Goal: Transaction & Acquisition: Obtain resource

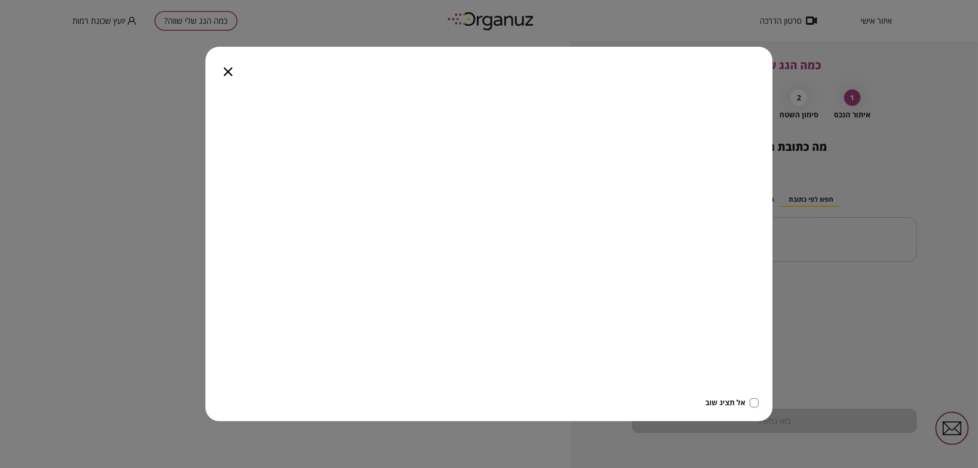
click at [228, 76] on div at bounding box center [227, 66] width 45 height 39
click at [232, 75] on icon "button" at bounding box center [228, 71] width 9 height 9
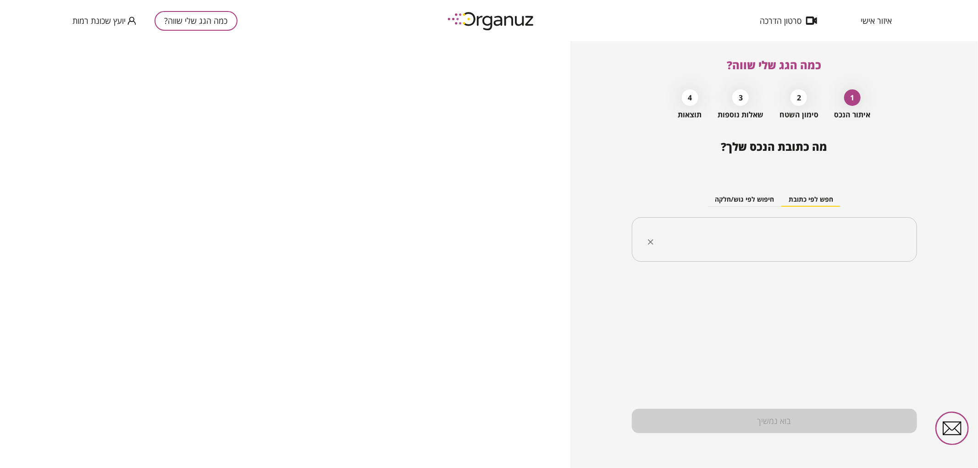
click at [766, 237] on input "text" at bounding box center [778, 239] width 256 height 23
click at [855, 297] on ul "[PERSON_NAME] 28 [GEOGRAPHIC_DATA]" at bounding box center [774, 286] width 261 height 24
click at [856, 291] on li "[PERSON_NAME] 28 [GEOGRAPHIC_DATA]" at bounding box center [774, 286] width 261 height 17
type input "**********"
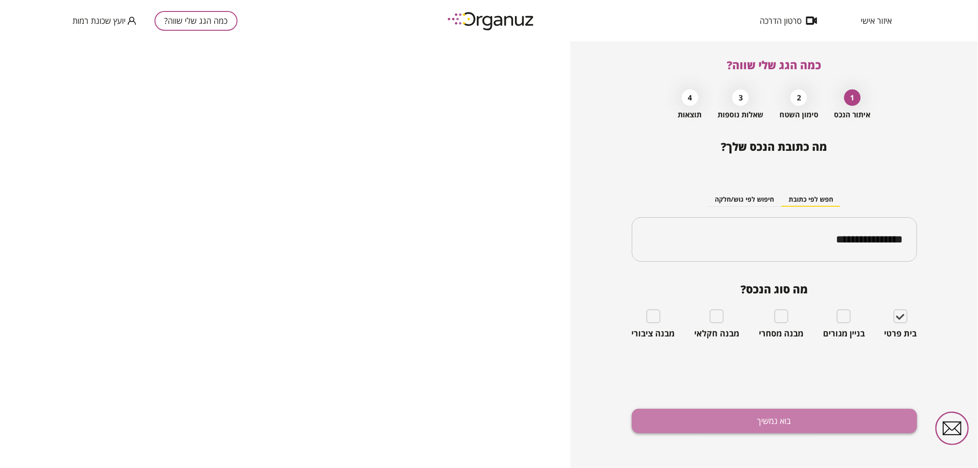
click at [855, 422] on button "בוא נמשיך" at bounding box center [774, 421] width 285 height 24
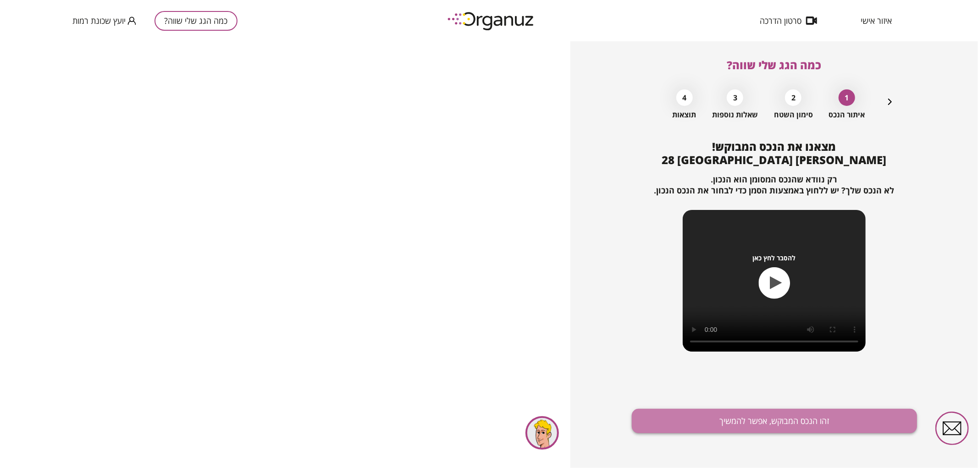
click at [749, 413] on button "זהו הנכס המבוקש, אפשר להמשיך" at bounding box center [774, 421] width 285 height 24
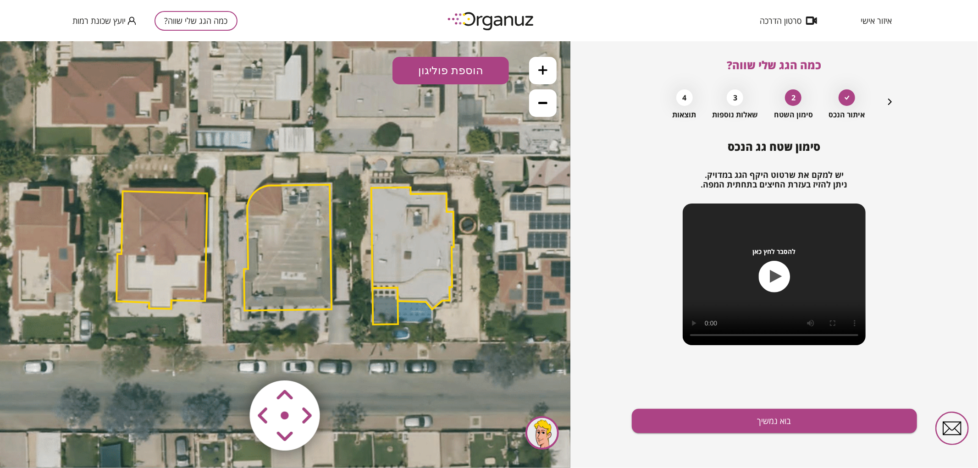
click at [548, 71] on button at bounding box center [543, 70] width 28 height 28
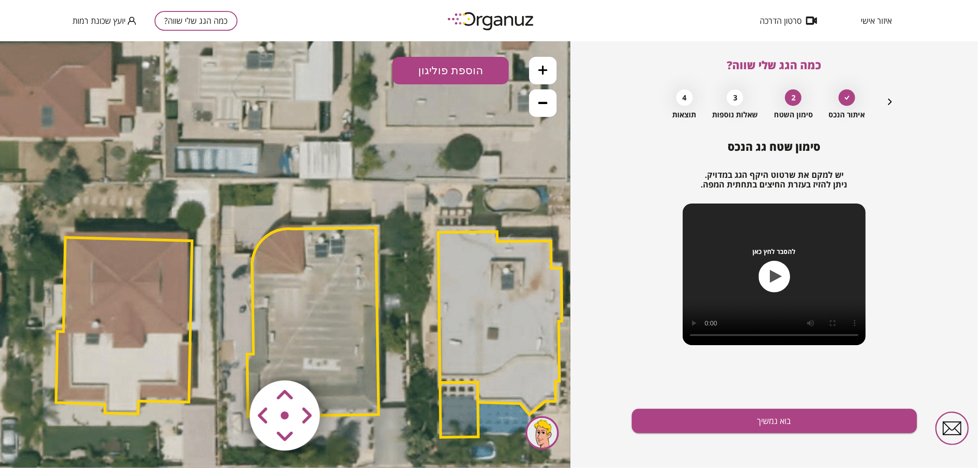
drag, startPoint x: 441, startPoint y: 193, endPoint x: 452, endPoint y: 223, distance: 31.9
click at [452, 223] on icon at bounding box center [313, 331] width 1547 height 1547
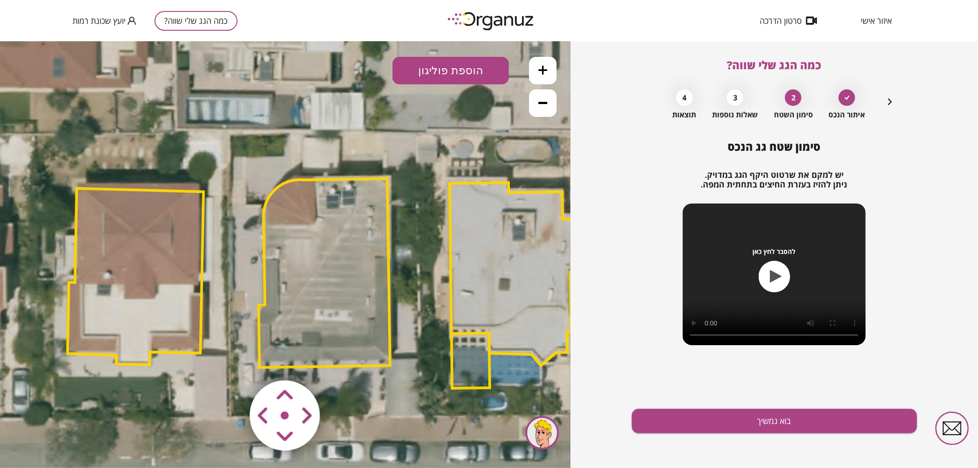
drag, startPoint x: 464, startPoint y: 193, endPoint x: 470, endPoint y: 120, distance: 73.2
click at [470, 120] on icon at bounding box center [324, 282] width 1547 height 1547
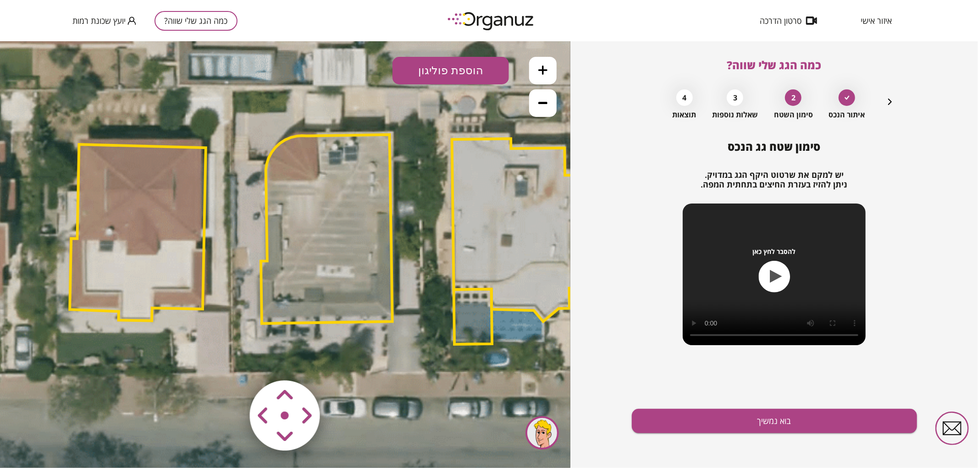
click at [231, 361] on area at bounding box center [231, 361] width 0 height 0
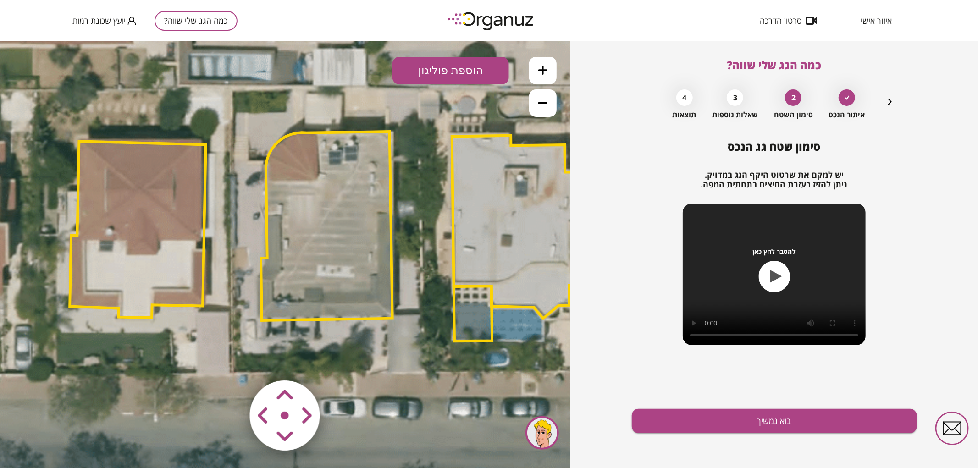
click at [231, 361] on area at bounding box center [231, 361] width 0 height 0
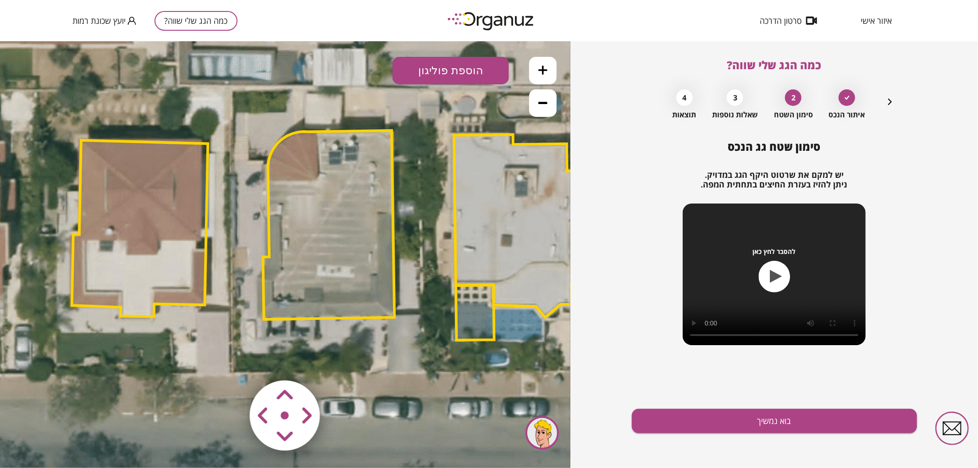
click at [361, 248] on polygon at bounding box center [329, 224] width 132 height 189
click at [519, 140] on icon at bounding box center [326, 238] width 1547 height 1547
click at [443, 170] on icon at bounding box center [326, 238] width 1547 height 1547
click at [378, 199] on polygon at bounding box center [329, 225] width 132 height 189
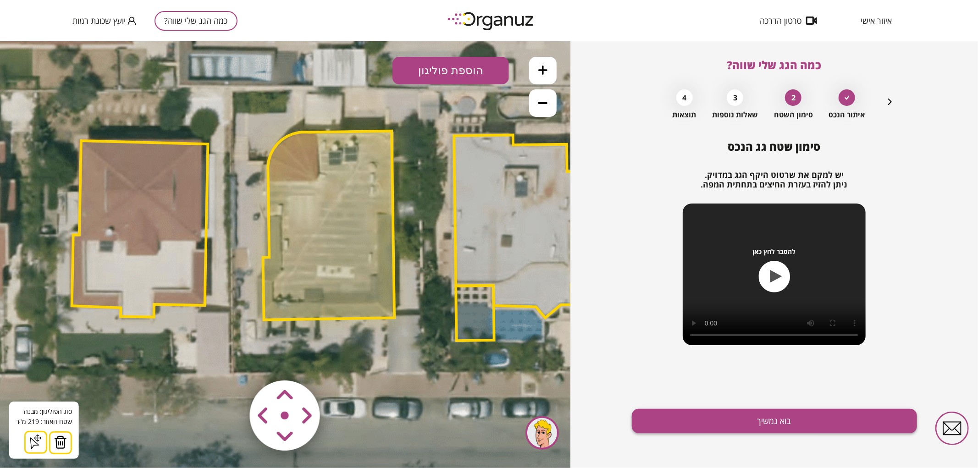
click at [665, 423] on button "בוא נמשיך" at bounding box center [774, 421] width 285 height 24
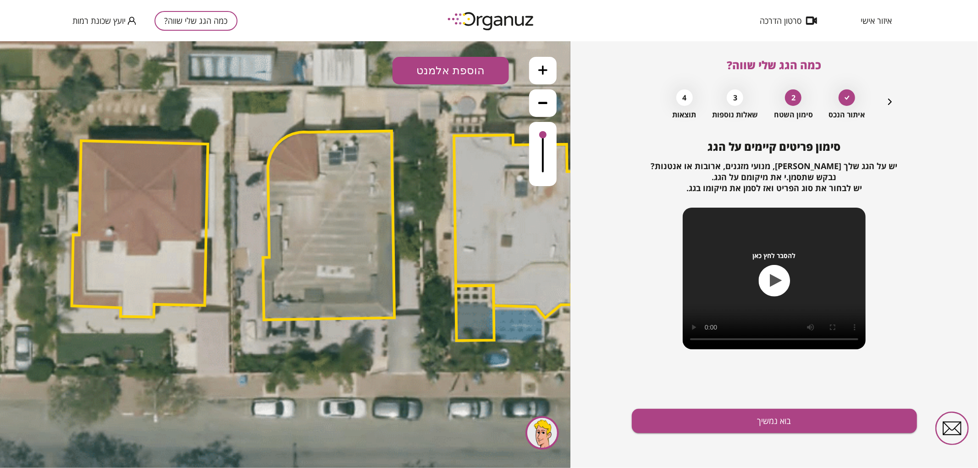
click at [468, 68] on button "הוספת אלמנט" at bounding box center [450, 70] width 116 height 28
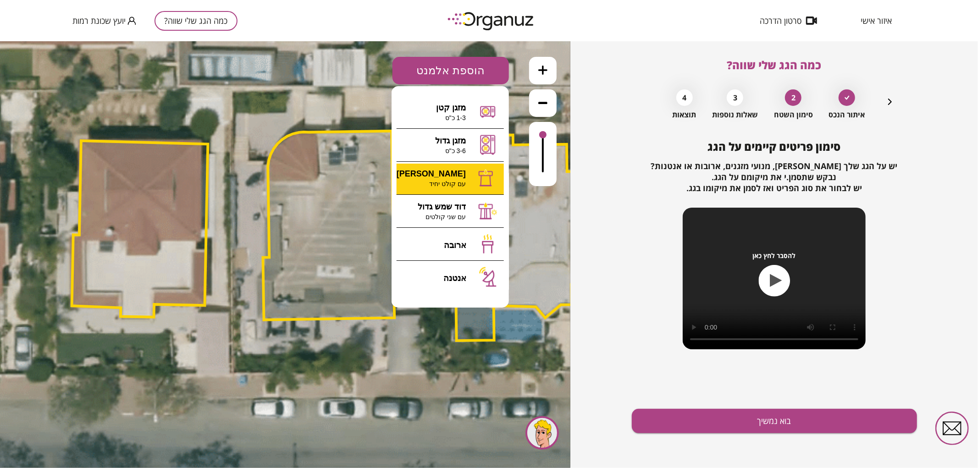
click at [445, 179] on div ".st0 { fill: #FFFFFF; } 0" at bounding box center [285, 254] width 570 height 427
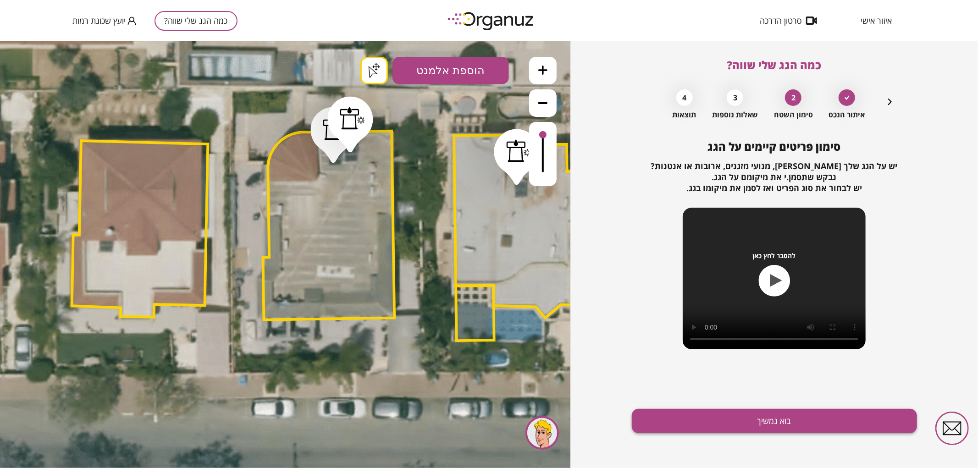
click at [681, 425] on button "בוא נמשיך" at bounding box center [774, 421] width 285 height 24
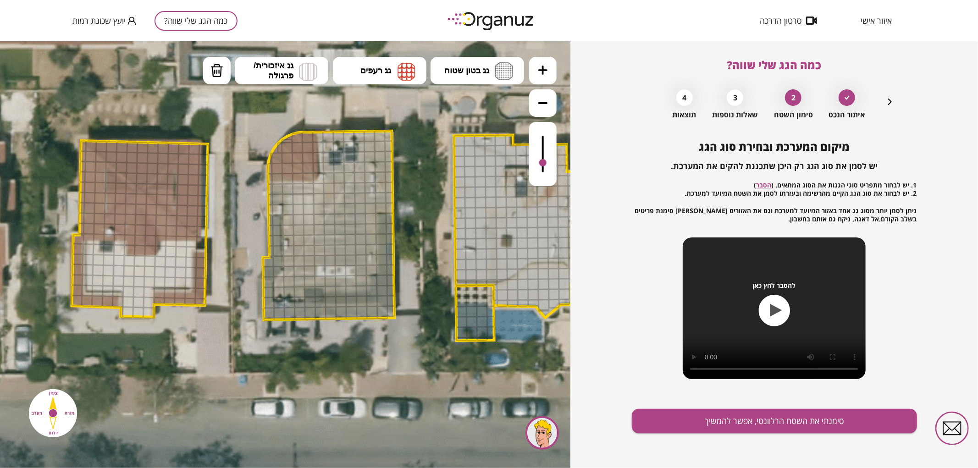
drag, startPoint x: 541, startPoint y: 135, endPoint x: 542, endPoint y: 162, distance: 26.6
click at [541, 163] on div at bounding box center [542, 162] width 7 height 7
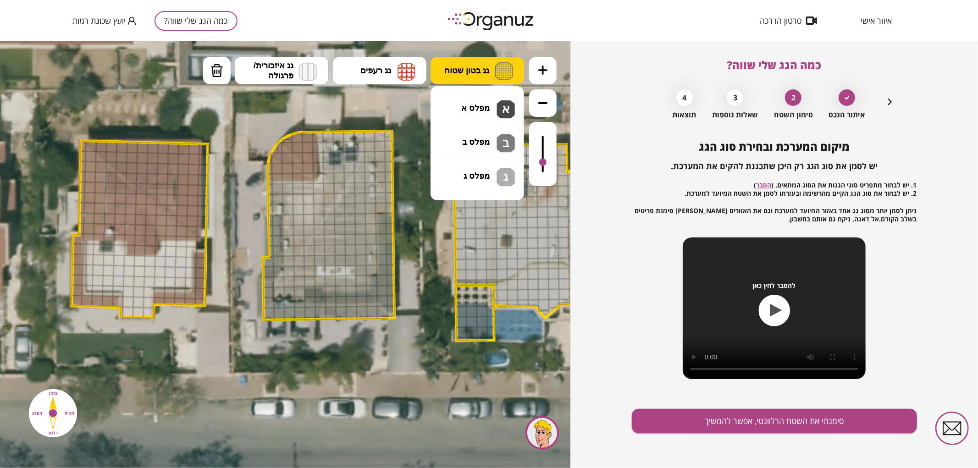
click at [468, 64] on button "גג בטון שטוח" at bounding box center [478, 70] width 94 height 28
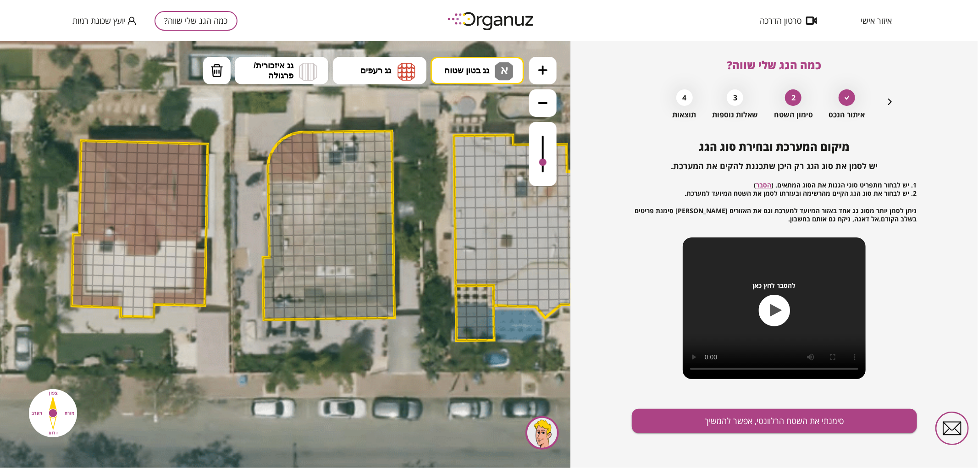
click at [465, 97] on div ".st0 { fill: #FFFFFF; } .st0 { fill: #FFFFFF; }" at bounding box center [285, 254] width 570 height 427
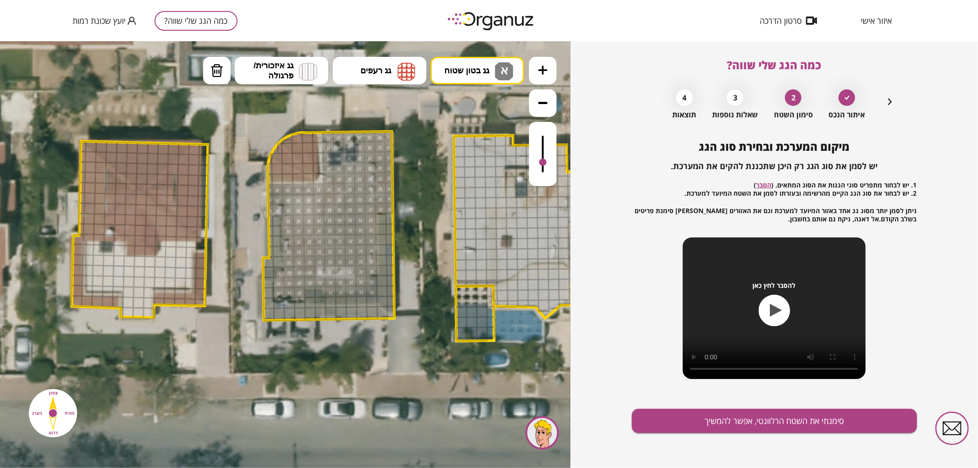
drag, startPoint x: 323, startPoint y: 136, endPoint x: 346, endPoint y: 266, distance: 131.8
click at [724, 425] on button "סימנתי את השטח הרלוונטי, אפשר להמשיך" at bounding box center [774, 421] width 285 height 24
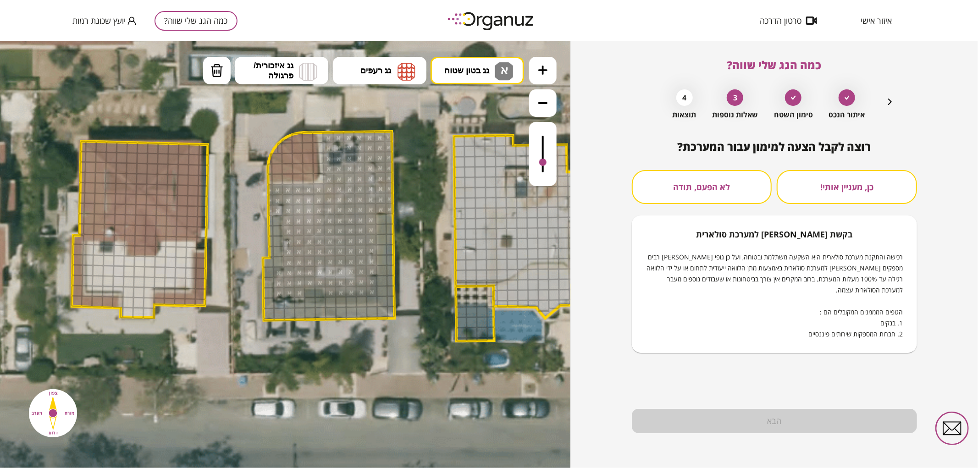
drag, startPoint x: 541, startPoint y: 159, endPoint x: 549, endPoint y: 107, distance: 52.4
click at [549, 107] on div at bounding box center [285, 254] width 570 height 427
click at [547, 147] on div at bounding box center [285, 254] width 570 height 427
click at [540, 156] on div at bounding box center [285, 254] width 570 height 427
click at [741, 187] on button "לא הפעם, תודה" at bounding box center [702, 187] width 140 height 34
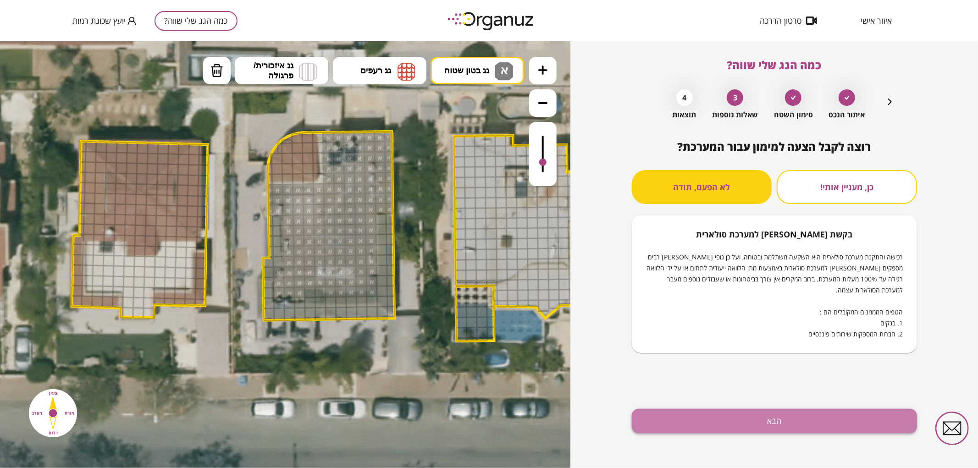
click at [762, 425] on button "הבא" at bounding box center [774, 421] width 285 height 24
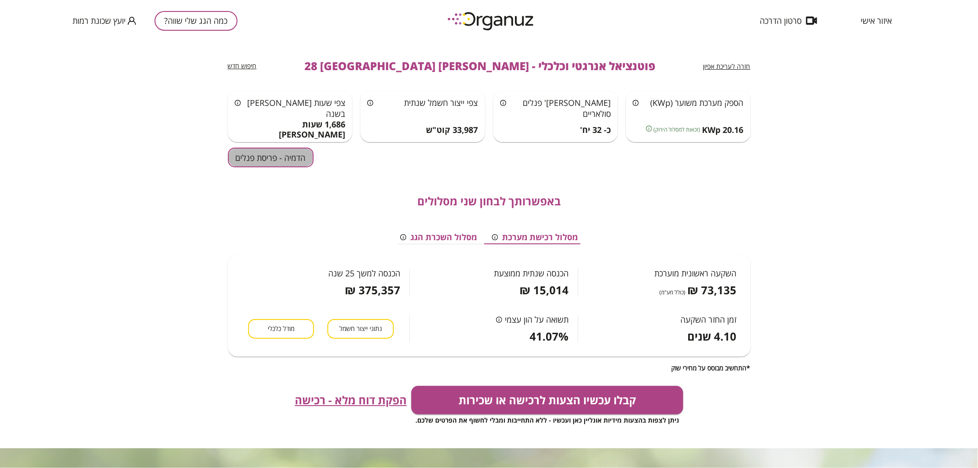
click at [281, 157] on button "הדמיה - פריסת פנלים" at bounding box center [271, 158] width 86 height 20
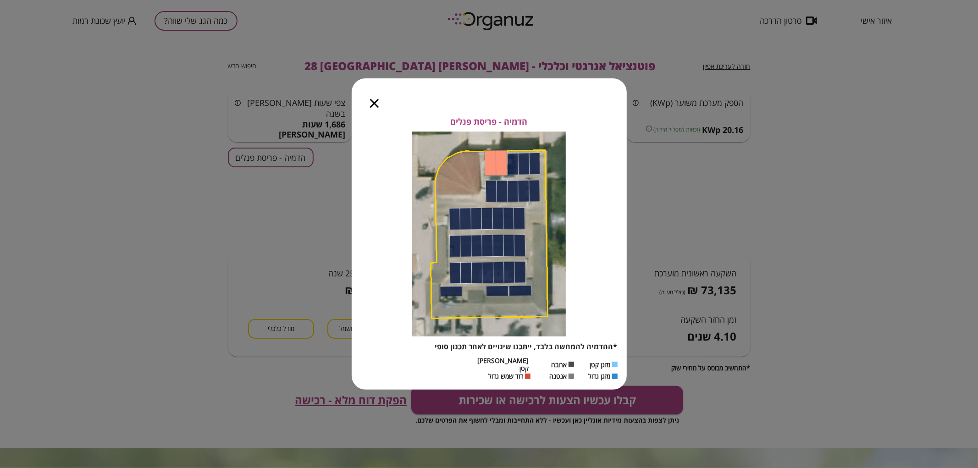
click at [372, 106] on icon "button" at bounding box center [374, 103] width 9 height 9
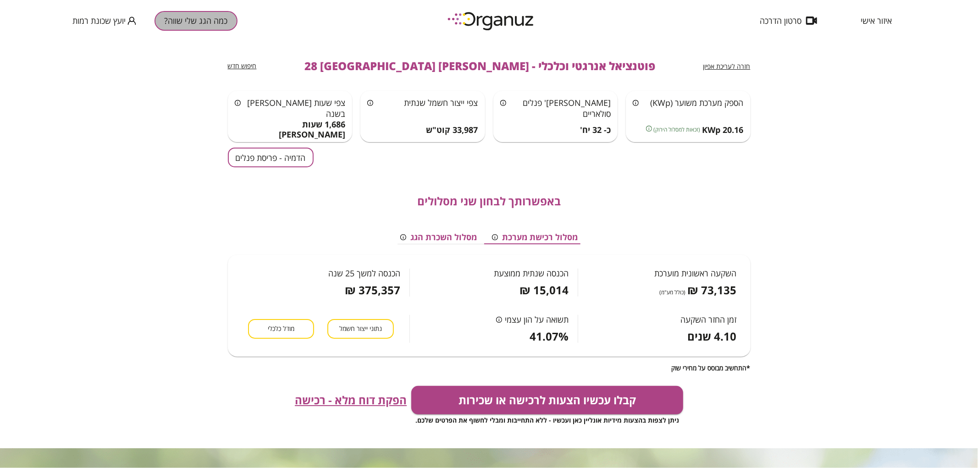
click at [193, 17] on button "כמה הגג שלי שווה?" at bounding box center [196, 21] width 83 height 20
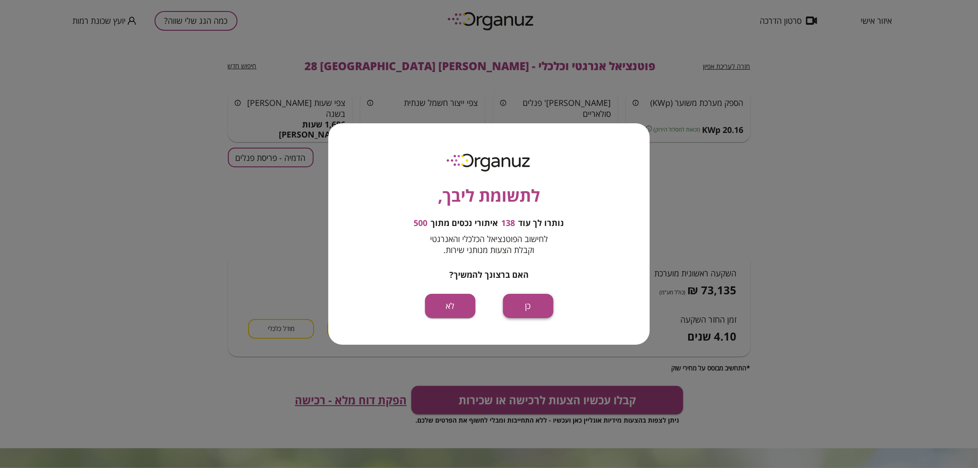
click at [524, 304] on button "כן" at bounding box center [528, 306] width 50 height 24
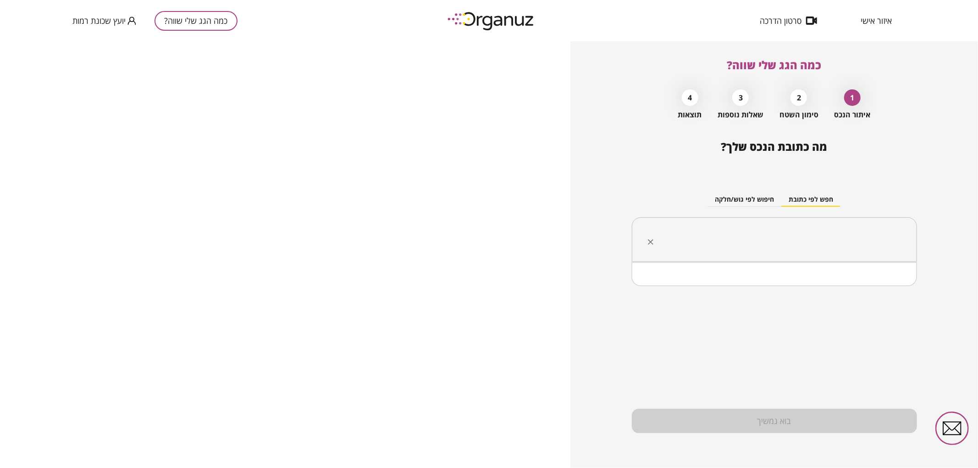
click at [772, 245] on input "text" at bounding box center [778, 239] width 256 height 23
click at [860, 287] on li "[PERSON_NAME] [PERSON_NAME] 13 [GEOGRAPHIC_DATA]" at bounding box center [774, 286] width 261 height 17
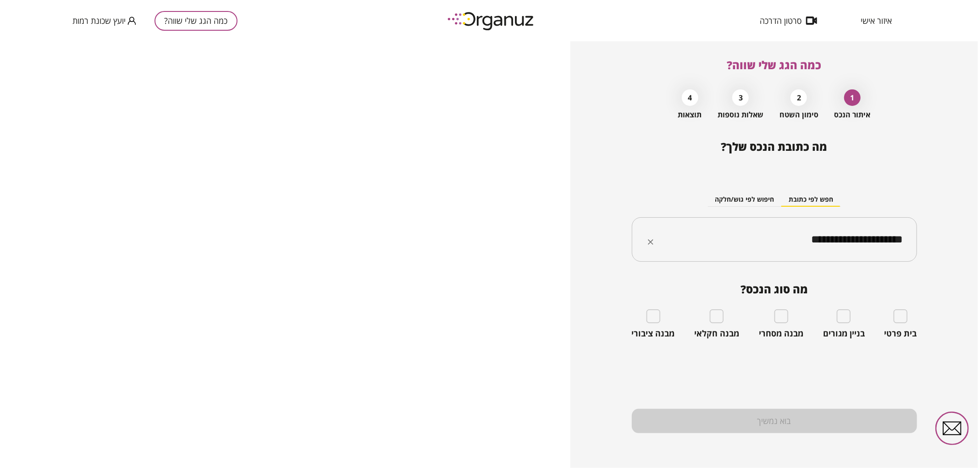
type input "**********"
click at [904, 325] on div "בית פרטי" at bounding box center [900, 323] width 33 height 29
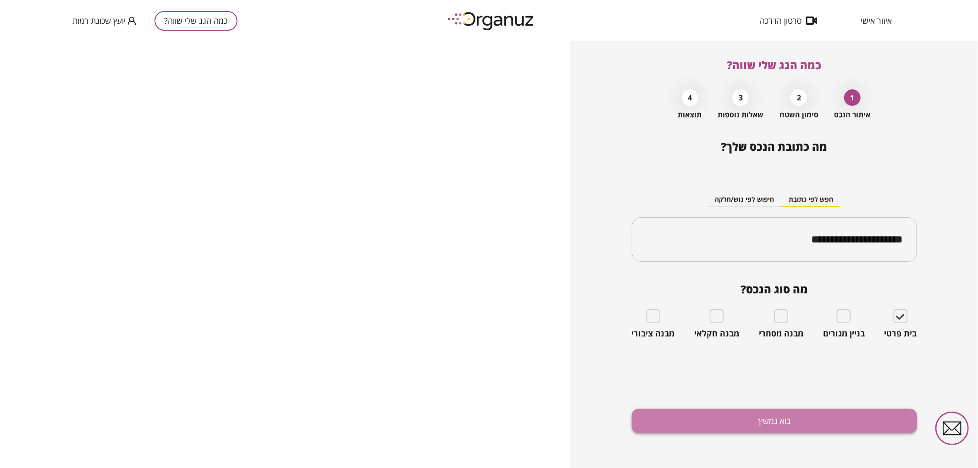
click at [681, 412] on button "בוא נמשיך" at bounding box center [774, 421] width 285 height 24
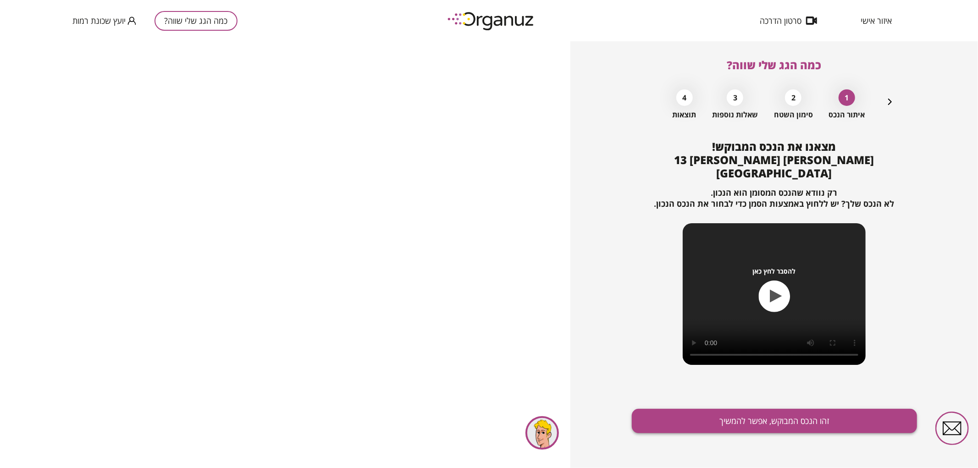
click at [688, 414] on button "זהו הנכס המבוקש, אפשר להמשיך" at bounding box center [774, 421] width 285 height 24
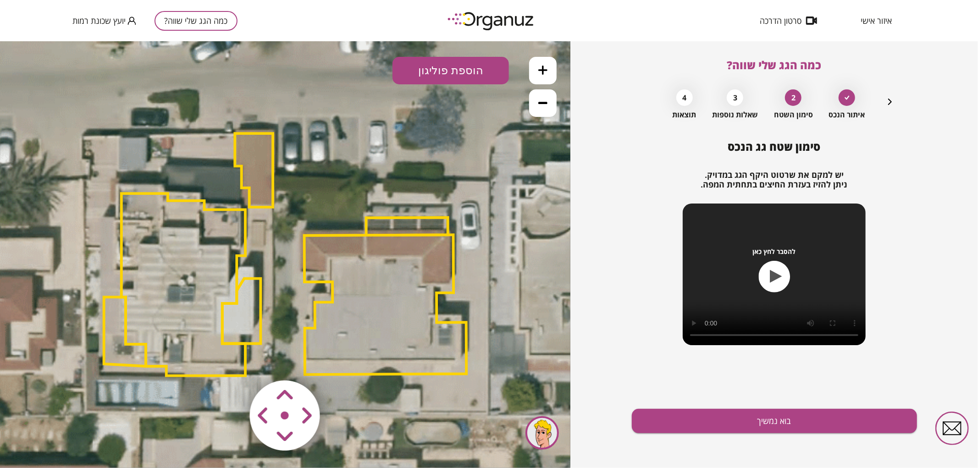
click at [546, 107] on button at bounding box center [543, 103] width 28 height 28
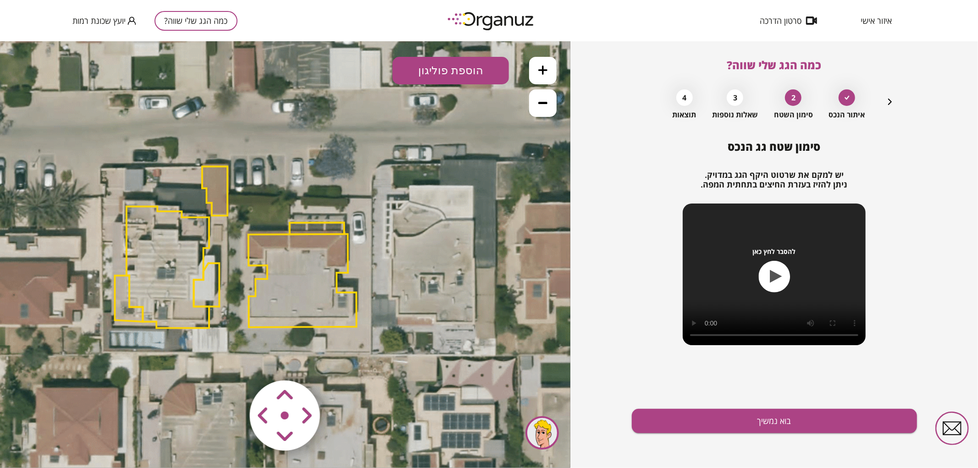
drag, startPoint x: 468, startPoint y: 160, endPoint x: 439, endPoint y: 129, distance: 42.5
click at [421, 148] on icon at bounding box center [236, 247] width 743 height 743
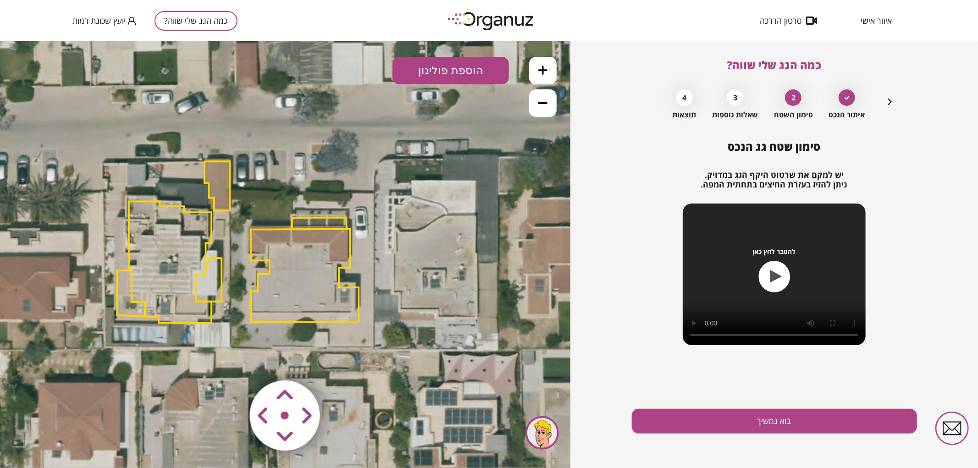
click at [544, 63] on button at bounding box center [543, 70] width 28 height 28
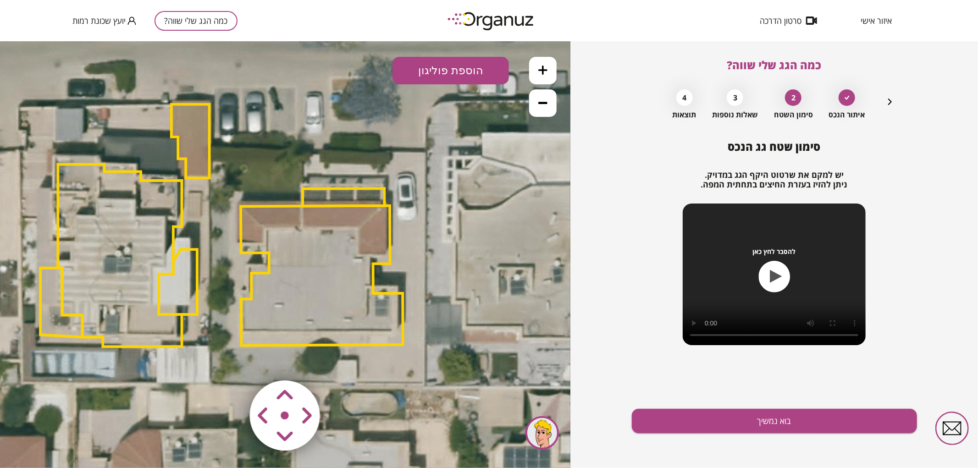
drag, startPoint x: 437, startPoint y: 229, endPoint x: 456, endPoint y: 192, distance: 41.4
click at [456, 192] on icon at bounding box center [222, 226] width 1114 height 1114
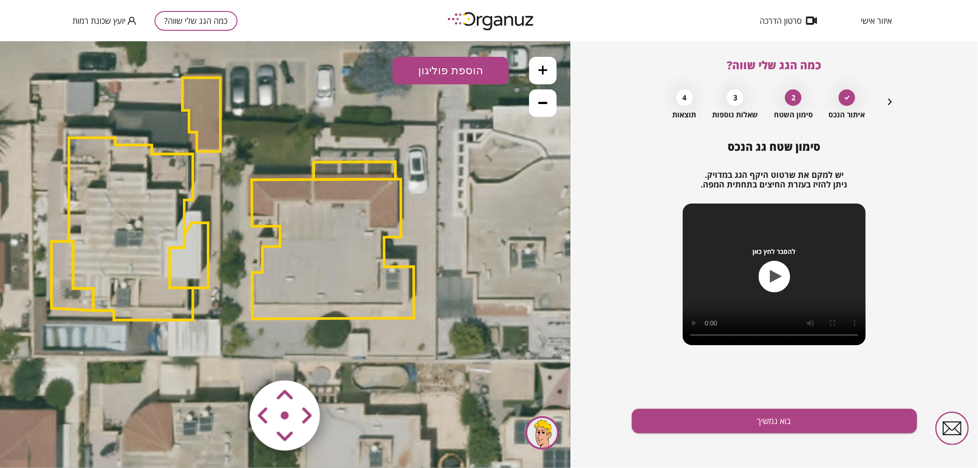
click at [313, 226] on polygon at bounding box center [333, 249] width 162 height 140
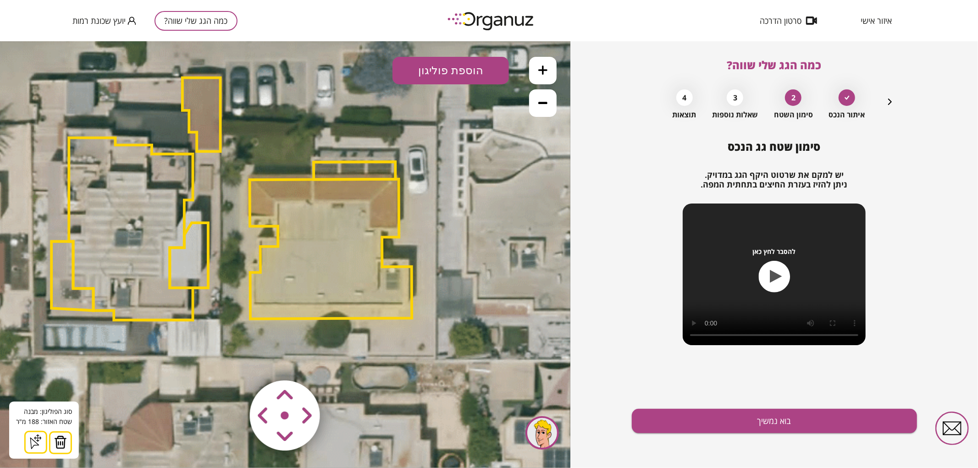
click at [231, 361] on area at bounding box center [231, 361] width 0 height 0
click at [459, 351] on icon at bounding box center [233, 200] width 1114 height 1114
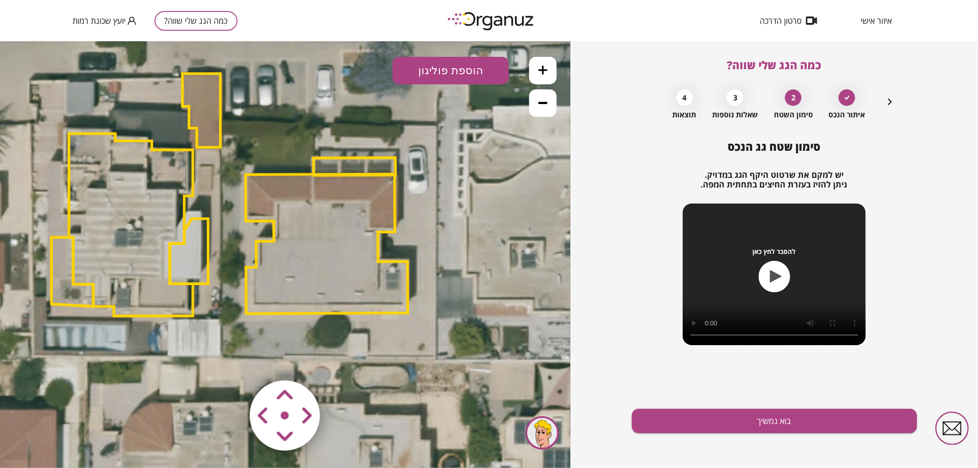
click at [231, 361] on area at bounding box center [231, 361] width 0 height 0
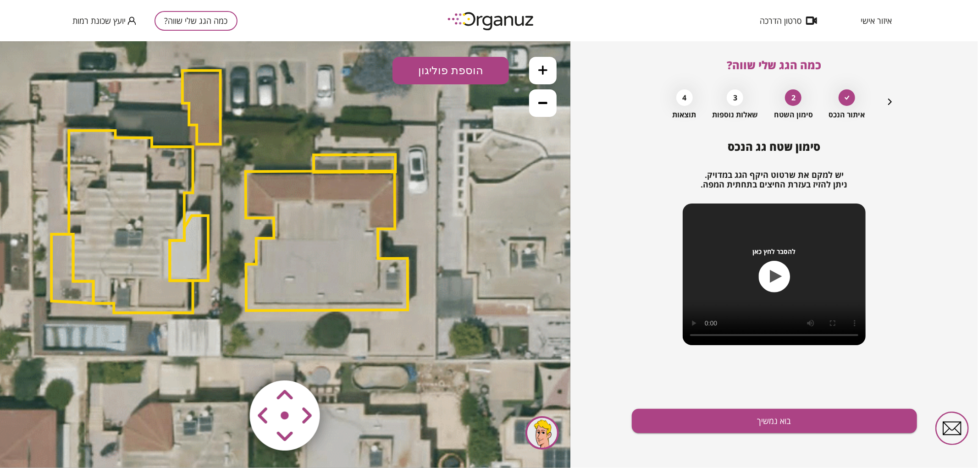
click at [231, 361] on area at bounding box center [231, 361] width 0 height 0
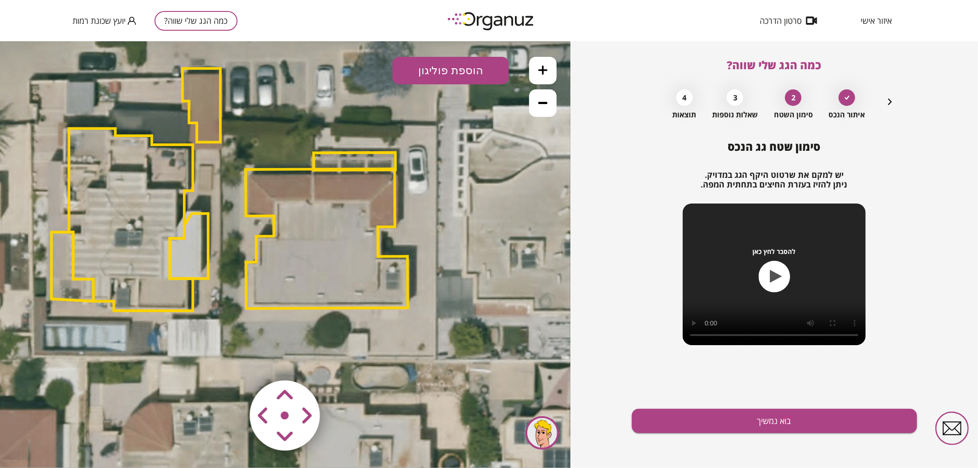
click at [231, 361] on area at bounding box center [231, 361] width 0 height 0
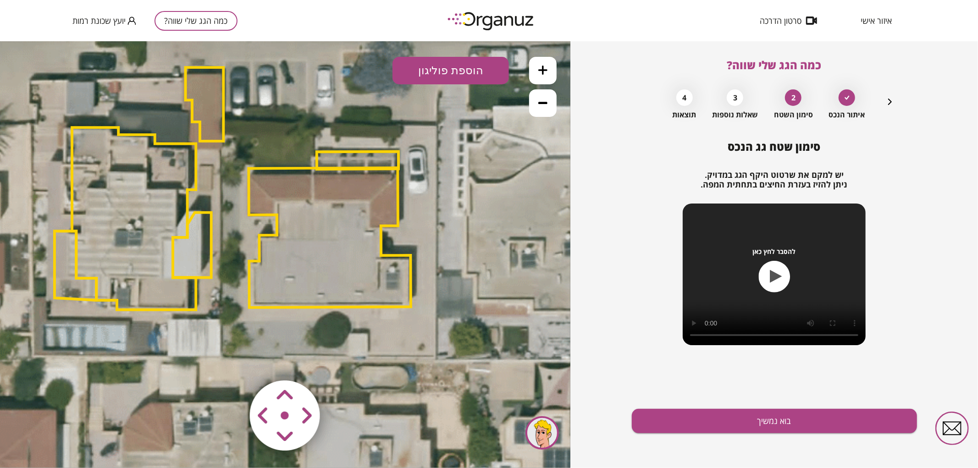
click at [231, 361] on area at bounding box center [231, 361] width 0 height 0
click at [368, 161] on polygon at bounding box center [358, 161] width 82 height 18
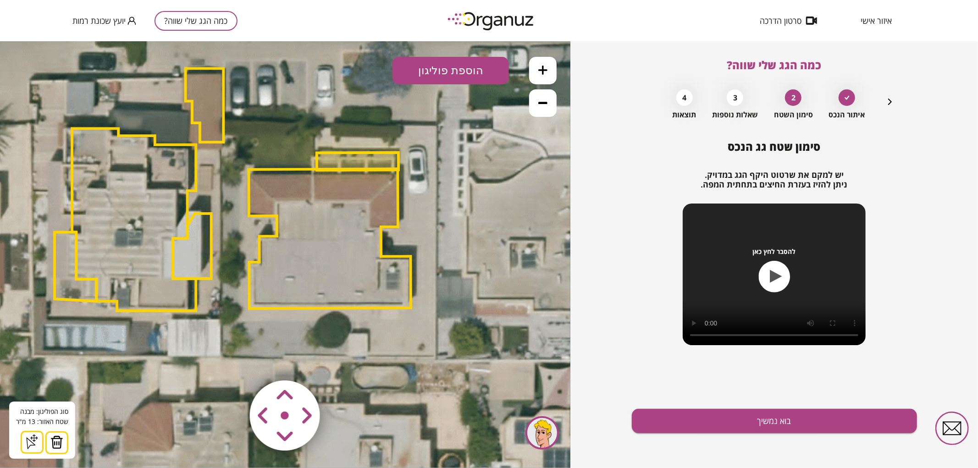
click at [67, 445] on div "סוג הפוליגון: מבנה אורך הצלע: 0 מטר שטח האזור: 13 מ"[GEOGRAPHIC_DATA] הוסף נקוד…" at bounding box center [42, 429] width 66 height 57
click at [60, 447] on img at bounding box center [56, 442] width 13 height 14
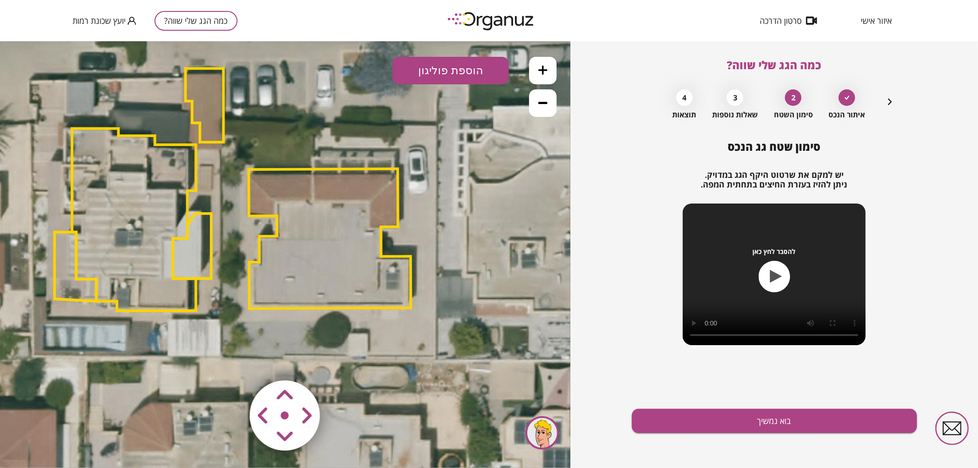
click at [318, 250] on polygon at bounding box center [329, 238] width 162 height 140
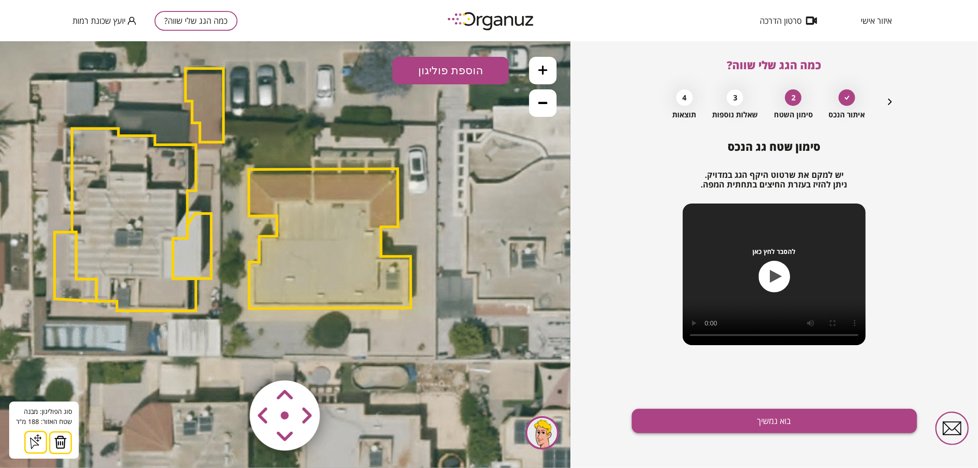
click at [703, 424] on button "בוא נמשיך" at bounding box center [774, 421] width 285 height 24
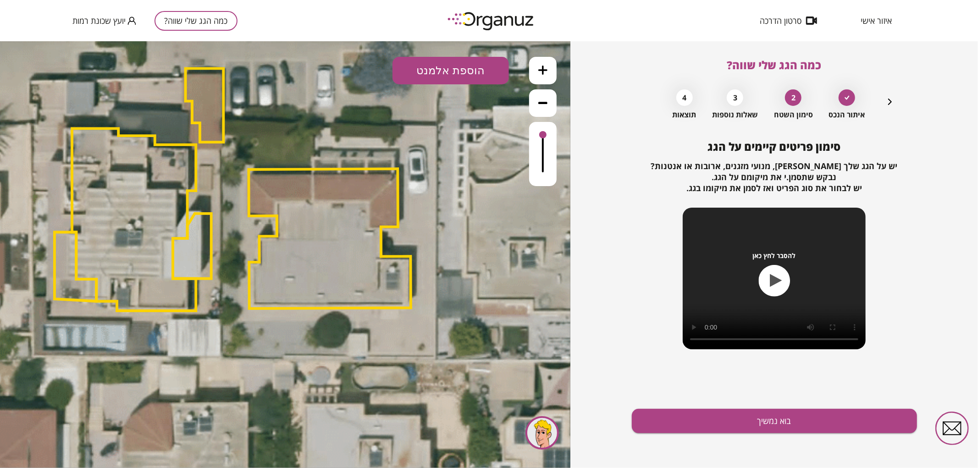
click at [453, 77] on button "הוספת אלמנט" at bounding box center [450, 70] width 116 height 28
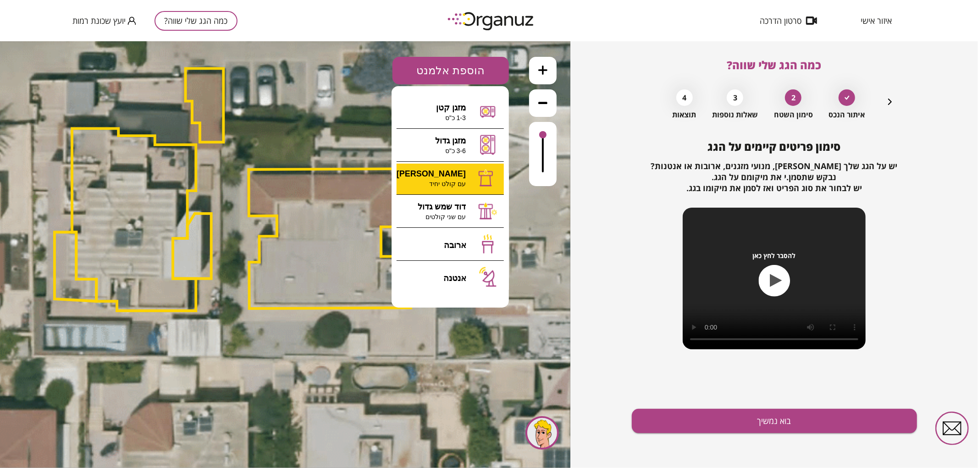
click at [464, 175] on div ".st0 { fill: #FFFFFF; } 0" at bounding box center [285, 254] width 570 height 427
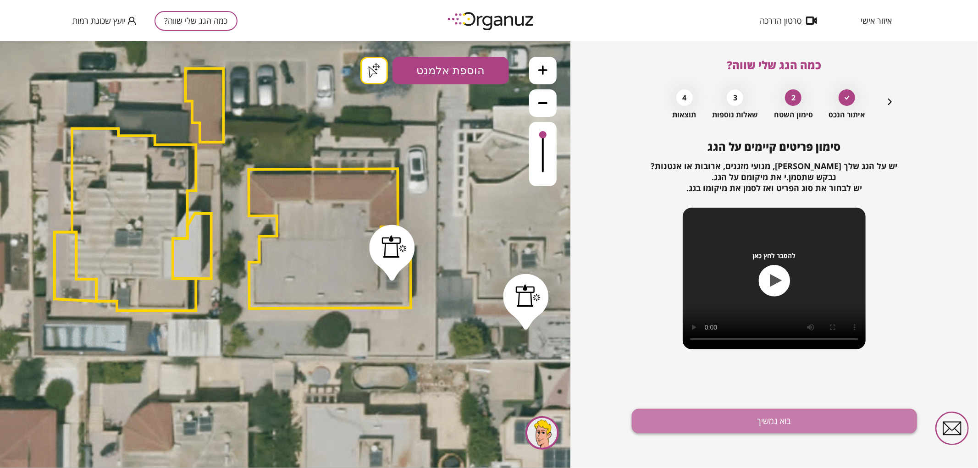
click at [746, 423] on button "בוא נמשיך" at bounding box center [774, 421] width 285 height 24
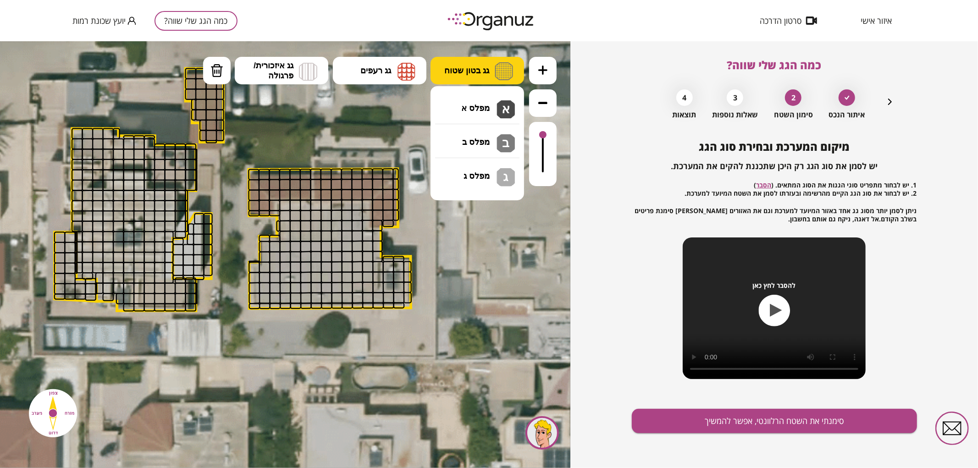
click at [490, 56] on button "גג בטון שטוח" at bounding box center [478, 70] width 94 height 28
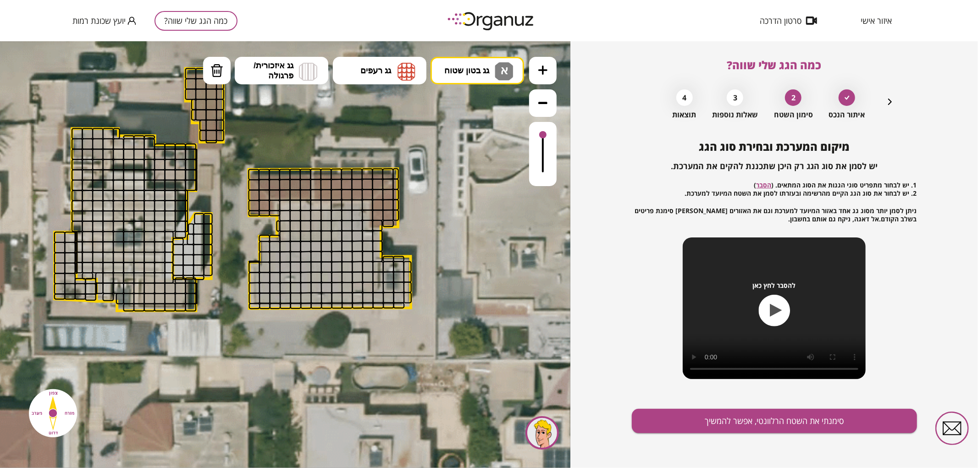
click at [470, 105] on div ".st0 { fill: #FFFFFF; } .st0 { fill: #FFFFFF; }" at bounding box center [285, 254] width 570 height 427
drag, startPoint x: 285, startPoint y: 215, endPoint x: 285, endPoint y: 203, distance: 11.9
click at [364, 205] on div at bounding box center [367, 204] width 11 height 11
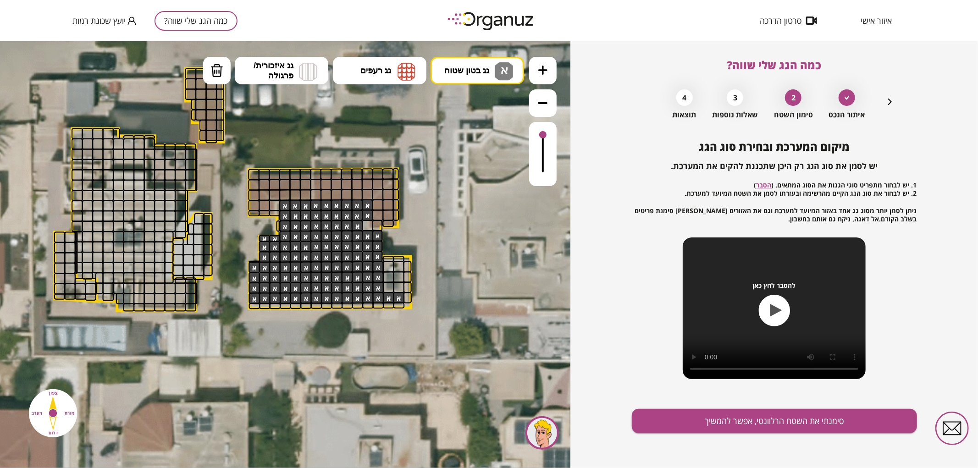
drag, startPoint x: 283, startPoint y: 224, endPoint x: 353, endPoint y: 229, distance: 70.3
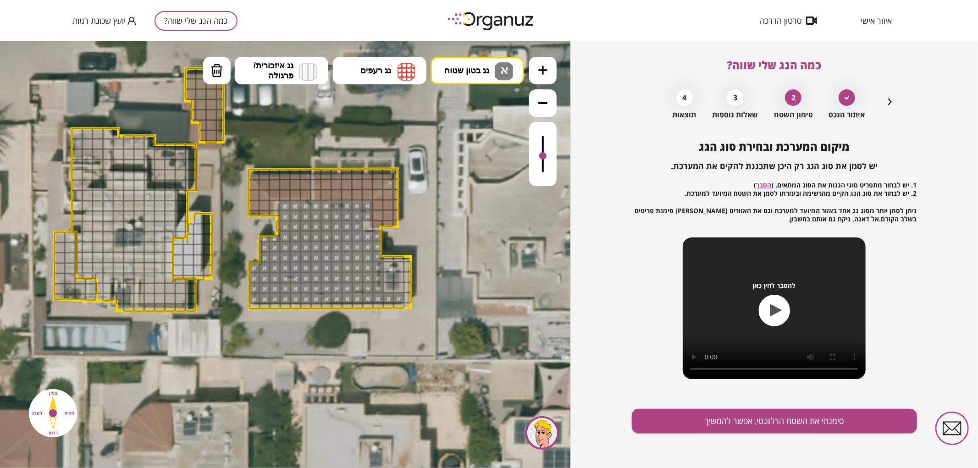
drag, startPoint x: 543, startPoint y: 135, endPoint x: 539, endPoint y: 156, distance: 21.9
click at [539, 156] on div at bounding box center [542, 155] width 7 height 7
click at [221, 67] on img at bounding box center [216, 70] width 13 height 14
drag, startPoint x: 379, startPoint y: 265, endPoint x: 379, endPoint y: 284, distance: 19.3
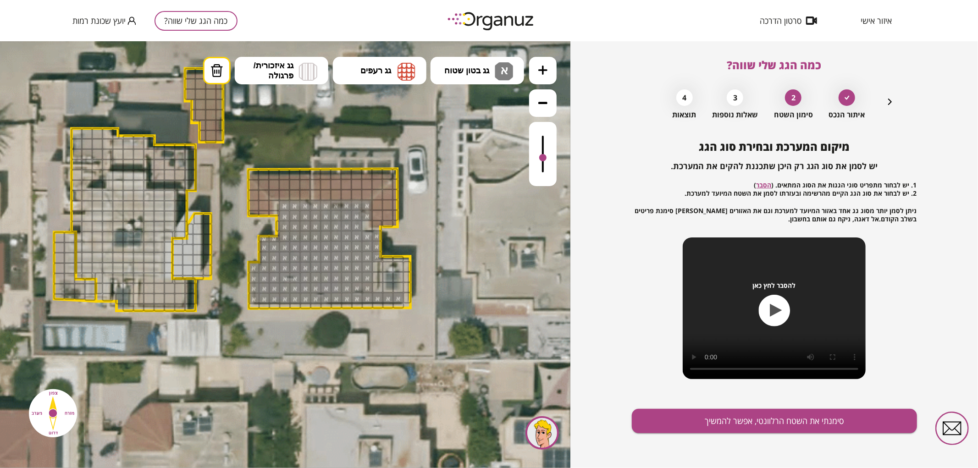
click at [540, 158] on div at bounding box center [542, 157] width 7 height 7
click at [213, 63] on img at bounding box center [216, 70] width 13 height 14
drag, startPoint x: 253, startPoint y: 269, endPoint x: 256, endPoint y: 292, distance: 23.6
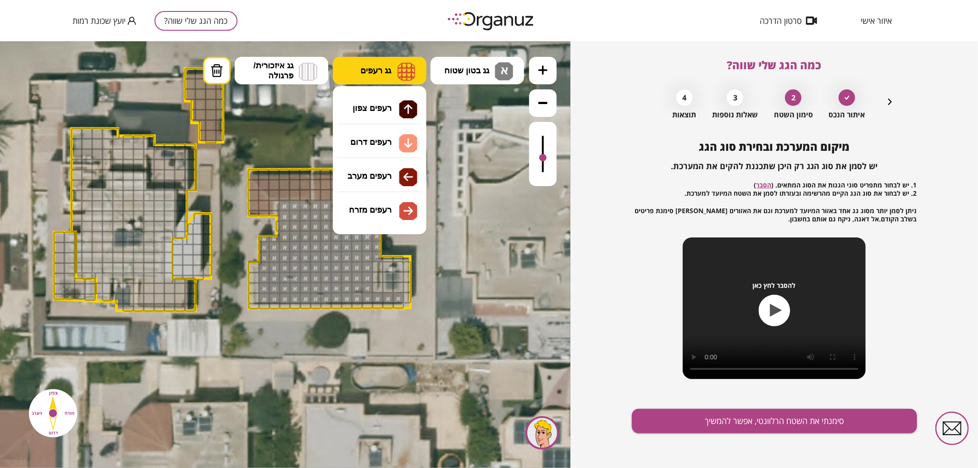
click at [394, 67] on button "גג רעפים" at bounding box center [380, 70] width 94 height 28
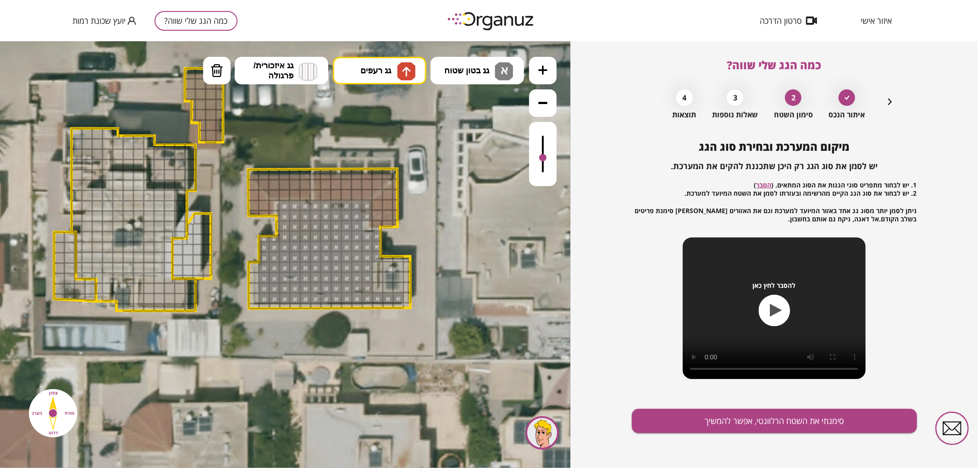
click at [390, 106] on div ".st0 { fill: #FFFFFF; } .st0 { fill: #FFFFFF; }" at bounding box center [285, 254] width 570 height 427
drag, startPoint x: 263, startPoint y: 176, endPoint x: 264, endPoint y: 182, distance: 6.1
drag, startPoint x: 316, startPoint y: 183, endPoint x: 314, endPoint y: 193, distance: 9.9
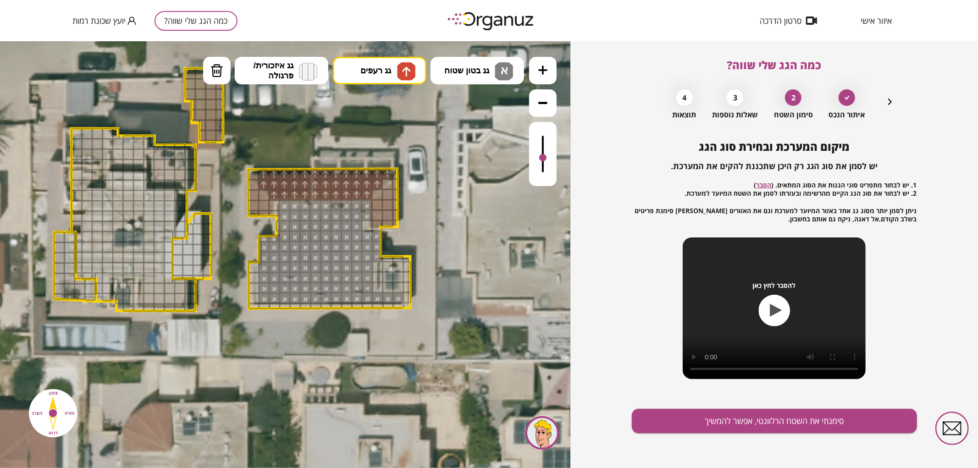
drag, startPoint x: 316, startPoint y: 175, endPoint x: 382, endPoint y: 171, distance: 66.1
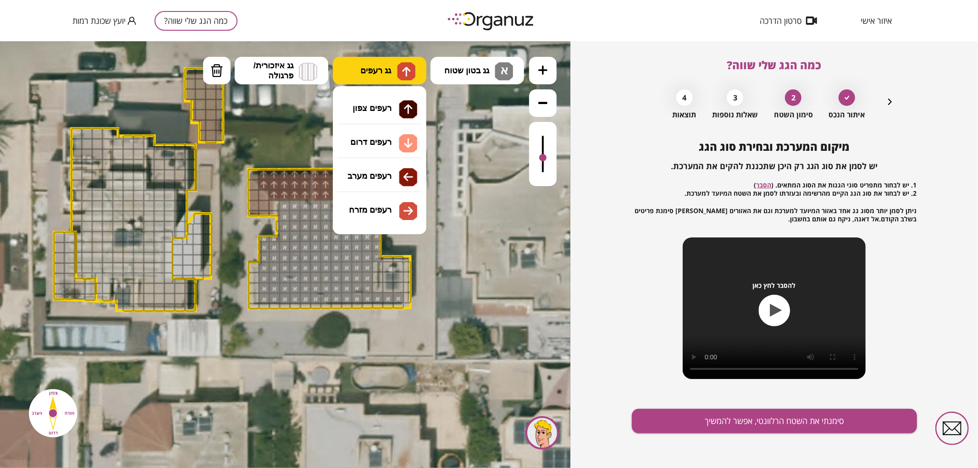
click at [397, 68] on img at bounding box center [406, 71] width 18 height 18
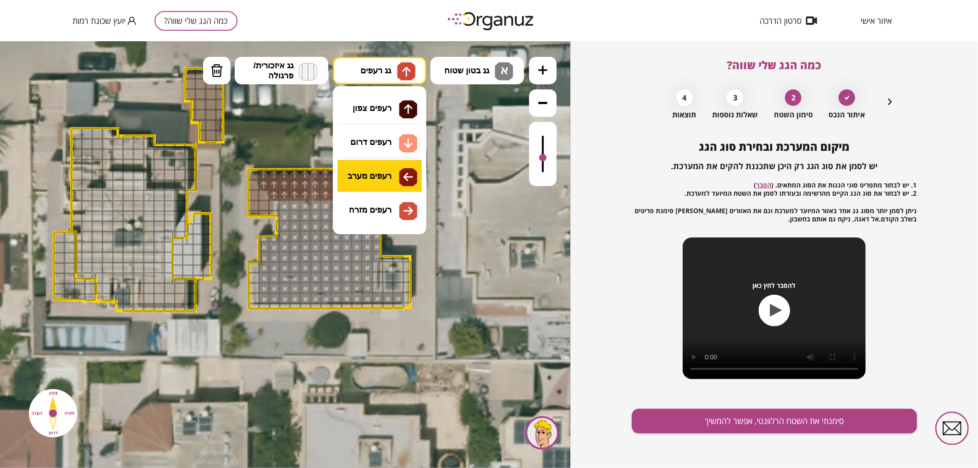
click at [400, 167] on div ".st0 { fill: #FFFFFF; } .st0 { fill: #FFFFFF; }" at bounding box center [285, 254] width 570 height 427
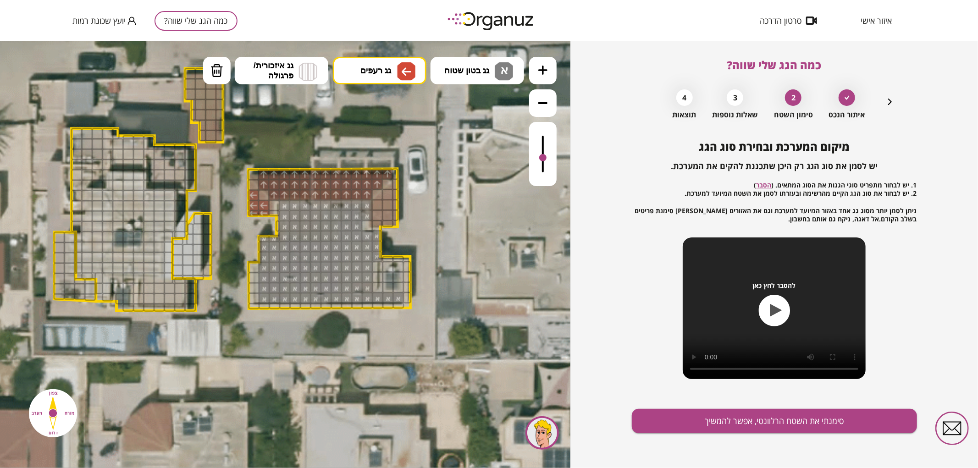
drag, startPoint x: 253, startPoint y: 194, endPoint x: 262, endPoint y: 203, distance: 12.3
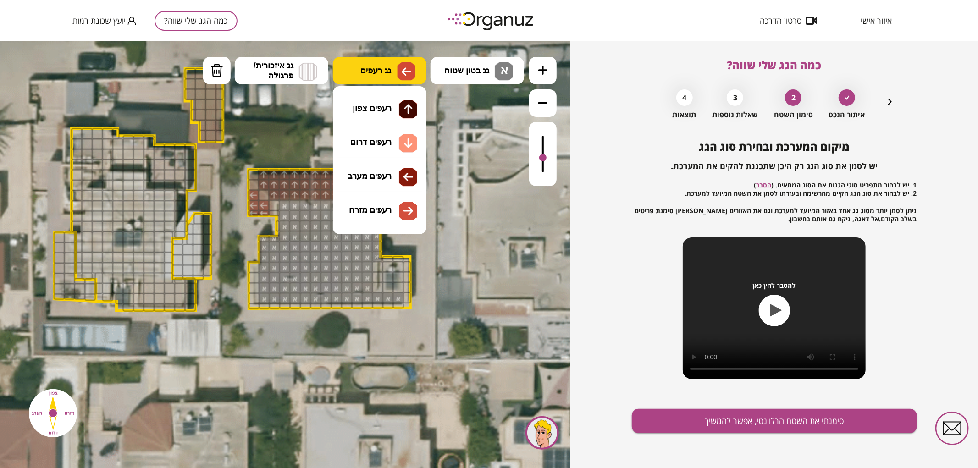
click at [414, 67] on img at bounding box center [406, 71] width 18 height 18
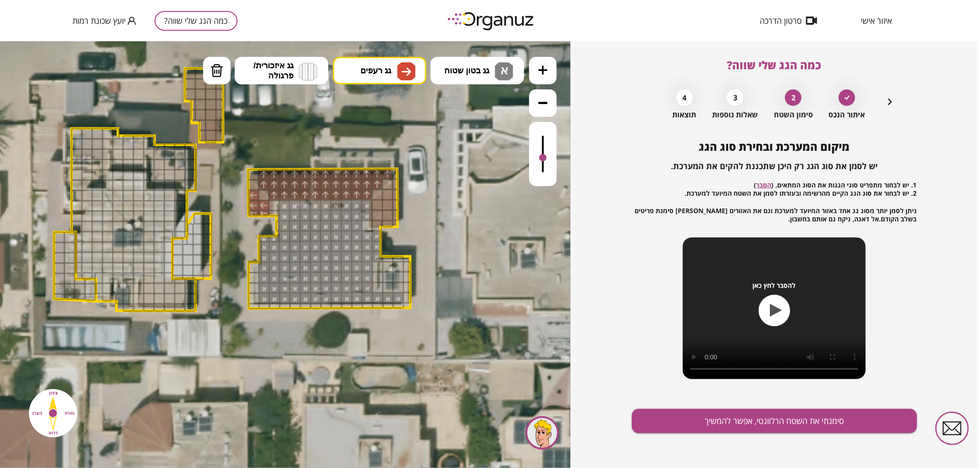
click at [399, 206] on div ".st0 { fill: #FFFFFF; } .st0 { fill: #FFFFFF; }" at bounding box center [285, 254] width 570 height 427
drag, startPoint x: 374, startPoint y: 204, endPoint x: 387, endPoint y: 204, distance: 13.8
click at [696, 416] on button "סימנתי את השטח הרלוונטי, אפשר להמשיך" at bounding box center [774, 421] width 285 height 24
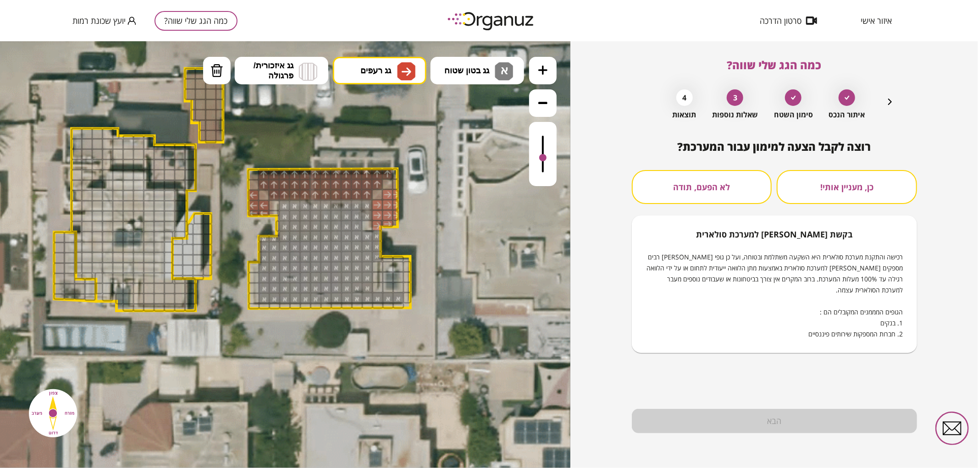
drag, startPoint x: 695, startPoint y: 193, endPoint x: 699, endPoint y: 209, distance: 16.0
click at [695, 193] on button "לא הפעם, תודה" at bounding box center [702, 187] width 140 height 34
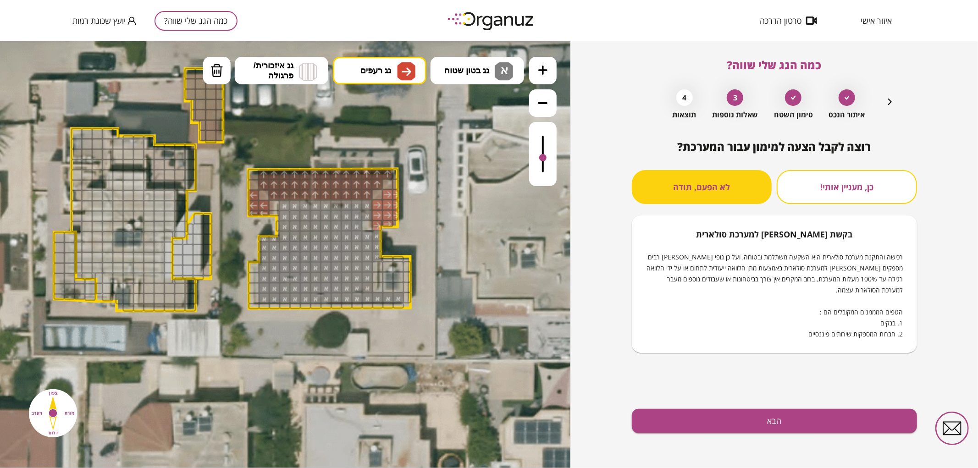
click at [737, 405] on div "רוצה לקבל הצעה למימון עבור המערכת? כן, מעניין אותי! לא הפעם, תודה בקשת [PERSON_…" at bounding box center [774, 304] width 285 height 328
click at [739, 415] on button "הבא" at bounding box center [774, 421] width 285 height 24
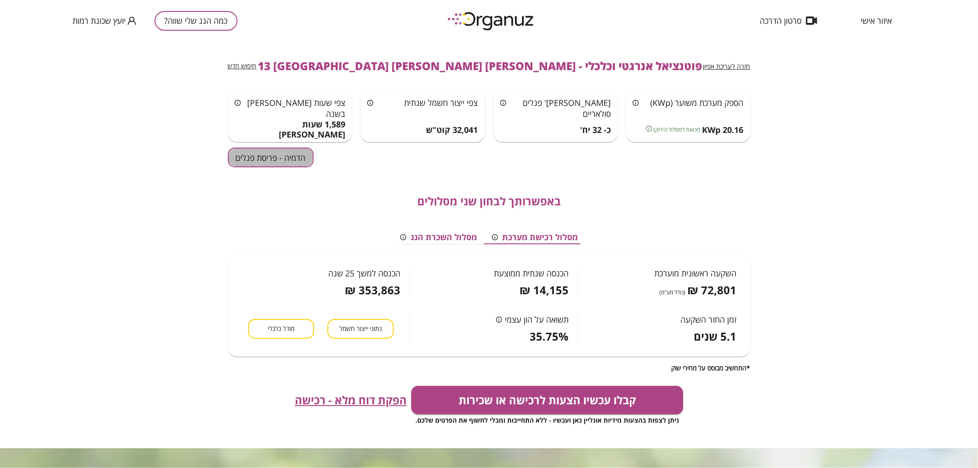
click at [270, 150] on button "הדמיה - פריסת פנלים" at bounding box center [271, 158] width 86 height 20
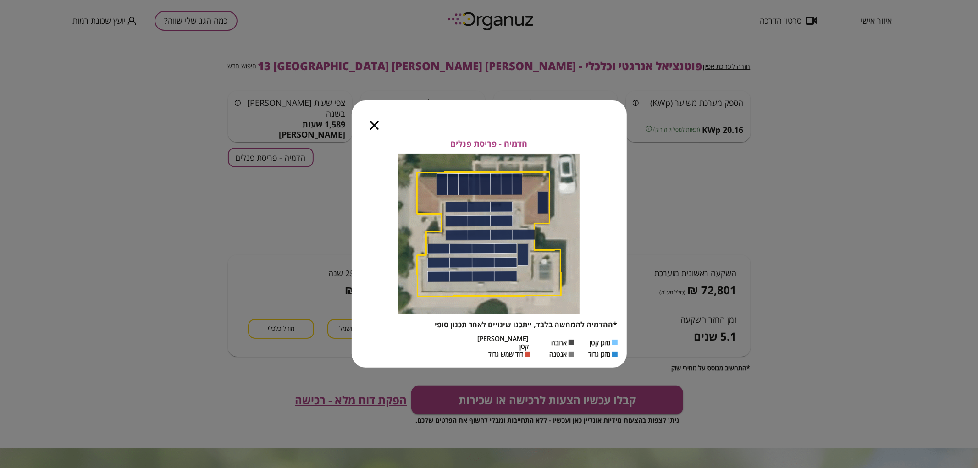
click at [376, 127] on icon "button" at bounding box center [374, 125] width 9 height 9
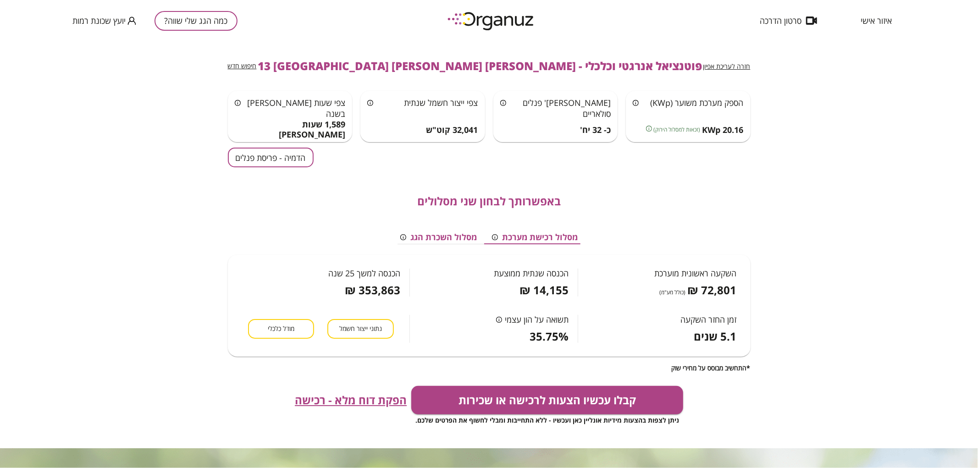
click at [721, 62] on span "חזרה לעריכת אפיון" at bounding box center [726, 66] width 47 height 9
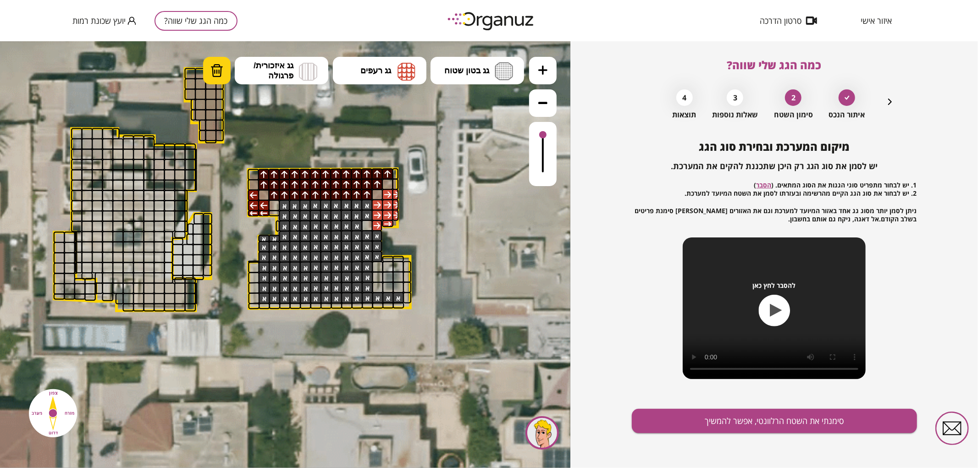
click at [217, 79] on button "מחיקה" at bounding box center [217, 70] width 28 height 28
drag, startPoint x: 267, startPoint y: 174, endPoint x: 381, endPoint y: 174, distance: 114.2
drag, startPoint x: 813, startPoint y: 419, endPoint x: 800, endPoint y: 358, distance: 62.0
click at [813, 415] on button "סימנתי את השטח הרלוונטי, אפשר להמשיך" at bounding box center [774, 421] width 285 height 24
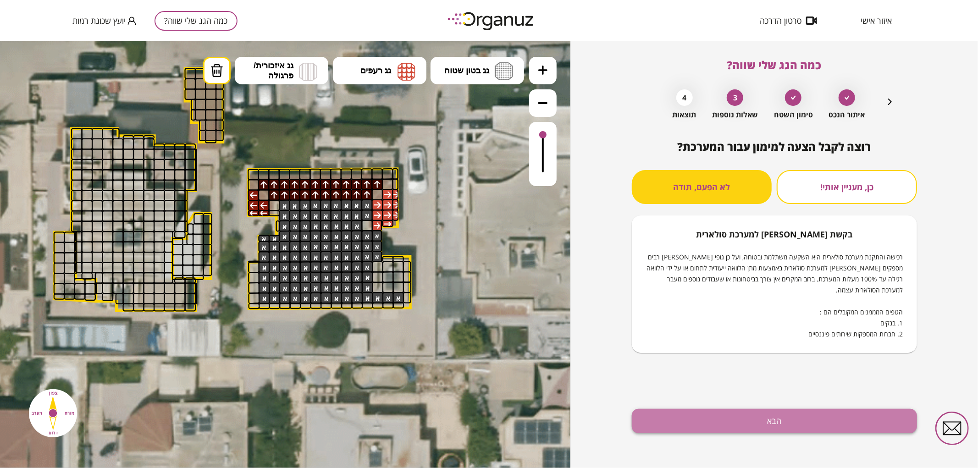
click at [739, 425] on button "הבא" at bounding box center [774, 421] width 285 height 24
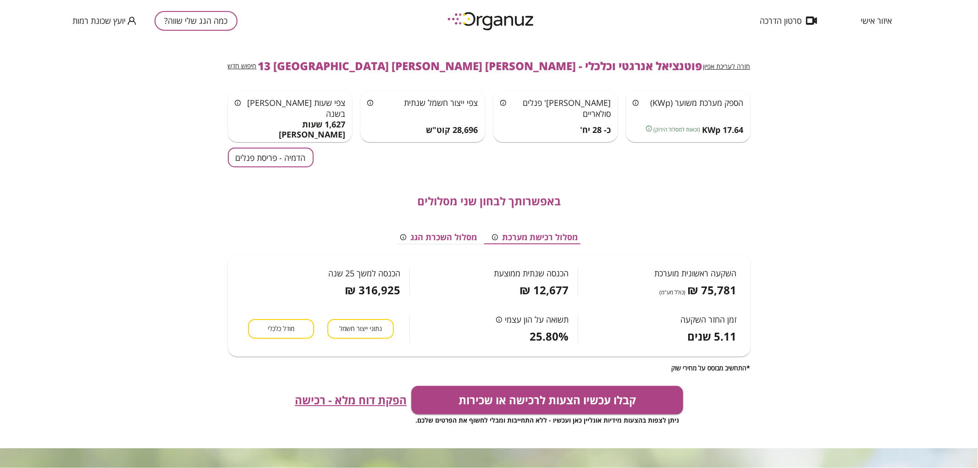
click at [251, 167] on div "באפשרותך לבחון שני מסלולים מסלול רכישת מערכת מסלול השכרת הגג השקעה ראשונית מוער…" at bounding box center [489, 269] width 523 height 204
click at [253, 161] on button "הדמיה - פריסת פנלים" at bounding box center [271, 158] width 86 height 20
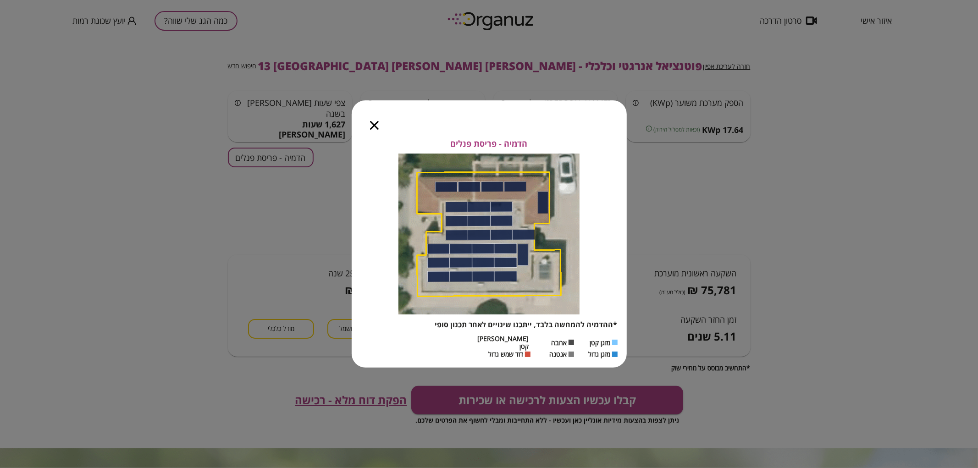
click at [375, 126] on icon "button" at bounding box center [374, 125] width 9 height 9
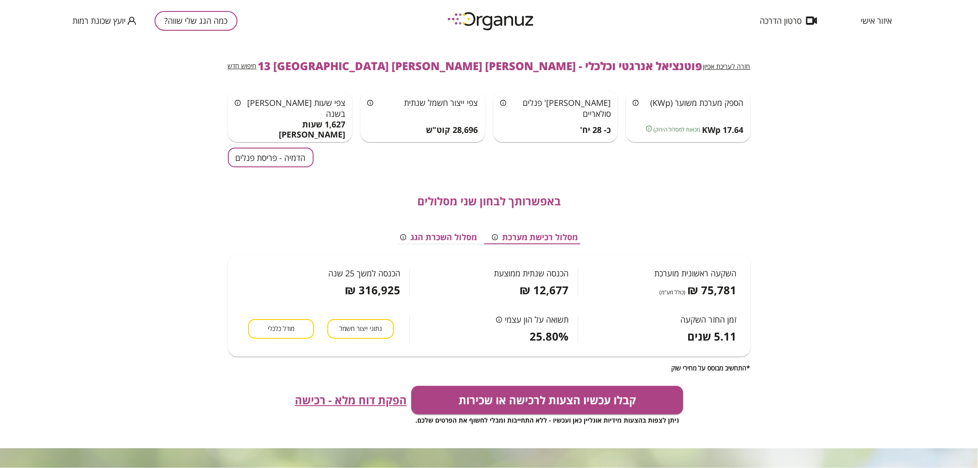
click at [764, 58] on div "חזרה לעריכת אפיון פוטנציאל אנרגטי וכלכלי - [PERSON_NAME] [PERSON_NAME] 13 באר ש…" at bounding box center [489, 254] width 978 height 427
click at [766, 63] on div "חזרה לעריכת אפיון פוטנציאל אנרגטי וכלכלי - [PERSON_NAME] [PERSON_NAME] 13 באר ש…" at bounding box center [489, 254] width 978 height 427
drag, startPoint x: 699, startPoint y: 70, endPoint x: 723, endPoint y: 65, distance: 24.7
click at [700, 70] on div "חזרה לעריכת אפיון פוטנציאל אנרגטי וכלכלי - [PERSON_NAME] [PERSON_NAME] 13 באר ש…" at bounding box center [489, 66] width 523 height 50
click at [724, 65] on span "חזרה לעריכת אפיון" at bounding box center [726, 66] width 47 height 9
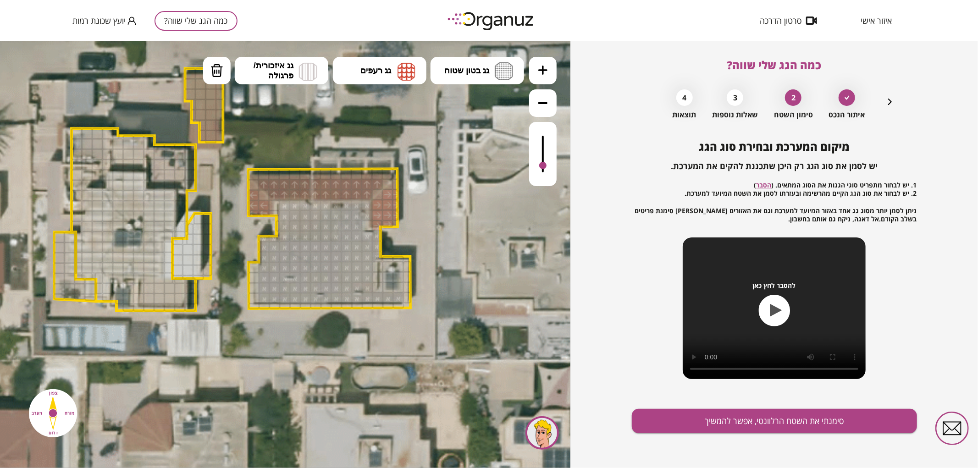
drag, startPoint x: 542, startPoint y: 134, endPoint x: 548, endPoint y: 166, distance: 32.6
click at [548, 166] on div at bounding box center [543, 153] width 28 height 64
drag, startPoint x: 222, startPoint y: 73, endPoint x: 253, endPoint y: 124, distance: 58.8
click at [223, 75] on button "מחיקה" at bounding box center [217, 70] width 28 height 28
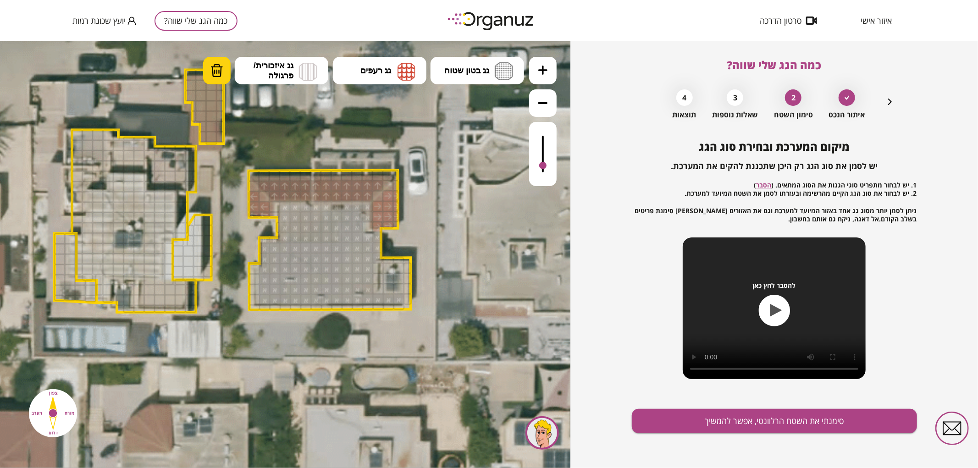
click at [210, 66] on img at bounding box center [216, 70] width 13 height 14
drag, startPoint x: 314, startPoint y: 182, endPoint x: 319, endPoint y: 195, distance: 13.8
click at [703, 423] on button "סימנתי את השטח הרלוונטי, אפשר להמשיך" at bounding box center [774, 421] width 285 height 24
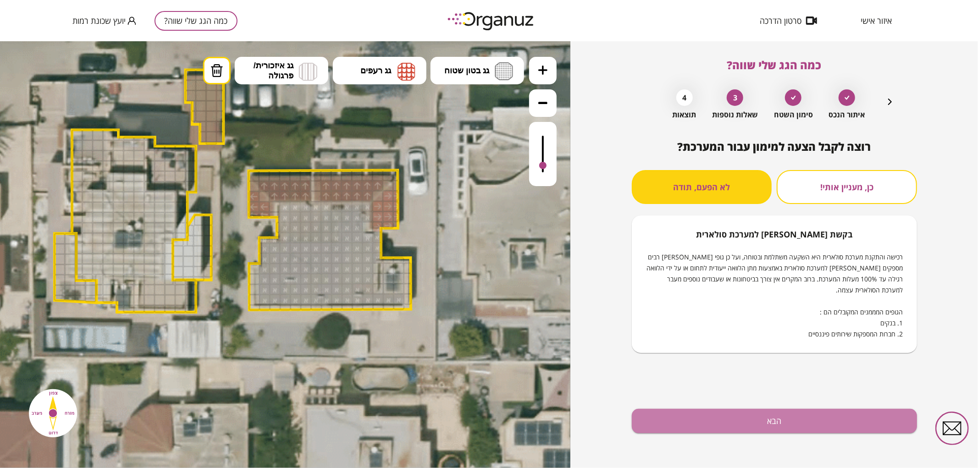
click at [703, 423] on button "הבא" at bounding box center [774, 421] width 285 height 24
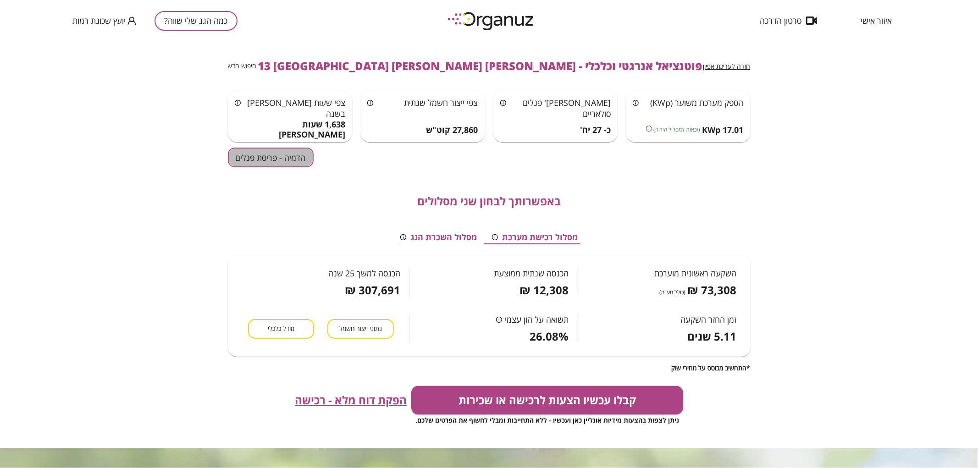
click at [257, 158] on button "הדמיה - פריסת פנלים" at bounding box center [271, 158] width 86 height 20
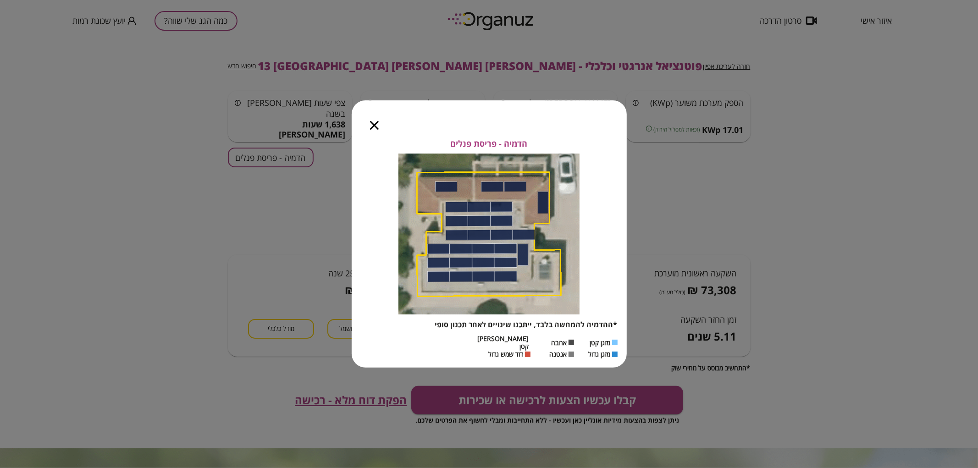
click at [372, 130] on icon "button" at bounding box center [374, 125] width 9 height 9
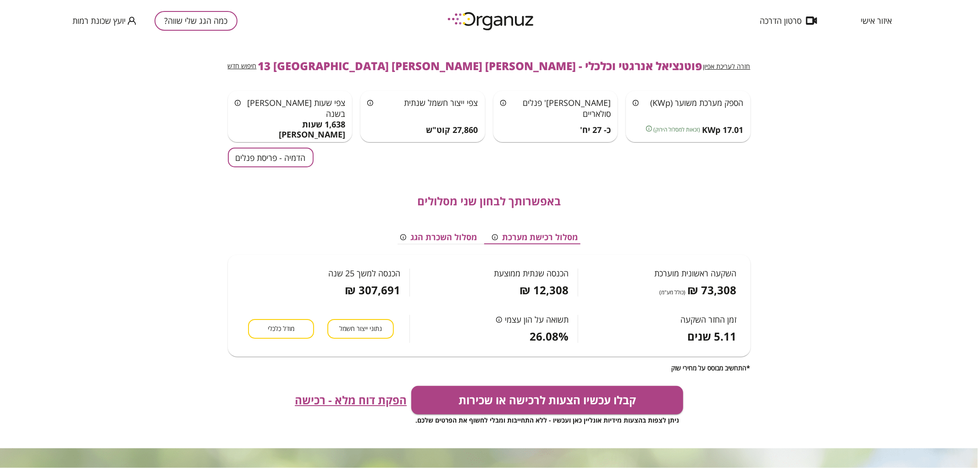
click at [201, 31] on div "כמה הגג שלי שווה? יועץ שכונת רמות" at bounding box center [154, 20] width 165 height 41
click at [195, 24] on button "כמה הגג שלי שווה?" at bounding box center [196, 21] width 83 height 20
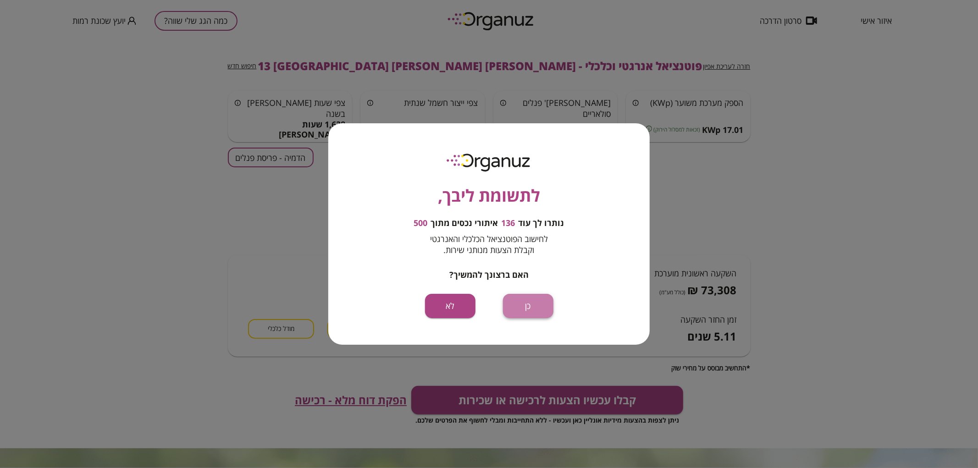
click at [506, 315] on button "כן" at bounding box center [528, 306] width 50 height 24
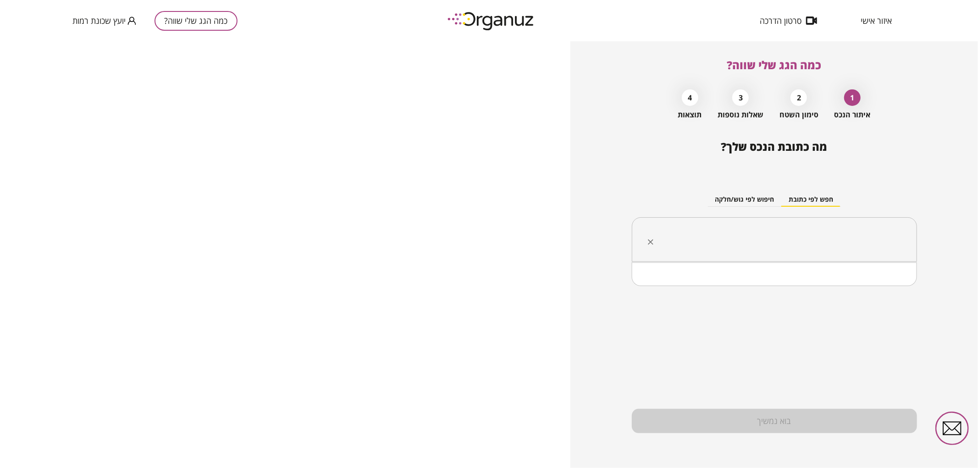
click at [725, 238] on input "text" at bounding box center [778, 239] width 256 height 23
click at [790, 294] on li "[PERSON_NAME] [PERSON_NAME] 15 [GEOGRAPHIC_DATA]" at bounding box center [774, 286] width 261 height 17
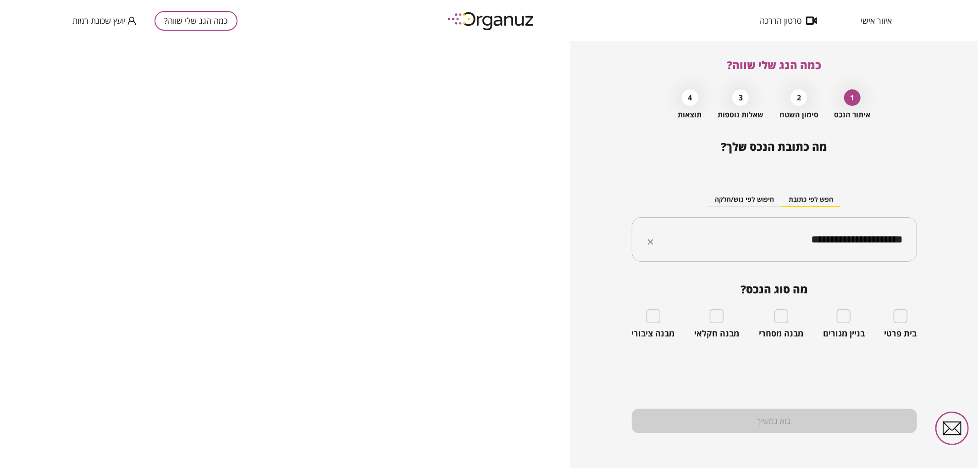
type input "**********"
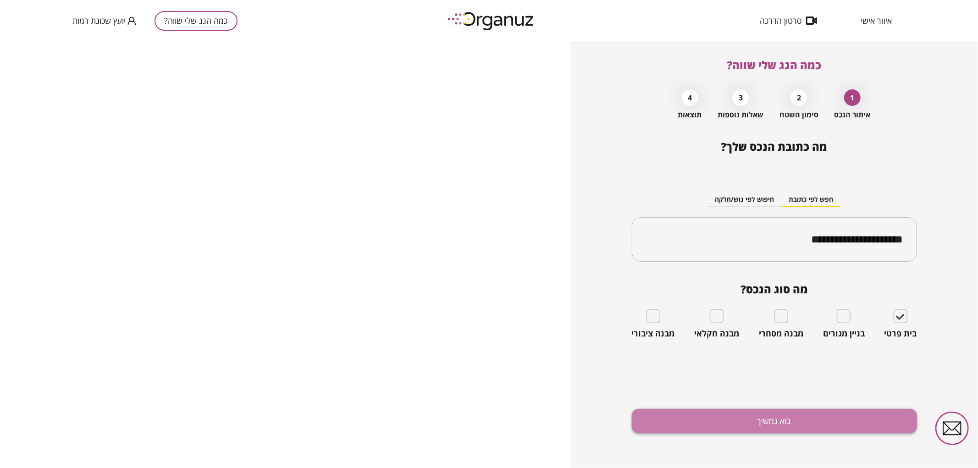
click at [817, 417] on button "בוא נמשיך" at bounding box center [774, 421] width 285 height 24
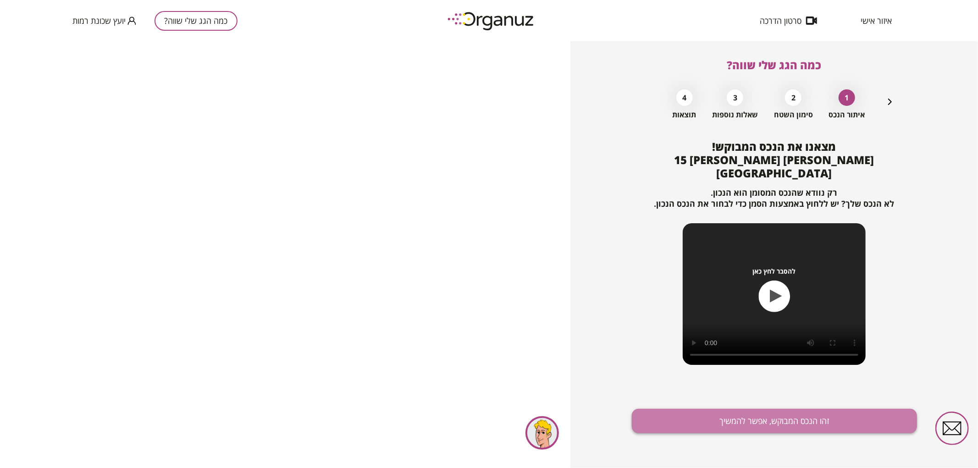
click at [689, 414] on button "זהו הנכס המבוקש, אפשר להמשיך" at bounding box center [774, 421] width 285 height 24
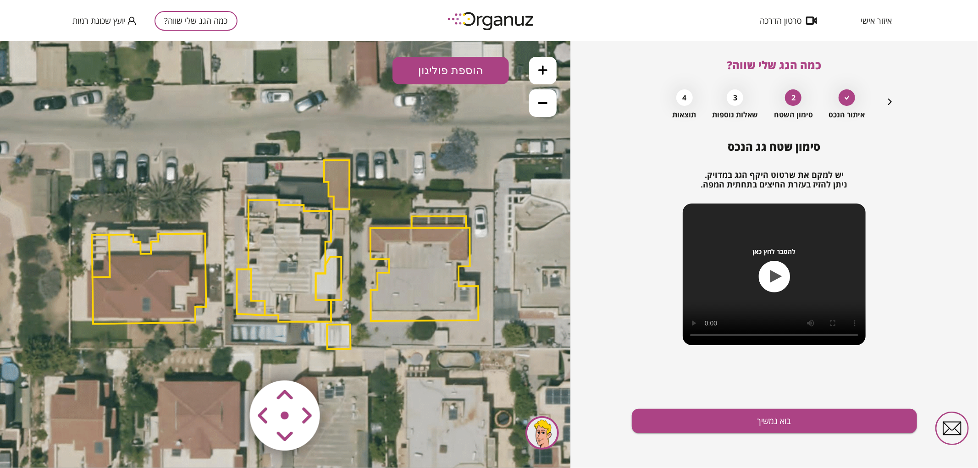
click at [541, 72] on icon at bounding box center [542, 69] width 9 height 9
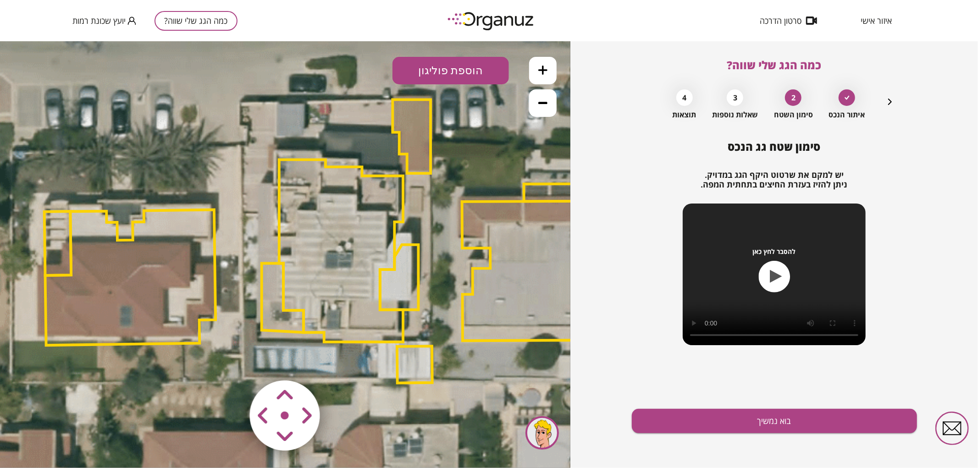
drag, startPoint x: 380, startPoint y: 175, endPoint x: 377, endPoint y: 241, distance: 66.5
click at [422, 160] on polygon at bounding box center [411, 136] width 38 height 74
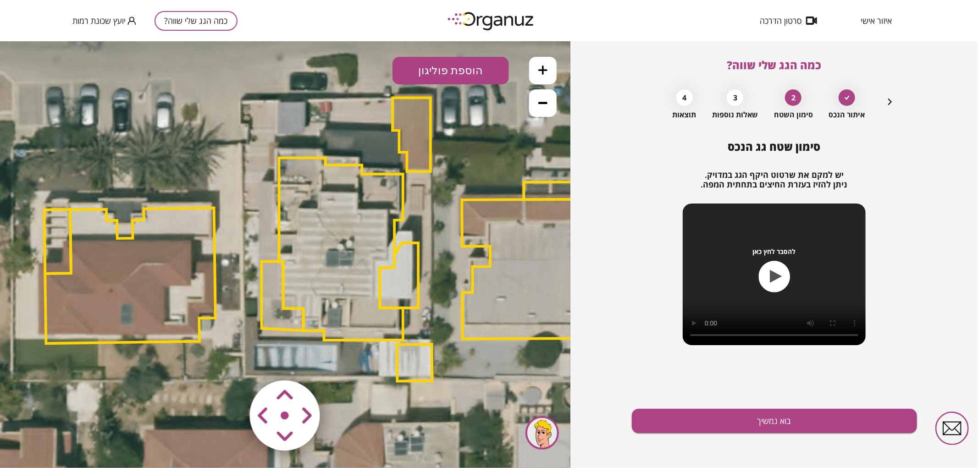
click at [231, 361] on area at bounding box center [231, 361] width 0 height 0
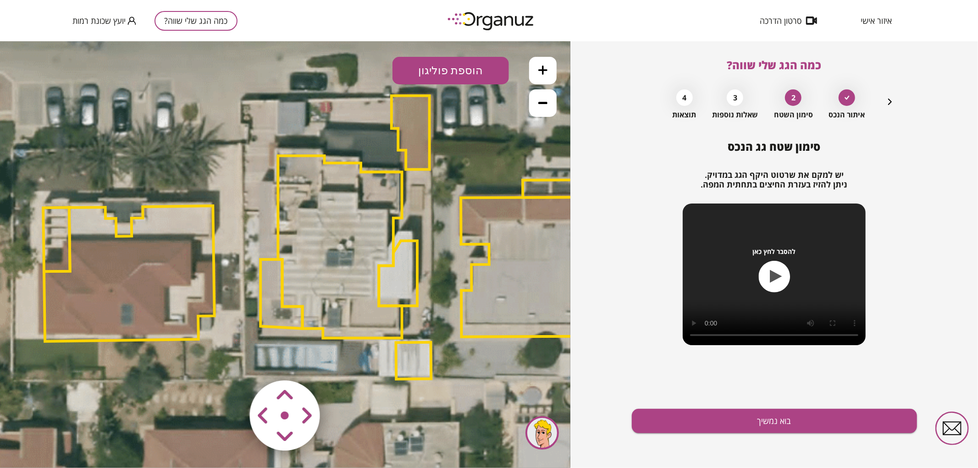
click at [231, 361] on area at bounding box center [231, 361] width 0 height 0
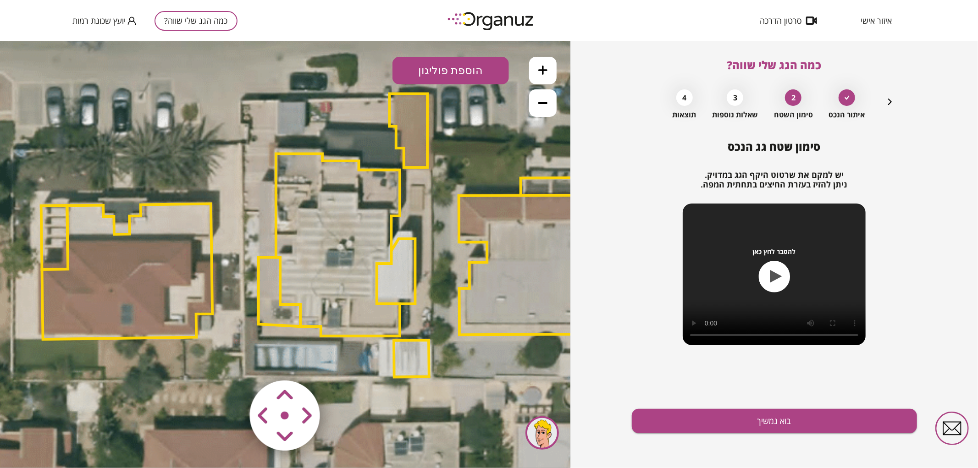
click at [231, 361] on area at bounding box center [231, 361] width 0 height 0
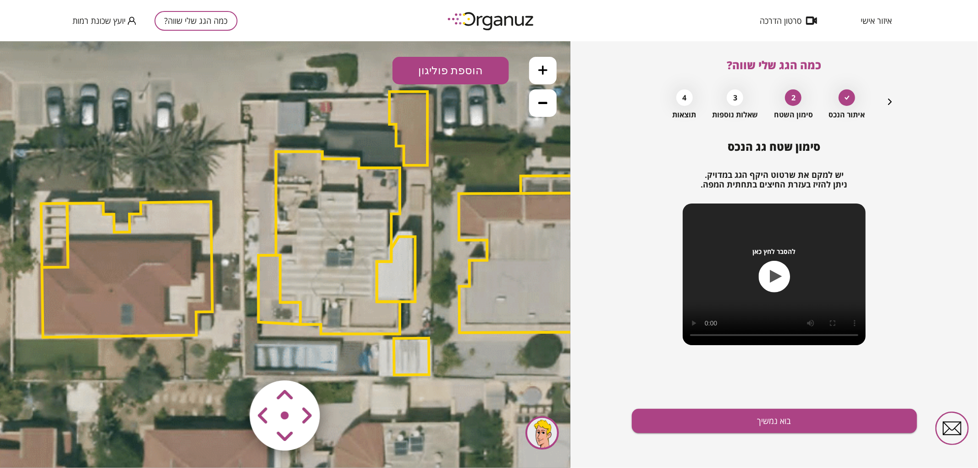
click at [326, 214] on polygon at bounding box center [338, 242] width 124 height 182
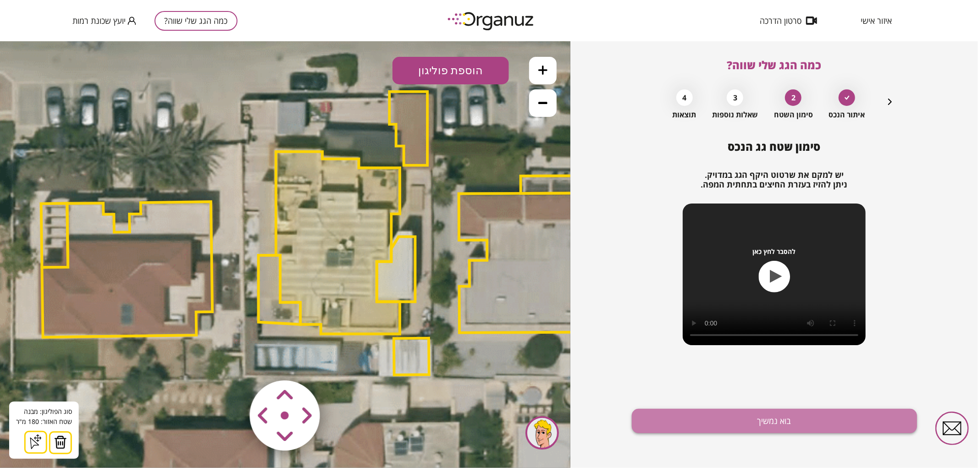
click at [713, 423] on button "בוא נמשיך" at bounding box center [774, 421] width 285 height 24
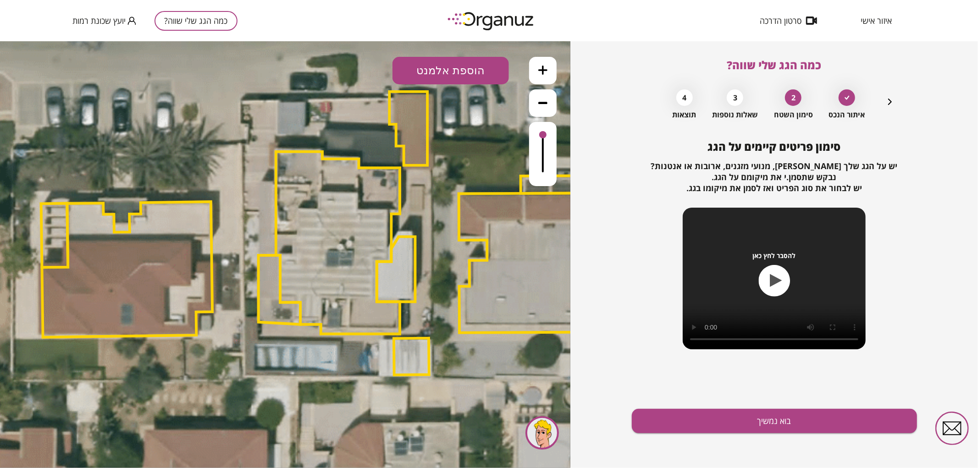
click at [451, 78] on button "הוספת אלמנט" at bounding box center [450, 70] width 116 height 28
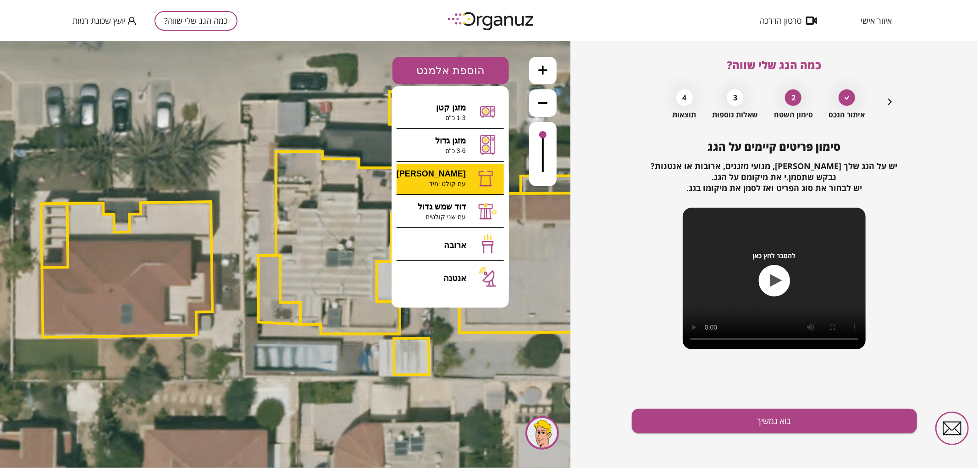
click at [451, 174] on div ".st0 { fill: #FFFFFF; } 0" at bounding box center [285, 254] width 570 height 427
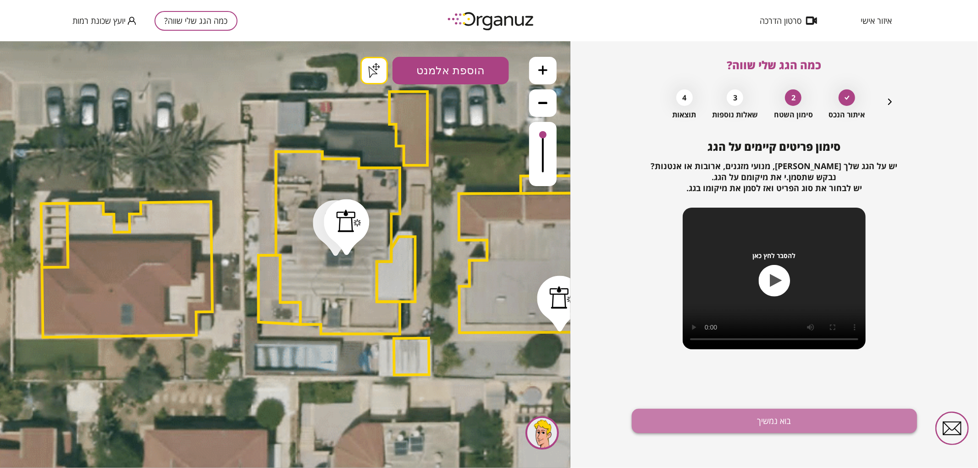
click at [725, 425] on button "בוא נמשיך" at bounding box center [774, 421] width 285 height 24
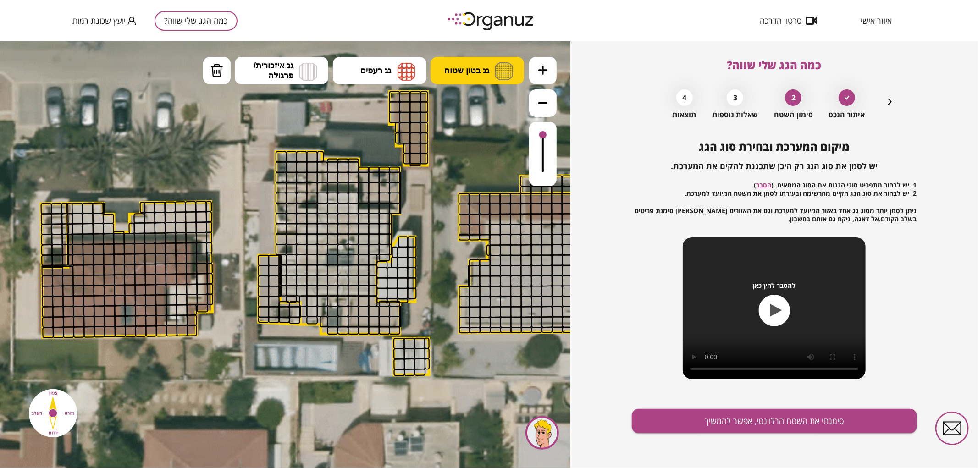
click at [486, 64] on button "גג בטון שטוח" at bounding box center [478, 70] width 94 height 28
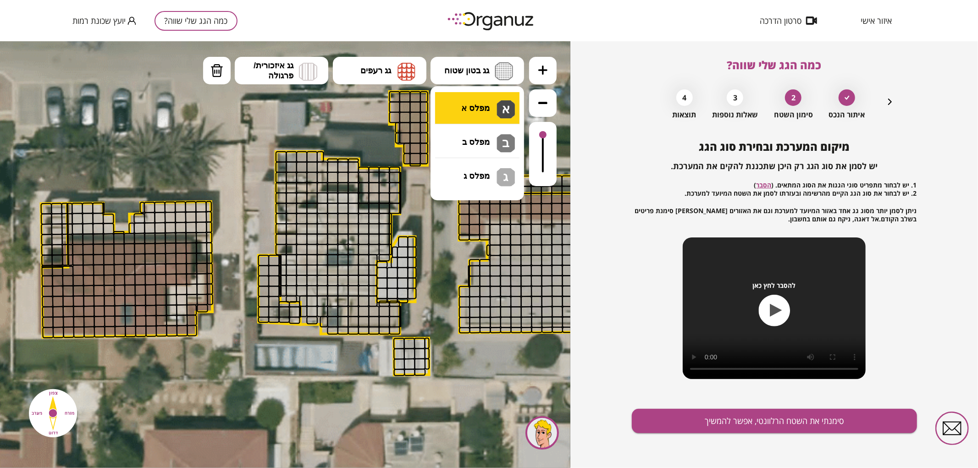
click at [510, 111] on div ".st0 { fill: #FFFFFF; } .st0 { fill: #FFFFFF; }" at bounding box center [285, 254] width 570 height 427
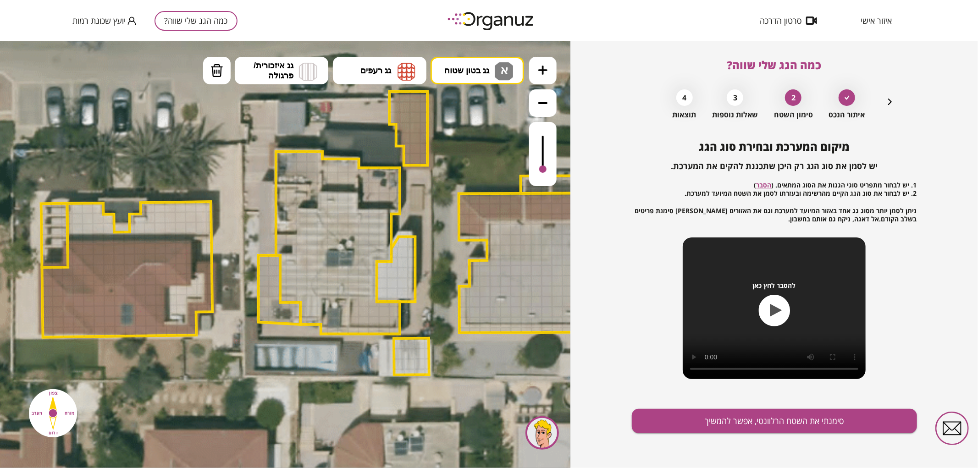
drag, startPoint x: 543, startPoint y: 134, endPoint x: 547, endPoint y: 170, distance: 35.9
click at [547, 170] on div at bounding box center [543, 153] width 28 height 64
drag, startPoint x: 324, startPoint y: 200, endPoint x: 353, endPoint y: 216, distance: 33.4
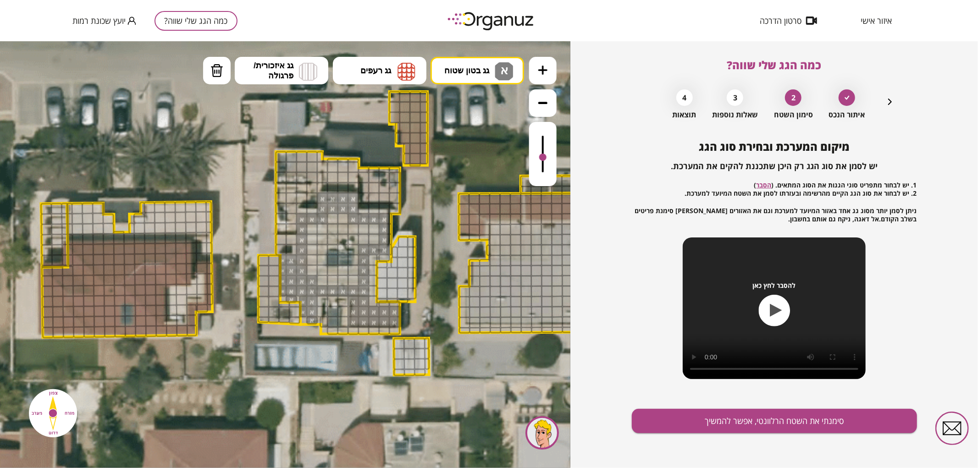
drag, startPoint x: 543, startPoint y: 167, endPoint x: 545, endPoint y: 158, distance: 9.3
click at [545, 158] on div at bounding box center [542, 156] width 7 height 7
drag, startPoint x: 374, startPoint y: 236, endPoint x: 345, endPoint y: 272, distance: 45.7
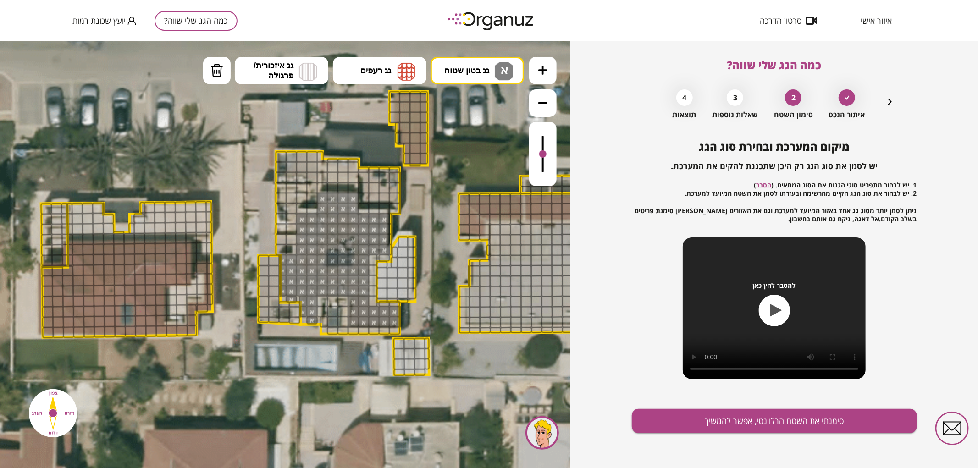
drag, startPoint x: 542, startPoint y: 164, endPoint x: 541, endPoint y: 155, distance: 9.2
click at [541, 155] on div at bounding box center [542, 153] width 7 height 7
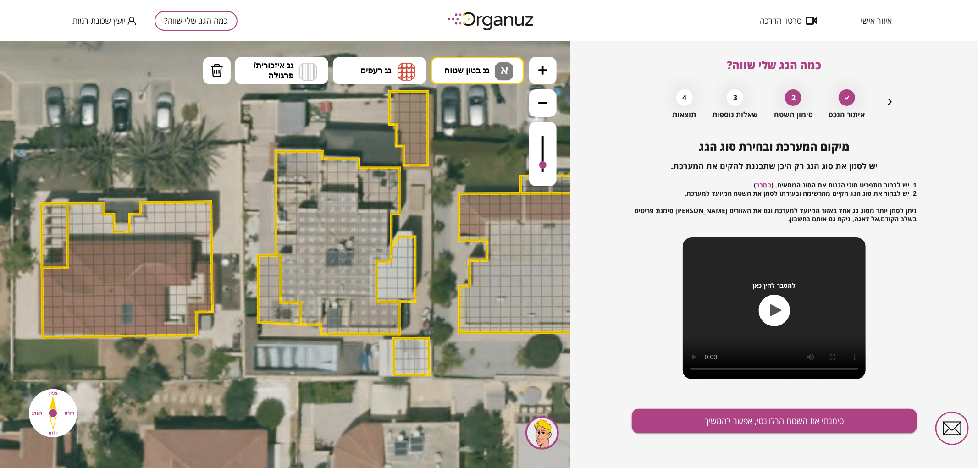
drag, startPoint x: 544, startPoint y: 158, endPoint x: 554, endPoint y: 166, distance: 12.7
click at [554, 166] on div at bounding box center [543, 153] width 28 height 64
click at [517, 70] on button "גג בטון שטוח א" at bounding box center [478, 70] width 94 height 28
click at [496, 139] on div ".st0 { fill: #FFFFFF; } .st0 { fill: #FFFFFF; }" at bounding box center [285, 254] width 570 height 427
drag, startPoint x: 369, startPoint y: 303, endPoint x: 355, endPoint y: 320, distance: 21.9
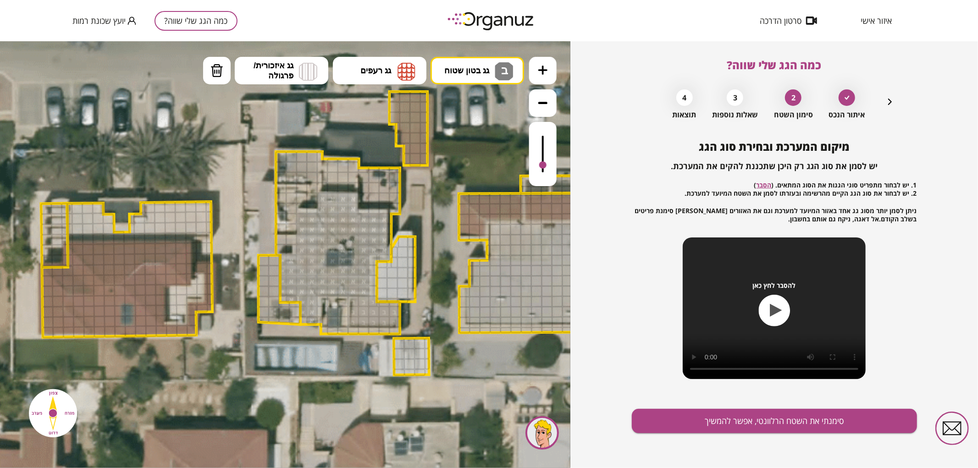
drag, startPoint x: 544, startPoint y: 165, endPoint x: 536, endPoint y: 196, distance: 32.0
click at [535, 204] on div ".st0 { fill: #FFFFFF; } .st0 { fill: #FFFFFF; }" at bounding box center [285, 254] width 570 height 427
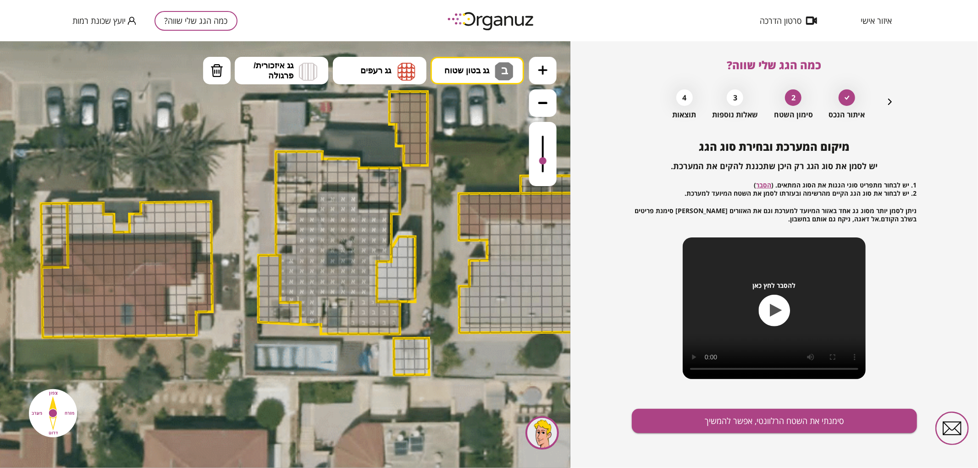
click at [556, 161] on div at bounding box center [543, 153] width 28 height 64
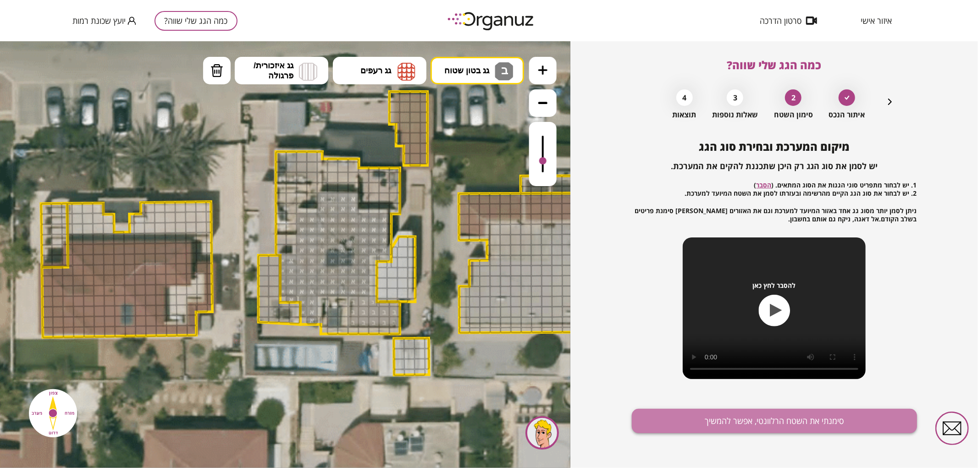
click at [665, 411] on button "סימנתי את השטח הרלוונטי, אפשר להמשיך" at bounding box center [774, 421] width 285 height 24
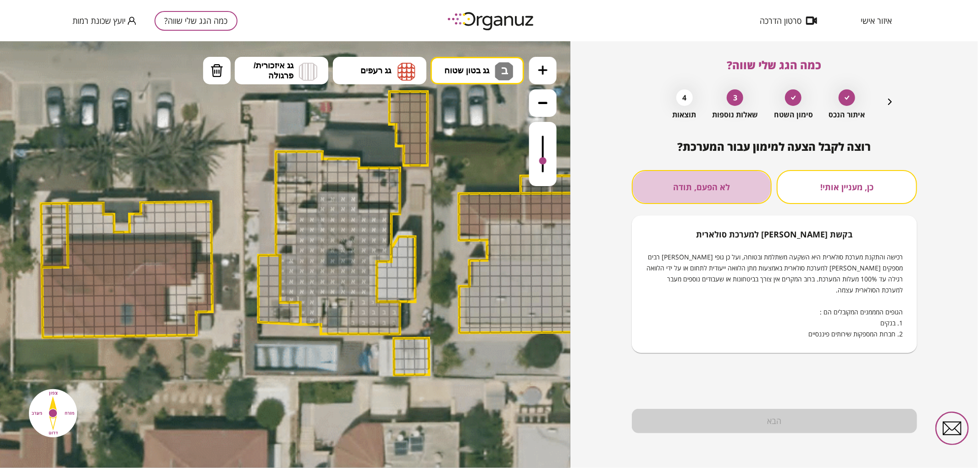
click at [710, 198] on button "לא הפעם, תודה" at bounding box center [702, 187] width 140 height 34
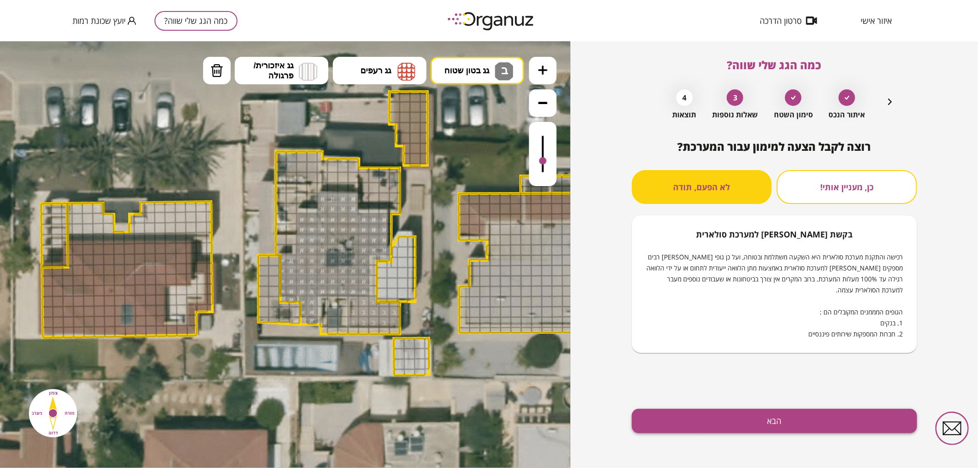
click at [667, 421] on button "הבא" at bounding box center [774, 421] width 285 height 24
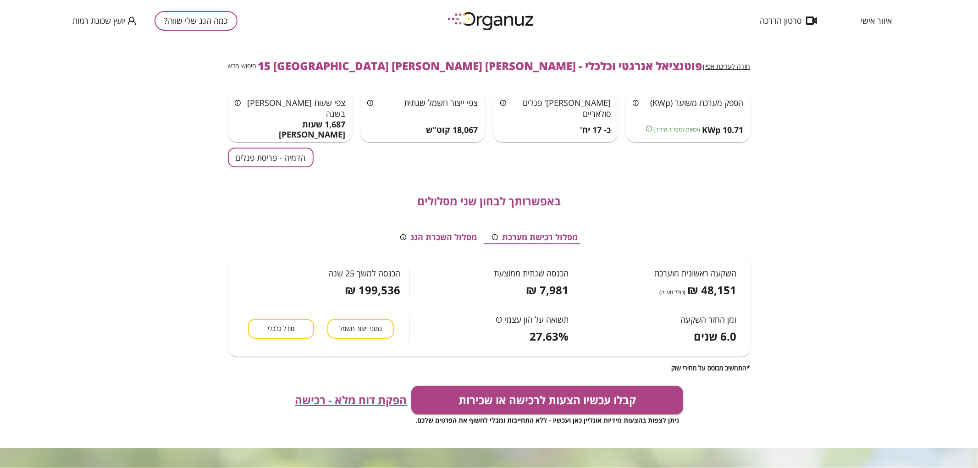
click at [299, 157] on button "הדמיה - פריסת פנלים" at bounding box center [271, 158] width 86 height 20
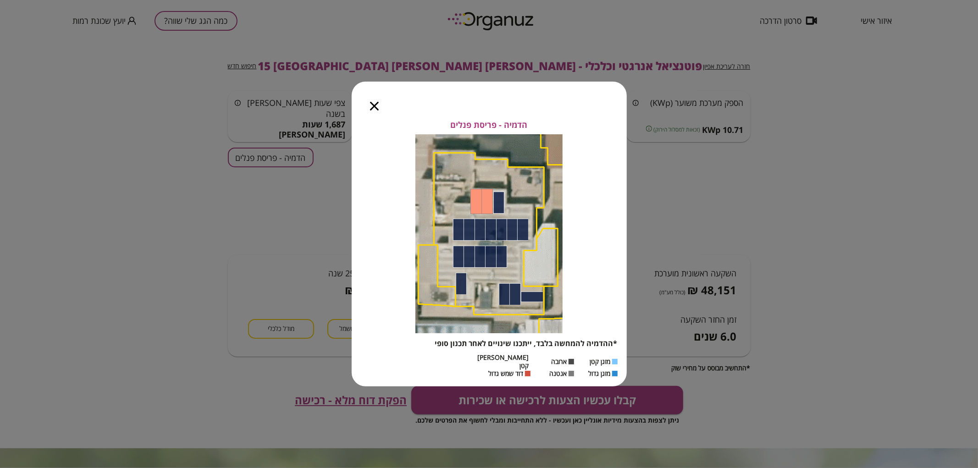
click at [376, 110] on icon "button" at bounding box center [374, 106] width 9 height 9
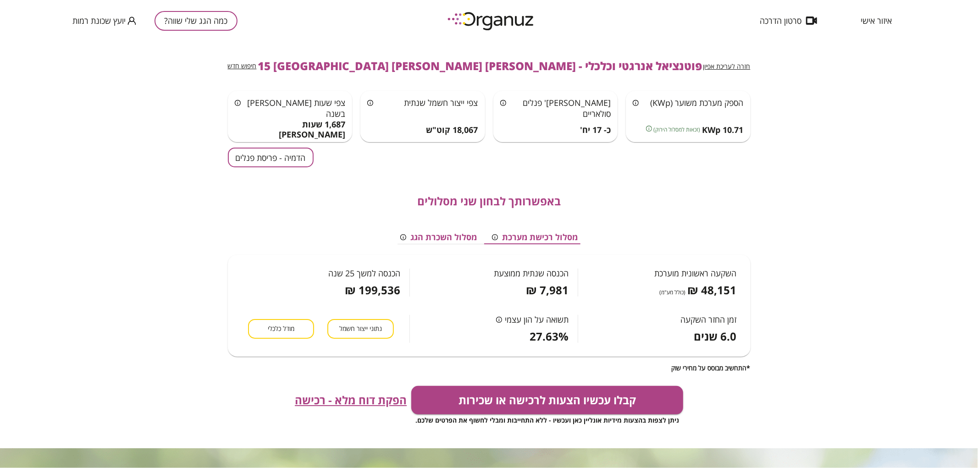
click at [197, 17] on button "כמה הגג שלי שווה?" at bounding box center [196, 21] width 83 height 20
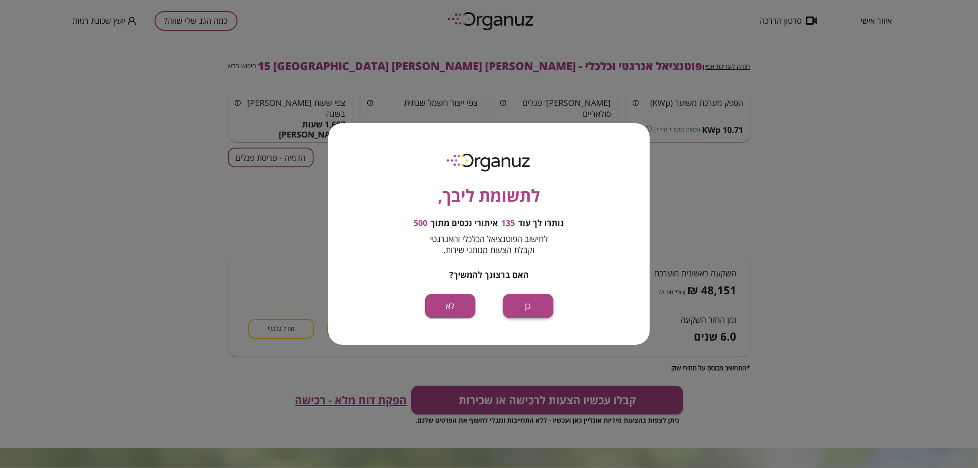
click at [543, 317] on button "כן" at bounding box center [528, 306] width 50 height 24
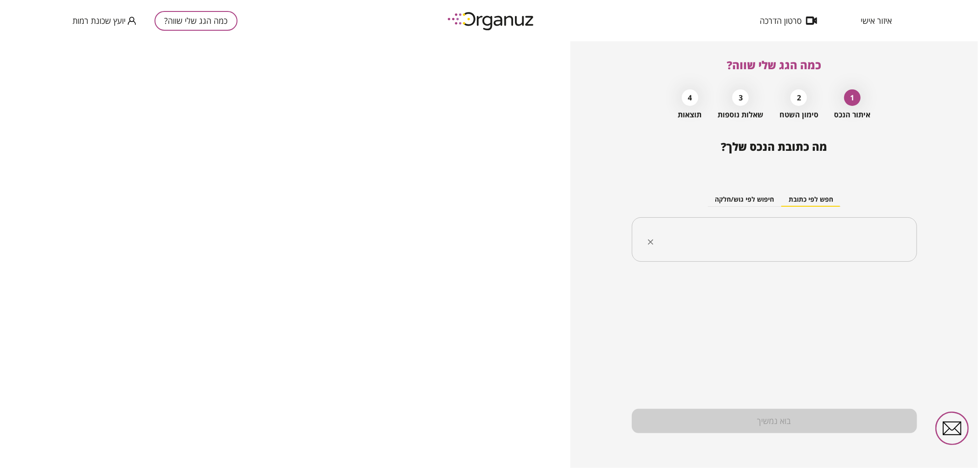
click at [672, 250] on input "text" at bounding box center [778, 239] width 256 height 23
click at [773, 291] on li "[PERSON_NAME] 34 [GEOGRAPHIC_DATA]" at bounding box center [774, 286] width 261 height 17
type input "**********"
click at [900, 324] on div "בית פרטי" at bounding box center [900, 323] width 33 height 29
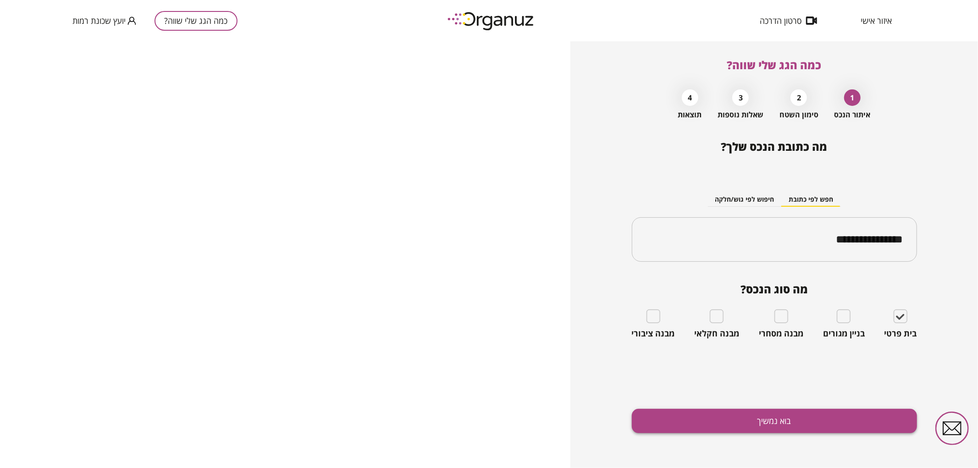
click at [772, 424] on button "בוא נמשיך" at bounding box center [774, 421] width 285 height 24
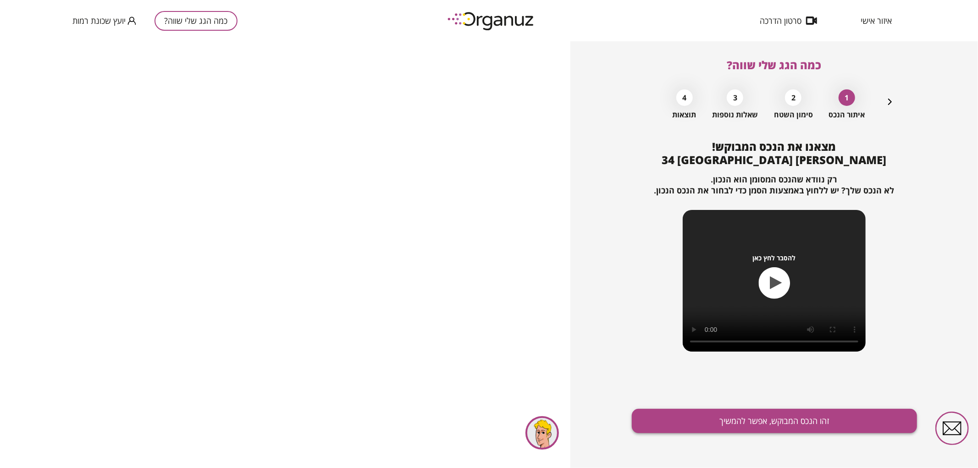
click at [747, 418] on button "זהו הנכס המבוקש, אפשר להמשיך" at bounding box center [774, 421] width 285 height 24
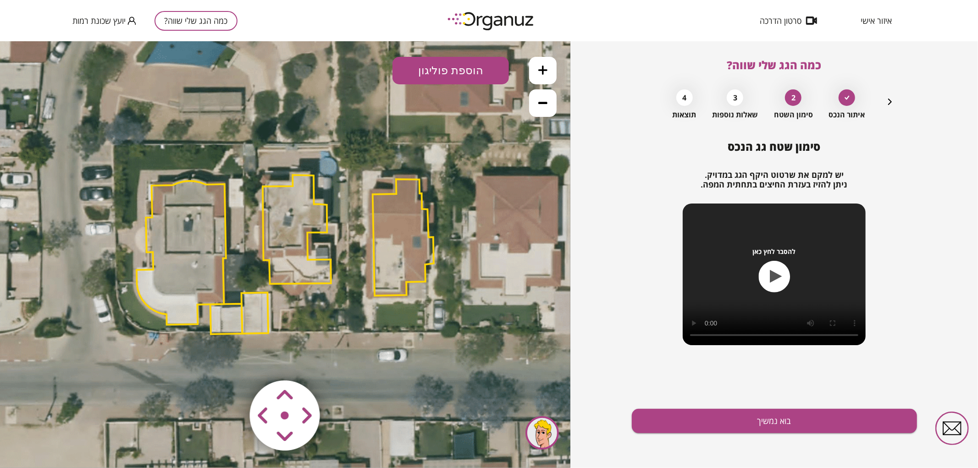
click at [294, 246] on polygon at bounding box center [297, 229] width 68 height 109
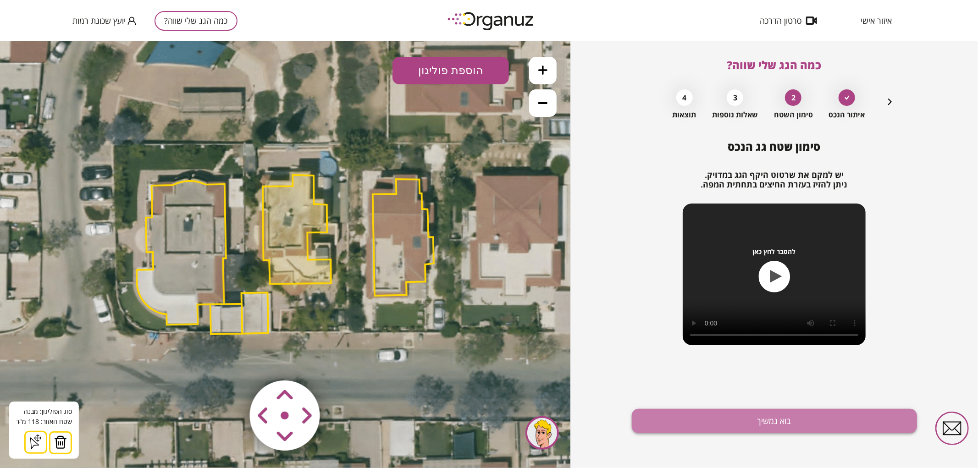
click at [652, 428] on button "בוא נמשיך" at bounding box center [774, 421] width 285 height 24
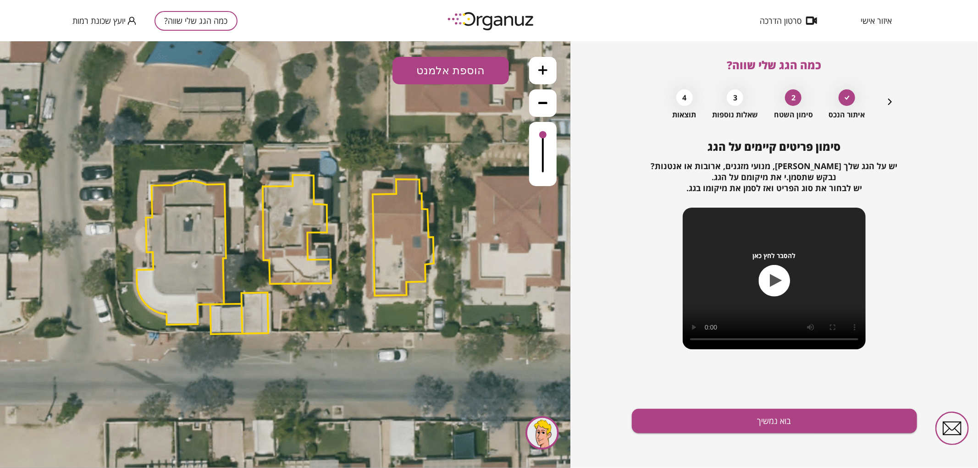
drag, startPoint x: 552, startPoint y: 64, endPoint x: 533, endPoint y: 72, distance: 19.9
click at [551, 64] on button at bounding box center [543, 70] width 28 height 28
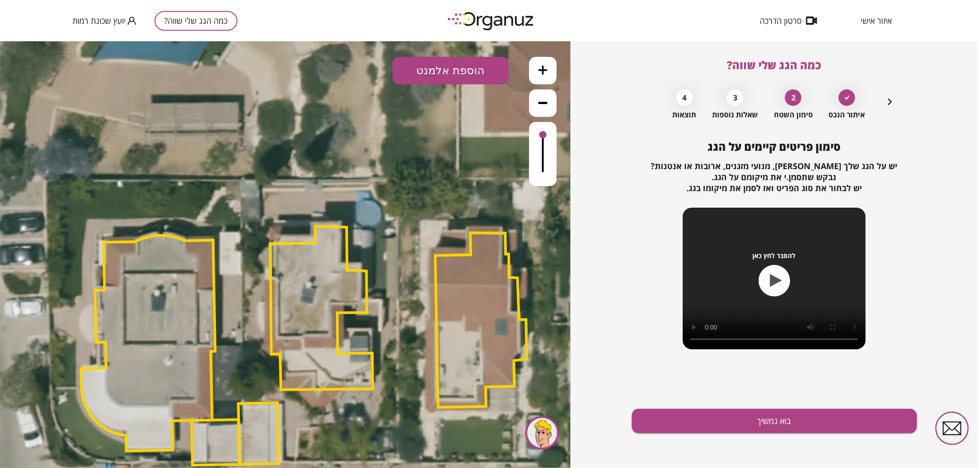
drag, startPoint x: 432, startPoint y: 142, endPoint x: 451, endPoint y: 219, distance: 79.3
click at [451, 223] on icon at bounding box center [302, 348] width 1362 height 1362
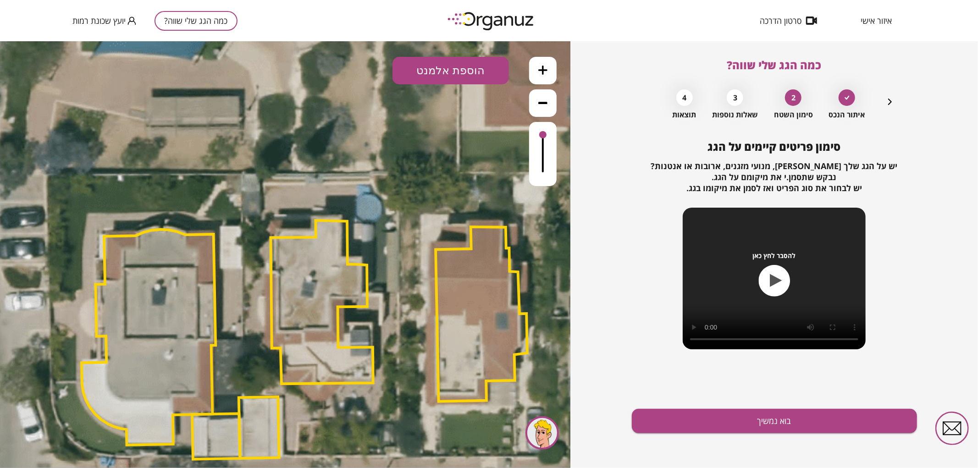
click at [475, 72] on button "הוספת אלמנט" at bounding box center [450, 70] width 116 height 28
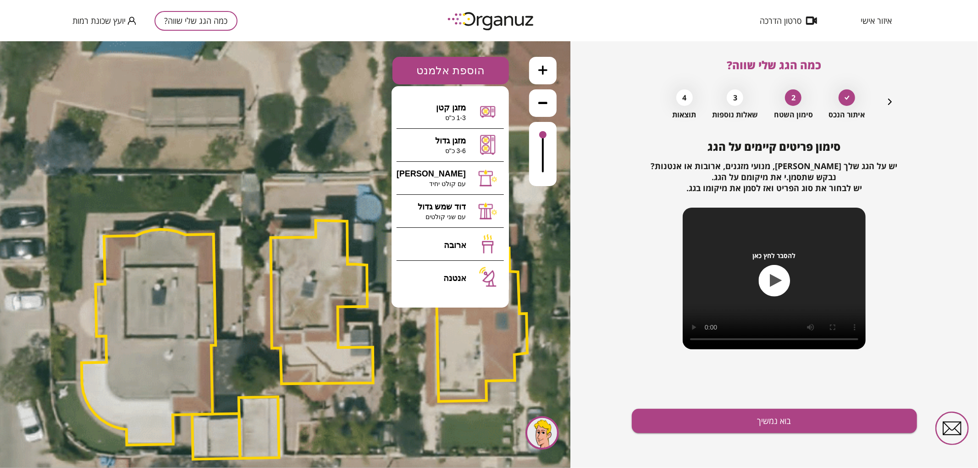
click at [900, 97] on div "כמה הגג שלי שווה? איתור הנכס 2 סימון השטח 3 שאלות נוספות 4 תוצאות סימון פריטים …" at bounding box center [774, 254] width 285 height 427
click at [895, 98] on icon "button" at bounding box center [889, 101] width 11 height 11
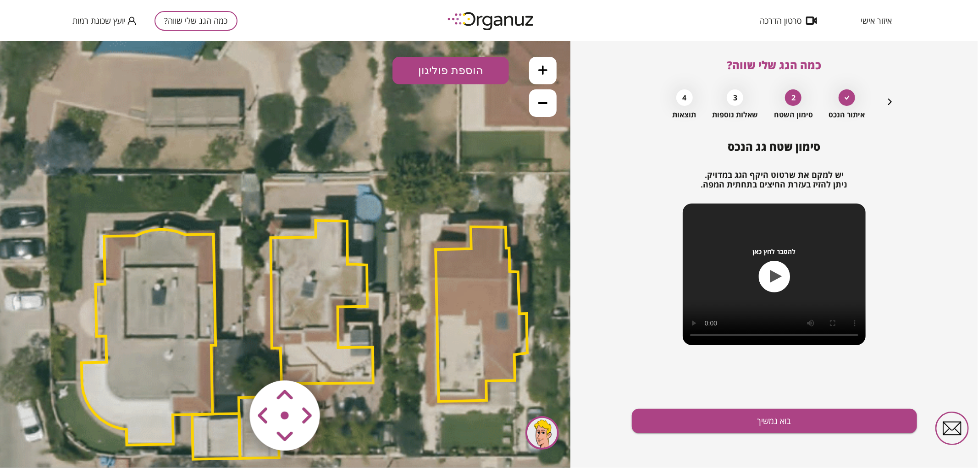
click at [231, 361] on area at bounding box center [231, 361] width 0 height 0
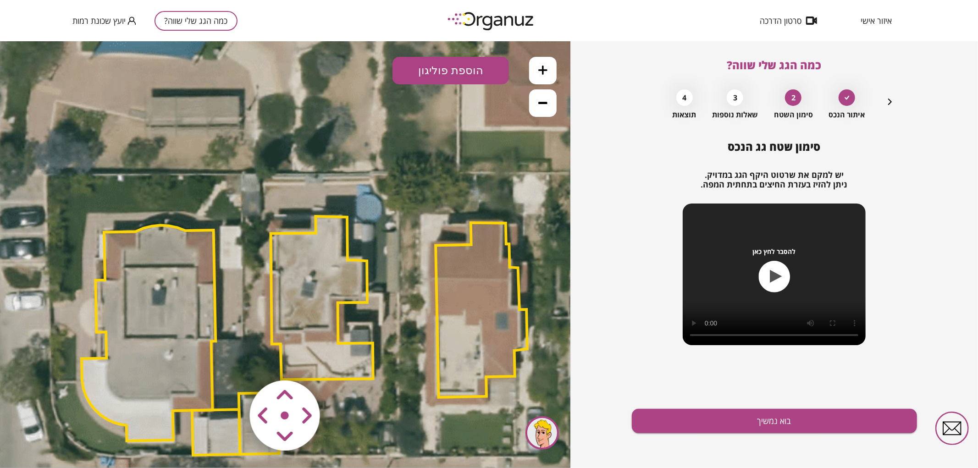
click at [231, 361] on area at bounding box center [231, 361] width 0 height 0
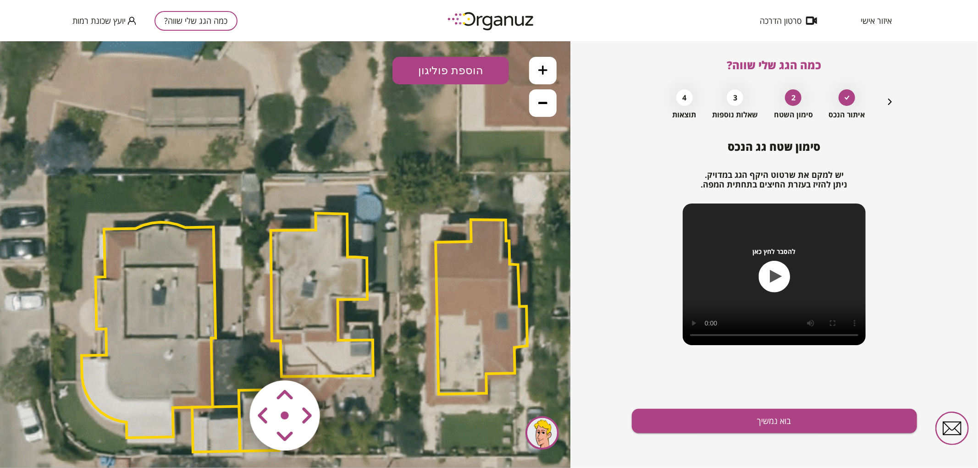
click at [231, 361] on area at bounding box center [231, 361] width 0 height 0
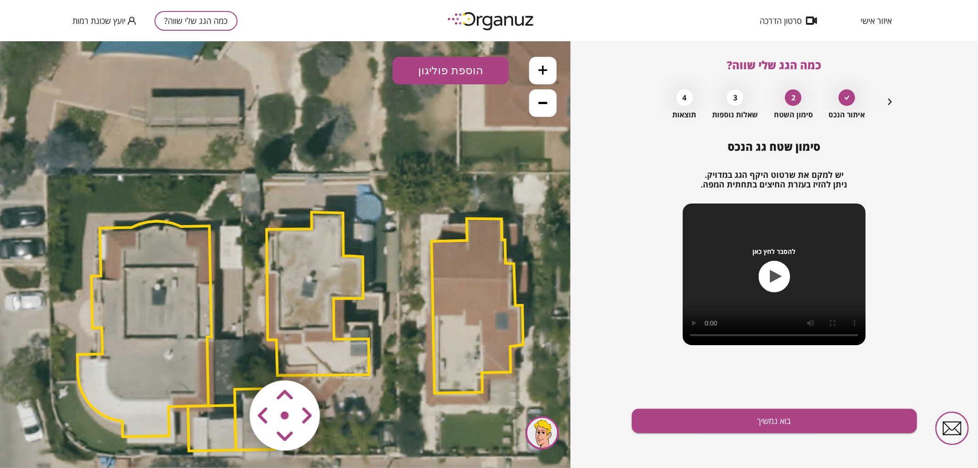
click at [231, 361] on area at bounding box center [231, 361] width 0 height 0
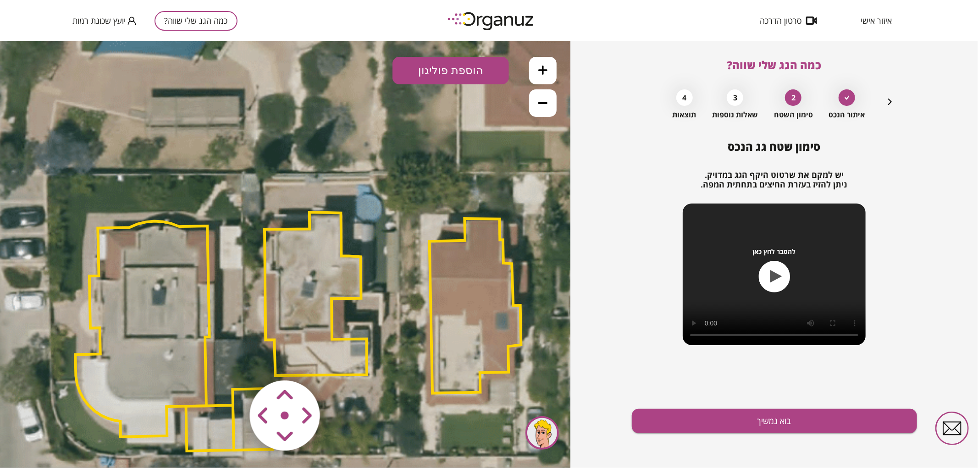
click at [231, 361] on area at bounding box center [231, 361] width 0 height 0
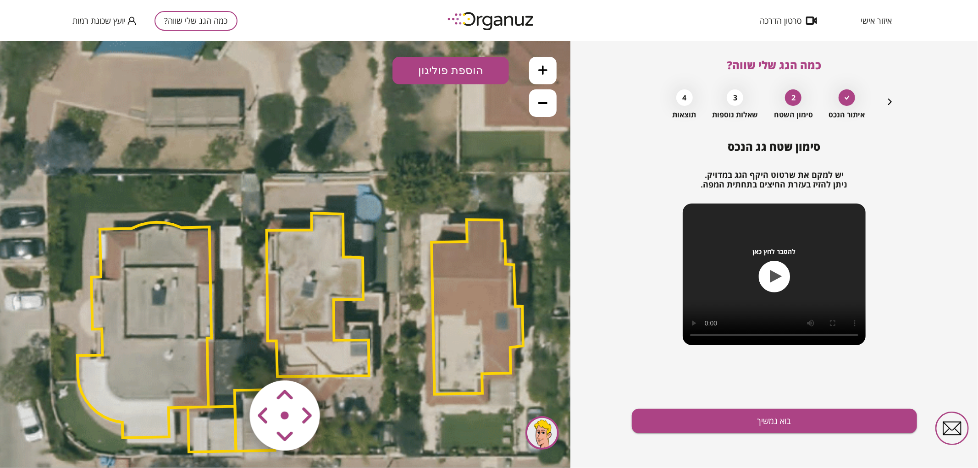
click at [231, 361] on area at bounding box center [231, 361] width 0 height 0
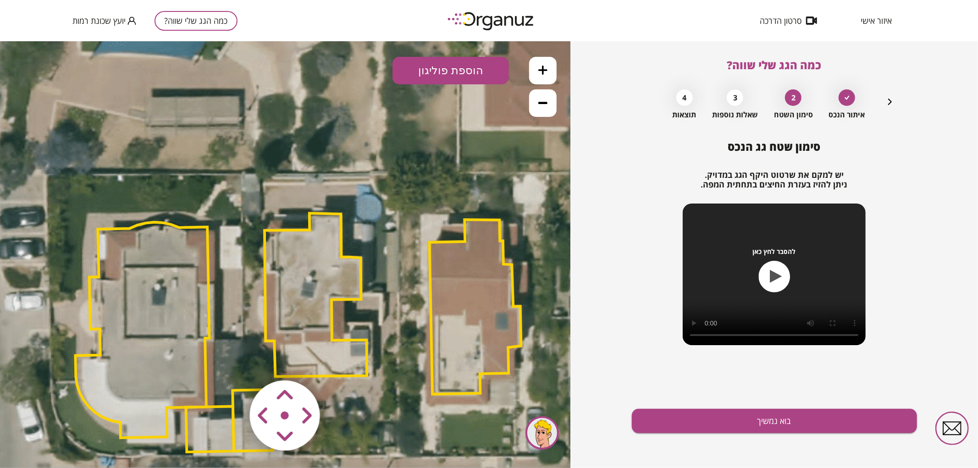
click at [295, 317] on polygon at bounding box center [316, 294] width 102 height 163
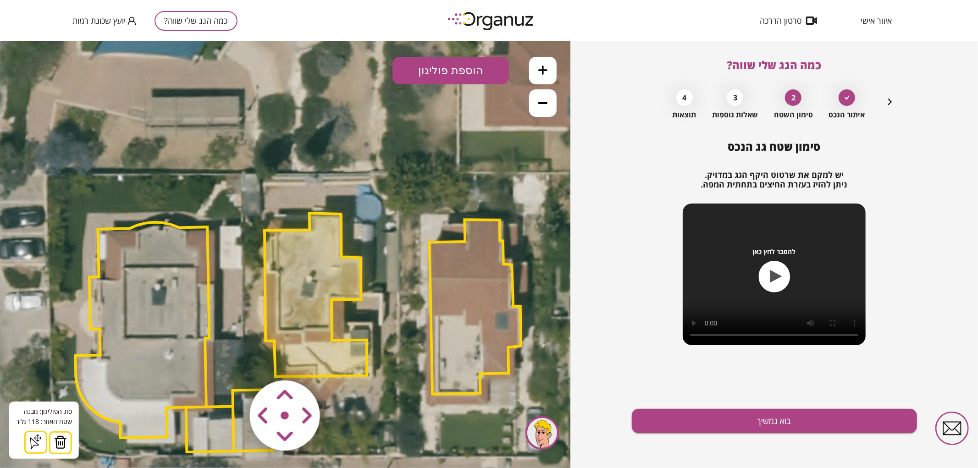
click at [51, 438] on button at bounding box center [60, 442] width 23 height 23
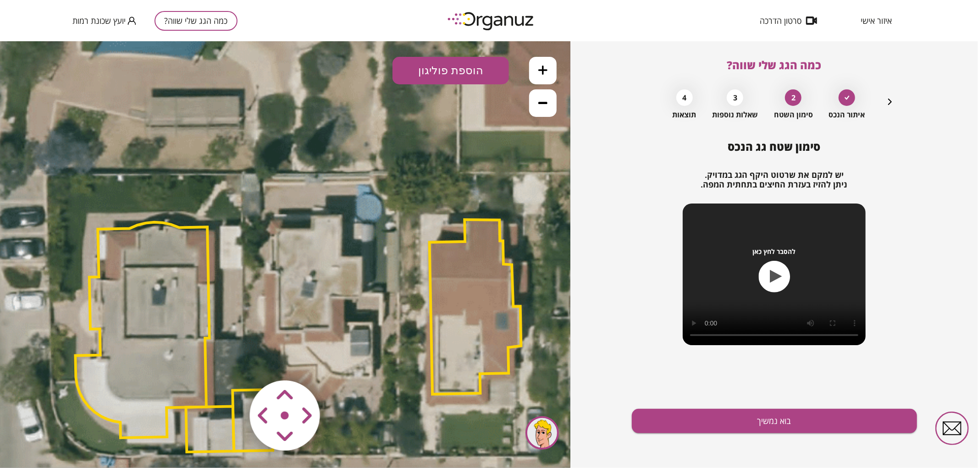
click at [488, 71] on button "הוספת פוליגון" at bounding box center [450, 70] width 116 height 28
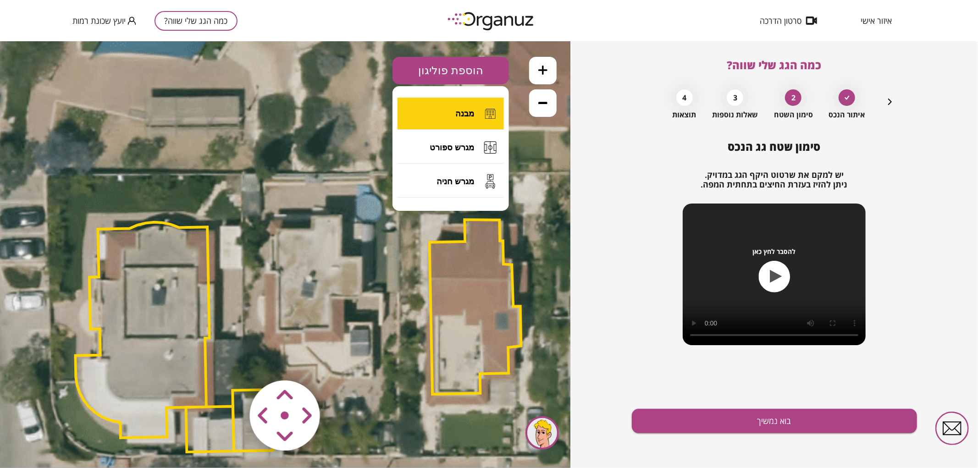
click at [469, 117] on span "מבנה" at bounding box center [464, 113] width 19 height 10
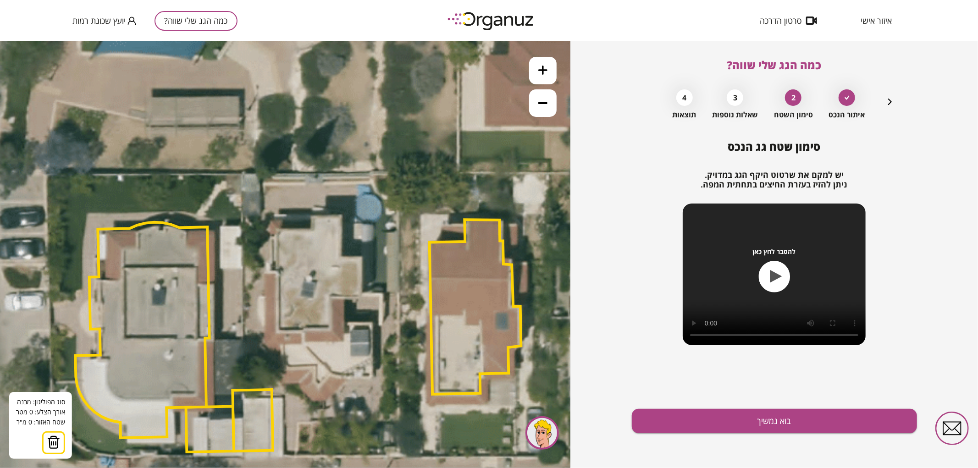
click at [311, 215] on icon at bounding box center [303, 342] width 1362 height 1362
click at [341, 215] on icon at bounding box center [303, 342] width 1362 height 1362
click at [340, 257] on polygon at bounding box center [326, 236] width 30 height 42
click at [361, 257] on polygon at bounding box center [336, 236] width 50 height 42
click at [360, 298] on polygon at bounding box center [336, 256] width 50 height 83
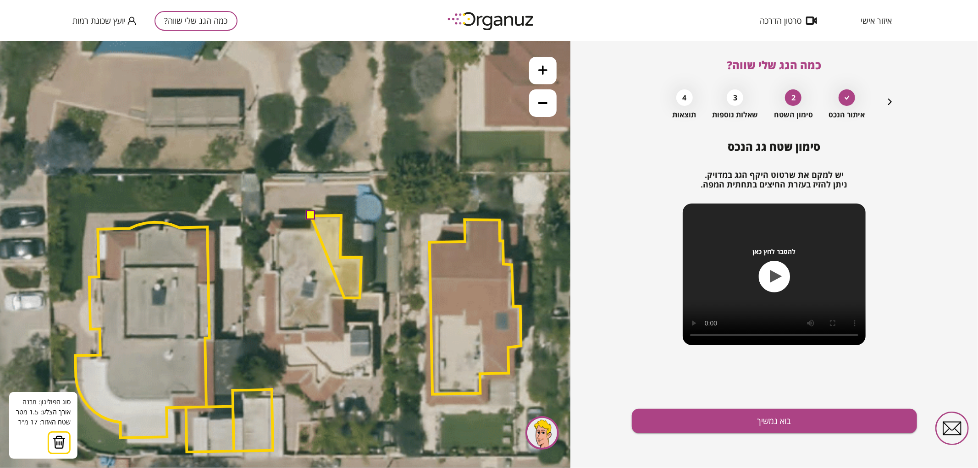
click at [344, 298] on polygon at bounding box center [336, 256] width 50 height 83
click at [343, 341] on icon at bounding box center [303, 342] width 1362 height 1362
click at [302, 342] on polygon at bounding box center [332, 278] width 60 height 127
click at [301, 345] on icon at bounding box center [303, 342] width 1362 height 1362
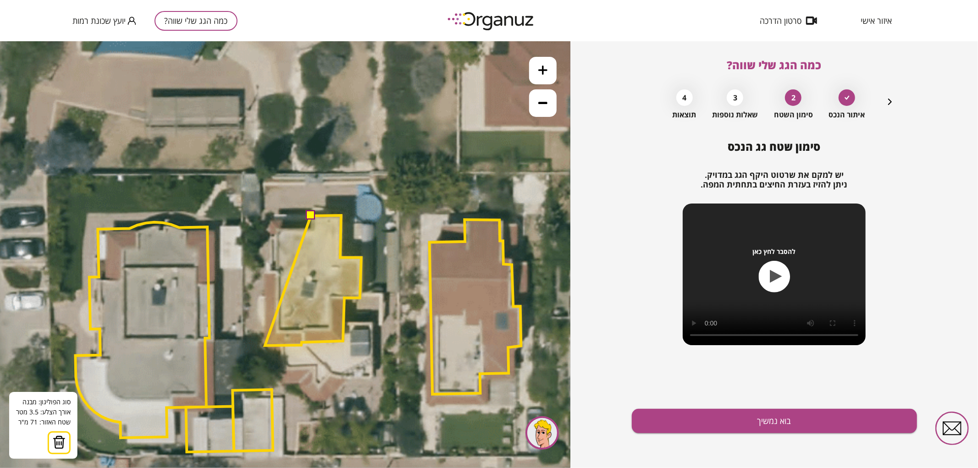
click at [265, 345] on polygon at bounding box center [313, 280] width 96 height 130
click at [265, 271] on polygon at bounding box center [313, 280] width 96 height 130
click at [276, 270] on polygon at bounding box center [313, 280] width 96 height 130
drag, startPoint x: 276, startPoint y: 230, endPoint x: 282, endPoint y: 228, distance: 6.0
click at [276, 230] on polygon at bounding box center [313, 280] width 96 height 130
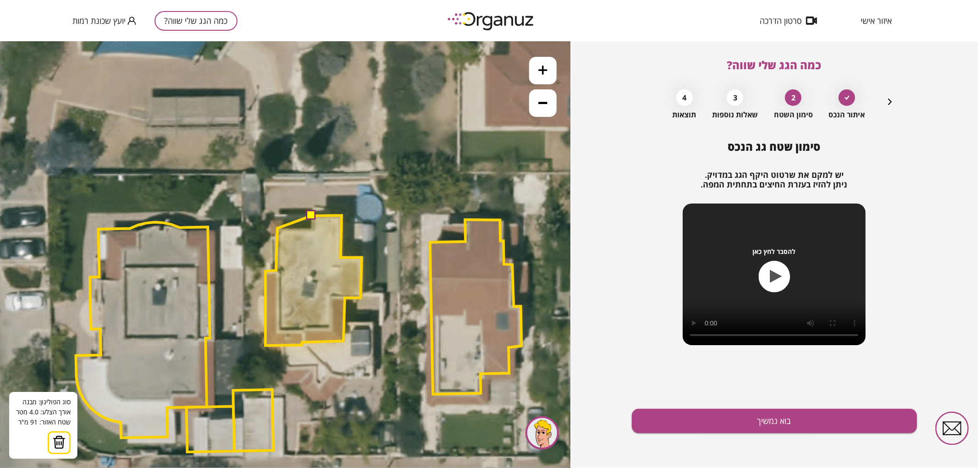
click at [277, 228] on polygon at bounding box center [313, 280] width 96 height 130
click at [312, 229] on polygon at bounding box center [313, 280] width 96 height 130
click at [312, 218] on button at bounding box center [310, 214] width 9 height 9
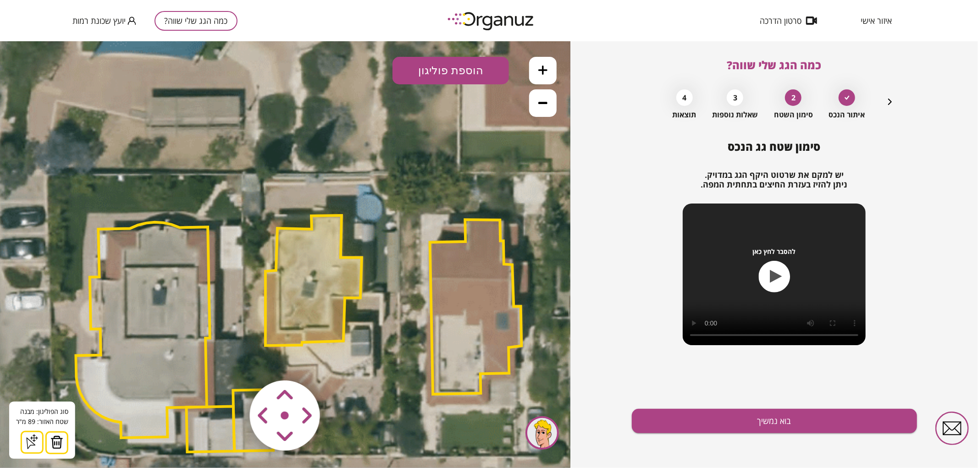
click at [307, 272] on polygon at bounding box center [313, 280] width 96 height 130
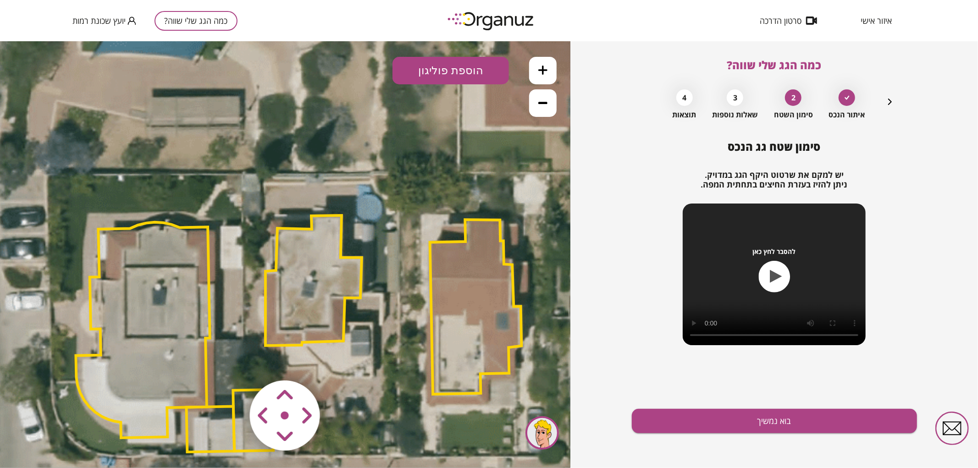
click at [318, 271] on polygon at bounding box center [313, 280] width 96 height 130
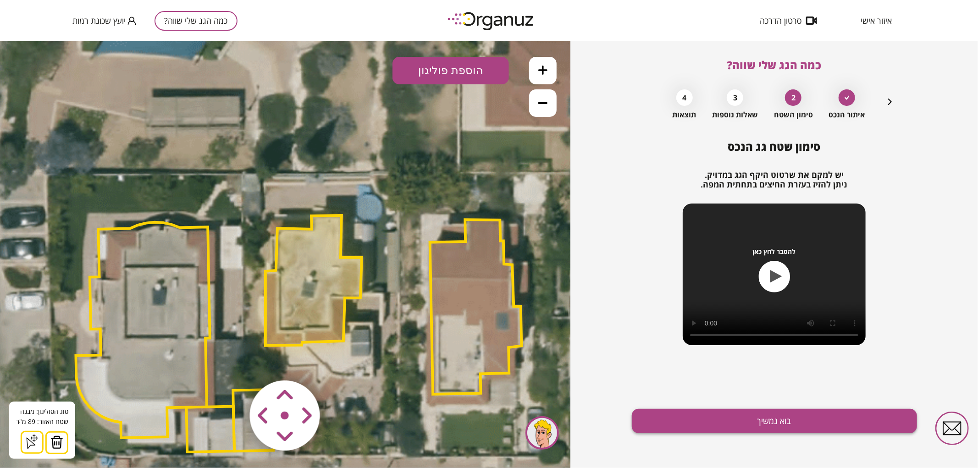
click at [702, 423] on button "בוא נמשיך" at bounding box center [774, 421] width 285 height 24
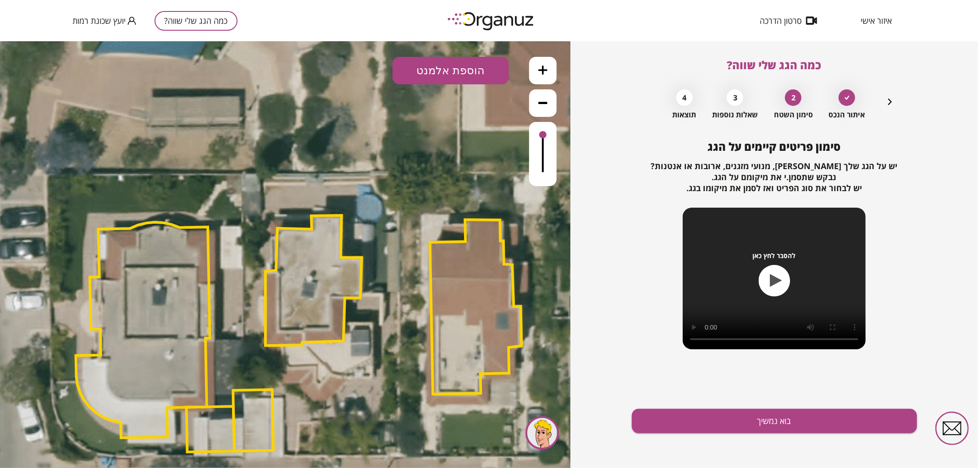
click at [468, 64] on button "הוספת אלמנט" at bounding box center [450, 70] width 116 height 28
click at [459, 169] on div ".st0 { fill: #FFFFFF; } .st0 { fill: #FFFFFF; }" at bounding box center [285, 254] width 570 height 427
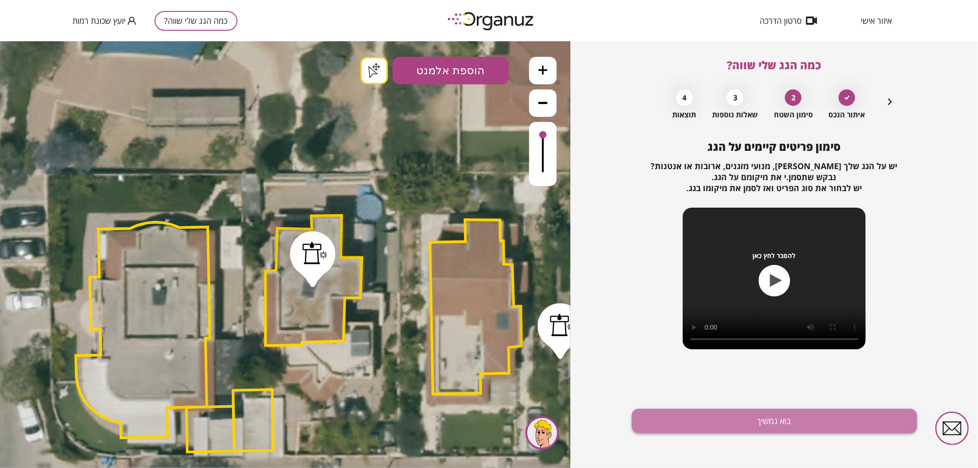
click at [689, 424] on button "בוא נמשיך" at bounding box center [774, 421] width 285 height 24
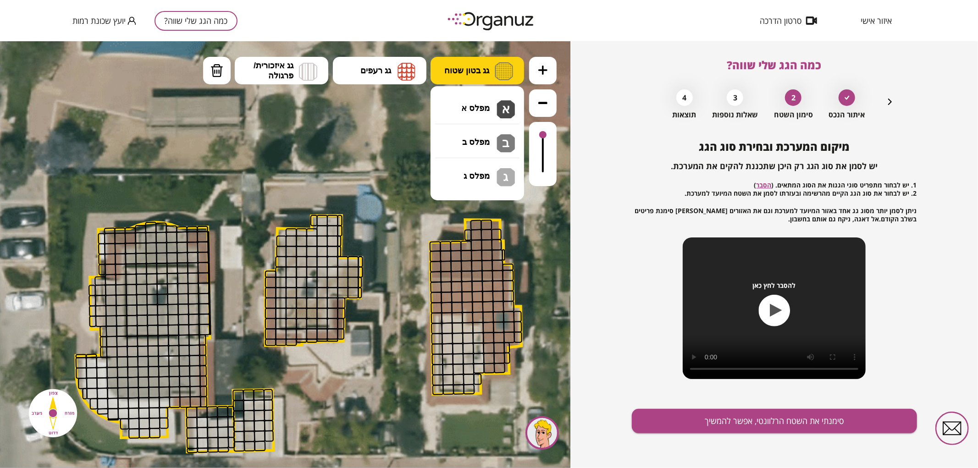
click at [482, 74] on span "גג בטון שטוח" at bounding box center [466, 70] width 45 height 10
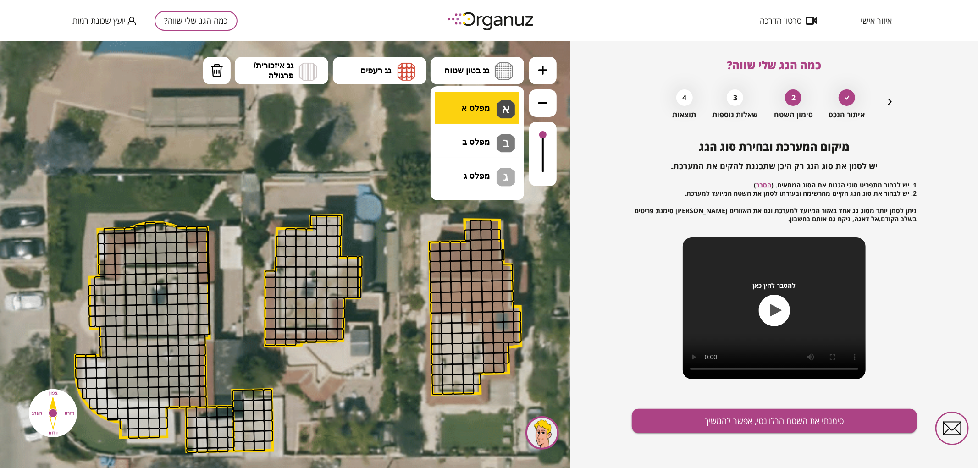
click at [478, 114] on div ".st0 { fill: #FFFFFF; } .st0 { fill: #FFFFFF; }" at bounding box center [285, 254] width 570 height 427
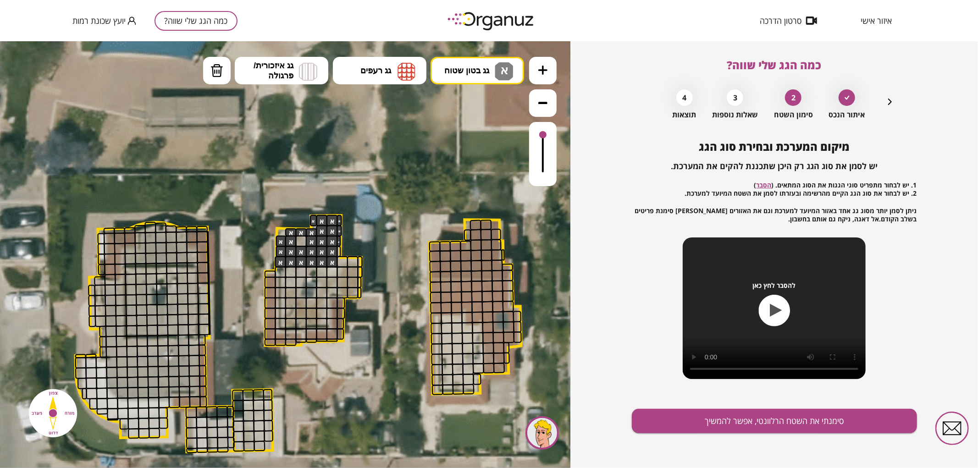
drag, startPoint x: 314, startPoint y: 221, endPoint x: 331, endPoint y: 261, distance: 44.1
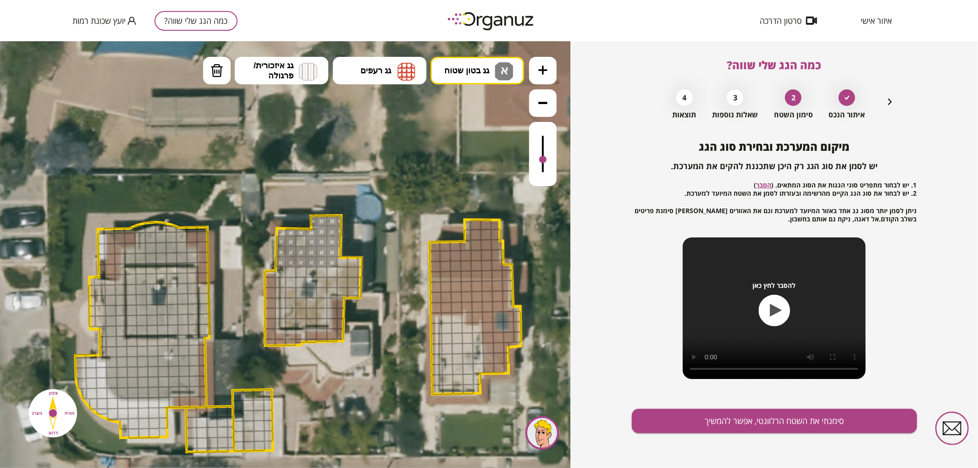
drag, startPoint x: 543, startPoint y: 132, endPoint x: 544, endPoint y: 160, distance: 28.5
click at [544, 160] on div at bounding box center [542, 158] width 7 height 7
drag, startPoint x: 287, startPoint y: 267, endPoint x: 286, endPoint y: 300, distance: 33.5
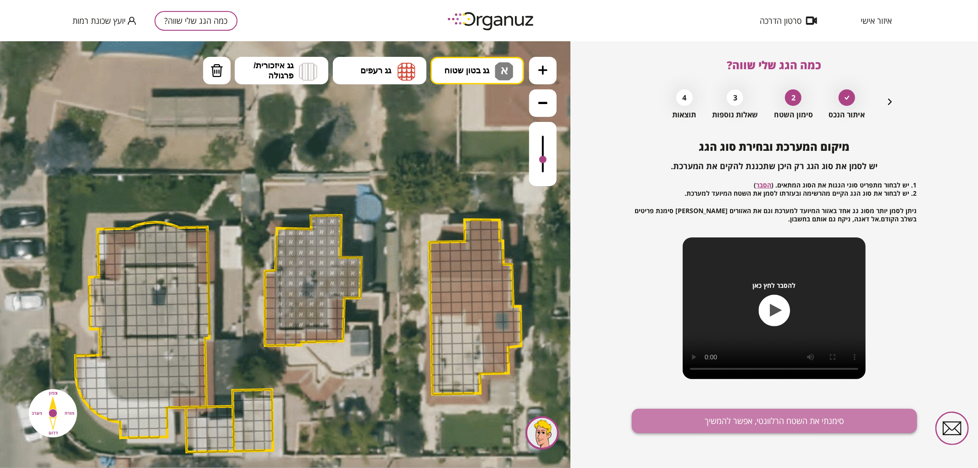
click at [757, 420] on button "סימנתי את השטח הרלוונטי, אפשר להמשיך" at bounding box center [774, 421] width 285 height 24
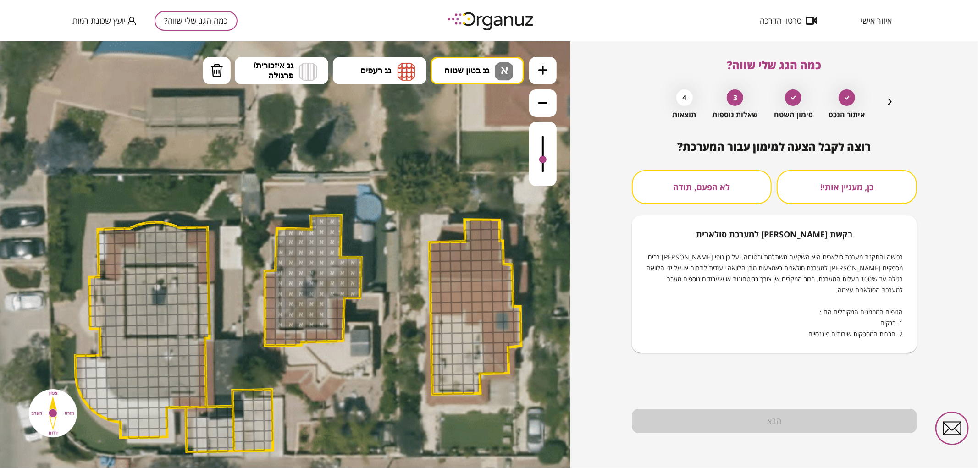
click at [712, 199] on button "לא הפעם, תודה" at bounding box center [702, 187] width 140 height 34
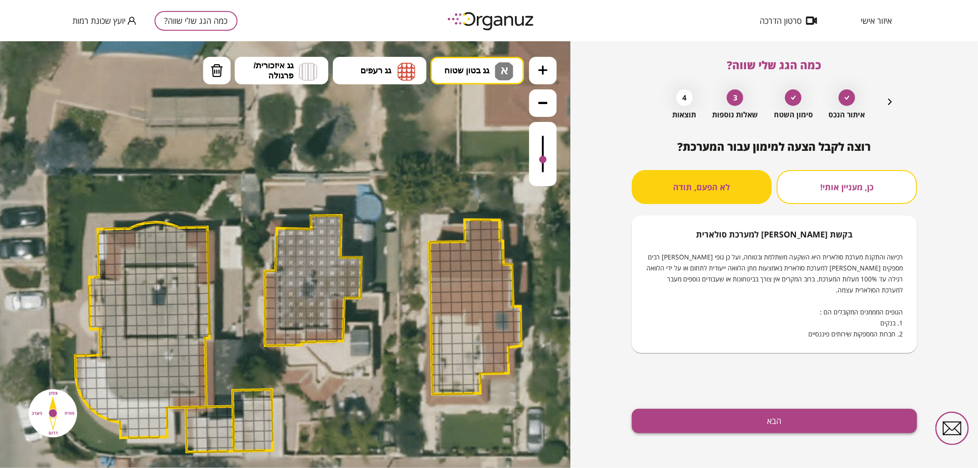
click at [776, 414] on button "הבא" at bounding box center [774, 421] width 285 height 24
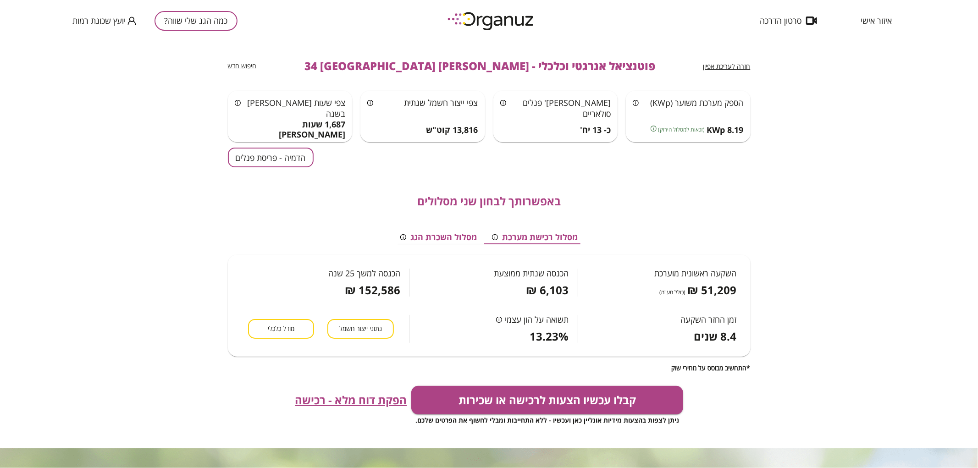
click at [304, 157] on button "הדמיה - פריסת פנלים" at bounding box center [271, 158] width 86 height 20
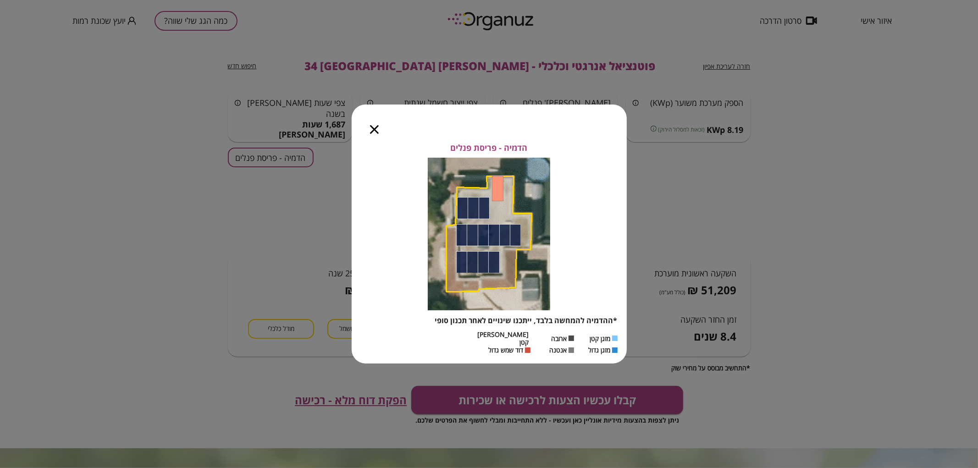
click at [369, 136] on div at bounding box center [374, 124] width 45 height 39
click at [372, 132] on icon "button" at bounding box center [374, 129] width 9 height 9
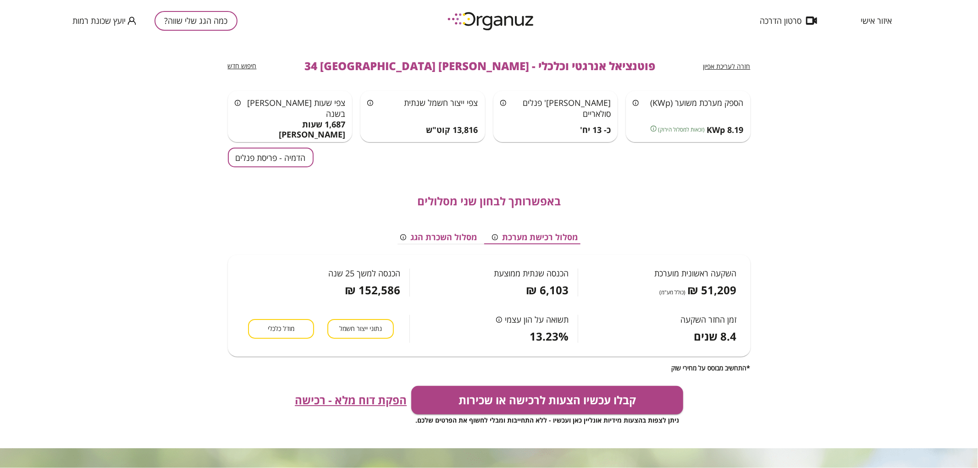
click at [211, 20] on button "כמה הגג שלי שווה?" at bounding box center [196, 21] width 83 height 20
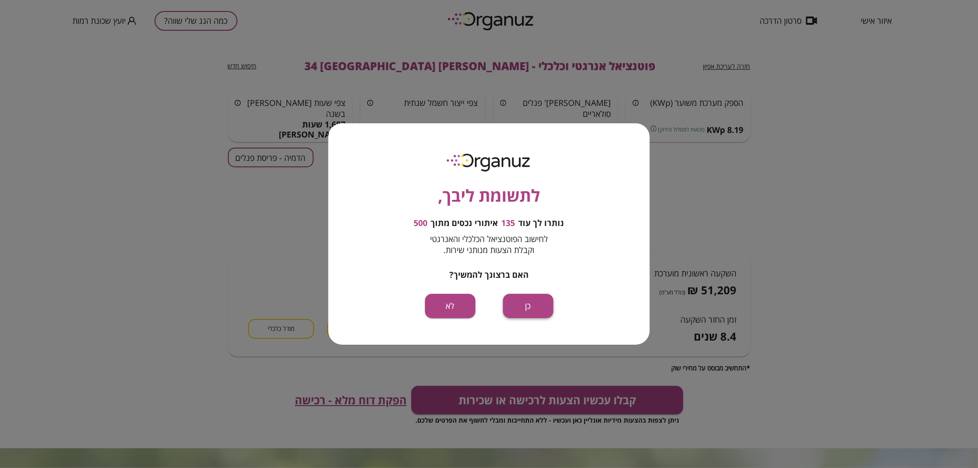
click at [532, 304] on button "כן" at bounding box center [528, 306] width 50 height 24
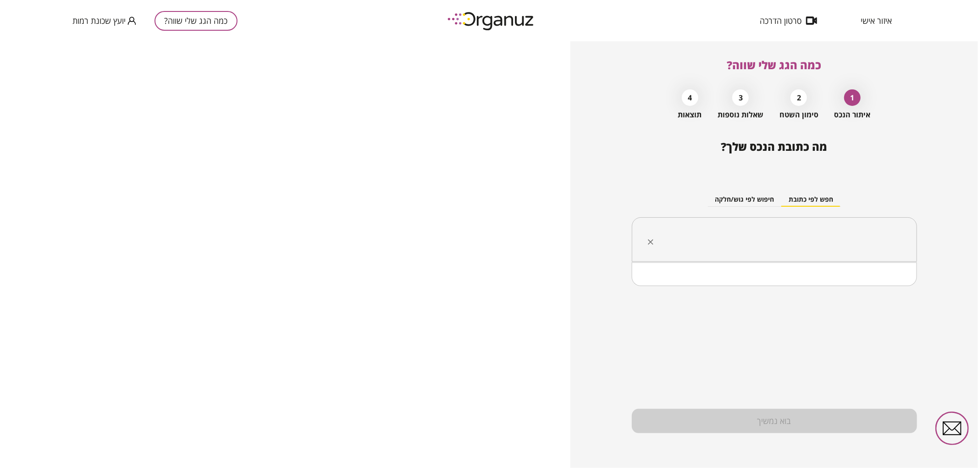
click at [729, 248] on input "text" at bounding box center [778, 239] width 256 height 23
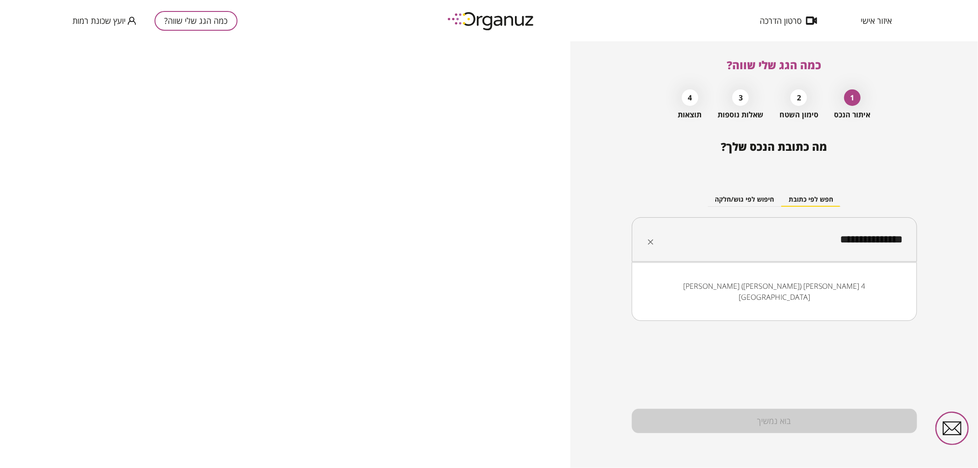
click at [812, 287] on li "[PERSON_NAME] ([PERSON_NAME]) [PERSON_NAME] 4 [GEOGRAPHIC_DATA]" at bounding box center [774, 292] width 261 height 28
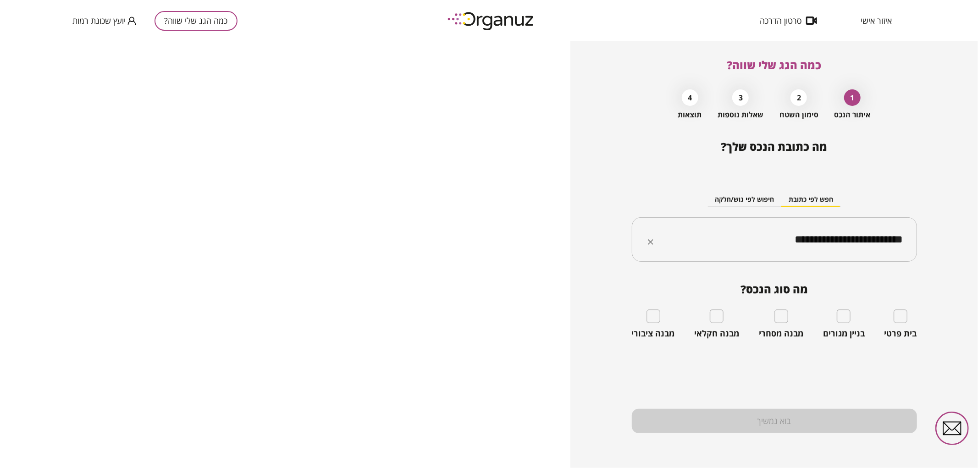
type input "**********"
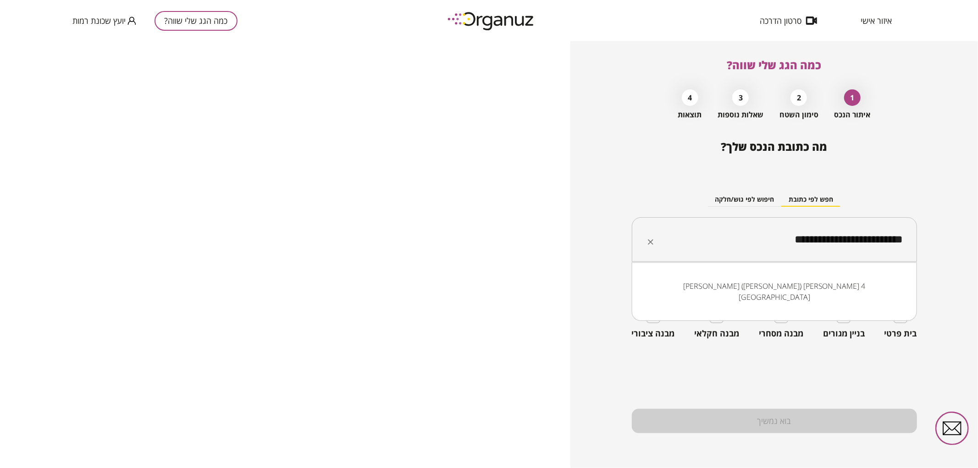
drag, startPoint x: 823, startPoint y: 241, endPoint x: 904, endPoint y: 243, distance: 80.3
click at [904, 243] on input "**********" at bounding box center [778, 239] width 256 height 23
drag, startPoint x: 776, startPoint y: 243, endPoint x: 902, endPoint y: 237, distance: 125.8
click at [902, 237] on input "**********" at bounding box center [778, 239] width 256 height 23
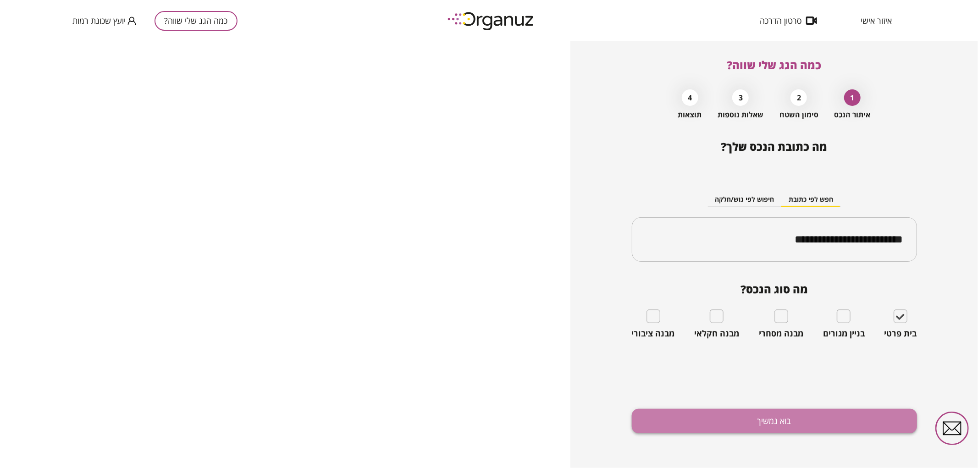
click at [832, 430] on button "בוא נמשיך" at bounding box center [774, 421] width 285 height 24
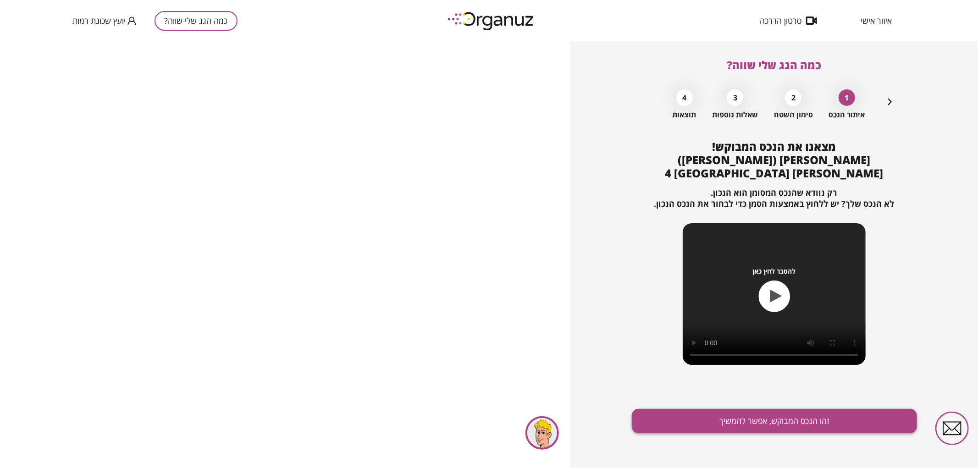
click at [766, 423] on button "זהו הנכס המבוקש, אפשר להמשיך" at bounding box center [774, 421] width 285 height 24
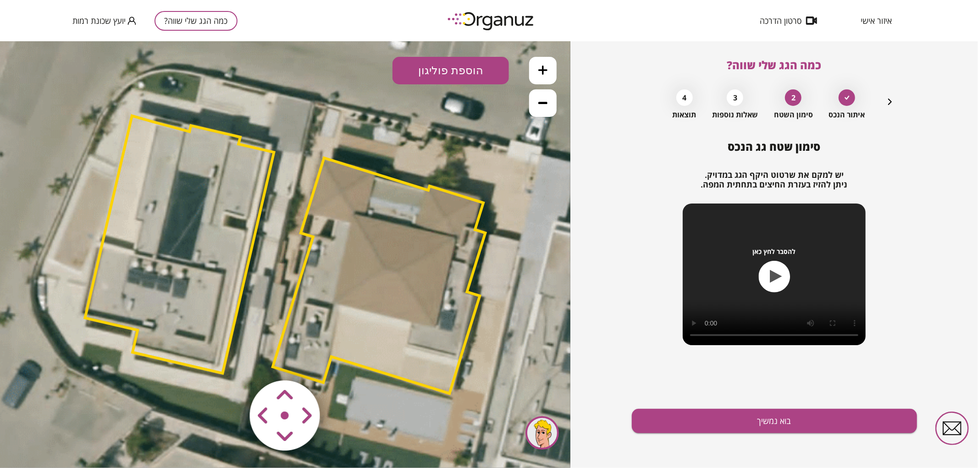
click at [383, 290] on polygon at bounding box center [379, 276] width 213 height 236
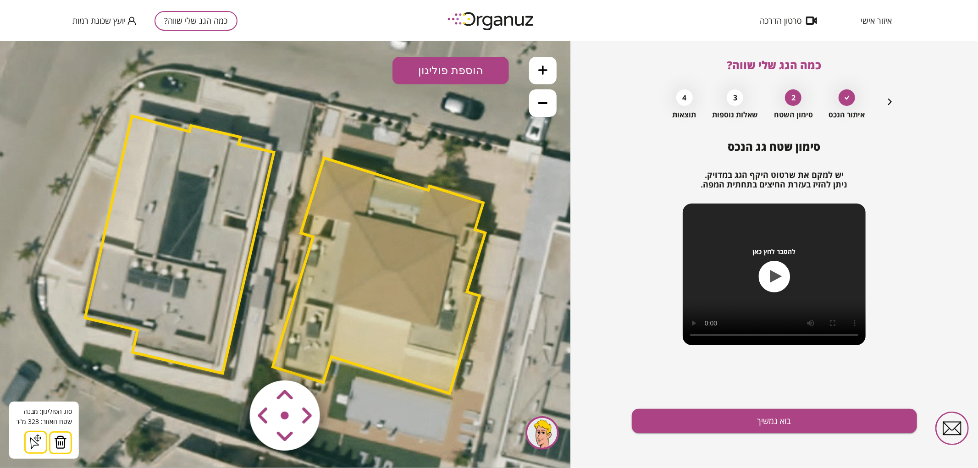
click at [57, 443] on img at bounding box center [60, 442] width 13 height 14
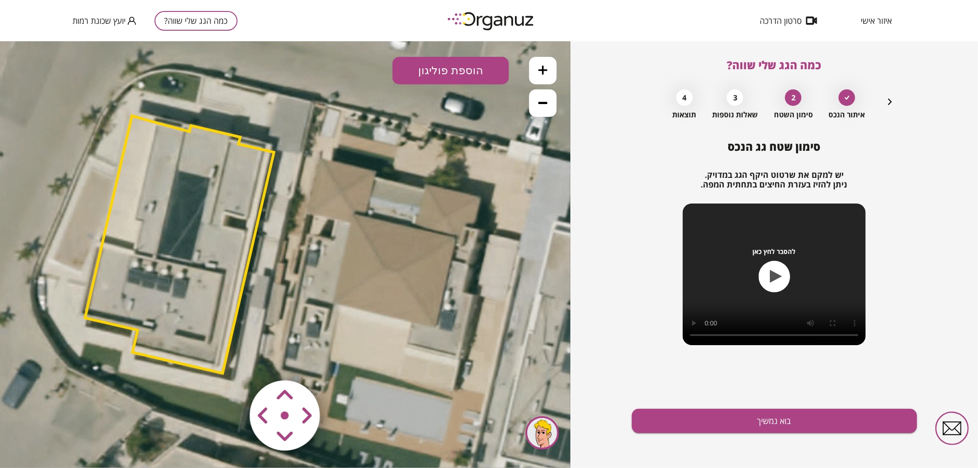
click at [428, 77] on button "הוספת פוליגון" at bounding box center [450, 70] width 116 height 28
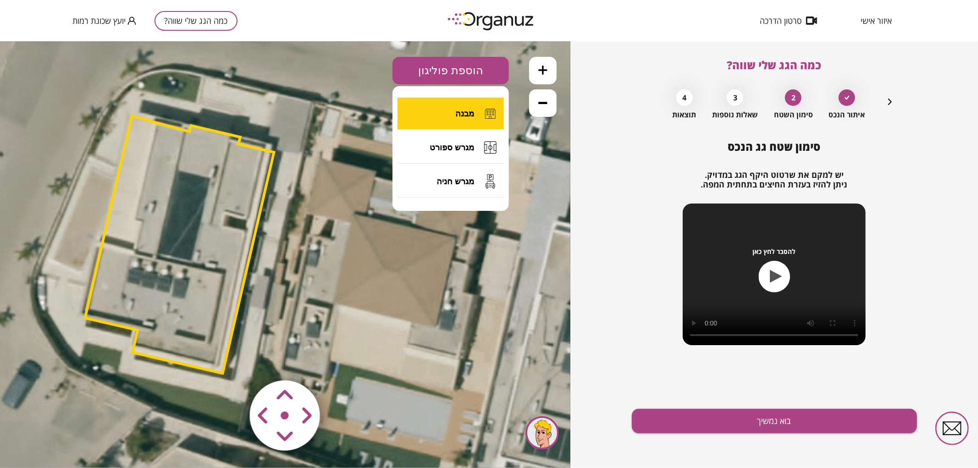
click at [428, 112] on button "מבנה" at bounding box center [450, 113] width 106 height 32
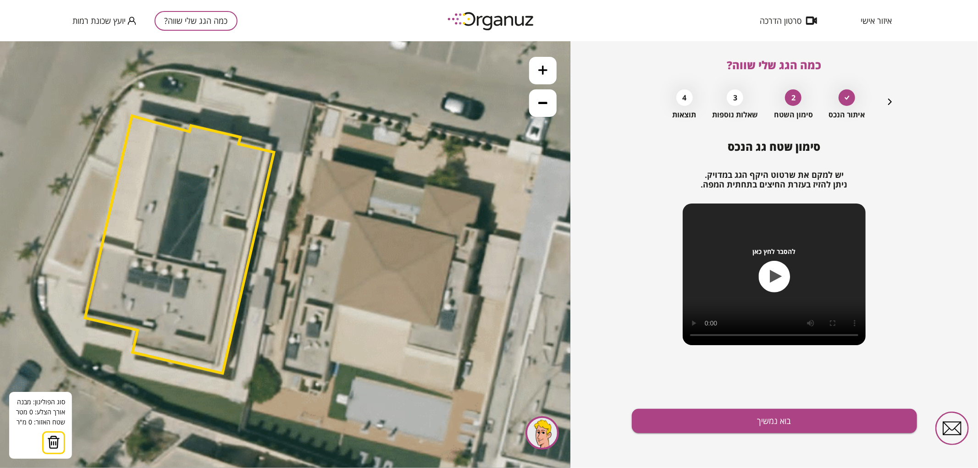
click at [320, 157] on icon at bounding box center [287, 254] width 1238 height 1238
click at [377, 172] on icon at bounding box center [287, 254] width 1238 height 1238
click at [376, 176] on polygon at bounding box center [348, 166] width 57 height 19
click at [424, 190] on icon at bounding box center [287, 254] width 1238 height 1238
click at [425, 186] on polygon at bounding box center [372, 173] width 105 height 33
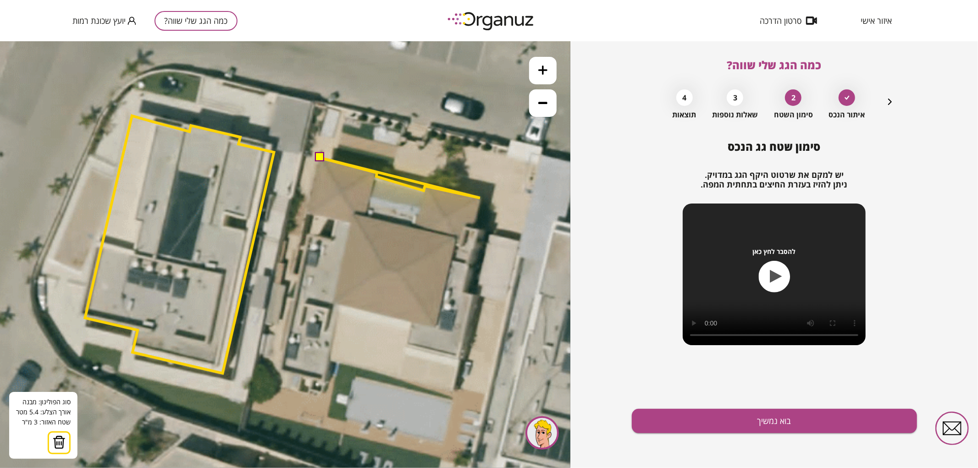
click at [480, 198] on icon at bounding box center [287, 254] width 1238 height 1238
click at [474, 227] on polygon at bounding box center [400, 192] width 160 height 70
click at [479, 230] on icon at bounding box center [287, 254] width 1238 height 1238
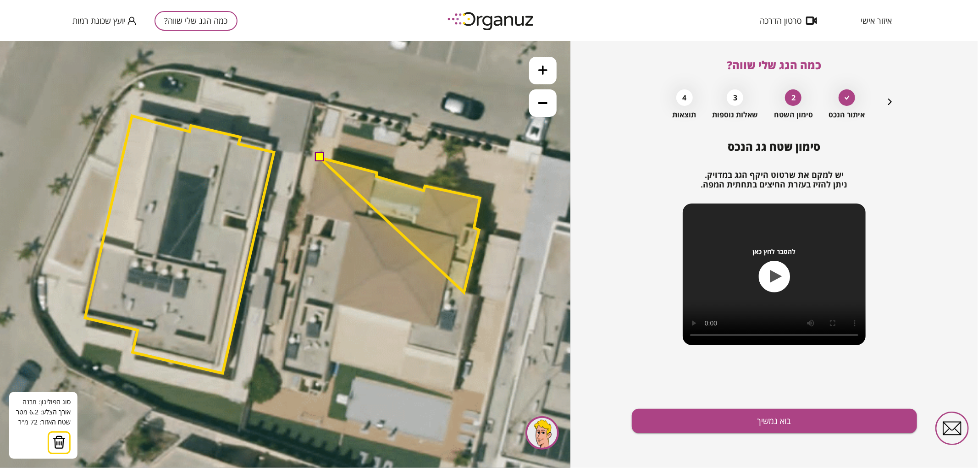
click at [464, 292] on polygon at bounding box center [400, 224] width 160 height 135
click at [474, 295] on polygon at bounding box center [400, 226] width 160 height 138
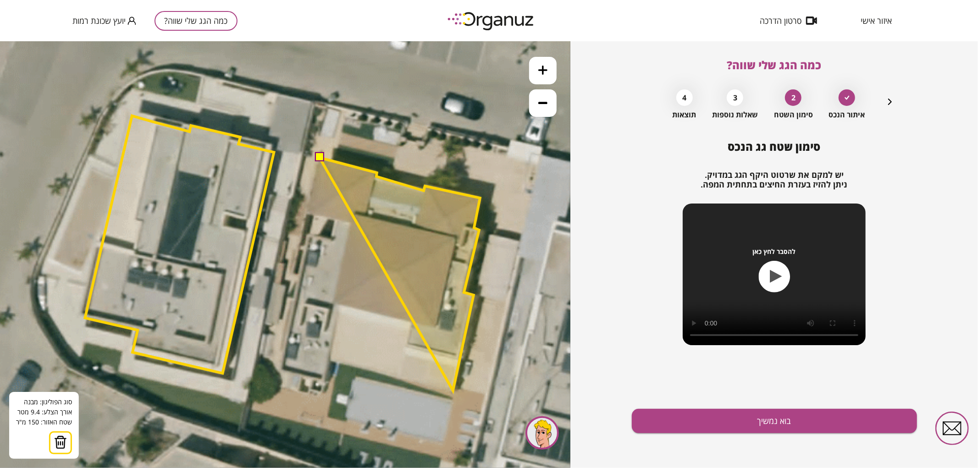
click at [453, 390] on polygon at bounding box center [400, 273] width 160 height 233
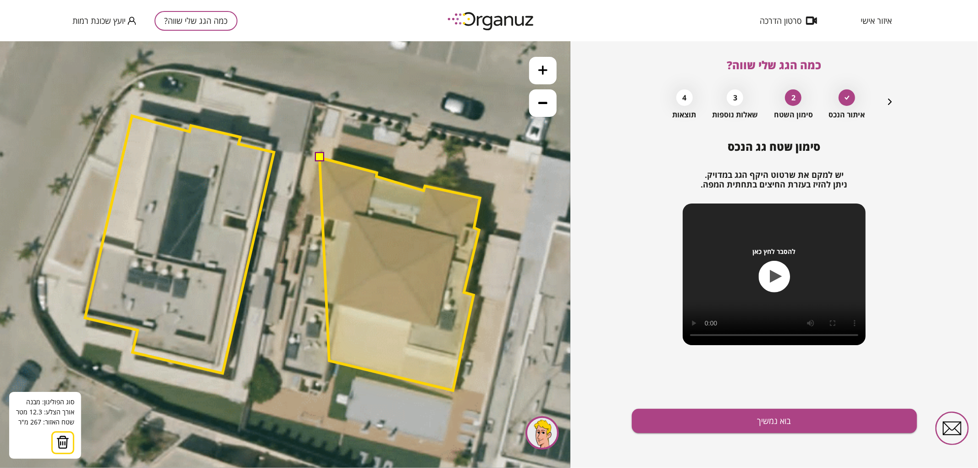
click at [329, 360] on polygon at bounding box center [400, 273] width 160 height 233
click at [326, 381] on polygon at bounding box center [400, 273] width 160 height 233
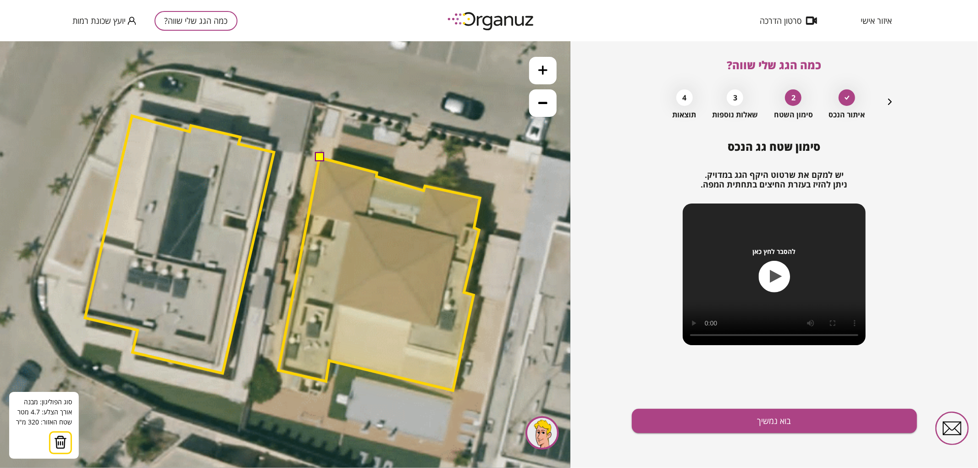
click at [278, 370] on polygon at bounding box center [379, 273] width 202 height 233
click at [318, 156] on button at bounding box center [319, 156] width 9 height 9
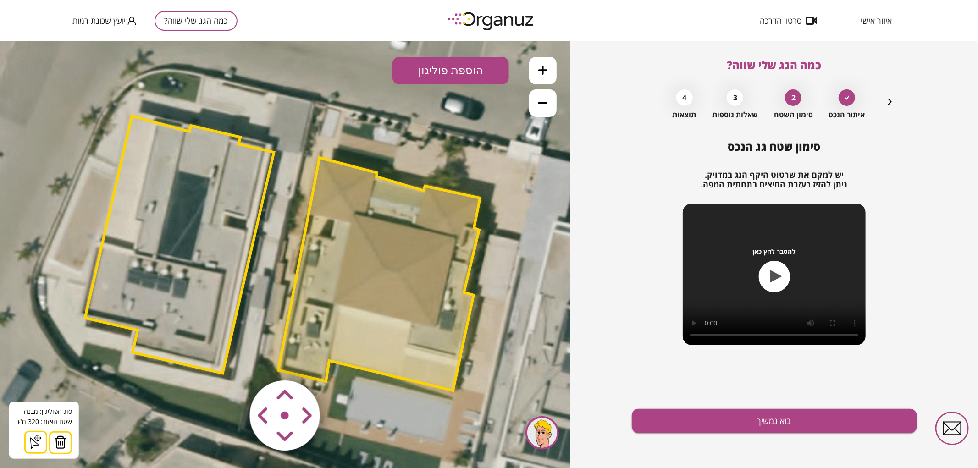
click at [403, 271] on polygon at bounding box center [379, 273] width 202 height 233
click at [680, 426] on button "בוא נמשיך" at bounding box center [774, 421] width 285 height 24
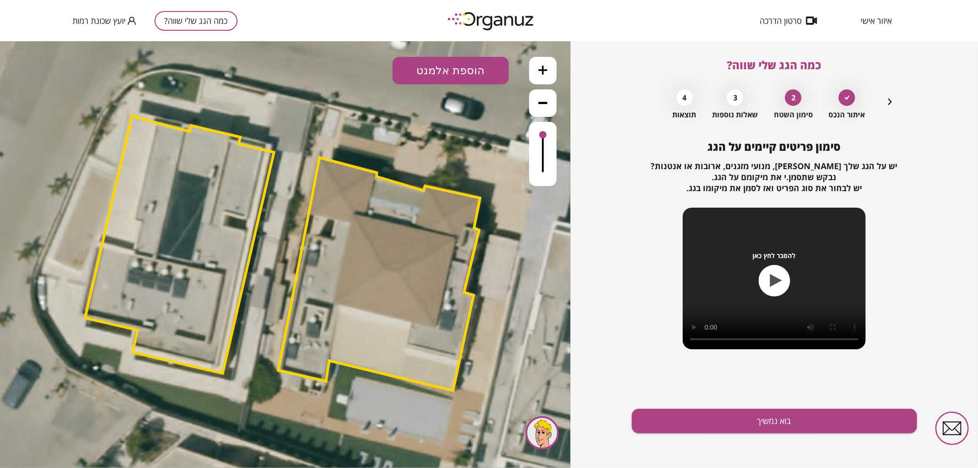
click at [538, 71] on button at bounding box center [543, 70] width 28 height 28
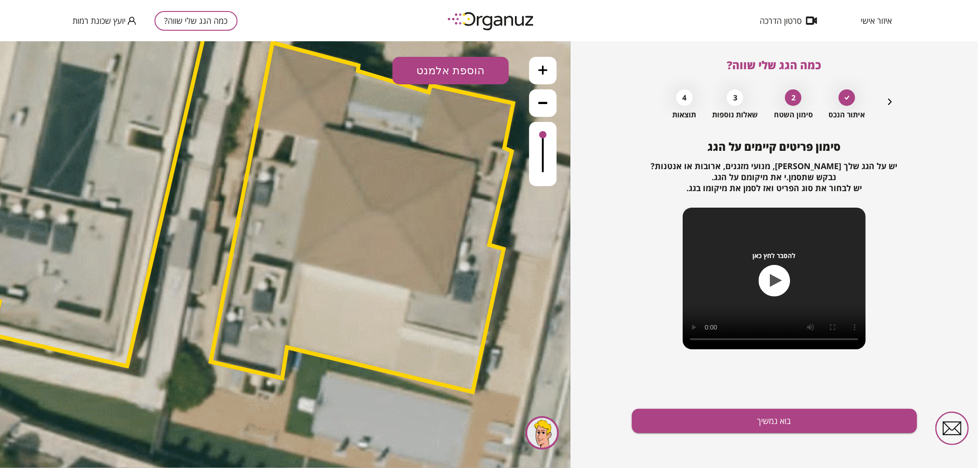
drag, startPoint x: 495, startPoint y: 155, endPoint x: 431, endPoint y: 89, distance: 92.4
click at [431, 89] on polygon at bounding box center [361, 216] width 303 height 349
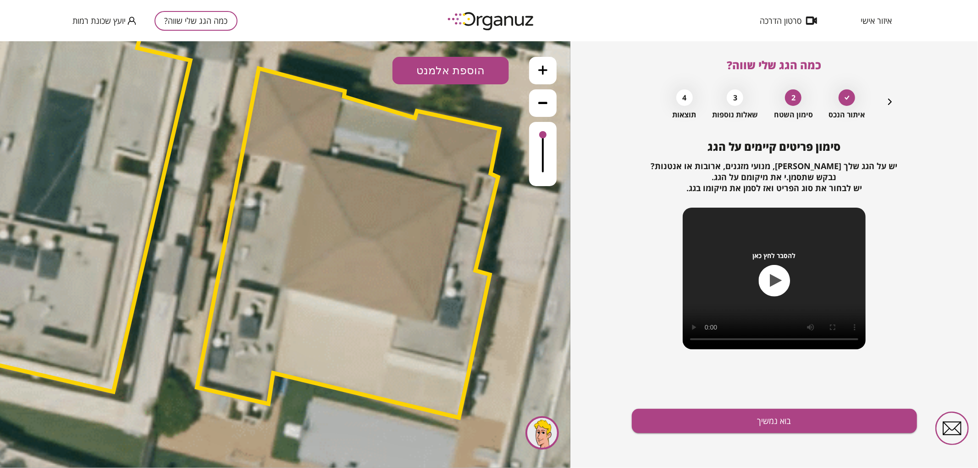
drag, startPoint x: 334, startPoint y: 203, endPoint x: 338, endPoint y: 177, distance: 26.5
click at [320, 223] on polygon at bounding box center [348, 242] width 303 height 349
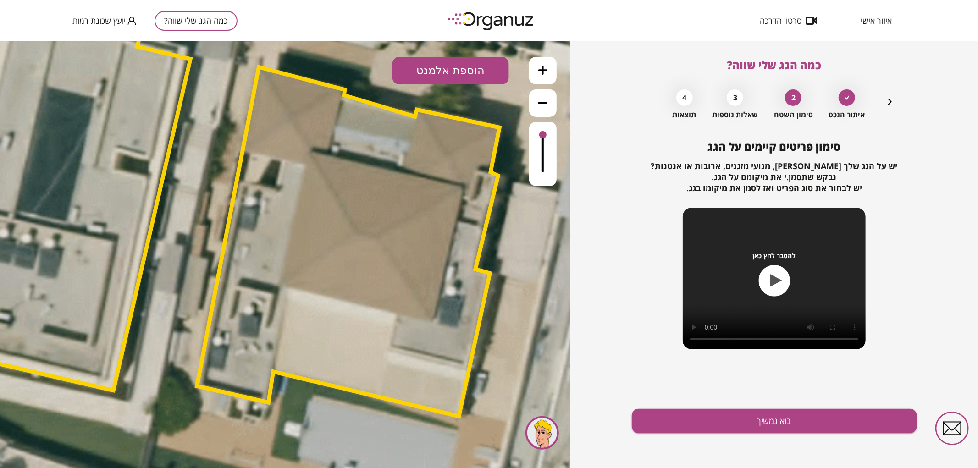
click at [440, 70] on button "הוספת אלמנט" at bounding box center [450, 70] width 116 height 28
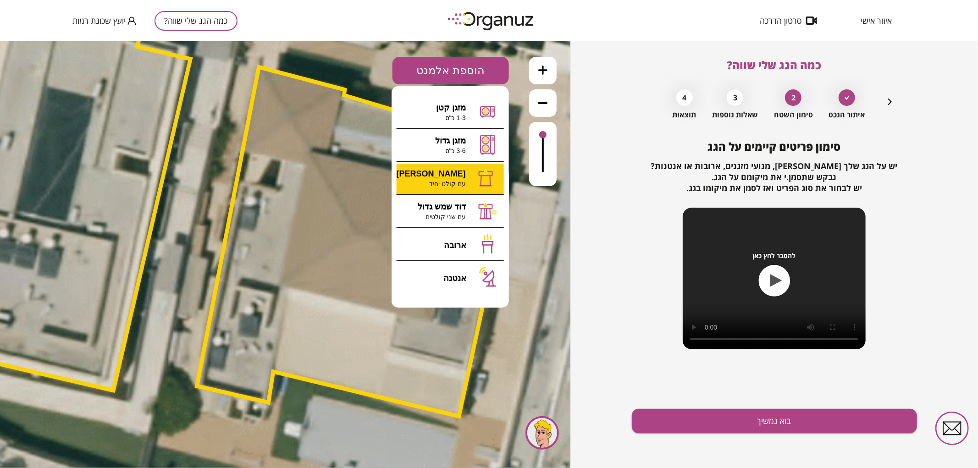
click at [451, 185] on div ".st0 { fill: #FFFFFF; } 0" at bounding box center [285, 254] width 570 height 427
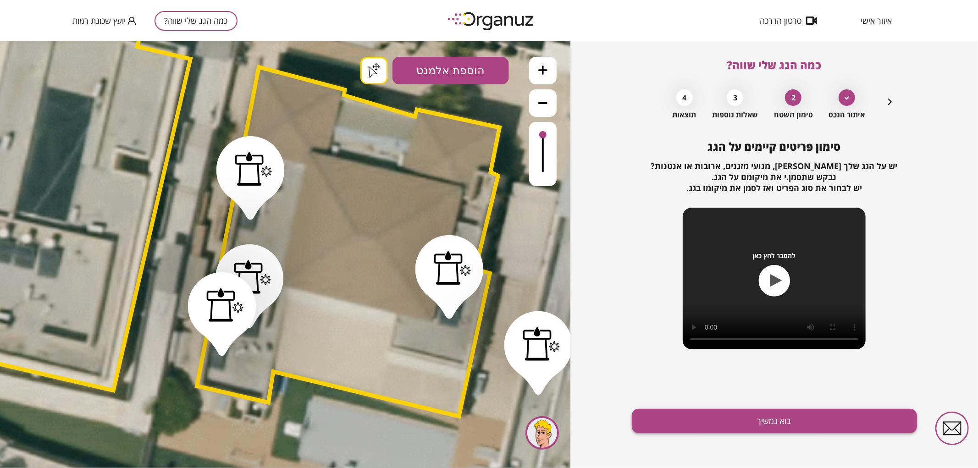
click at [823, 425] on button "בוא נמשיך" at bounding box center [774, 421] width 285 height 24
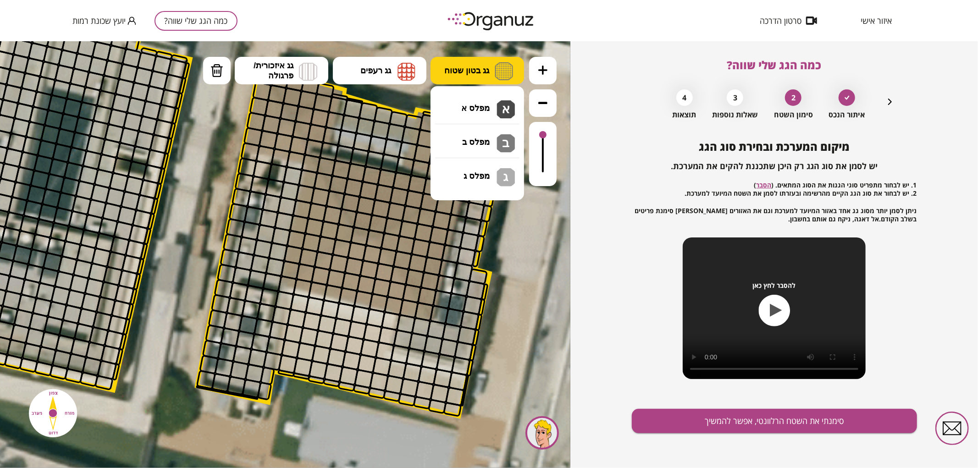
click at [494, 76] on button "גג בטון שטוח" at bounding box center [478, 70] width 94 height 28
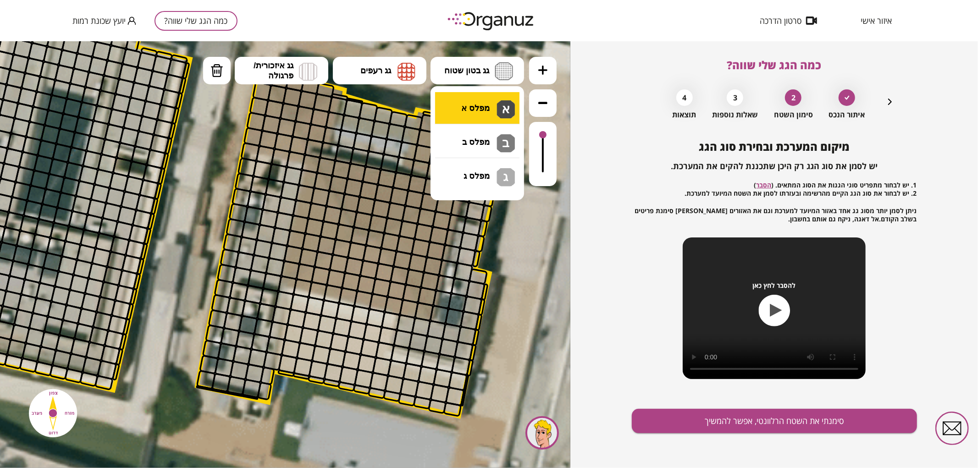
click at [504, 105] on div ".st0 { fill: #FFFFFF; } .st0 { fill: #FFFFFF; }" at bounding box center [285, 254] width 570 height 427
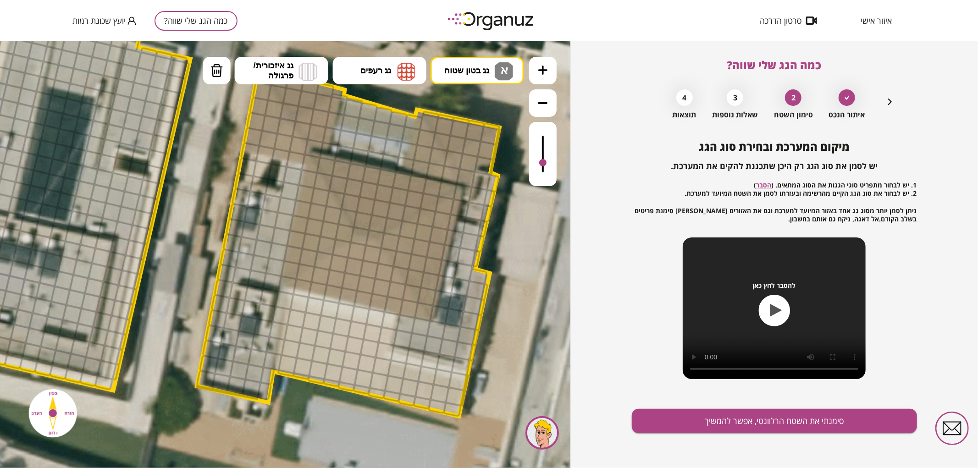
drag, startPoint x: 546, startPoint y: 141, endPoint x: 547, endPoint y: 163, distance: 22.5
click at [547, 163] on div at bounding box center [543, 153] width 28 height 64
drag, startPoint x: 351, startPoint y: 111, endPoint x: 365, endPoint y: 110, distance: 13.9
drag, startPoint x: 292, startPoint y: 176, endPoint x: 256, endPoint y: 261, distance: 92.6
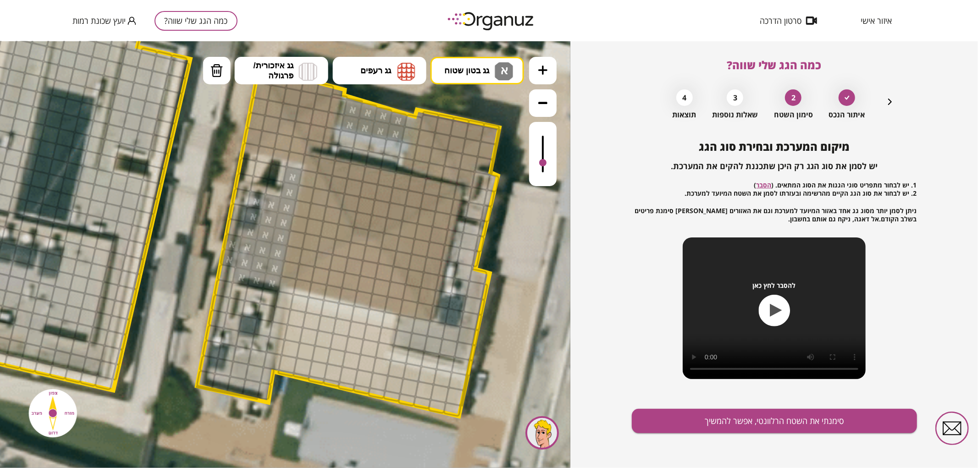
drag, startPoint x: 216, startPoint y: 71, endPoint x: 219, endPoint y: 76, distance: 5.7
click at [218, 74] on img at bounding box center [216, 70] width 13 height 14
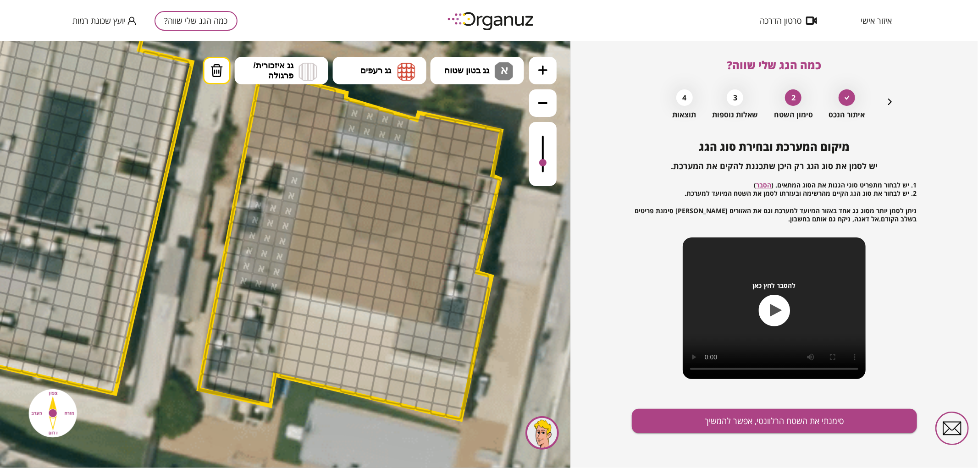
drag, startPoint x: 231, startPoint y: 247, endPoint x: 230, endPoint y: 263, distance: 16.1
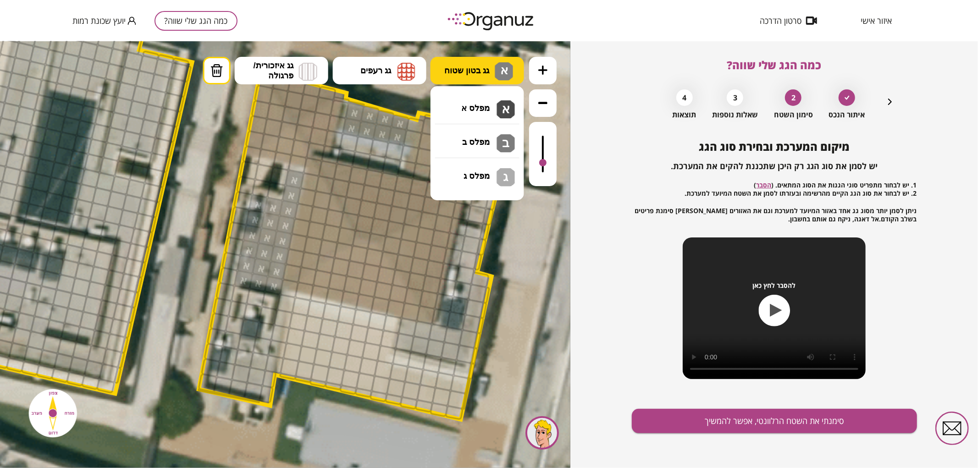
click at [488, 75] on button "גג בטון שטוח א" at bounding box center [478, 70] width 94 height 28
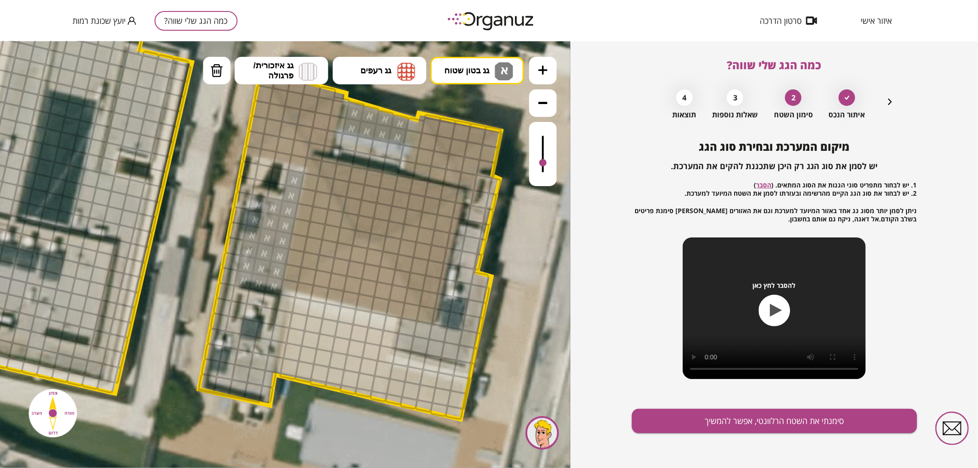
click at [469, 119] on div ".st0 { fill: #FFFFFF; } .st0 { fill: #FFFFFF; }" at bounding box center [285, 254] width 570 height 427
drag, startPoint x: 263, startPoint y: 395, endPoint x: 262, endPoint y: 384, distance: 11.5
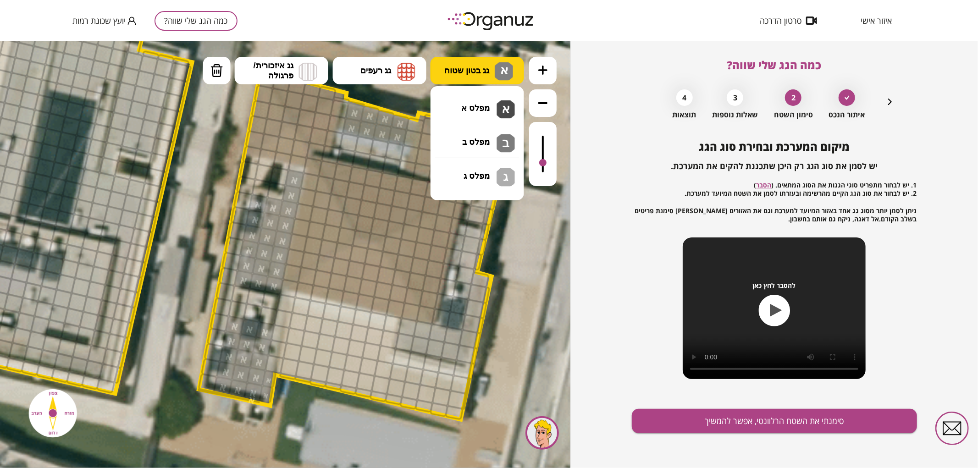
click at [497, 76] on img at bounding box center [504, 71] width 18 height 18
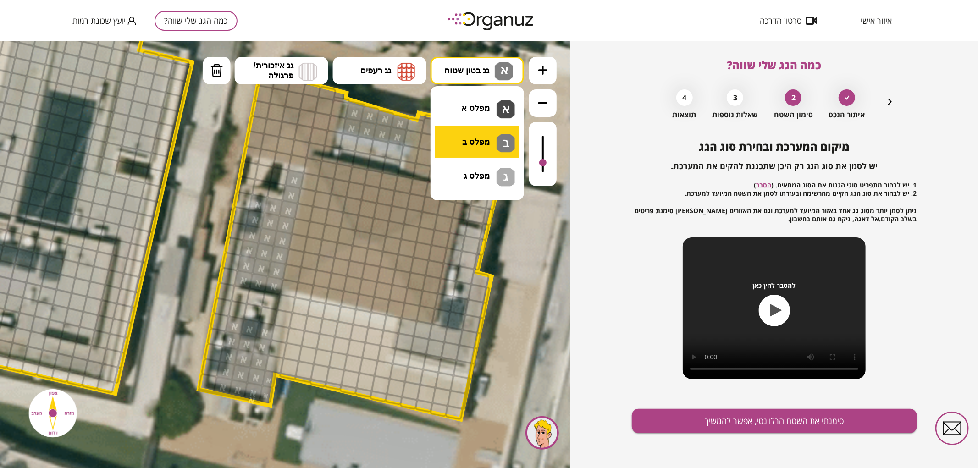
click at [481, 140] on div ".st0 { fill: #FFFFFF; } .st0 { fill: #FFFFFF; }" at bounding box center [285, 254] width 570 height 427
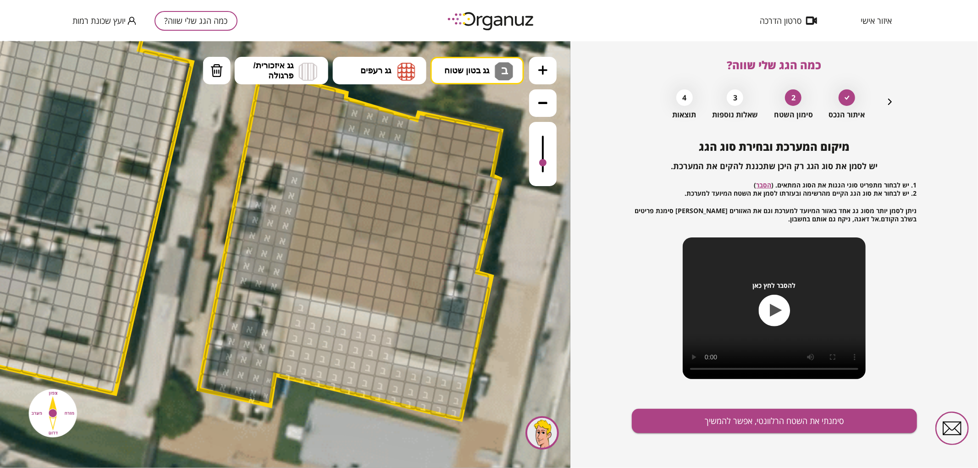
drag, startPoint x: 301, startPoint y: 308, endPoint x: 309, endPoint y: 306, distance: 8.5
drag, startPoint x: 312, startPoint y: 307, endPoint x: 390, endPoint y: 326, distance: 80.2
click at [493, 66] on button "גג בטון שטוח ב" at bounding box center [478, 70] width 94 height 28
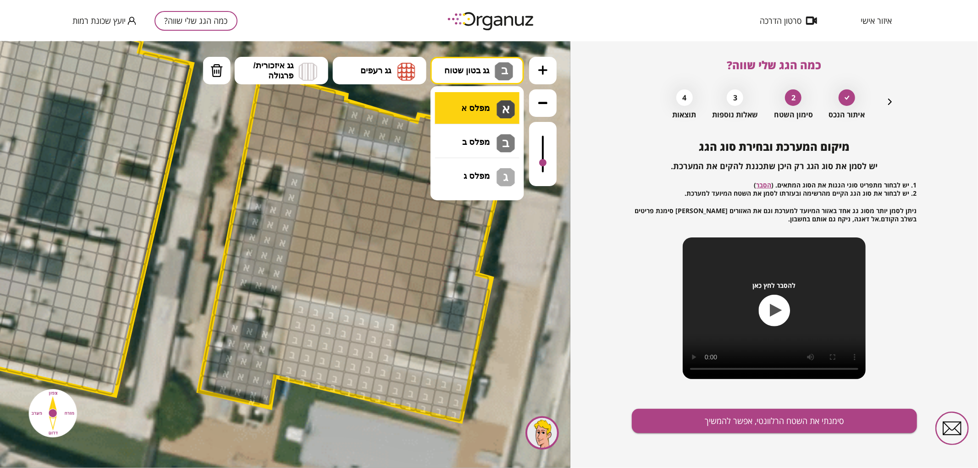
click at [464, 112] on div ".st0 { fill: #FFFFFF; } .st0 { fill: #FFFFFF; }" at bounding box center [285, 254] width 570 height 427
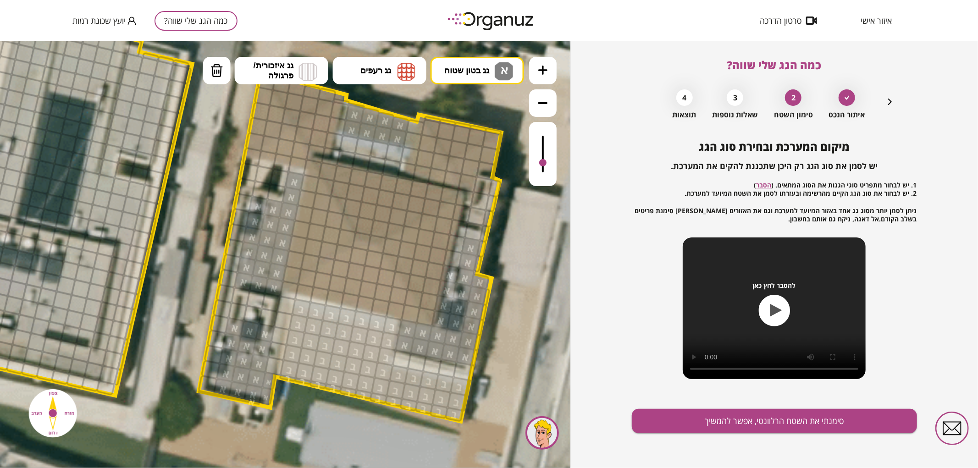
drag, startPoint x: 408, startPoint y: 333, endPoint x: 455, endPoint y: 286, distance: 66.1
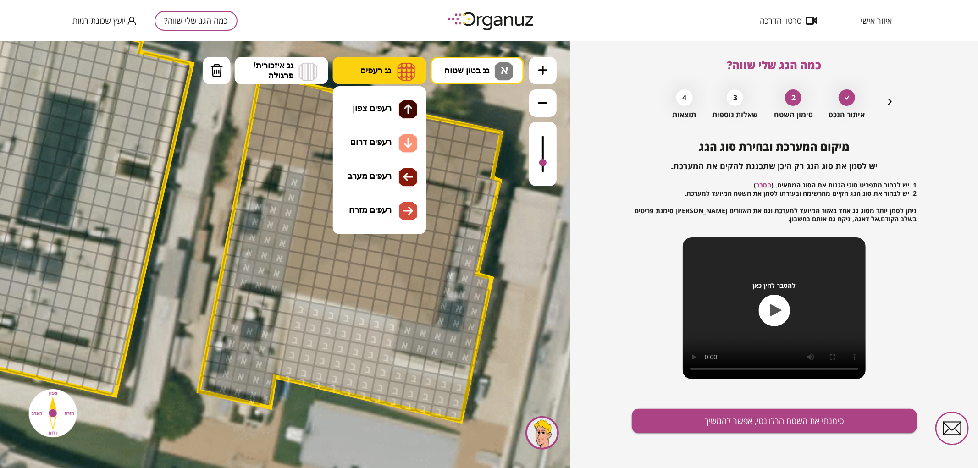
click at [400, 64] on img at bounding box center [406, 71] width 18 height 18
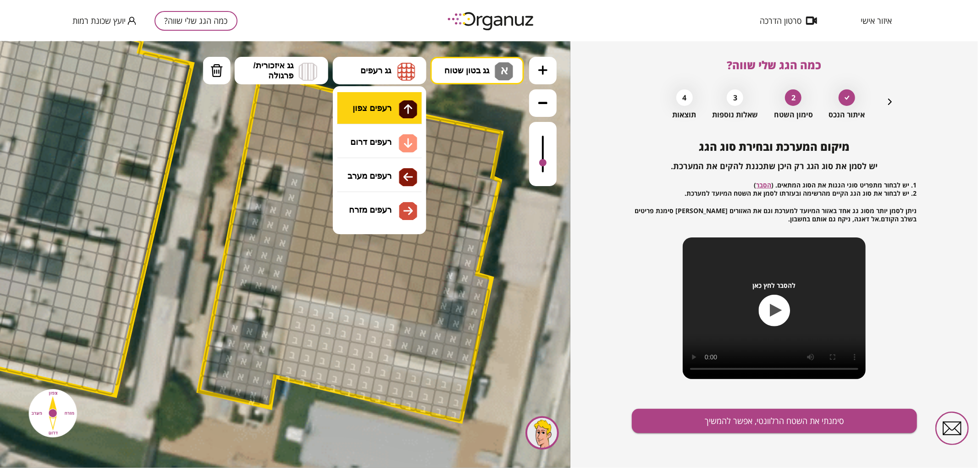
click at [393, 105] on div ".st0 { fill: #FFFFFF; } .st0 { fill: #FFFFFF; }" at bounding box center [285, 254] width 570 height 427
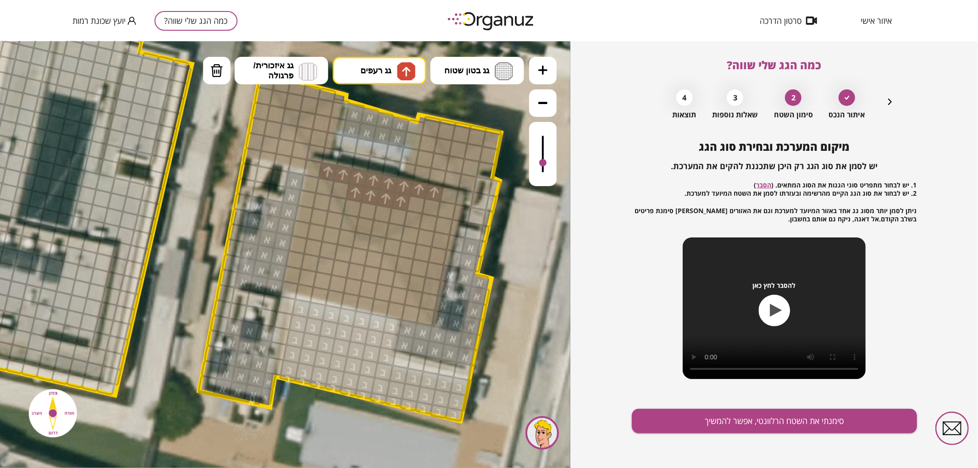
drag, startPoint x: 329, startPoint y: 170, endPoint x: 436, endPoint y: 193, distance: 110.2
drag, startPoint x: 418, startPoint y: 206, endPoint x: 403, endPoint y: 212, distance: 15.4
click at [407, 213] on div at bounding box center [413, 220] width 20 height 20
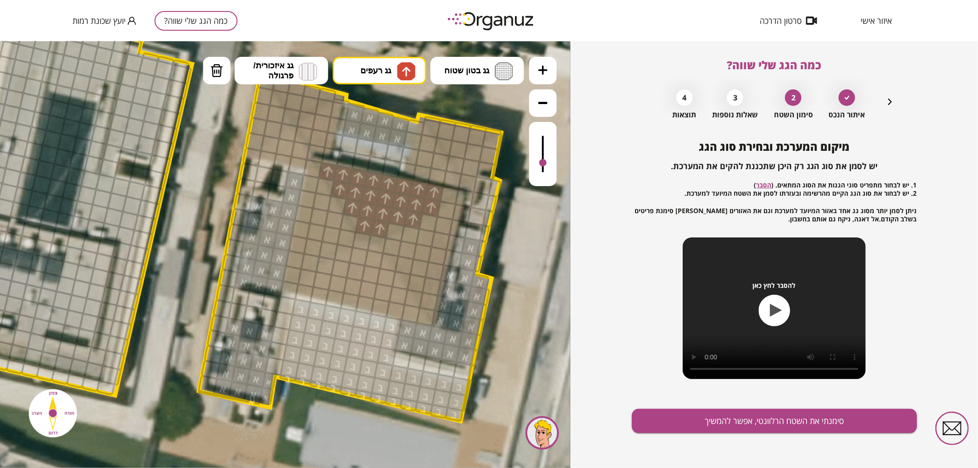
drag, startPoint x: 381, startPoint y: 226, endPoint x: 366, endPoint y: 225, distance: 15.2
drag, startPoint x: 446, startPoint y: 128, endPoint x: 473, endPoint y: 133, distance: 27.1
click at [456, 144] on div at bounding box center [458, 149] width 20 height 20
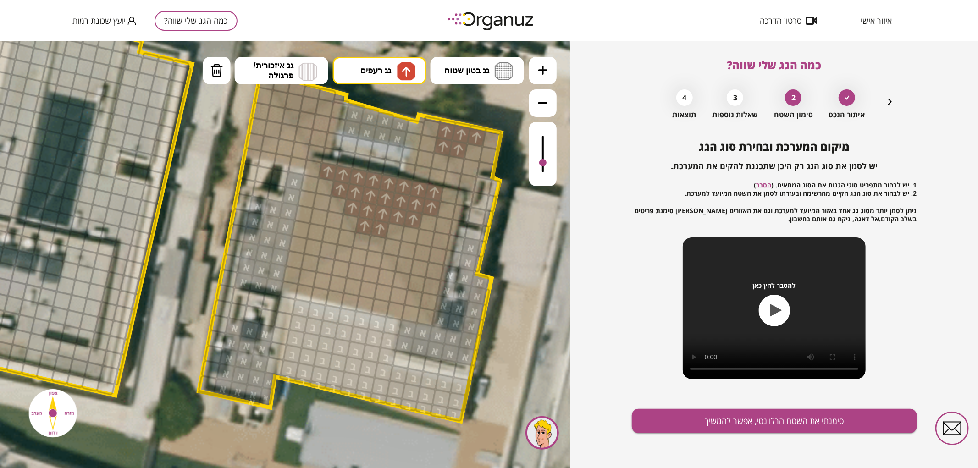
click at [444, 139] on div at bounding box center [443, 147] width 20 height 20
click at [433, 124] on div at bounding box center [431, 128] width 20 height 20
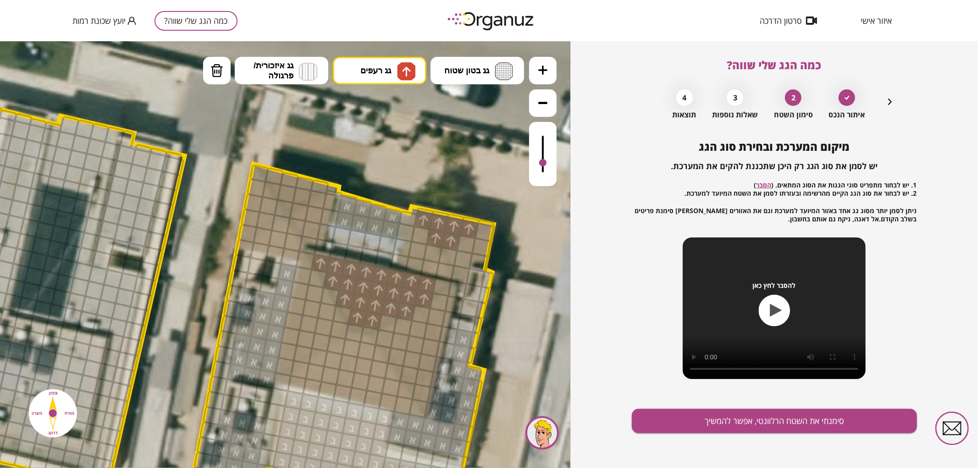
drag, startPoint x: 399, startPoint y: 102, endPoint x: 387, endPoint y: 192, distance: 90.7
click at [390, 195] on icon at bounding box center [204, 308] width 1857 height 1857
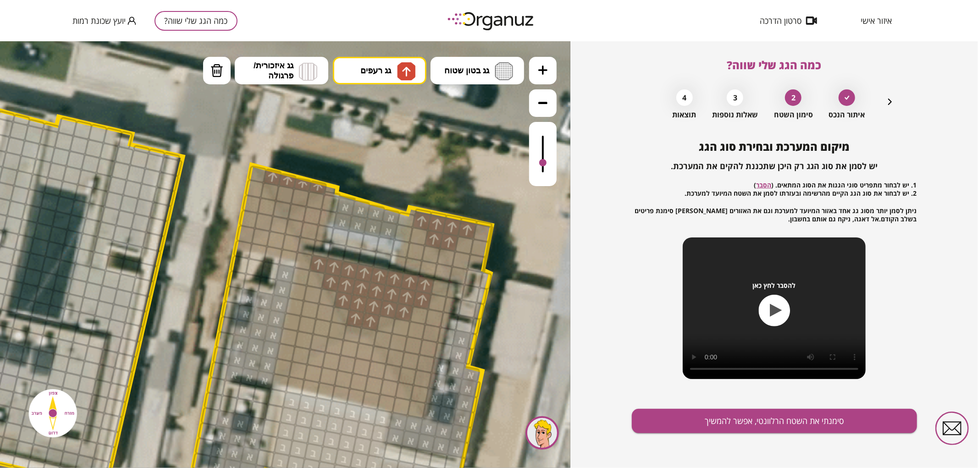
drag, startPoint x: 267, startPoint y: 175, endPoint x: 321, endPoint y: 185, distance: 55.0
drag, startPoint x: 304, startPoint y: 195, endPoint x: 289, endPoint y: 190, distance: 15.5
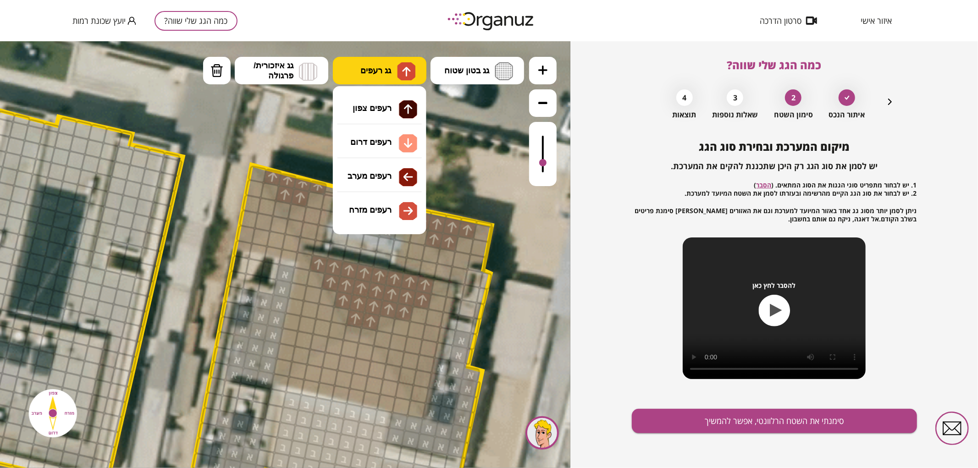
click at [395, 78] on button "גג רעפים" at bounding box center [380, 70] width 94 height 28
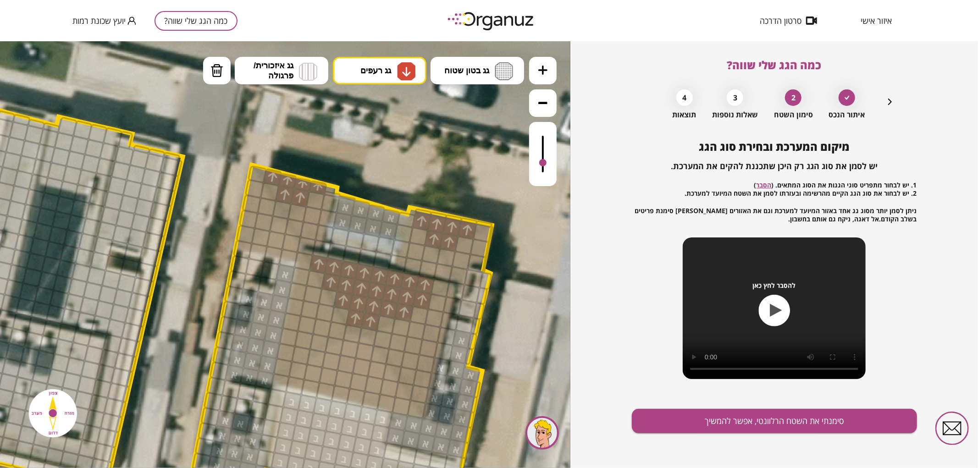
click at [381, 152] on div ".st0 { fill: #FFFFFF; } .st0 { fill: #FFFFFF; }" at bounding box center [285, 254] width 570 height 427
drag, startPoint x: 294, startPoint y: 381, endPoint x: 399, endPoint y: 402, distance: 107.4
drag, startPoint x: 390, startPoint y: 392, endPoint x: 331, endPoint y: 377, distance: 60.4
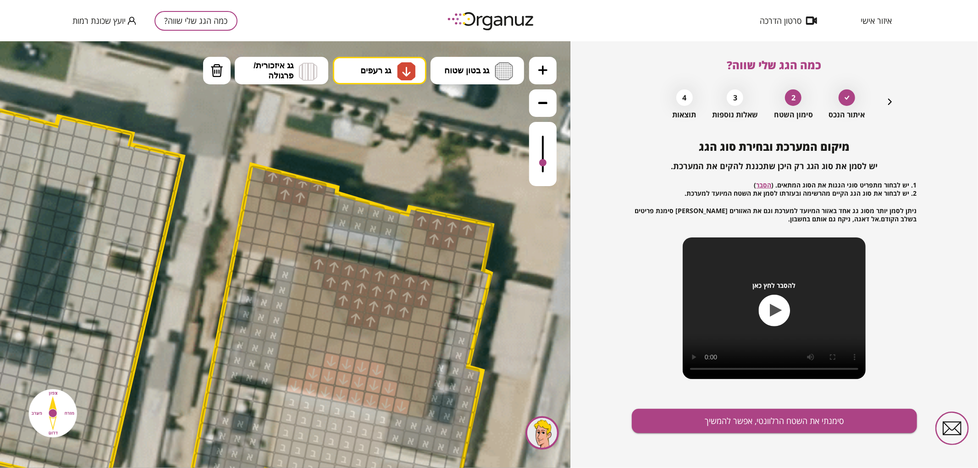
drag, startPoint x: 329, startPoint y: 363, endPoint x: 373, endPoint y: 372, distance: 45.0
drag, startPoint x: 363, startPoint y: 355, endPoint x: 347, endPoint y: 351, distance: 16.5
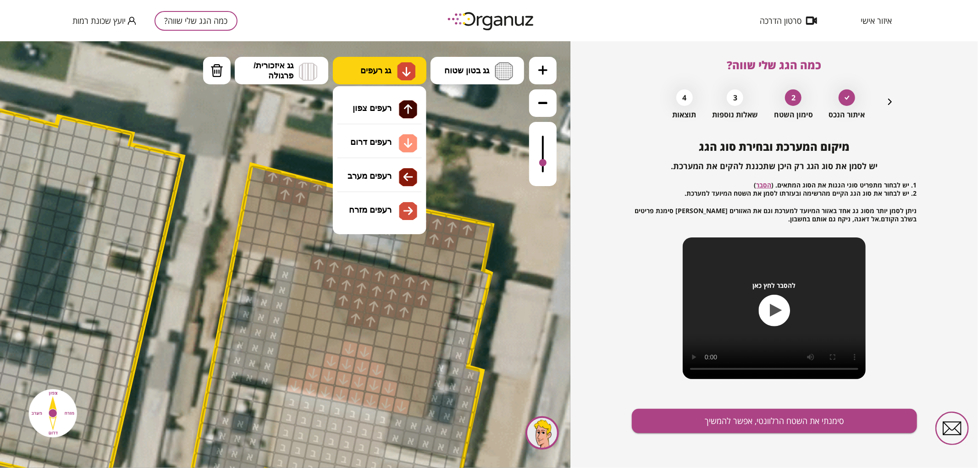
click at [361, 73] on span "גג רעפים" at bounding box center [375, 70] width 31 height 10
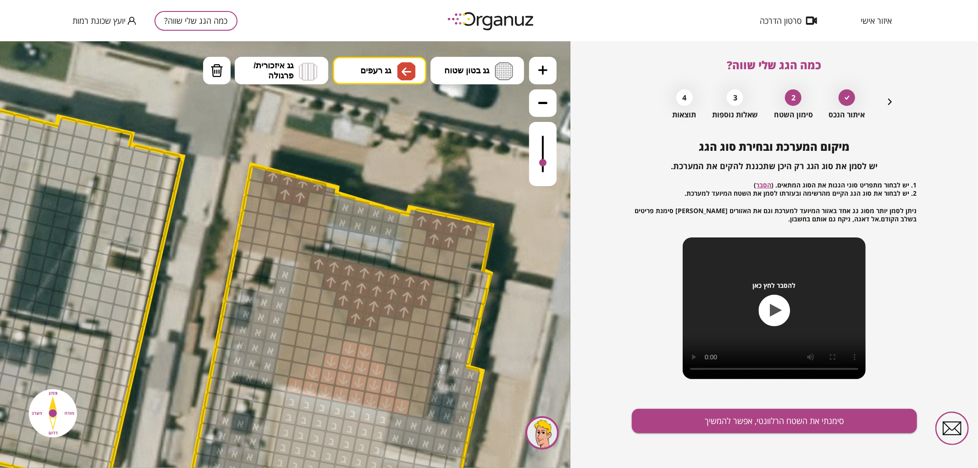
click at [378, 179] on div ".st0 { fill: #FFFFFF; } .st0 { fill: #FFFFFF; }" at bounding box center [285, 254] width 570 height 427
drag, startPoint x: 303, startPoint y: 280, endPoint x: 280, endPoint y: 360, distance: 83.4
drag, startPoint x: 301, startPoint y: 345, endPoint x: 308, endPoint y: 297, distance: 49.1
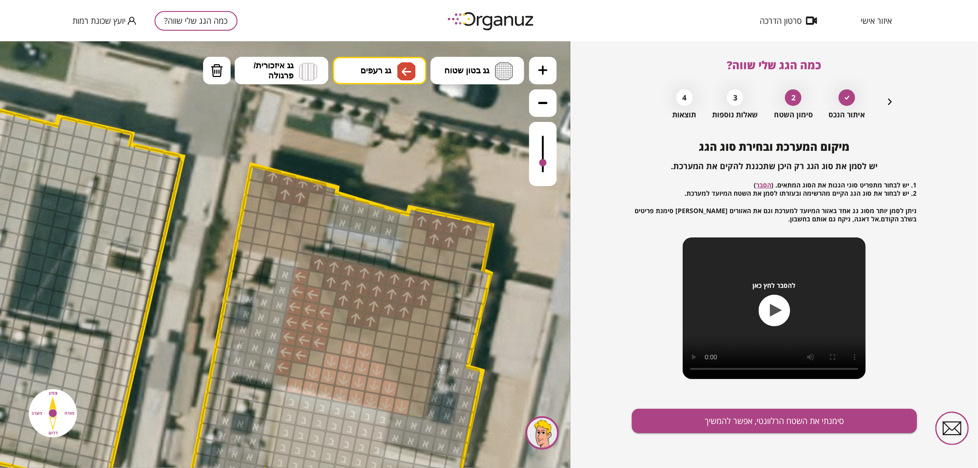
drag, startPoint x: 324, startPoint y: 308, endPoint x: 317, endPoint y: 334, distance: 27.4
click at [335, 330] on div at bounding box center [337, 330] width 20 height 20
drag, startPoint x: 259, startPoint y: 221, endPoint x: 246, endPoint y: 199, distance: 25.1
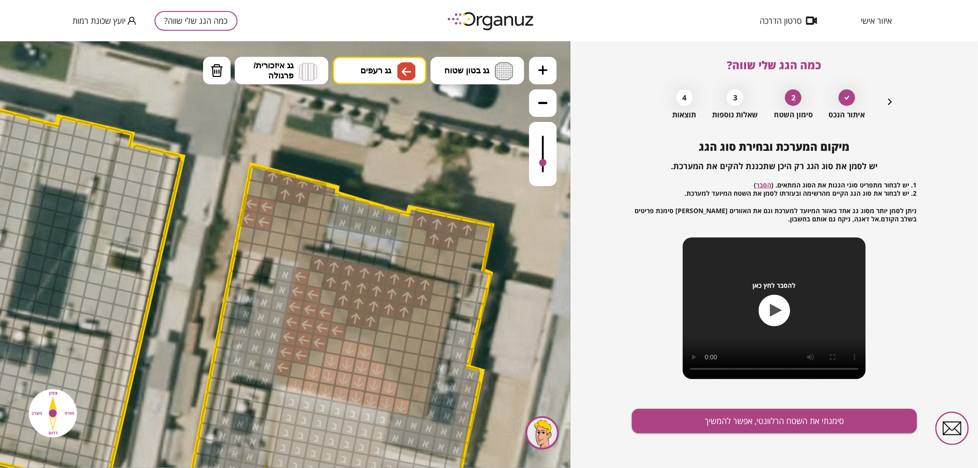
click at [259, 206] on div at bounding box center [267, 207] width 20 height 20
click at [247, 226] on div at bounding box center [246, 234] width 20 height 20
click at [251, 190] on div at bounding box center [255, 188] width 20 height 20
drag, startPoint x: 426, startPoint y: 254, endPoint x: 407, endPoint y: 243, distance: 22.6
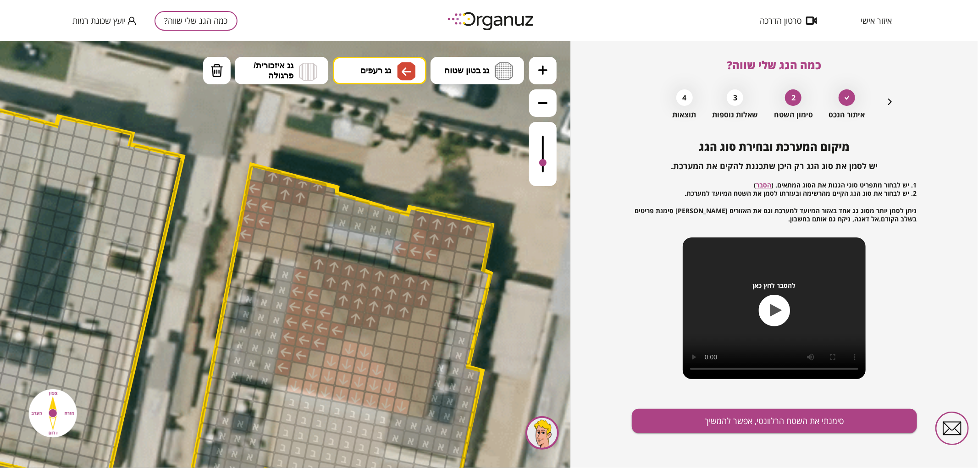
click at [414, 235] on div at bounding box center [419, 236] width 20 height 20
click at [404, 233] on div at bounding box center [404, 233] width 20 height 20
click at [397, 260] on div at bounding box center [398, 264] width 20 height 20
click at [408, 263] on div at bounding box center [413, 266] width 20 height 20
click at [400, 76] on img at bounding box center [406, 71] width 18 height 18
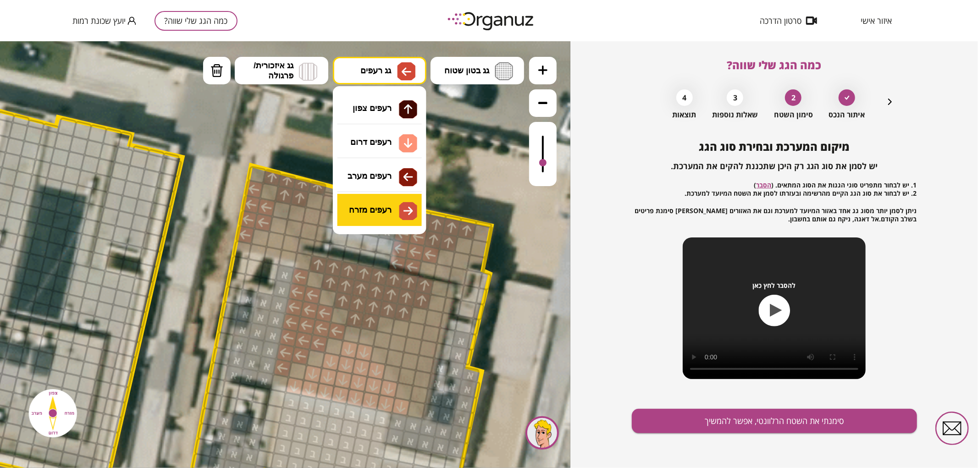
click at [370, 221] on div ".st0 { fill: #FFFFFF; } .st0 { fill: #FFFFFF; }" at bounding box center [285, 254] width 570 height 427
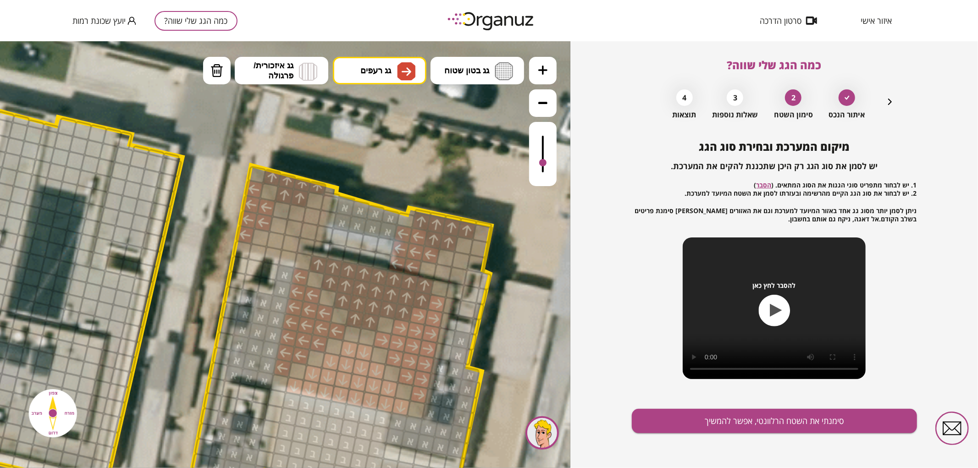
drag, startPoint x: 388, startPoint y: 340, endPoint x: 399, endPoint y: 348, distance: 13.8
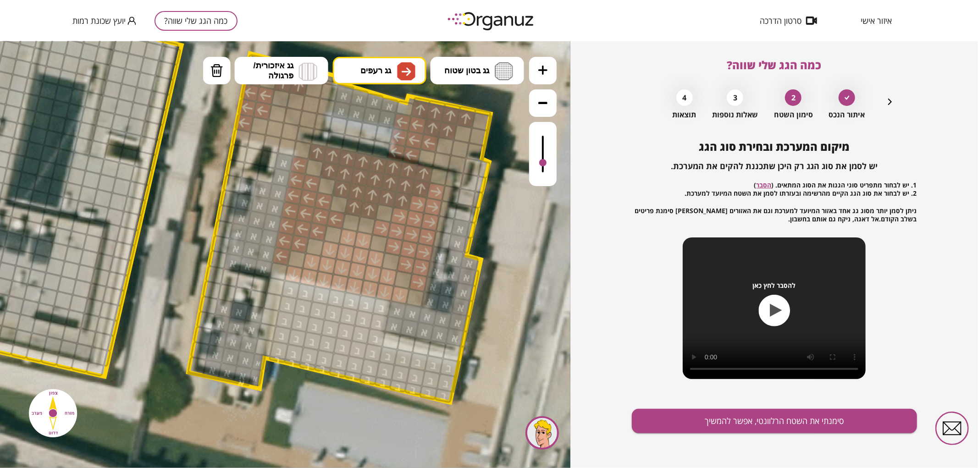
drag, startPoint x: 532, startPoint y: 300, endPoint x: 534, endPoint y: 146, distance: 154.1
click at [534, 146] on div ".st0 { fill: #FFFFFF; } .st0 { fill: #FFFFFF; }" at bounding box center [285, 254] width 570 height 427
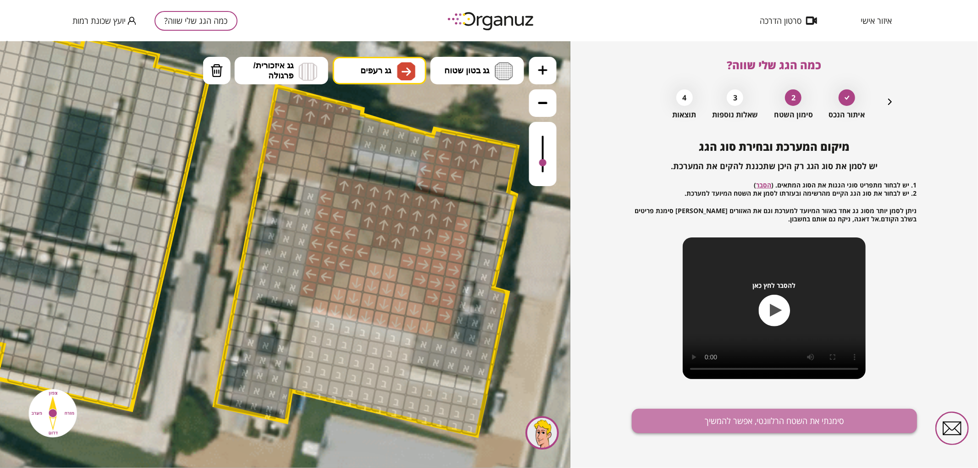
click at [690, 414] on button "סימנתי את השטח הרלוונטי, אפשר להמשיך" at bounding box center [774, 421] width 285 height 24
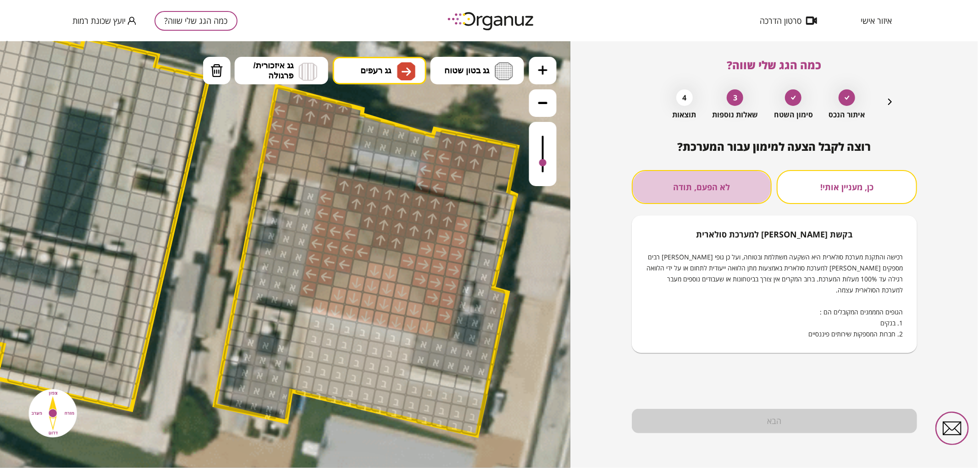
click at [751, 172] on button "לא הפעם, תודה" at bounding box center [702, 187] width 140 height 34
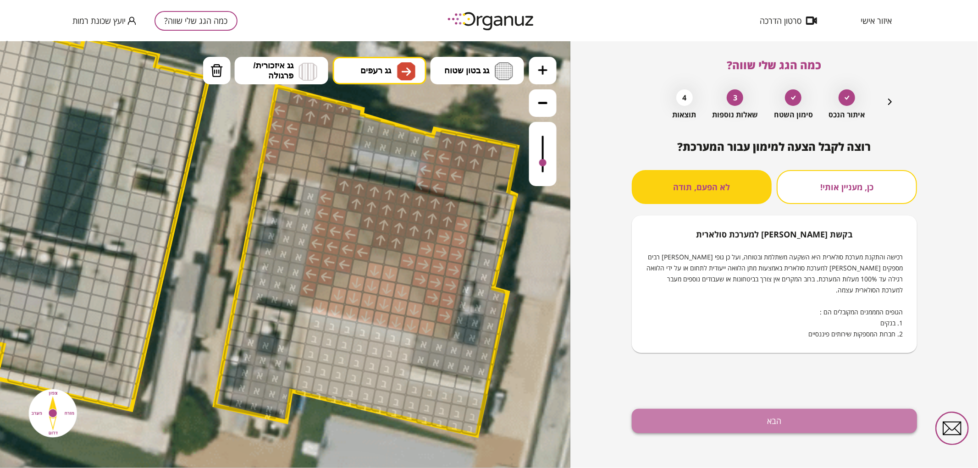
click at [732, 415] on button "הבא" at bounding box center [774, 421] width 285 height 24
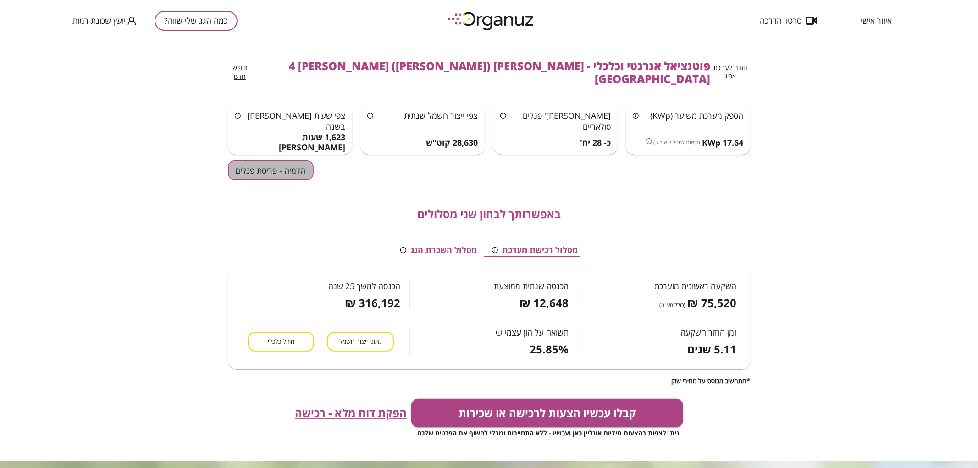
click at [233, 160] on button "הדמיה - פריסת פנלים" at bounding box center [271, 170] width 86 height 20
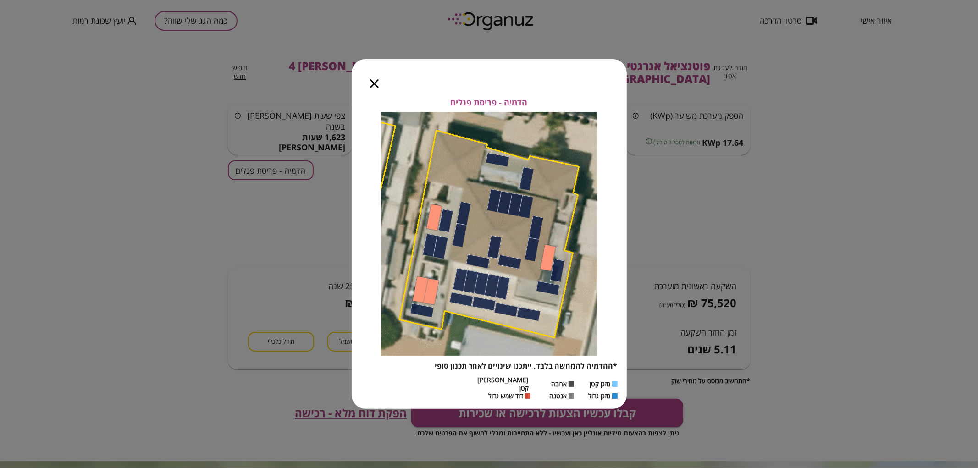
click at [375, 88] on icon "button" at bounding box center [374, 83] width 9 height 9
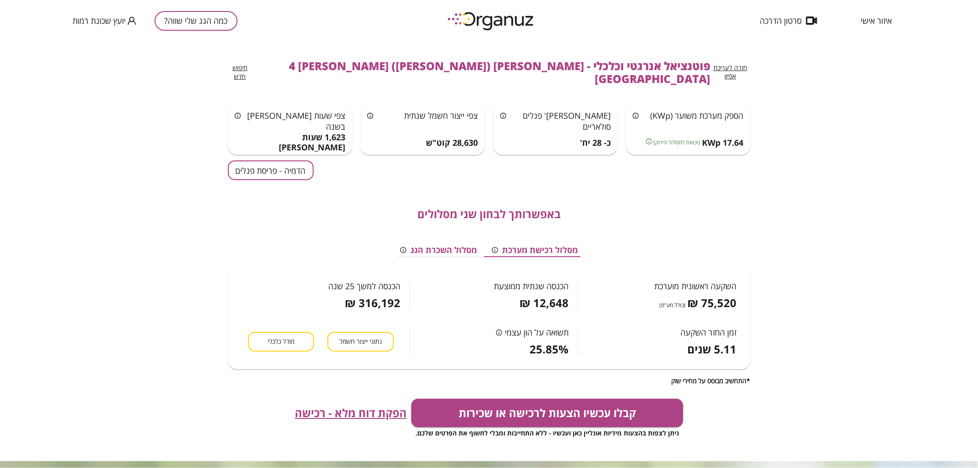
click at [747, 66] on span "חזרה לעריכת אפיון" at bounding box center [730, 71] width 34 height 17
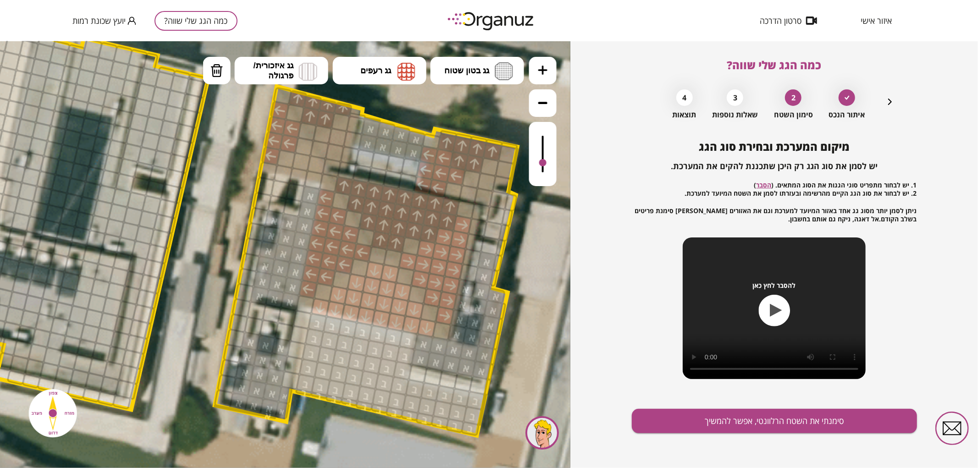
drag, startPoint x: 545, startPoint y: 135, endPoint x: 551, endPoint y: 163, distance: 29.0
click at [551, 163] on div at bounding box center [543, 153] width 28 height 64
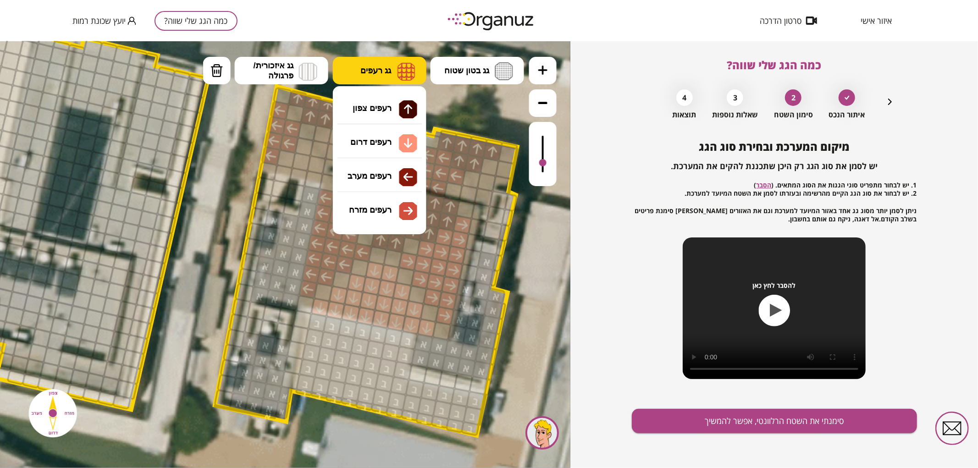
click at [376, 73] on span "גג רעפים" at bounding box center [375, 70] width 31 height 10
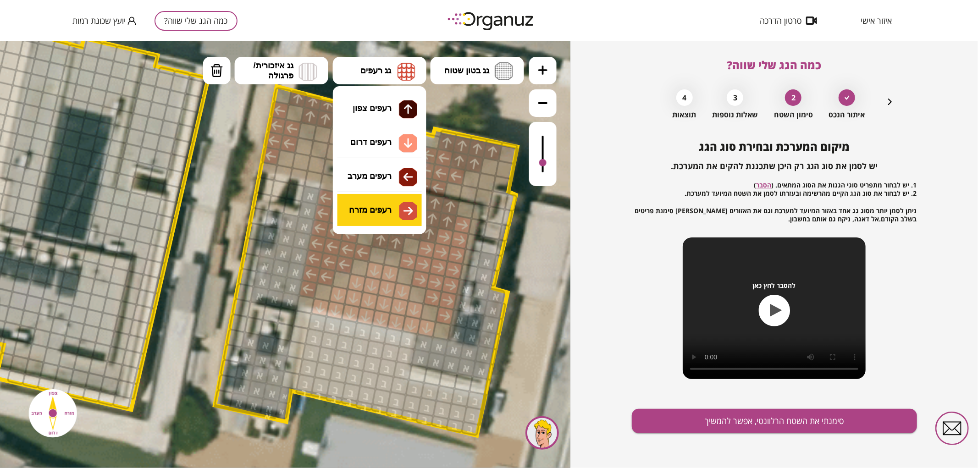
click at [364, 206] on div ".st0 { fill: #FFFFFF; } .st0 { fill: #FFFFFF; }" at bounding box center [285, 254] width 570 height 427
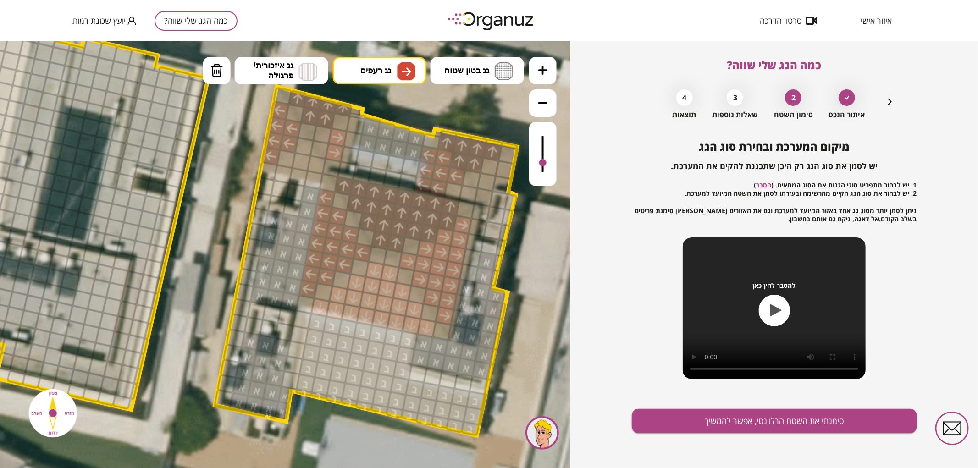
drag, startPoint x: 333, startPoint y: 147, endPoint x: 337, endPoint y: 139, distance: 8.6
click at [336, 160] on div at bounding box center [332, 167] width 20 height 20
drag, startPoint x: 488, startPoint y: 183, endPoint x: 501, endPoint y: 179, distance: 13.4
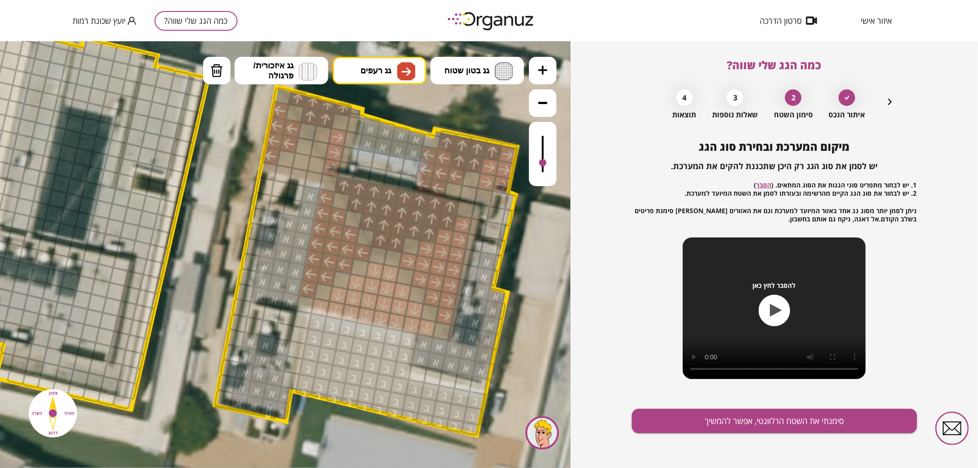
click at [479, 195] on div at bounding box center [484, 197] width 20 height 20
click at [389, 75] on button "גג רעפים" at bounding box center [380, 70] width 94 height 28
click at [382, 144] on div ".st0 { fill: #FFFFFF; } .st0 { fill: #FFFFFF; }" at bounding box center [285, 254] width 570 height 427
drag, startPoint x: 287, startPoint y: 158, endPoint x: 314, endPoint y: 162, distance: 26.8
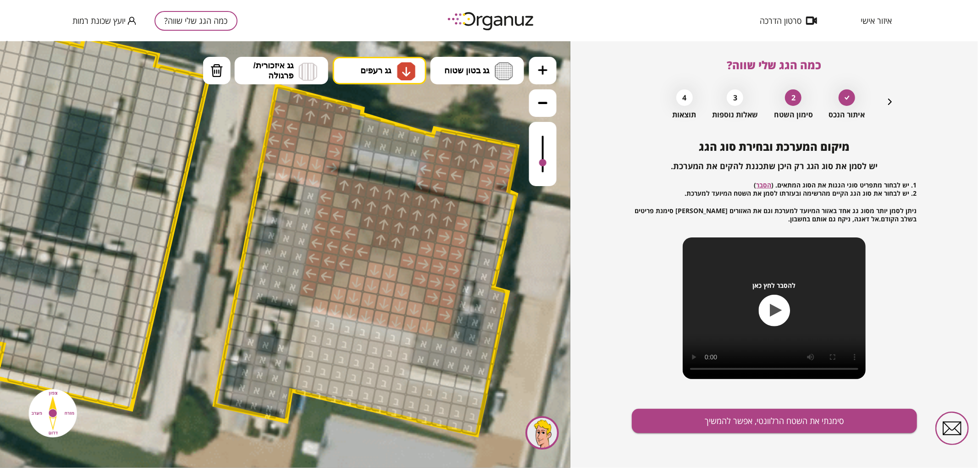
drag, startPoint x: 284, startPoint y: 166, endPoint x: 313, endPoint y: 174, distance: 30.0
click at [326, 183] on div at bounding box center [329, 182] width 20 height 20
click at [268, 170] on div at bounding box center [268, 170] width 20 height 20
click at [305, 151] on div at bounding box center [304, 146] width 20 height 20
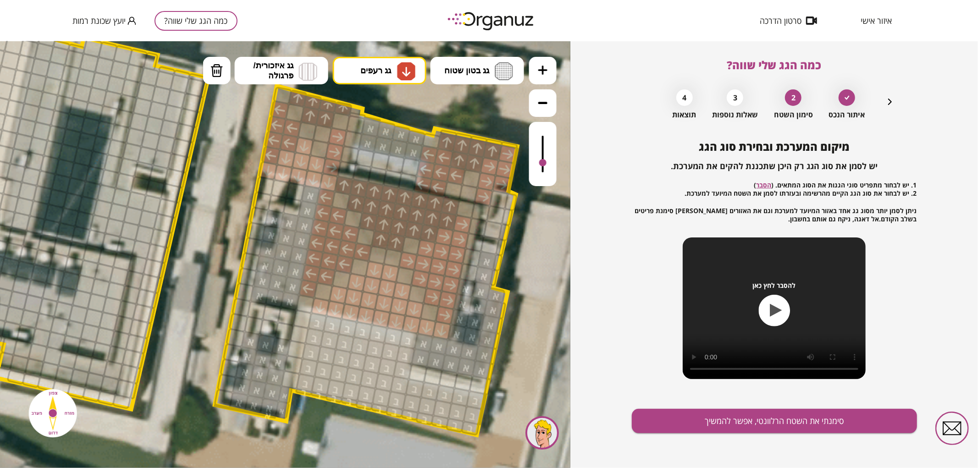
click at [438, 331] on div at bounding box center [442, 330] width 20 height 20
click at [430, 314] on div at bounding box center [430, 312] width 20 height 20
click at [414, 296] on div at bounding box center [418, 294] width 20 height 20
click at [404, 282] on div at bounding box center [405, 276] width 20 height 20
click at [360, 268] on div at bounding box center [360, 267] width 20 height 20
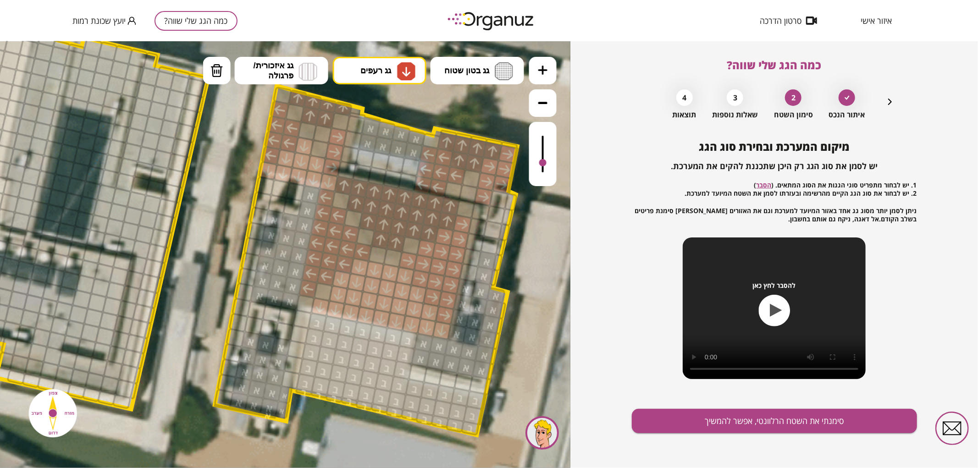
click at [347, 277] on div at bounding box center [341, 279] width 20 height 20
click at [310, 292] on div at bounding box center [308, 288] width 20 height 20
click at [321, 292] on div at bounding box center [324, 292] width 20 height 20
click at [305, 305] on div at bounding box center [305, 304] width 20 height 20
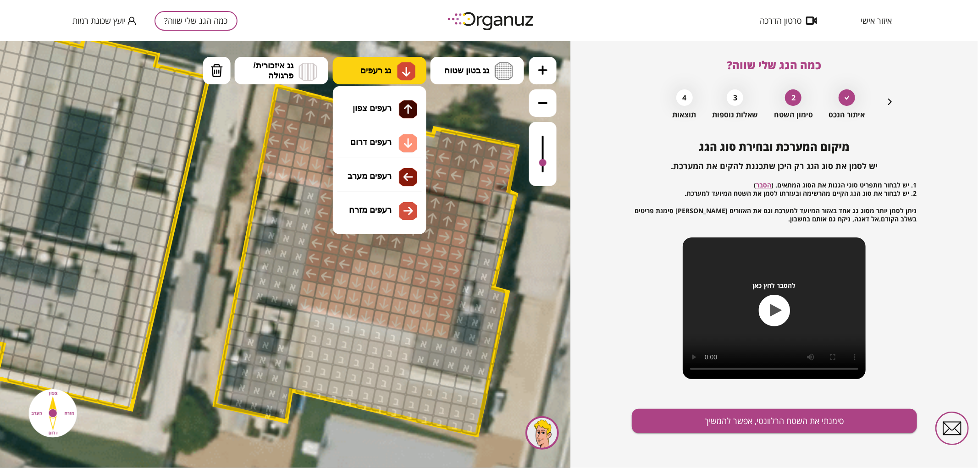
click at [388, 76] on button "גג רעפים" at bounding box center [380, 70] width 94 height 28
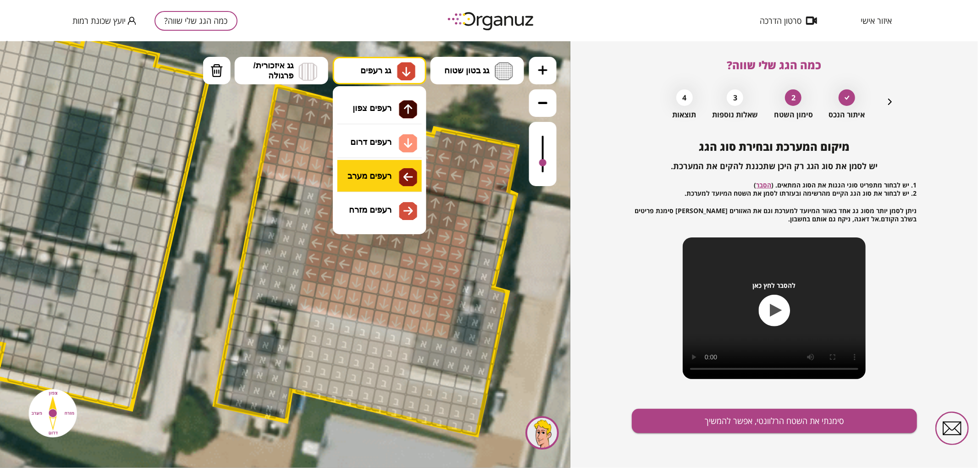
click at [397, 166] on div ".st0 { fill: #FFFFFF; } .st0 { fill: #FFFFFF; }" at bounding box center [285, 254] width 570 height 427
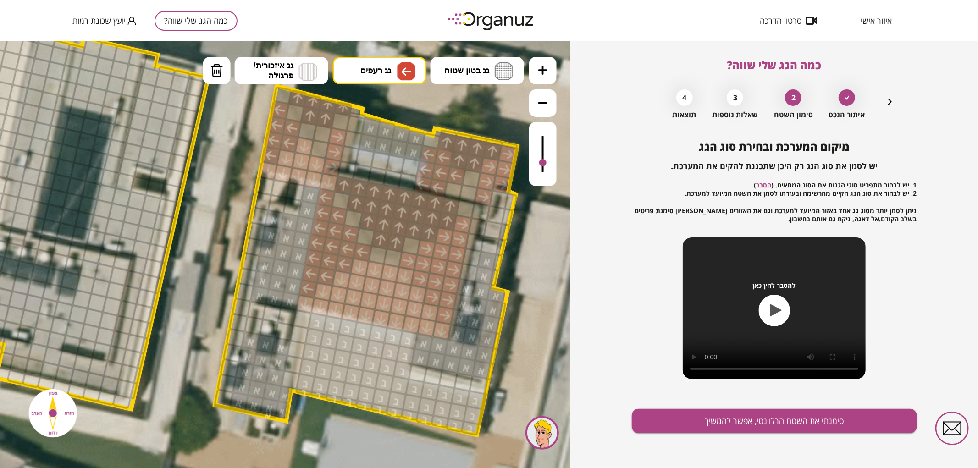
click at [312, 288] on div at bounding box center [308, 288] width 20 height 20
click at [454, 74] on span "גג בטון שטוח" at bounding box center [466, 70] width 45 height 10
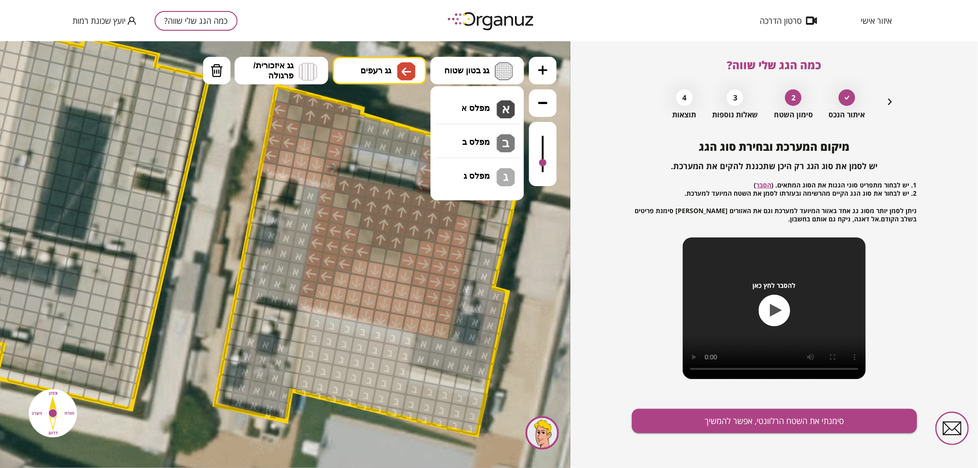
click at [475, 139] on div ".st0 { fill: #FFFFFF; } .st0 { fill: #FFFFFF; }" at bounding box center [285, 254] width 570 height 427
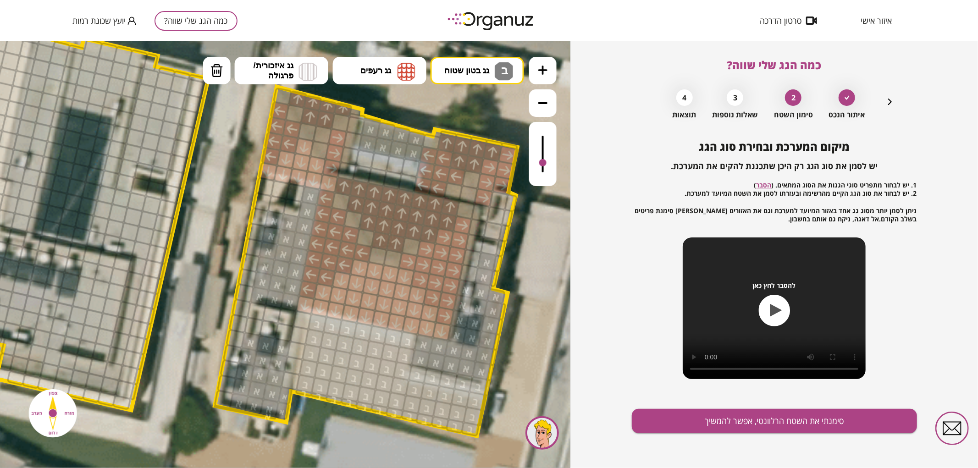
drag, startPoint x: 423, startPoint y: 378, endPoint x: 440, endPoint y: 386, distance: 19.3
click at [484, 75] on button "גג בטון שטוח ב" at bounding box center [478, 70] width 94 height 28
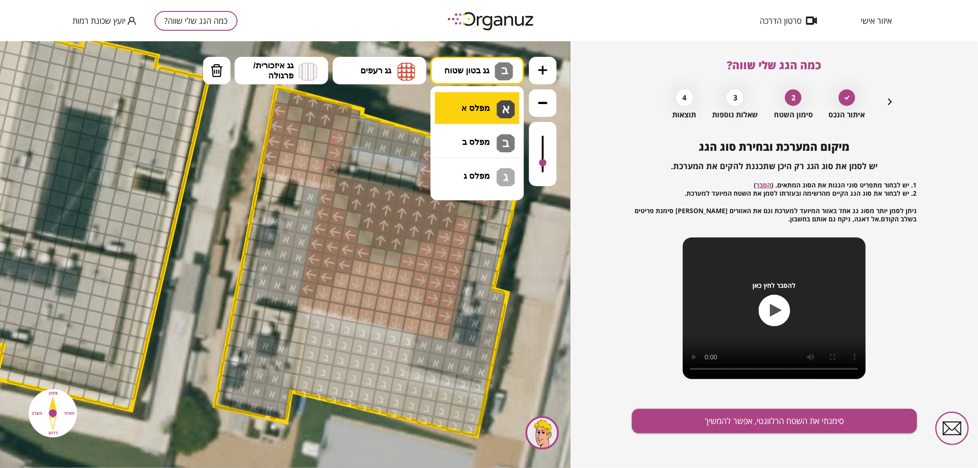
click at [497, 110] on div ".st0 { fill: #FFFFFF; } .st0 { fill: #FFFFFF; }" at bounding box center [285, 254] width 570 height 427
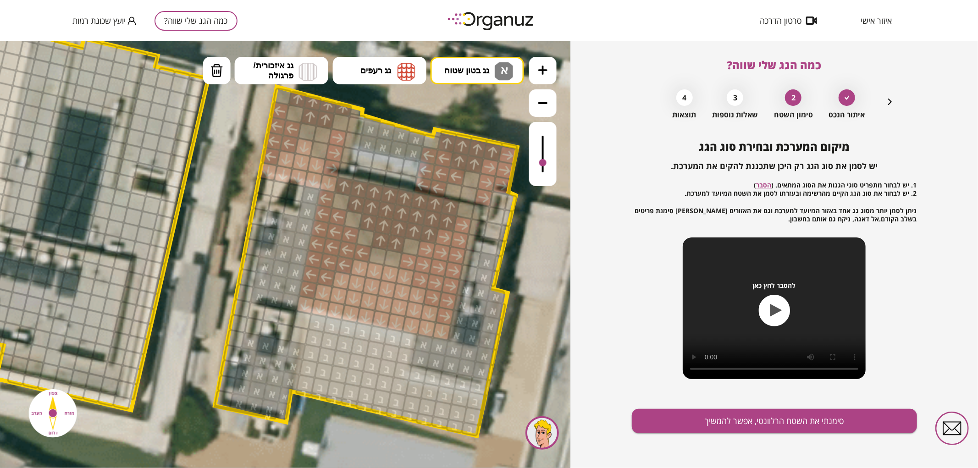
drag, startPoint x: 289, startPoint y: 386, endPoint x: 290, endPoint y: 354, distance: 31.2
click at [725, 416] on button "סימנתי את השטח הרלוונטי, אפשר להמשיך" at bounding box center [774, 421] width 285 height 24
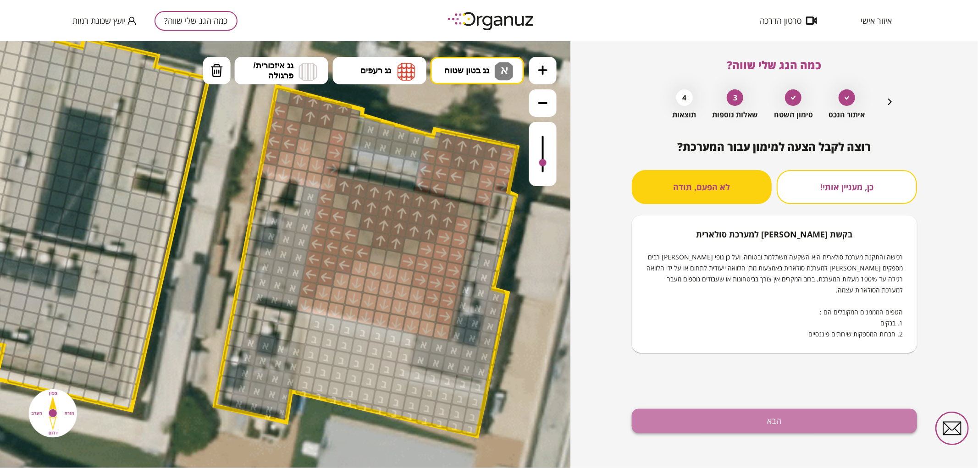
click at [778, 428] on button "הבא" at bounding box center [774, 421] width 285 height 24
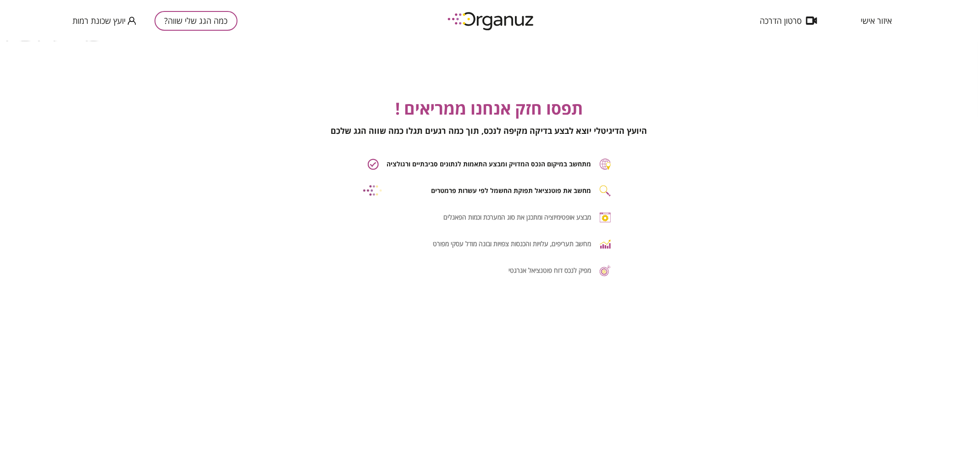
click at [783, 414] on div "תפסו חזק אנחנו ממריאים ! היועץ הדיגיטלי יוצא לבצע בדיקה מקיפה לנכס, תוך כמה רגע…" at bounding box center [489, 275] width 978 height 468
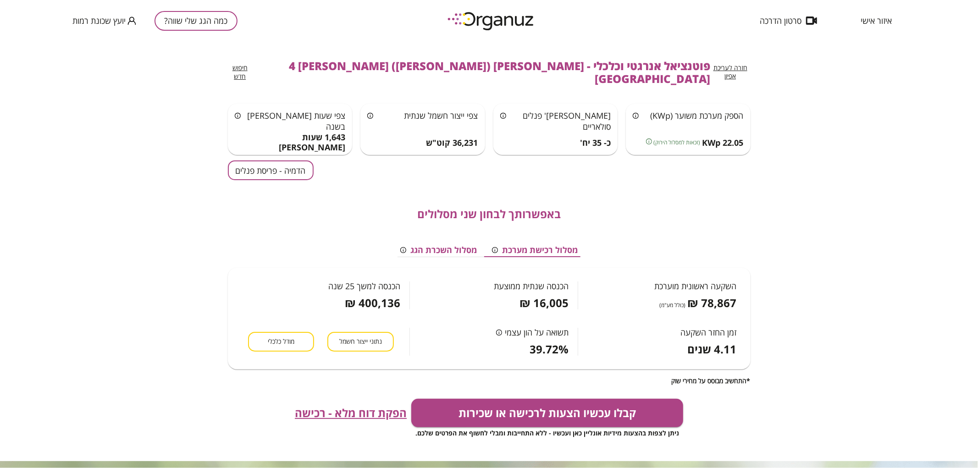
click at [264, 162] on button "הדמיה - פריסת פנלים" at bounding box center [271, 170] width 86 height 20
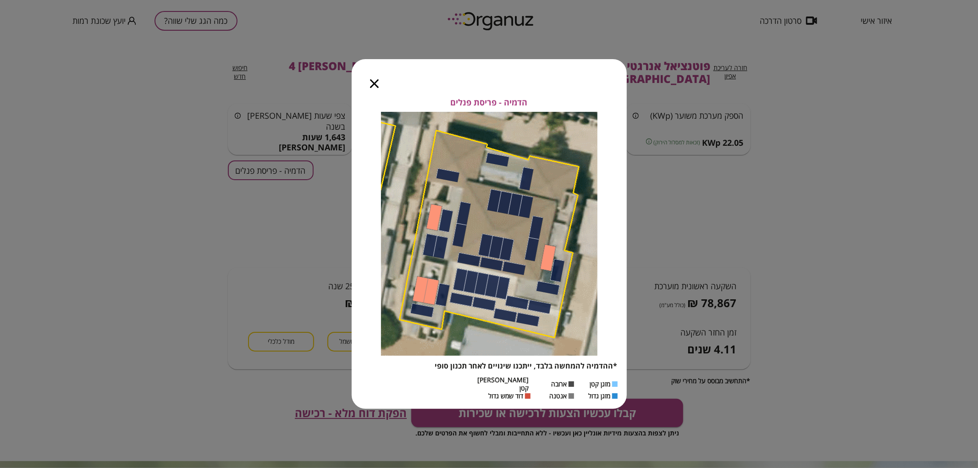
click at [375, 88] on icon "button" at bounding box center [374, 83] width 9 height 9
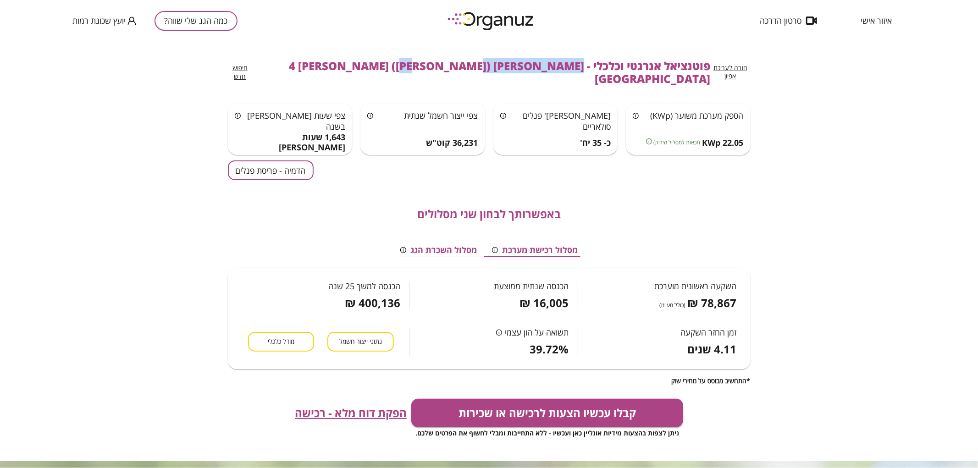
drag, startPoint x: 395, startPoint y: 69, endPoint x: 486, endPoint y: 72, distance: 91.7
click at [486, 72] on span "פוטנציאל אנרגטי וכלכלי - [PERSON_NAME] ([PERSON_NAME]) [PERSON_NAME] 4 [GEOGRAP…" at bounding box center [481, 73] width 458 height 26
copy span "[PERSON_NAME] ([PERSON_NAME]) [PERSON_NAME] 4"
click at [219, 14] on button "כמה הגג שלי שווה?" at bounding box center [196, 21] width 83 height 20
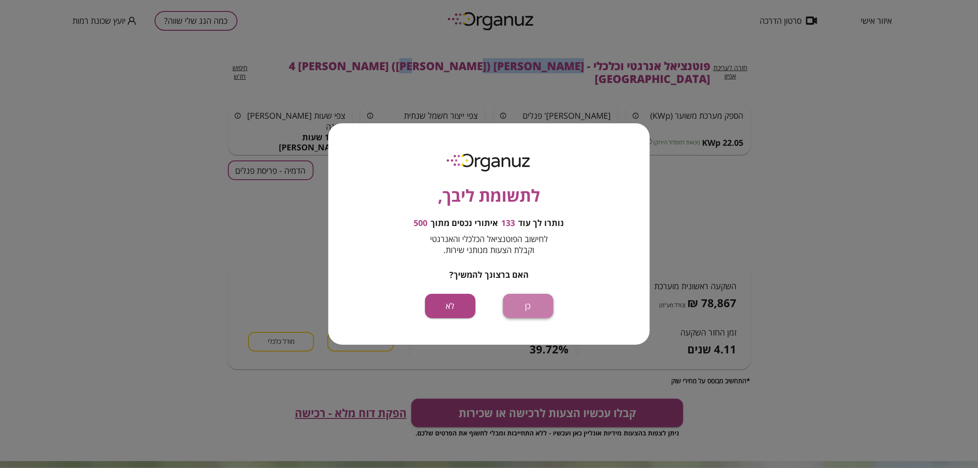
click at [540, 296] on button "כן" at bounding box center [528, 306] width 50 height 24
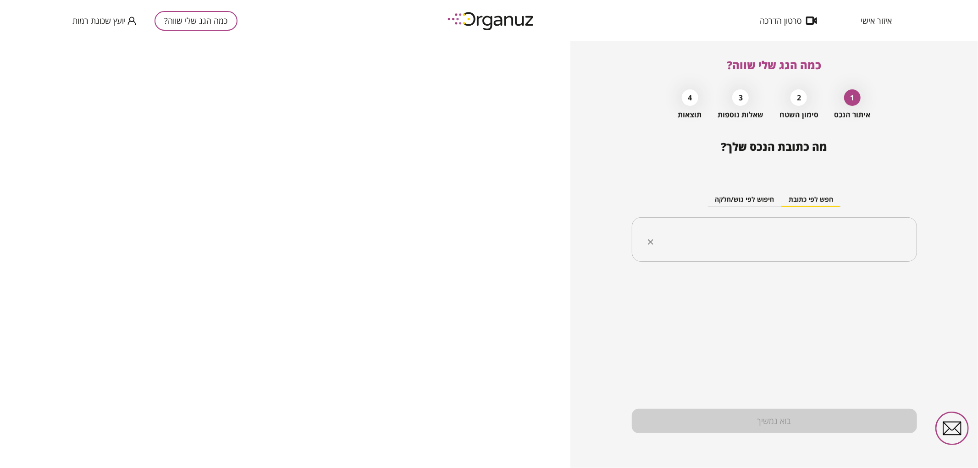
click at [811, 239] on input "text" at bounding box center [778, 239] width 256 height 23
paste input "**********"
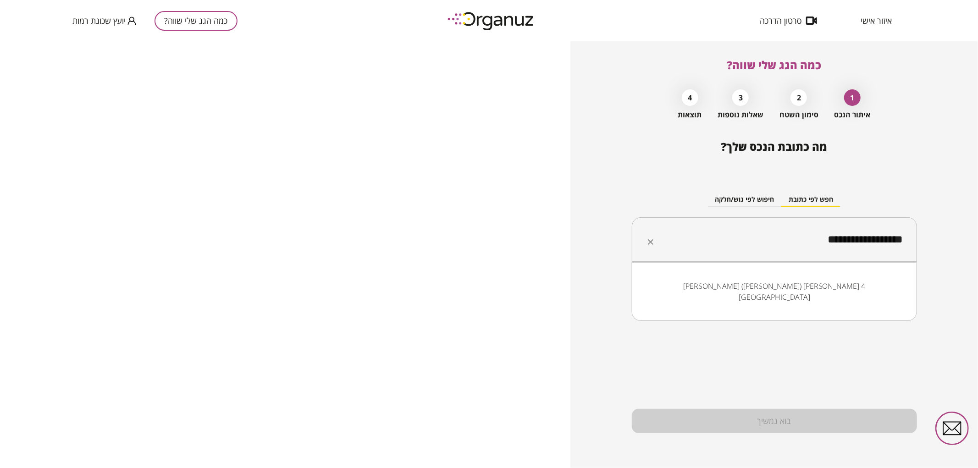
drag, startPoint x: 818, startPoint y: 242, endPoint x: 828, endPoint y: 243, distance: 9.7
click at [828, 243] on input "**********" at bounding box center [778, 239] width 256 height 23
click at [808, 244] on input "**********" at bounding box center [778, 239] width 256 height 23
click at [825, 291] on li "[PERSON_NAME] ([PERSON_NAME]) [PERSON_NAME] 6 [GEOGRAPHIC_DATA]" at bounding box center [774, 292] width 261 height 28
type input "**********"
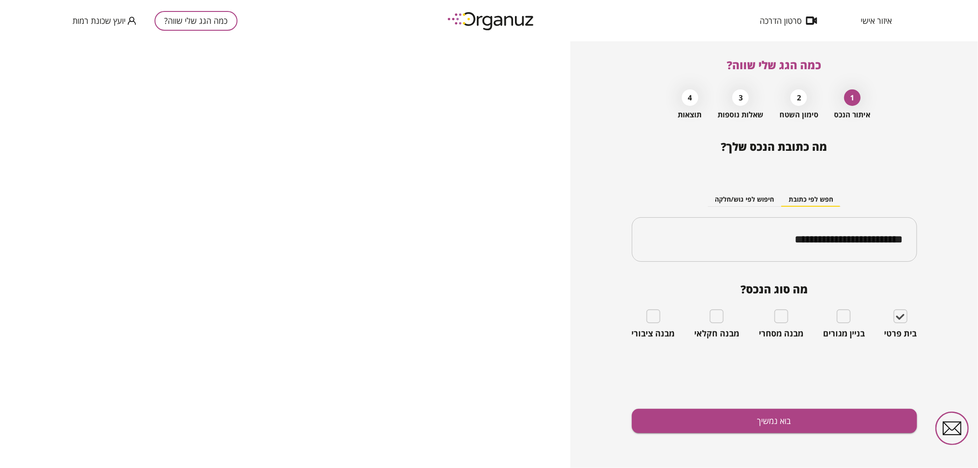
click at [730, 440] on div "**********" at bounding box center [774, 304] width 285 height 328
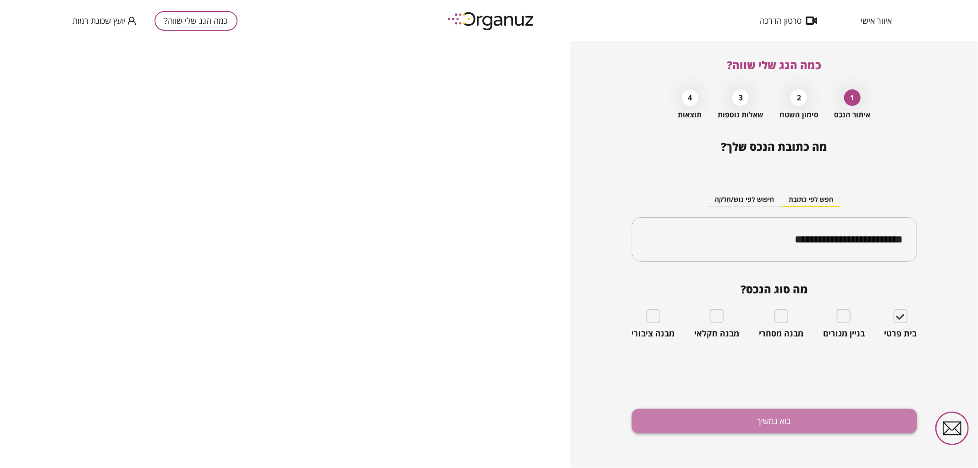
click at [723, 425] on button "בוא נמשיך" at bounding box center [774, 421] width 285 height 24
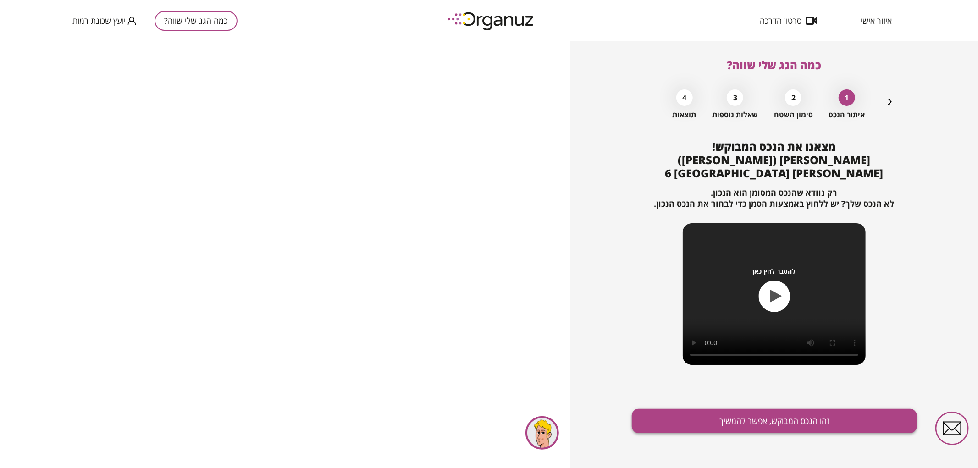
click at [718, 416] on button "זהו הנכס המבוקש, אפשר להמשיך" at bounding box center [774, 421] width 285 height 24
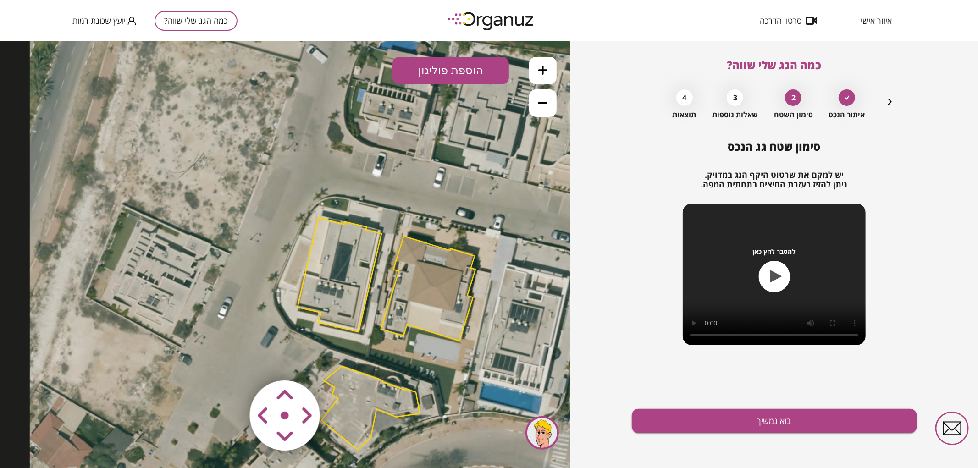
drag, startPoint x: 310, startPoint y: 300, endPoint x: 403, endPoint y: 360, distance: 110.1
click at [403, 360] on icon at bounding box center [387, 333] width 715 height 715
click at [333, 291] on polygon at bounding box center [340, 274] width 84 height 115
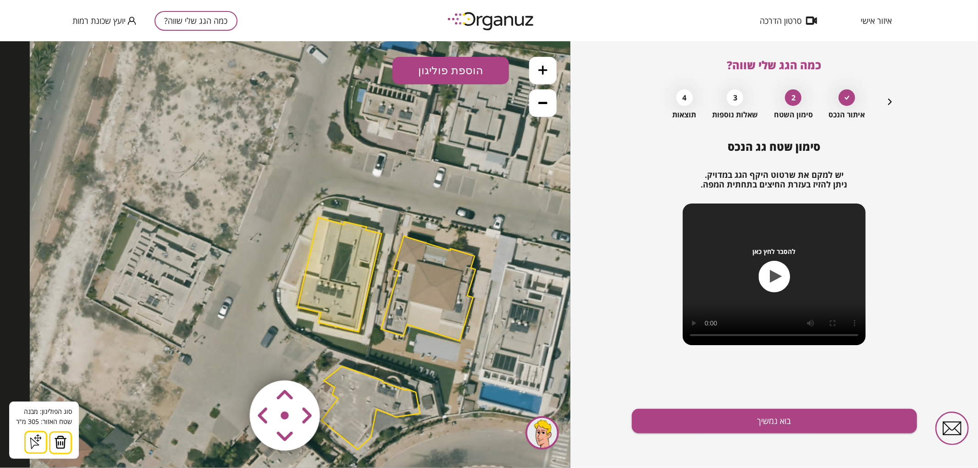
click at [286, 153] on icon at bounding box center [387, 333] width 715 height 715
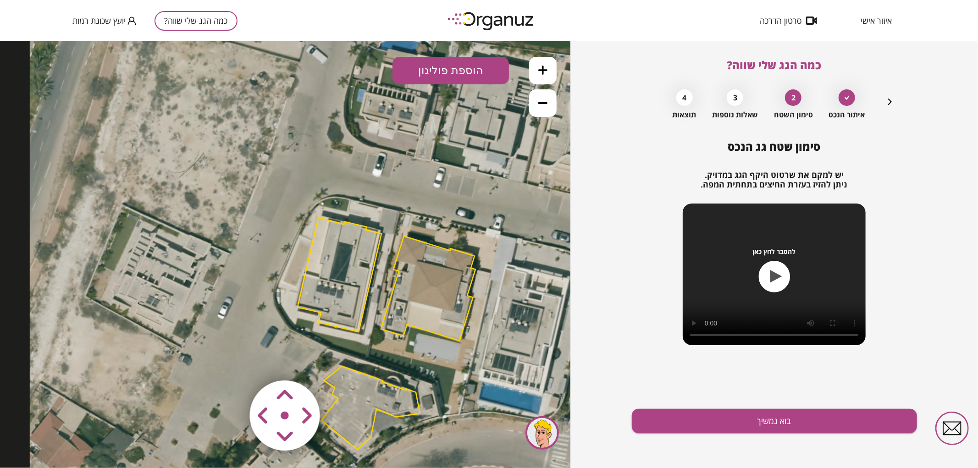
click at [538, 69] on button at bounding box center [543, 70] width 28 height 28
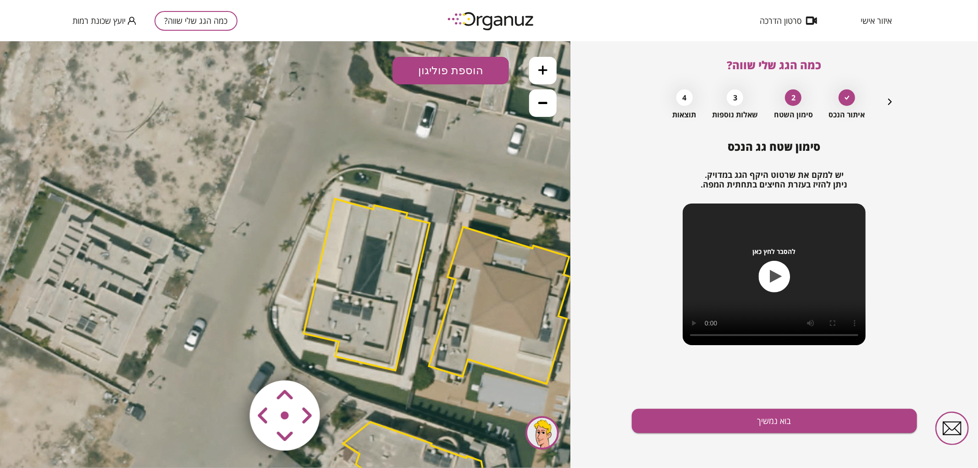
click at [535, 73] on button at bounding box center [543, 70] width 28 height 28
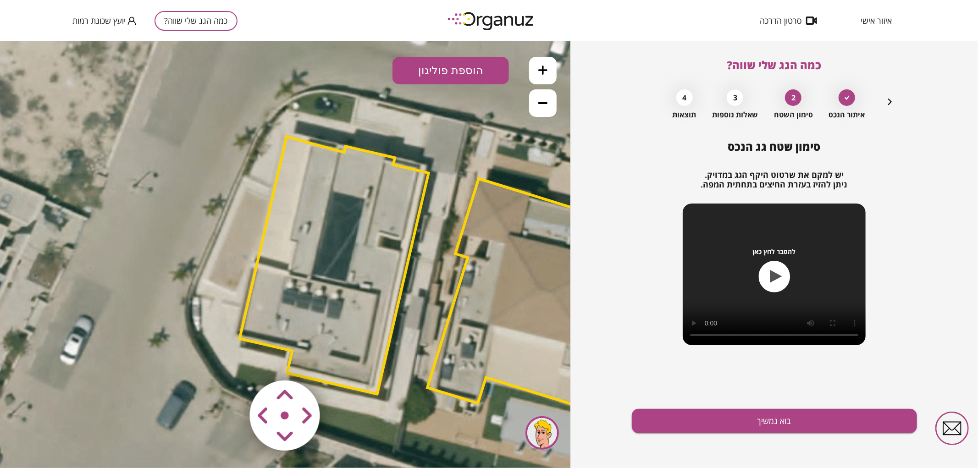
drag, startPoint x: 478, startPoint y: 163, endPoint x: 402, endPoint y: 124, distance: 86.1
click at [402, 124] on icon at bounding box center [441, 398] width 1609 height 1609
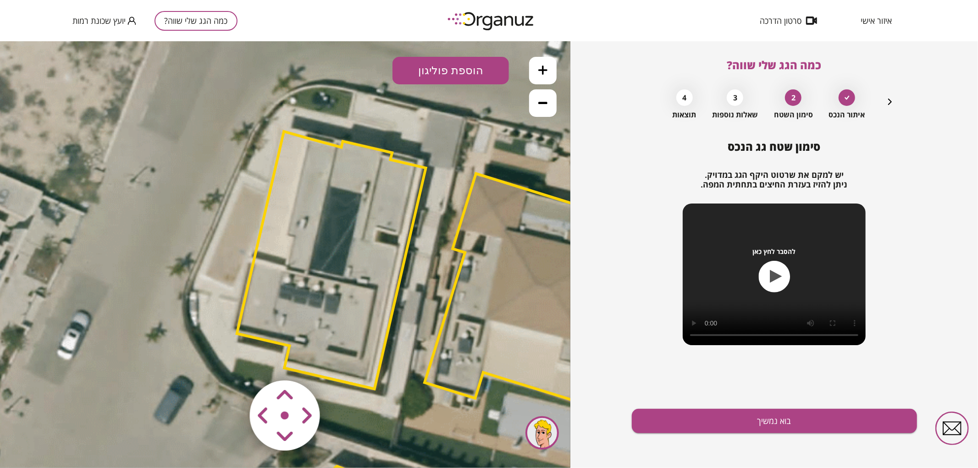
click at [231, 361] on area at bounding box center [231, 361] width 0 height 0
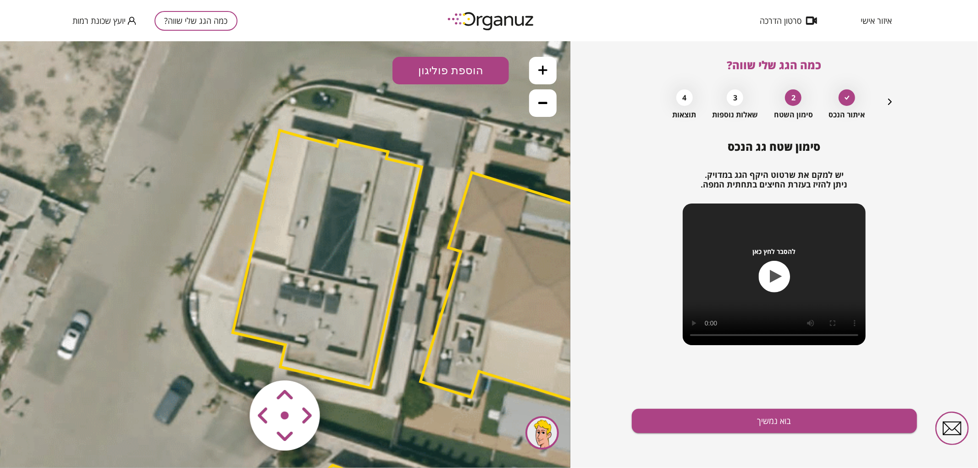
click at [231, 361] on area at bounding box center [231, 361] width 0 height 0
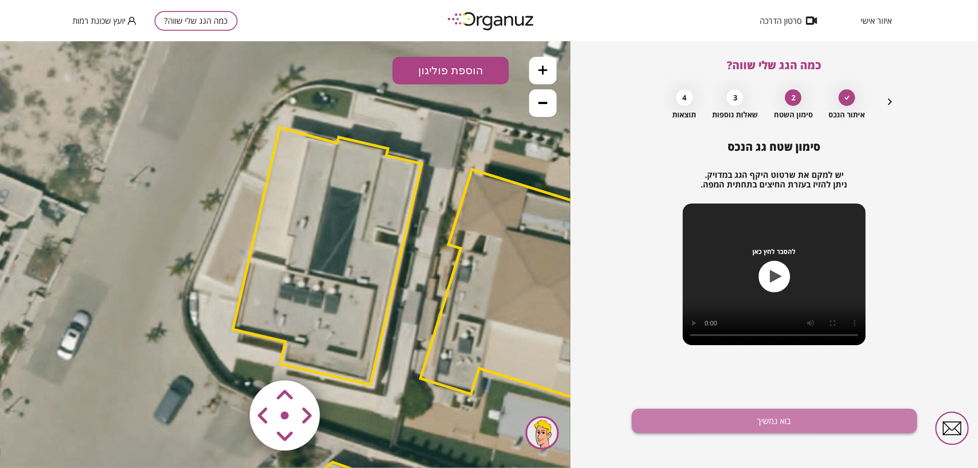
click at [716, 419] on button "בוא נמשיך" at bounding box center [774, 421] width 285 height 24
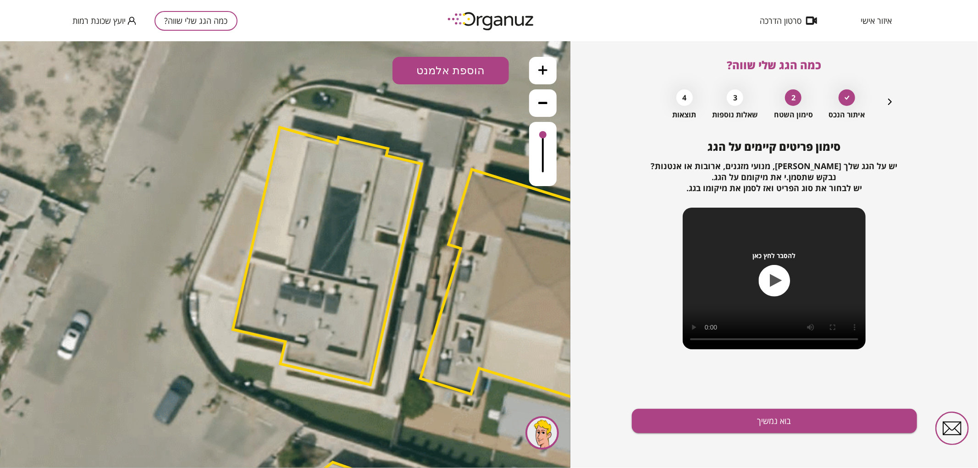
click at [461, 74] on button "הוספת אלמנט" at bounding box center [450, 70] width 116 height 28
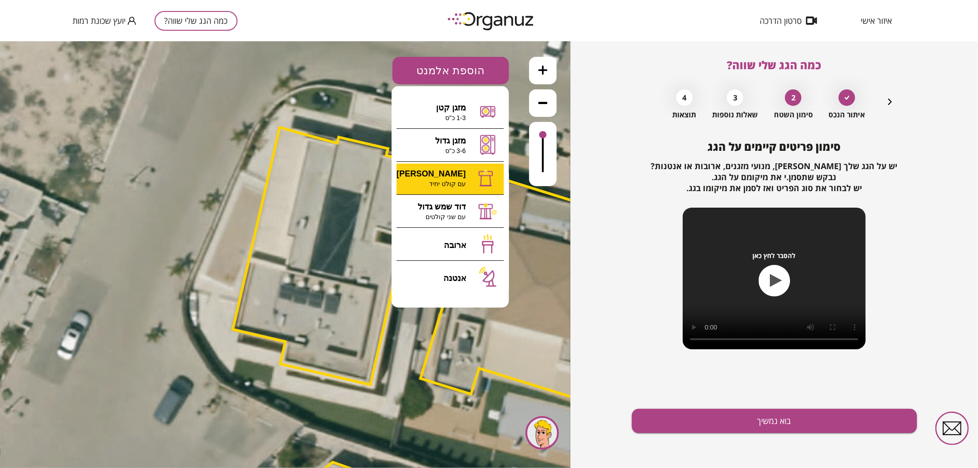
click at [476, 179] on div ".st0 { fill: #FFFFFF; } 0" at bounding box center [285, 254] width 570 height 427
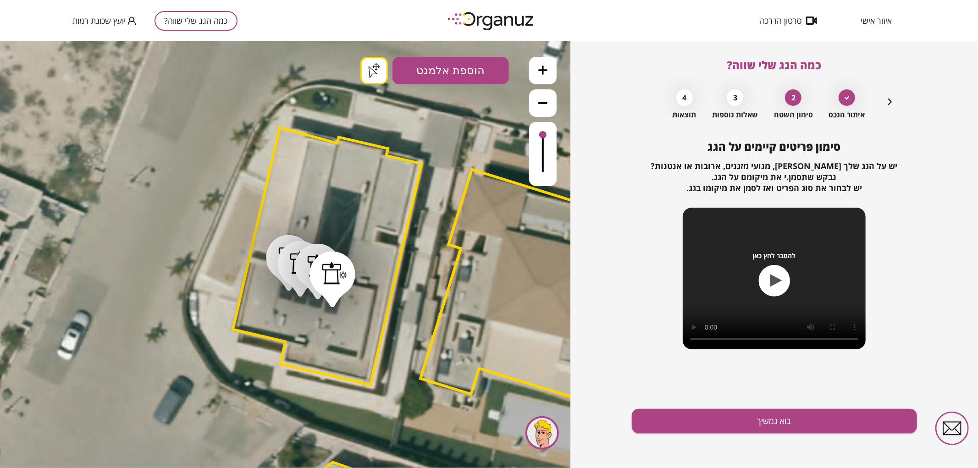
click at [831, 409] on button "בוא נמשיך" at bounding box center [774, 421] width 285 height 24
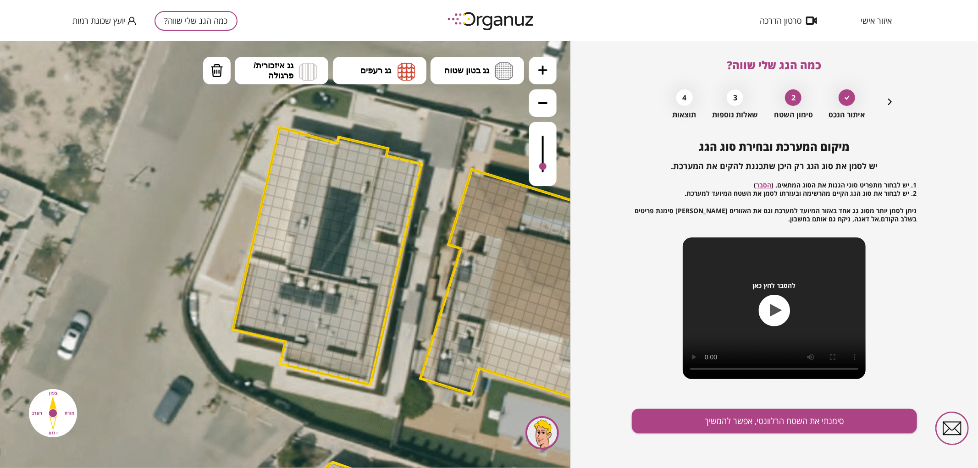
drag, startPoint x: 546, startPoint y: 135, endPoint x: 545, endPoint y: 167, distance: 31.6
click at [545, 167] on div at bounding box center [542, 165] width 7 height 7
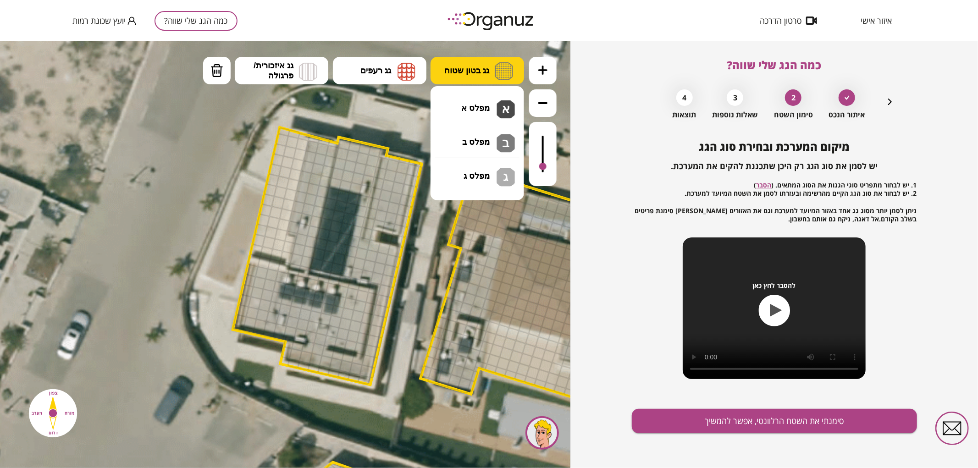
click at [483, 70] on span "גג בטון שטוח" at bounding box center [466, 70] width 45 height 10
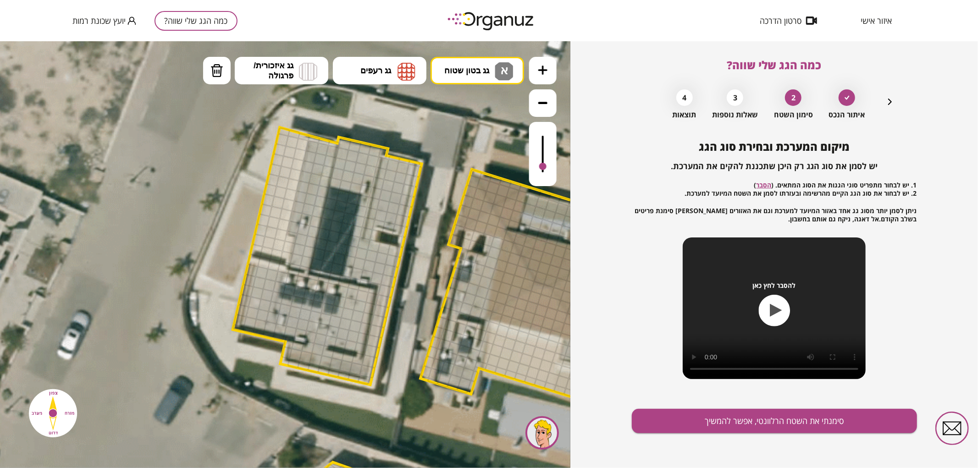
click at [474, 104] on div ".st0 { fill: #FFFFFF; } .st0 { fill: #FFFFFF; }" at bounding box center [285, 254] width 570 height 427
drag, startPoint x: 313, startPoint y: 147, endPoint x: 305, endPoint y: 227, distance: 80.2
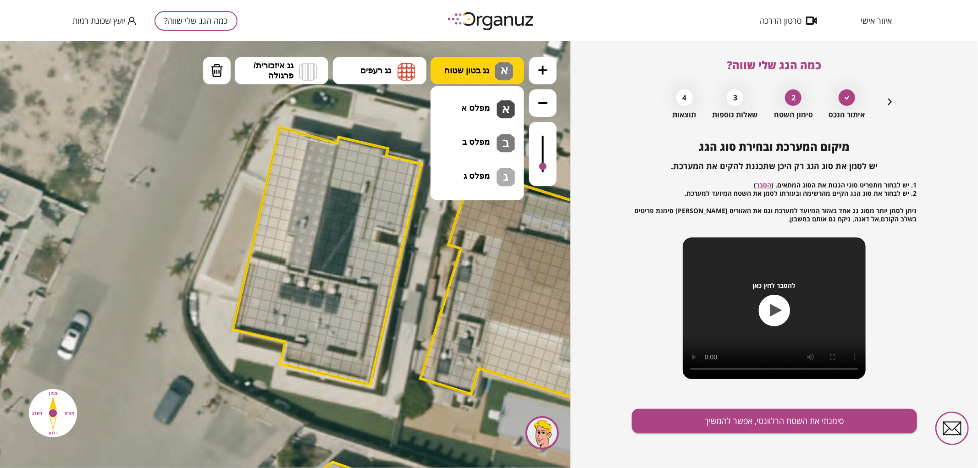
click at [475, 73] on span "גג בטון שטוח" at bounding box center [466, 70] width 45 height 10
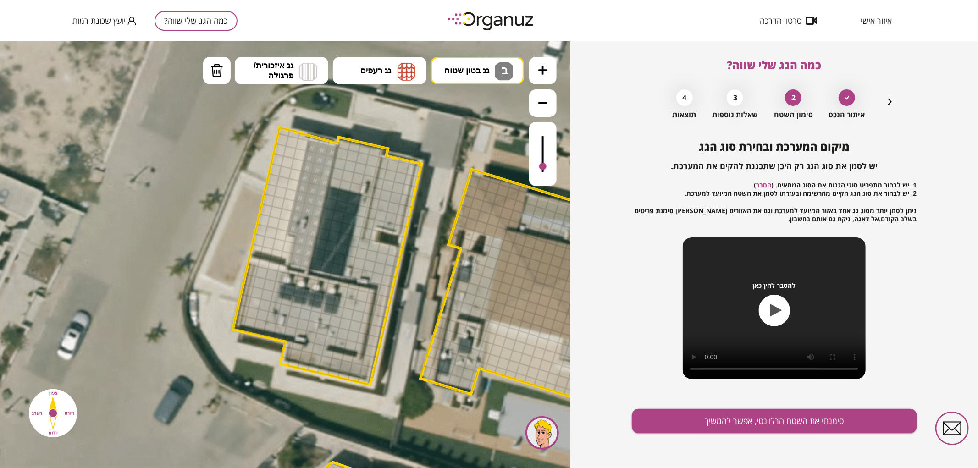
click at [466, 139] on div ".st0 { fill: #FFFFFF; } .st0 { fill: #FFFFFF; }" at bounding box center [285, 254] width 570 height 427
drag, startPoint x: 342, startPoint y: 144, endPoint x: 365, endPoint y: 243, distance: 101.3
drag, startPoint x: 386, startPoint y: 287, endPoint x: 292, endPoint y: 356, distance: 117.0
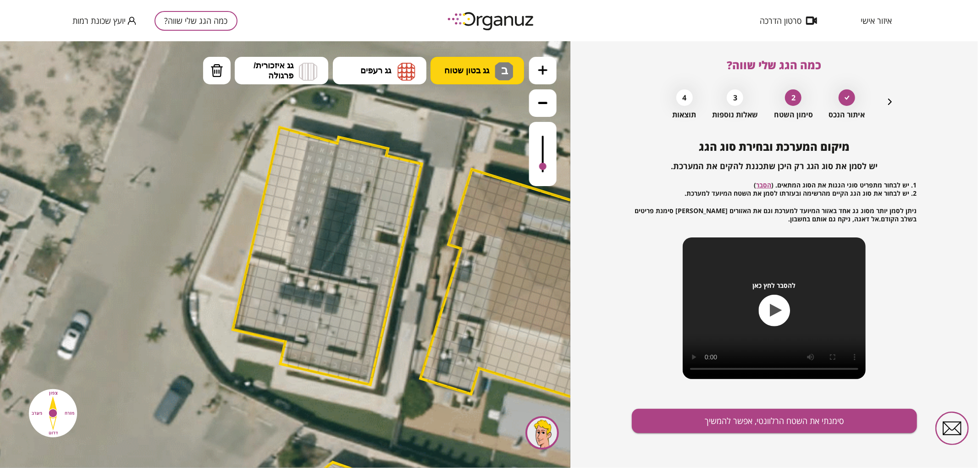
click at [484, 67] on span "גג בטון שטוח" at bounding box center [466, 70] width 45 height 10
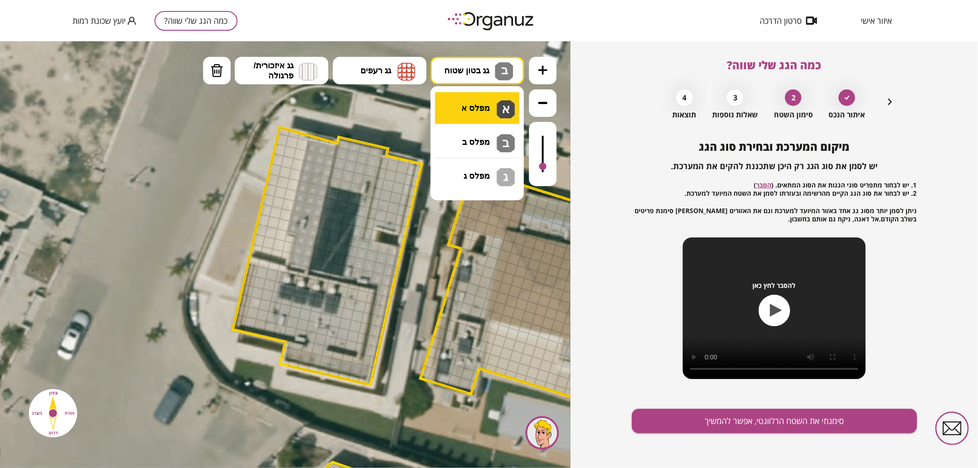
click at [468, 104] on div ".st0 { fill: #FFFFFF; } .st0 { fill: #FFFFFF; }" at bounding box center [285, 254] width 570 height 427
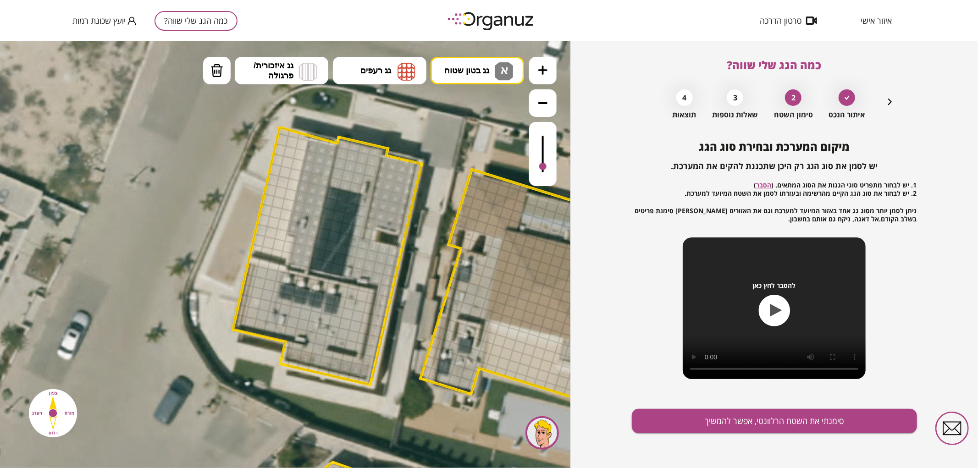
drag, startPoint x: 392, startPoint y: 164, endPoint x: 372, endPoint y: 219, distance: 58.4
click at [370, 234] on div at bounding box center [366, 233] width 14 height 14
drag, startPoint x: 373, startPoint y: 234, endPoint x: 386, endPoint y: 230, distance: 13.8
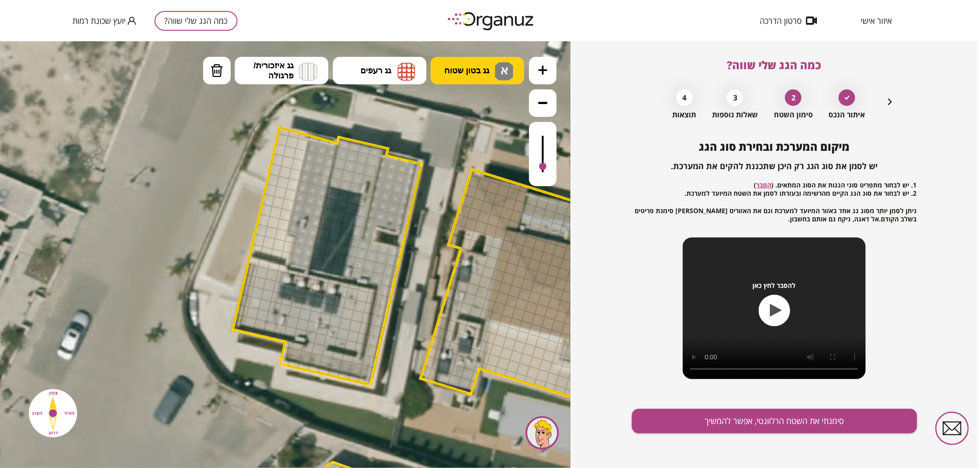
click at [442, 76] on button "גג בטון שטוח א" at bounding box center [478, 70] width 94 height 28
click at [459, 166] on div ".st0 { fill: #FFFFFF; } .st0 { fill: #FFFFFF; }" at bounding box center [285, 254] width 570 height 427
drag, startPoint x: 253, startPoint y: 273, endPoint x: 337, endPoint y: 292, distance: 86.3
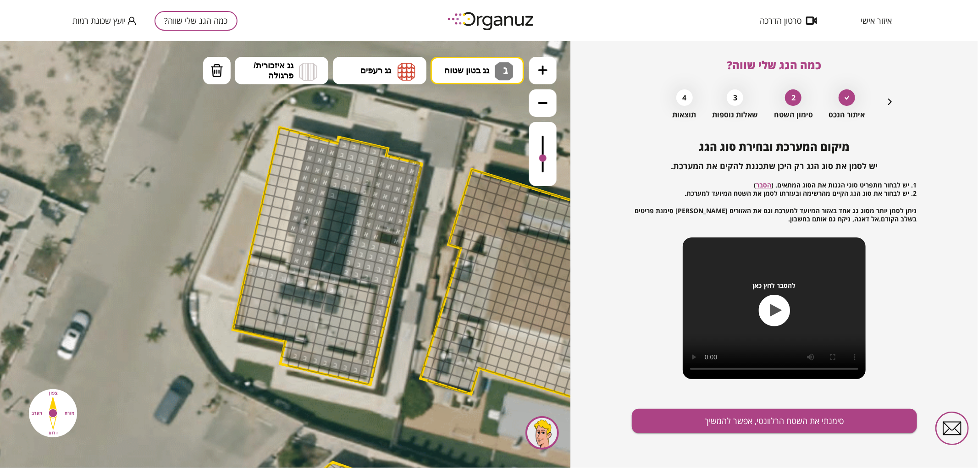
drag, startPoint x: 541, startPoint y: 168, endPoint x: 541, endPoint y: 159, distance: 9.2
click at [541, 159] on div at bounding box center [543, 153] width 28 height 64
click at [224, 71] on button "מחיקה" at bounding box center [217, 70] width 28 height 28
drag, startPoint x: 293, startPoint y: 270, endPoint x: 332, endPoint y: 278, distance: 40.6
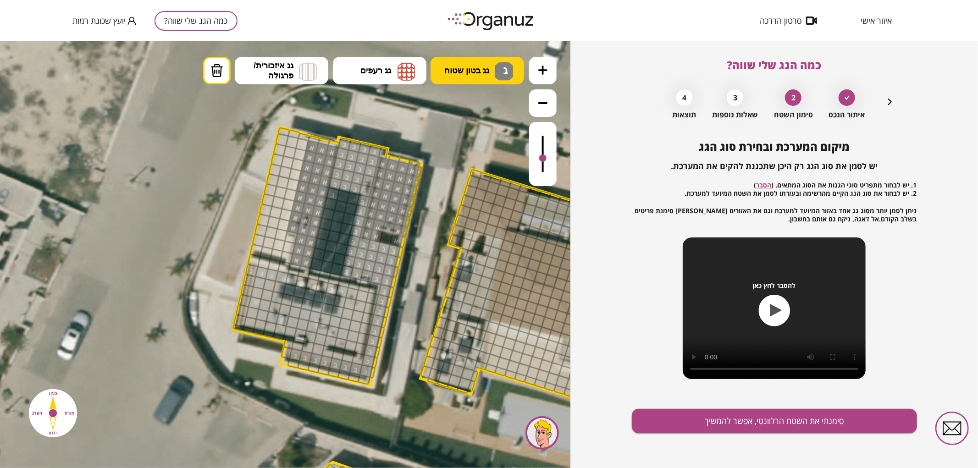
click at [465, 67] on span "גג בטון שטוח" at bounding box center [466, 70] width 45 height 10
click at [453, 188] on div ".st0 { fill: #FFFFFF; } .st0 { fill: #FFFFFF; }" at bounding box center [285, 254] width 570 height 427
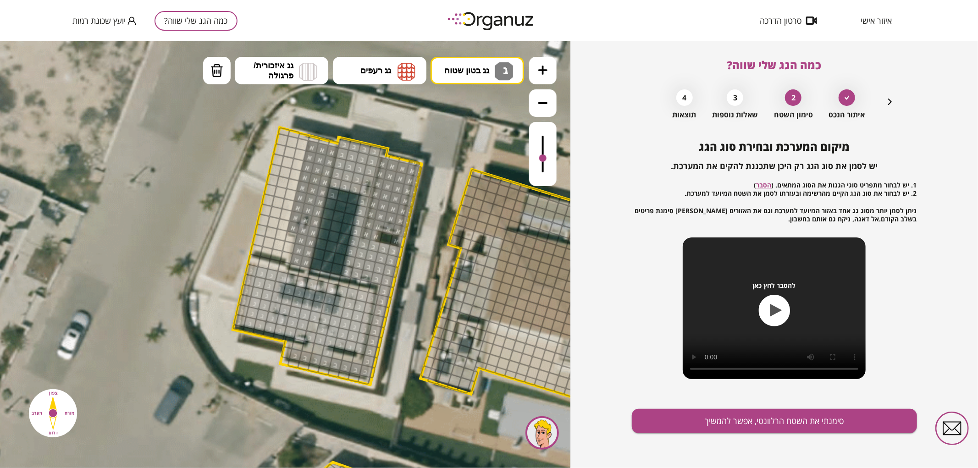
drag, startPoint x: 295, startPoint y: 279, endPoint x: 327, endPoint y: 297, distance: 36.5
click at [454, 73] on span "גג בטון שטוח" at bounding box center [466, 70] width 45 height 10
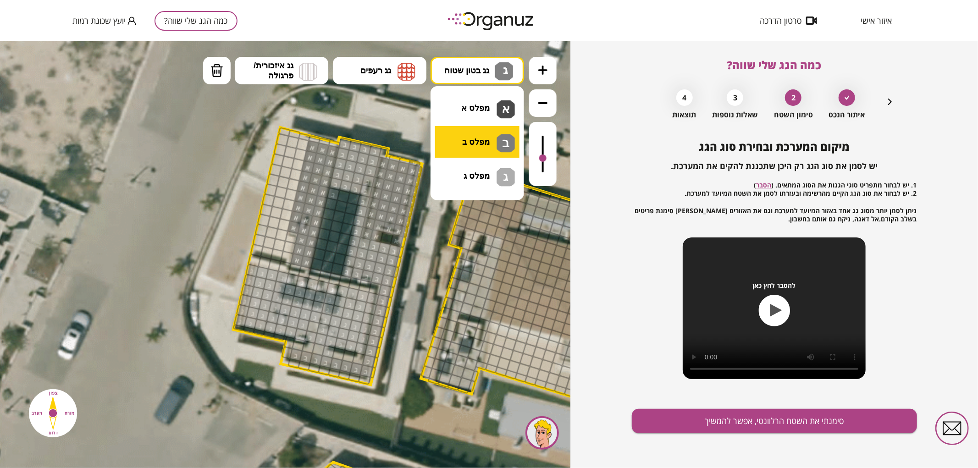
click at [442, 152] on div ".st0 { fill: #FFFFFF; } .st0 { fill: #FFFFFF; }" at bounding box center [285, 254] width 570 height 427
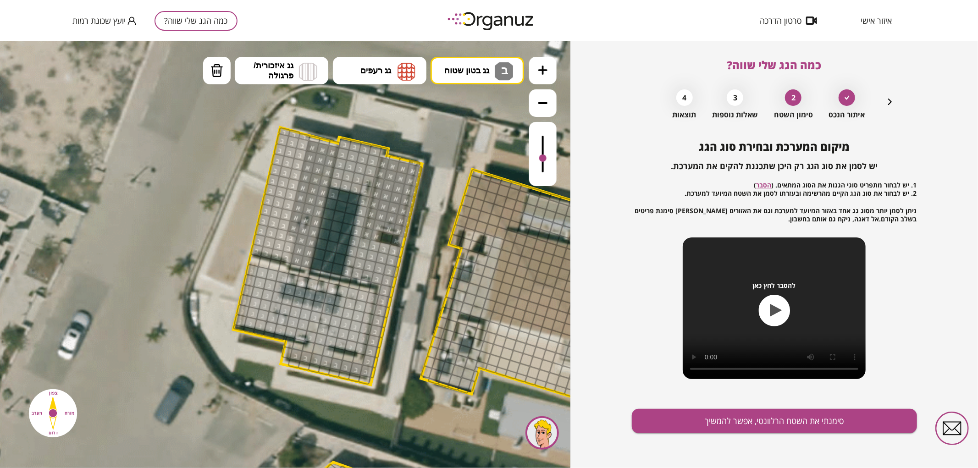
drag, startPoint x: 282, startPoint y: 129, endPoint x: 268, endPoint y: 246, distance: 117.7
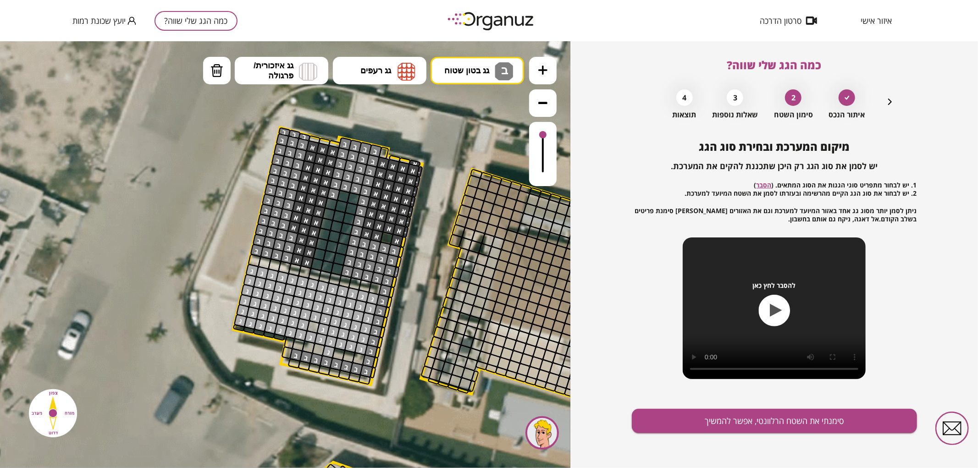
drag, startPoint x: 538, startPoint y: 157, endPoint x: 552, endPoint y: 134, distance: 26.6
click at [552, 134] on div at bounding box center [543, 153] width 28 height 64
click at [459, 61] on button "גג בטון שטוח ב" at bounding box center [478, 70] width 94 height 28
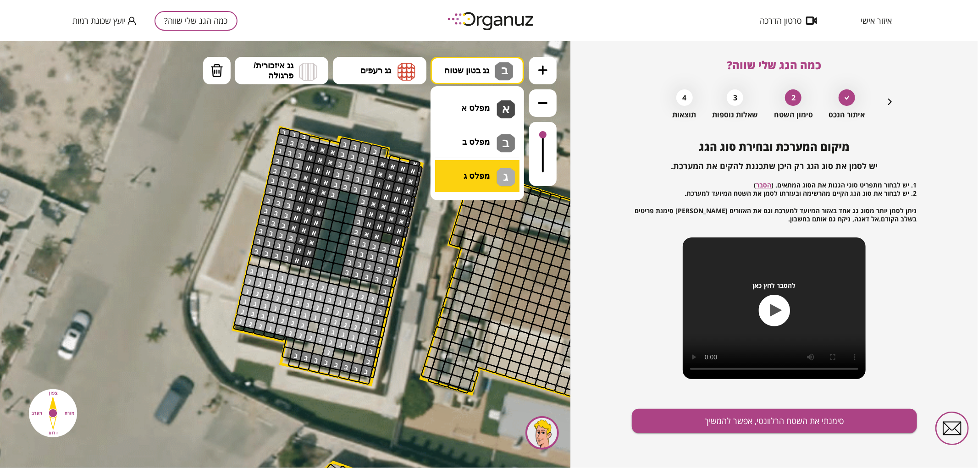
click at [479, 171] on div ".st0 { fill: #FFFFFF; } .st0 { fill: #FFFFFF; }" at bounding box center [285, 254] width 570 height 427
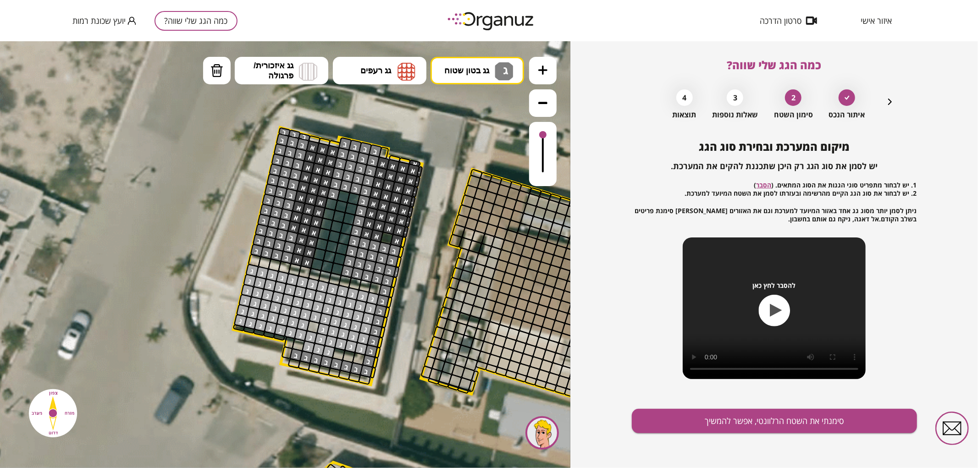
drag, startPoint x: 317, startPoint y: 349, endPoint x: 310, endPoint y: 347, distance: 6.8
click at [316, 334] on div at bounding box center [321, 339] width 14 height 14
click at [317, 323] on div at bounding box center [313, 327] width 14 height 14
click at [461, 72] on span "גג בטון שטוח" at bounding box center [466, 70] width 45 height 10
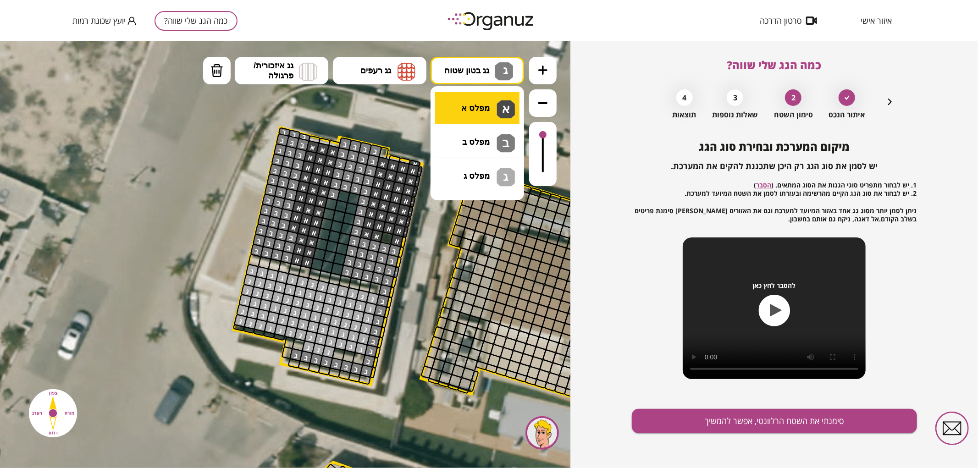
click at [489, 115] on div ".st0 { fill: #FFFFFF; } .st0 { fill: #FFFFFF; }" at bounding box center [285, 254] width 570 height 427
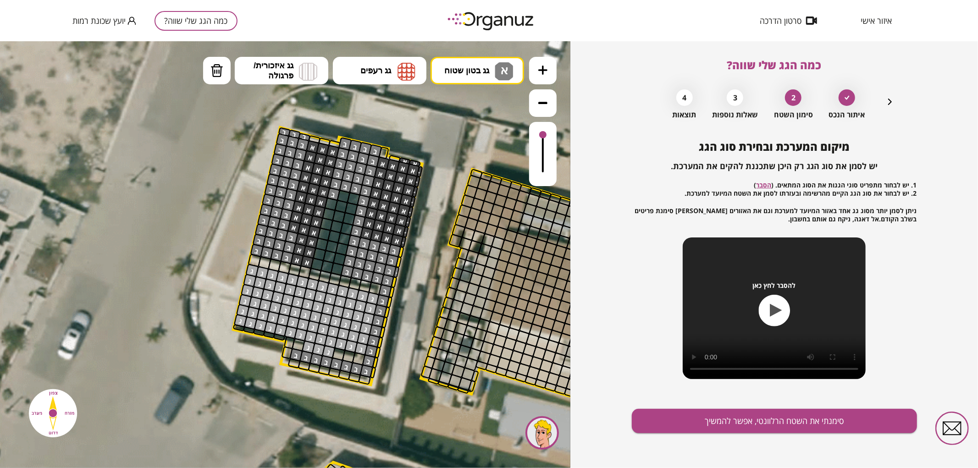
drag, startPoint x: 391, startPoint y: 230, endPoint x: 392, endPoint y: 154, distance: 76.1
drag, startPoint x: 314, startPoint y: 138, endPoint x: 332, endPoint y: 144, distance: 19.3
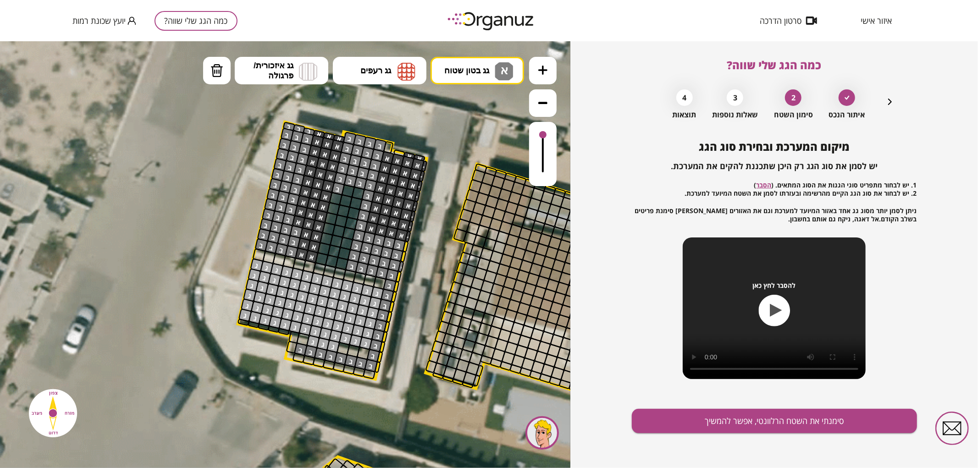
click at [400, 149] on icon at bounding box center [443, 387] width 1609 height 1609
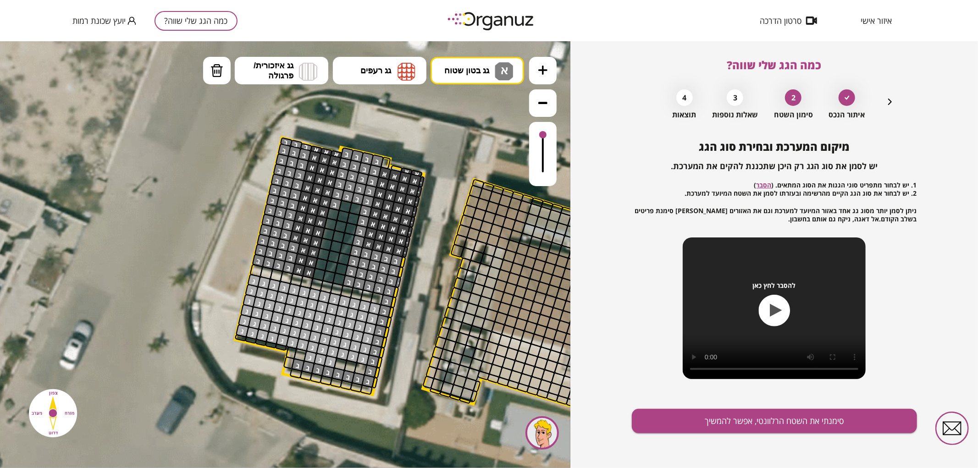
drag, startPoint x: 399, startPoint y: 153, endPoint x: 397, endPoint y: 165, distance: 12.5
click at [397, 165] on div ".st0 { fill: #FFFFFF; } .st0 { fill: #FFFFFF; }" at bounding box center [440, 403] width 1609 height 1609
click at [395, 168] on div at bounding box center [397, 169] width 12 height 8
click at [482, 58] on button "גג בטון שטוח א" at bounding box center [478, 70] width 94 height 28
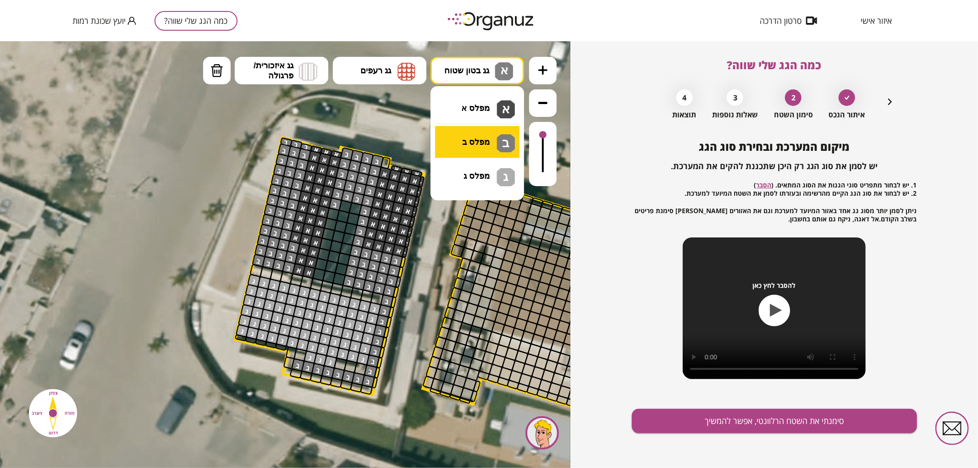
click at [478, 138] on div ".st0 { fill: #FFFFFF; } .st0 { fill: #FFFFFF; }" at bounding box center [285, 254] width 570 height 427
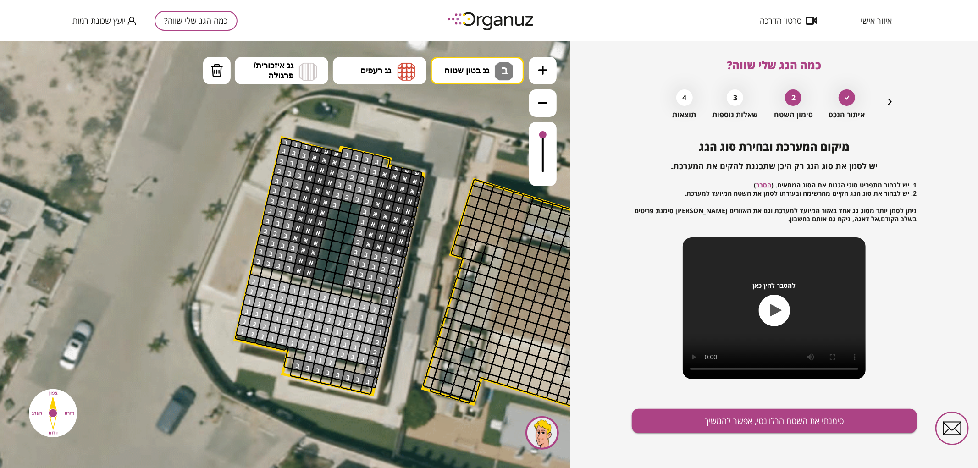
drag, startPoint x: 402, startPoint y: 261, endPoint x: 386, endPoint y: 344, distance: 84.6
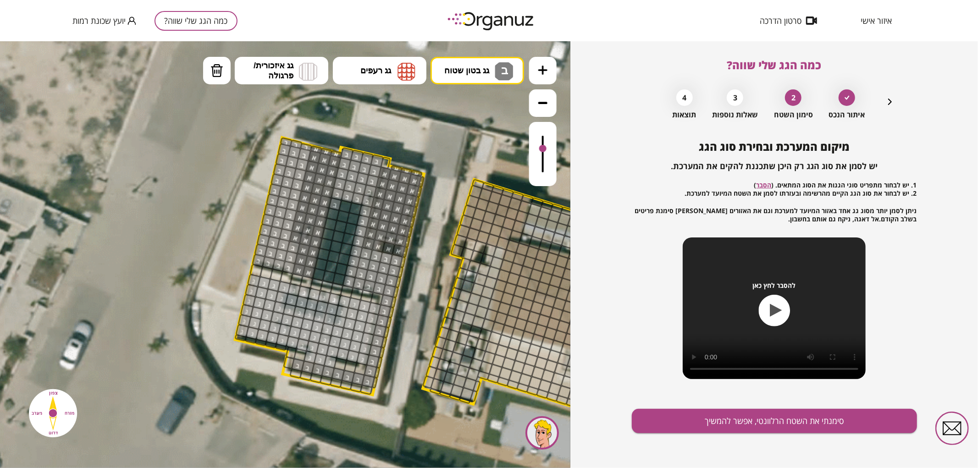
drag, startPoint x: 545, startPoint y: 136, endPoint x: 552, endPoint y: 149, distance: 14.8
click at [552, 149] on div at bounding box center [543, 153] width 28 height 64
drag, startPoint x: 212, startPoint y: 75, endPoint x: 249, endPoint y: 120, distance: 58.2
click at [212, 76] on img at bounding box center [216, 70] width 13 height 14
click at [331, 204] on div at bounding box center [336, 205] width 14 height 14
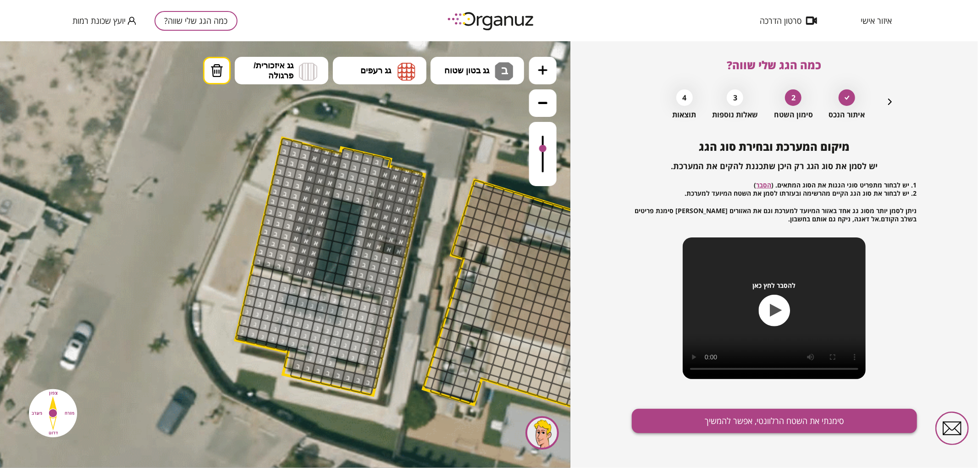
click at [705, 425] on button "סימנתי את השטח הרלוונטי, אפשר להמשיך" at bounding box center [774, 421] width 285 height 24
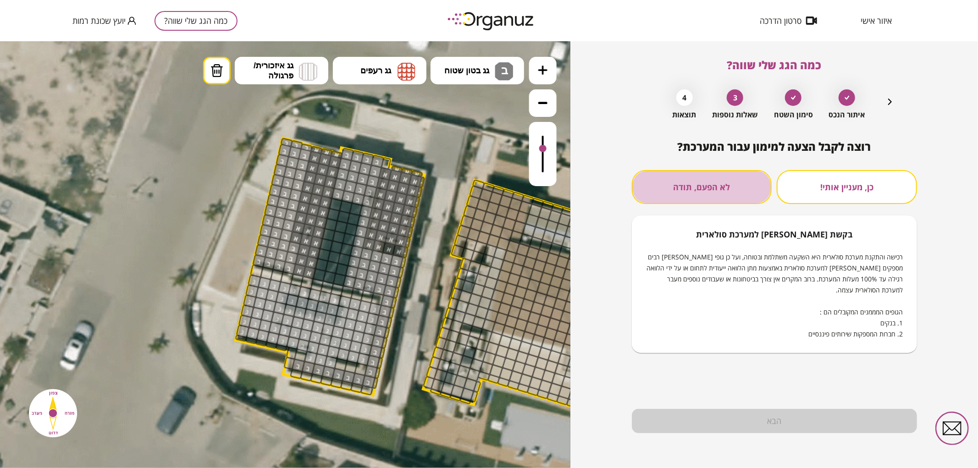
click at [716, 188] on button "לא הפעם, תודה" at bounding box center [702, 187] width 140 height 34
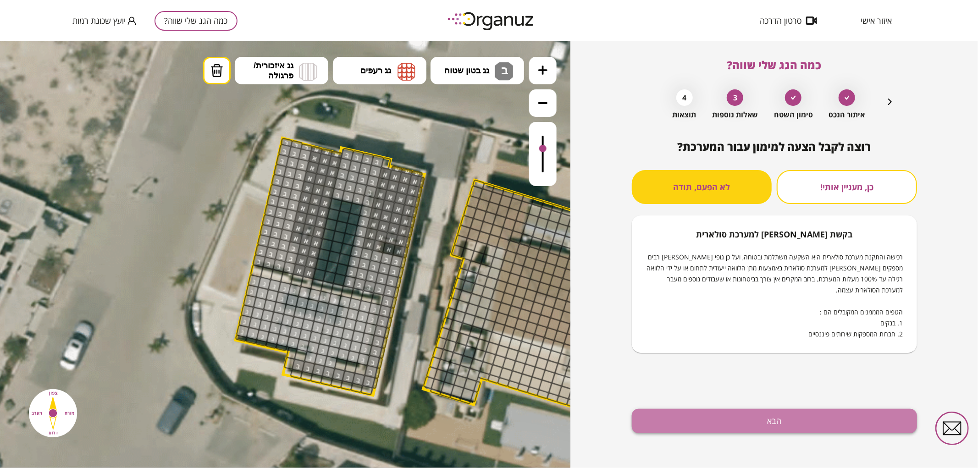
click at [719, 411] on button "הבא" at bounding box center [774, 421] width 285 height 24
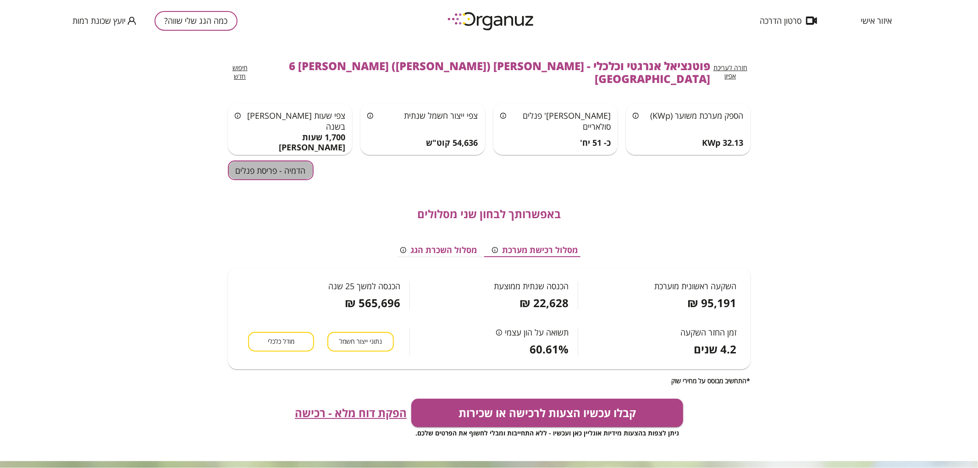
click at [290, 160] on button "הדמיה - פריסת פנלים" at bounding box center [271, 170] width 86 height 20
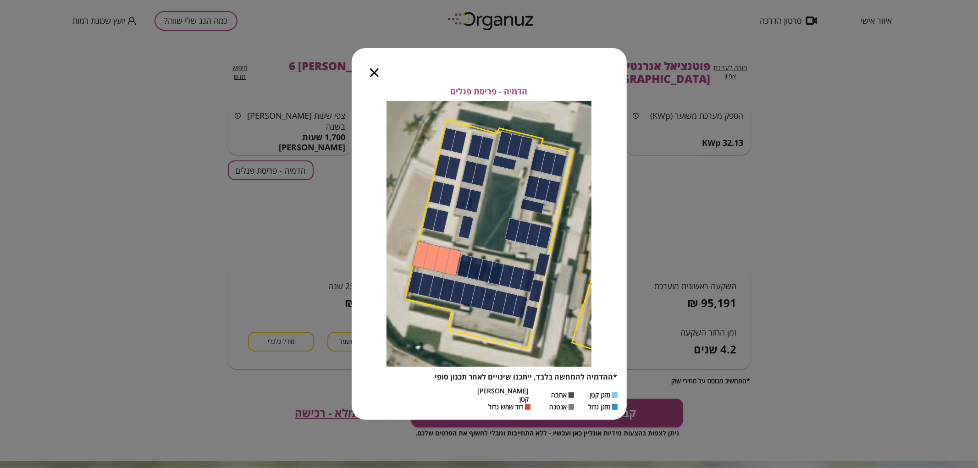
click at [372, 76] on icon "button" at bounding box center [374, 72] width 9 height 9
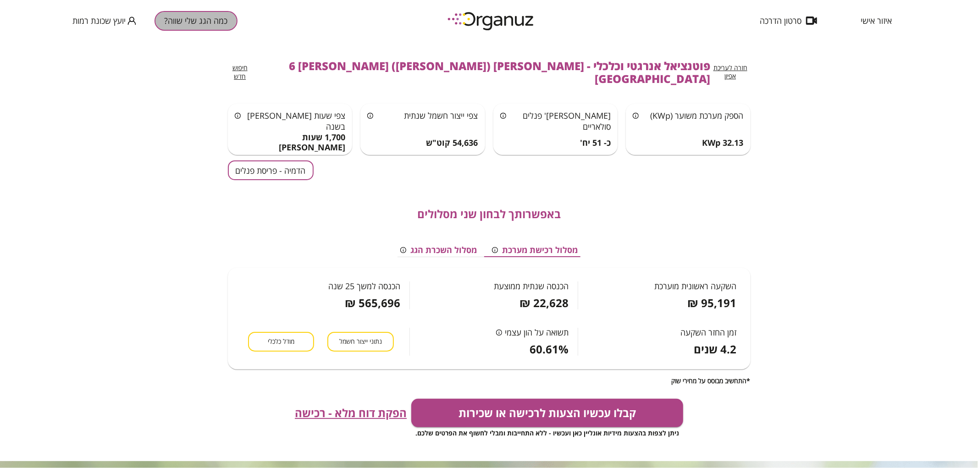
click at [204, 17] on button "כמה הגג שלי שווה?" at bounding box center [196, 21] width 83 height 20
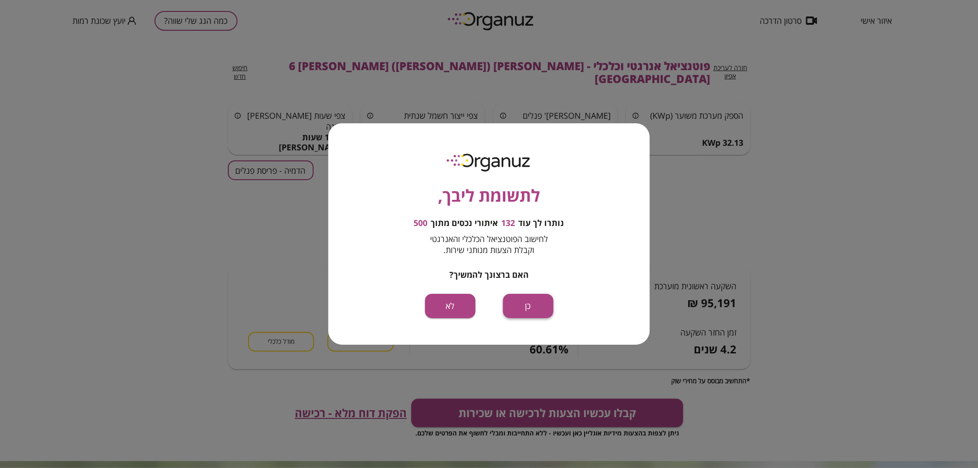
click at [535, 303] on button "כן" at bounding box center [528, 306] width 50 height 24
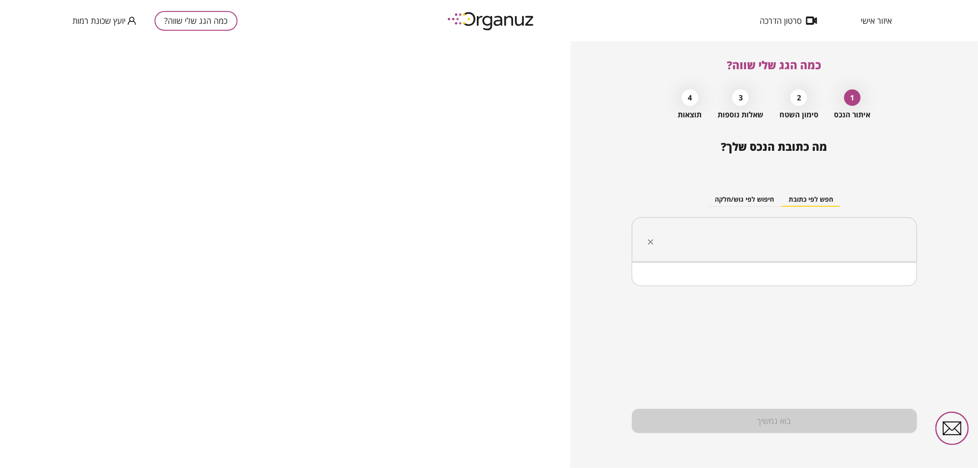
click at [753, 237] on input "text" at bounding box center [778, 239] width 256 height 23
click at [889, 291] on li "[PERSON_NAME] 73 [GEOGRAPHIC_DATA]" at bounding box center [774, 286] width 261 height 17
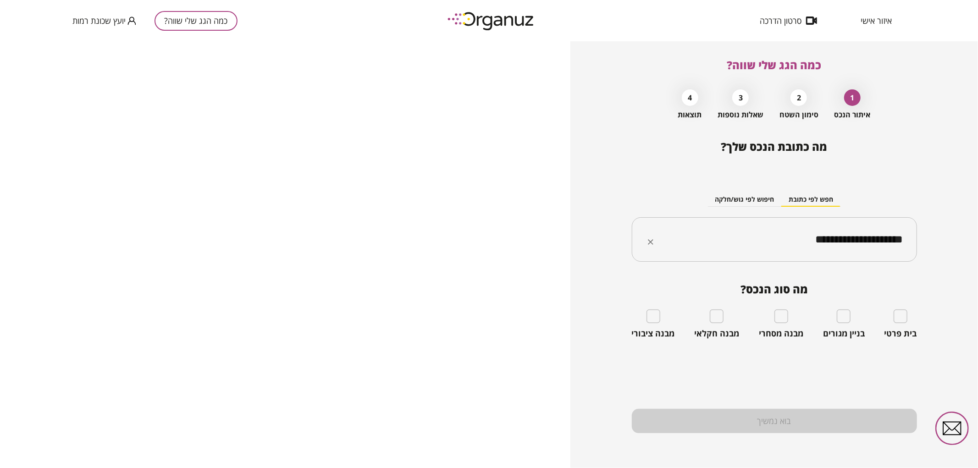
type input "**********"
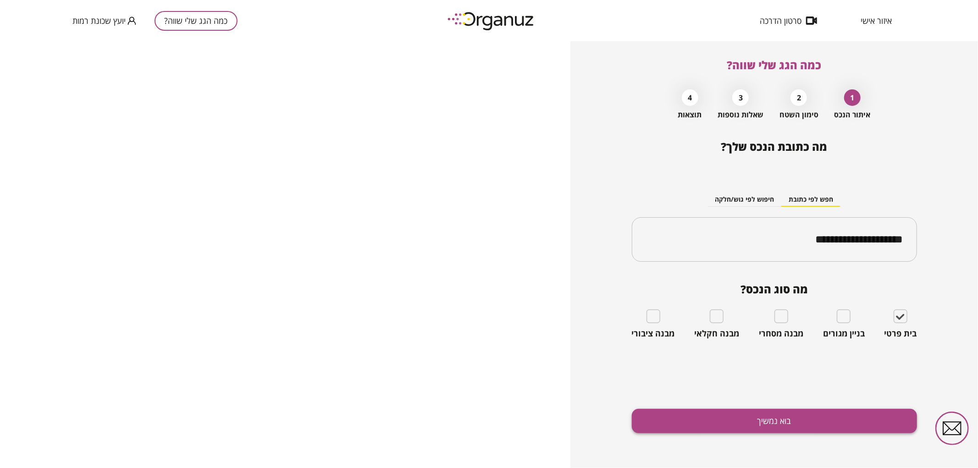
click at [849, 412] on button "בוא נמשיך" at bounding box center [774, 421] width 285 height 24
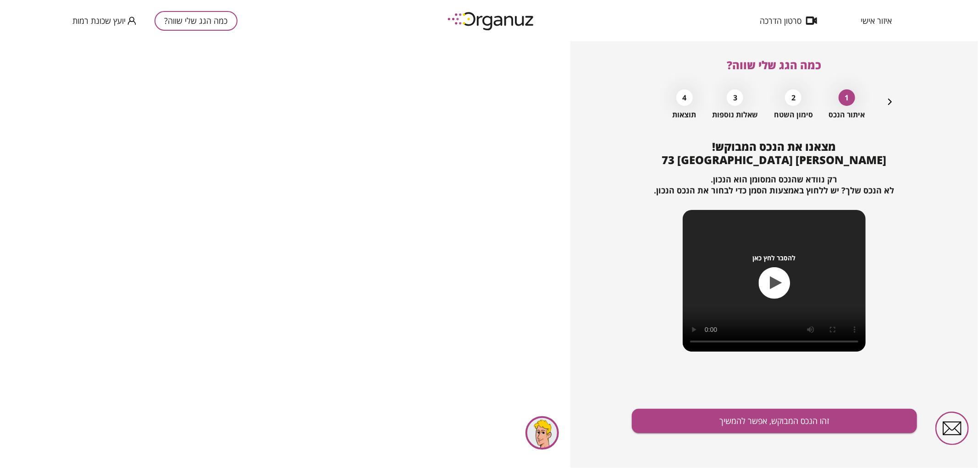
click at [819, 439] on div "מצאנו את הנכס המבוקש! [PERSON_NAME] 73 באר שבע רק נוודא שהנכס המסומן הוא הנכון.…" at bounding box center [774, 304] width 285 height 328
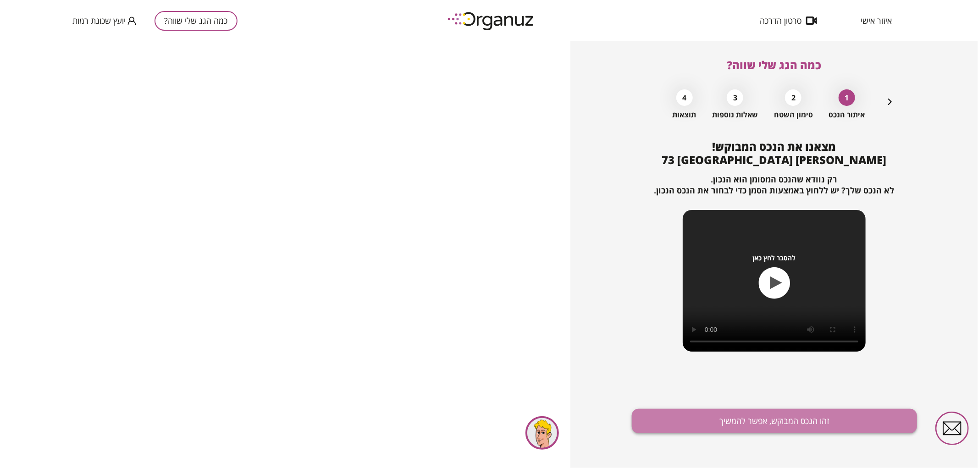
click at [818, 429] on button "זהו הנכס המבוקש, אפשר להמשיך" at bounding box center [774, 421] width 285 height 24
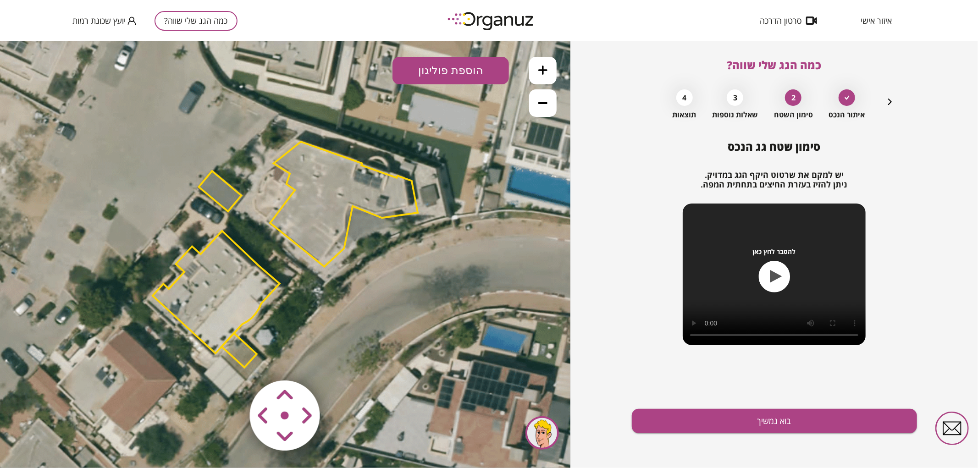
click at [314, 213] on polygon at bounding box center [344, 203] width 148 height 125
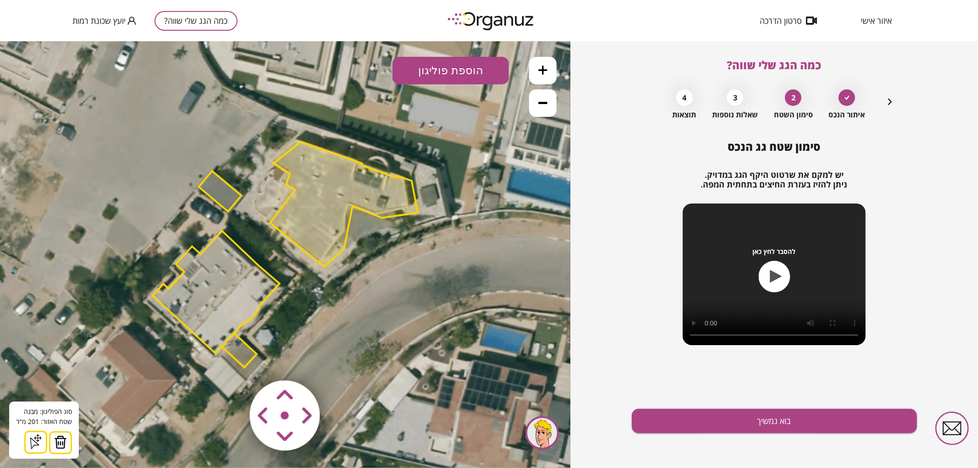
click at [461, 308] on icon at bounding box center [286, 254] width 825 height 825
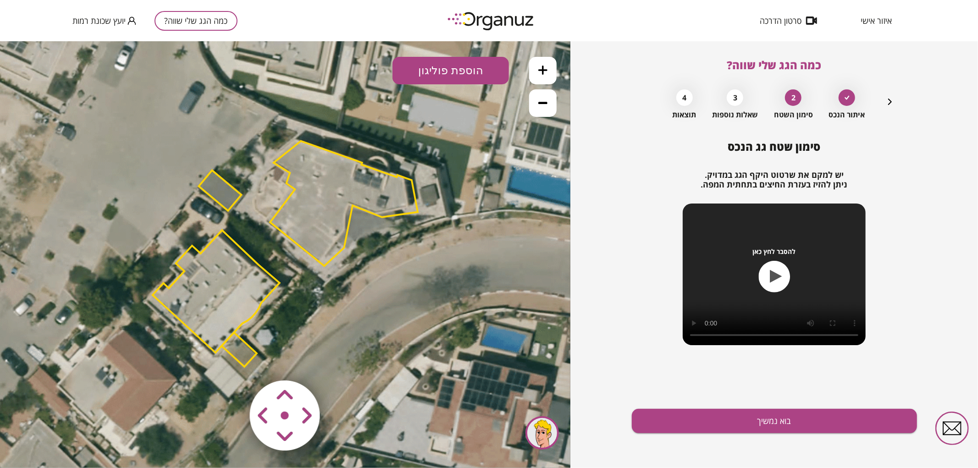
click at [231, 361] on area at bounding box center [231, 361] width 0 height 0
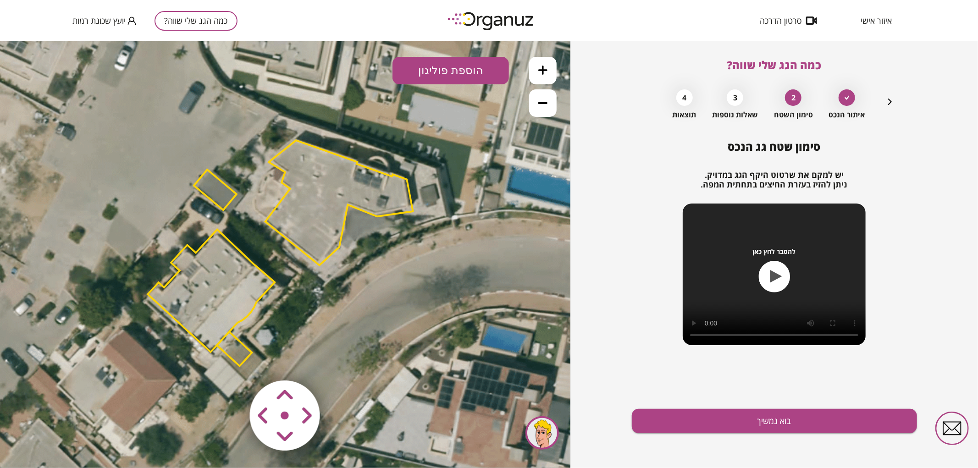
click at [231, 361] on area at bounding box center [231, 361] width 0 height 0
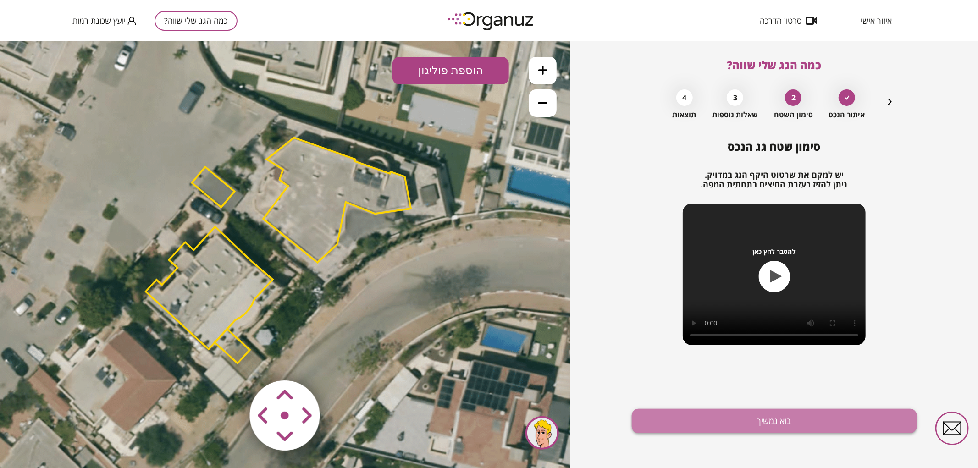
click at [649, 430] on button "בוא נמשיך" at bounding box center [774, 421] width 285 height 24
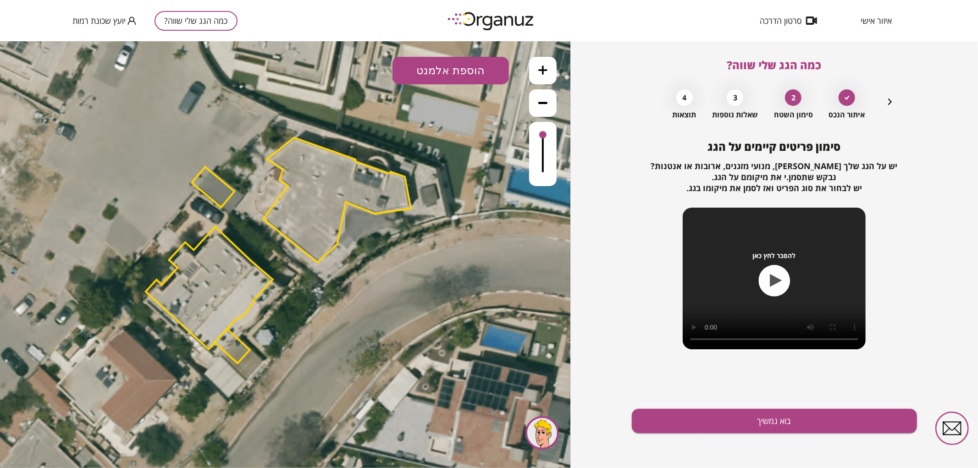
click at [538, 70] on icon at bounding box center [542, 69] width 9 height 9
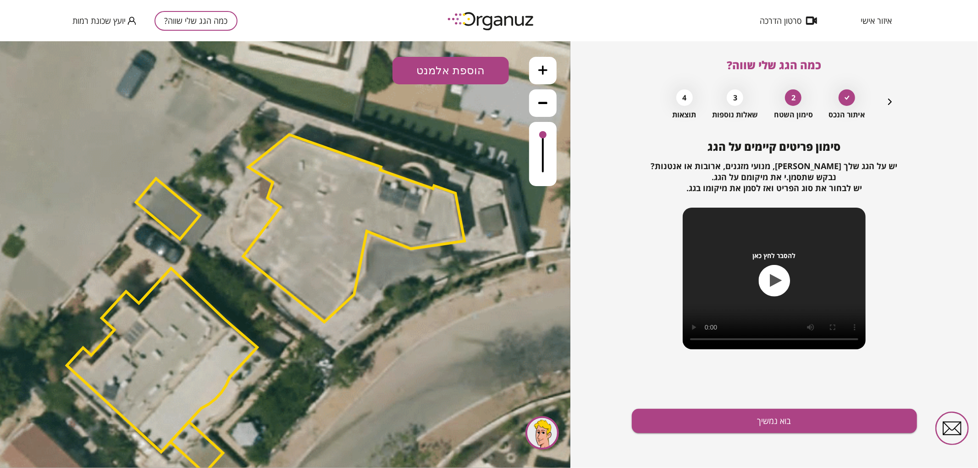
drag, startPoint x: 494, startPoint y: 131, endPoint x: 469, endPoint y: 188, distance: 62.8
click at [475, 195] on icon at bounding box center [278, 310] width 1238 height 1238
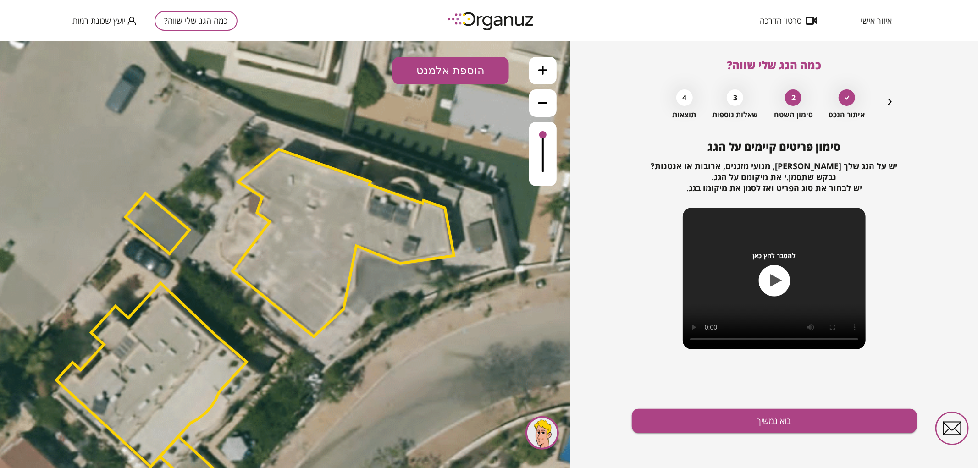
click at [445, 62] on button "הוספת אלמנט" at bounding box center [450, 70] width 116 height 28
click at [452, 115] on div ".st0 { fill: #FFFFFF; } .st0 { fill: #FFFFFF; }" at bounding box center [285, 254] width 570 height 427
click at [470, 69] on button "הוספת אלמנט" at bounding box center [450, 70] width 116 height 28
click at [452, 176] on div ".st0 { fill: #FFFFFF; } .st0 { fill: #FFFFFF; }" at bounding box center [285, 254] width 570 height 427
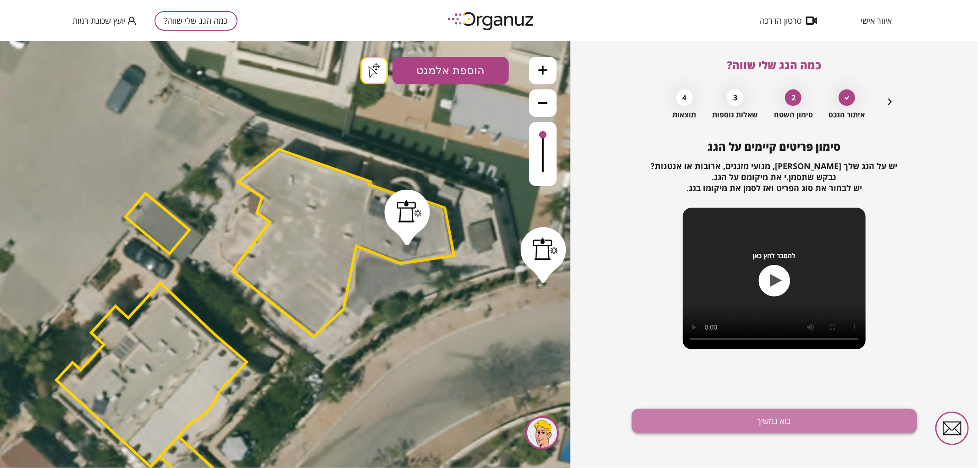
click at [757, 414] on button "בוא נמשיך" at bounding box center [774, 421] width 285 height 24
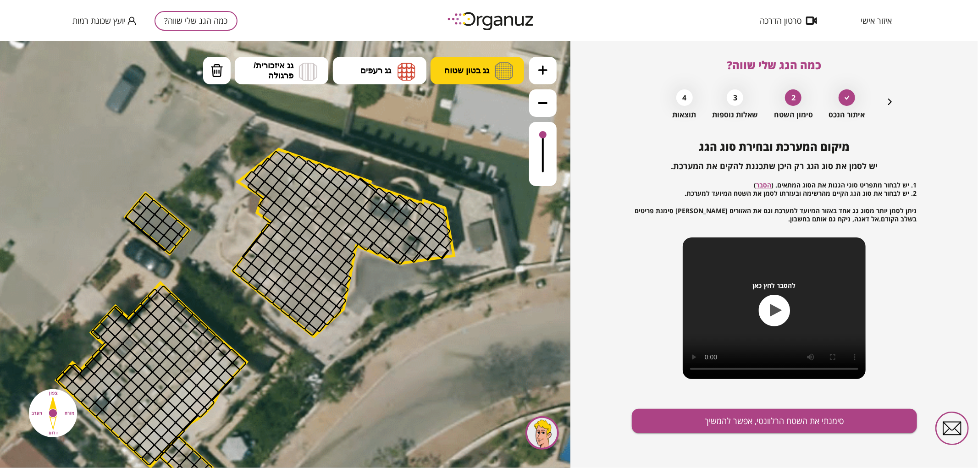
click at [499, 64] on img at bounding box center [504, 71] width 18 height 18
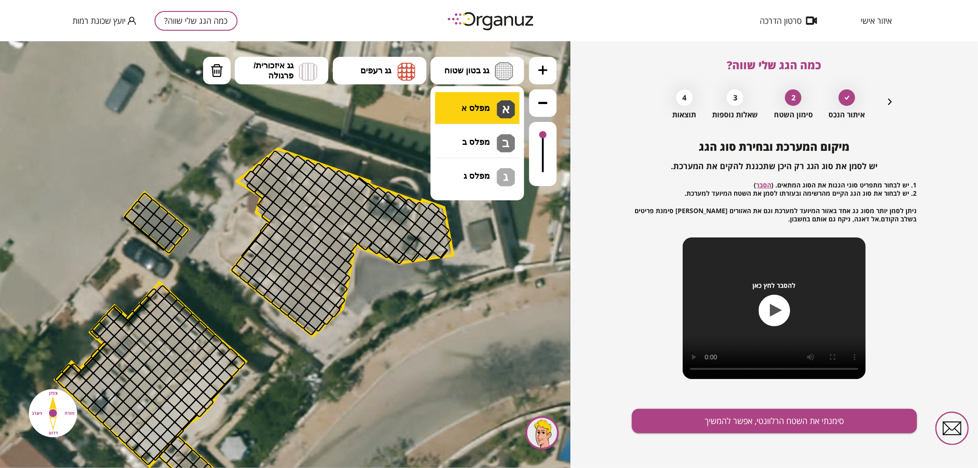
click at [483, 110] on div ".st0 { fill: #FFFFFF; } .st0 { fill: #FFFFFF; }" at bounding box center [285, 254] width 570 height 427
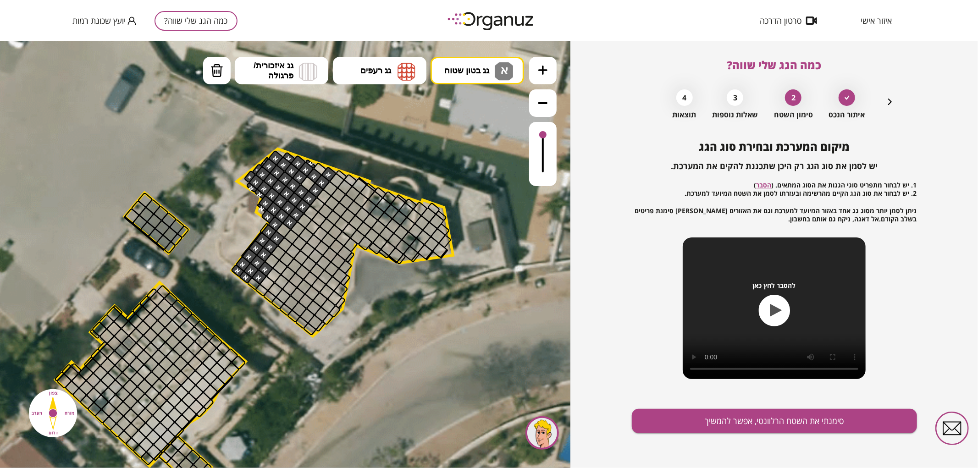
drag, startPoint x: 278, startPoint y: 158, endPoint x: 507, endPoint y: 150, distance: 228.5
click at [340, 162] on div ".st0 { fill: #FFFFFF; } .st0 { fill: #FFFFFF; }" at bounding box center [266, 324] width 1238 height 1238
click at [545, 132] on div at bounding box center [542, 134] width 7 height 7
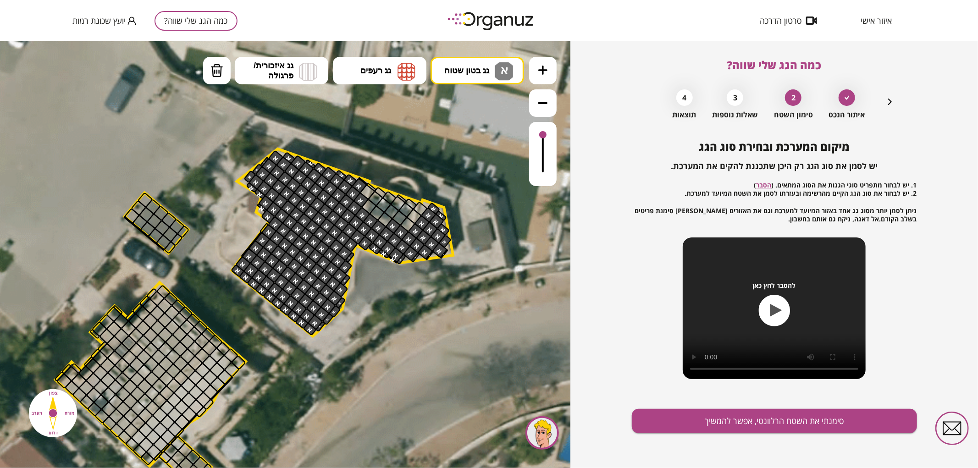
drag, startPoint x: 360, startPoint y: 180, endPoint x: 414, endPoint y: 244, distance: 84.3
click at [756, 423] on button "סימנתי את השטח הרלוונטי, אפשר להמשיך" at bounding box center [774, 421] width 285 height 24
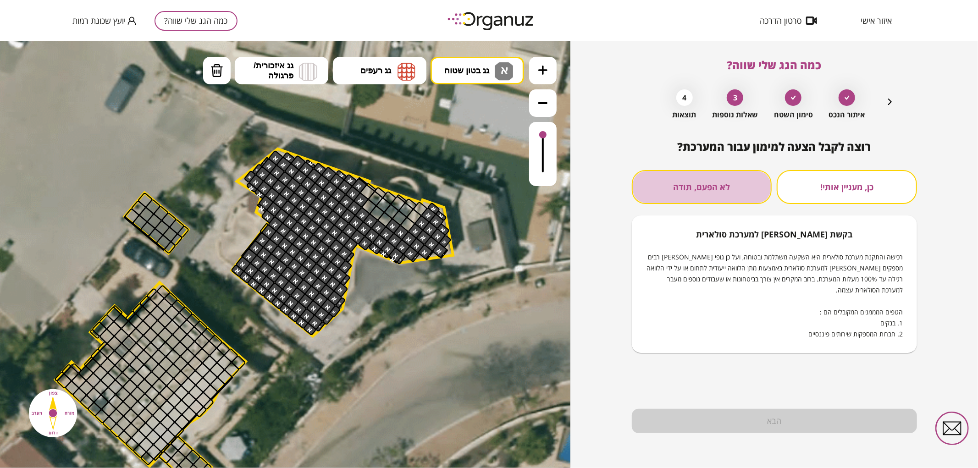
click at [672, 177] on button "לא הפעם, תודה" at bounding box center [702, 187] width 140 height 34
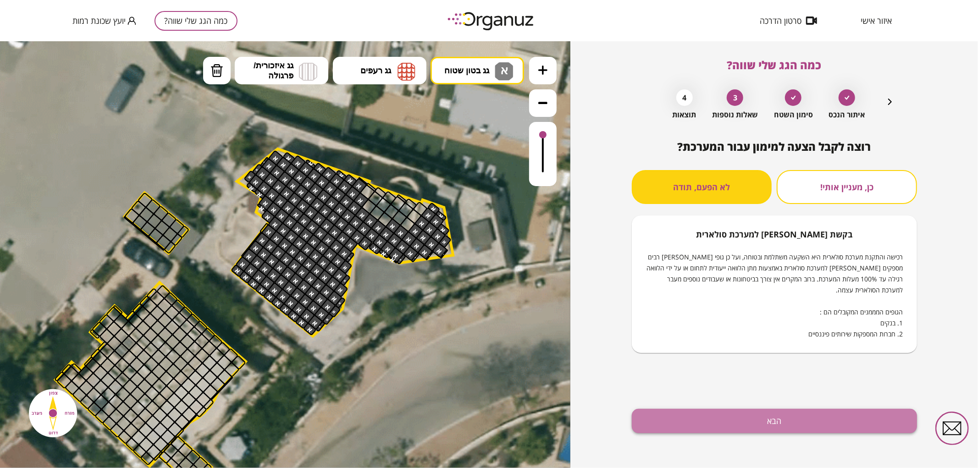
click at [732, 420] on button "הבא" at bounding box center [774, 421] width 285 height 24
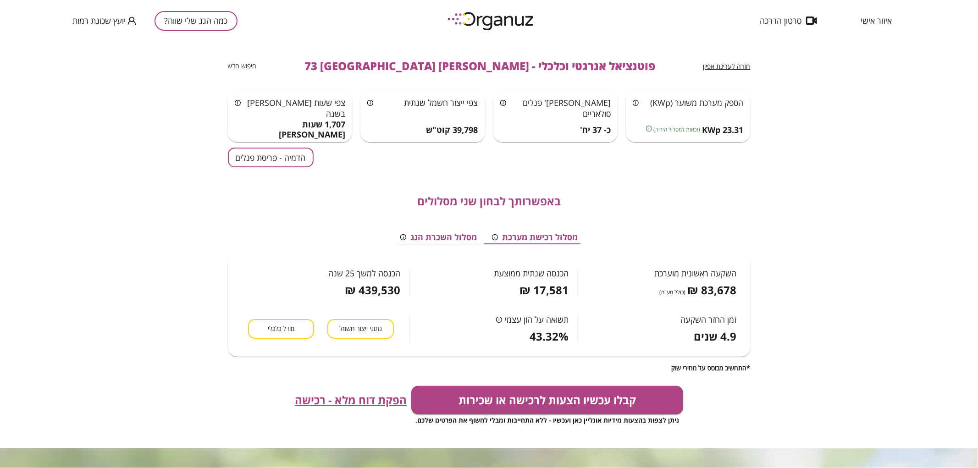
click at [262, 159] on button "הדמיה - פריסת פנלים" at bounding box center [271, 158] width 86 height 20
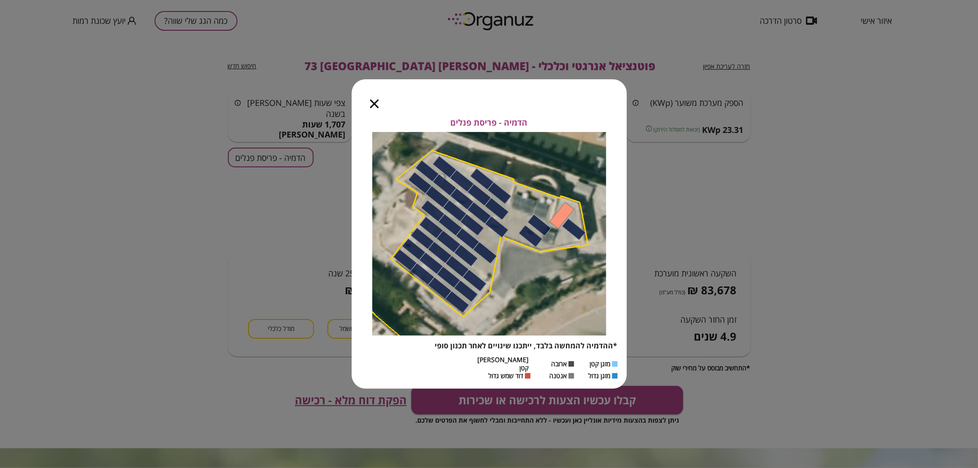
click at [370, 103] on icon "button" at bounding box center [374, 103] width 9 height 9
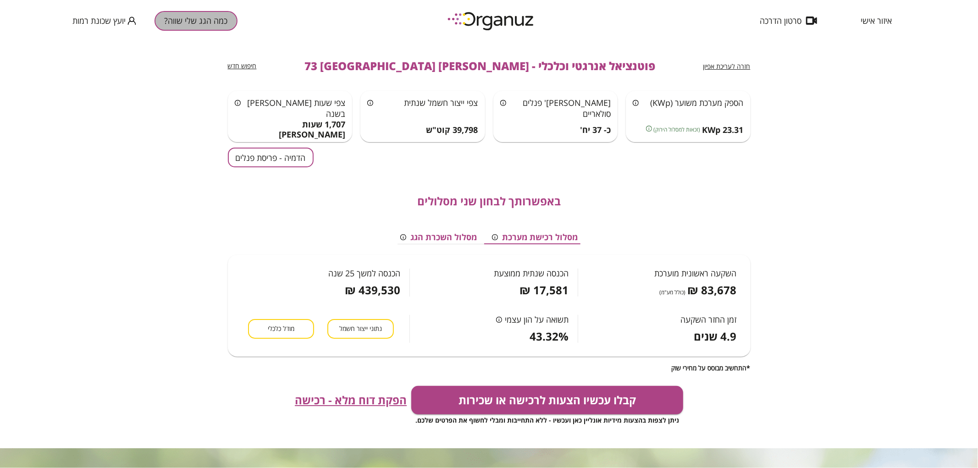
click at [217, 26] on button "כמה הגג שלי שווה?" at bounding box center [196, 21] width 83 height 20
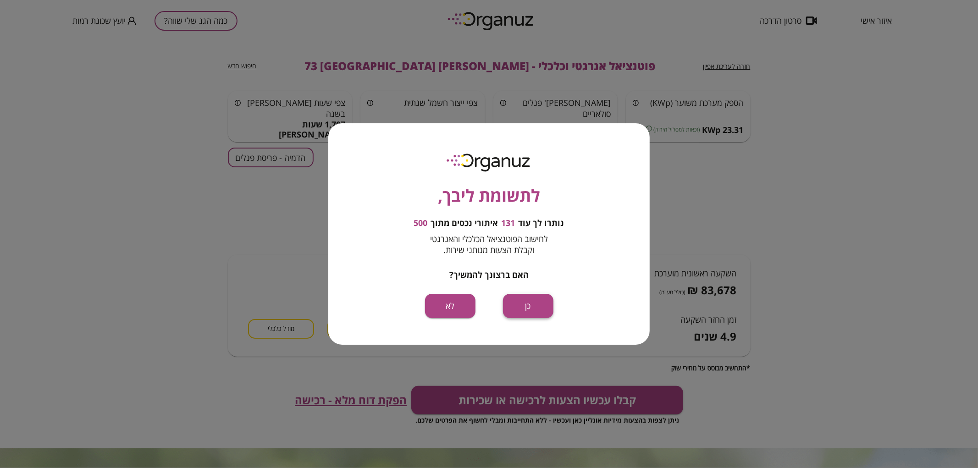
click at [535, 300] on button "כן" at bounding box center [528, 306] width 50 height 24
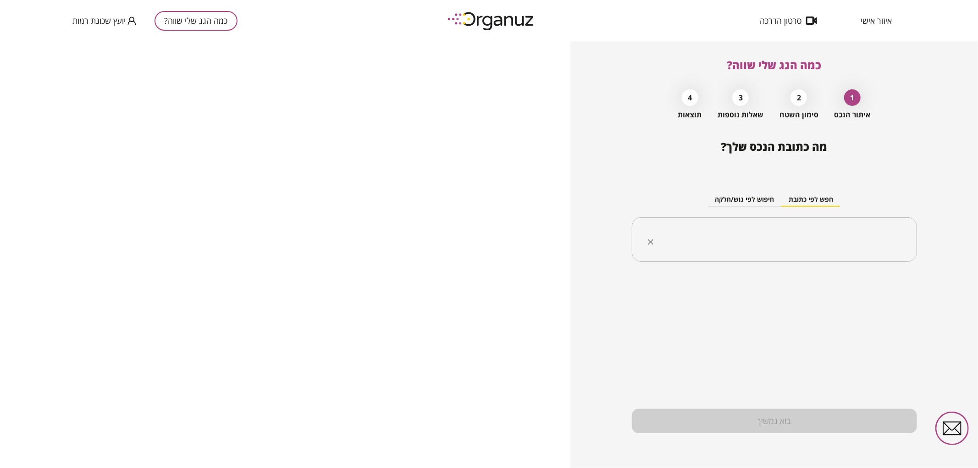
click at [809, 227] on div "​" at bounding box center [774, 239] width 285 height 45
paste input "****"
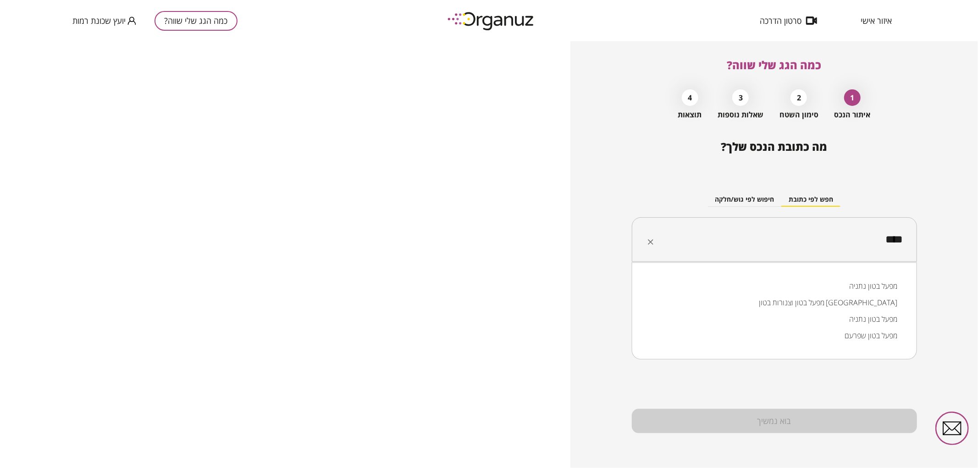
drag, startPoint x: 829, startPoint y: 234, endPoint x: 911, endPoint y: 236, distance: 82.1
click at [911, 236] on div "**** ​" at bounding box center [774, 239] width 285 height 45
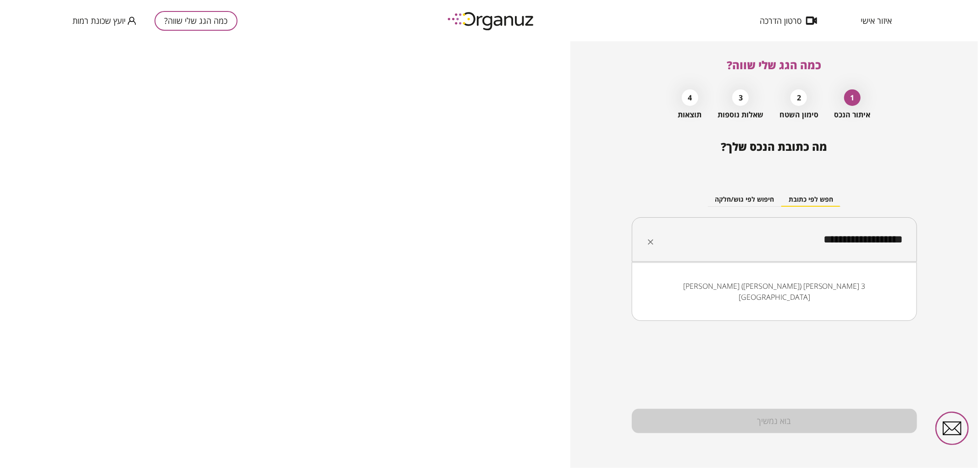
click at [853, 291] on li "[PERSON_NAME] ([PERSON_NAME]) [PERSON_NAME] 3 [GEOGRAPHIC_DATA]" at bounding box center [774, 292] width 261 height 28
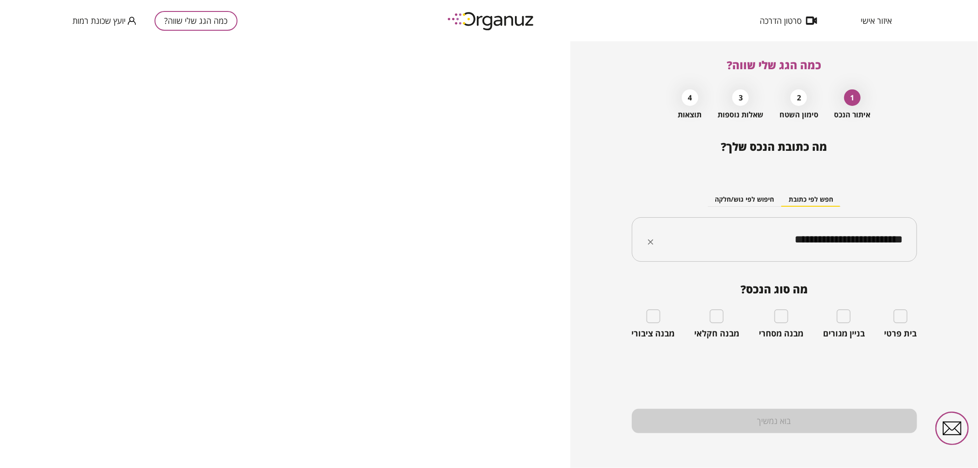
type input "**********"
click at [893, 313] on div "בית פרטי" at bounding box center [900, 323] width 33 height 29
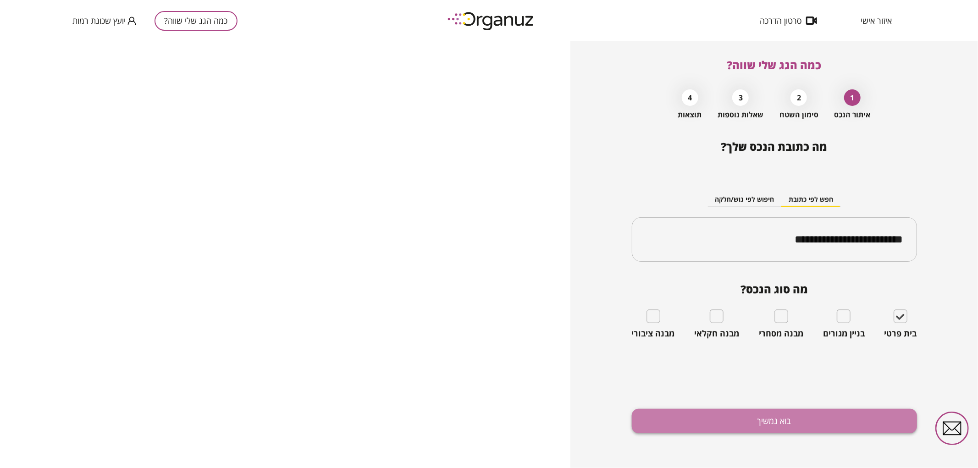
click at [789, 423] on button "בוא נמשיך" at bounding box center [774, 421] width 285 height 24
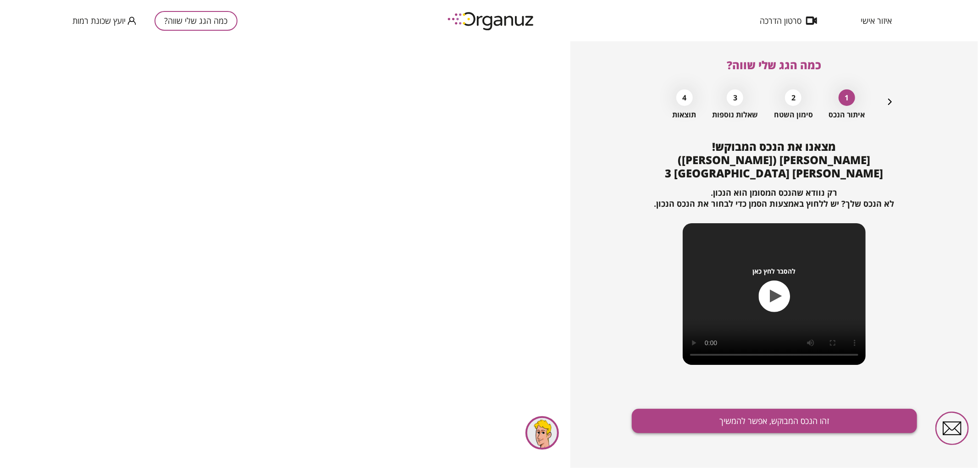
click at [769, 418] on button "זהו הנכס המבוקש, אפשר להמשיך" at bounding box center [774, 421] width 285 height 24
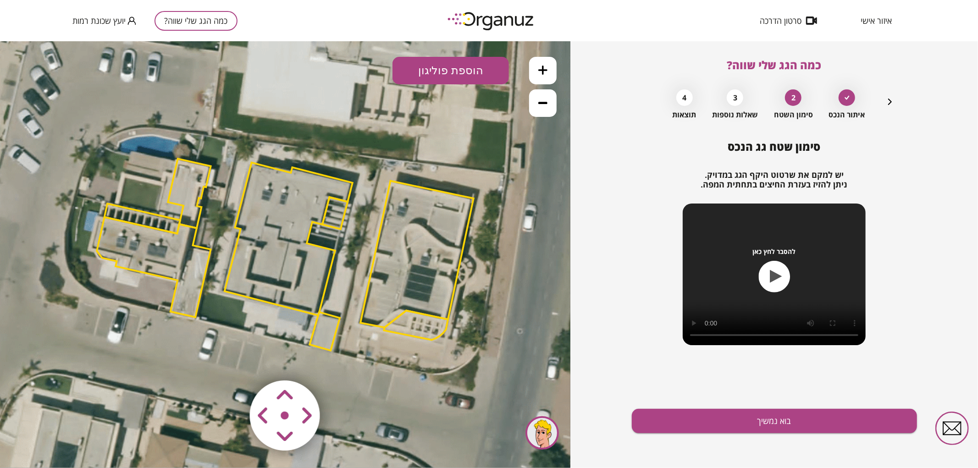
click at [276, 268] on polygon at bounding box center [289, 238] width 128 height 153
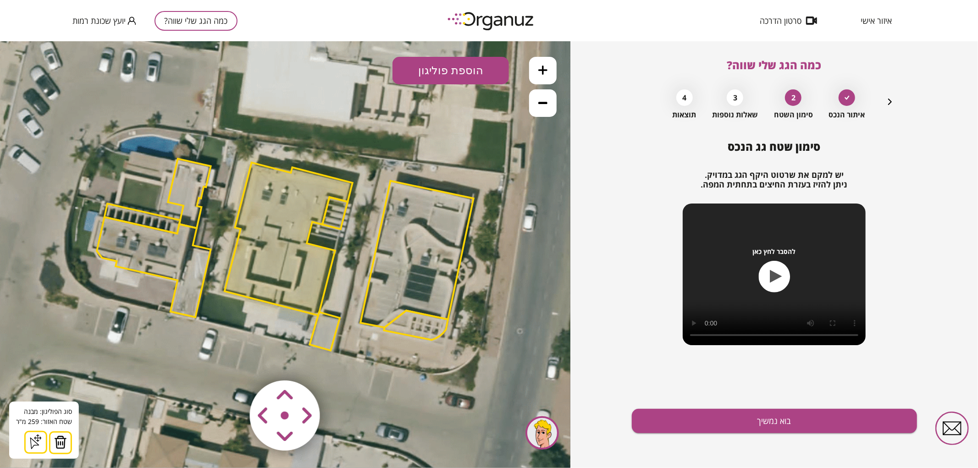
click at [422, 356] on icon at bounding box center [284, 252] width 1135 height 1135
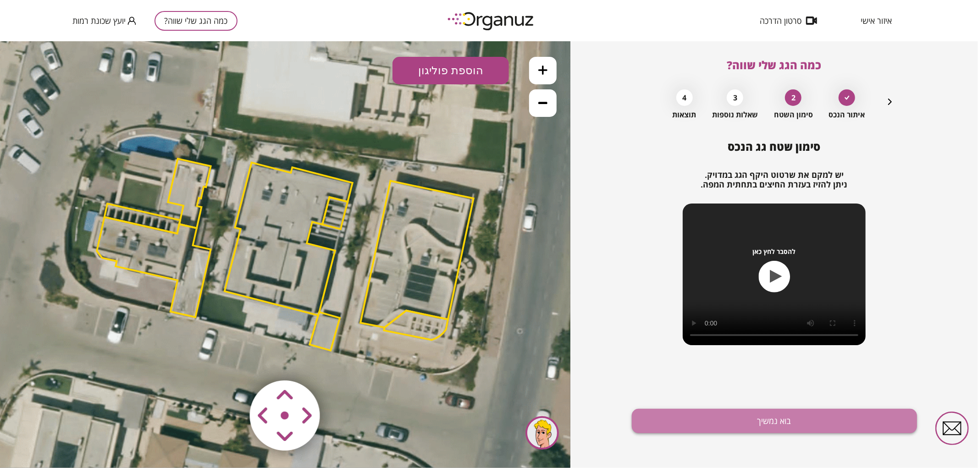
click at [679, 422] on button "בוא נמשיך" at bounding box center [774, 421] width 285 height 24
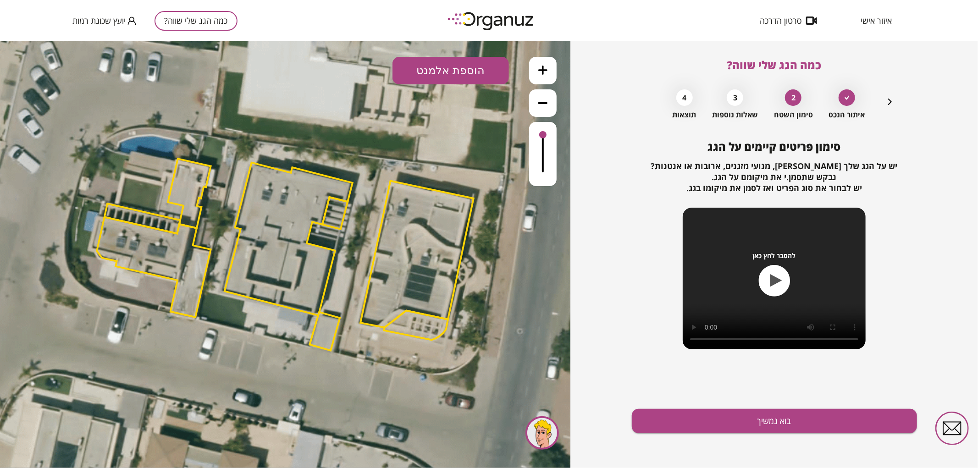
click at [432, 75] on button "הוספת אלמנט" at bounding box center [450, 70] width 116 height 28
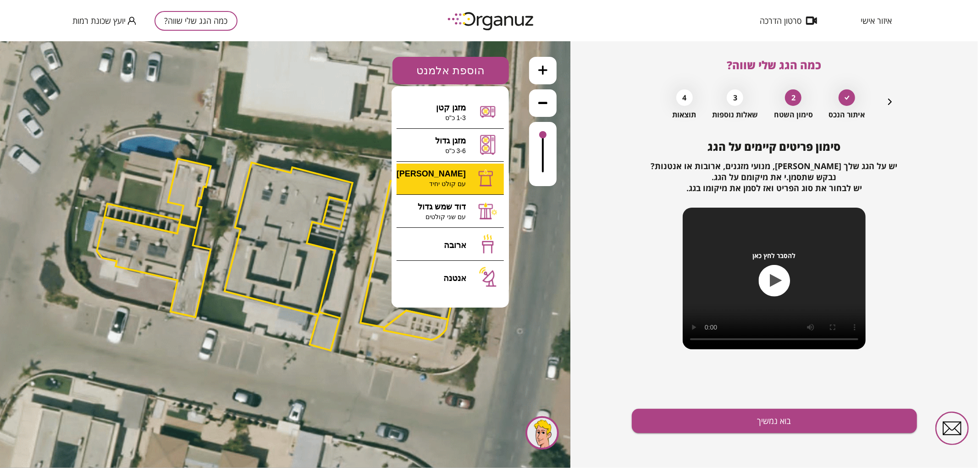
click at [436, 188] on div ".st0 { fill: #FFFFFF; } 0" at bounding box center [285, 254] width 570 height 427
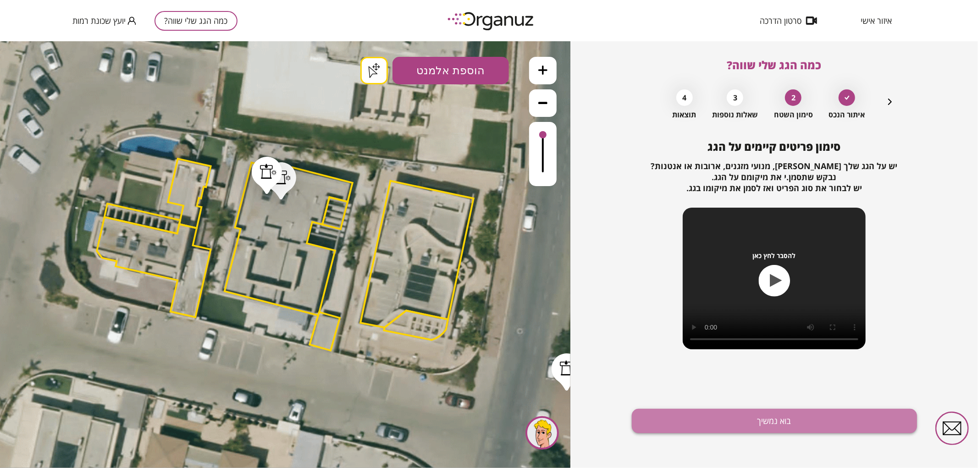
click at [682, 415] on button "בוא נמשיך" at bounding box center [774, 421] width 285 height 24
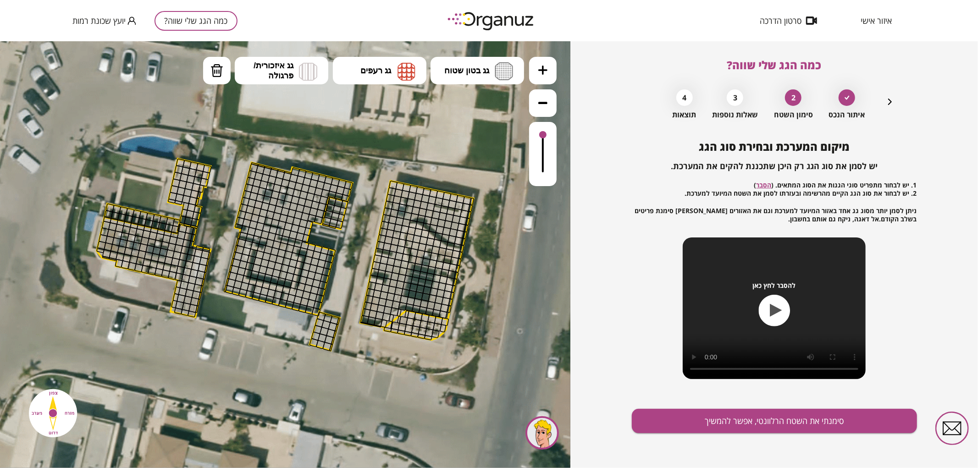
click at [552, 70] on button at bounding box center [543, 70] width 28 height 28
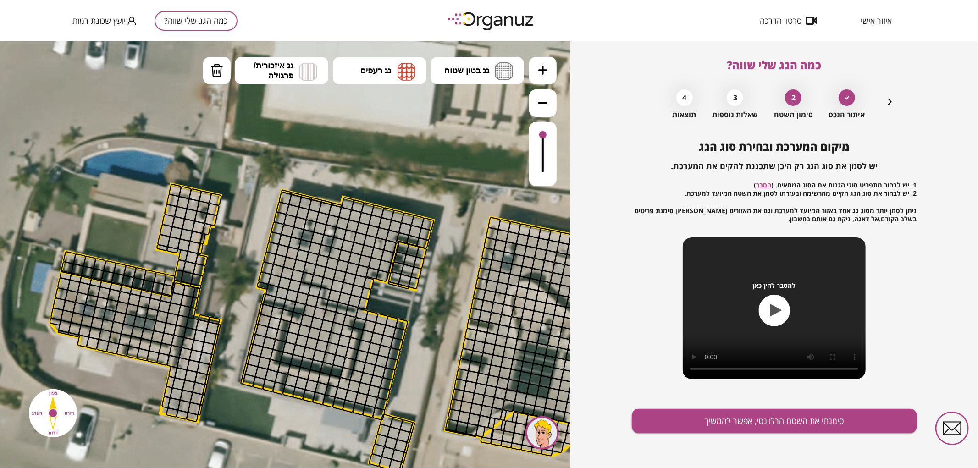
drag, startPoint x: 408, startPoint y: 181, endPoint x: 456, endPoint y: 231, distance: 69.1
click at [456, 231] on icon at bounding box center [332, 324] width 1702 height 1702
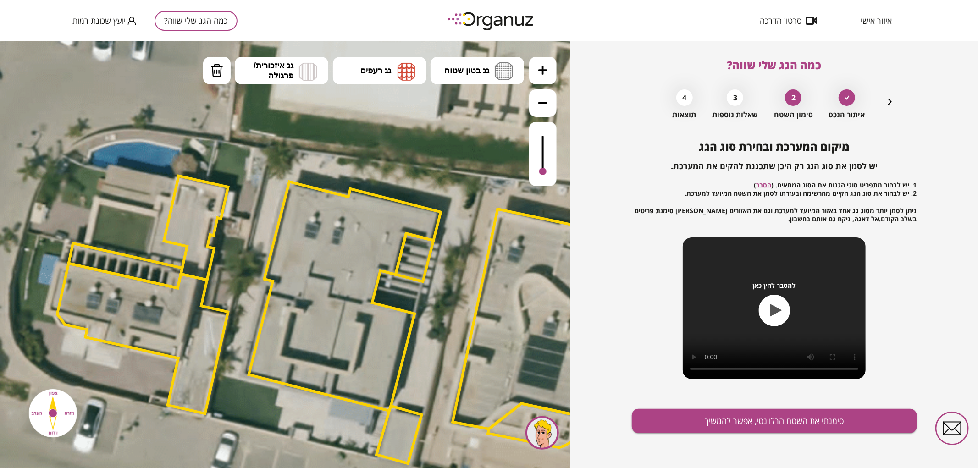
drag, startPoint x: 539, startPoint y: 134, endPoint x: 546, endPoint y: 174, distance: 40.9
click at [546, 174] on div at bounding box center [543, 153] width 28 height 64
click at [475, 76] on button "גג בטון שטוח" at bounding box center [478, 70] width 94 height 28
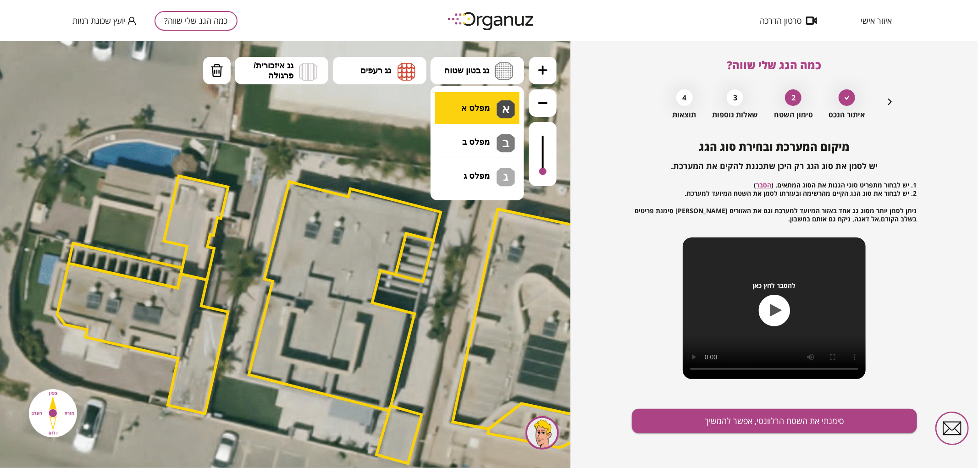
click at [477, 103] on div ".st0 { fill: #FFFFFF; } .st0 { fill: #FFFFFF; }" at bounding box center [285, 254] width 570 height 427
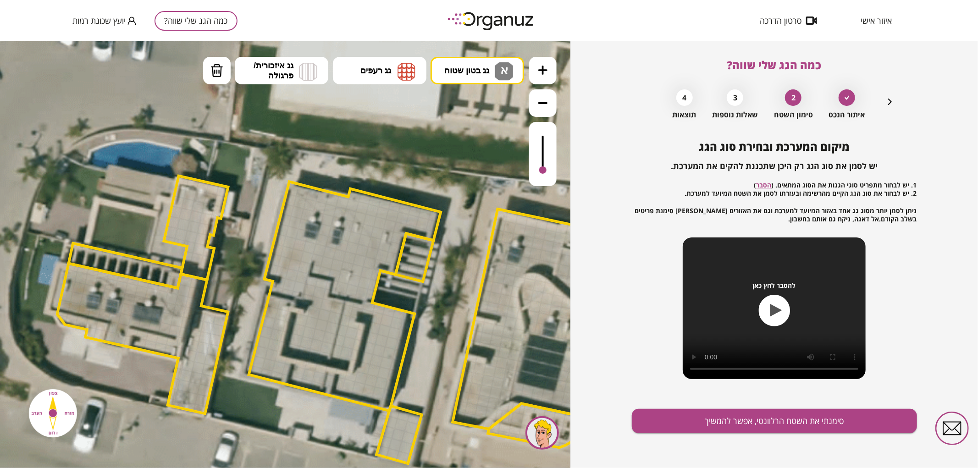
click at [544, 171] on div at bounding box center [542, 169] width 7 height 7
drag, startPoint x: 358, startPoint y: 196, endPoint x: 419, endPoint y: 226, distance: 68.7
click at [542, 168] on div at bounding box center [542, 167] width 7 height 7
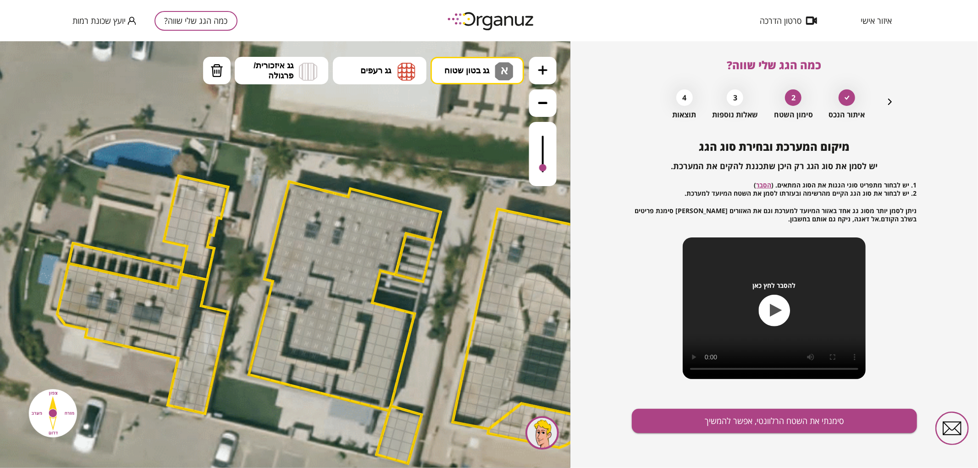
drag, startPoint x: 414, startPoint y: 227, endPoint x: 312, endPoint y: 336, distance: 148.2
click at [324, 356] on div at bounding box center [324, 357] width 14 height 14
drag, startPoint x: 340, startPoint y: 363, endPoint x: 342, endPoint y: 354, distance: 8.8
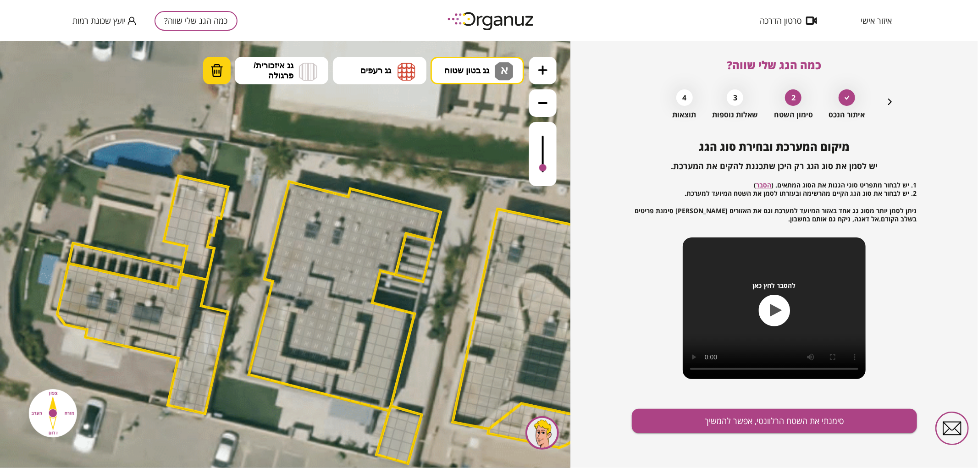
click at [209, 71] on button "מחיקה" at bounding box center [217, 70] width 28 height 28
drag, startPoint x: 326, startPoint y: 357, endPoint x: 337, endPoint y: 309, distance: 49.4
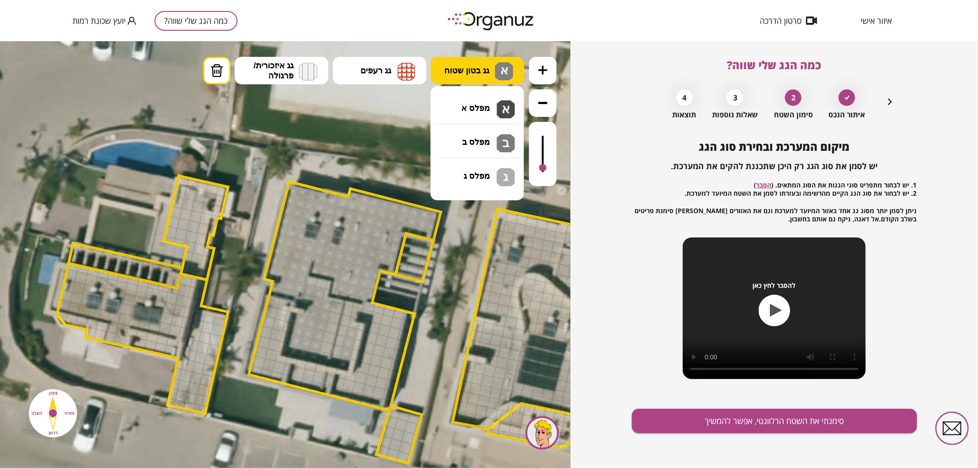
click at [444, 72] on span "גג בטון שטוח" at bounding box center [466, 70] width 45 height 10
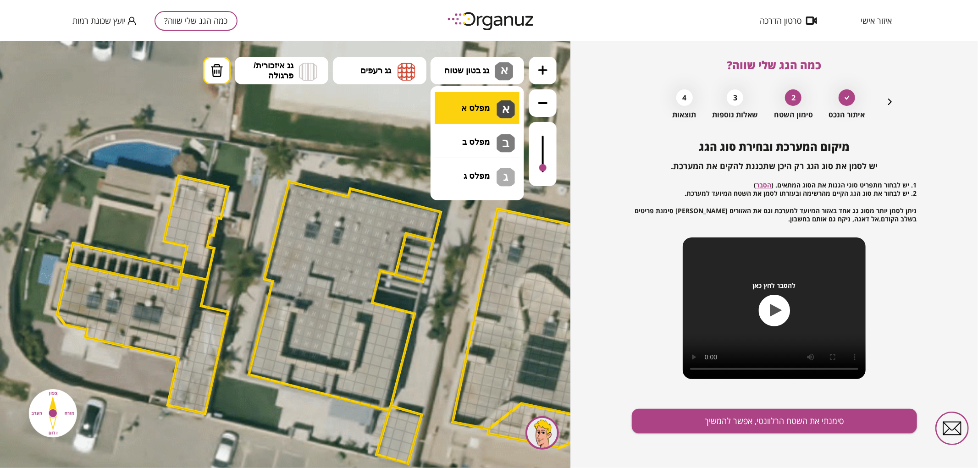
click at [457, 110] on div ".st0 { fill: #FFFFFF; } .st0 { fill: #FFFFFF; }" at bounding box center [285, 254] width 570 height 427
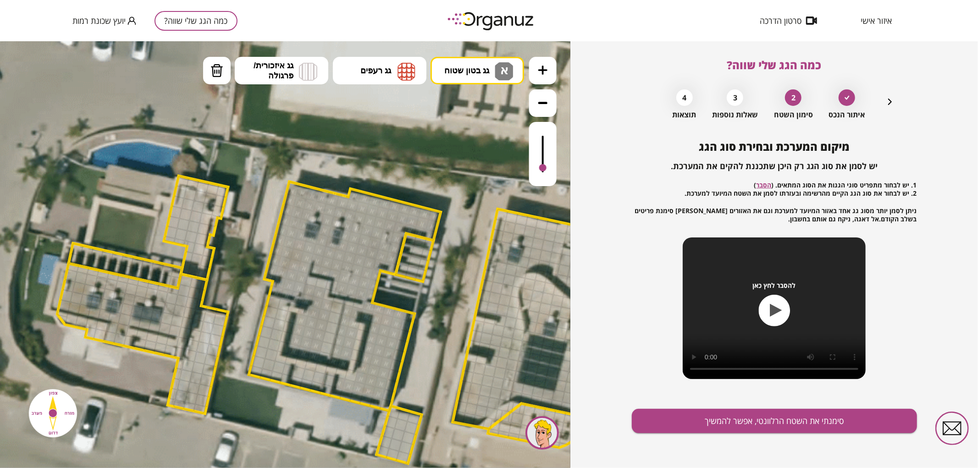
drag, startPoint x: 334, startPoint y: 362, endPoint x: 366, endPoint y: 391, distance: 43.2
drag, startPoint x: 273, startPoint y: 304, endPoint x: 281, endPoint y: 305, distance: 7.8
click at [218, 59] on button "מחיקה" at bounding box center [217, 70] width 28 height 28
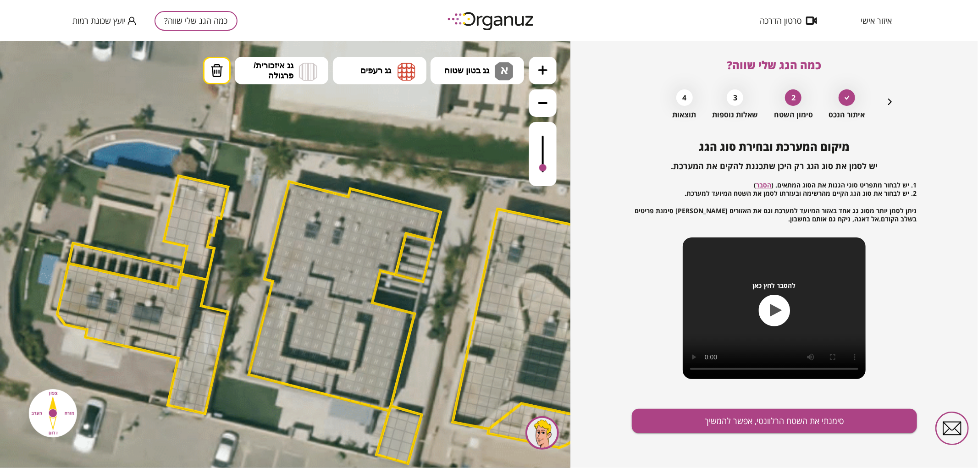
click at [285, 357] on div at bounding box center [282, 357] width 14 height 14
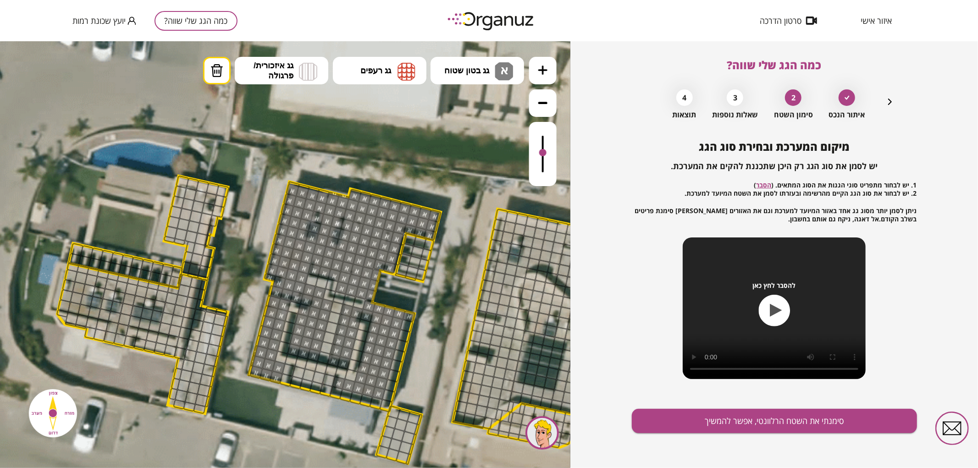
drag, startPoint x: 540, startPoint y: 168, endPoint x: 541, endPoint y: 153, distance: 14.7
click at [541, 153] on div at bounding box center [542, 152] width 7 height 7
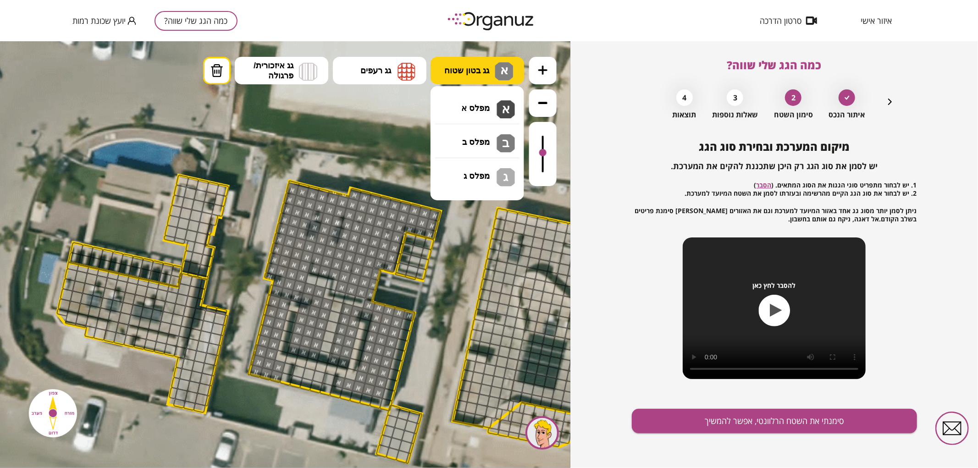
click at [475, 72] on span "גג בטון שטוח" at bounding box center [466, 70] width 45 height 10
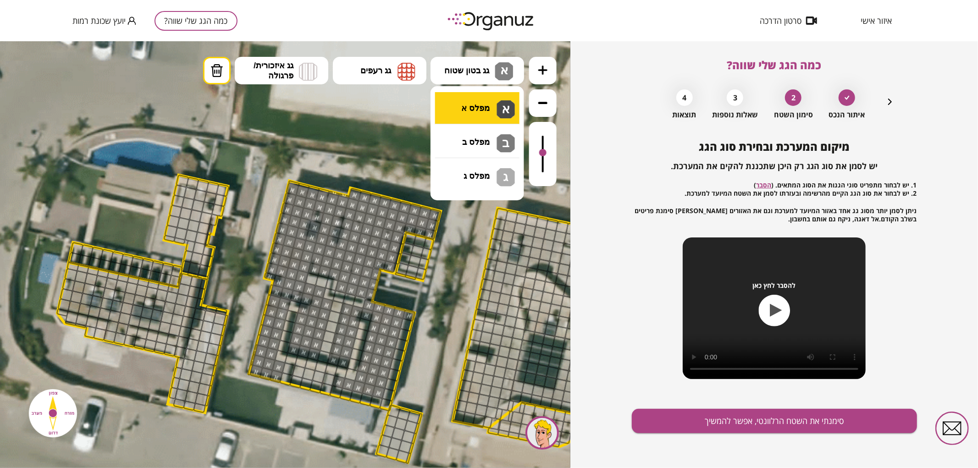
click at [481, 105] on div ".st0 { fill: #FFFFFF; } .st0 { fill: #FFFFFF; }" at bounding box center [285, 254] width 570 height 427
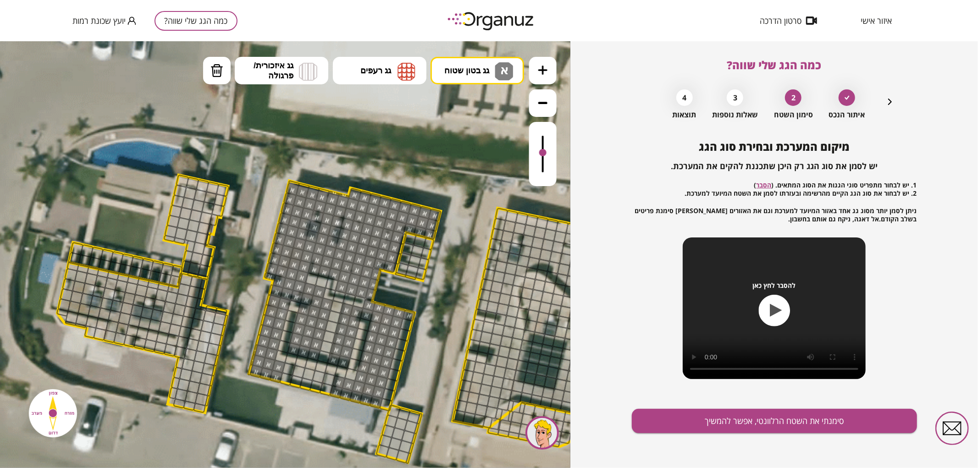
drag, startPoint x: 335, startPoint y: 390, endPoint x: 371, endPoint y: 399, distance: 37.4
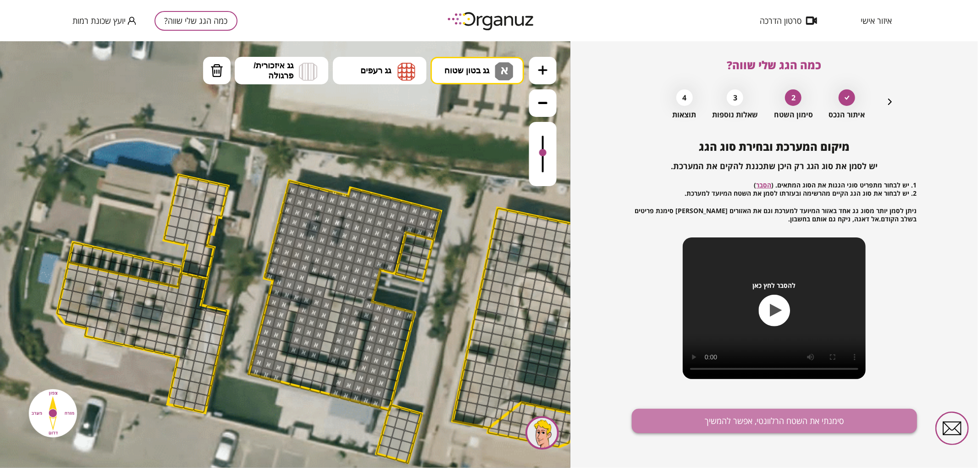
click at [693, 422] on button "סימנתי את השטח הרלוונטי, אפשר להמשיך" at bounding box center [774, 421] width 285 height 24
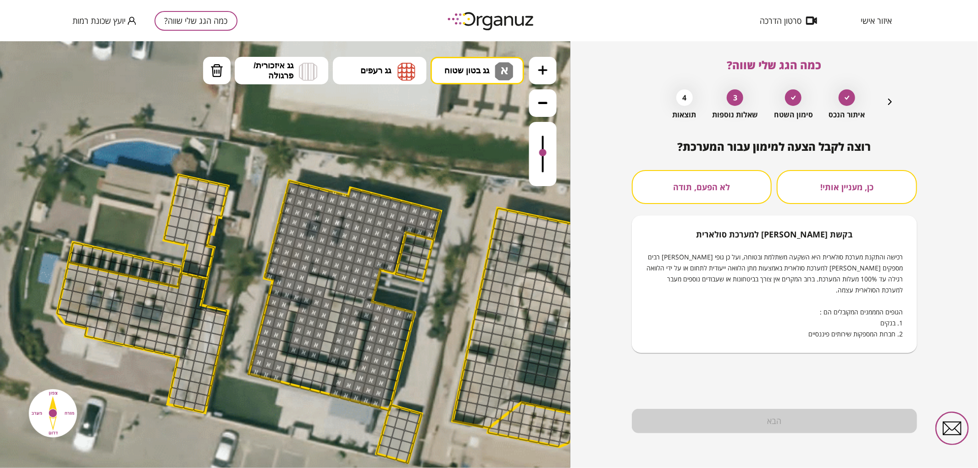
click at [711, 161] on div "רוצה לקבל הצעה למימון עבור המערכת? כן, מעניין אותי! לא הפעם, תודה בקשת [PERSON_…" at bounding box center [774, 246] width 285 height 213
click at [716, 181] on button "לא הפעם, תודה" at bounding box center [702, 187] width 140 height 34
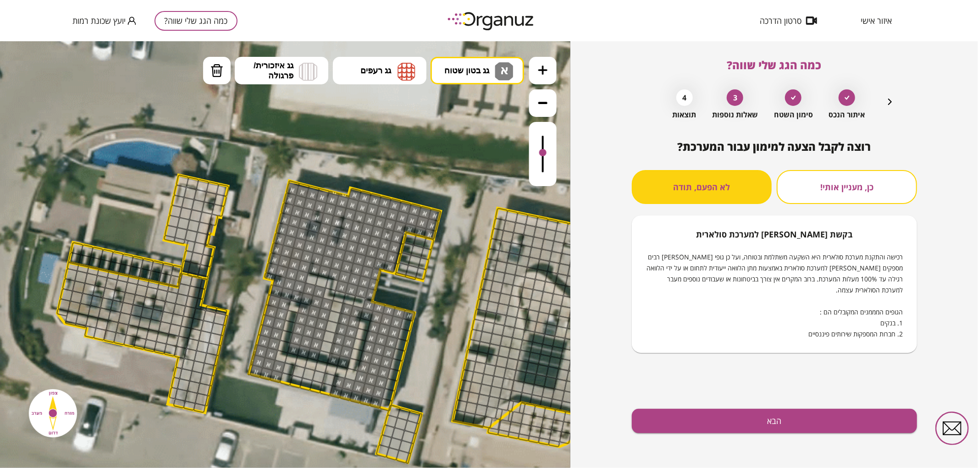
click at [656, 403] on div "רוצה לקבל הצעה למימון עבור המערכת? כן, מעניין אותי! לא הפעם, תודה בקשת [PERSON_…" at bounding box center [774, 304] width 285 height 328
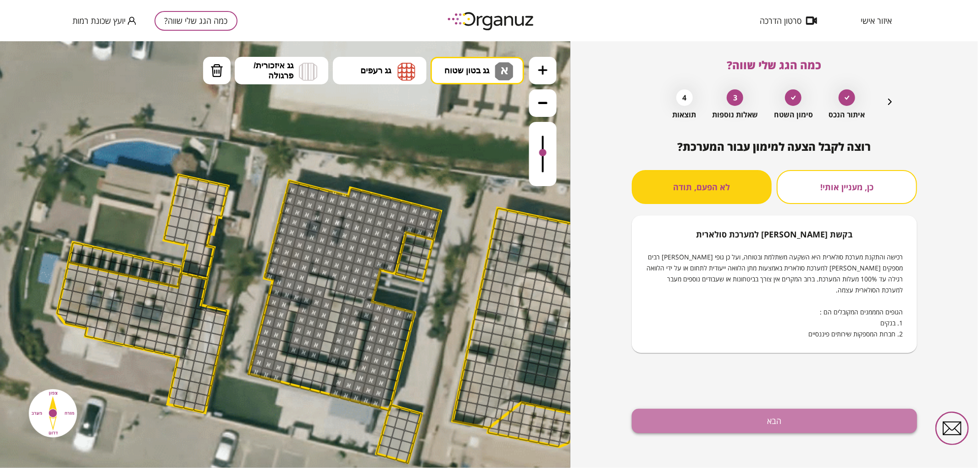
click at [659, 409] on button "הבא" at bounding box center [774, 421] width 285 height 24
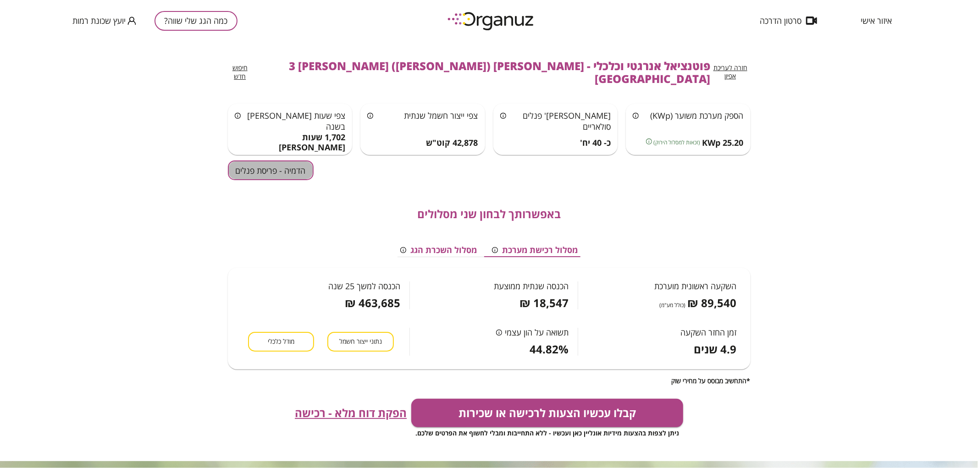
click at [298, 160] on button "הדמיה - פריסת פנלים" at bounding box center [271, 170] width 86 height 20
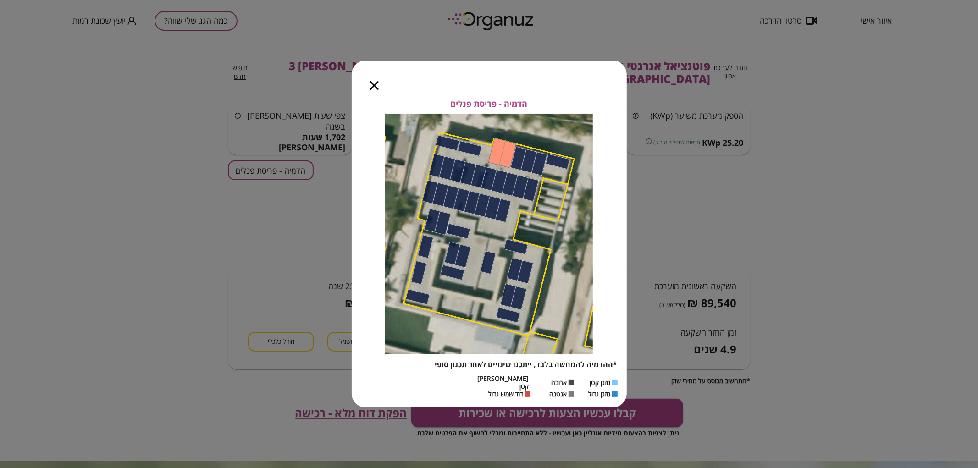
click at [371, 86] on icon "button" at bounding box center [374, 85] width 9 height 9
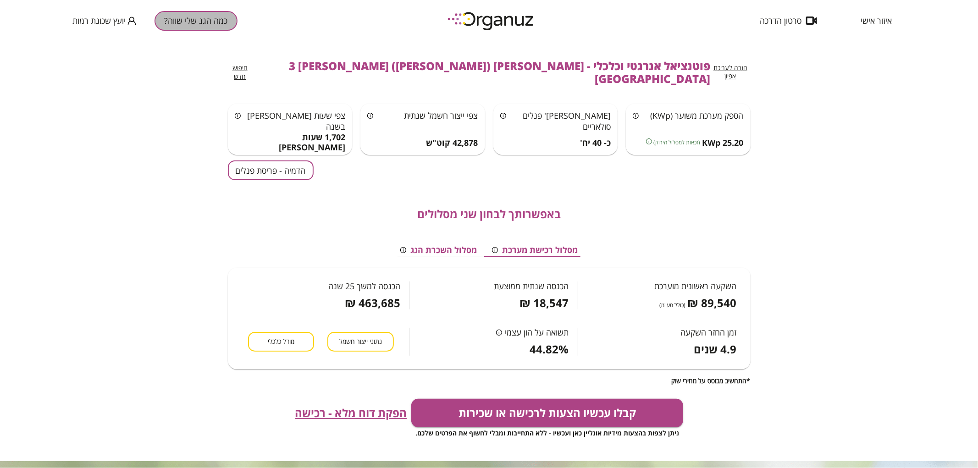
click at [199, 21] on button "כמה הגג שלי שווה?" at bounding box center [196, 21] width 83 height 20
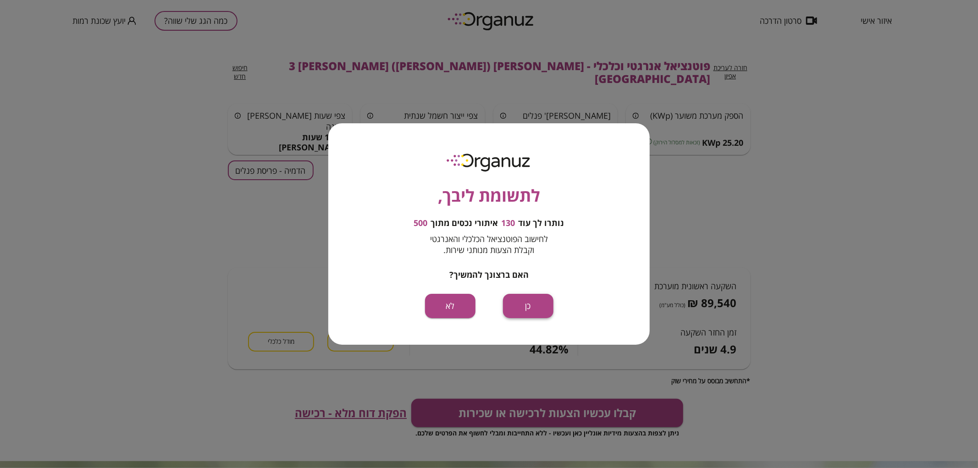
click at [528, 307] on button "כן" at bounding box center [528, 306] width 50 height 24
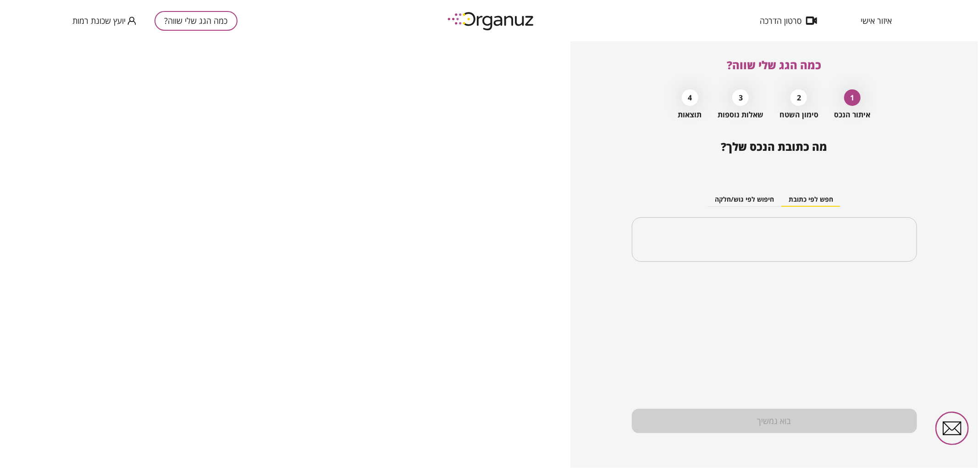
click at [768, 211] on div "חפש לפי כתובת חיפוש לפי גוש/חלקה ​" at bounding box center [774, 219] width 285 height 99
click at [764, 242] on input "text" at bounding box center [778, 239] width 256 height 23
click at [854, 290] on li "המרד 50 [GEOGRAPHIC_DATA]" at bounding box center [774, 286] width 261 height 17
type input "**********"
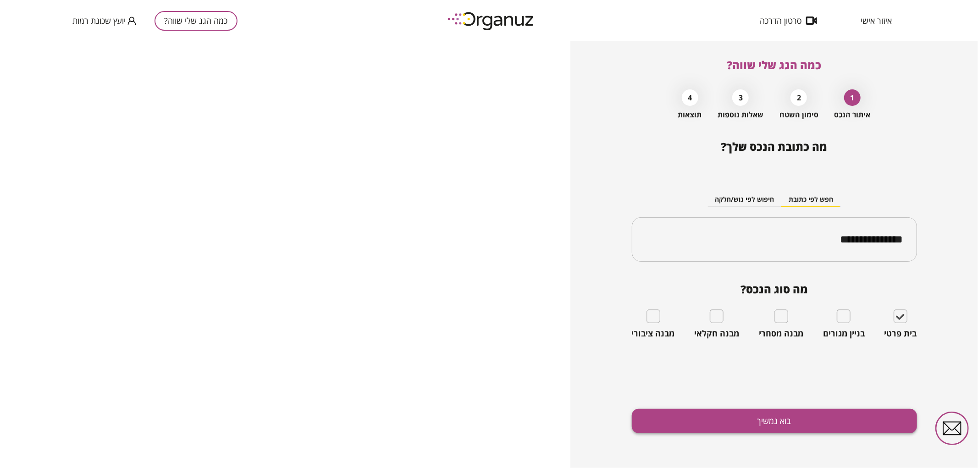
click at [865, 418] on button "בוא נמשיך" at bounding box center [774, 421] width 285 height 24
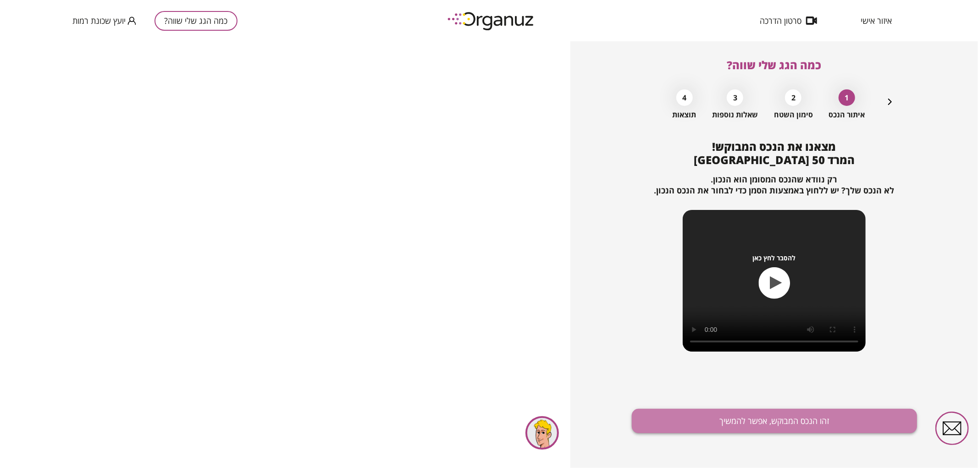
click at [774, 431] on button "זהו הנכס המבוקש, אפשר להמשיך" at bounding box center [774, 421] width 285 height 24
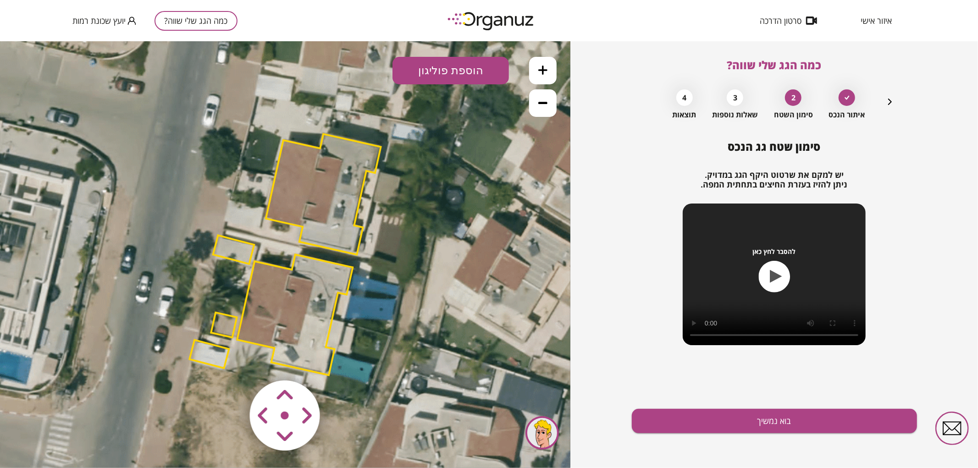
click at [293, 308] on polygon at bounding box center [295, 314] width 116 height 121
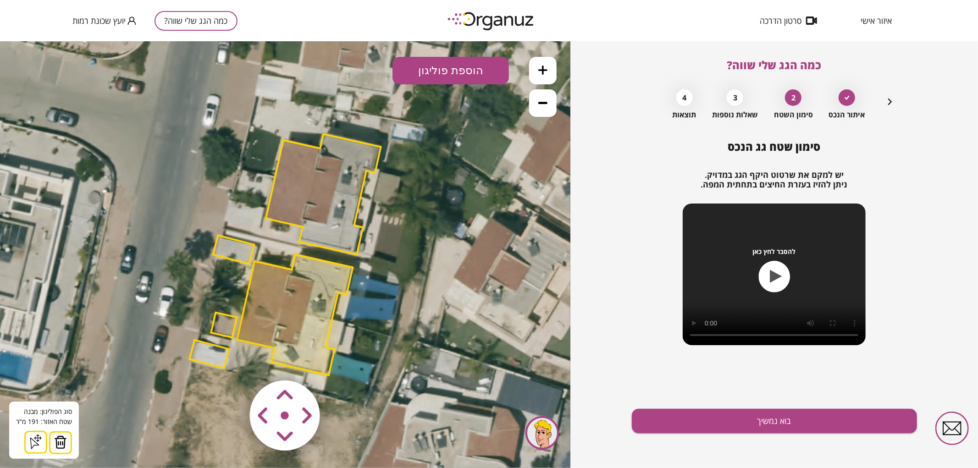
click at [54, 447] on img at bounding box center [60, 442] width 13 height 14
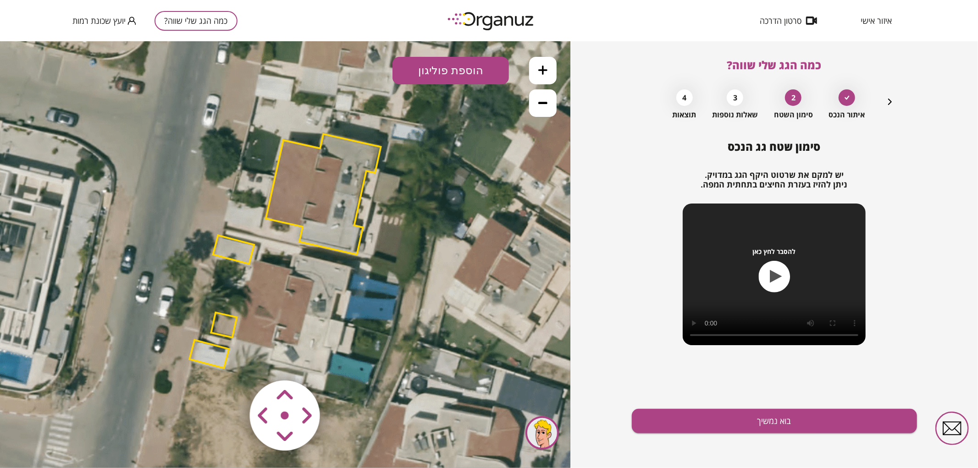
click at [438, 72] on button "הוספת פוליגון" at bounding box center [450, 70] width 116 height 28
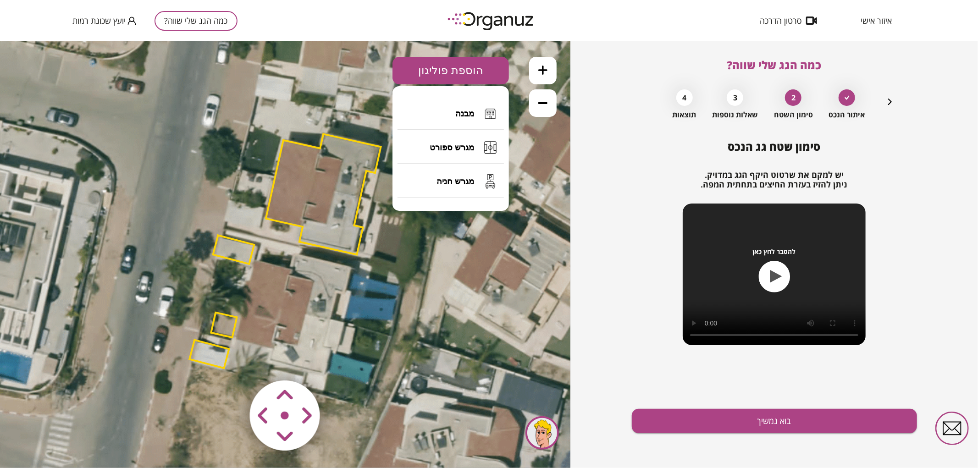
click at [237, 243] on polygon at bounding box center [233, 249] width 41 height 28
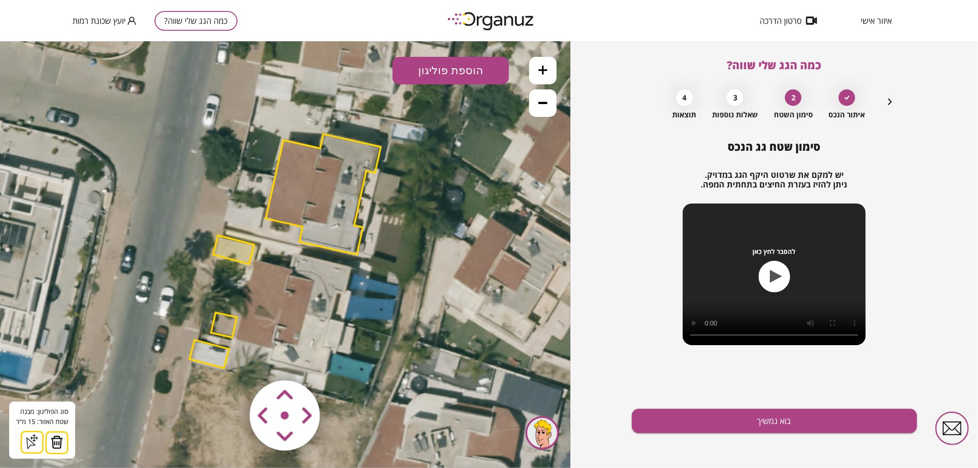
click at [58, 436] on img at bounding box center [56, 442] width 13 height 14
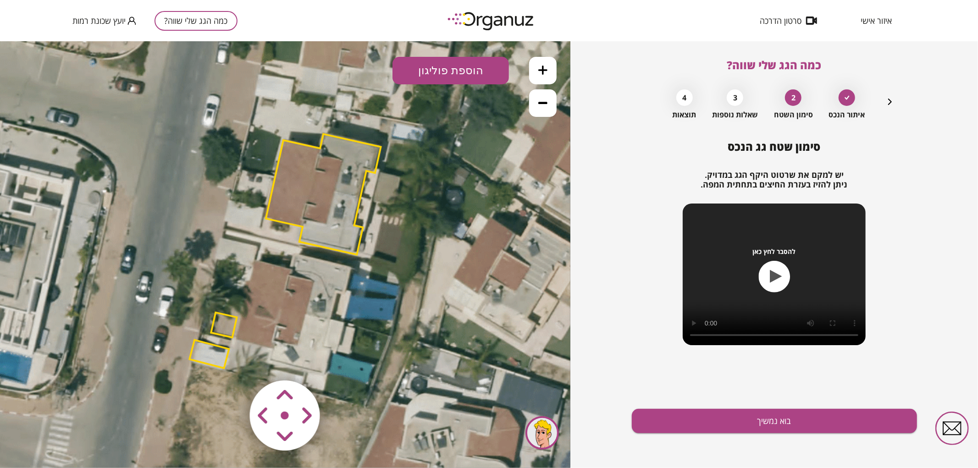
click at [215, 335] on icon at bounding box center [284, 256] width 743 height 743
click at [225, 326] on polygon at bounding box center [224, 324] width 26 height 25
click at [58, 442] on img at bounding box center [53, 442] width 13 height 14
click at [207, 351] on polygon at bounding box center [208, 354] width 39 height 28
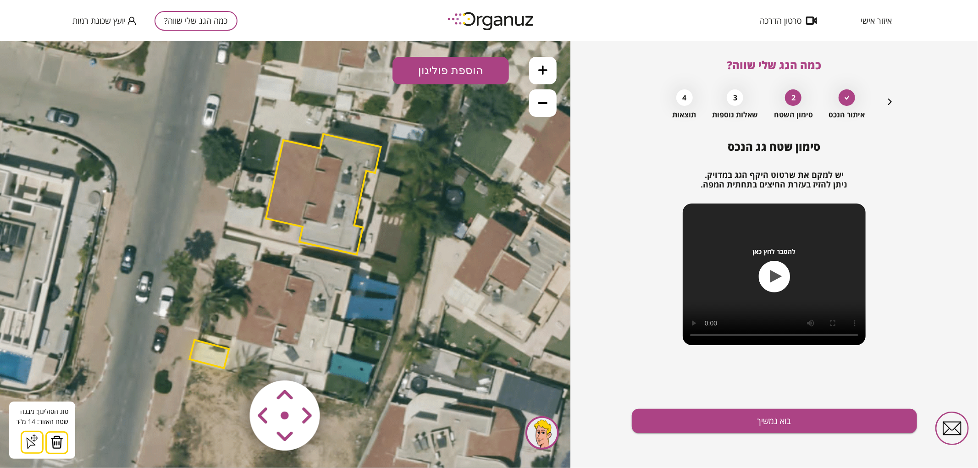
click at [57, 443] on img at bounding box center [56, 442] width 13 height 14
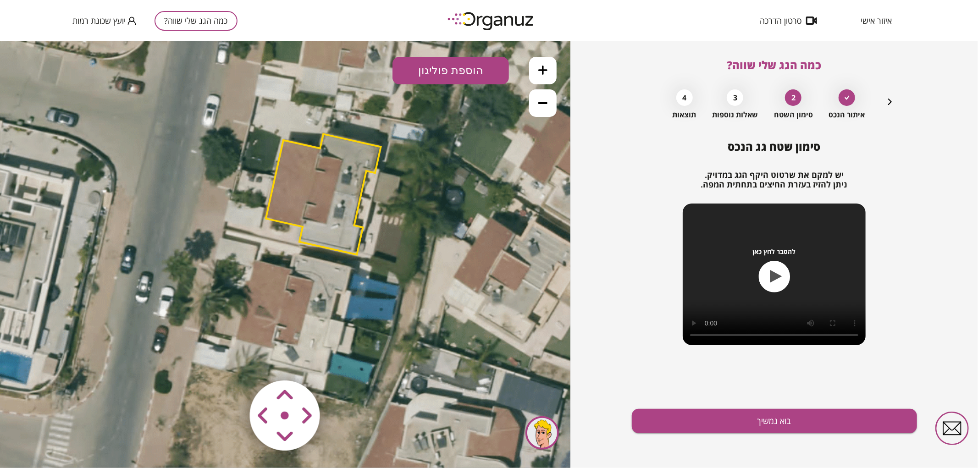
click at [435, 74] on button "הוספת פוליגון" at bounding box center [450, 70] width 116 height 28
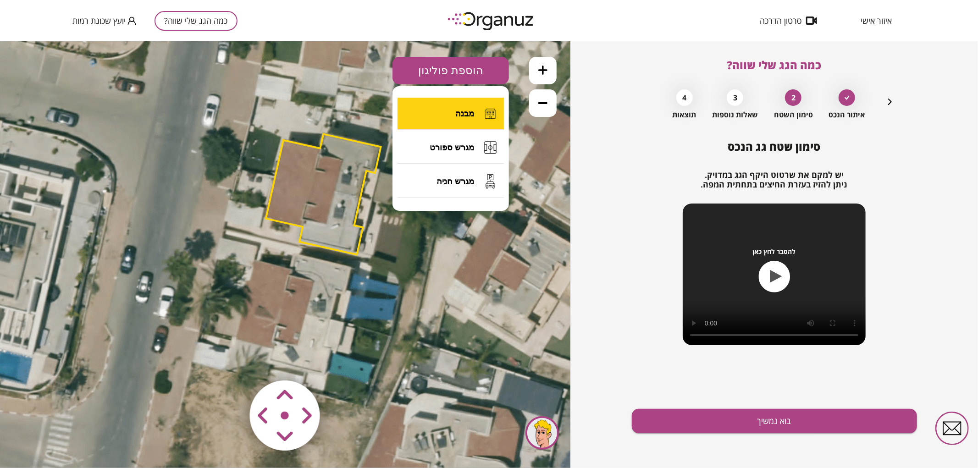
click at [437, 119] on button "מבנה" at bounding box center [450, 113] width 106 height 32
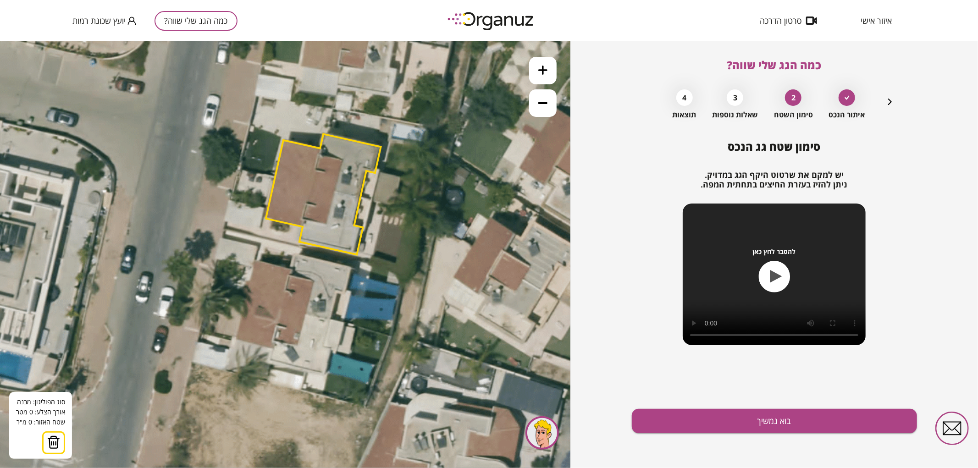
click at [549, 74] on button at bounding box center [543, 70] width 28 height 28
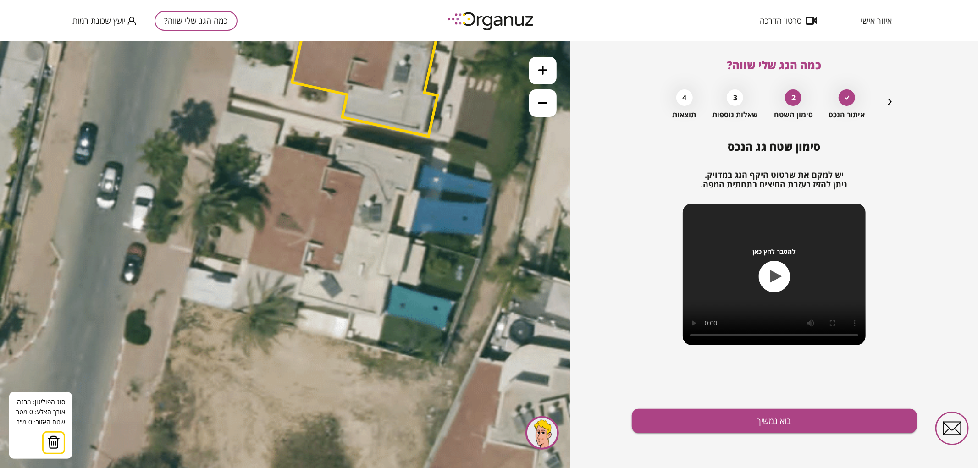
drag, startPoint x: 484, startPoint y: 234, endPoint x: 519, endPoint y: 116, distance: 123.6
click at [519, 116] on icon at bounding box center [320, 139] width 1114 height 1114
click at [387, 234] on icon at bounding box center [320, 139] width 1114 height 1114
click at [260, 204] on polygon at bounding box center [323, 219] width 127 height 30
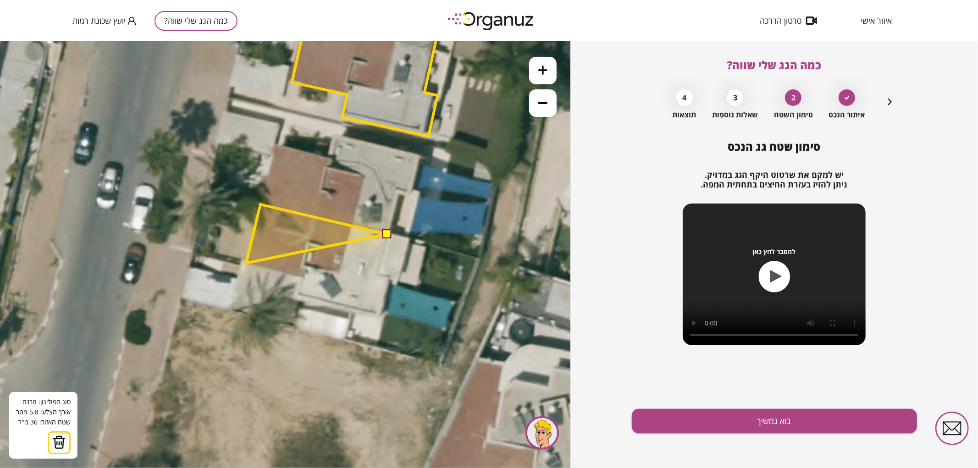
click at [246, 263] on polygon at bounding box center [316, 233] width 141 height 59
click at [301, 276] on polygon at bounding box center [316, 240] width 141 height 72
click at [295, 295] on polygon at bounding box center [316, 249] width 141 height 91
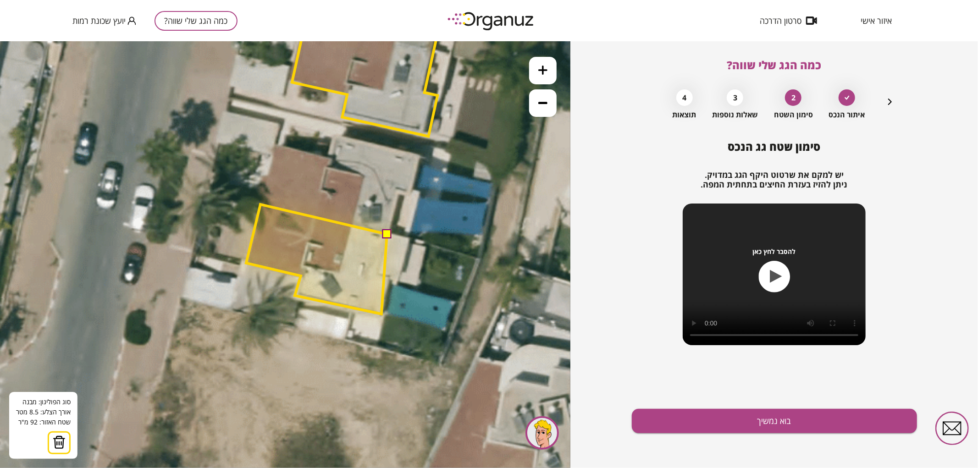
click at [381, 314] on polygon at bounding box center [316, 259] width 141 height 110
click at [391, 277] on polygon at bounding box center [318, 259] width 144 height 110
click at [379, 273] on polygon at bounding box center [318, 259] width 144 height 110
click at [386, 236] on button at bounding box center [386, 233] width 9 height 9
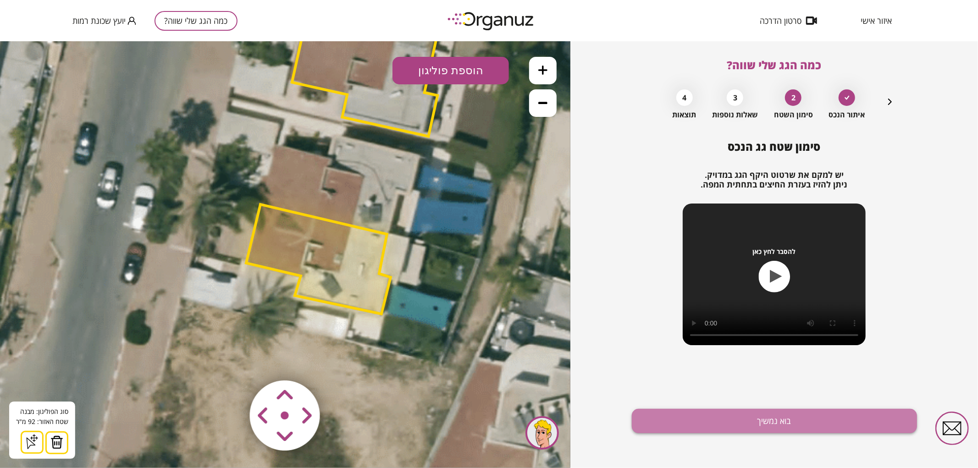
click at [749, 428] on button "בוא נמשיך" at bounding box center [774, 421] width 285 height 24
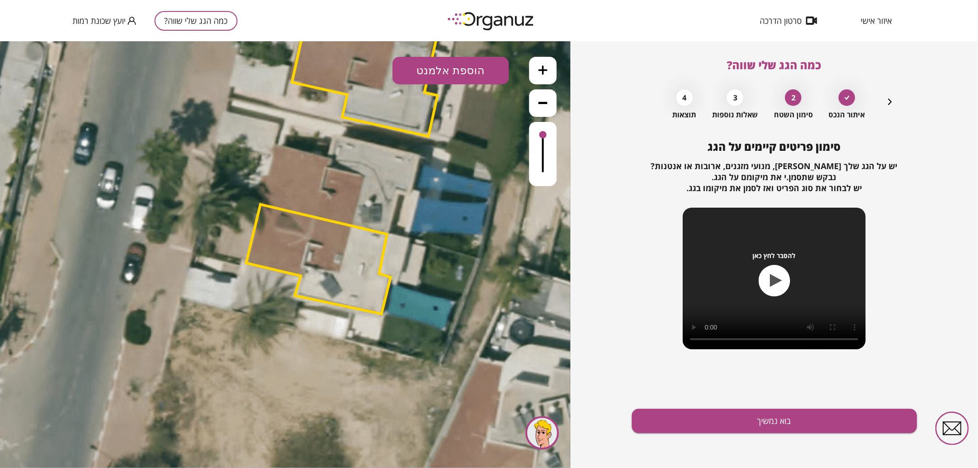
click at [463, 64] on button "הוספת אלמנט" at bounding box center [450, 70] width 116 height 28
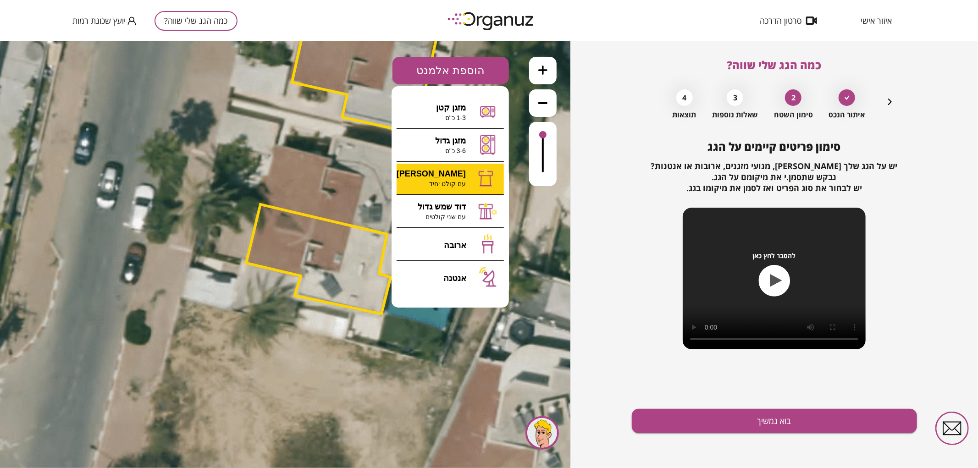
click at [451, 183] on div ".st0 { fill: #FFFFFF; } 92" at bounding box center [285, 254] width 570 height 427
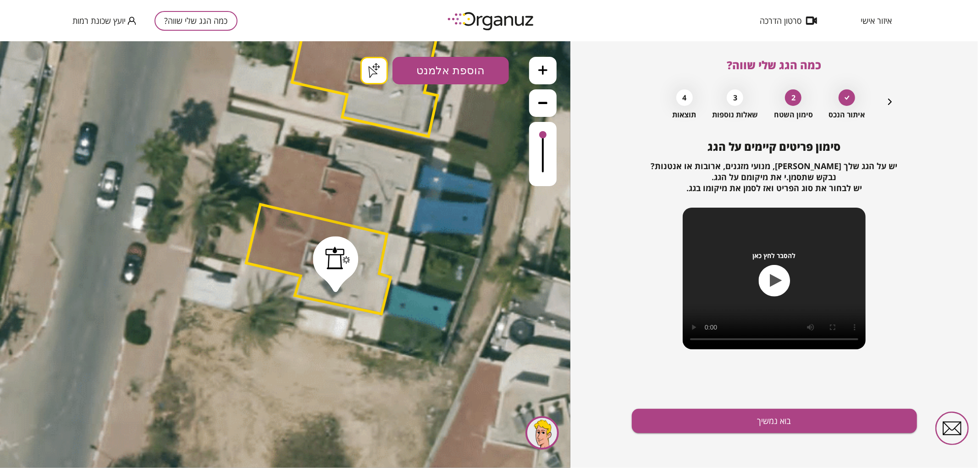
click at [723, 417] on button "בוא נמשיך" at bounding box center [774, 421] width 285 height 24
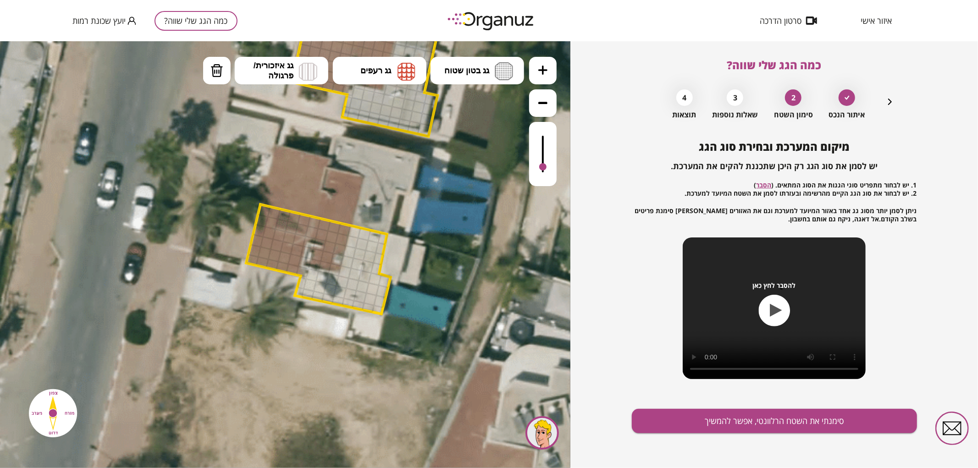
drag, startPoint x: 546, startPoint y: 132, endPoint x: 519, endPoint y: 148, distance: 31.7
click at [541, 167] on div at bounding box center [542, 166] width 7 height 7
click at [475, 74] on span "גג בטון שטוח" at bounding box center [466, 70] width 45 height 10
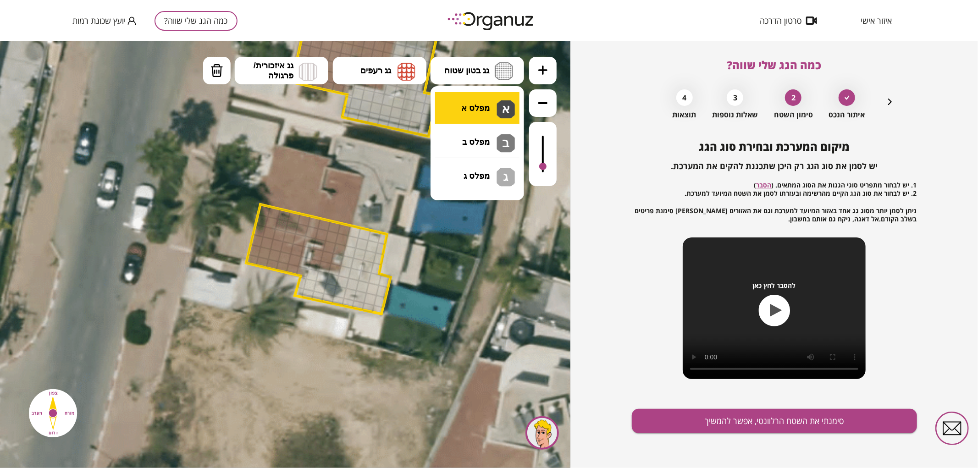
click at [479, 111] on div ".st0 { fill: #FFFFFF; } .st0 { fill: #FFFFFF; }" at bounding box center [285, 254] width 570 height 427
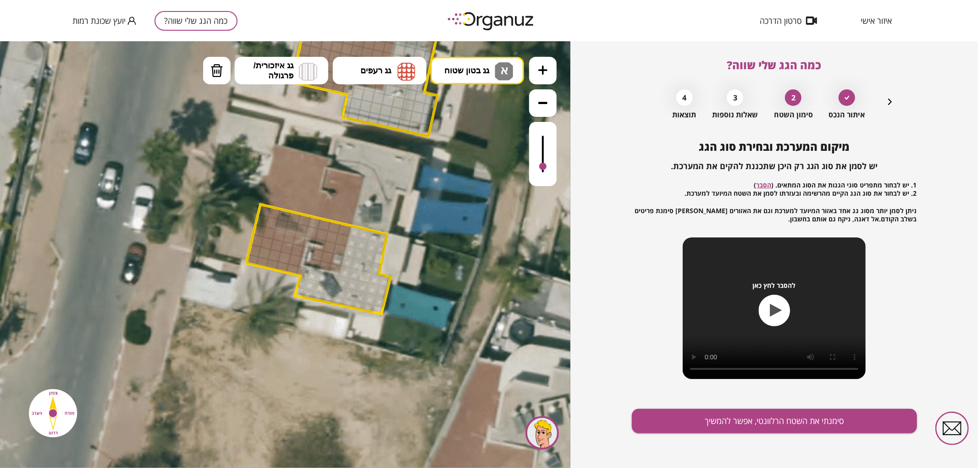
drag, startPoint x: 355, startPoint y: 229, endPoint x: 344, endPoint y: 281, distance: 52.4
drag, startPoint x: 376, startPoint y: 264, endPoint x: 381, endPoint y: 230, distance: 33.8
click at [381, 230] on div ".st0 { fill: #FFFFFF; } .st0 { fill: #FFFFFF; }" at bounding box center [320, 139] width 1114 height 1114
click at [386, 68] on span "גג רעפים" at bounding box center [375, 70] width 31 height 10
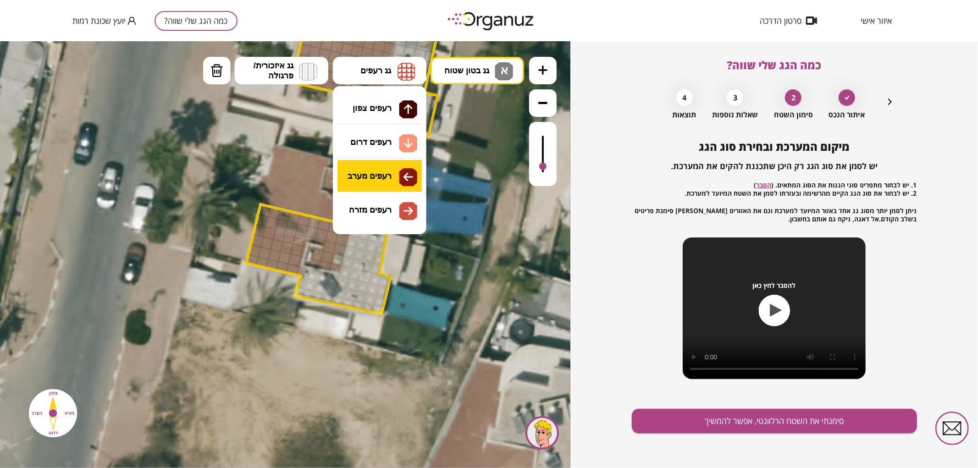
click at [393, 180] on div ".st0 { fill: #FFFFFF; } .st0 { fill: #FFFFFF; }" at bounding box center [285, 254] width 570 height 427
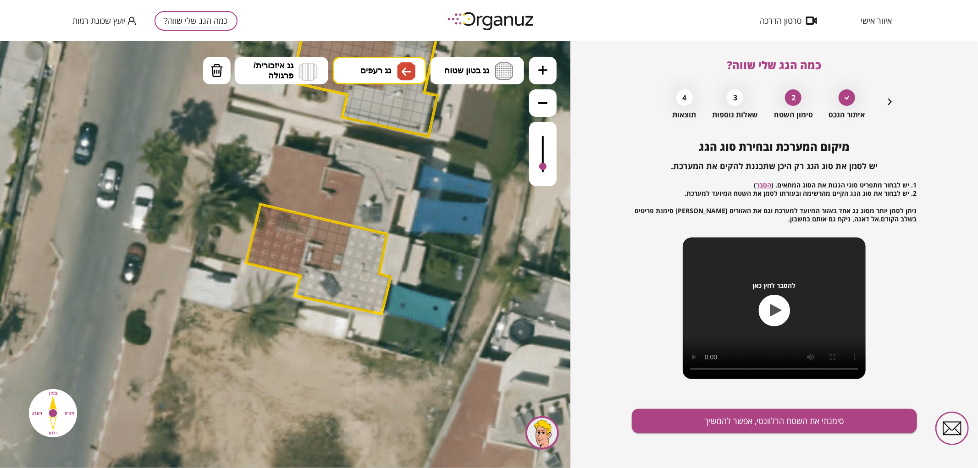
drag, startPoint x: 284, startPoint y: 268, endPoint x: 298, endPoint y: 239, distance: 31.8
drag, startPoint x: 219, startPoint y: 69, endPoint x: 274, endPoint y: 139, distance: 89.1
click at [221, 70] on img at bounding box center [216, 70] width 13 height 14
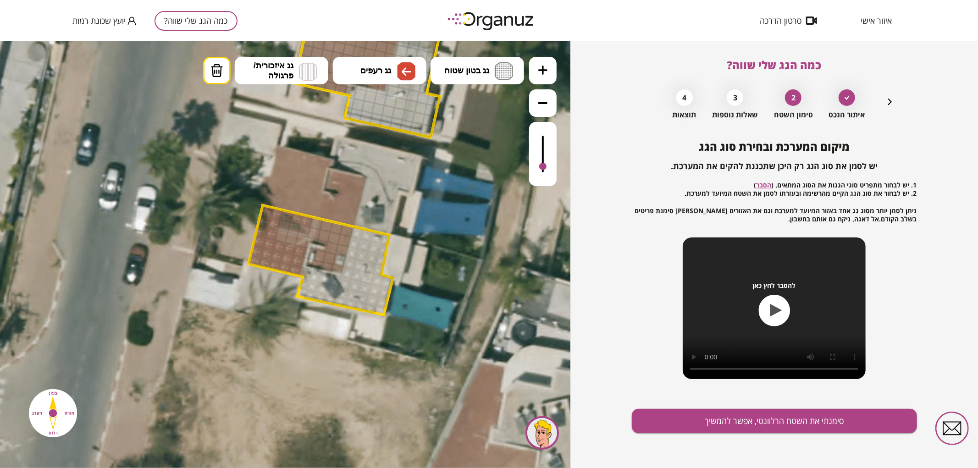
drag, startPoint x: 299, startPoint y: 241, endPoint x: 279, endPoint y: 237, distance: 21.0
click at [413, 59] on button "גג רעפים" at bounding box center [380, 70] width 94 height 28
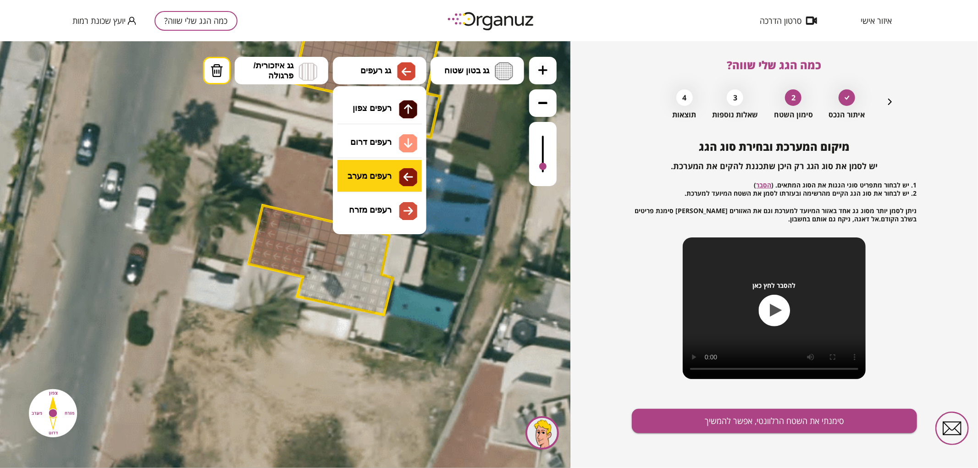
click at [372, 180] on div ".st0 { fill: #FFFFFF; } .st0 { fill: #FFFFFF; }" at bounding box center [285, 254] width 570 height 427
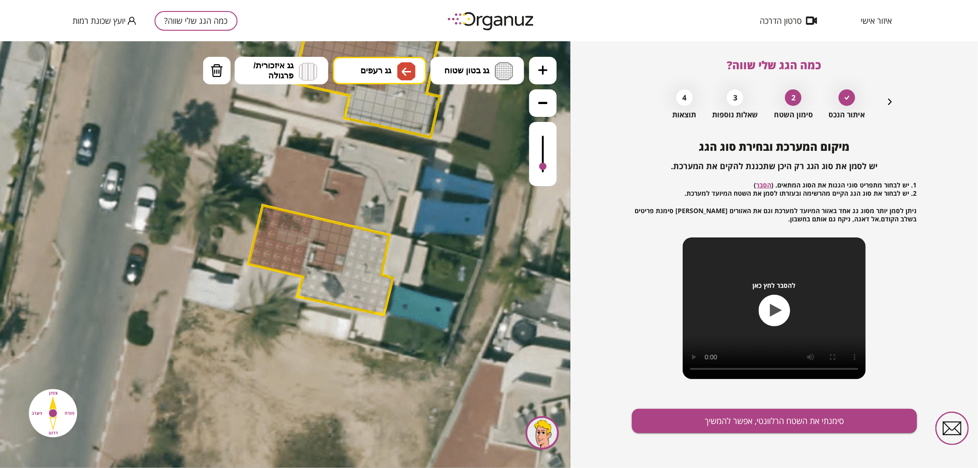
drag, startPoint x: 306, startPoint y: 227, endPoint x: 283, endPoint y: 226, distance: 22.9
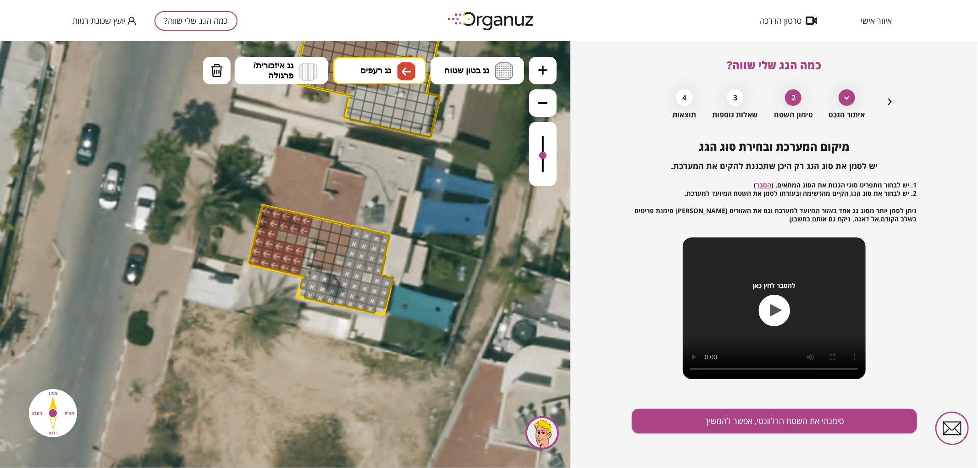
drag, startPoint x: 541, startPoint y: 166, endPoint x: 540, endPoint y: 156, distance: 10.6
click at [540, 156] on div at bounding box center [542, 154] width 7 height 7
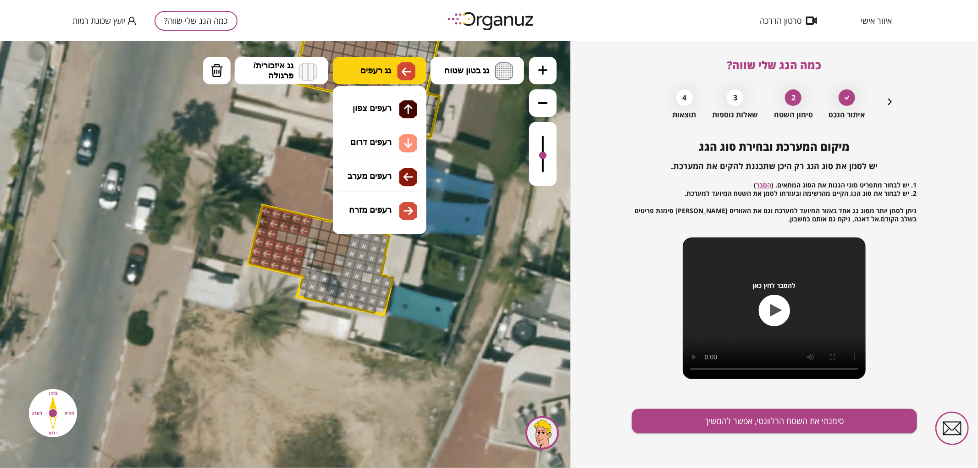
click at [370, 71] on span "גג רעפים" at bounding box center [375, 70] width 31 height 10
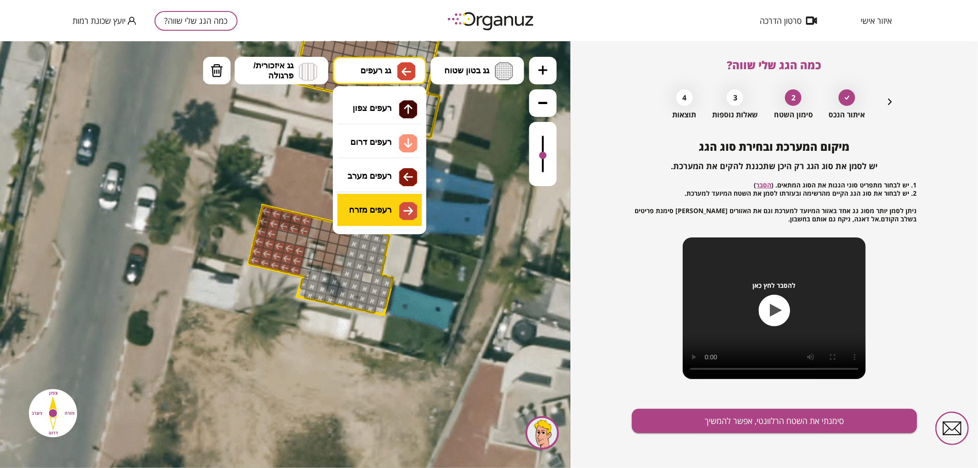
click at [387, 213] on div ".st0 { fill: #FFFFFF; } .st0 { fill: #FFFFFF; }" at bounding box center [285, 254] width 570 height 427
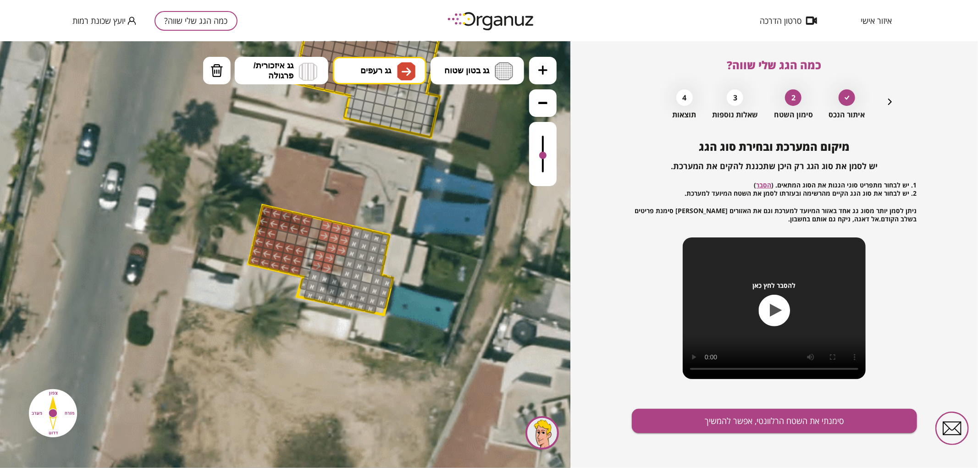
drag, startPoint x: 324, startPoint y: 225, endPoint x: 319, endPoint y: 257, distance: 32.6
click at [335, 268] on div at bounding box center [337, 270] width 14 height 14
click at [798, 424] on button "סימנתי את השטח הרלוונטי, אפשר להמשיך" at bounding box center [774, 421] width 285 height 24
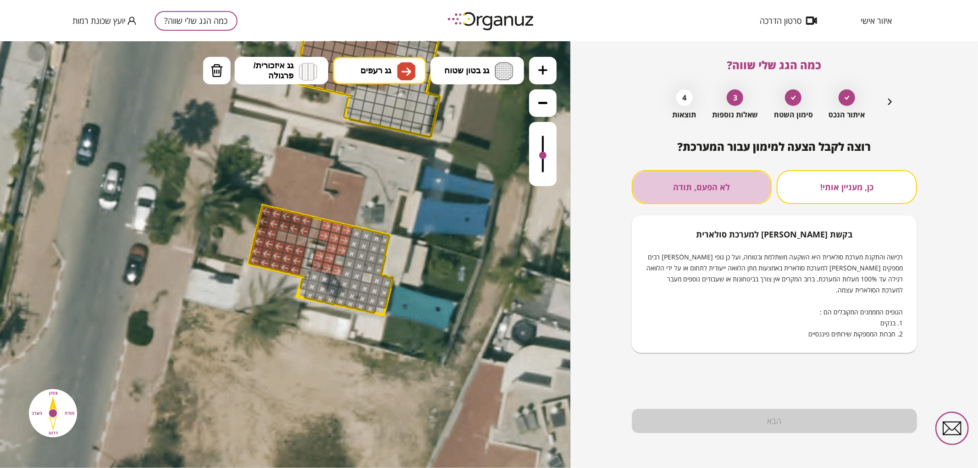
drag, startPoint x: 716, startPoint y: 190, endPoint x: 725, endPoint y: 214, distance: 25.5
click at [717, 194] on button "לא הפעם, תודה" at bounding box center [702, 187] width 140 height 34
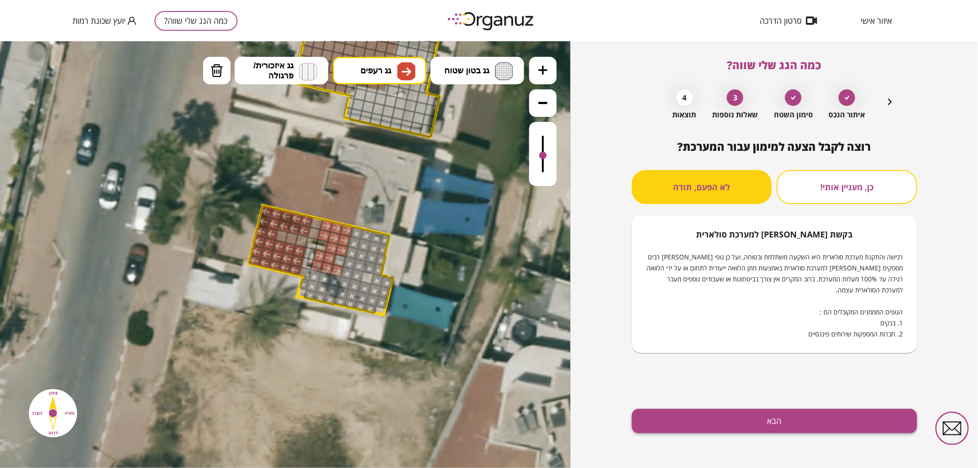
click at [771, 421] on button "הבא" at bounding box center [774, 421] width 285 height 24
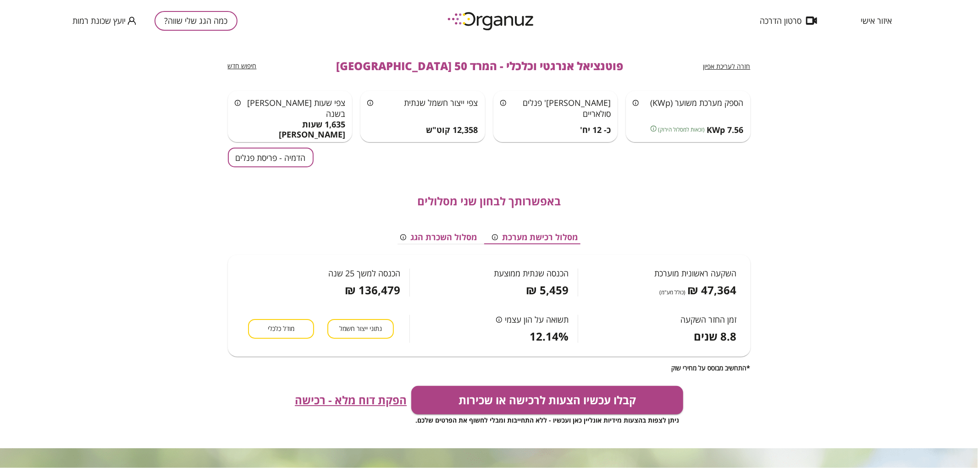
click at [242, 154] on button "הדמיה - פריסת פנלים" at bounding box center [271, 158] width 86 height 20
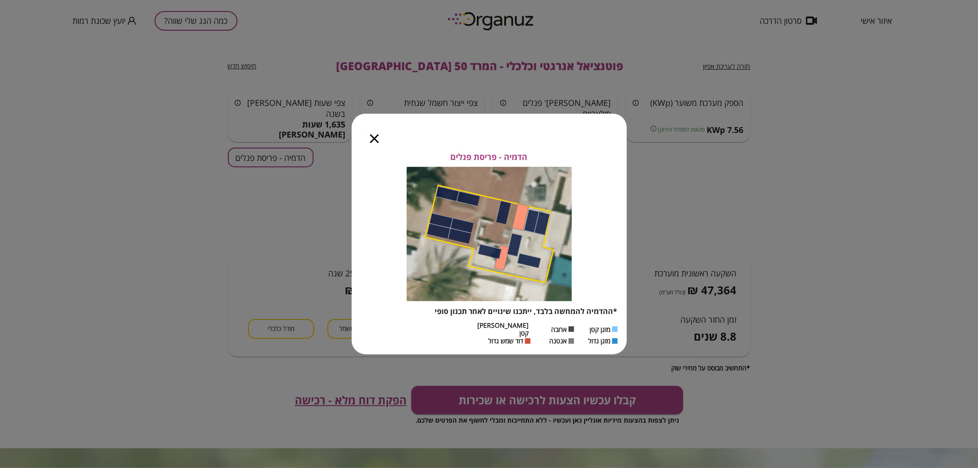
click at [714, 67] on div "הדמיה - פריסת פנלים *ההדמיה להמחשה בלבד, ייתכנו שינויים לאחר תכנון סופי מזגן קט…" at bounding box center [489, 234] width 978 height 468
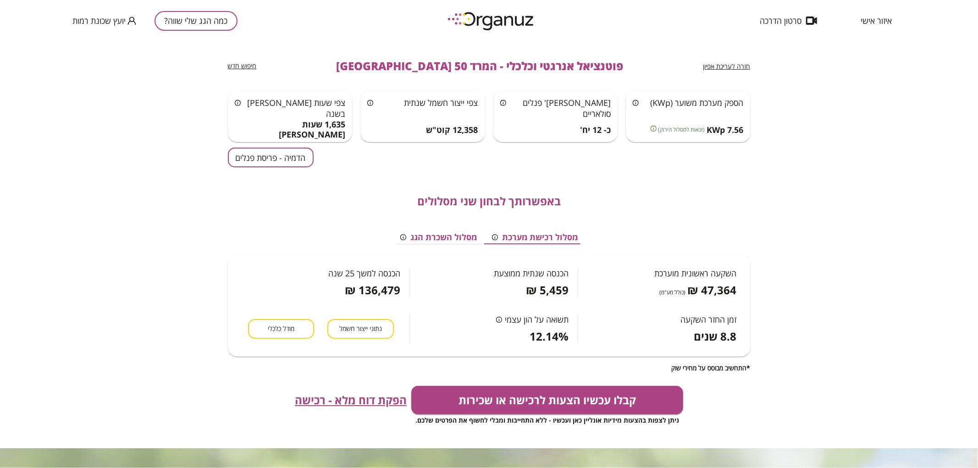
click at [727, 66] on span "חזרה לעריכת אפיון" at bounding box center [726, 66] width 47 height 9
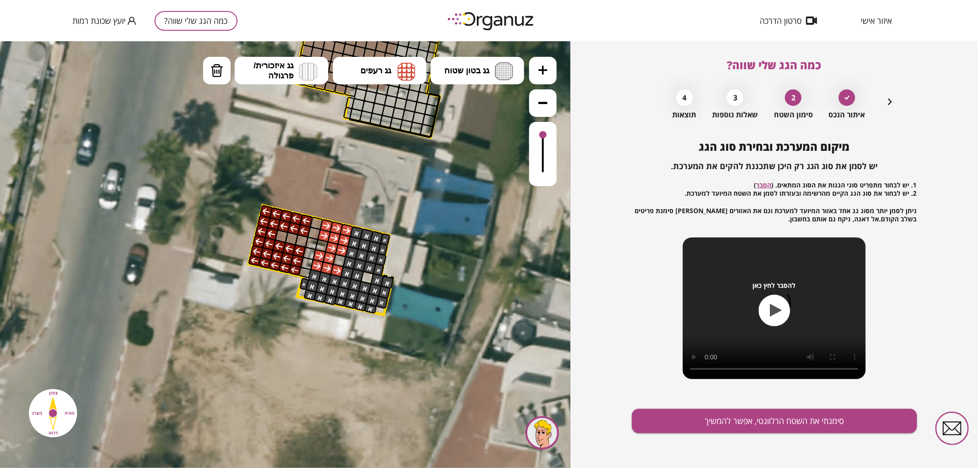
drag, startPoint x: 545, startPoint y: 138, endPoint x: 555, endPoint y: 133, distance: 11.3
click at [555, 133] on div at bounding box center [543, 153] width 28 height 64
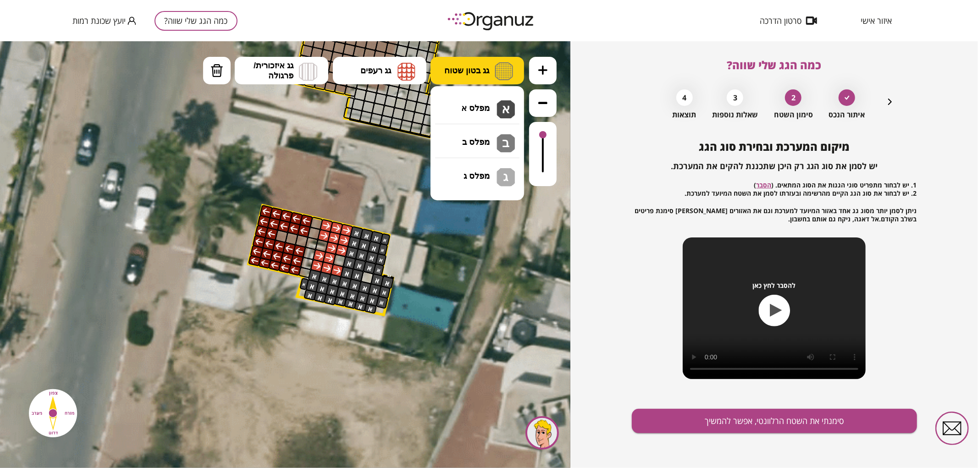
click at [472, 71] on span "גג בטון שטוח" at bounding box center [466, 70] width 45 height 10
click at [478, 101] on div ".st0 { fill: #FFFFFF; } .st0 { fill: #FFFFFF; }" at bounding box center [285, 254] width 570 height 427
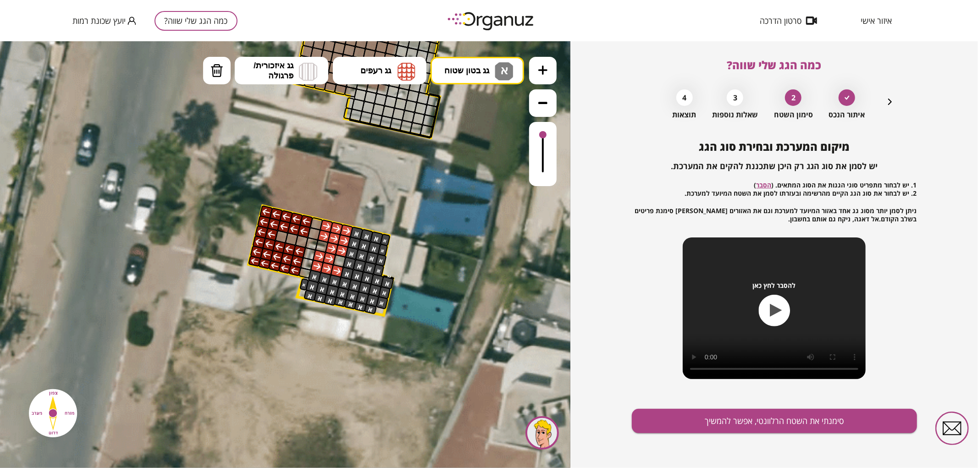
drag, startPoint x: 360, startPoint y: 292, endPoint x: 361, endPoint y: 305, distance: 13.4
click at [887, 104] on icon "button" at bounding box center [889, 101] width 11 height 11
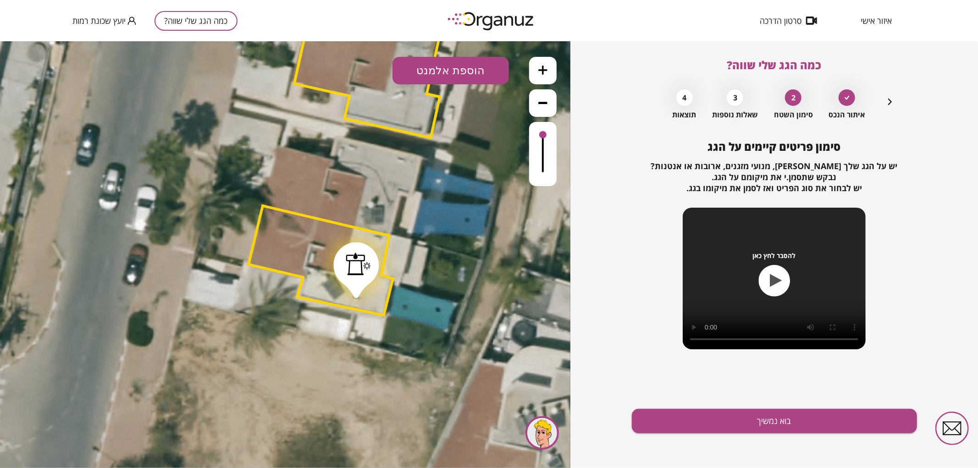
drag, startPoint x: 333, startPoint y: 270, endPoint x: 352, endPoint y: 276, distance: 19.6
click at [352, 276] on div at bounding box center [355, 270] width 45 height 56
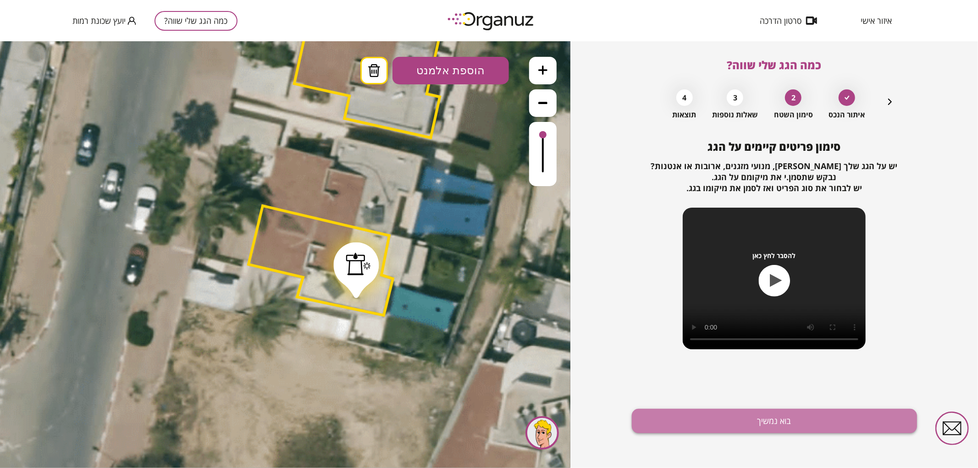
click at [708, 427] on button "בוא נמשיך" at bounding box center [774, 421] width 285 height 24
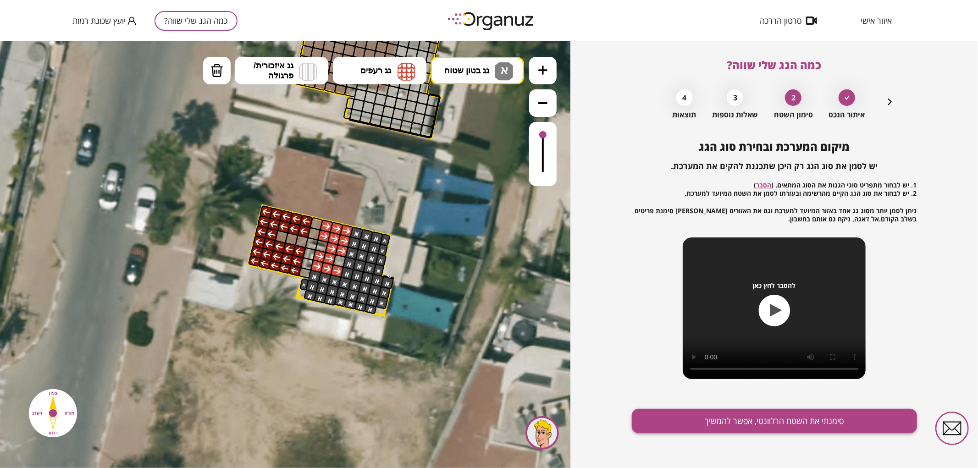
click at [685, 432] on button "סימנתי את השטח הרלוונטי, אפשר להמשיך" at bounding box center [774, 421] width 285 height 24
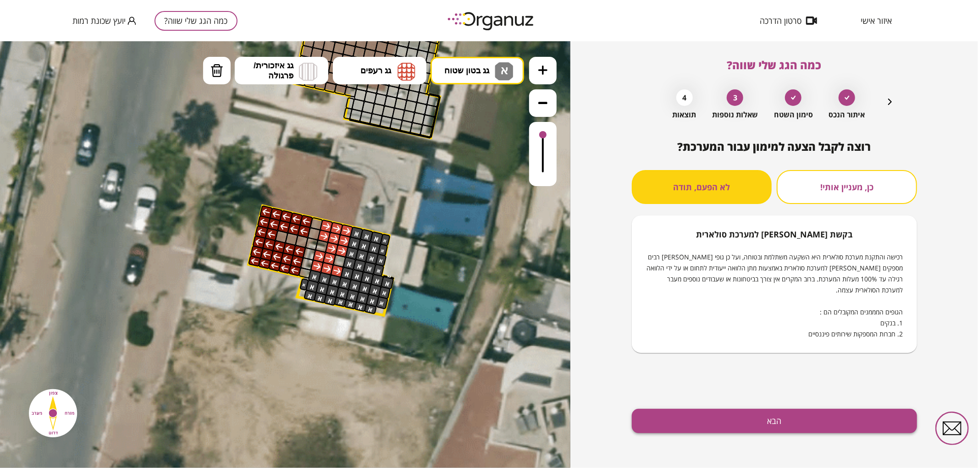
click at [720, 431] on div "רוצה לקבל הצעה למימון עבור המערכת? כן, מעניין אותי! לא הפעם, תודה בקשת [PERSON_…" at bounding box center [774, 304] width 285 height 328
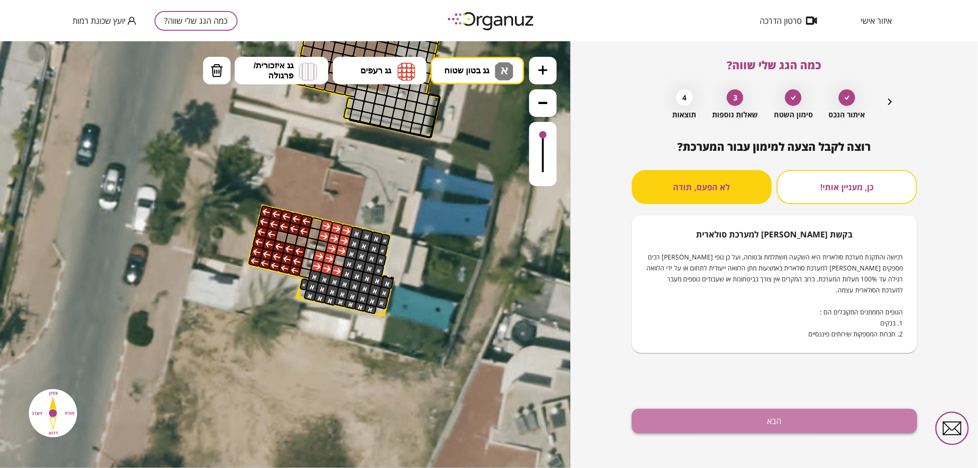
click at [714, 425] on button "הבא" at bounding box center [774, 421] width 285 height 24
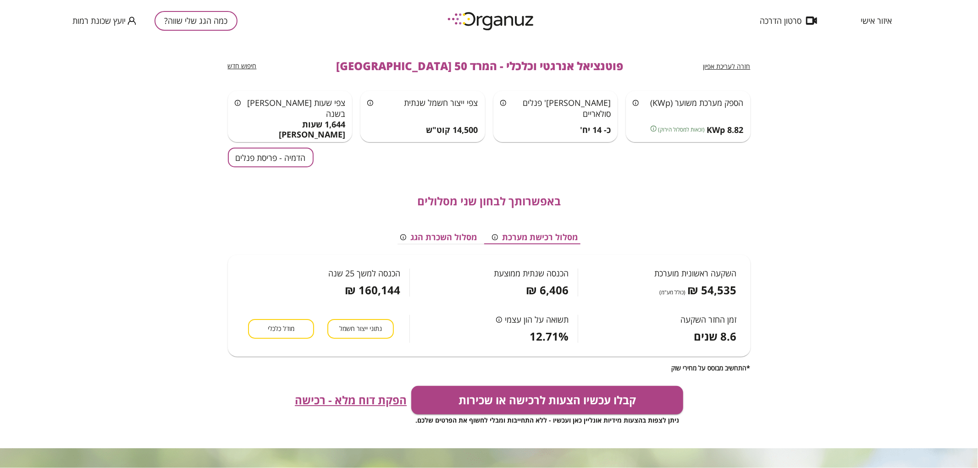
click at [299, 143] on div "חזרה לעריכת אפיון פוטנציאל אנרגטי וכלכלי - המרד 50 באר שבע חיפוש חדש הספק מערכת…" at bounding box center [489, 244] width 523 height 407
click at [296, 151] on button "הדמיה - פריסת פנלים" at bounding box center [271, 158] width 86 height 20
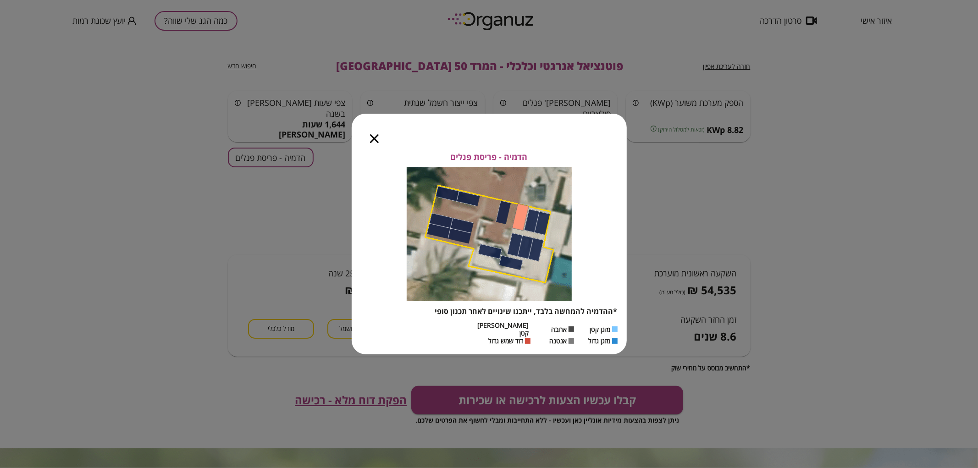
click at [371, 143] on icon "button" at bounding box center [374, 138] width 9 height 9
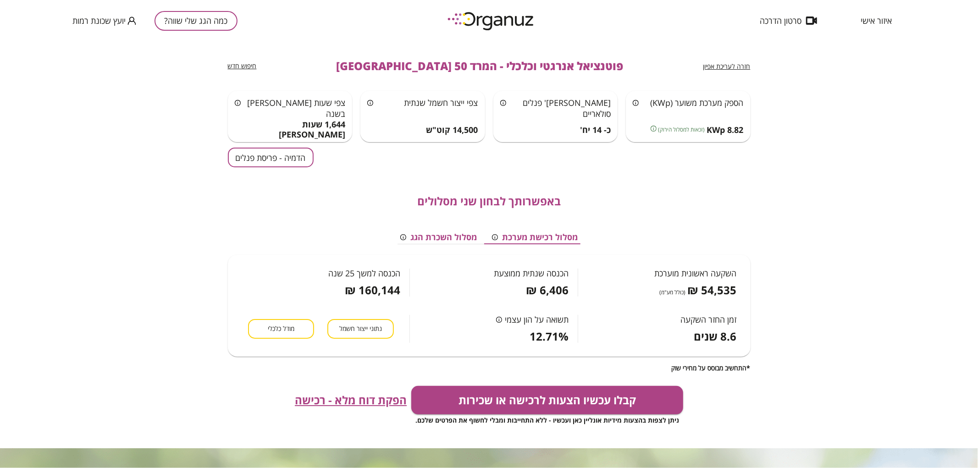
click at [743, 57] on div "חזרה לעריכת אפיון פוטנציאל אנרגטי וכלכלי - המרד 50 באר שבע חיפוש חדש" at bounding box center [489, 66] width 523 height 50
click at [750, 69] on span "חזרה לעריכת אפיון" at bounding box center [726, 66] width 47 height 9
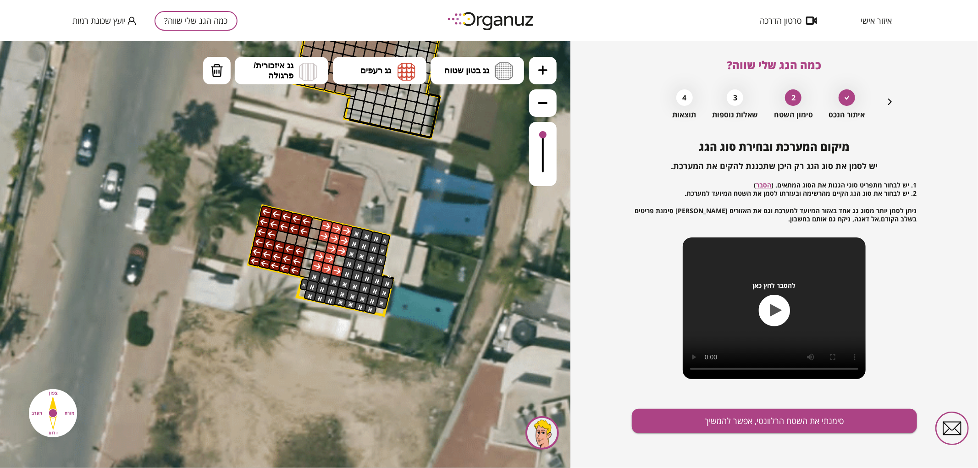
click at [883, 102] on div "איתור הנכס 2 סימון השטח 3 שאלות נוספות 4 תוצאות" at bounding box center [774, 102] width 242 height 34
click at [884, 104] on icon "button" at bounding box center [889, 101] width 11 height 11
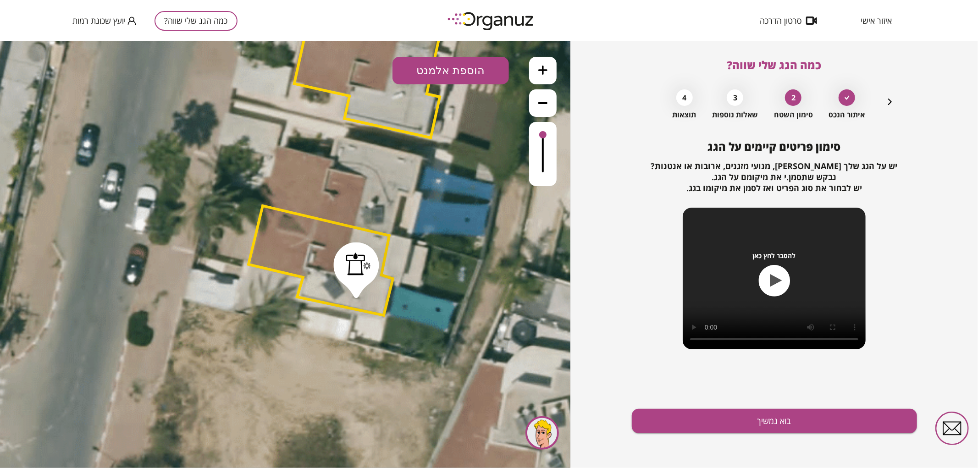
click at [886, 105] on icon "button" at bounding box center [889, 101] width 11 height 11
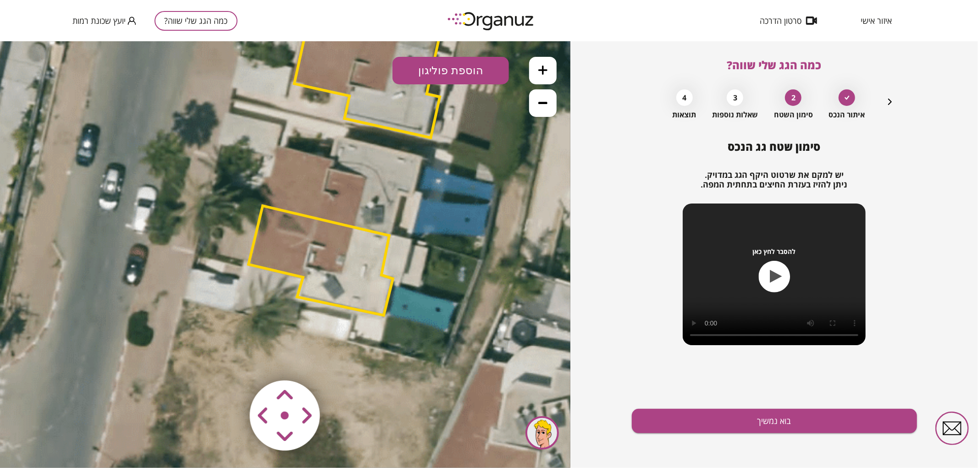
click at [348, 271] on polygon at bounding box center [320, 260] width 144 height 110
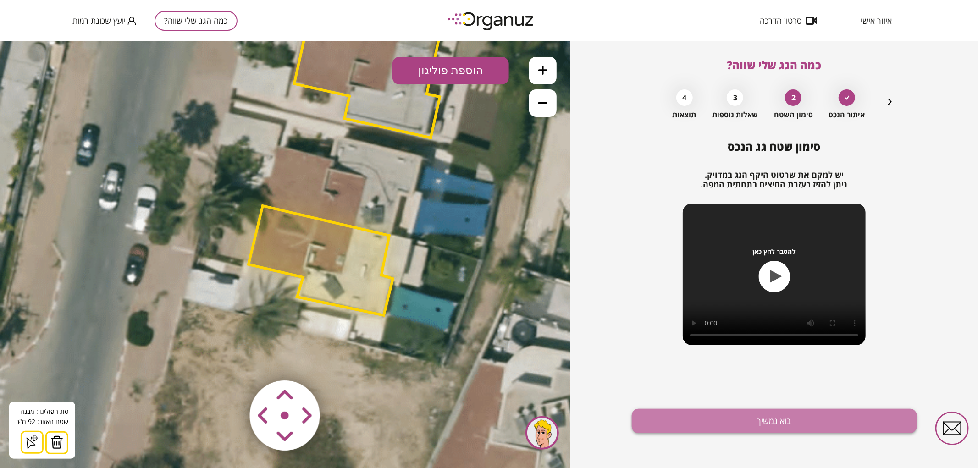
click at [653, 432] on button "בוא נמשיך" at bounding box center [774, 421] width 285 height 24
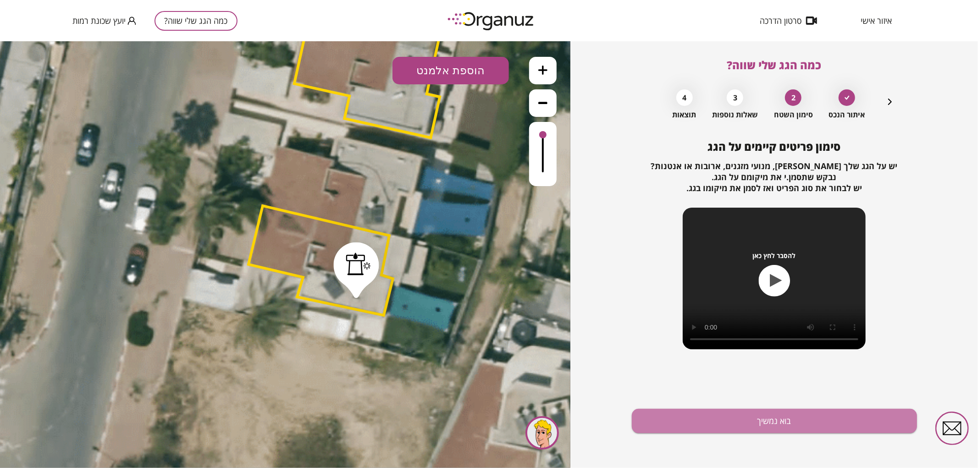
click at [653, 432] on button "בוא נמשיך" at bounding box center [774, 421] width 285 height 24
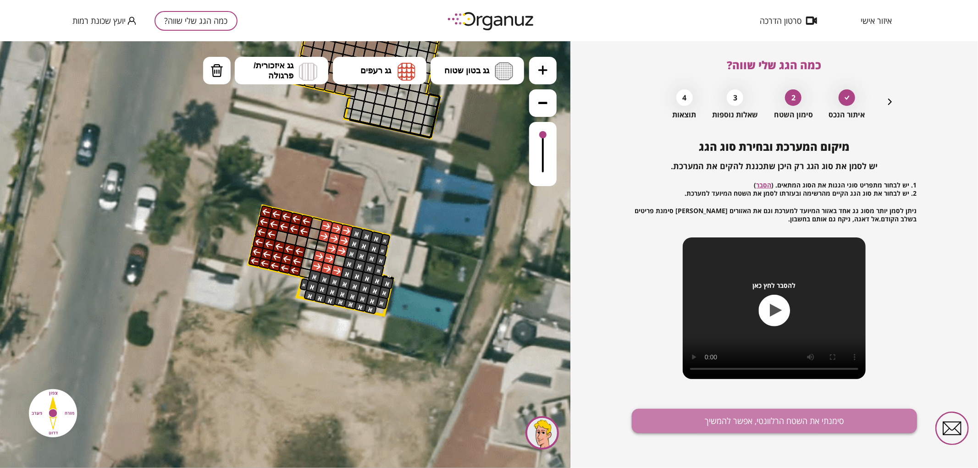
click at [657, 413] on button "סימנתי את השטח הרלוונטי, אפשר להמשיך" at bounding box center [774, 421] width 285 height 24
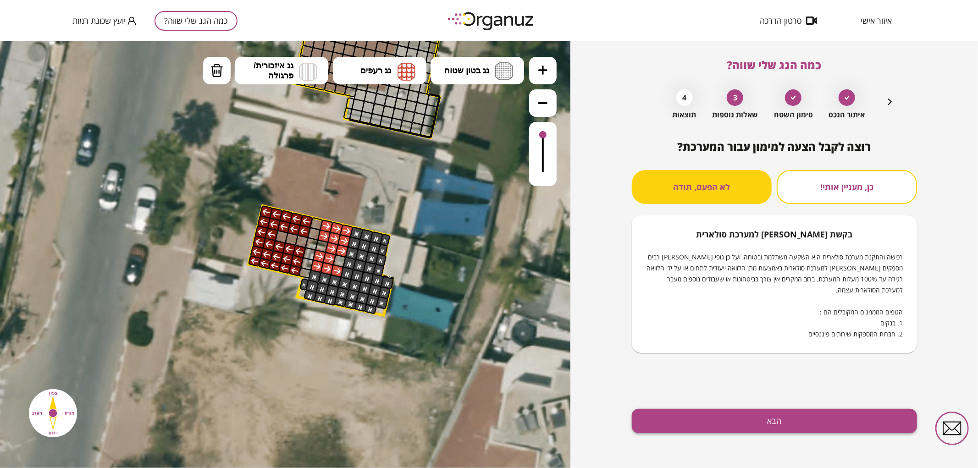
click at [736, 422] on button "הבא" at bounding box center [774, 421] width 285 height 24
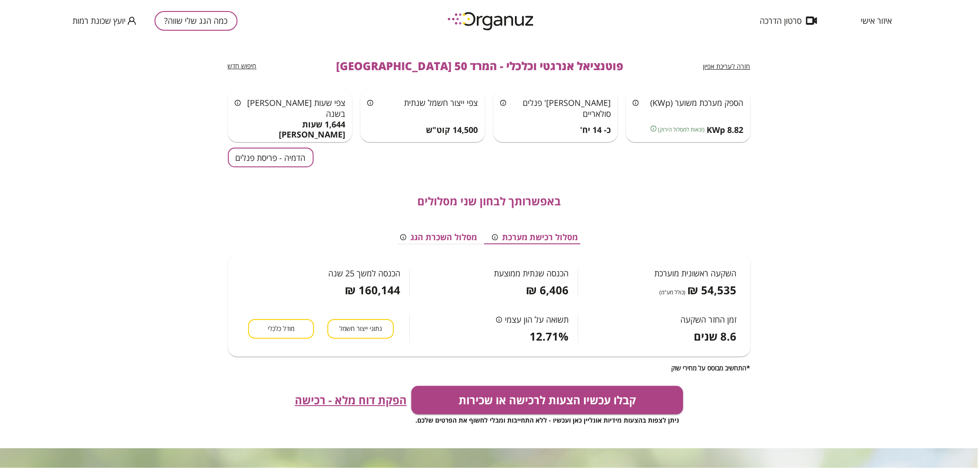
click at [226, 23] on button "כמה הגג שלי שווה?" at bounding box center [196, 21] width 83 height 20
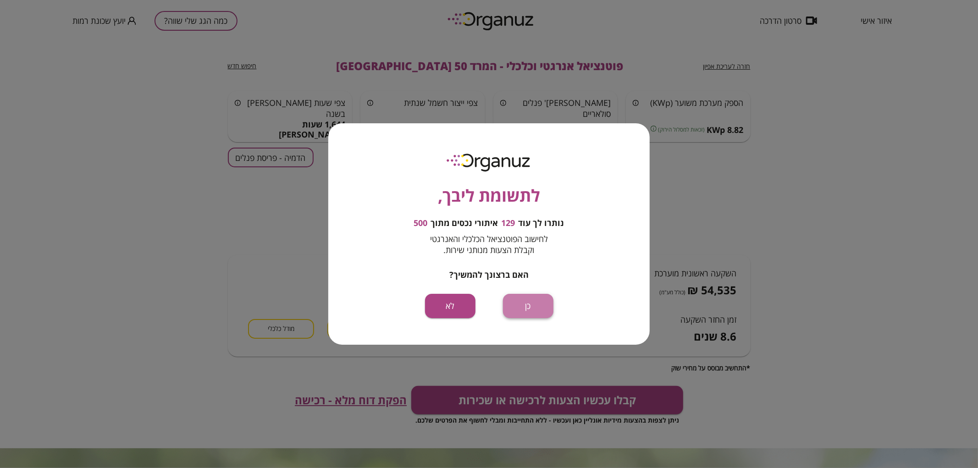
click at [530, 310] on button "כן" at bounding box center [528, 306] width 50 height 24
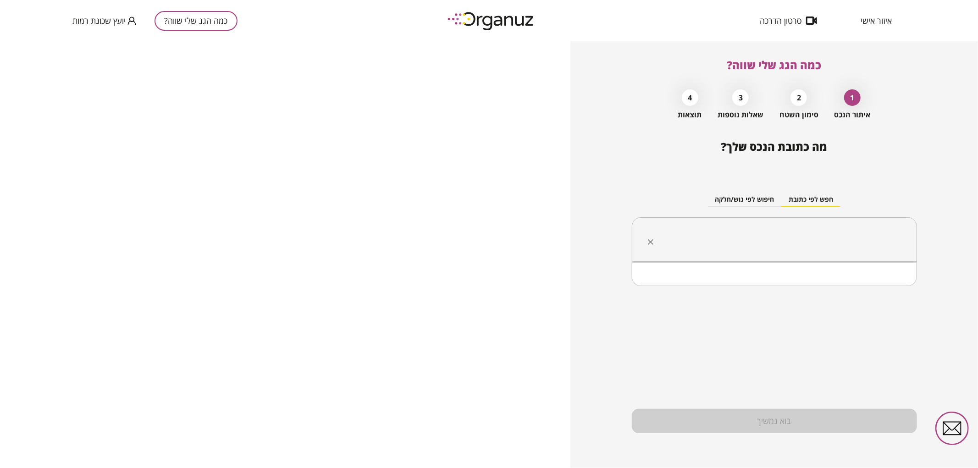
click at [760, 241] on input "text" at bounding box center [778, 239] width 256 height 23
click at [838, 283] on li "המרד 52 [GEOGRAPHIC_DATA]" at bounding box center [774, 286] width 261 height 17
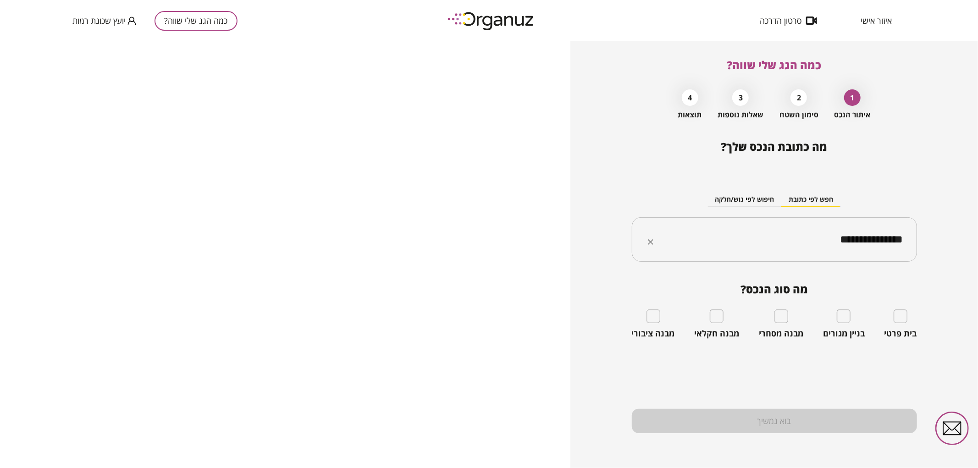
type input "**********"
click at [910, 317] on div "בית פרטי" at bounding box center [900, 323] width 33 height 29
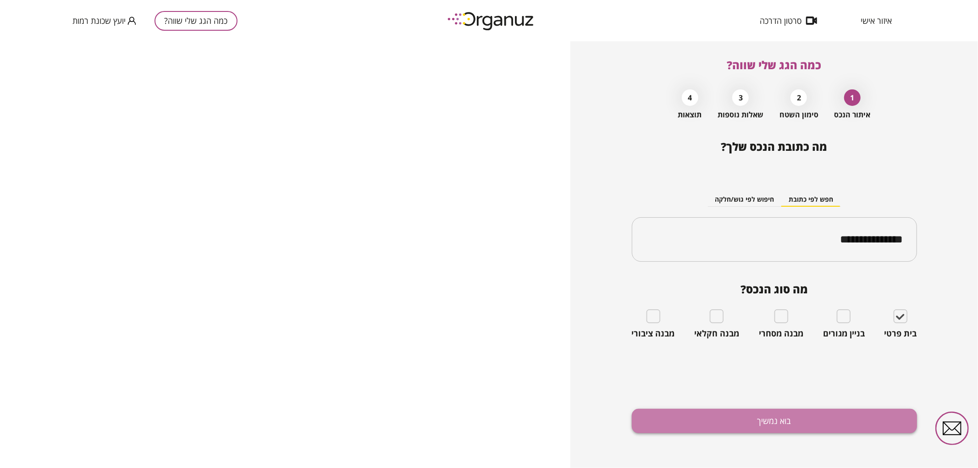
click at [867, 409] on button "בוא נמשיך" at bounding box center [774, 421] width 285 height 24
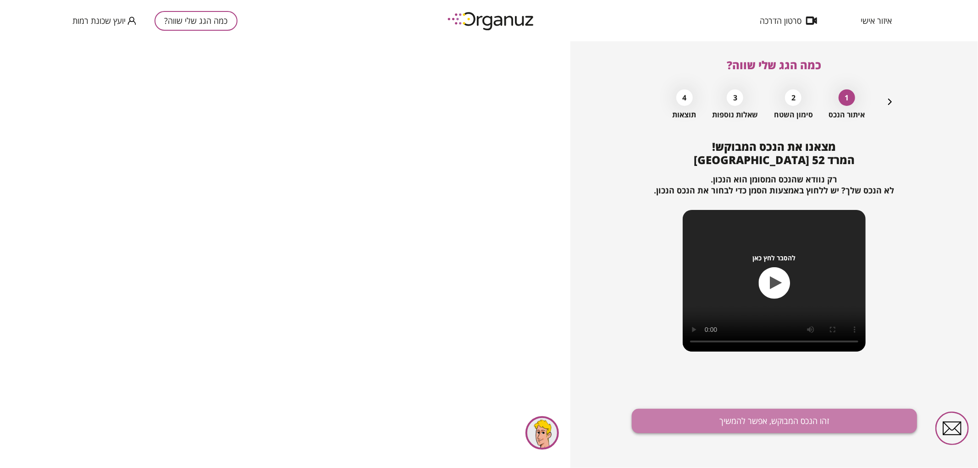
click at [725, 412] on button "זהו הנכס המבוקש, אפשר להמשיך" at bounding box center [774, 421] width 285 height 24
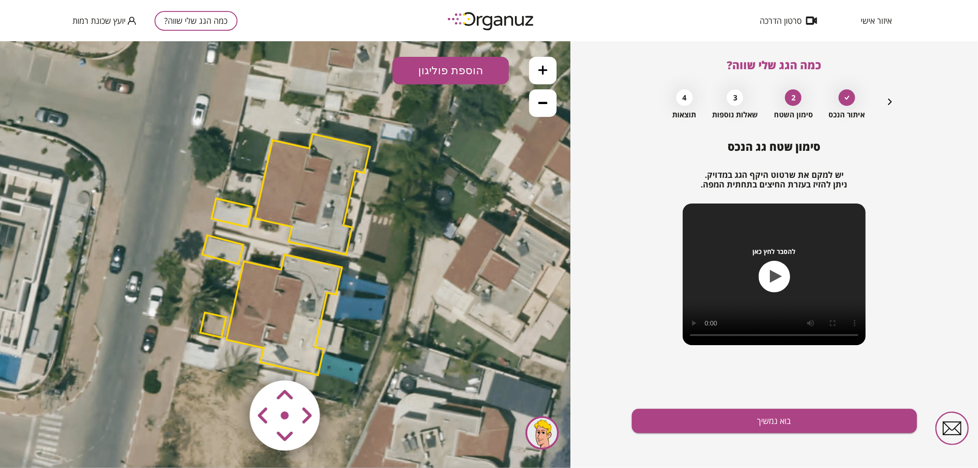
click at [282, 305] on polygon at bounding box center [284, 314] width 116 height 121
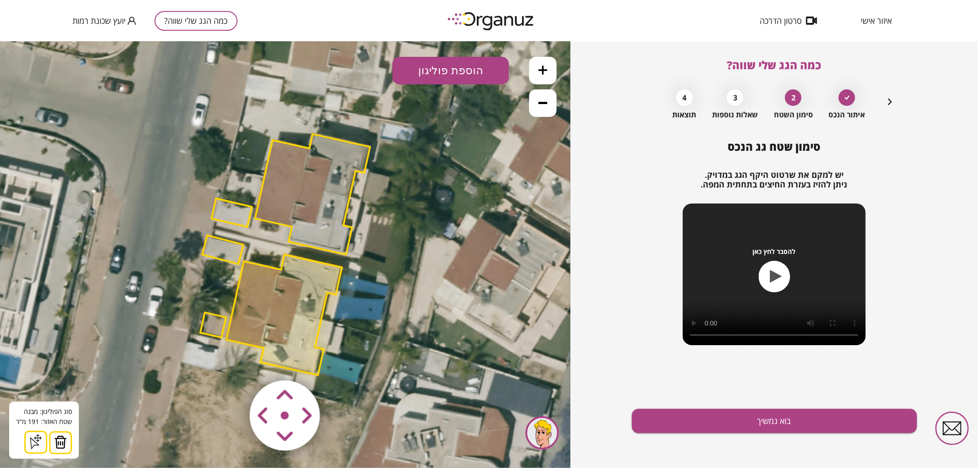
click at [54, 445] on img at bounding box center [60, 442] width 13 height 14
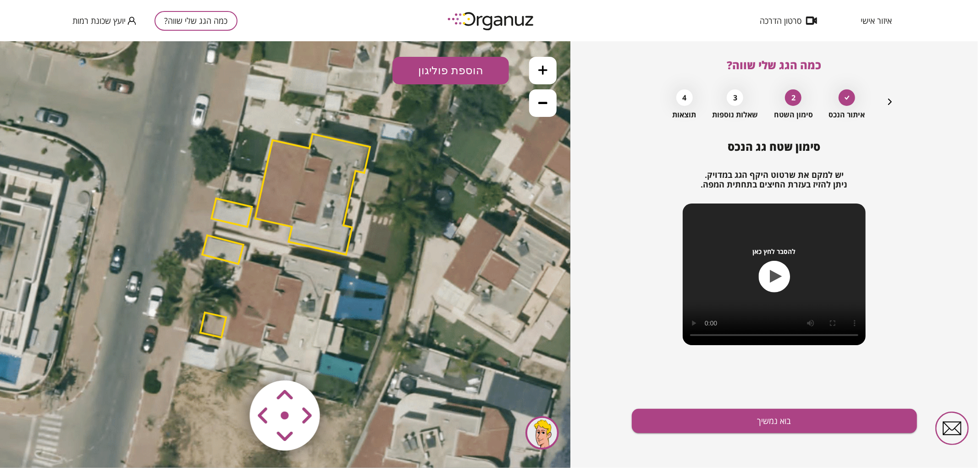
click at [215, 253] on polygon at bounding box center [222, 249] width 41 height 28
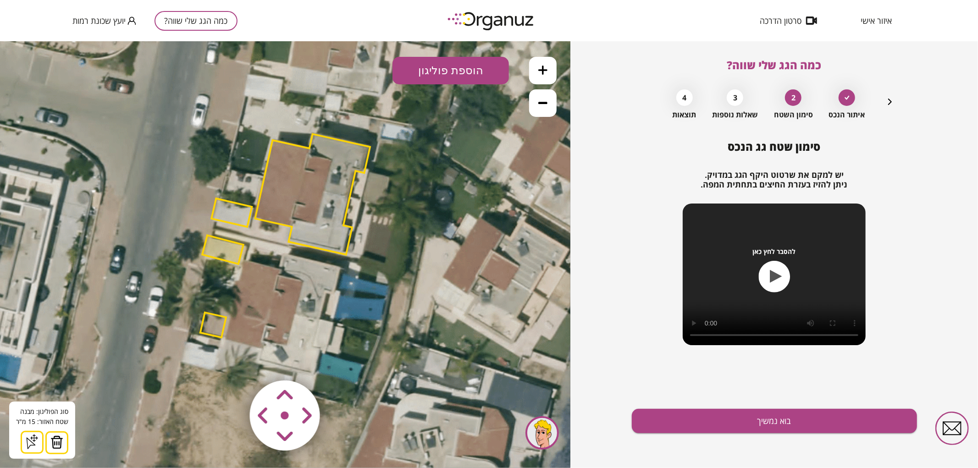
drag, startPoint x: 61, startPoint y: 437, endPoint x: 77, endPoint y: 414, distance: 27.6
click at [60, 437] on img at bounding box center [56, 442] width 13 height 14
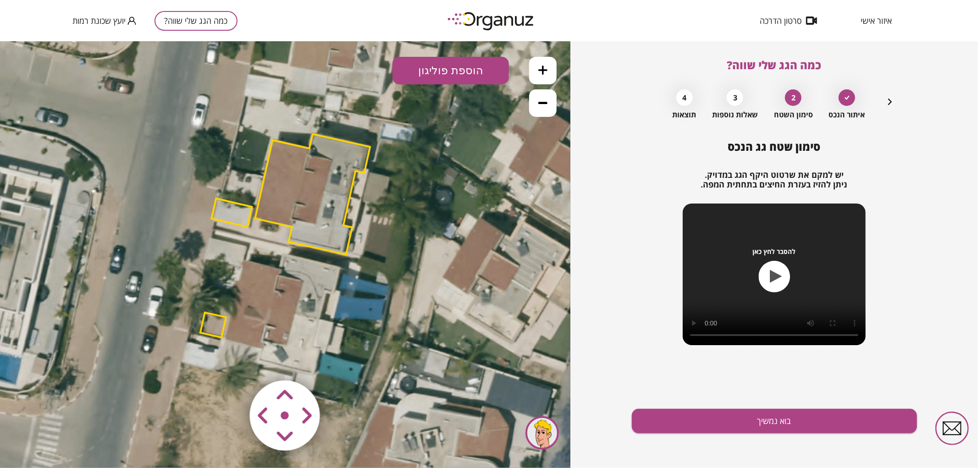
click at [203, 322] on polygon at bounding box center [213, 324] width 26 height 25
click at [43, 447] on button at bounding box center [53, 442] width 23 height 23
click at [539, 72] on icon at bounding box center [542, 69] width 9 height 9
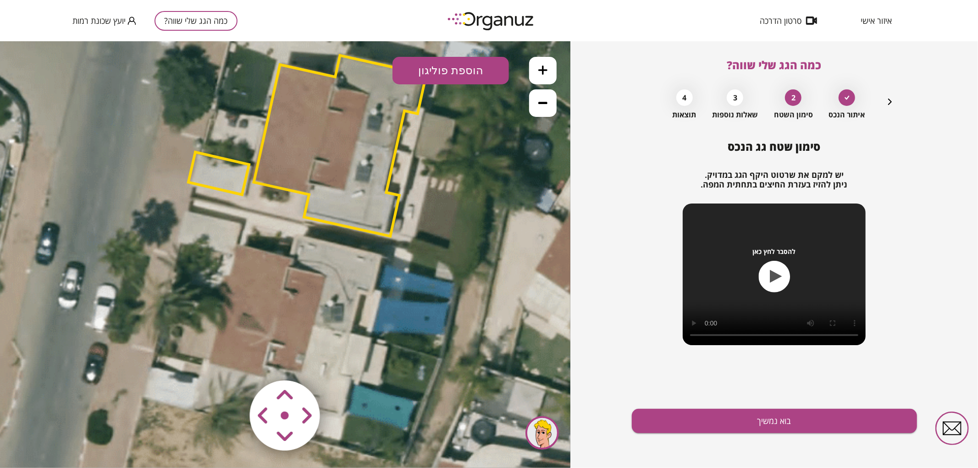
drag, startPoint x: 474, startPoint y: 241, endPoint x: 506, endPoint y: 210, distance: 45.1
click at [506, 210] on icon at bounding box center [298, 239] width 1114 height 1114
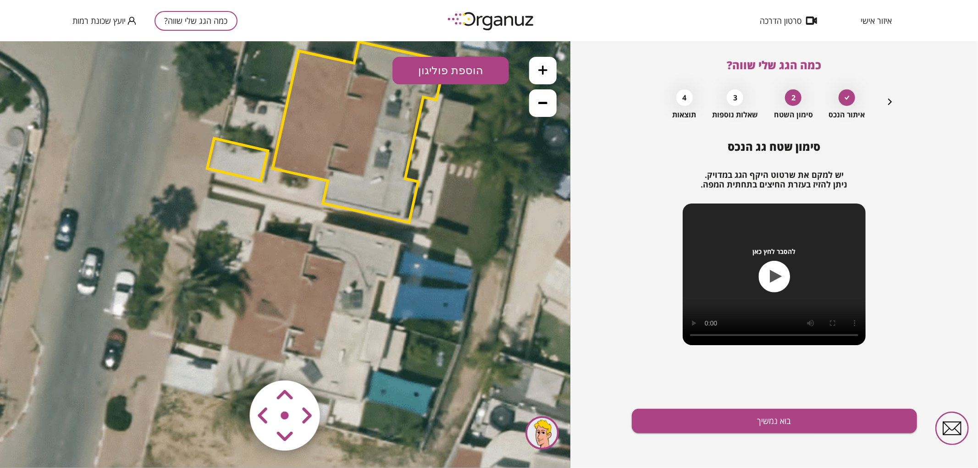
click at [456, 76] on button "הוספת פוליגון" at bounding box center [450, 70] width 116 height 28
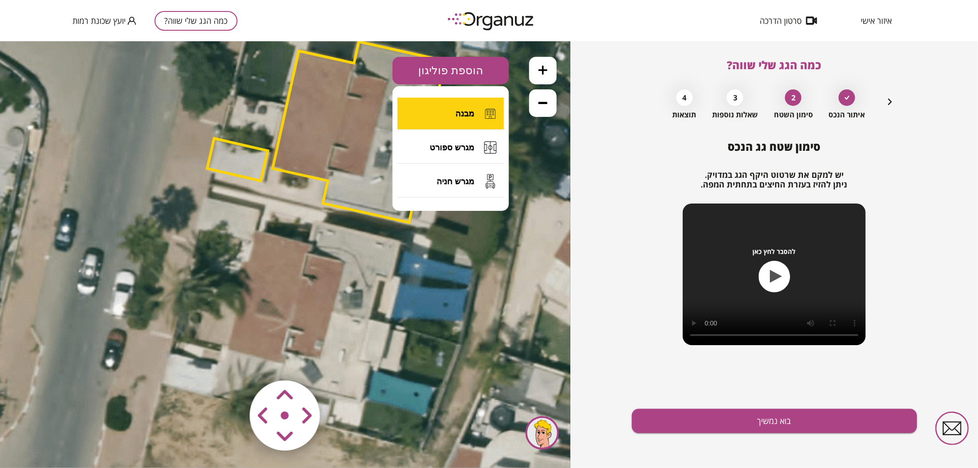
click at [467, 115] on span "מבנה" at bounding box center [464, 113] width 19 height 10
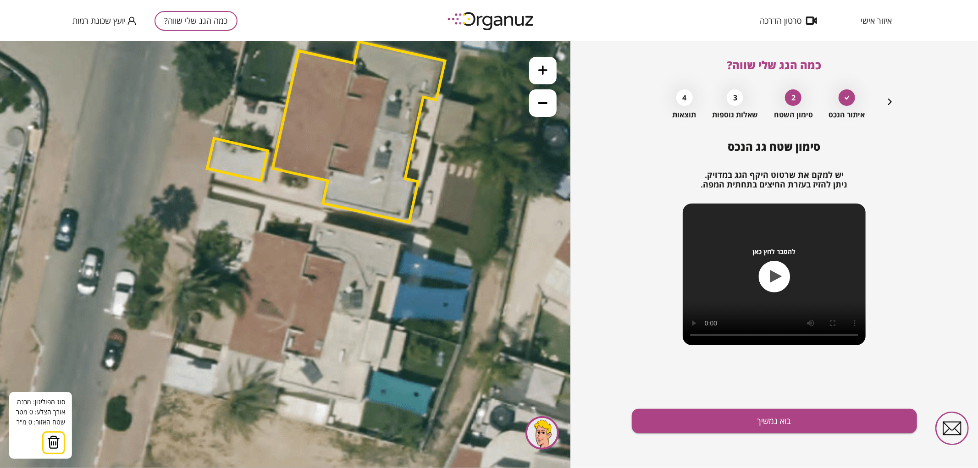
click at [370, 320] on icon at bounding box center [316, 225] width 1114 height 1114
click at [239, 289] on polygon at bounding box center [304, 304] width 131 height 30
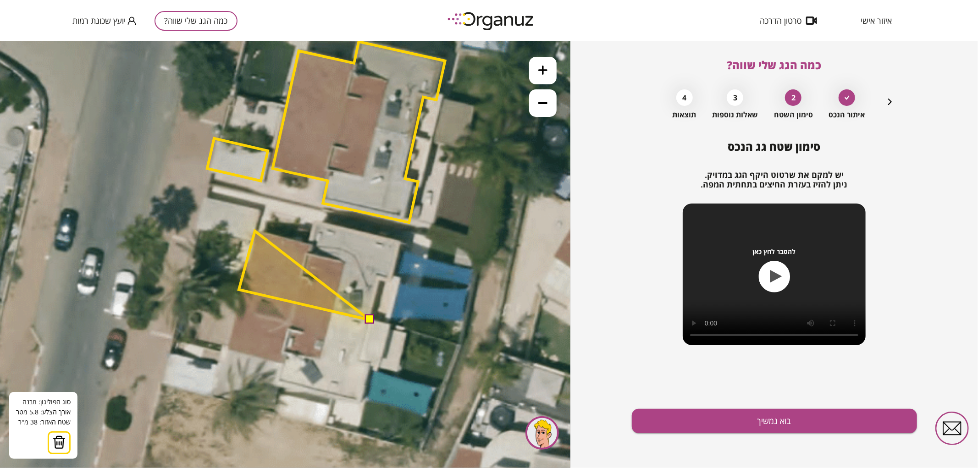
click at [255, 231] on polygon at bounding box center [304, 275] width 131 height 89
click at [309, 243] on polygon at bounding box center [304, 275] width 131 height 89
click at [315, 221] on polygon at bounding box center [304, 270] width 131 height 99
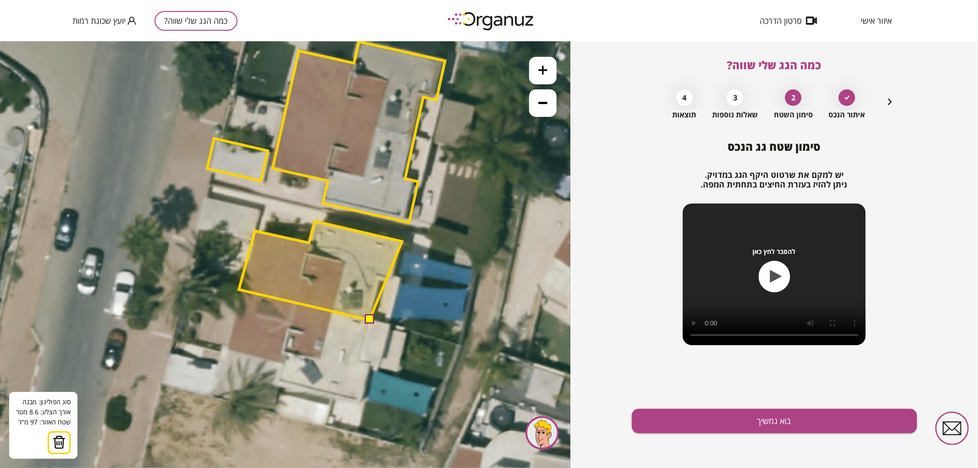
click at [402, 241] on polygon at bounding box center [320, 270] width 163 height 99
click at [391, 282] on polygon at bounding box center [320, 270] width 163 height 99
click at [378, 279] on polygon at bounding box center [320, 270] width 163 height 99
click at [368, 319] on button at bounding box center [368, 319] width 9 height 9
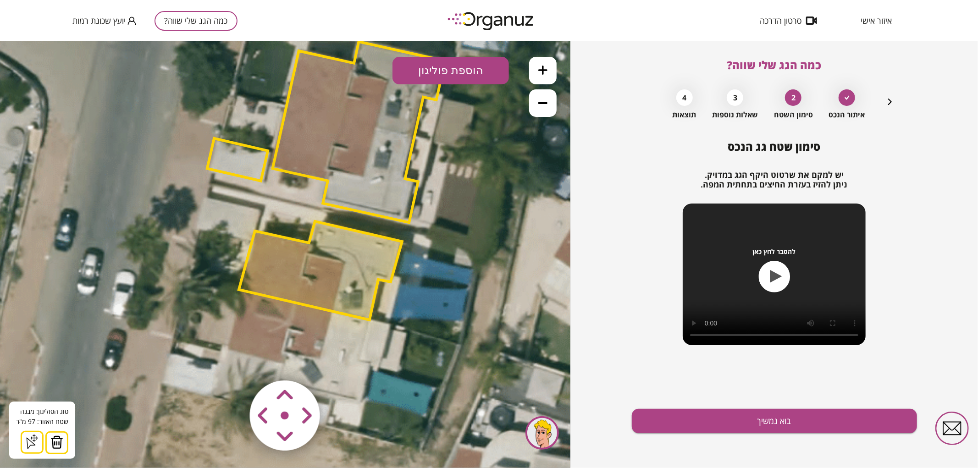
click at [461, 69] on button "הוספת פוליגון" at bounding box center [450, 70] width 116 height 28
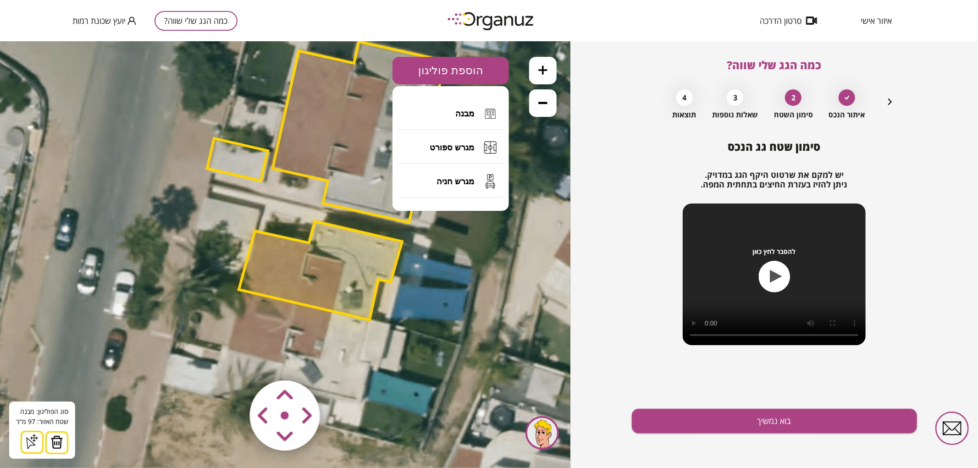
click at [354, 262] on polygon at bounding box center [320, 270] width 163 height 99
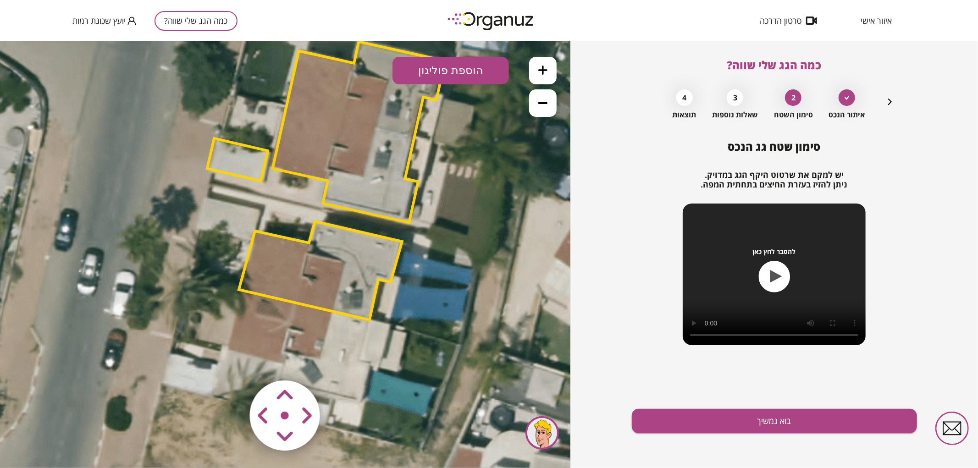
click at [468, 227] on icon at bounding box center [316, 225] width 1114 height 1114
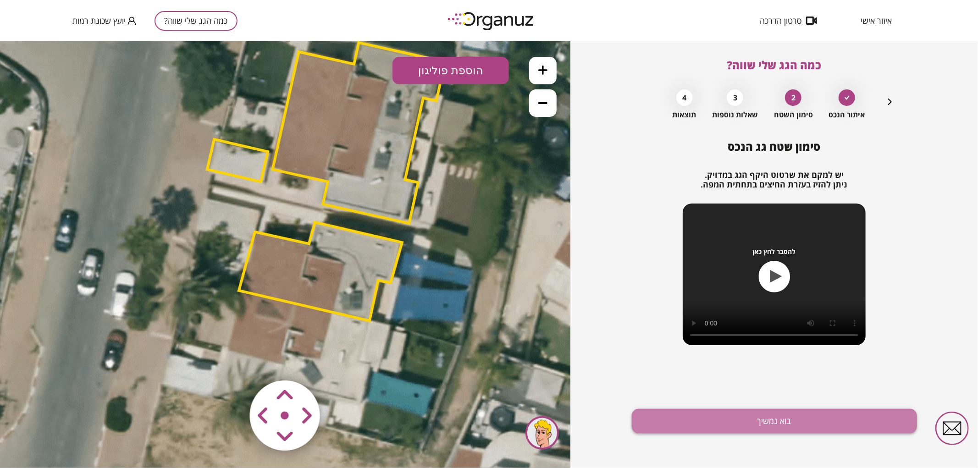
click at [787, 413] on button "בוא נמשיך" at bounding box center [774, 421] width 285 height 24
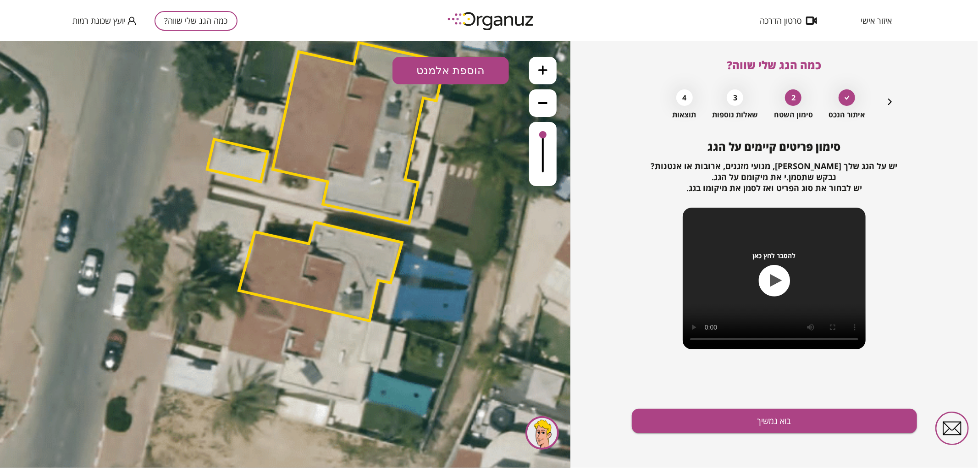
click at [489, 72] on button "הוספת אלמנט" at bounding box center [450, 70] width 116 height 28
drag, startPoint x: 467, startPoint y: 198, endPoint x: 405, endPoint y: 236, distance: 72.7
click at [466, 198] on div ".st0 { fill: #FFFFFF; } .st0 { fill: #FFFFFF; }" at bounding box center [285, 254] width 570 height 427
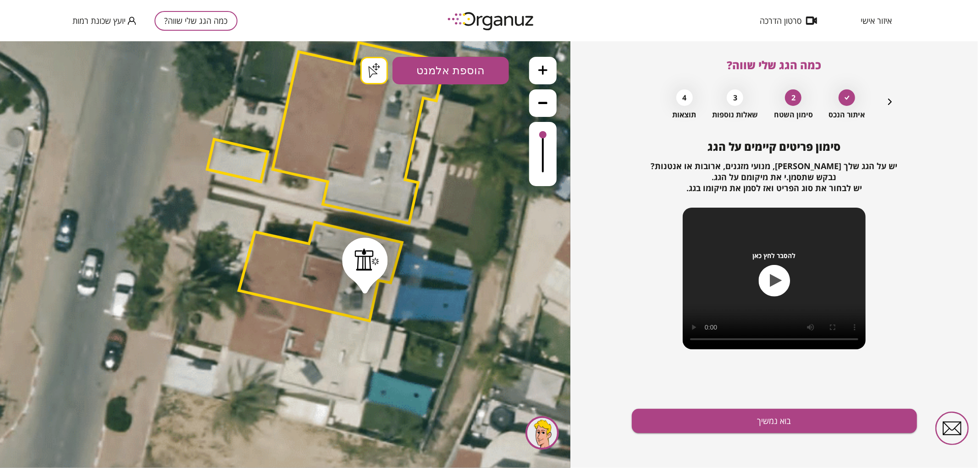
click at [720, 437] on div "סימון פריטים קיימים על הגג יש על הגג שלך [PERSON_NAME], מנועי מזגנים, ארובות או…" at bounding box center [774, 304] width 285 height 328
click at [713, 407] on div "סימון פריטים קיימים על הגג יש על הגג שלך [PERSON_NAME], מנועי מזגנים, ארובות או…" at bounding box center [774, 304] width 285 height 328
click at [730, 418] on button "בוא נמשיך" at bounding box center [774, 421] width 285 height 24
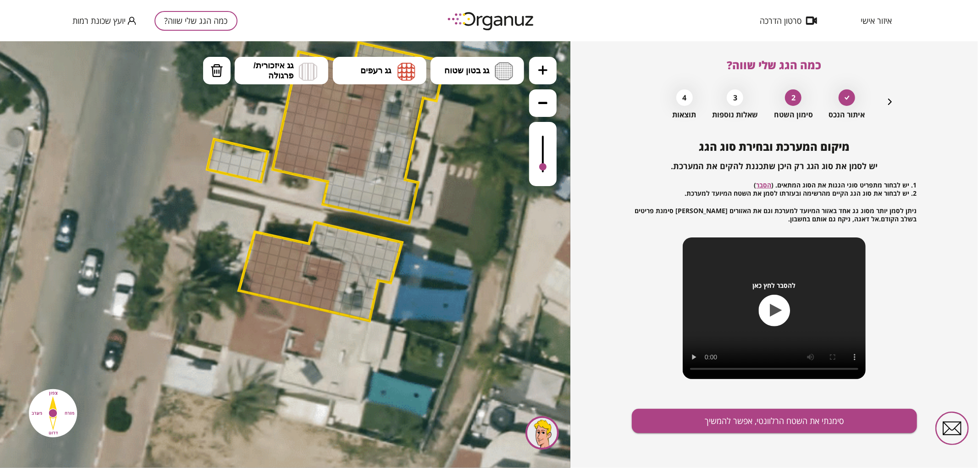
drag, startPoint x: 544, startPoint y: 136, endPoint x: 548, endPoint y: 167, distance: 31.4
click at [548, 167] on div at bounding box center [543, 153] width 28 height 64
click at [478, 64] on button "גג בטון שטוח" at bounding box center [478, 70] width 94 height 28
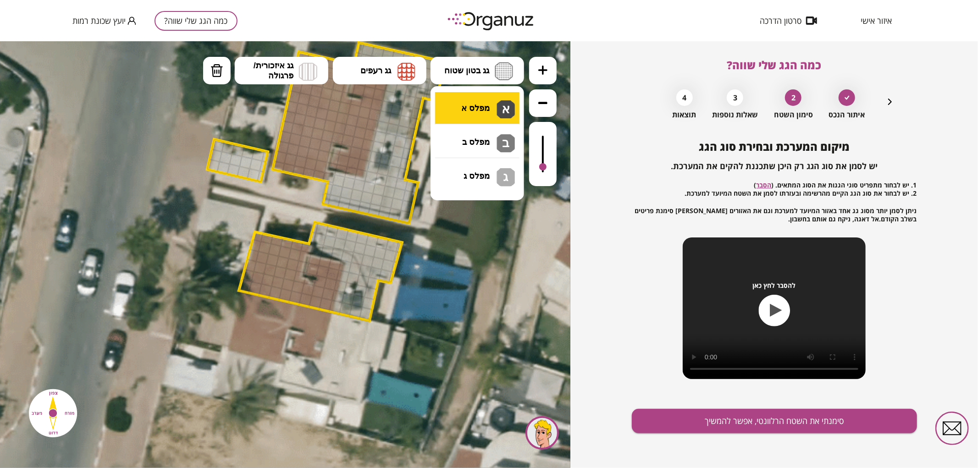
click at [476, 106] on div ".st0 { fill: #FFFFFF; } .st0 { fill: #FFFFFF; }" at bounding box center [285, 254] width 570 height 427
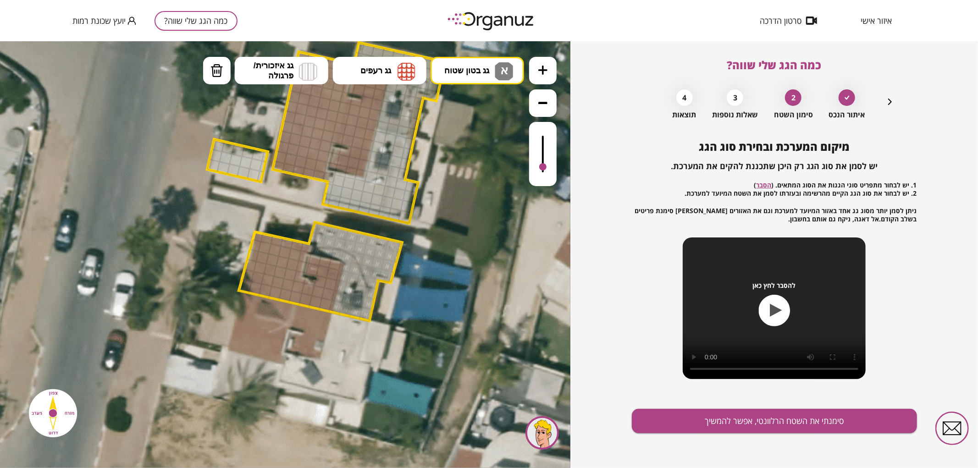
drag, startPoint x: 318, startPoint y: 231, endPoint x: 341, endPoint y: 292, distance: 65.0
click at [397, 75] on img at bounding box center [406, 71] width 18 height 18
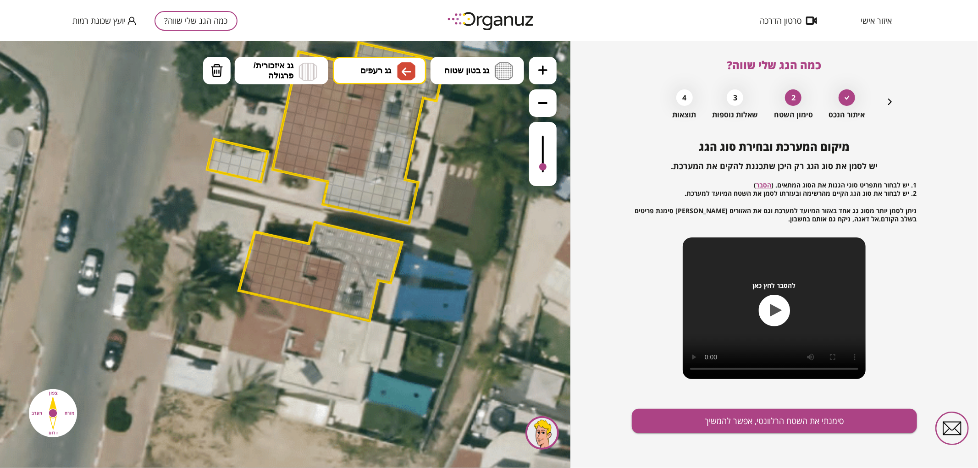
click at [377, 177] on div ".st0 { fill: #FFFFFF; } .st0 { fill: #FFFFFF; }" at bounding box center [285, 254] width 570 height 427
drag, startPoint x: 294, startPoint y: 253, endPoint x: 294, endPoint y: 291, distance: 38.5
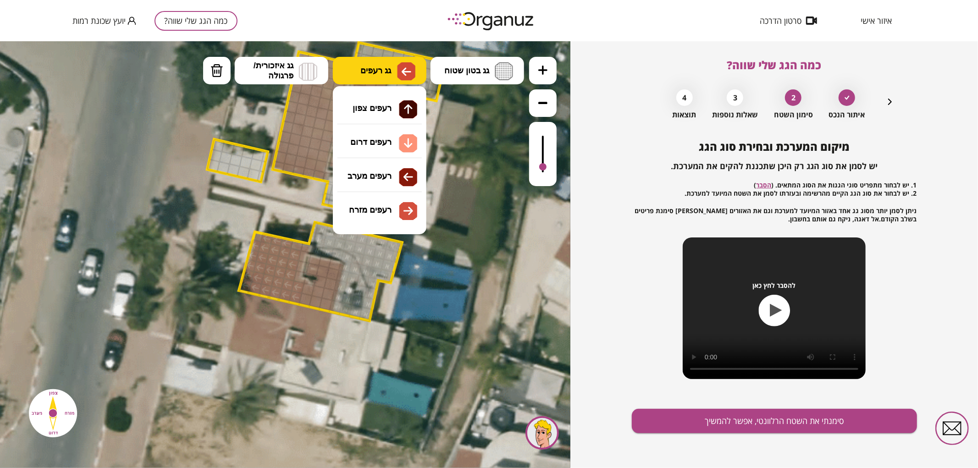
click at [387, 78] on button "גג רעפים" at bounding box center [380, 70] width 94 height 28
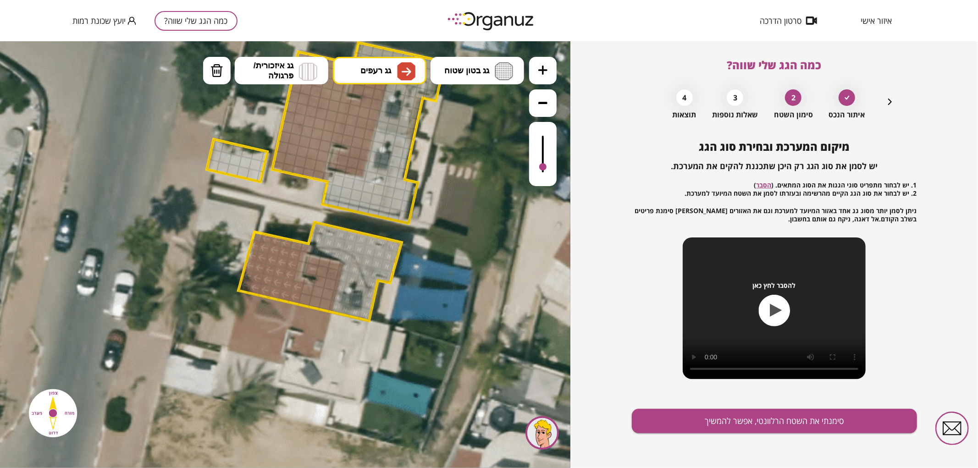
click at [397, 206] on div ".st0 { fill: #FFFFFF; } .st0 { fill: #FFFFFF; }" at bounding box center [285, 254] width 570 height 427
drag, startPoint x: 306, startPoint y: 287, endPoint x: 317, endPoint y: 289, distance: 10.9
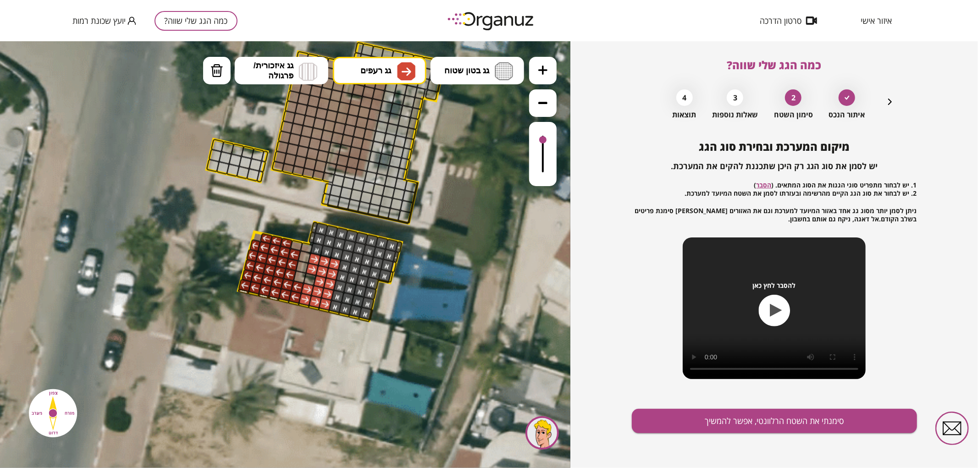
drag, startPoint x: 537, startPoint y: 162, endPoint x: 530, endPoint y: 138, distance: 25.5
click at [530, 139] on div at bounding box center [543, 153] width 28 height 64
click at [393, 69] on button "גג רעפים" at bounding box center [380, 70] width 94 height 28
click at [383, 180] on div ".st0 { fill: #FFFFFF; } .st0 { fill: #FFFFFF; }" at bounding box center [285, 254] width 570 height 427
drag, startPoint x: 296, startPoint y: 245, endPoint x: 296, endPoint y: 240, distance: 5.1
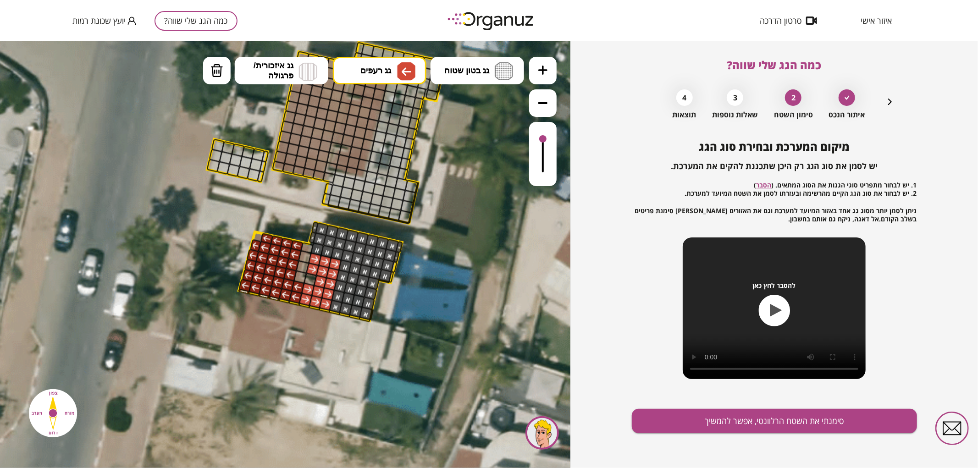
click at [296, 240] on div at bounding box center [296, 244] width 13 height 11
drag, startPoint x: 260, startPoint y: 293, endPoint x: 292, endPoint y: 304, distance: 33.3
click at [292, 304] on div ".st0 { fill: #FFFFFF; } .st0 { fill: #FFFFFF; }" at bounding box center [316, 226] width 1114 height 1114
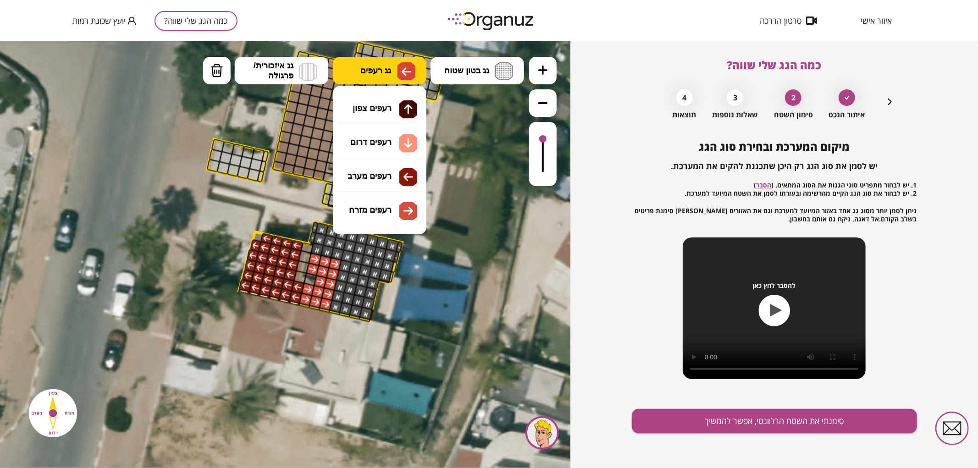
click at [375, 72] on span "גג רעפים" at bounding box center [375, 70] width 31 height 10
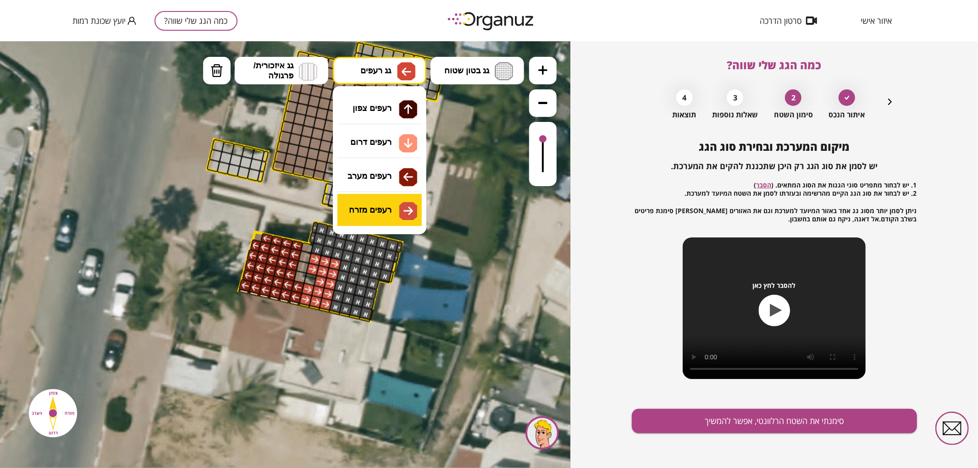
click at [376, 211] on div ".st0 { fill: #FFFFFF; } .st0 { fill: #FFFFFF; }" at bounding box center [285, 254] width 570 height 427
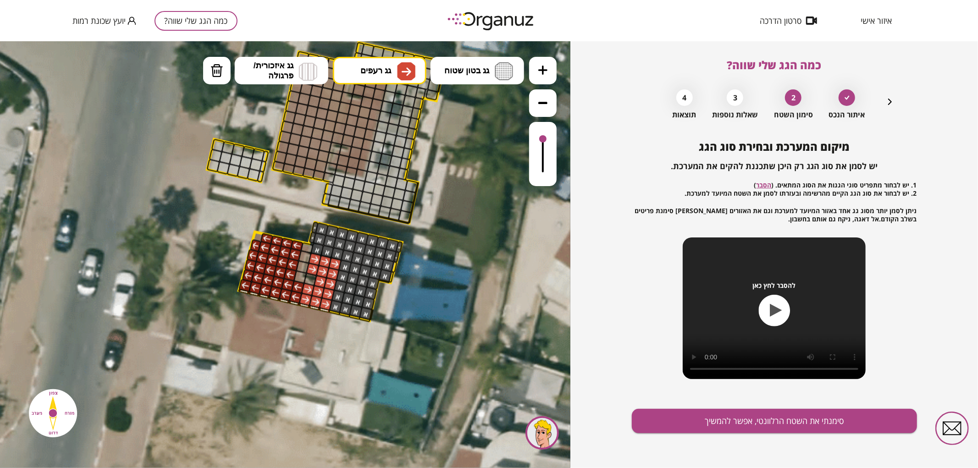
drag, startPoint x: 300, startPoint y: 304, endPoint x: 324, endPoint y: 309, distance: 24.6
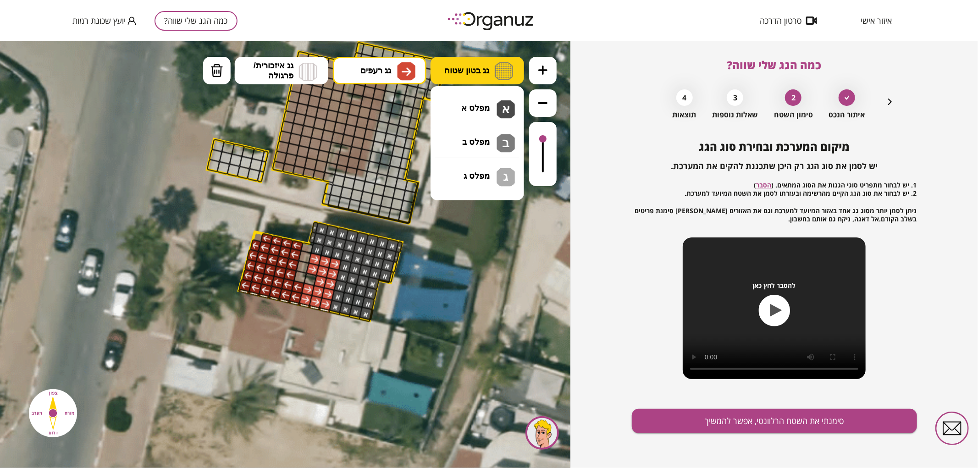
click at [455, 64] on button "גג בטון שטוח" at bounding box center [478, 70] width 94 height 28
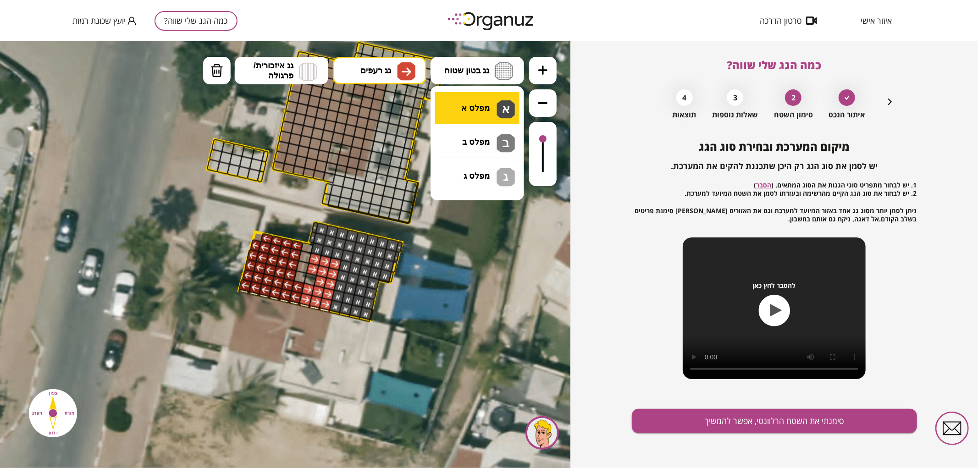
click at [456, 109] on div ".st0 { fill: #FFFFFF; } .st0 { fill: #FFFFFF; }" at bounding box center [285, 254] width 570 height 427
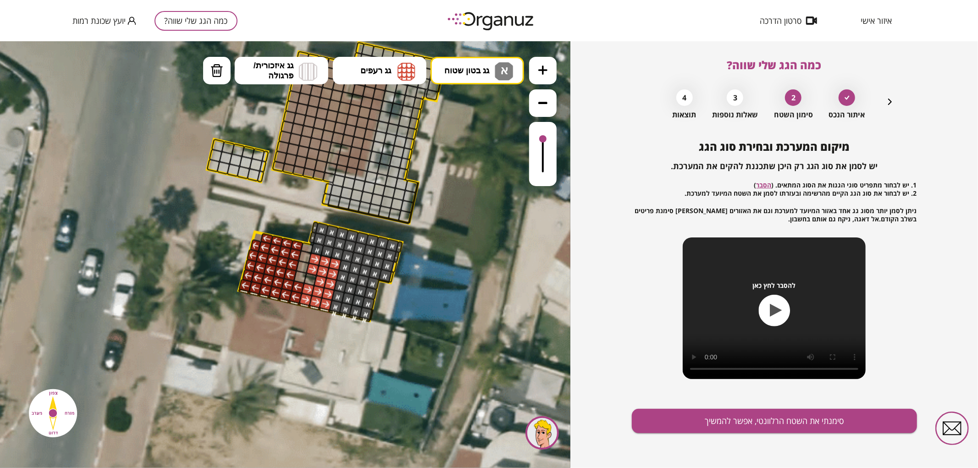
drag, startPoint x: 334, startPoint y: 313, endPoint x: 353, endPoint y: 318, distance: 19.8
click at [818, 425] on button "סימנתי את השטח הרלוונטי, אפשר להמשיך" at bounding box center [774, 421] width 285 height 24
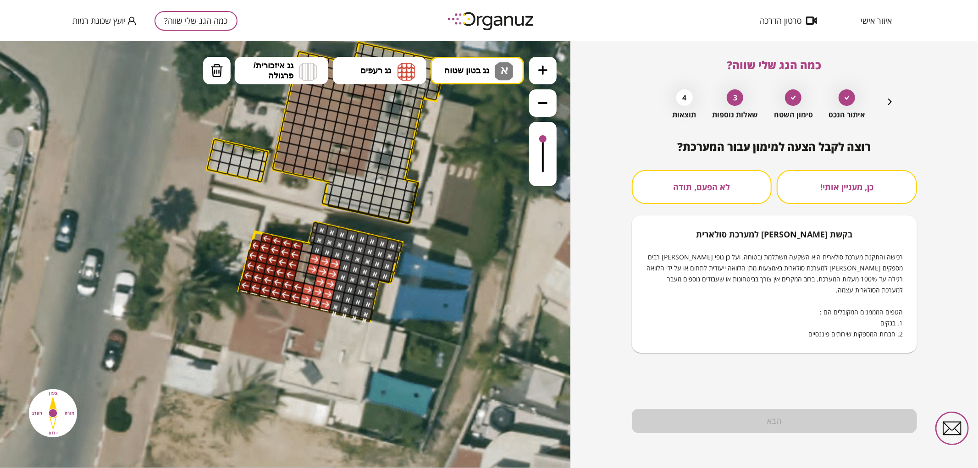
click at [743, 192] on button "לא הפעם, תודה" at bounding box center [702, 187] width 140 height 34
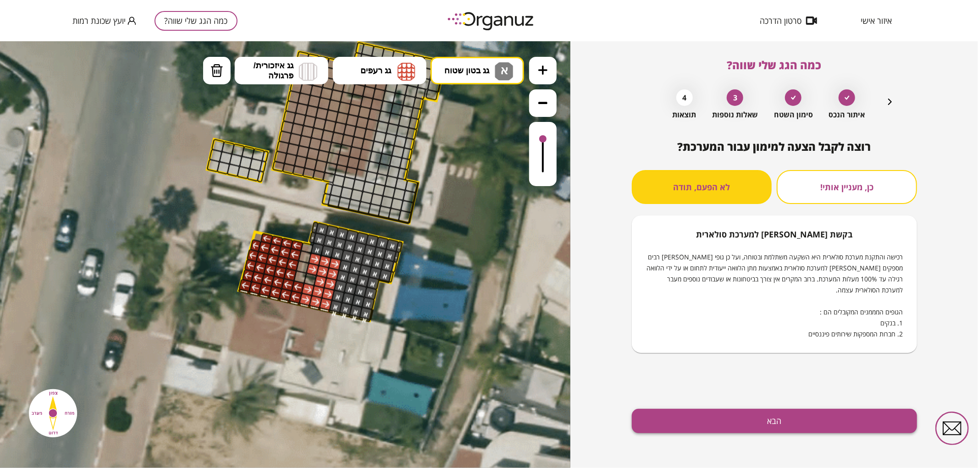
click at [793, 413] on button "הבא" at bounding box center [774, 421] width 285 height 24
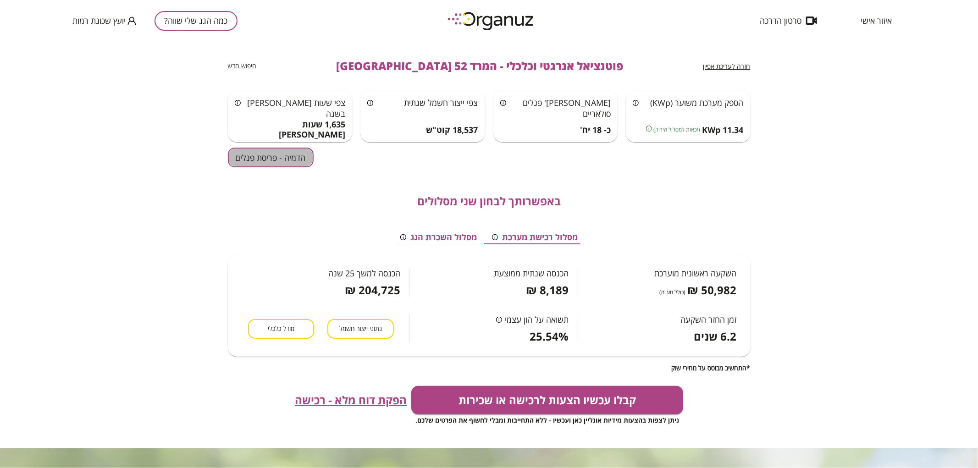
click at [269, 162] on button "הדמיה - פריסת פנלים" at bounding box center [271, 158] width 86 height 20
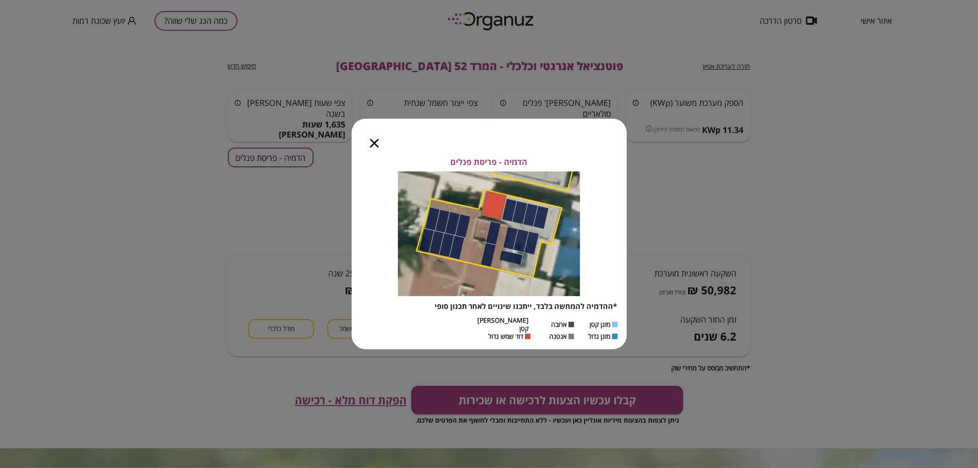
click at [376, 147] on icon "button" at bounding box center [374, 143] width 9 height 9
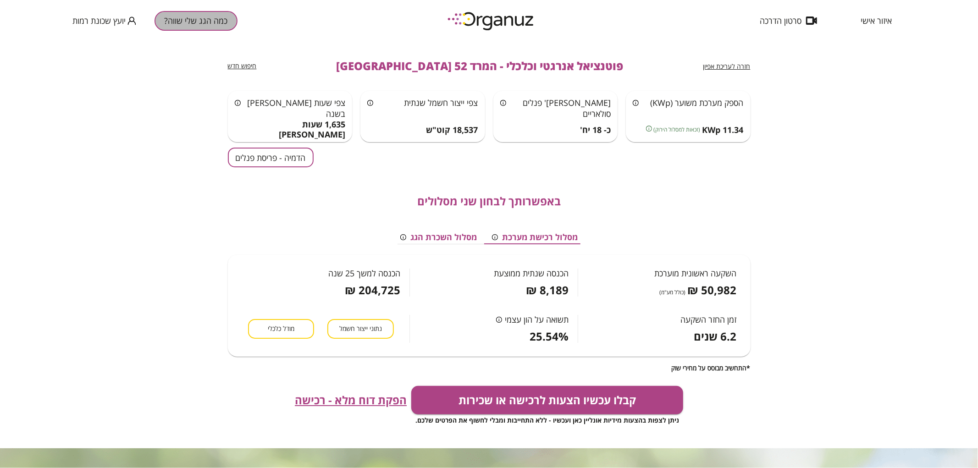
click at [204, 17] on button "כמה הגג שלי שווה?" at bounding box center [196, 21] width 83 height 20
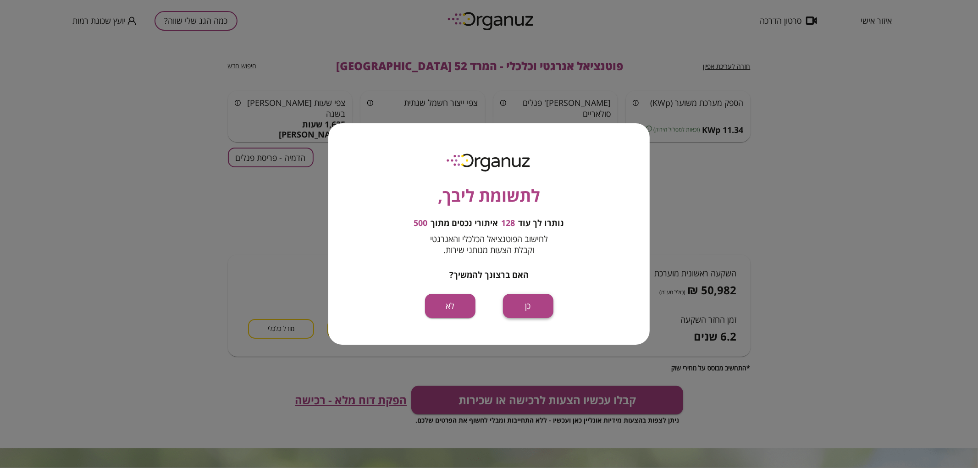
click at [526, 301] on button "כן" at bounding box center [528, 306] width 50 height 24
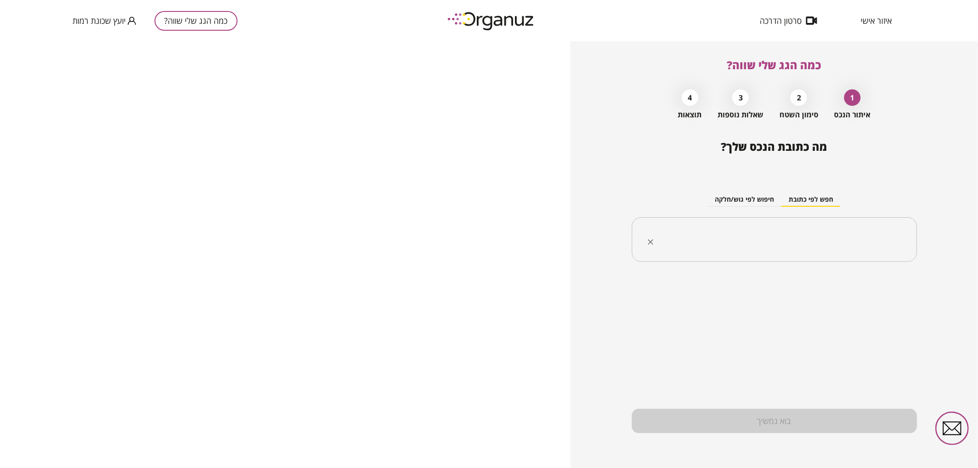
click at [710, 241] on input "text" at bounding box center [778, 239] width 256 height 23
click at [768, 290] on li "המרד 56 [GEOGRAPHIC_DATA]" at bounding box center [774, 286] width 261 height 17
type input "**********"
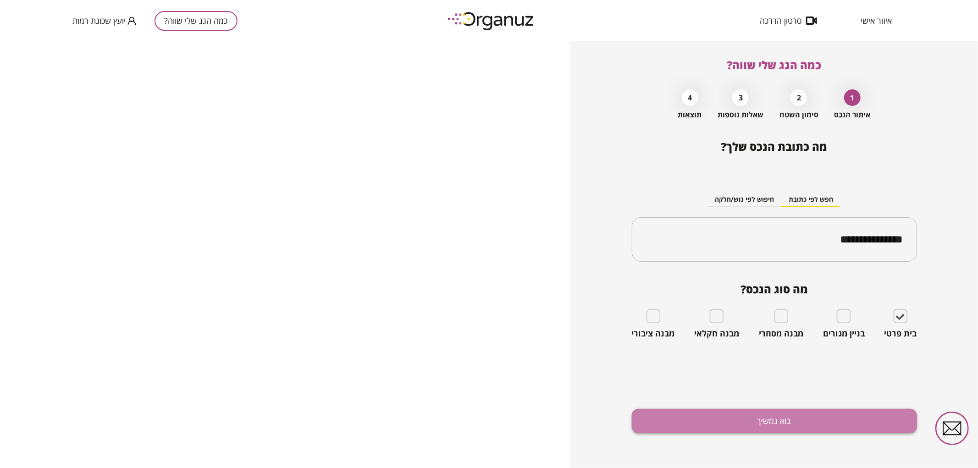
click at [874, 409] on button "בוא נמשיך" at bounding box center [774, 421] width 285 height 24
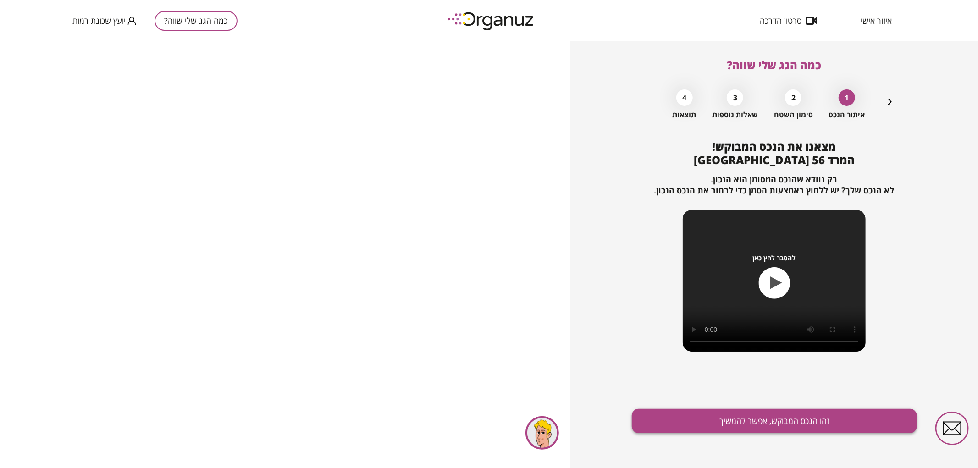
click at [664, 429] on button "זהו הנכס המבוקש, אפשר להמשיך" at bounding box center [774, 421] width 285 height 24
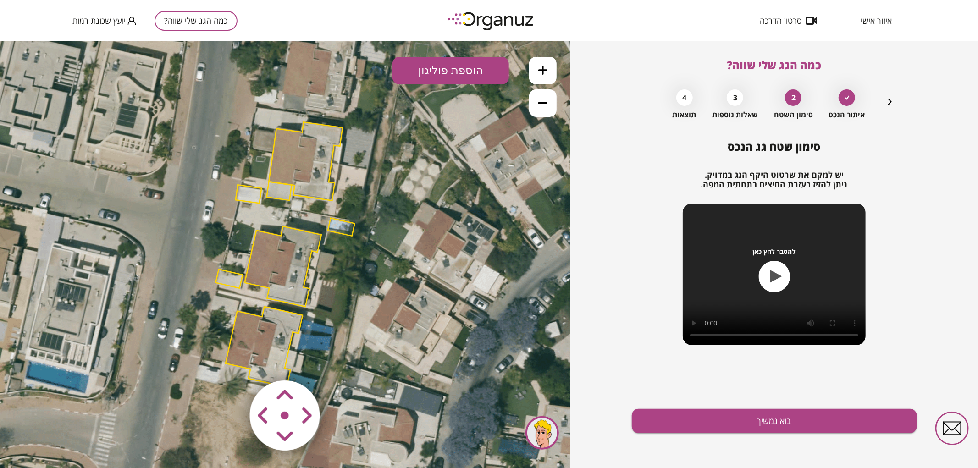
click at [233, 280] on polygon at bounding box center [228, 278] width 27 height 19
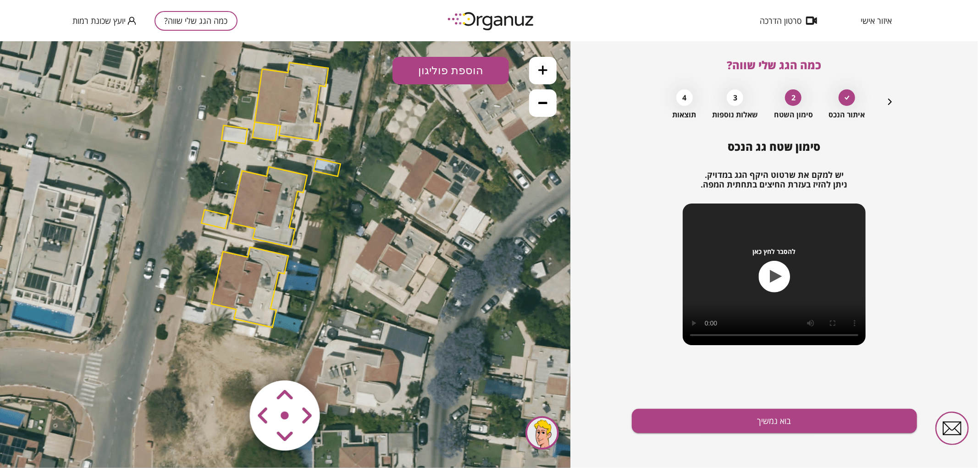
drag, startPoint x: 268, startPoint y: 277, endPoint x: 254, endPoint y: 217, distance: 61.3
click at [254, 217] on polygon at bounding box center [269, 206] width 77 height 80
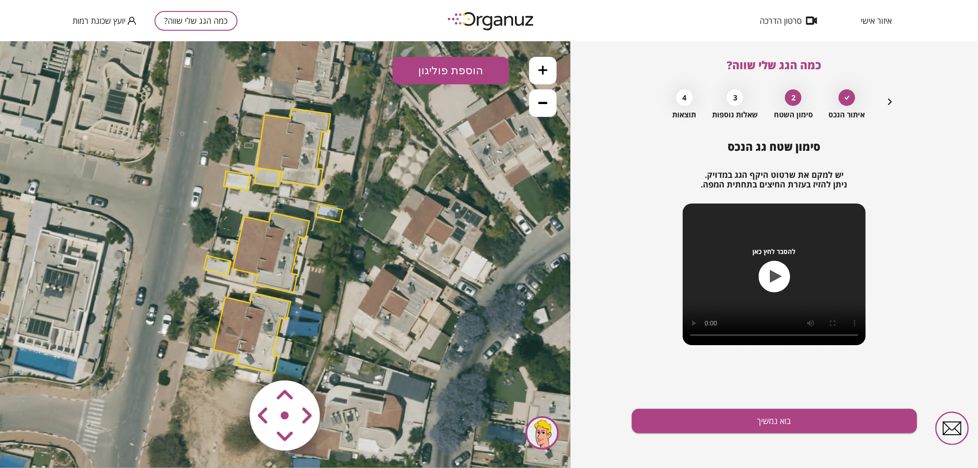
drag, startPoint x: 254, startPoint y: 217, endPoint x: 259, endPoint y: 276, distance: 58.4
click at [259, 276] on polygon at bounding box center [271, 252] width 77 height 80
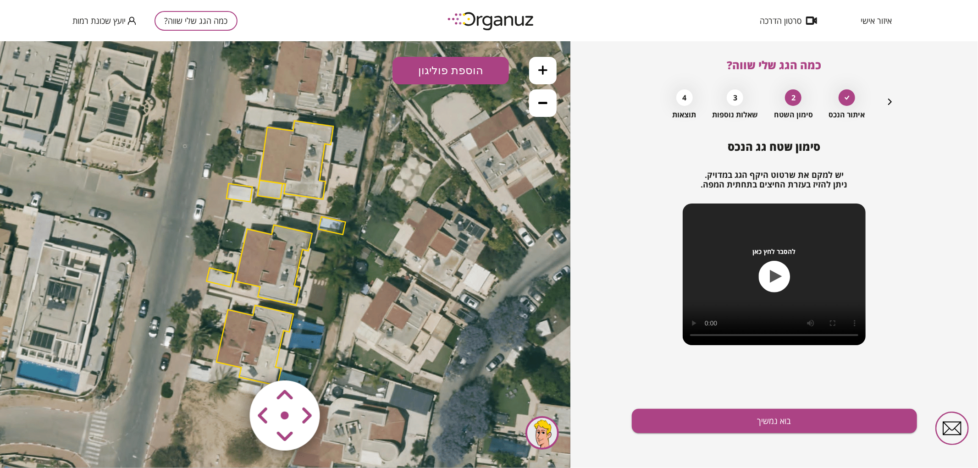
click at [268, 256] on polygon at bounding box center [274, 265] width 77 height 80
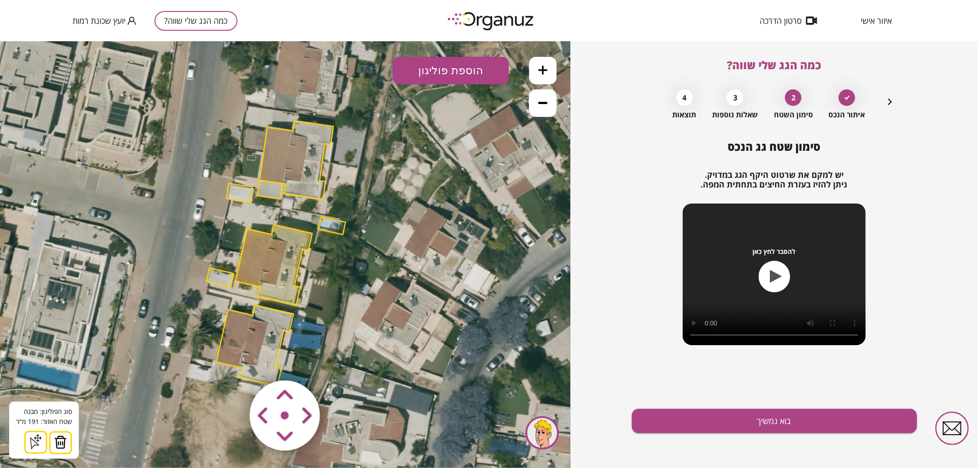
click at [61, 441] on img at bounding box center [60, 442] width 13 height 14
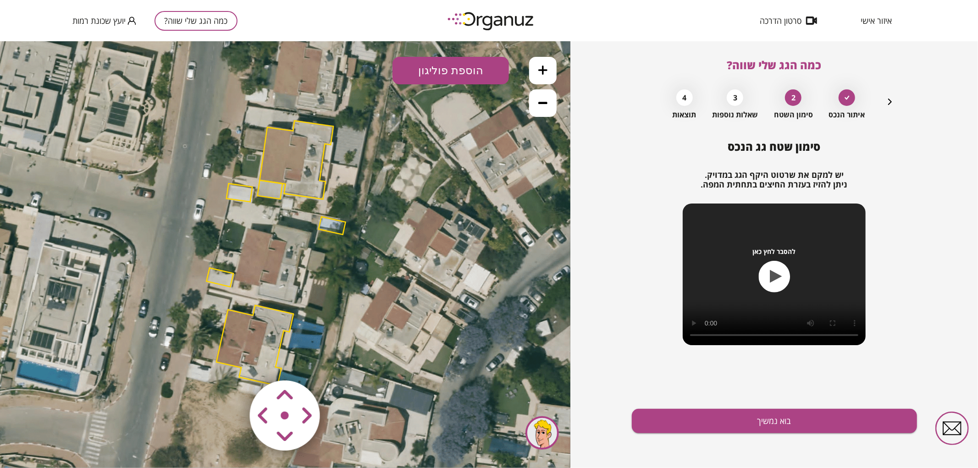
click at [216, 275] on polygon at bounding box center [219, 277] width 27 height 19
click at [58, 442] on img at bounding box center [56, 442] width 13 height 14
click at [327, 225] on polygon at bounding box center [332, 225] width 27 height 18
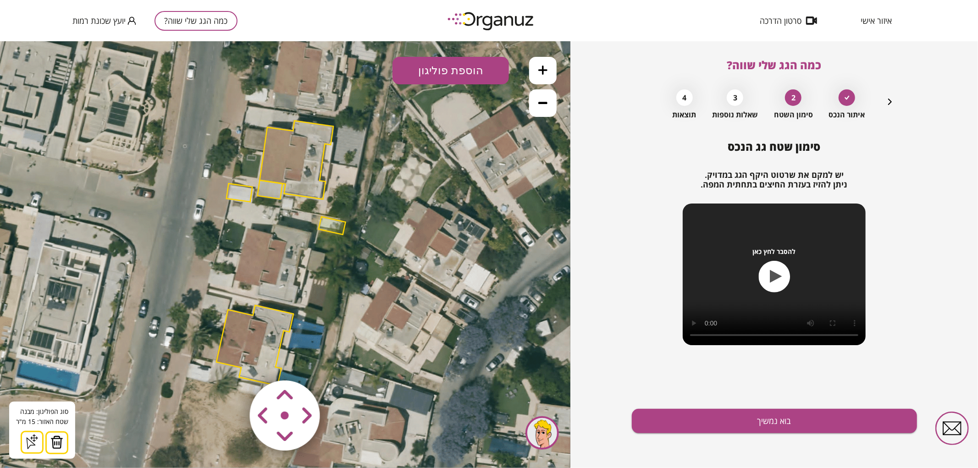
click at [61, 440] on img at bounding box center [56, 442] width 13 height 14
click at [534, 70] on button at bounding box center [543, 70] width 28 height 28
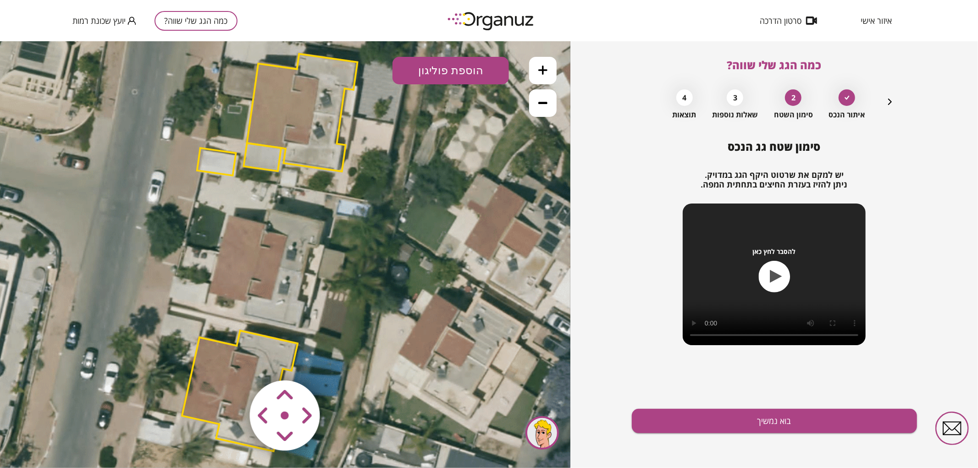
click at [550, 69] on button at bounding box center [543, 70] width 28 height 28
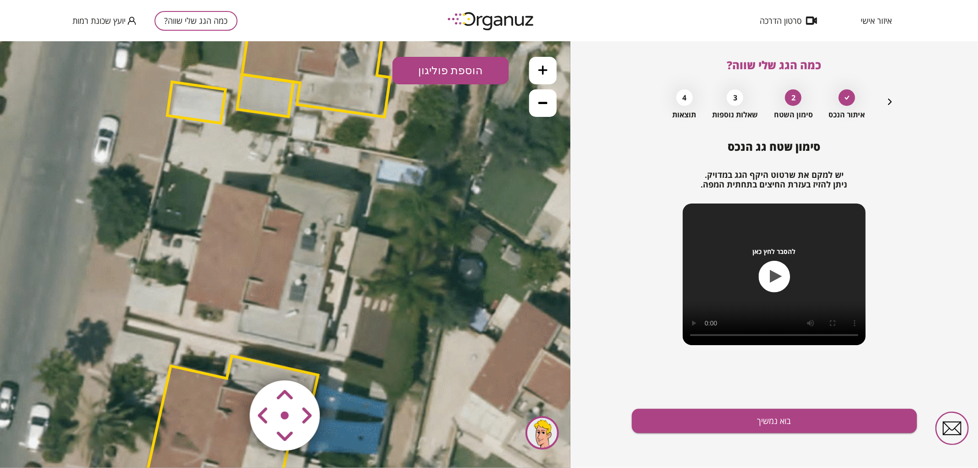
drag, startPoint x: 405, startPoint y: 226, endPoint x: 431, endPoint y: 201, distance: 36.3
click at [431, 201] on icon at bounding box center [278, 240] width 1826 height 1826
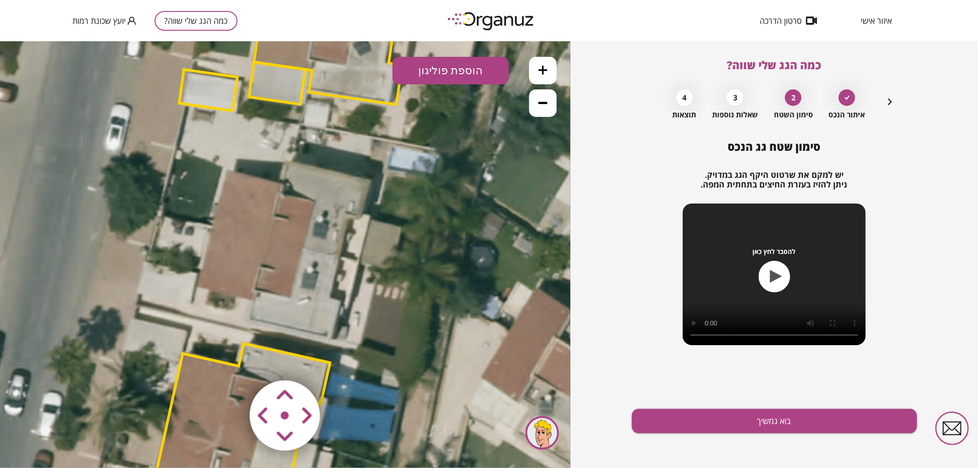
click at [459, 78] on button "הוספת פוליגון" at bounding box center [450, 70] width 116 height 28
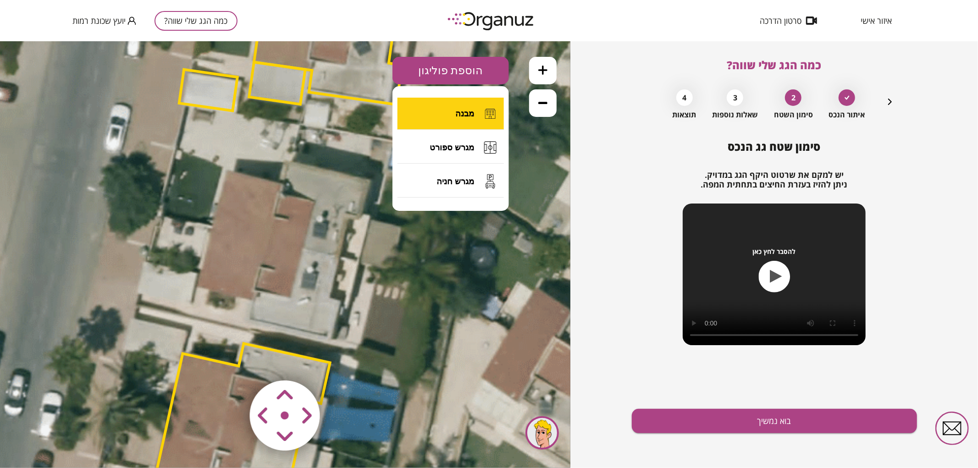
click at [453, 109] on button "מבנה" at bounding box center [450, 113] width 106 height 32
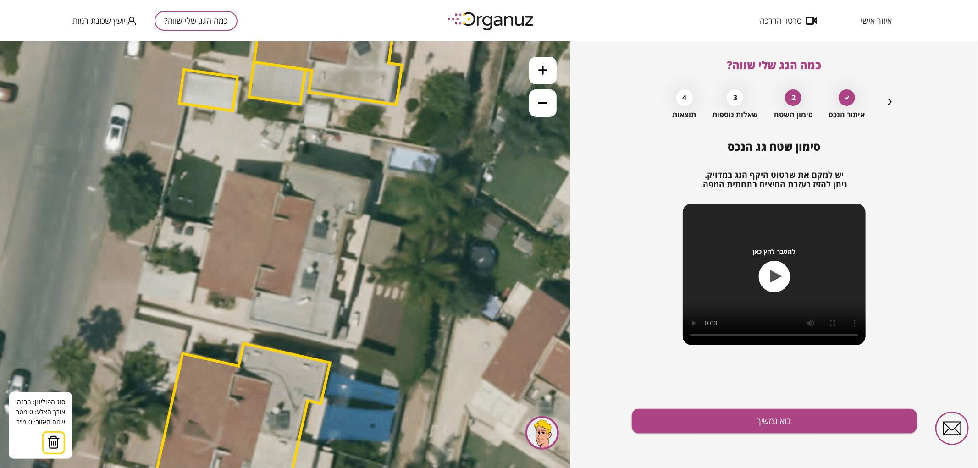
click at [338, 257] on icon at bounding box center [290, 228] width 1826 height 1826
click at [213, 227] on polygon at bounding box center [275, 242] width 125 height 30
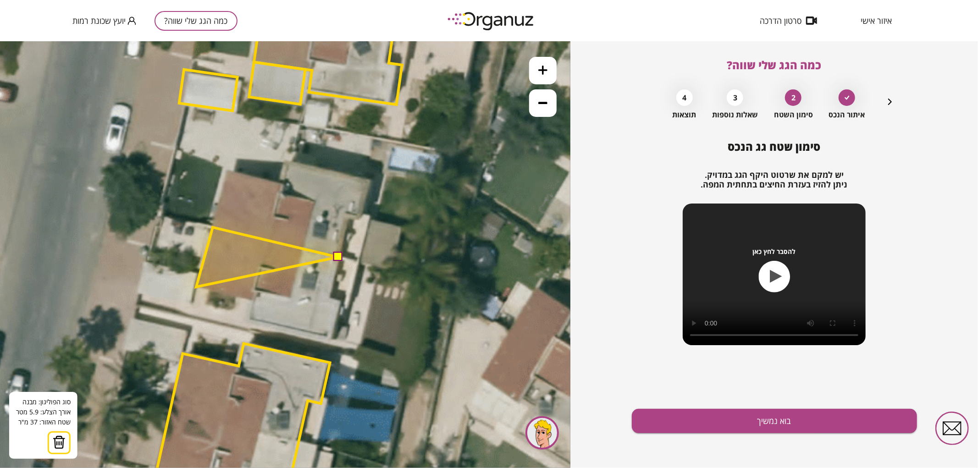
click at [196, 287] on polygon at bounding box center [267, 257] width 142 height 60
click at [255, 300] on polygon at bounding box center [267, 263] width 142 height 73
click at [250, 318] on polygon at bounding box center [267, 272] width 142 height 91
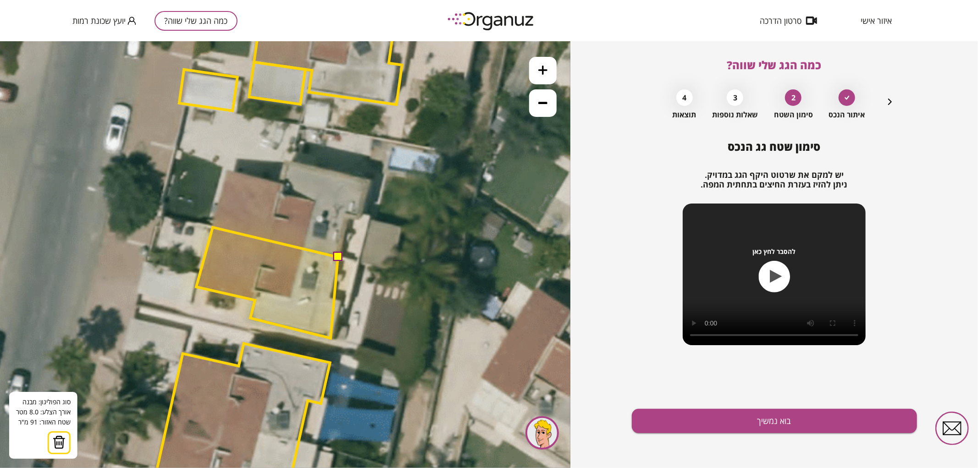
click at [331, 338] on polygon at bounding box center [267, 282] width 142 height 111
click at [341, 300] on polygon at bounding box center [268, 282] width 145 height 111
click at [329, 298] on polygon at bounding box center [268, 282] width 145 height 111
click at [336, 254] on button at bounding box center [337, 256] width 9 height 9
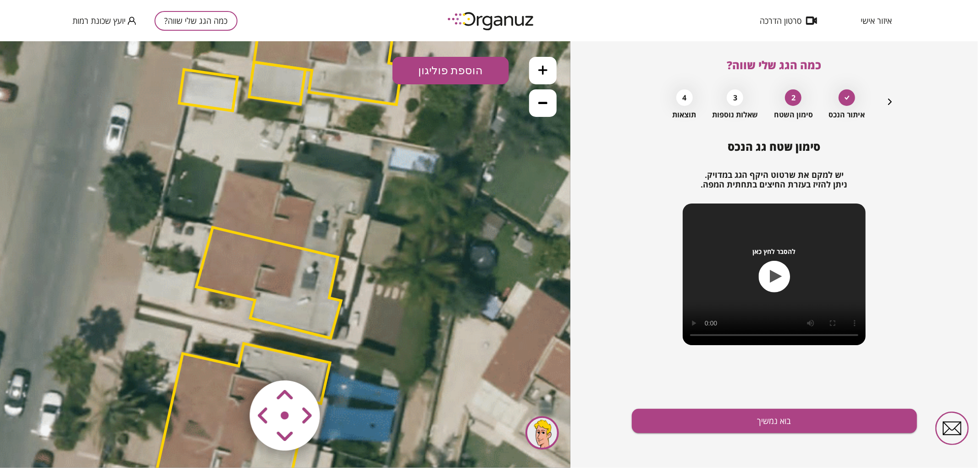
click at [309, 269] on polygon at bounding box center [268, 282] width 145 height 111
click at [253, 274] on polygon at bounding box center [268, 281] width 145 height 111
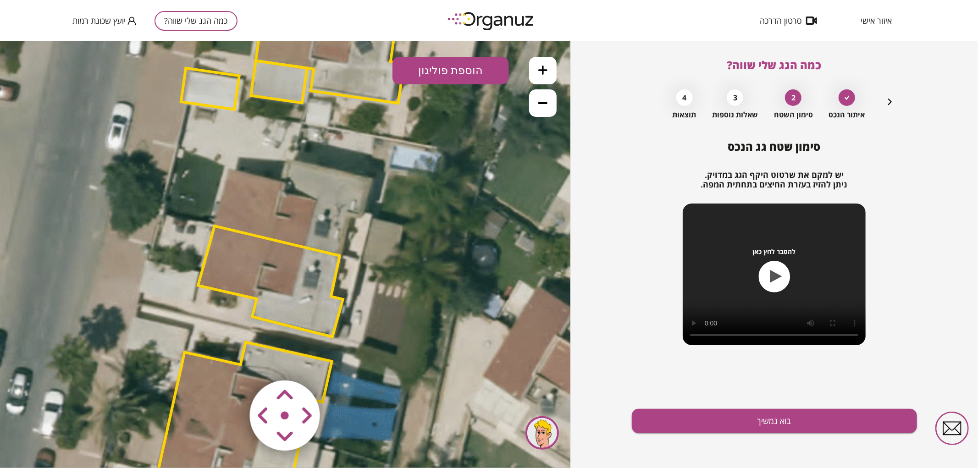
click at [249, 267] on polygon at bounding box center [270, 281] width 145 height 111
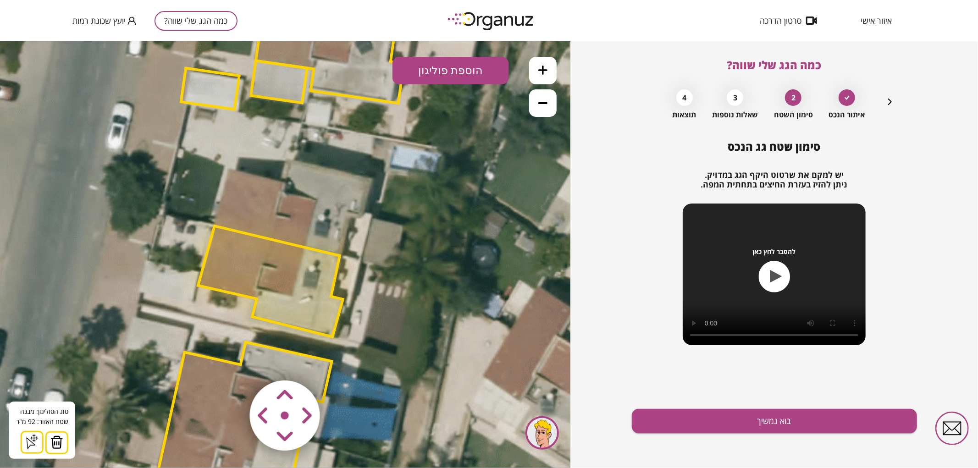
click at [58, 442] on img at bounding box center [56, 442] width 13 height 14
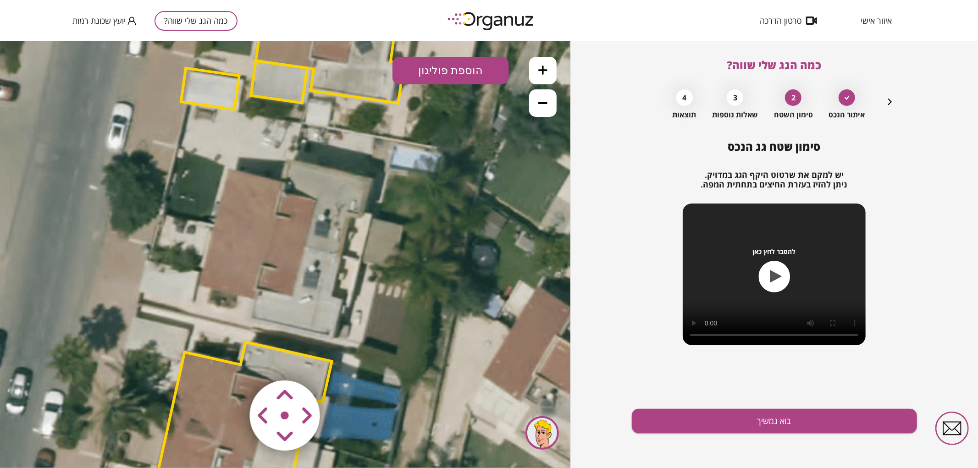
click at [453, 66] on button "הוספת פוליגון" at bounding box center [450, 70] width 116 height 28
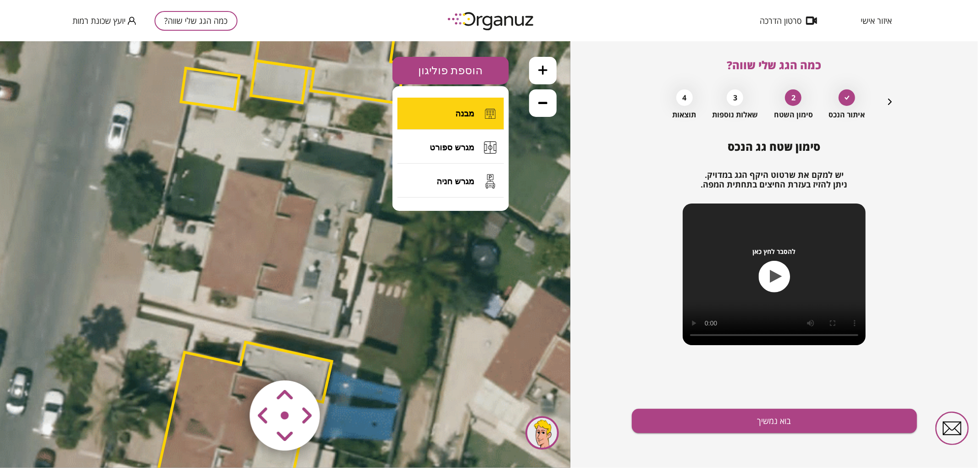
click at [458, 115] on span "מבנה" at bounding box center [464, 113] width 19 height 10
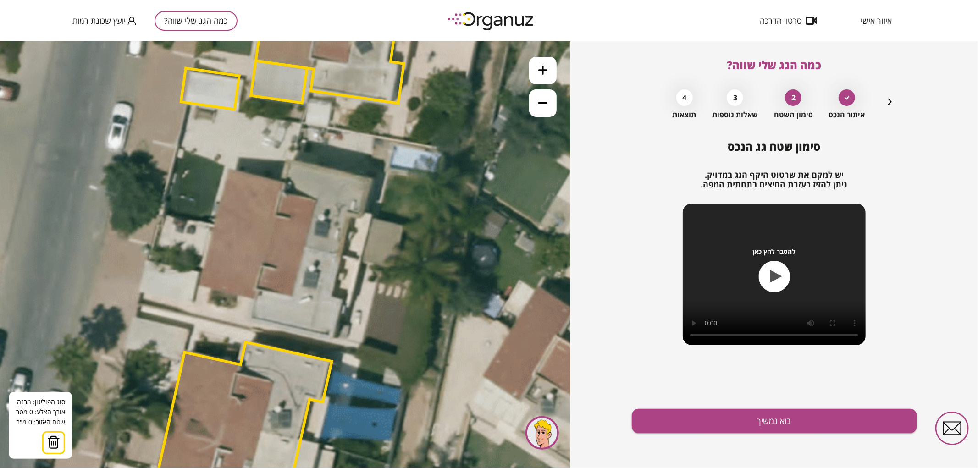
click at [342, 254] on icon at bounding box center [292, 226] width 1826 height 1826
click at [213, 225] on polygon at bounding box center [277, 239] width 128 height 29
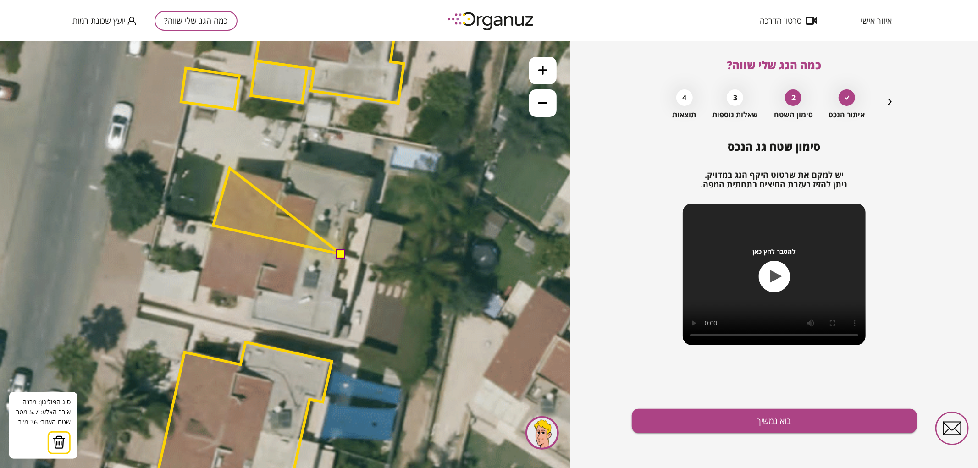
click at [230, 168] on polygon at bounding box center [277, 211] width 128 height 86
click at [284, 180] on polygon at bounding box center [277, 211] width 128 height 86
click at [287, 161] on polygon at bounding box center [277, 207] width 128 height 93
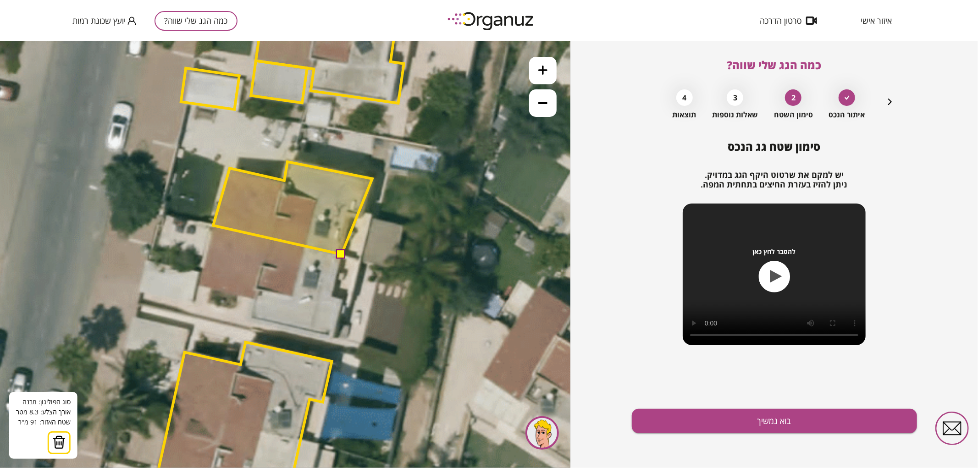
click at [372, 178] on polygon at bounding box center [292, 207] width 159 height 93
click at [363, 216] on polygon at bounding box center [292, 207] width 159 height 93
click at [349, 214] on polygon at bounding box center [292, 207] width 159 height 93
click at [342, 252] on button at bounding box center [341, 253] width 9 height 9
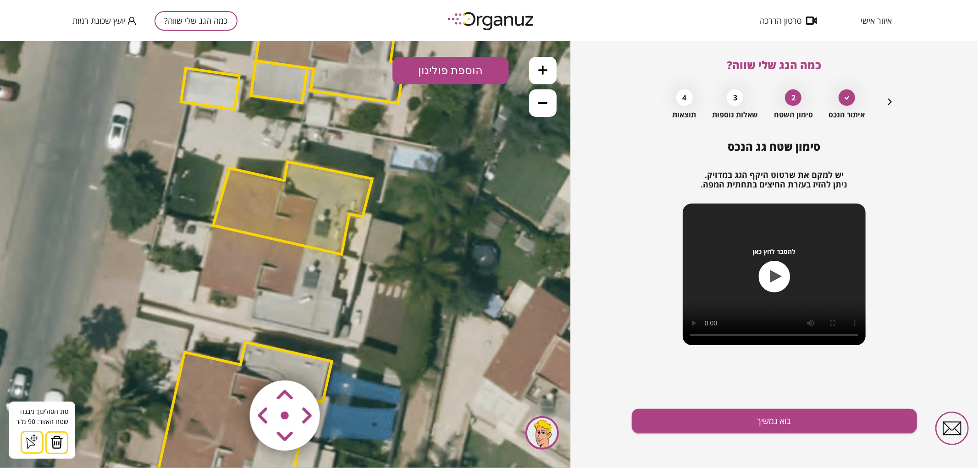
click at [333, 232] on polygon at bounding box center [292, 207] width 159 height 93
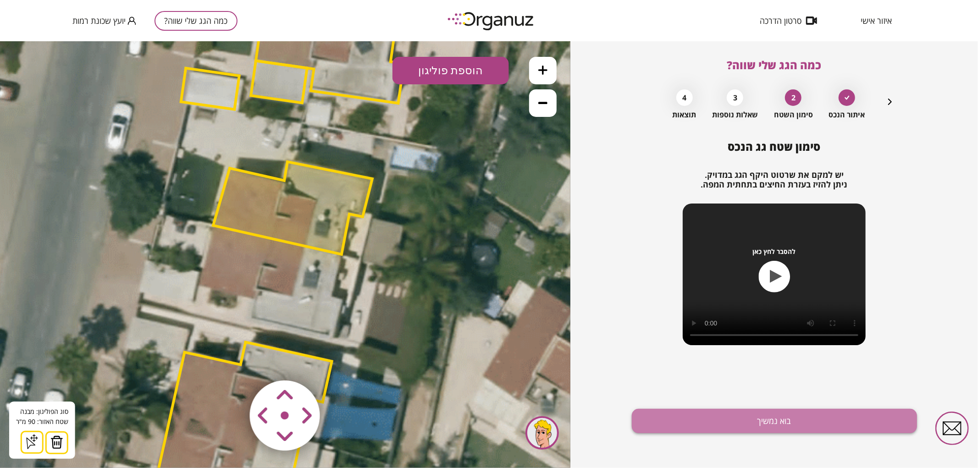
click at [660, 409] on button "בוא נמשיך" at bounding box center [774, 421] width 285 height 24
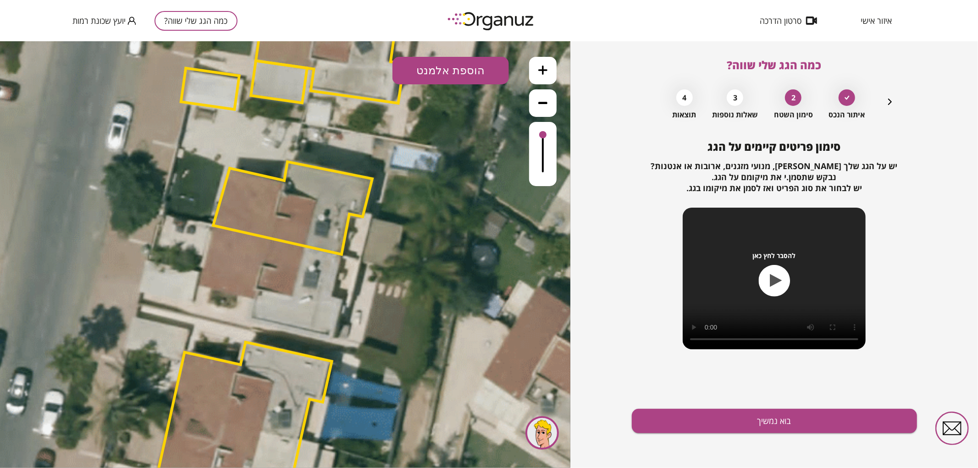
click at [432, 66] on button "הוספת אלמנט" at bounding box center [450, 70] width 116 height 28
drag, startPoint x: 465, startPoint y: 171, endPoint x: 438, endPoint y: 180, distance: 28.7
click at [464, 171] on div ".st0 { fill: #FFFFFF; } .st0 { fill: #FFFFFF; }" at bounding box center [285, 254] width 570 height 427
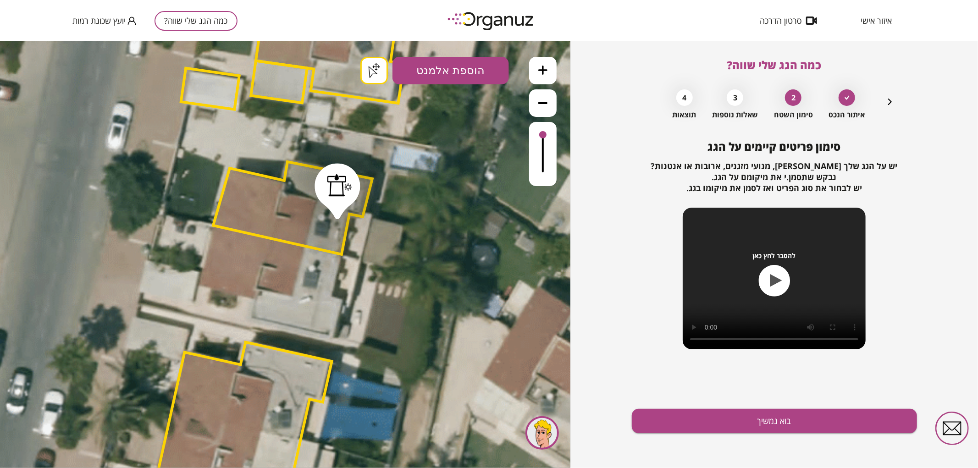
click at [772, 422] on button "בוא נמשיך" at bounding box center [774, 421] width 285 height 24
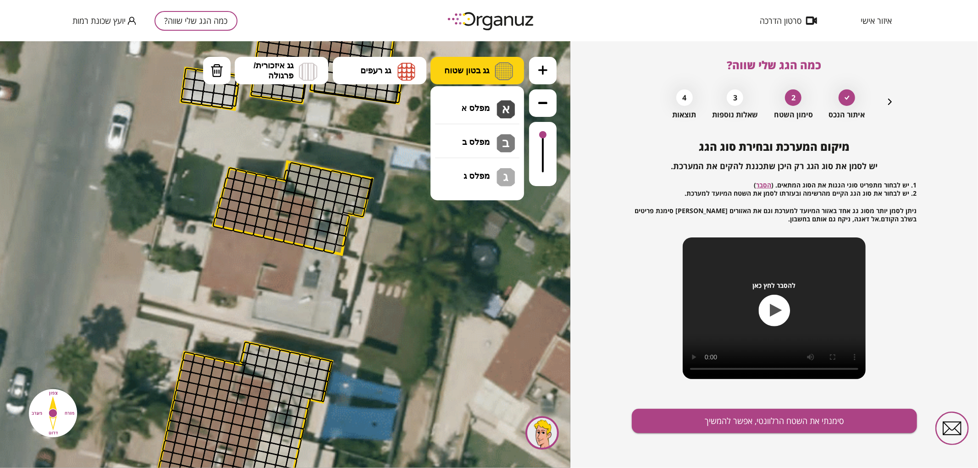
click at [491, 69] on button "גג בטון שטוח" at bounding box center [478, 70] width 94 height 28
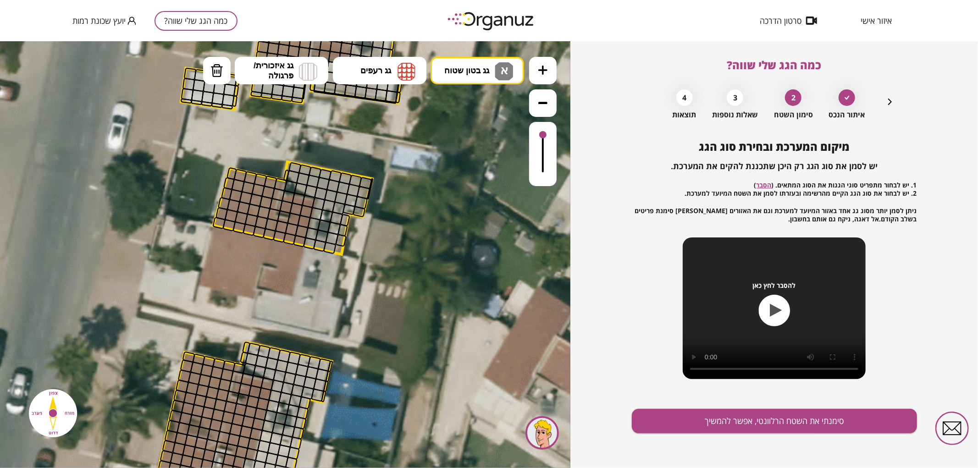
click at [471, 104] on div ".st0 { fill: #FFFFFF; } .st0 { fill: #FFFFFF; }" at bounding box center [285, 254] width 570 height 427
click at [545, 74] on icon at bounding box center [542, 69] width 9 height 9
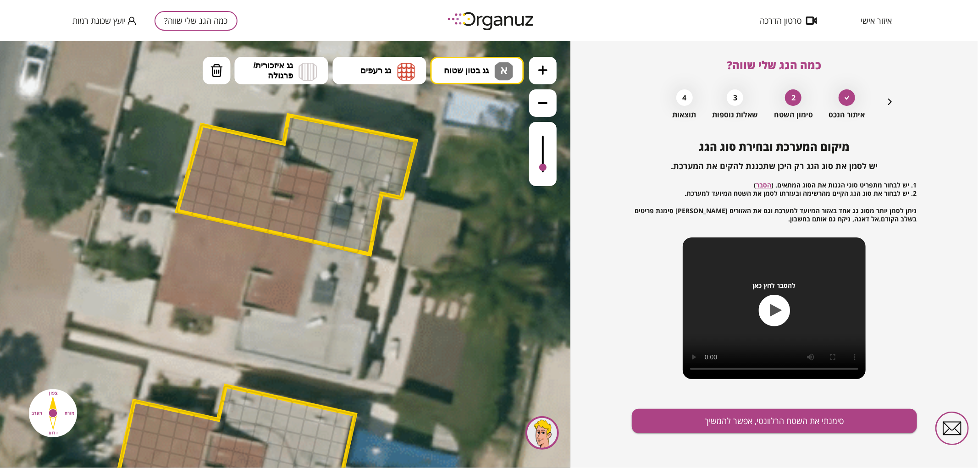
drag, startPoint x: 540, startPoint y: 138, endPoint x: 541, endPoint y: 168, distance: 30.3
click at [541, 168] on div at bounding box center [543, 153] width 28 height 64
drag, startPoint x: 299, startPoint y: 121, endPoint x: 364, endPoint y: 159, distance: 74.4
click at [406, 66] on img at bounding box center [406, 71] width 18 height 18
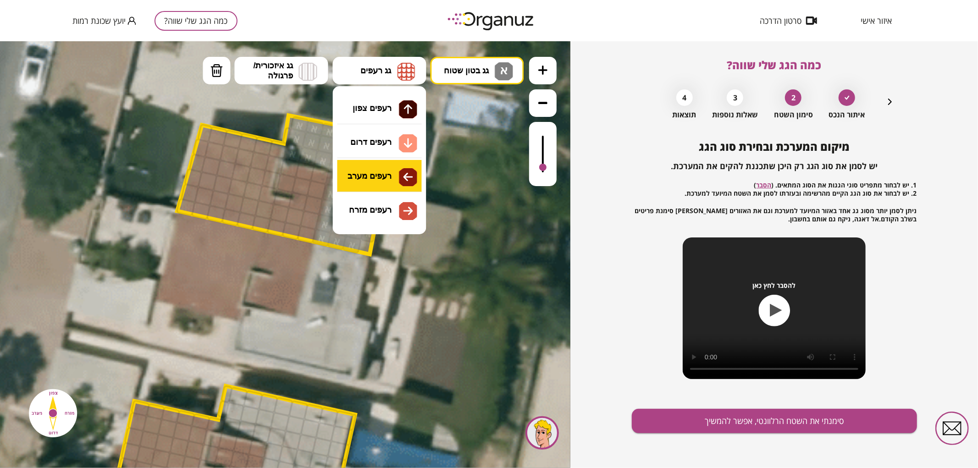
click at [360, 179] on div ".st0 { fill: #FFFFFF; } .st0 { fill: #FFFFFF; }" at bounding box center [285, 254] width 570 height 427
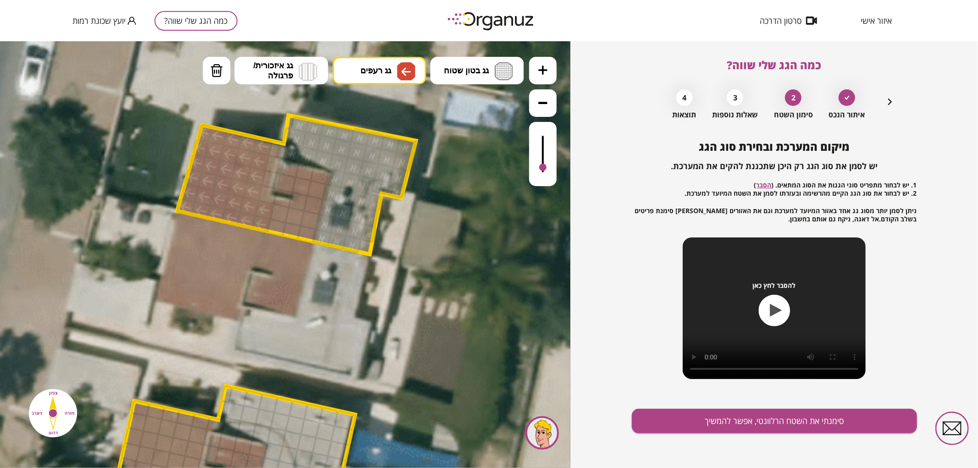
drag, startPoint x: 260, startPoint y: 219, endPoint x: 177, endPoint y: 214, distance: 83.6
click at [177, 214] on div ".st0 { fill: #FFFFFF; } .st0 { fill: #FFFFFF; }" at bounding box center [294, 212] width 2739 height 2739
click at [374, 73] on span "גג רעפים" at bounding box center [375, 70] width 31 height 10
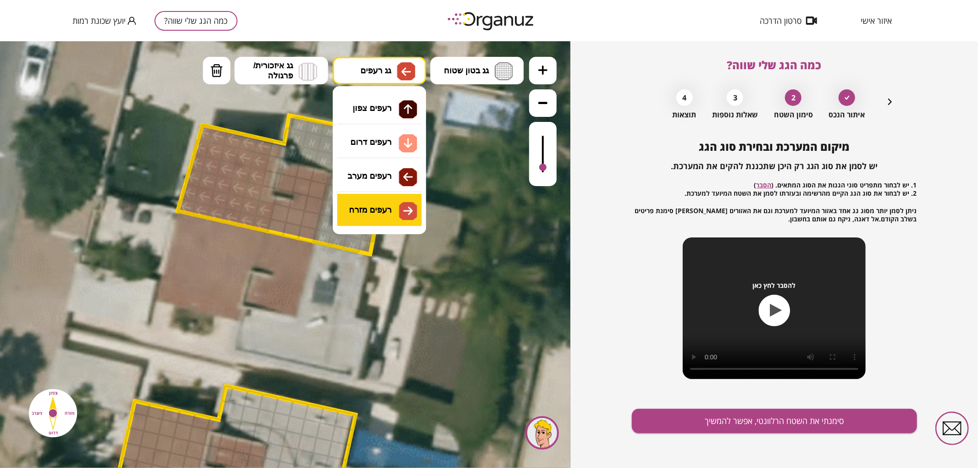
click at [366, 207] on div ".st0 { fill: #FFFFFF; } .st0 { fill: #FFFFFF; }" at bounding box center [285, 254] width 570 height 427
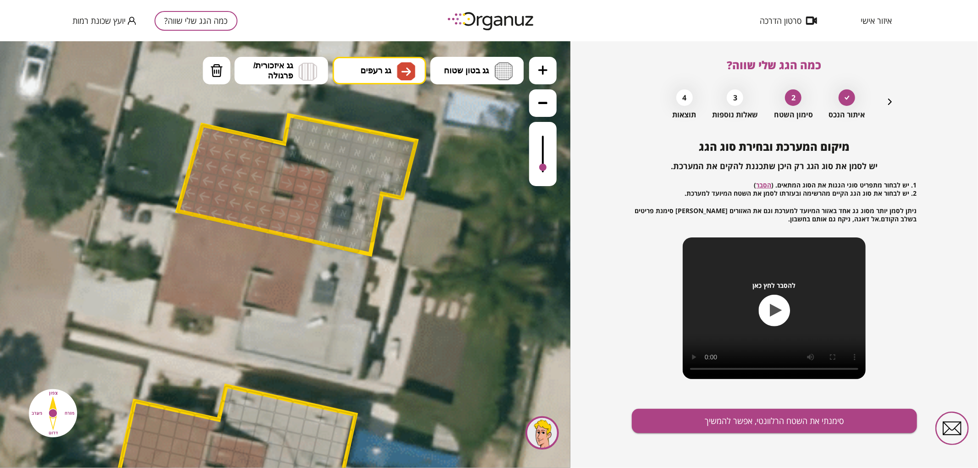
drag, startPoint x: 275, startPoint y: 226, endPoint x: 319, endPoint y: 176, distance: 66.2
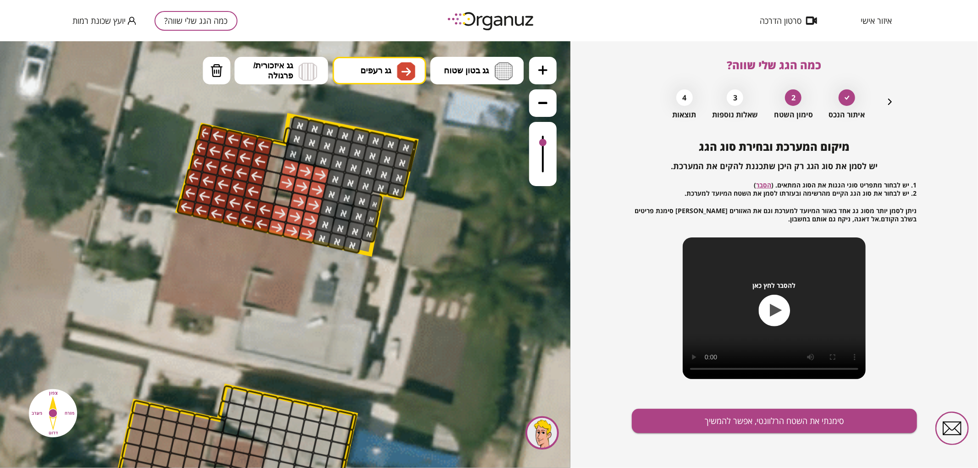
click at [541, 143] on div at bounding box center [542, 141] width 7 height 7
click at [467, 55] on icon at bounding box center [295, 212] width 2739 height 2739
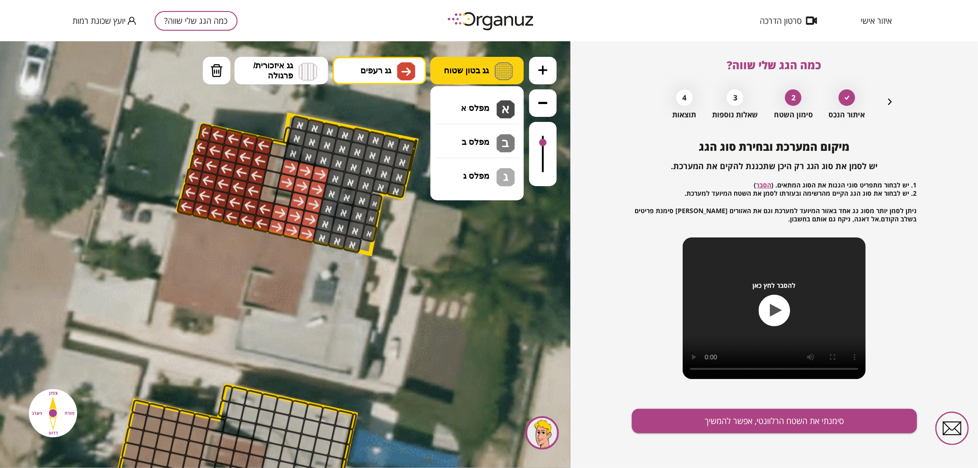
click at [466, 66] on span "גג בטון שטוח" at bounding box center [466, 70] width 45 height 10
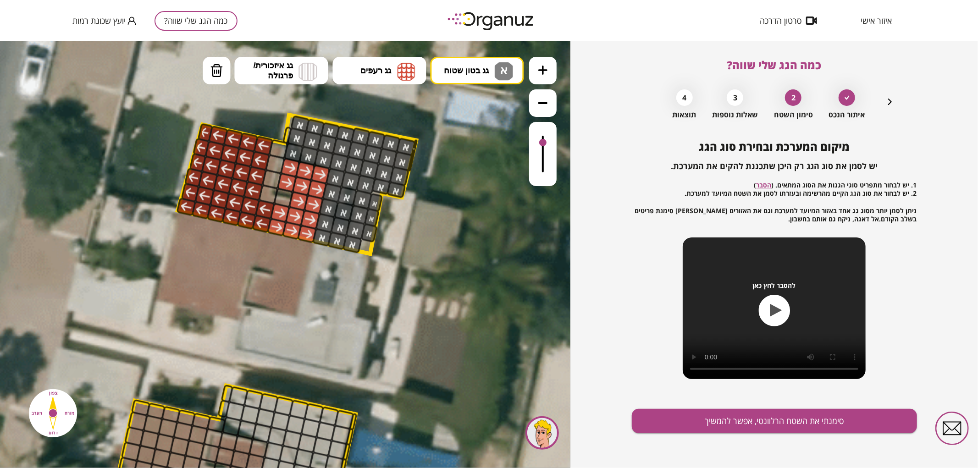
click at [483, 113] on div ".st0 { fill: #FFFFFF; } .st0 { fill: #FFFFFF; }" at bounding box center [285, 254] width 570 height 427
drag, startPoint x: 283, startPoint y: 135, endPoint x: 271, endPoint y: 130, distance: 13.2
click at [271, 130] on div ".st0 { fill: #FFFFFF; } .st0 { fill: #FFFFFF; }" at bounding box center [295, 211] width 2739 height 2739
drag, startPoint x: 408, startPoint y: 158, endPoint x: 390, endPoint y: 221, distance: 65.9
click at [390, 221] on div ".st0 { fill: #FFFFFF; } .st0 { fill: #FFFFFF; }" at bounding box center [295, 211] width 2739 height 2739
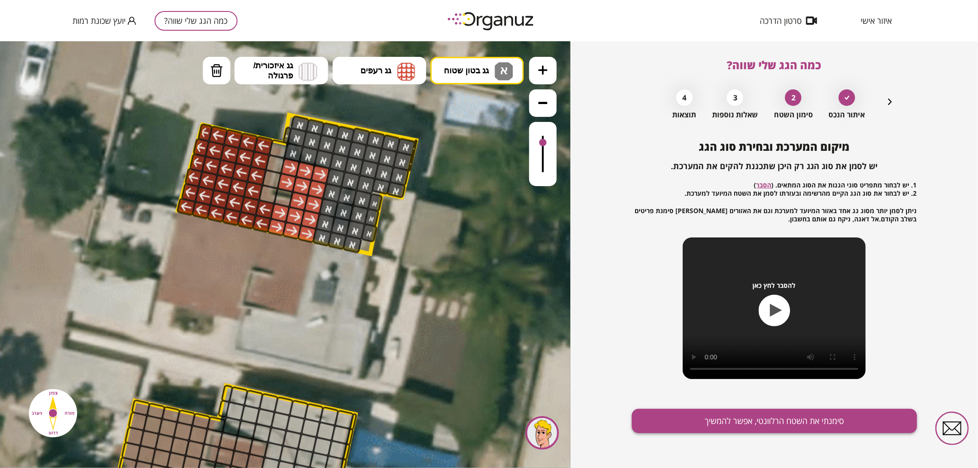
click at [713, 411] on button "סימנתי את השטח הרלוונטי, אפשר להמשיך" at bounding box center [774, 421] width 285 height 24
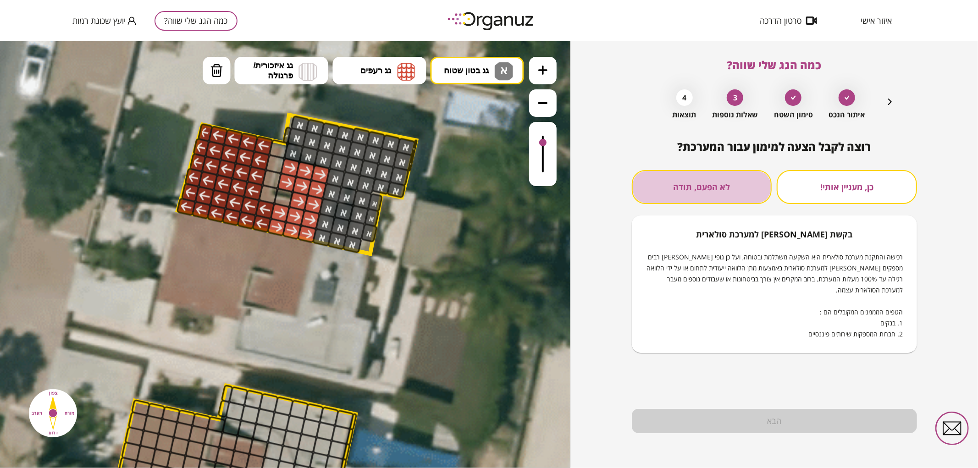
click at [678, 200] on button "לא הפעם, תודה" at bounding box center [702, 187] width 140 height 34
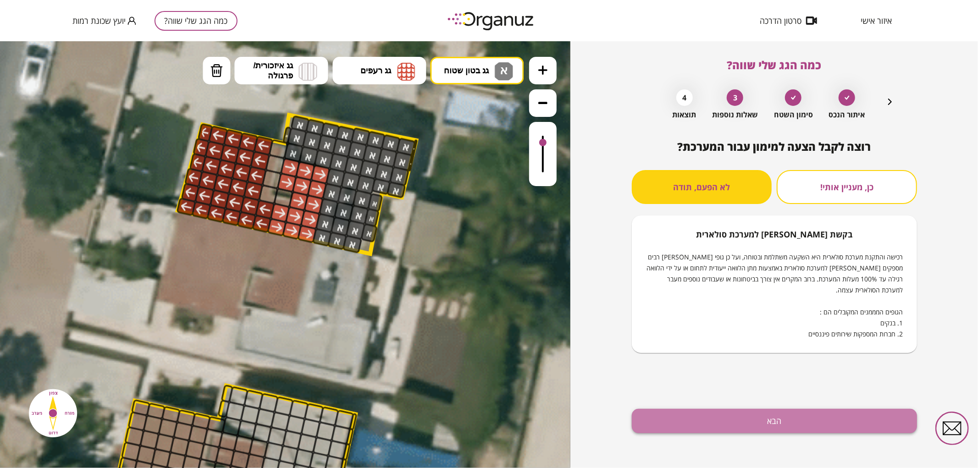
click at [730, 409] on button "הבא" at bounding box center [774, 421] width 285 height 24
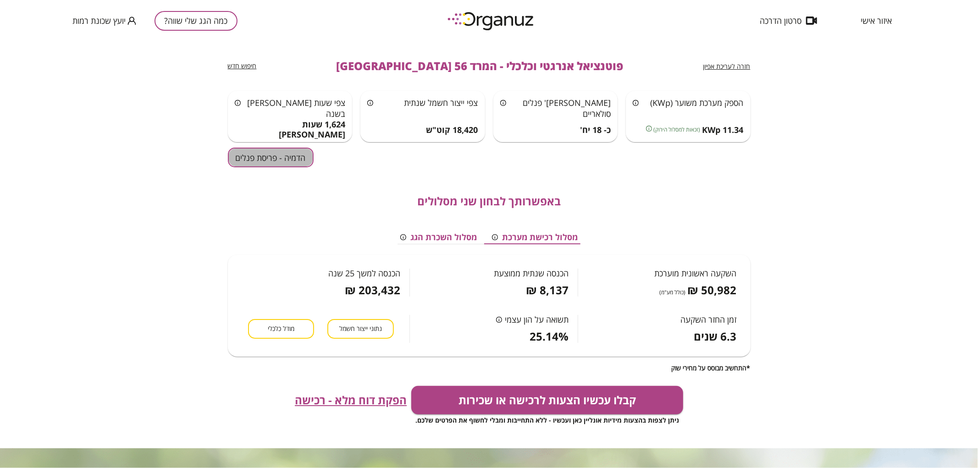
click at [270, 157] on button "הדמיה - פריסת פנלים" at bounding box center [271, 158] width 86 height 20
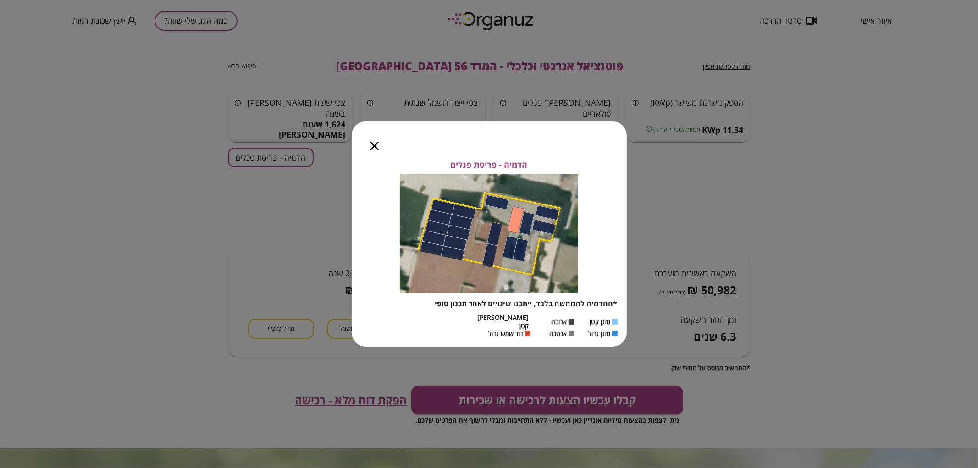
click at [378, 149] on icon "button" at bounding box center [374, 146] width 9 height 9
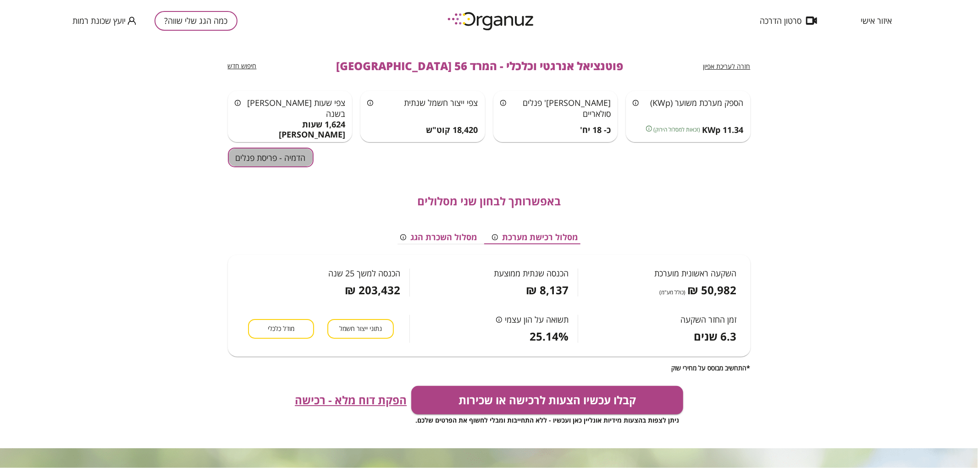
click at [274, 152] on button "הדמיה - פריסת פנלים" at bounding box center [271, 158] width 86 height 20
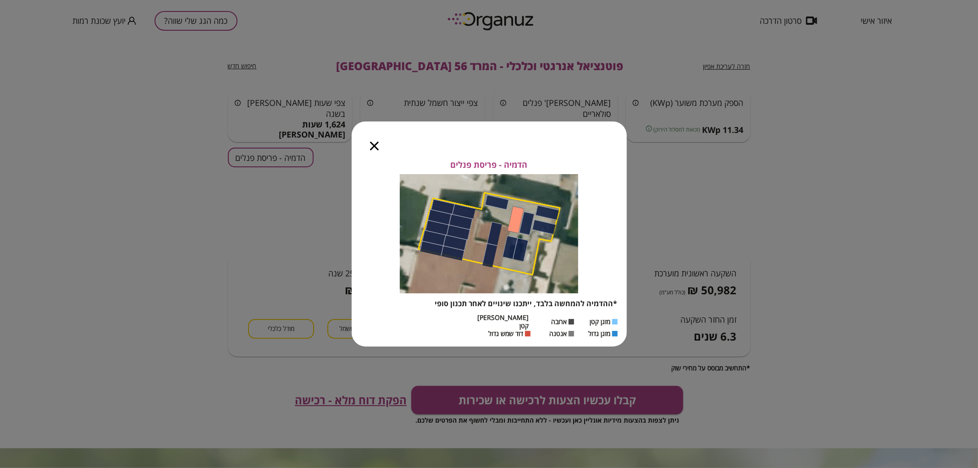
click at [376, 150] on icon "button" at bounding box center [374, 146] width 9 height 9
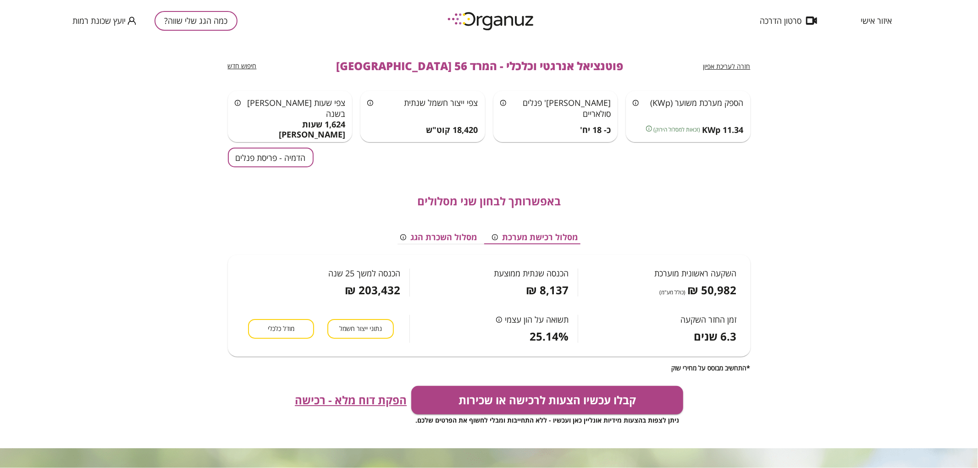
click at [743, 69] on span "חזרה לעריכת אפיון" at bounding box center [726, 66] width 47 height 9
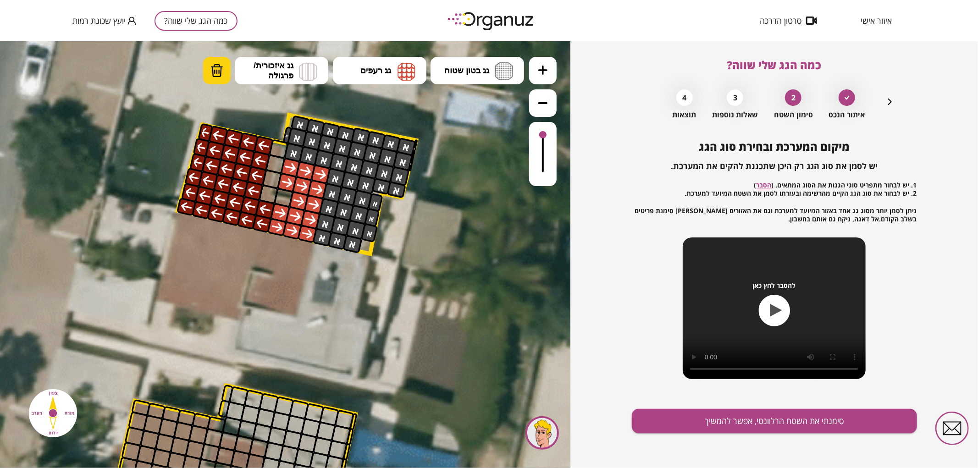
click at [215, 68] on img at bounding box center [216, 70] width 13 height 14
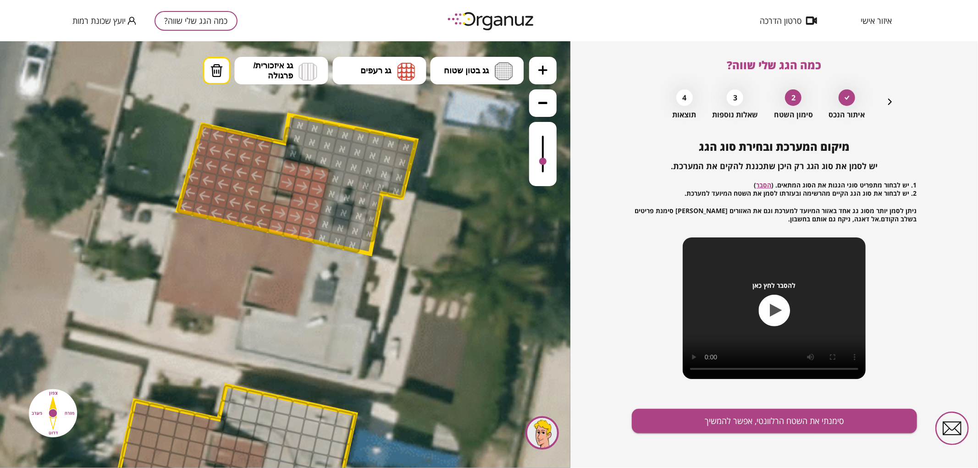
drag, startPoint x: 543, startPoint y: 134, endPoint x: 552, endPoint y: 162, distance: 29.1
click at [552, 162] on div at bounding box center [543, 153] width 28 height 64
click at [811, 406] on div "מיקום המערכת ובחירת סוג הגג יש לסמן את סוג הגג רק היכן שתכננת להקים את המערכת. …" at bounding box center [774, 304] width 285 height 328
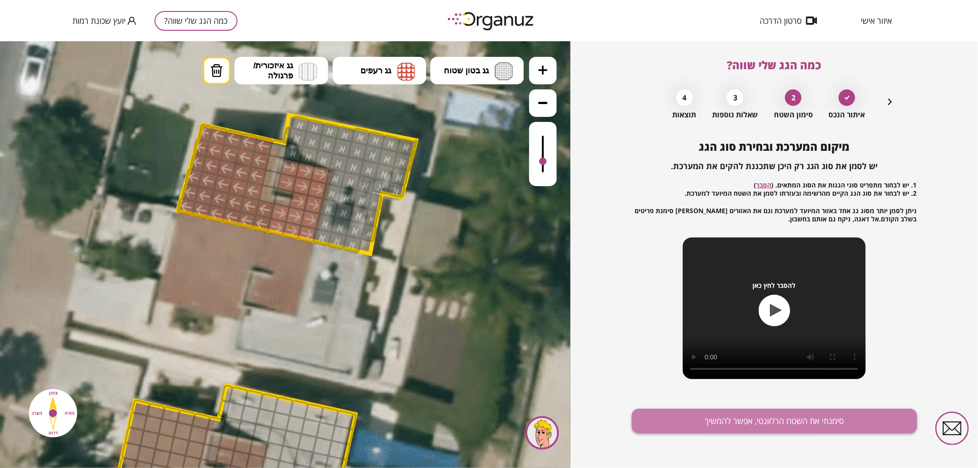
click at [807, 415] on button "סימנתי את השטח הרלוונטי, אפשר להמשיך" at bounding box center [774, 421] width 285 height 24
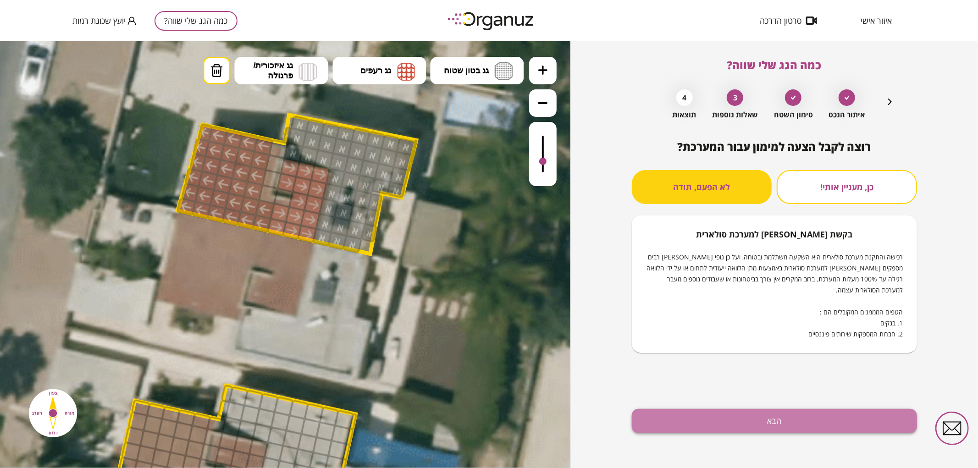
click at [806, 432] on button "הבא" at bounding box center [774, 421] width 285 height 24
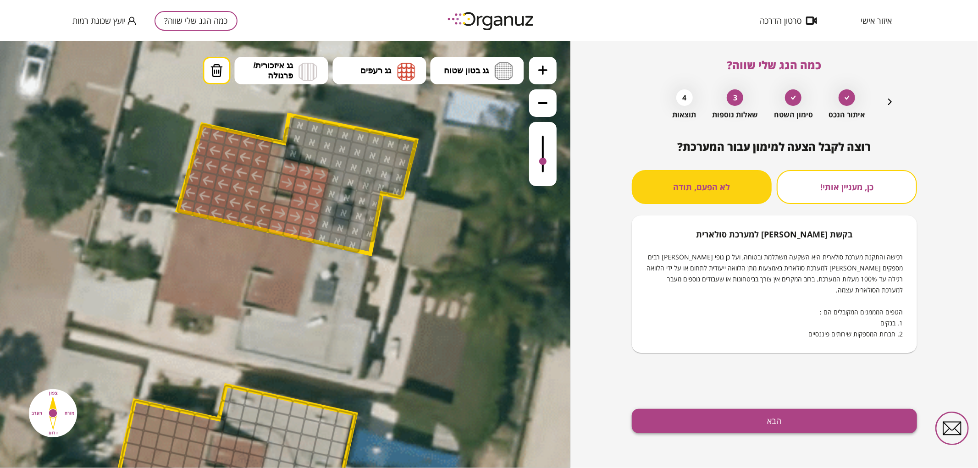
click at [800, 418] on button "הבא" at bounding box center [774, 421] width 285 height 24
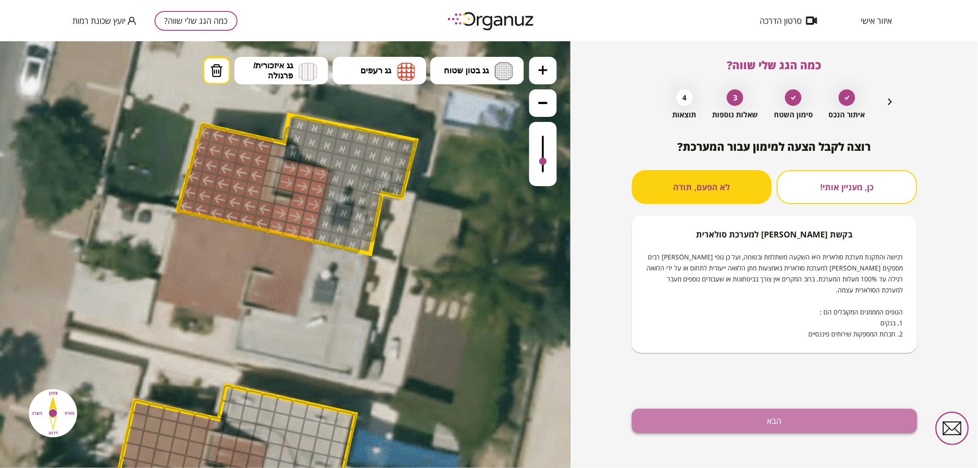
click at [741, 415] on button "הבא" at bounding box center [774, 421] width 285 height 24
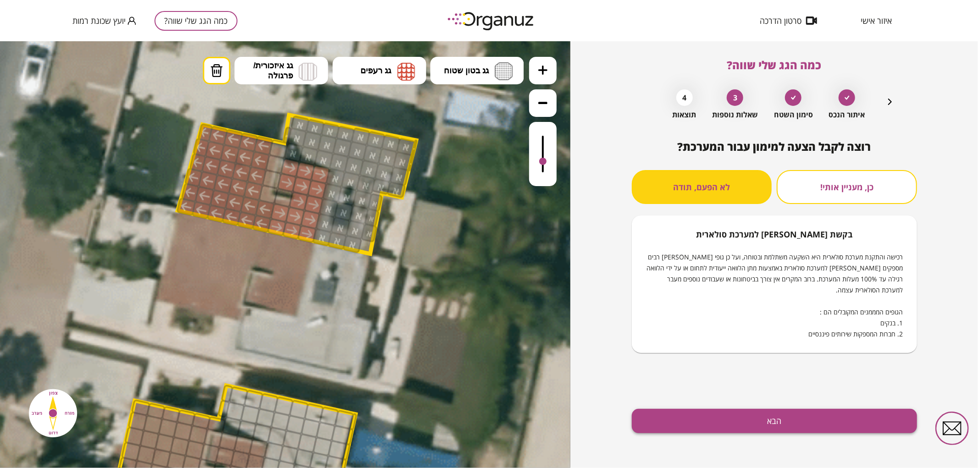
click at [744, 412] on button "הבא" at bounding box center [774, 421] width 285 height 24
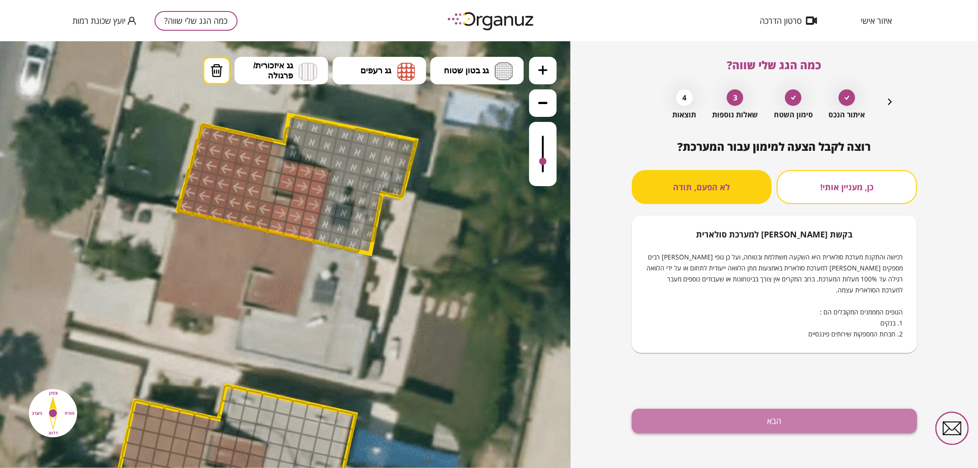
click at [714, 419] on button "הבא" at bounding box center [774, 421] width 285 height 24
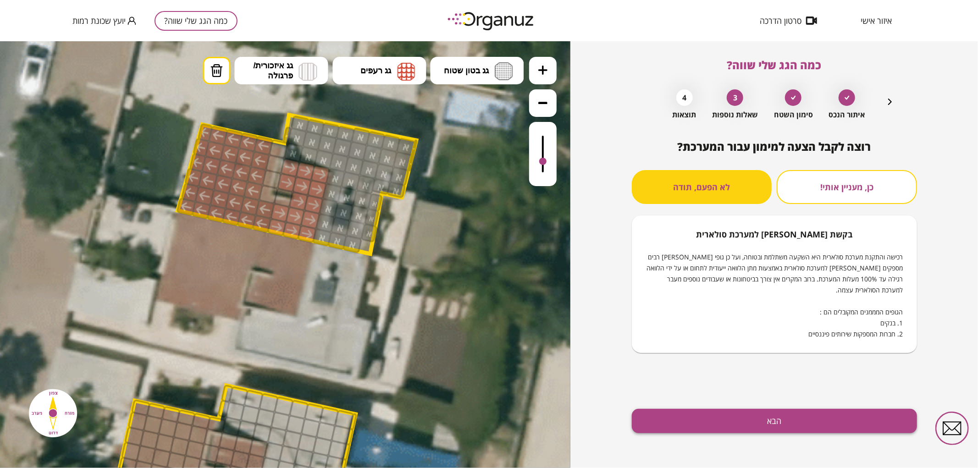
click at [728, 422] on button "הבא" at bounding box center [774, 421] width 285 height 24
click at [890, 107] on icon "button" at bounding box center [889, 101] width 11 height 11
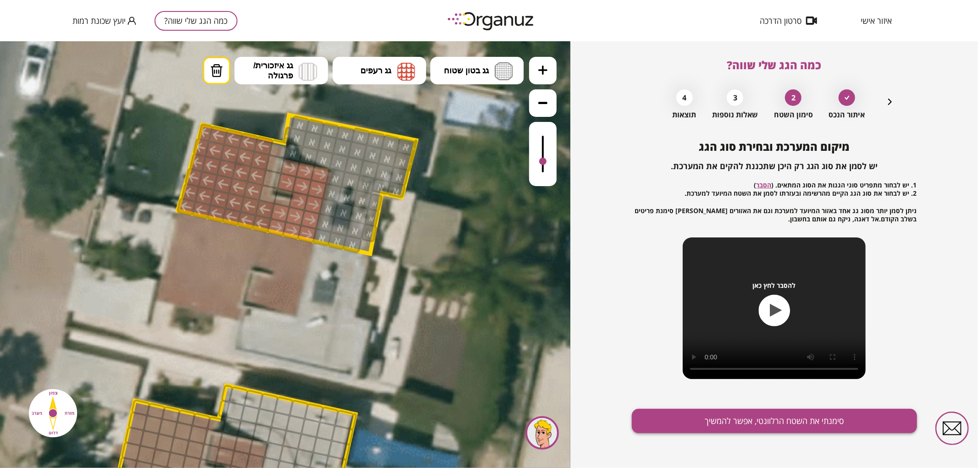
click at [713, 416] on button "סימנתי את השטח הרלוונטי, אפשר להמשיך" at bounding box center [774, 421] width 285 height 24
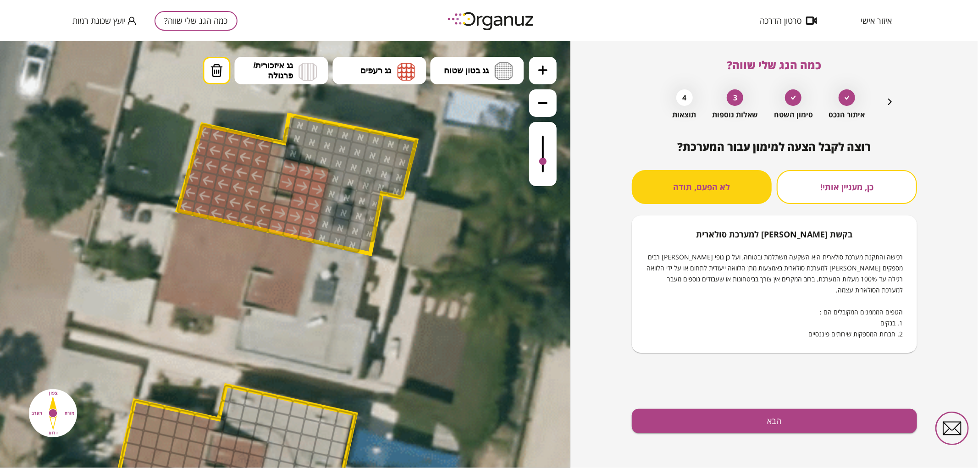
click at [716, 415] on button "הבא" at bounding box center [774, 421] width 285 height 24
click at [708, 191] on button "לא הפעם, תודה" at bounding box center [702, 187] width 140 height 34
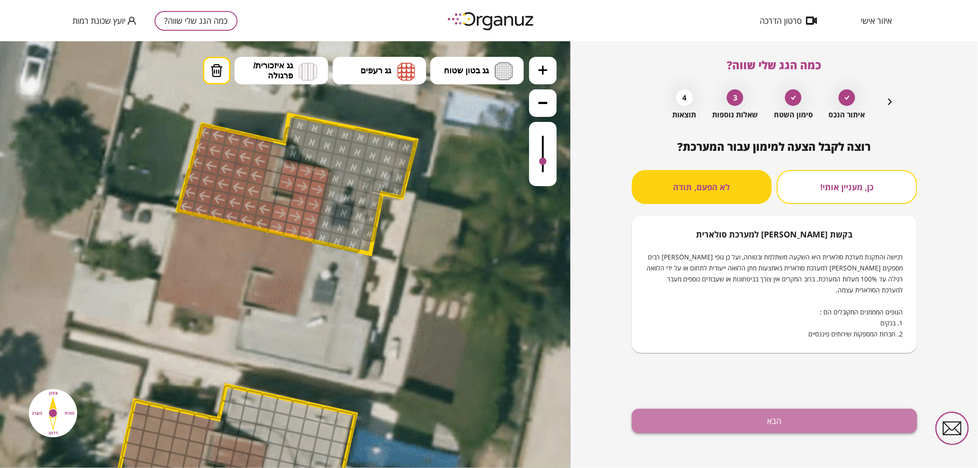
click at [734, 429] on button "הבא" at bounding box center [774, 421] width 285 height 24
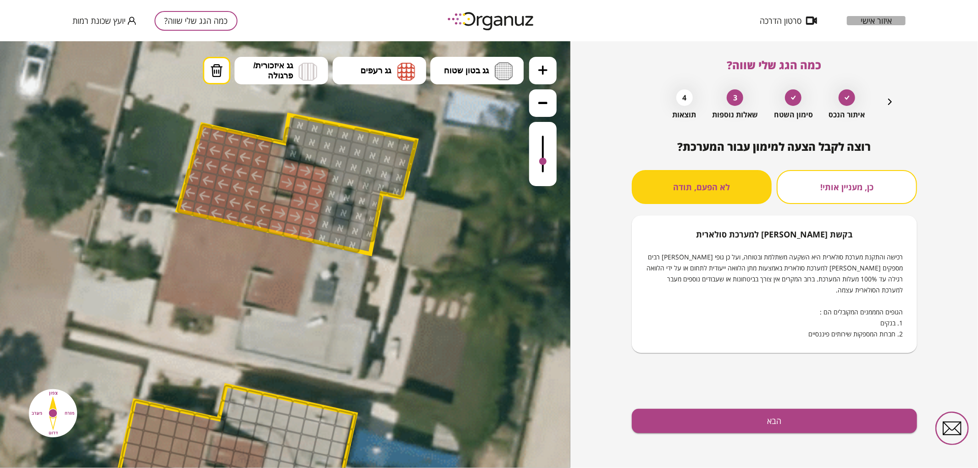
click at [876, 21] on span "איזור אישי" at bounding box center [876, 20] width 31 height 9
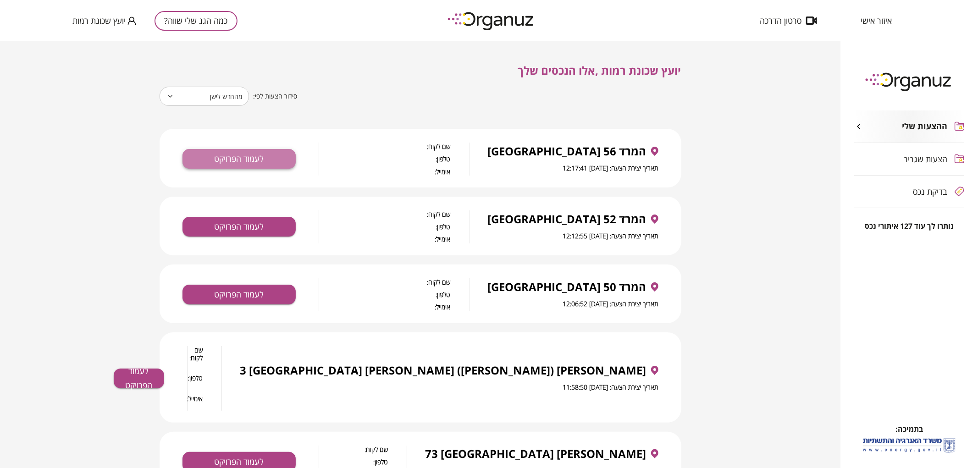
click at [249, 161] on button "לעמוד הפרויקט" at bounding box center [238, 159] width 113 height 20
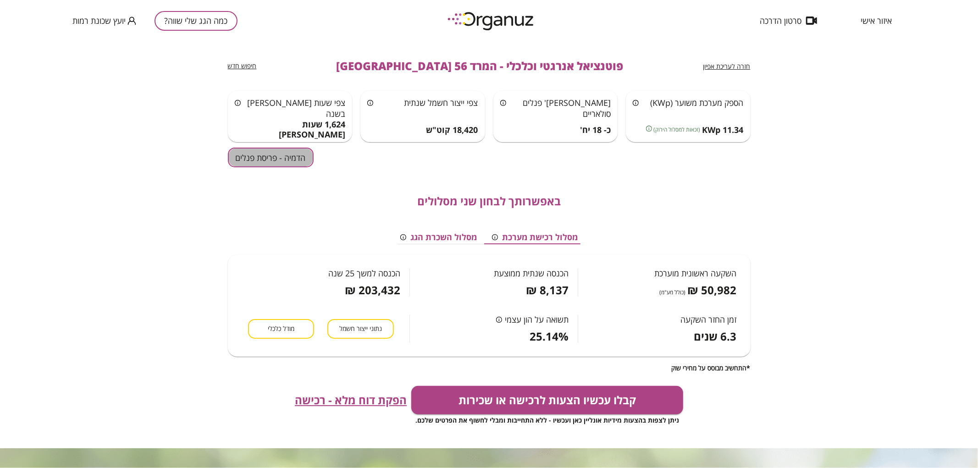
click at [278, 164] on button "הדמיה - פריסת פנלים" at bounding box center [271, 158] width 86 height 20
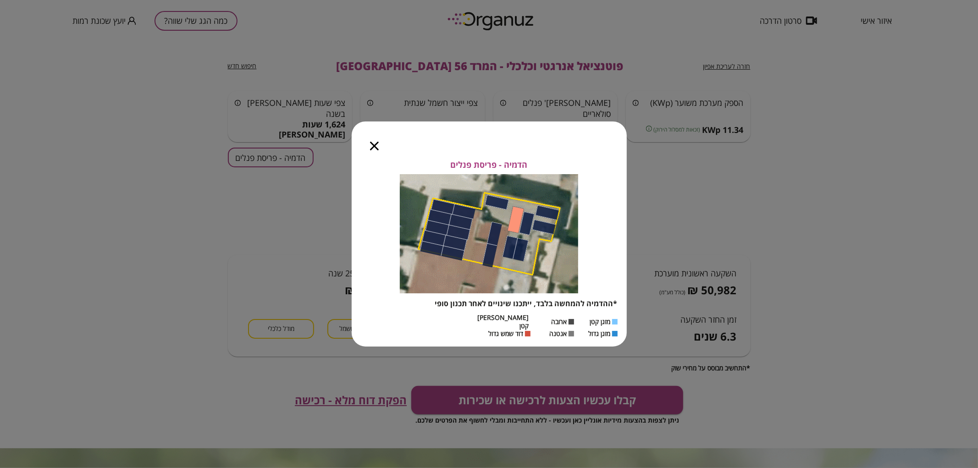
click at [376, 150] on icon "button" at bounding box center [374, 146] width 9 height 9
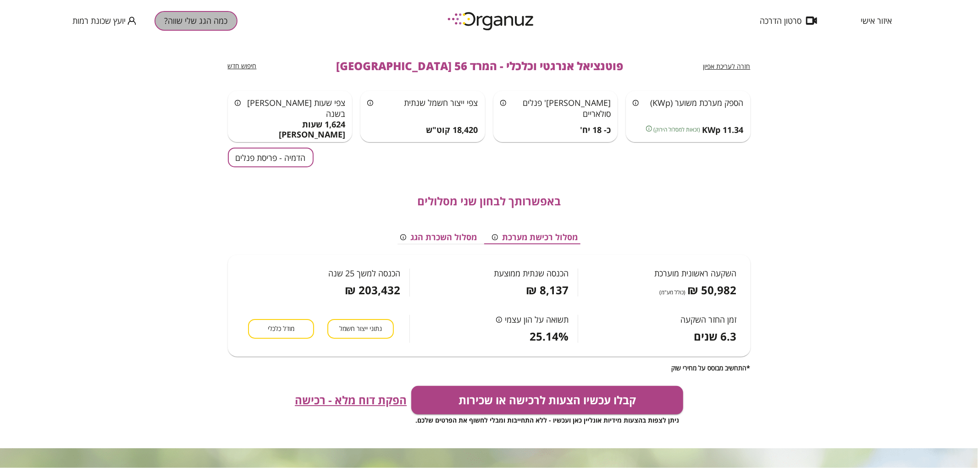
click at [182, 26] on button "כמה הגג שלי שווה?" at bounding box center [196, 21] width 83 height 20
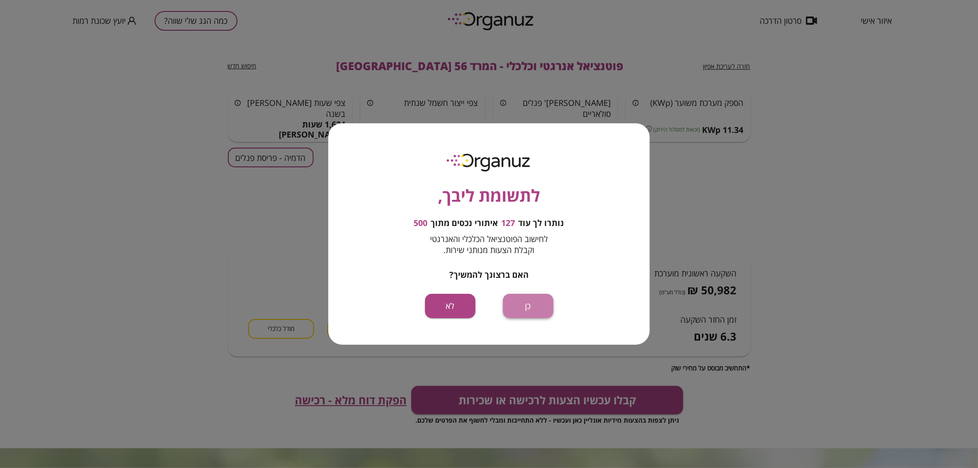
click at [535, 309] on button "כן" at bounding box center [528, 306] width 50 height 24
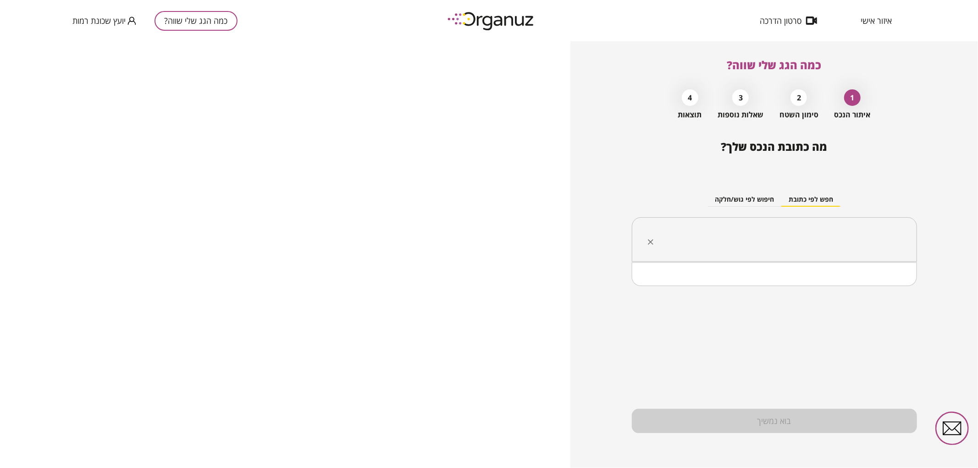
drag, startPoint x: 783, startPoint y: 241, endPoint x: 770, endPoint y: 245, distance: 13.4
click at [783, 241] on input "text" at bounding box center [778, 239] width 256 height 23
click at [840, 291] on li "המרד 54 [GEOGRAPHIC_DATA]" at bounding box center [774, 286] width 261 height 17
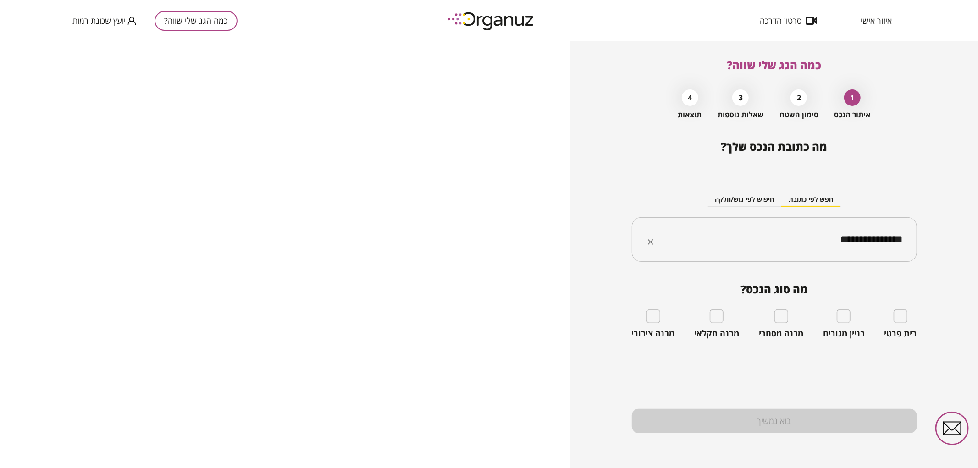
type input "**********"
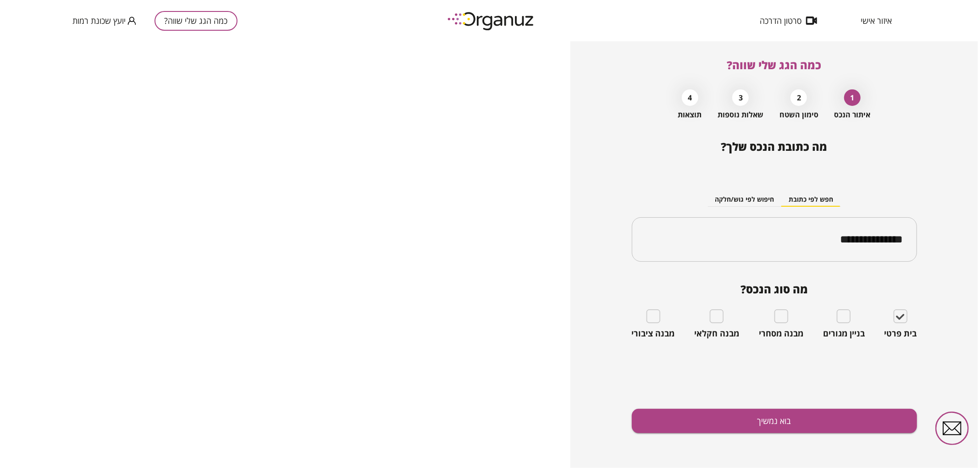
click at [863, 436] on div "**********" at bounding box center [774, 304] width 285 height 328
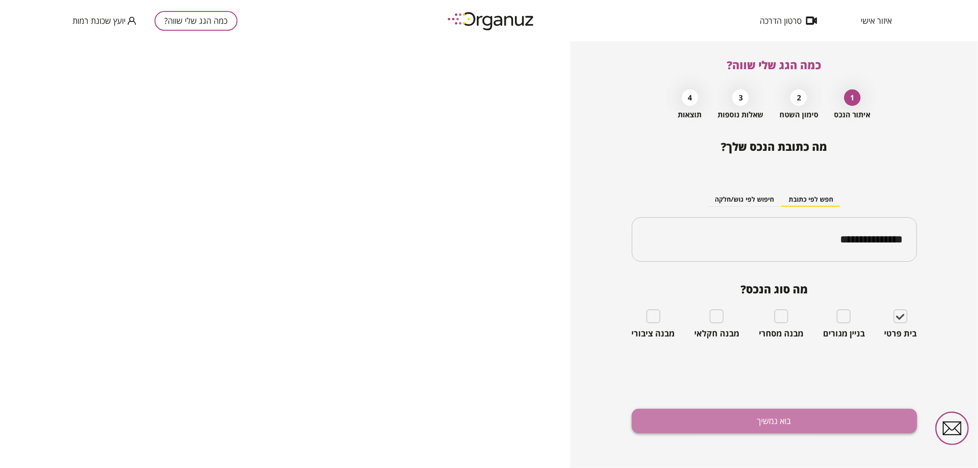
click at [859, 431] on button "בוא נמשיך" at bounding box center [774, 421] width 285 height 24
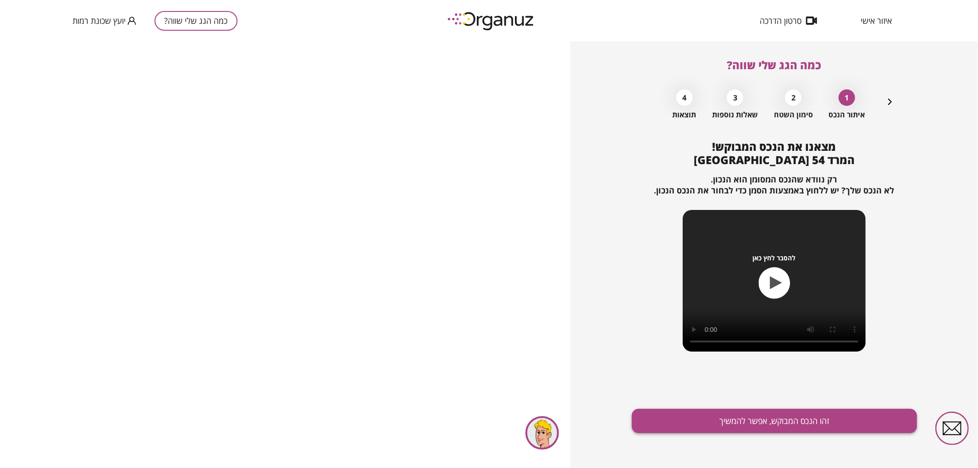
click at [736, 420] on button "זהו הנכס המבוקש, אפשר להמשיך" at bounding box center [774, 421] width 285 height 24
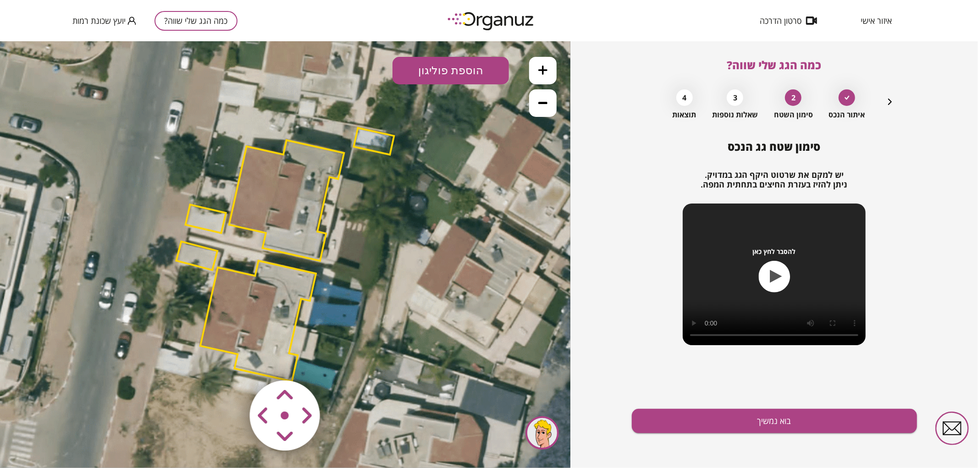
click at [283, 219] on polygon at bounding box center [286, 200] width 115 height 121
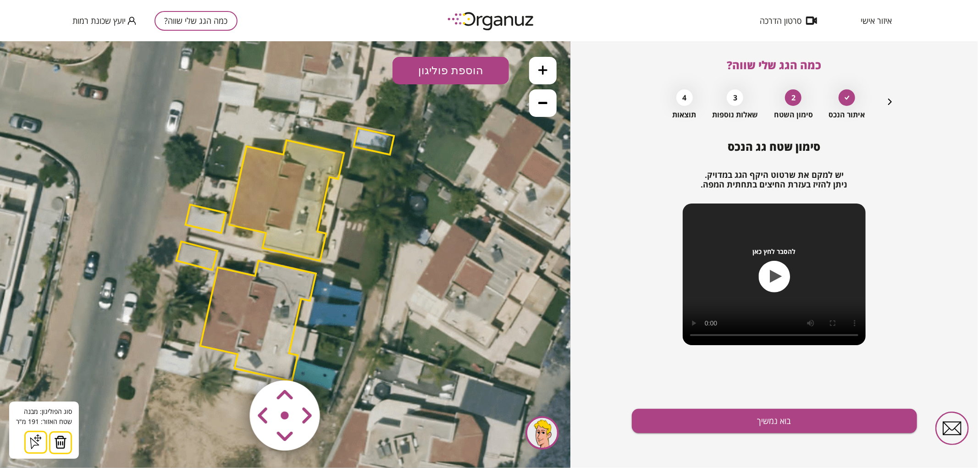
click at [63, 448] on img at bounding box center [60, 442] width 13 height 14
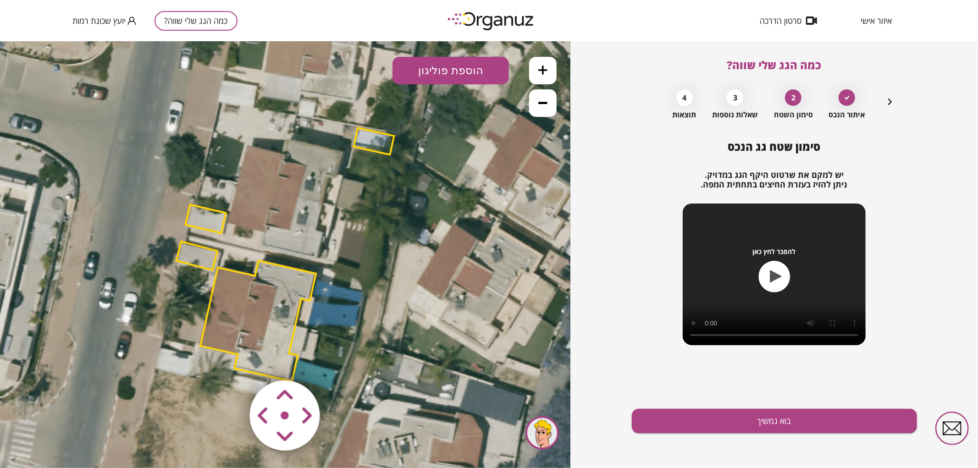
click at [212, 217] on polygon at bounding box center [205, 218] width 40 height 28
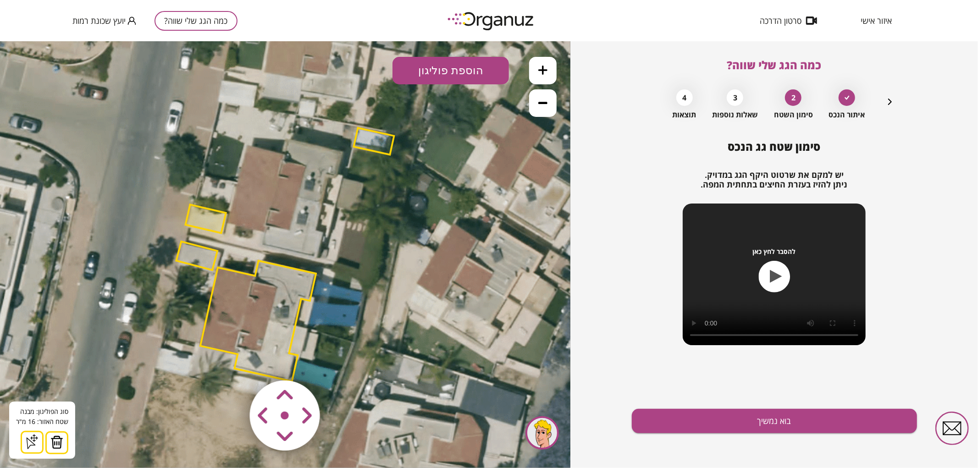
click at [54, 447] on img at bounding box center [56, 442] width 13 height 14
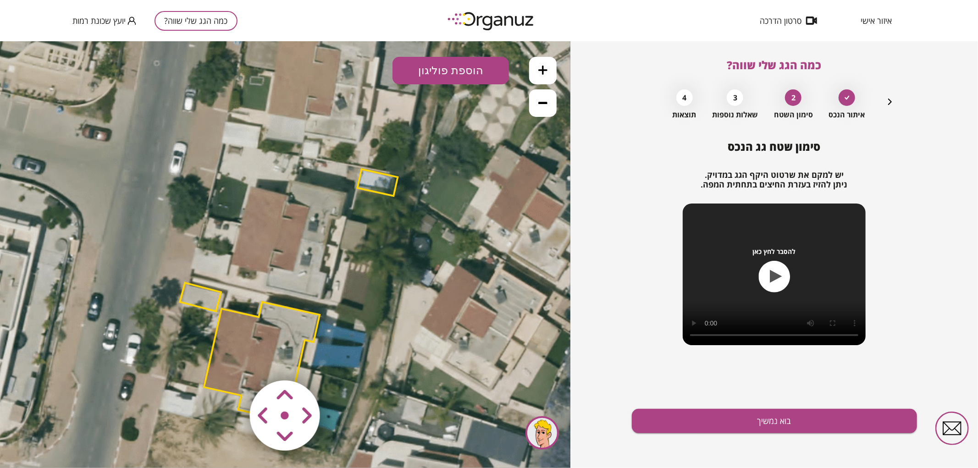
drag, startPoint x: 428, startPoint y: 276, endPoint x: 426, endPoint y: 308, distance: 32.6
click at [426, 308] on icon at bounding box center [289, 297] width 784 height 784
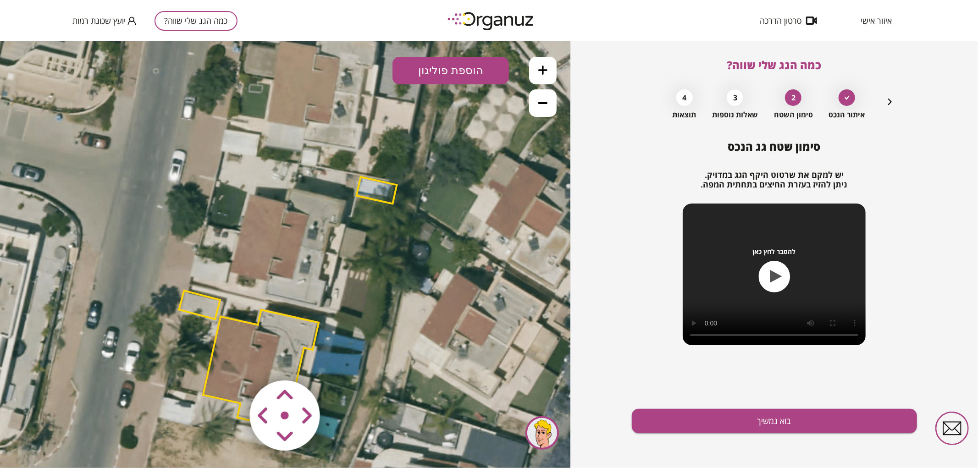
click at [480, 72] on button "הוספת פוליגון" at bounding box center [450, 70] width 116 height 28
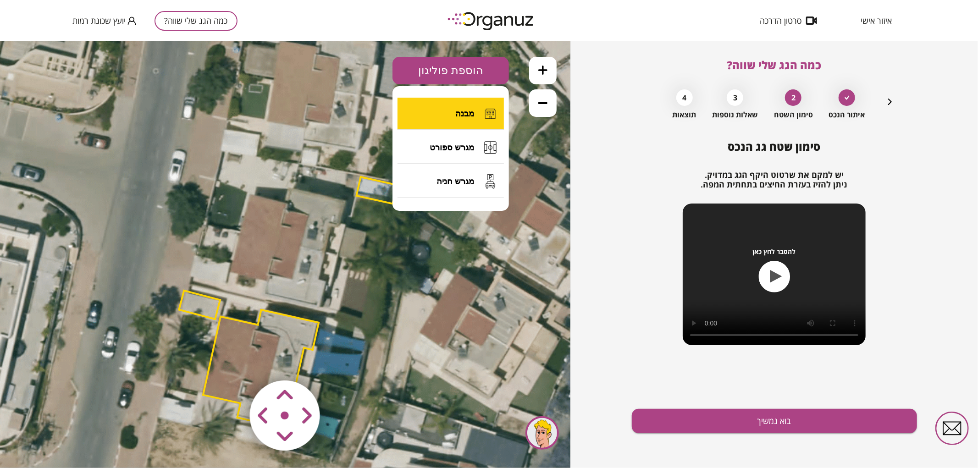
click at [455, 115] on button "מבנה" at bounding box center [450, 113] width 106 height 32
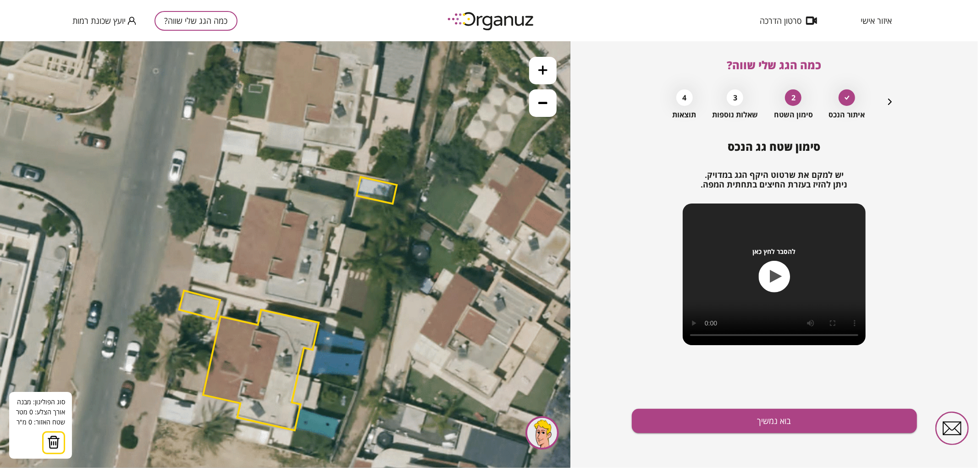
click at [545, 72] on icon at bounding box center [542, 69] width 9 height 9
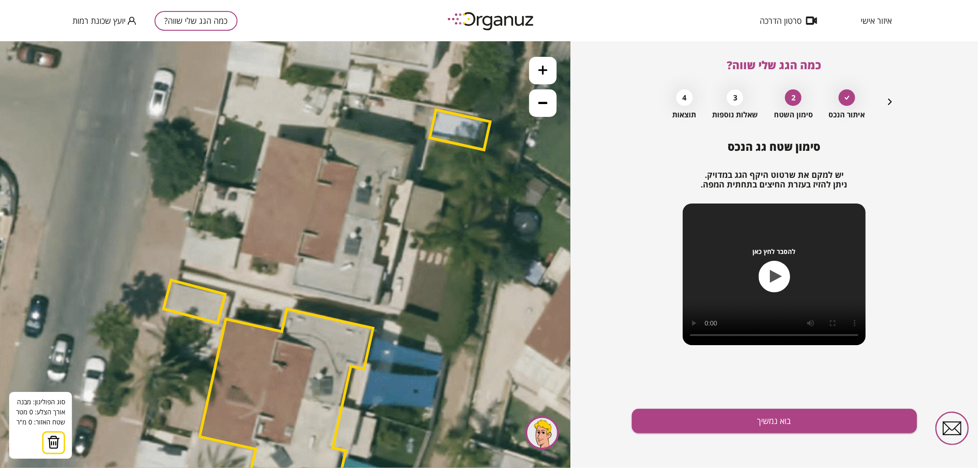
drag, startPoint x: 432, startPoint y: 258, endPoint x: 428, endPoint y: 238, distance: 20.1
click at [469, 228] on icon at bounding box center [328, 301] width 1176 height 1176
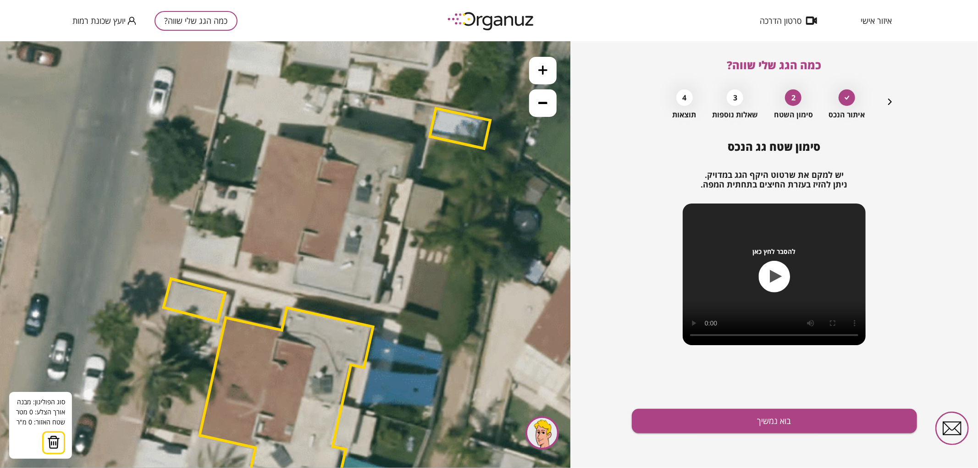
click at [382, 220] on icon at bounding box center [328, 300] width 1176 height 1176
click at [254, 190] on polygon at bounding box center [318, 205] width 128 height 30
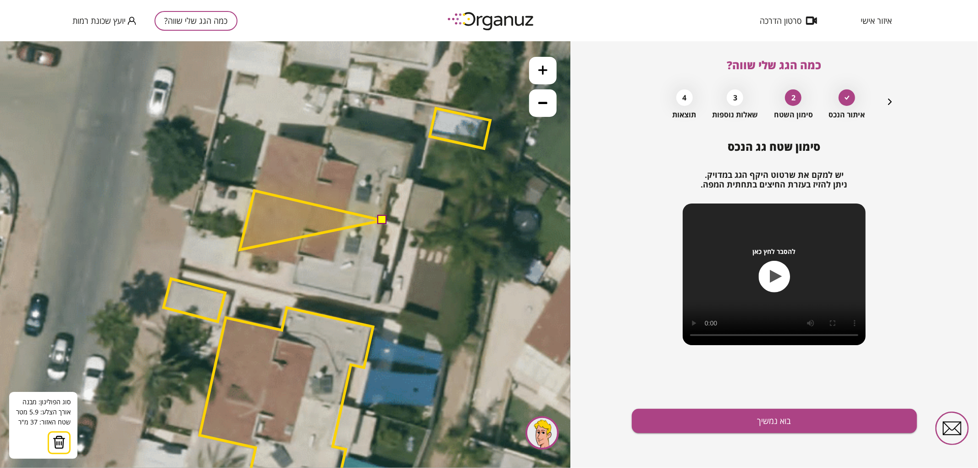
click at [240, 249] on polygon at bounding box center [311, 219] width 143 height 59
click at [297, 264] on polygon at bounding box center [311, 226] width 143 height 73
click at [293, 283] on polygon at bounding box center [311, 236] width 143 height 93
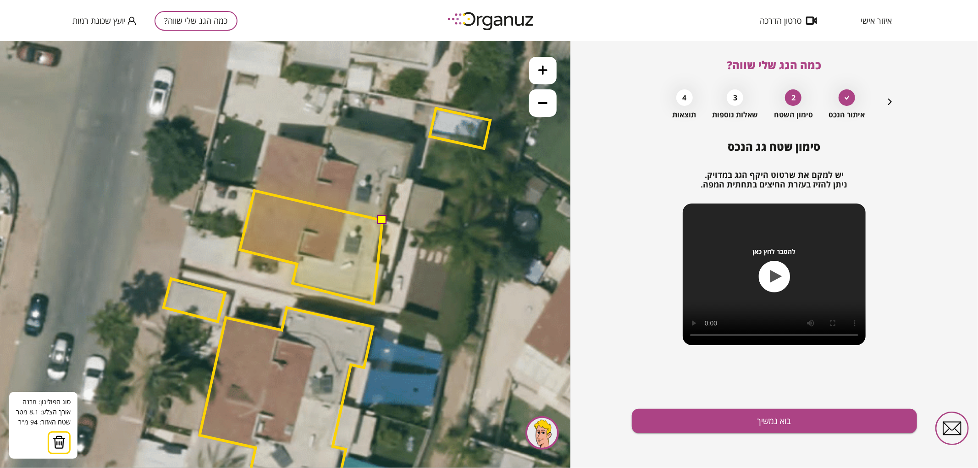
click at [374, 304] on polygon at bounding box center [311, 246] width 143 height 113
click at [383, 264] on polygon at bounding box center [311, 246] width 143 height 113
click at [374, 261] on polygon at bounding box center [311, 246] width 143 height 113
click at [381, 220] on button at bounding box center [381, 219] width 9 height 9
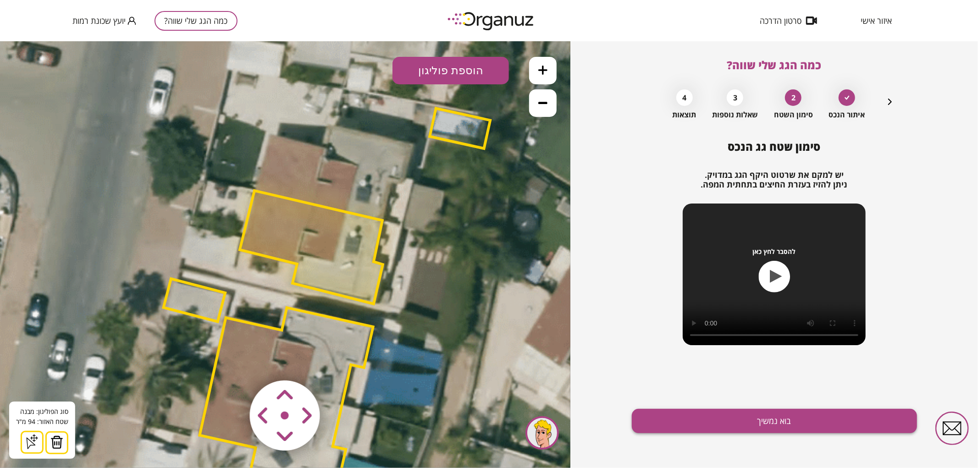
click at [673, 414] on button "בוא נמשיך" at bounding box center [774, 421] width 285 height 24
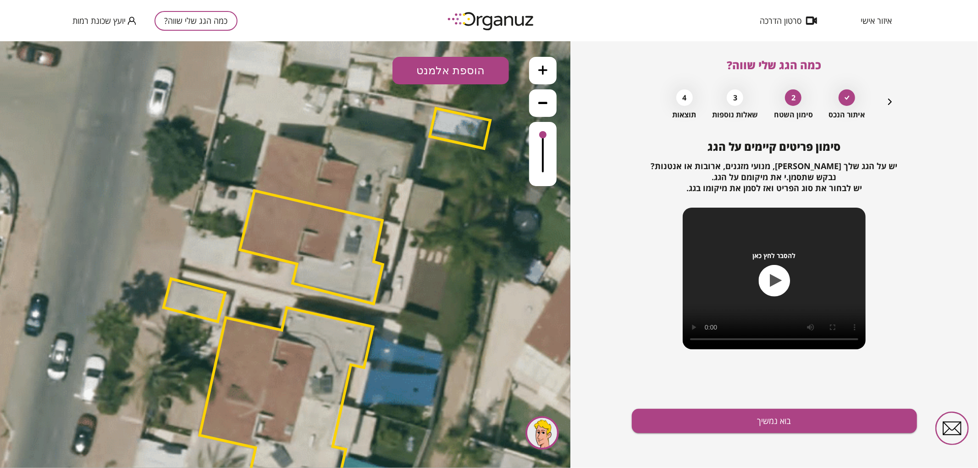
click at [487, 65] on button "הוספת אלמנט" at bounding box center [450, 70] width 116 height 28
click at [463, 173] on div ".st0 { fill: #FFFFFF; } .st0 { fill: #FFFFFF; }" at bounding box center [285, 254] width 570 height 427
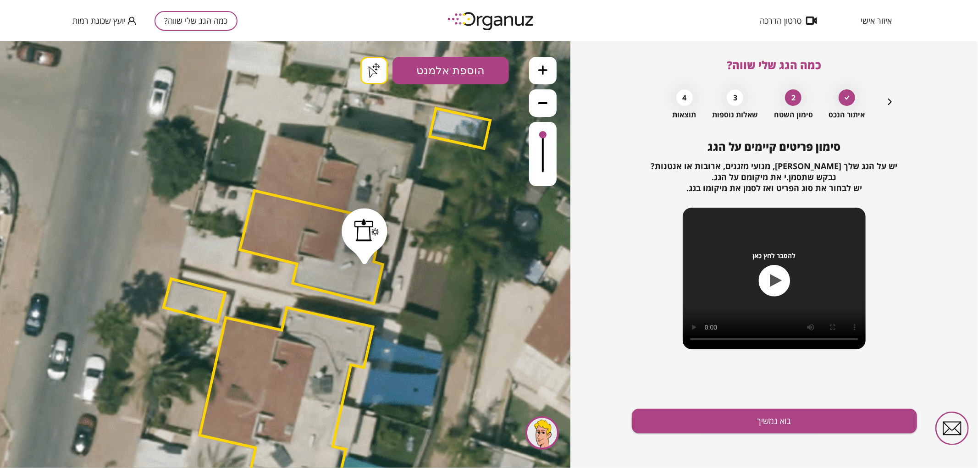
click at [894, 103] on icon "button" at bounding box center [889, 101] width 11 height 11
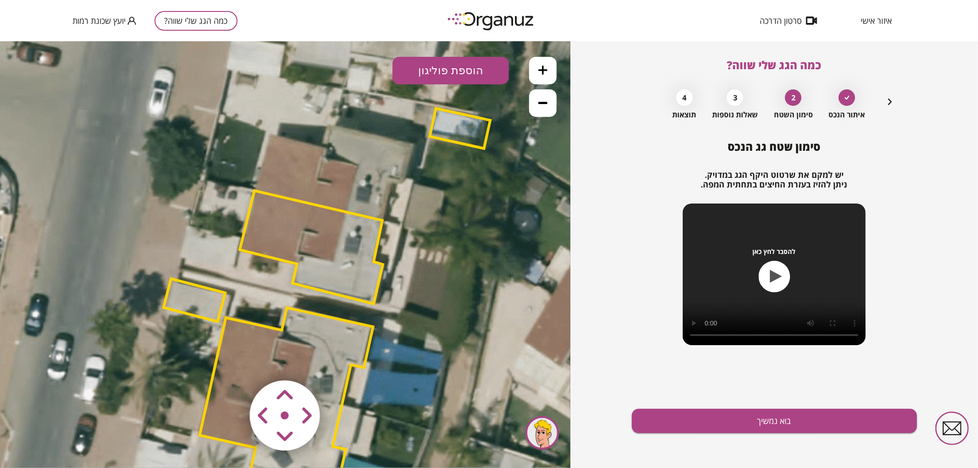
click at [320, 254] on polygon at bounding box center [311, 246] width 143 height 113
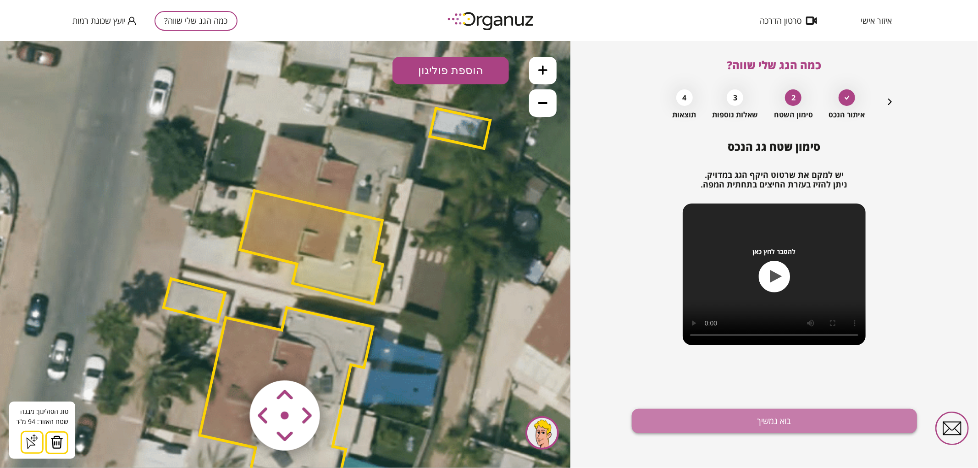
click at [657, 415] on button "בוא נמשיך" at bounding box center [774, 421] width 285 height 24
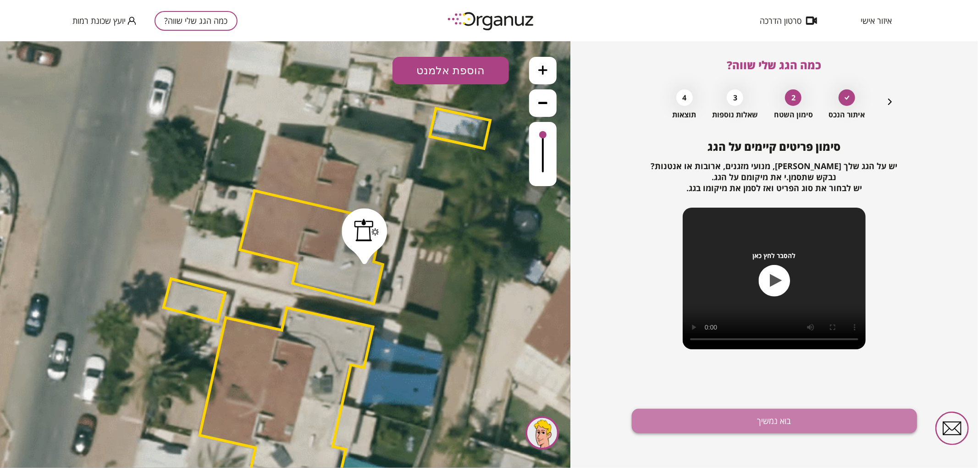
click at [690, 420] on button "בוא נמשיך" at bounding box center [774, 421] width 285 height 24
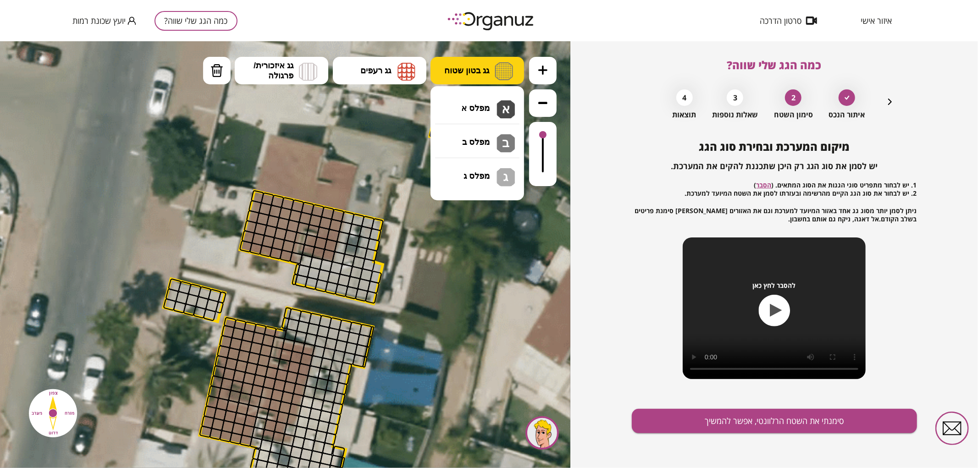
click at [475, 81] on button "גג בטון שטוח" at bounding box center [478, 70] width 94 height 28
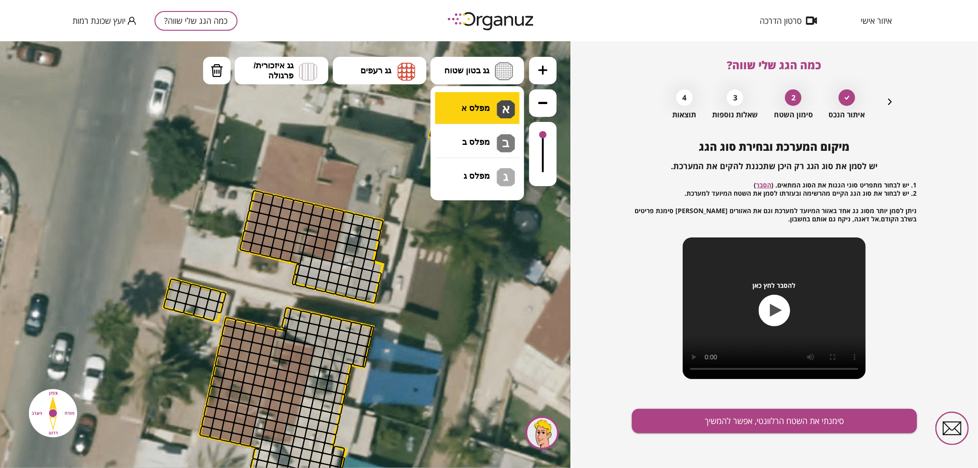
click at [469, 113] on div ".st0 { fill: #FFFFFF; } .st0 { fill: #FFFFFF; }" at bounding box center [285, 254] width 570 height 427
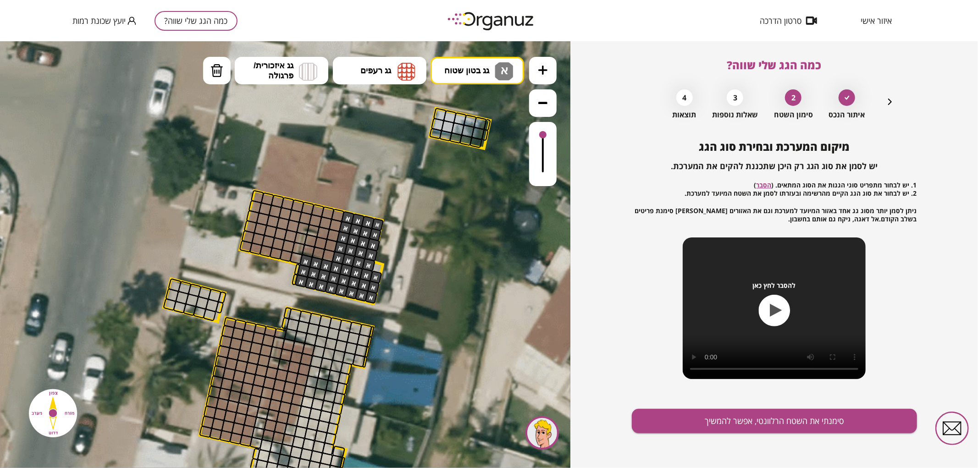
drag, startPoint x: 347, startPoint y: 217, endPoint x: 380, endPoint y: 232, distance: 36.3
click at [378, 261] on div ".st0 { fill: #FFFFFF; } .st0 { fill: #FFFFFF; }" at bounding box center [328, 300] width 1176 height 1176
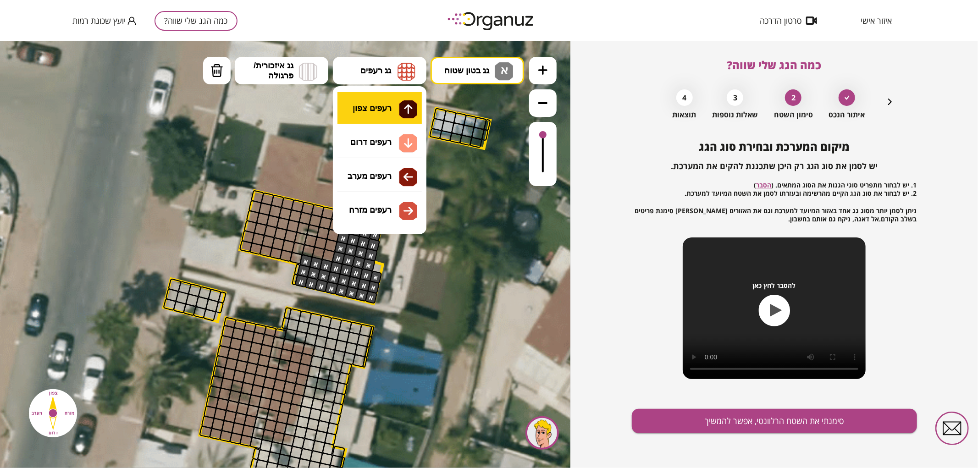
drag, startPoint x: 386, startPoint y: 64, endPoint x: 391, endPoint y: 106, distance: 42.0
click at [386, 65] on button "גג רעפים" at bounding box center [380, 70] width 94 height 28
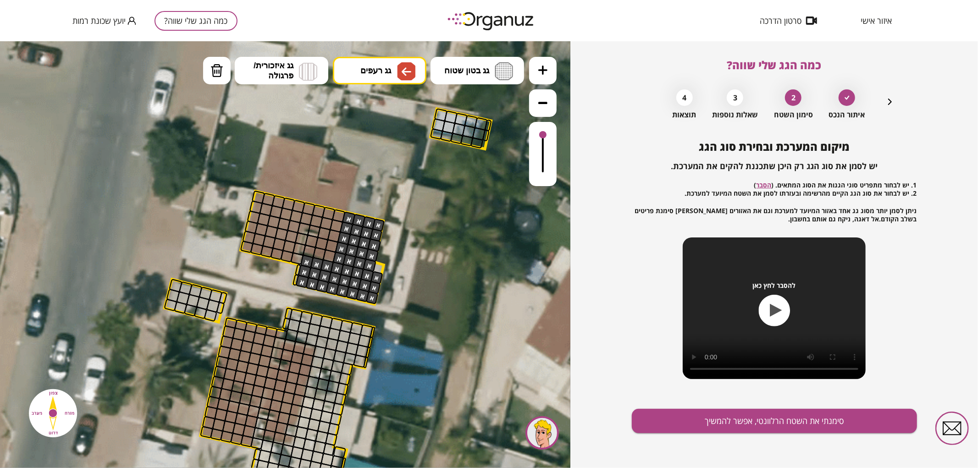
click at [361, 173] on div ".st0 { fill: #FFFFFF; } .st0 { fill: #FFFFFF; }" at bounding box center [285, 254] width 570 height 427
drag, startPoint x: 289, startPoint y: 254, endPoint x: 254, endPoint y: 221, distance: 48.3
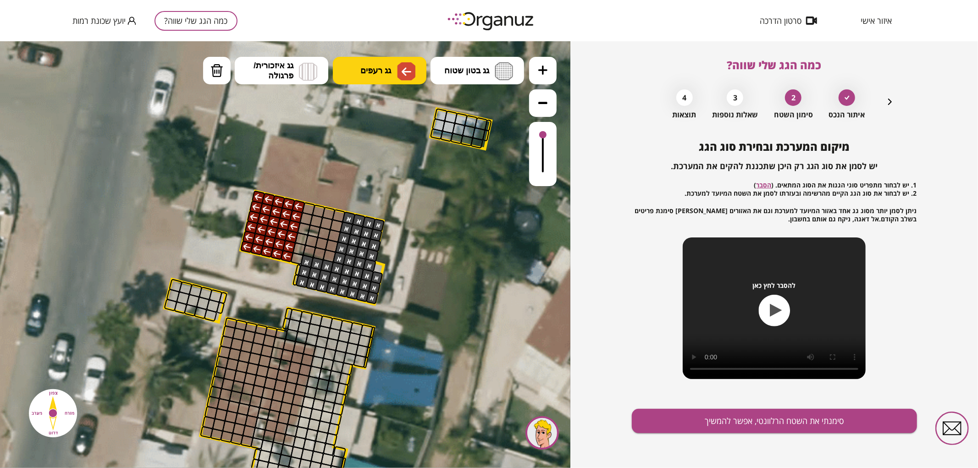
click at [392, 67] on button "גג רעפים" at bounding box center [380, 70] width 94 height 28
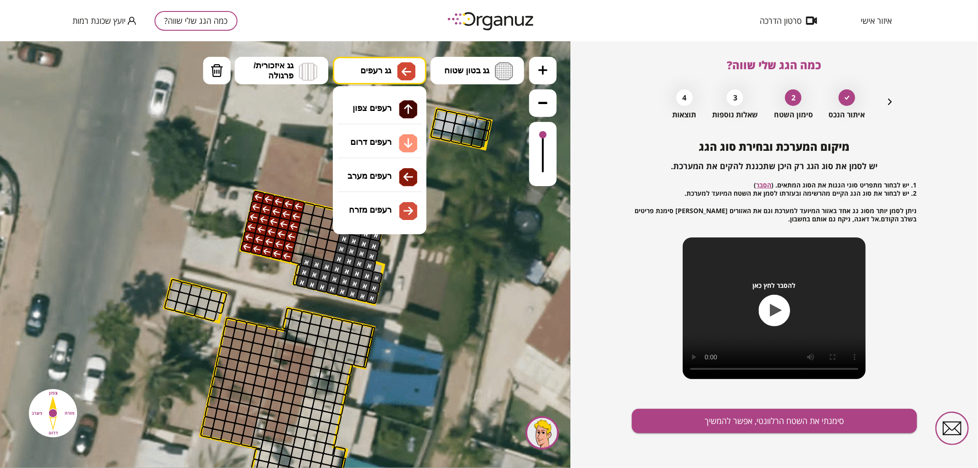
click at [381, 208] on div ".st0 { fill: #FFFFFF; } .st0 { fill: #FFFFFF; }" at bounding box center [285, 254] width 570 height 427
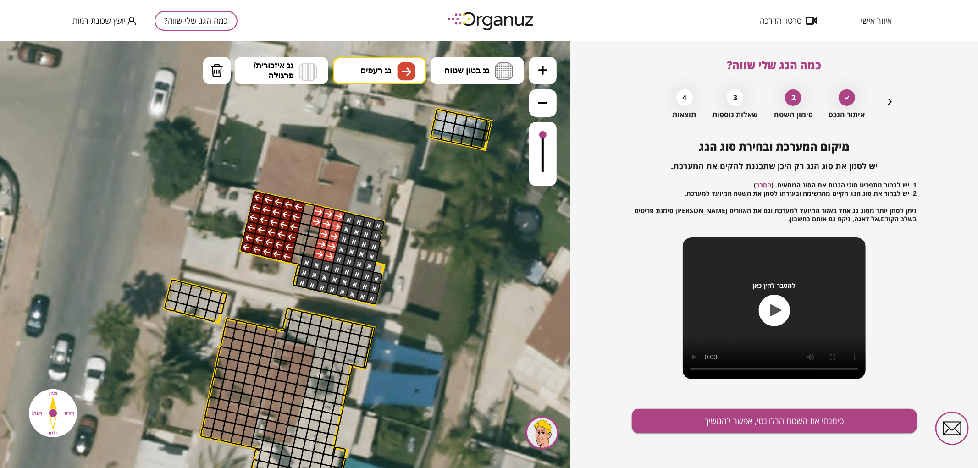
drag, startPoint x: 316, startPoint y: 223, endPoint x: 326, endPoint y: 218, distance: 11.1
click at [393, 69] on button "גג רעפים" at bounding box center [380, 70] width 94 height 28
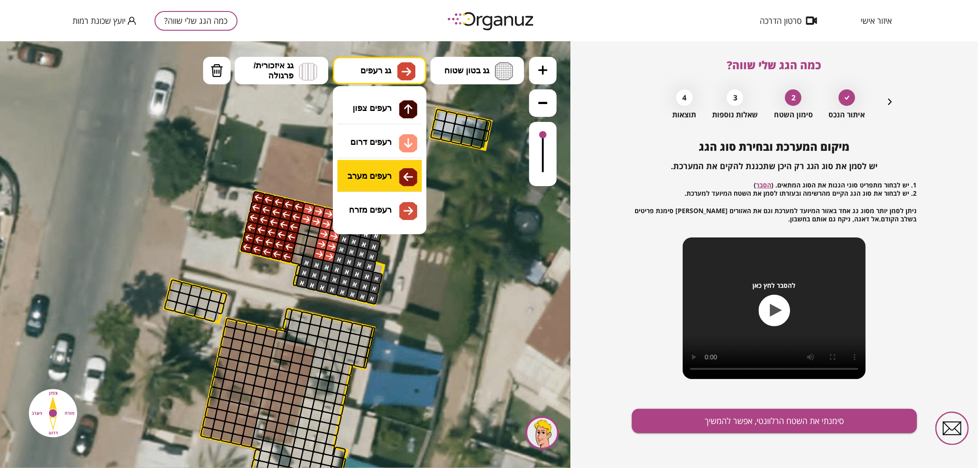
click at [396, 185] on div ".st0 { fill: #FFFFFF; } .st0 { fill: #FFFFFF; }" at bounding box center [285, 254] width 570 height 427
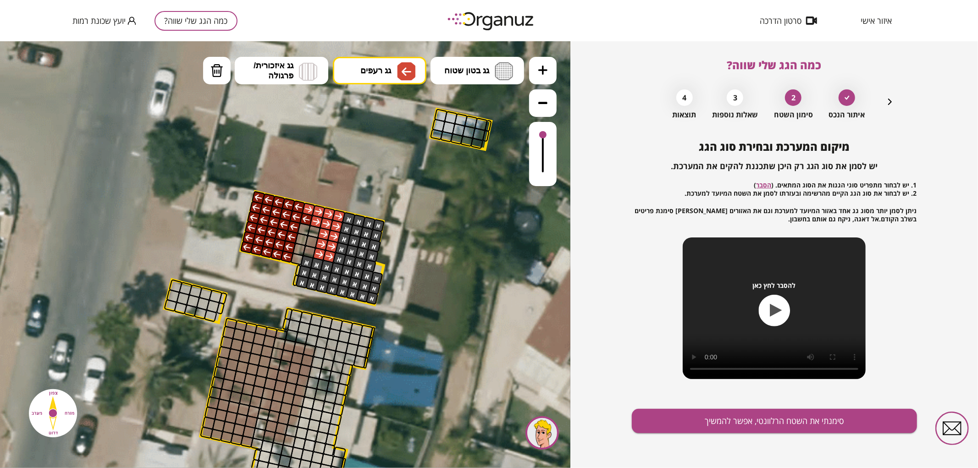
drag, startPoint x: 306, startPoint y: 222, endPoint x: 312, endPoint y: 206, distance: 17.7
click at [725, 420] on button "סימנתי את השטח הרלוונטי, אפשר להמשיך" at bounding box center [774, 421] width 285 height 24
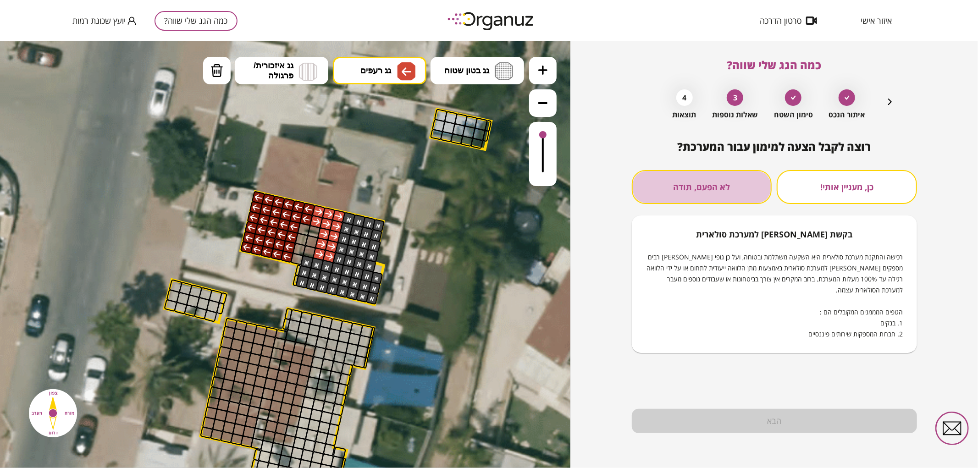
click at [724, 185] on button "לא הפעם, תודה" at bounding box center [702, 187] width 140 height 34
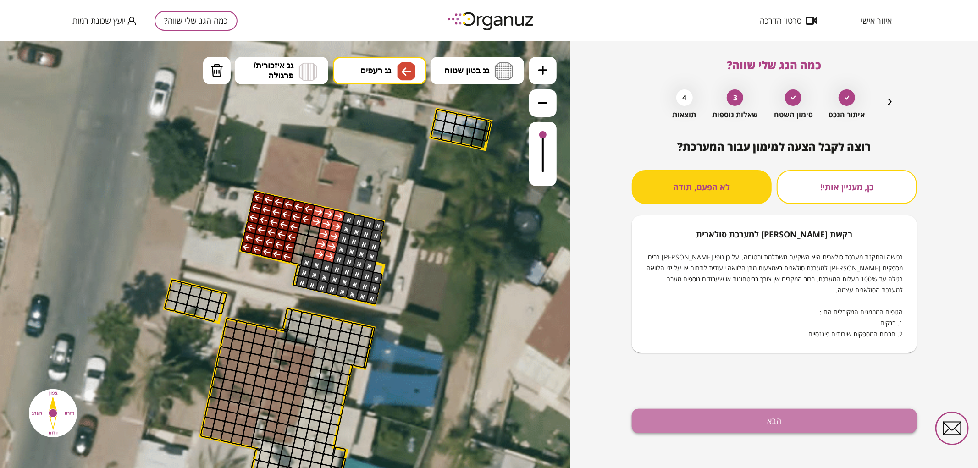
click at [717, 432] on button "הבא" at bounding box center [774, 421] width 285 height 24
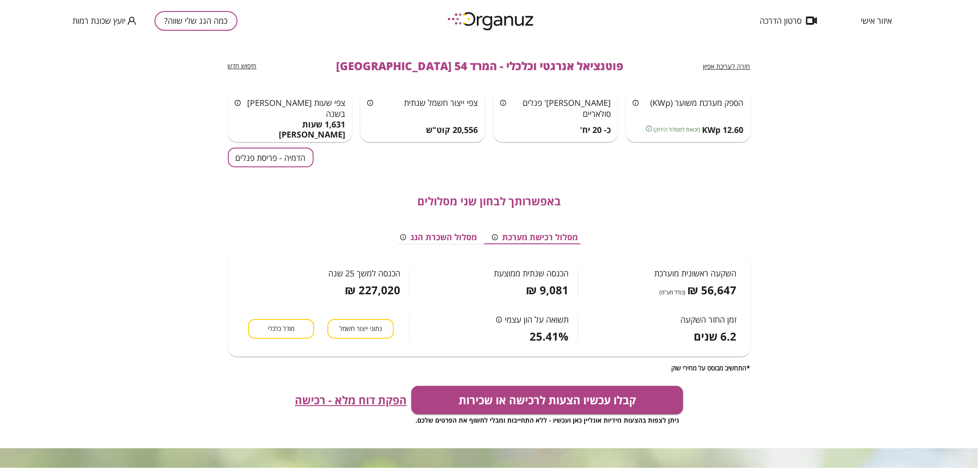
click at [288, 159] on button "הדמיה - פריסת פנלים" at bounding box center [271, 158] width 86 height 20
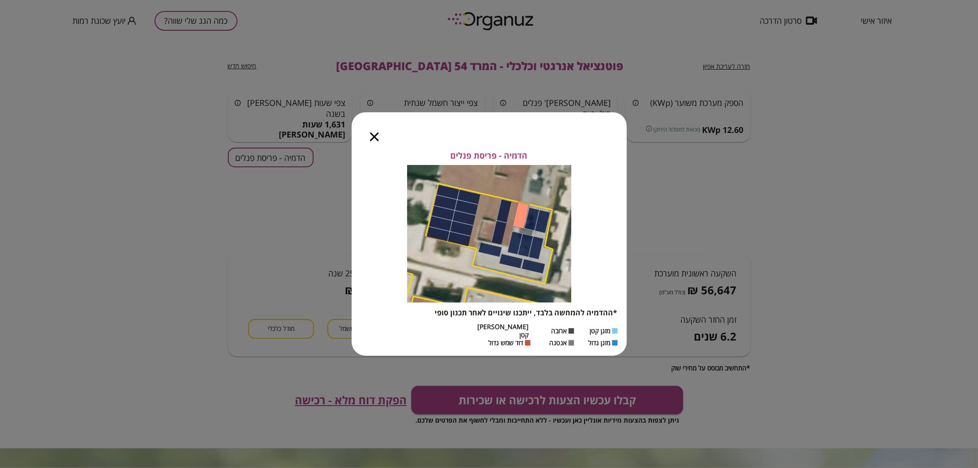
click at [376, 145] on div at bounding box center [374, 131] width 45 height 39
click at [375, 141] on icon "button" at bounding box center [374, 136] width 9 height 9
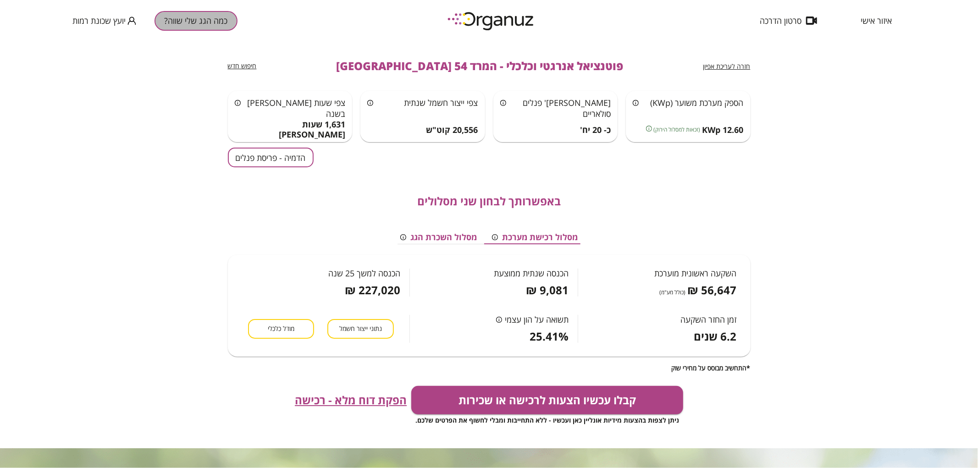
click at [200, 28] on button "כמה הגג שלי שווה?" at bounding box center [196, 21] width 83 height 20
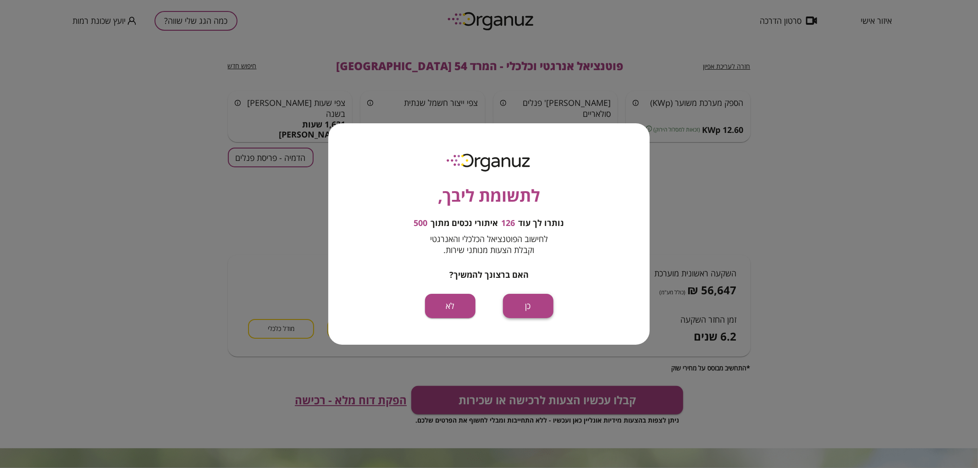
click at [524, 315] on button "כן" at bounding box center [528, 306] width 50 height 24
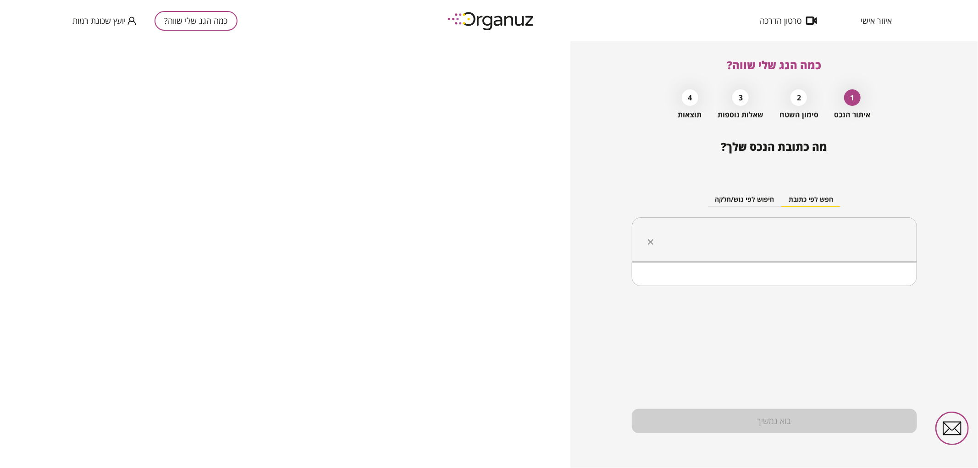
click at [832, 241] on input "text" at bounding box center [778, 239] width 256 height 23
click at [833, 277] on ul "המרד 58 [GEOGRAPHIC_DATA]" at bounding box center [774, 286] width 261 height 24
click at [833, 280] on li "המרד 58 [GEOGRAPHIC_DATA]" at bounding box center [774, 286] width 261 height 17
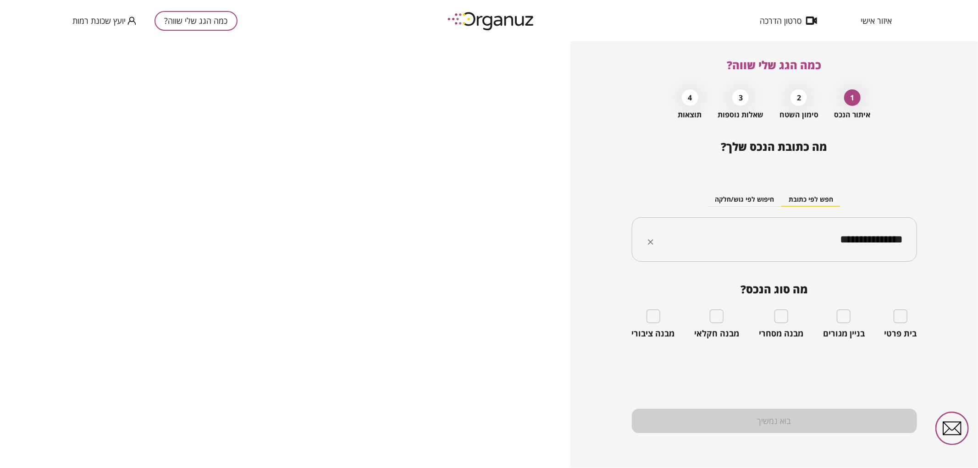
type input "**********"
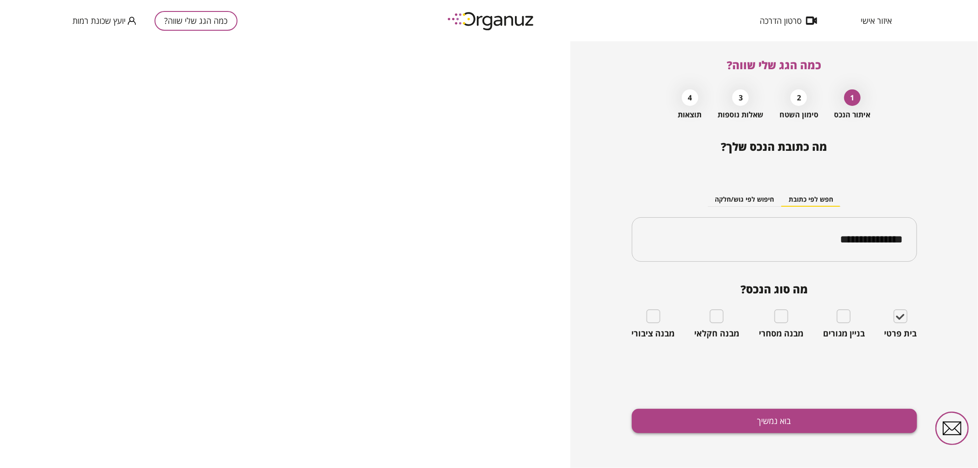
click at [860, 418] on button "בוא נמשיך" at bounding box center [774, 421] width 285 height 24
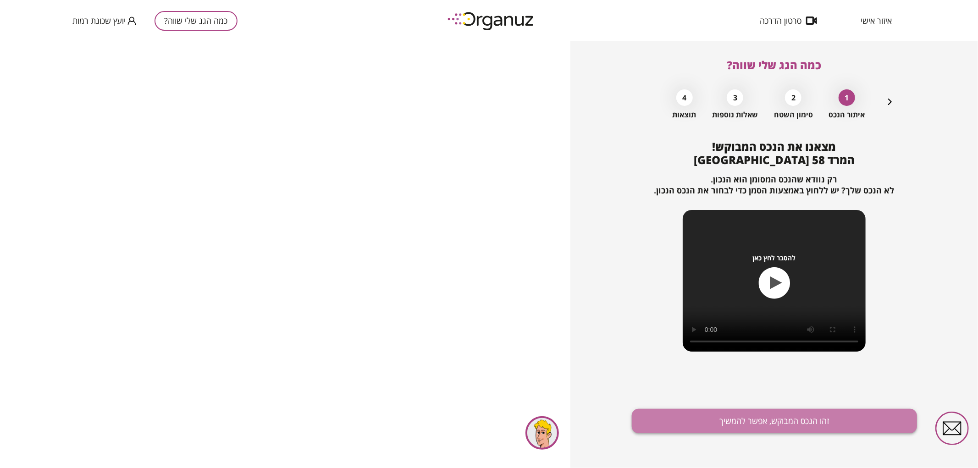
click at [780, 422] on button "זהו הנכס המבוקש, אפשר להמשיך" at bounding box center [774, 421] width 285 height 24
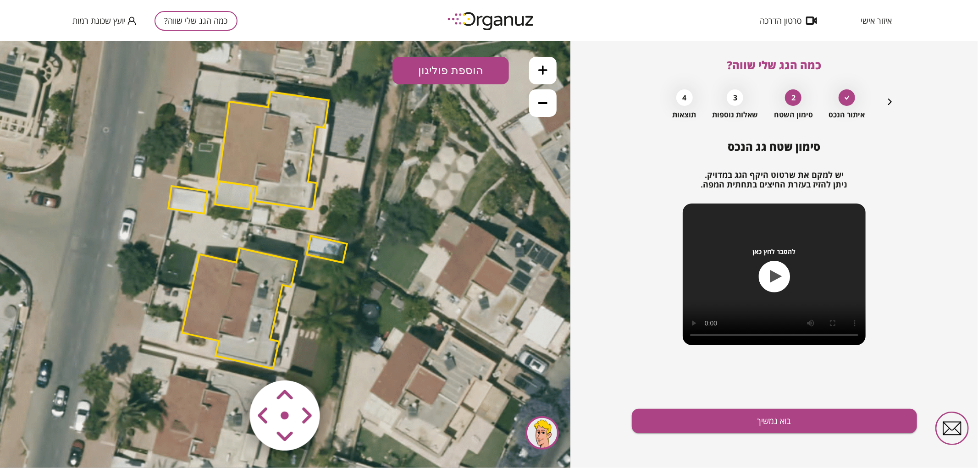
drag, startPoint x: 498, startPoint y: 343, endPoint x: 466, endPoint y: 340, distance: 32.7
click at [466, 340] on icon at bounding box center [256, 230] width 846 height 846
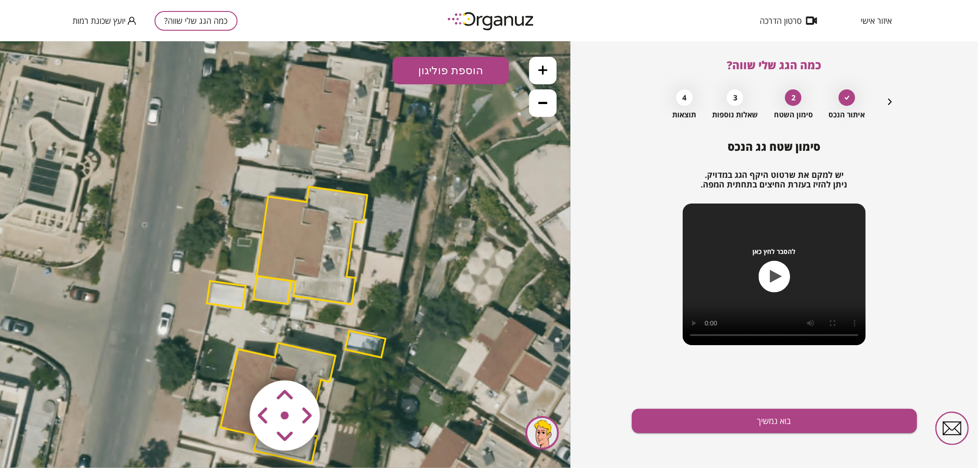
drag, startPoint x: 414, startPoint y: 159, endPoint x: 428, endPoint y: 188, distance: 32.6
click at [428, 188] on icon at bounding box center [295, 324] width 846 height 846
click at [323, 236] on polygon at bounding box center [312, 245] width 110 height 117
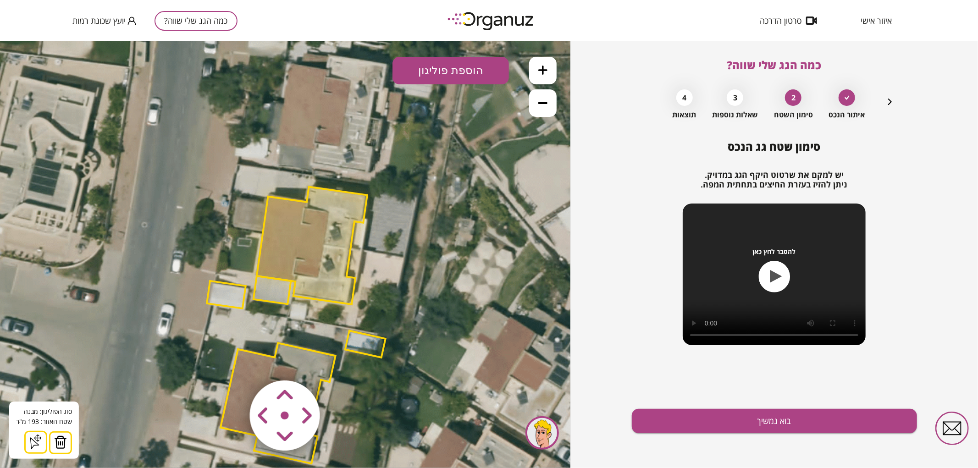
click at [61, 436] on img at bounding box center [60, 442] width 13 height 14
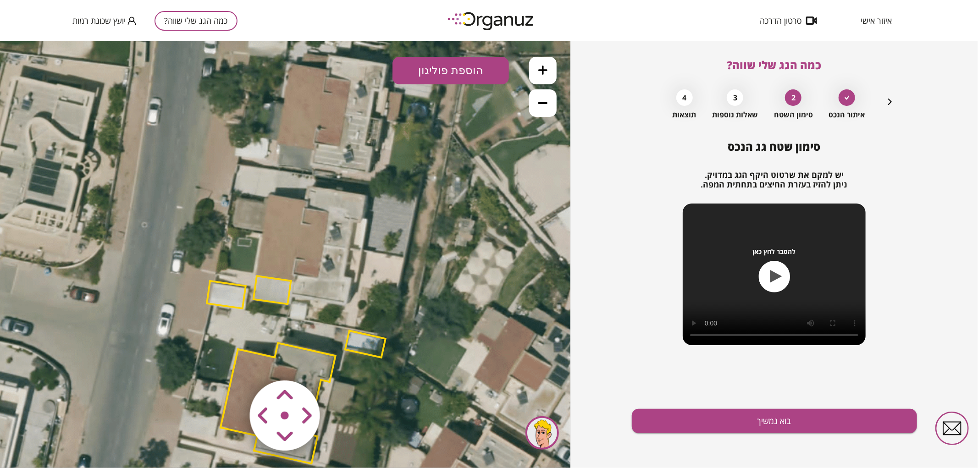
click at [215, 298] on polygon at bounding box center [226, 295] width 39 height 28
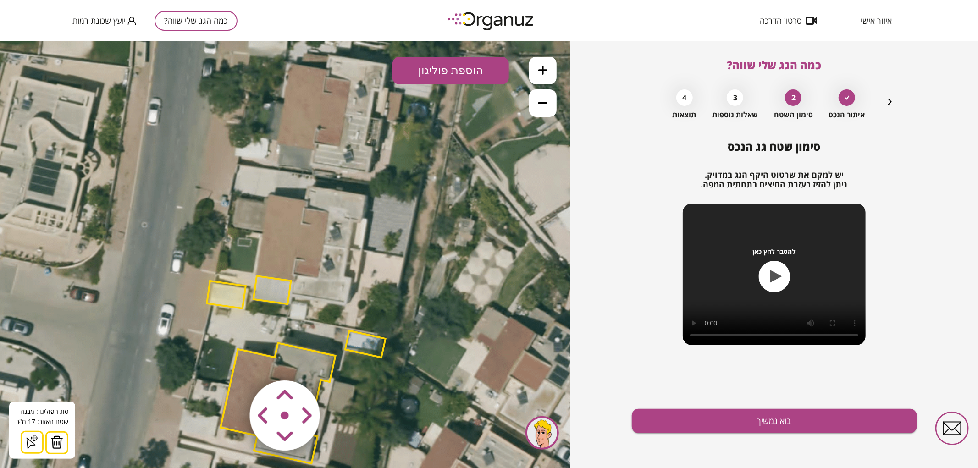
drag, startPoint x: 63, startPoint y: 441, endPoint x: 68, endPoint y: 438, distance: 5.6
click at [65, 441] on button at bounding box center [56, 442] width 23 height 23
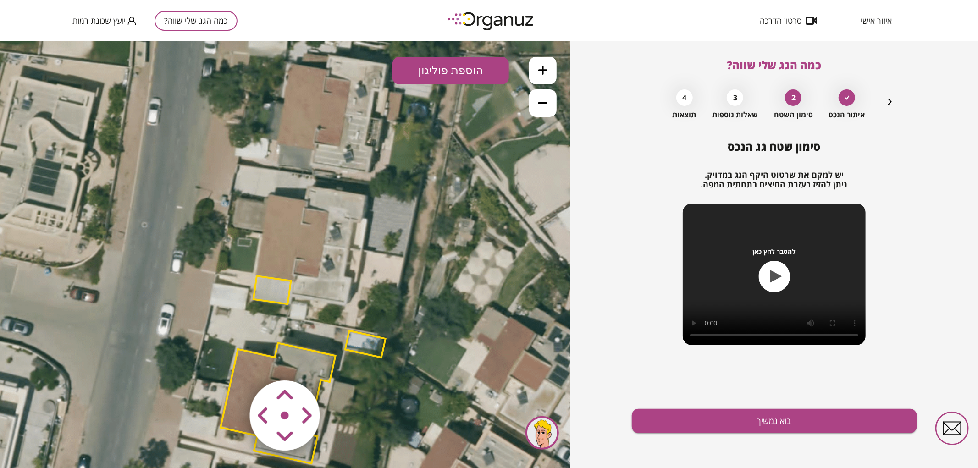
click at [283, 285] on polygon at bounding box center [273, 290] width 38 height 28
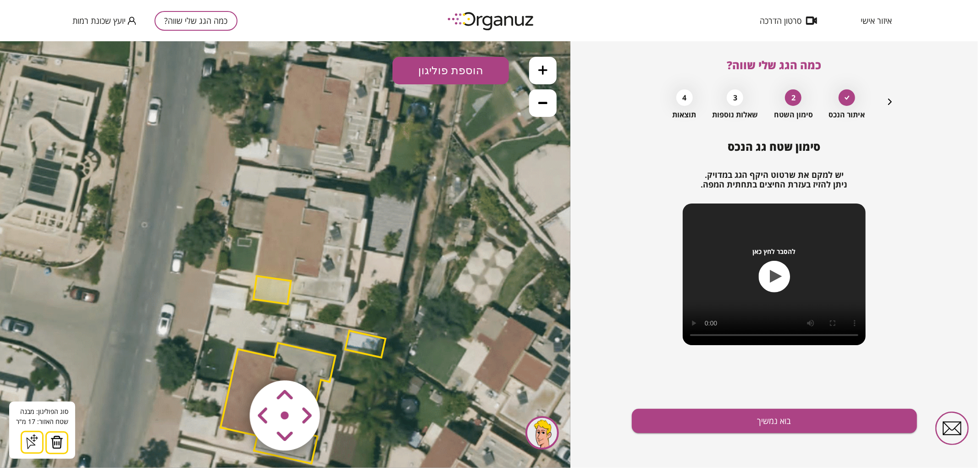
click at [61, 435] on img at bounding box center [56, 442] width 13 height 14
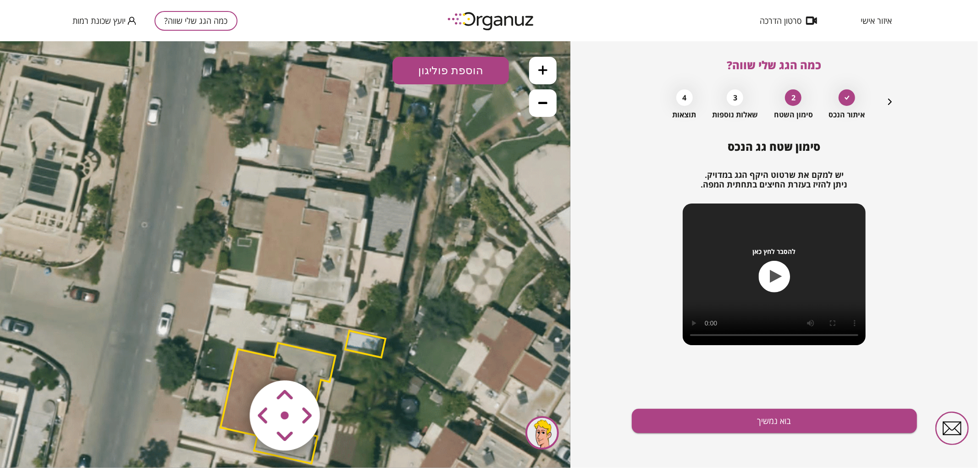
click at [555, 71] on button at bounding box center [543, 70] width 28 height 28
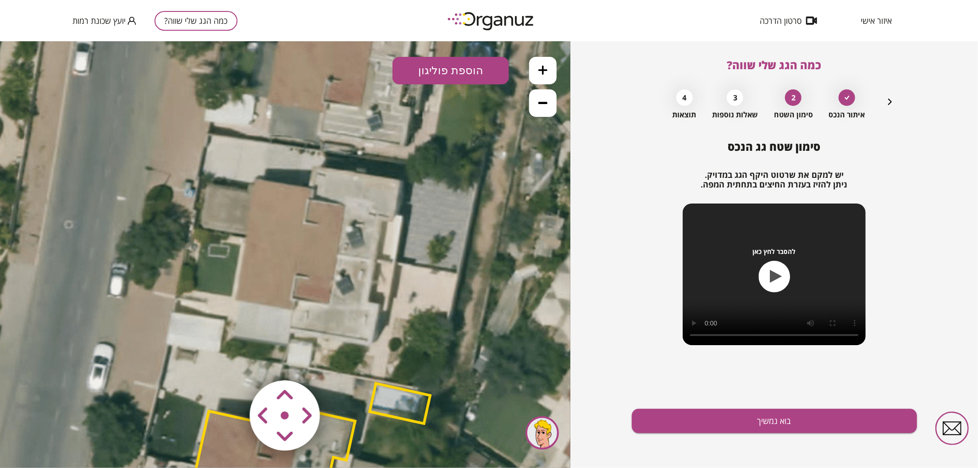
drag, startPoint x: 437, startPoint y: 193, endPoint x: 431, endPoint y: 208, distance: 15.7
click at [431, 208] on icon at bounding box center [293, 374] width 1269 height 1269
click at [450, 69] on button "הוספת פוליגון" at bounding box center [450, 70] width 116 height 28
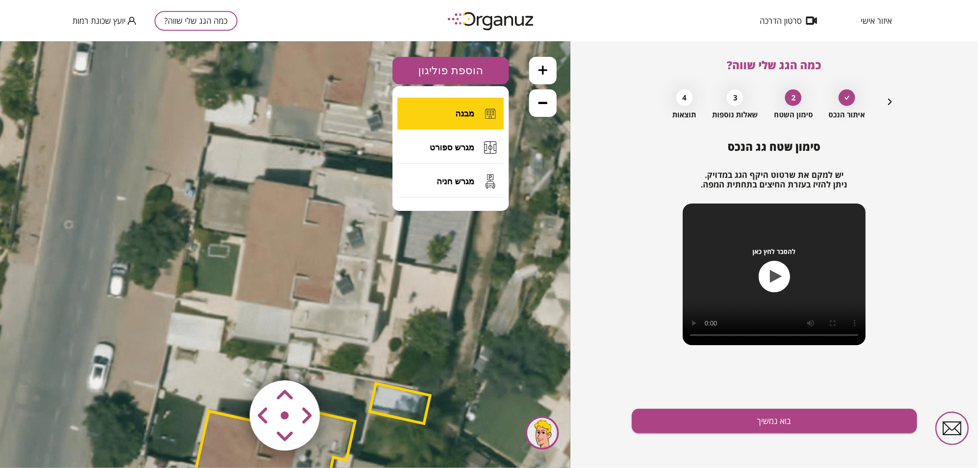
click at [458, 114] on span "מבנה" at bounding box center [464, 113] width 19 height 10
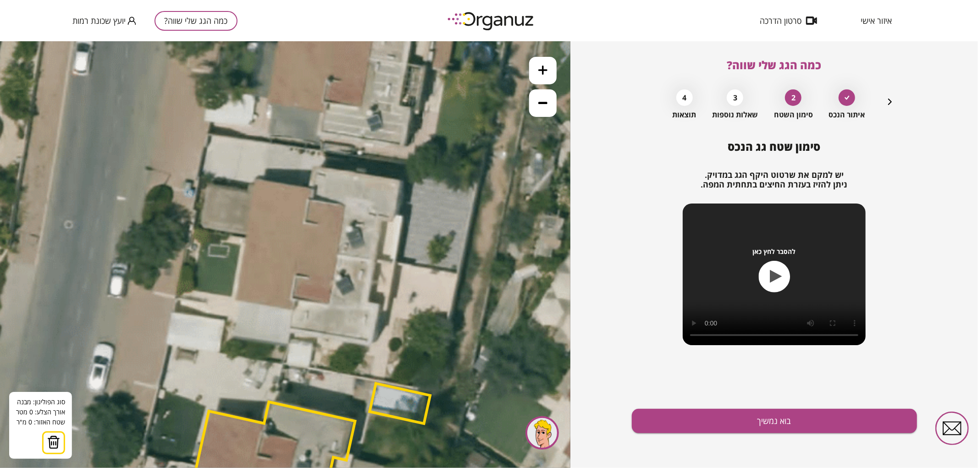
click at [375, 261] on icon at bounding box center [293, 374] width 1269 height 1269
click at [243, 240] on polygon at bounding box center [308, 250] width 131 height 21
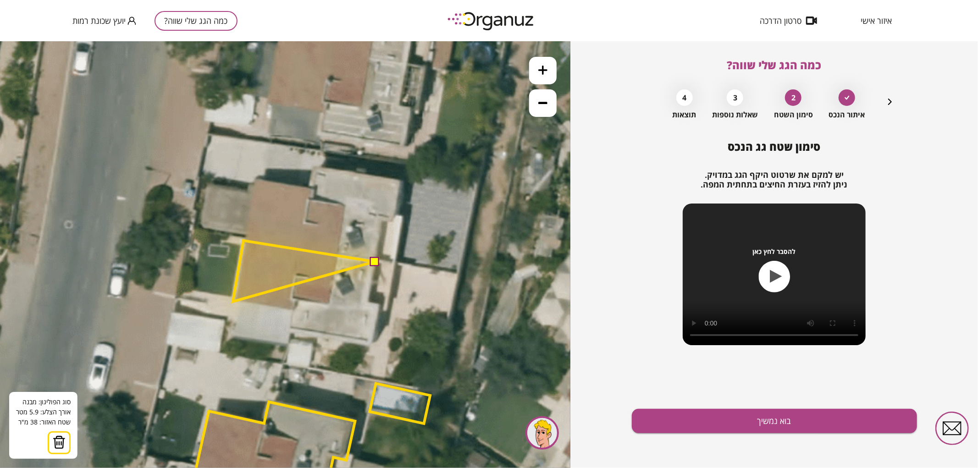
click at [233, 301] on polygon at bounding box center [304, 270] width 142 height 61
click at [291, 309] on polygon at bounding box center [304, 274] width 142 height 69
click at [288, 330] on polygon at bounding box center [304, 285] width 142 height 90
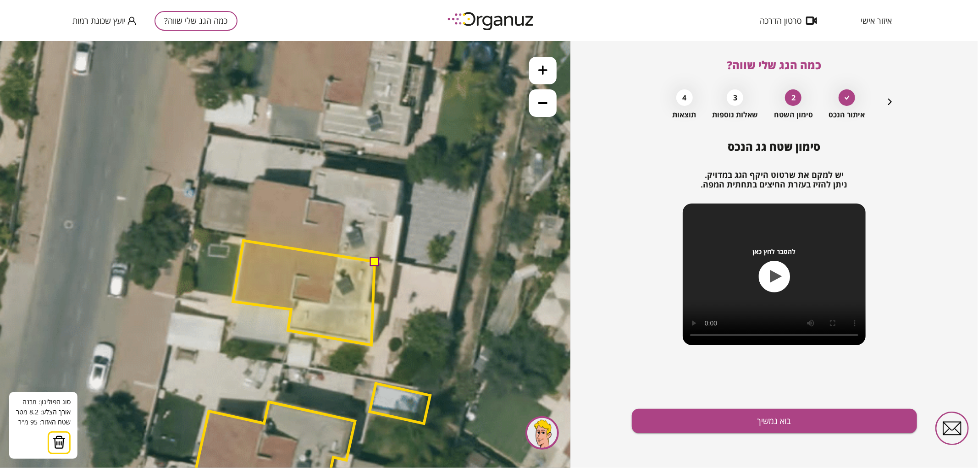
click at [371, 345] on polygon at bounding box center [304, 292] width 142 height 105
click at [379, 306] on polygon at bounding box center [306, 292] width 146 height 105
click at [368, 304] on polygon at bounding box center [306, 292] width 146 height 105
click at [376, 264] on button at bounding box center [374, 260] width 9 height 9
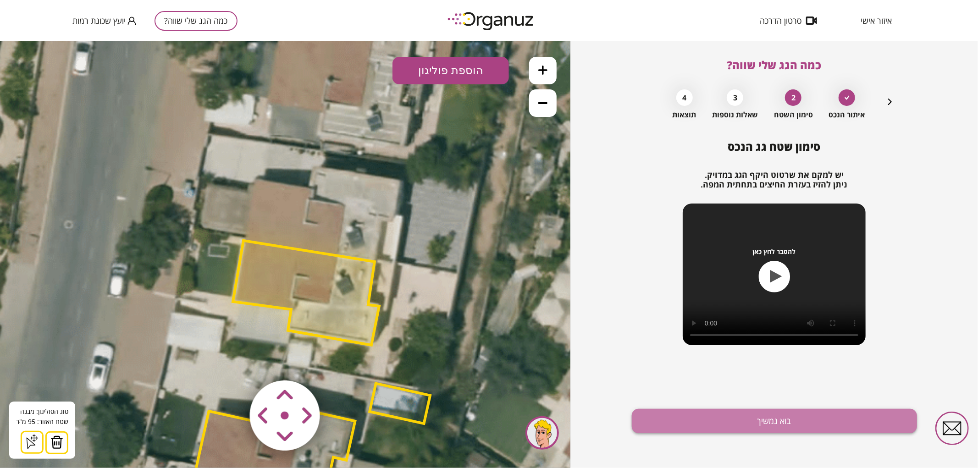
click at [707, 424] on button "בוא נמשיך" at bounding box center [774, 421] width 285 height 24
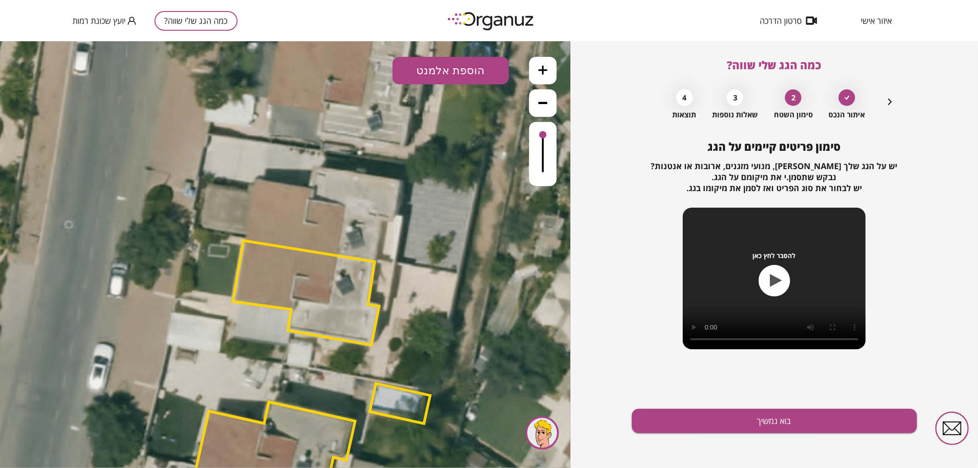
click at [904, 104] on div "כמה הגג שלי שווה? איתור הנכס 2 סימון השטח 3 שאלות נוספות 4 תוצאות סימון פריטים …" at bounding box center [774, 254] width 285 height 427
click at [887, 103] on icon "button" at bounding box center [889, 101] width 11 height 11
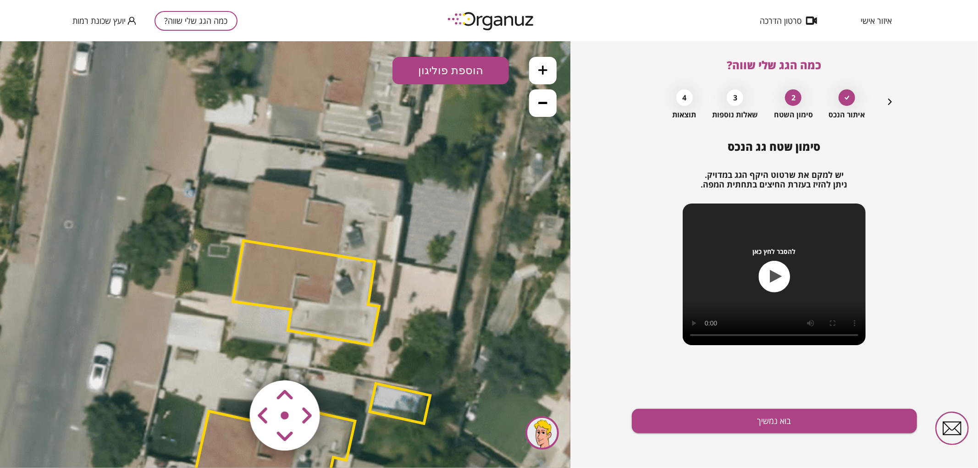
click at [289, 301] on polygon at bounding box center [306, 292] width 146 height 105
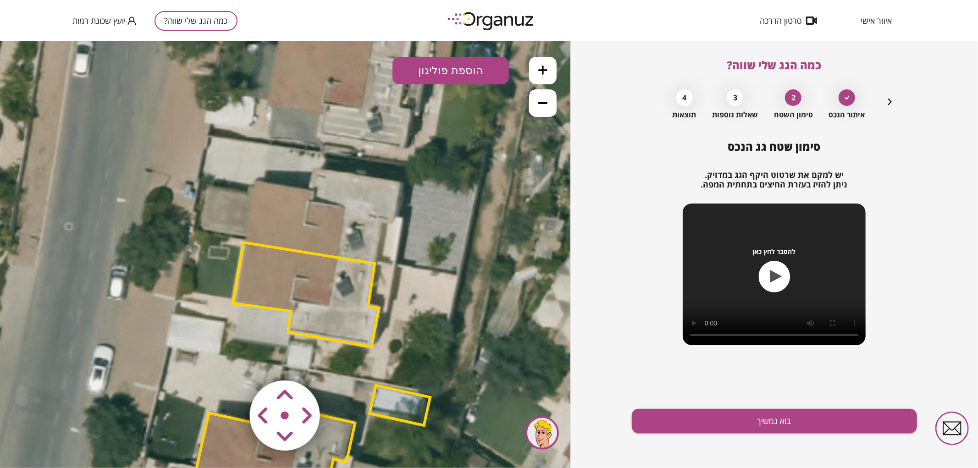
click at [292, 298] on polygon at bounding box center [306, 294] width 146 height 105
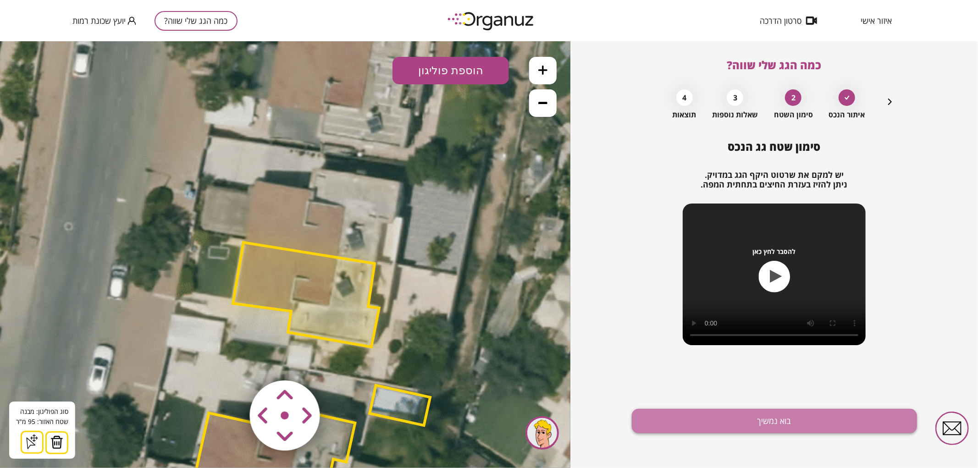
click at [686, 424] on button "בוא נמשיך" at bounding box center [774, 421] width 285 height 24
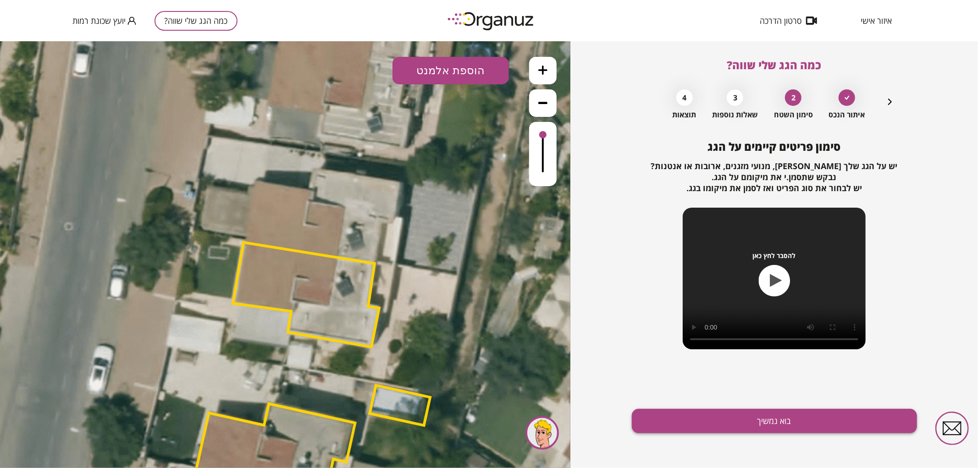
click at [684, 425] on button "בוא נמשיך" at bounding box center [774, 421] width 285 height 24
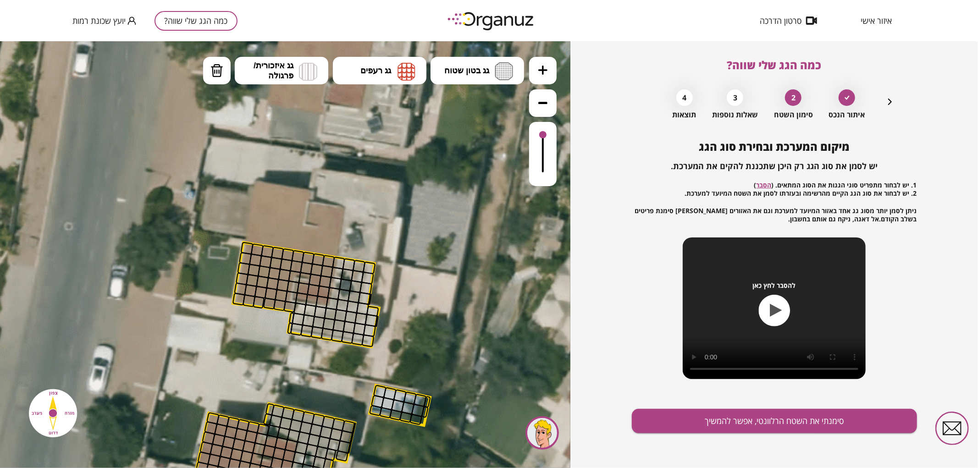
click at [886, 99] on icon "button" at bounding box center [889, 101] width 11 height 11
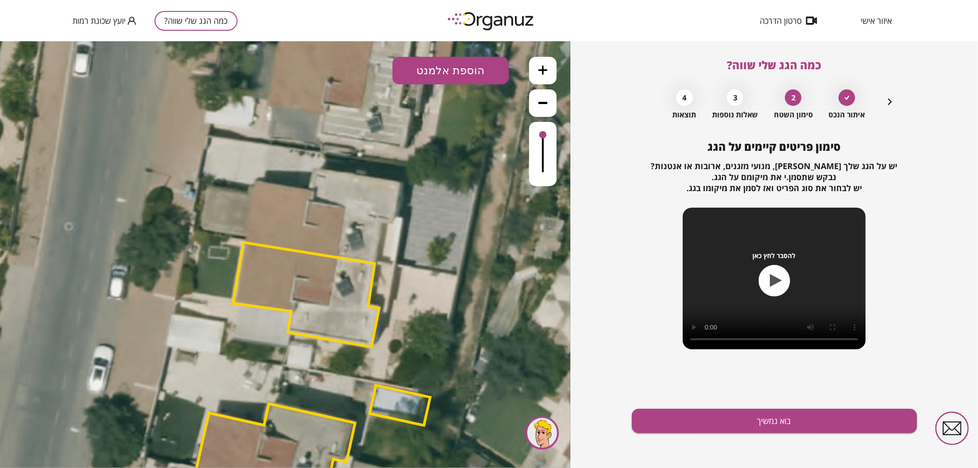
click at [450, 79] on button "הוספת אלמנט" at bounding box center [450, 70] width 116 height 28
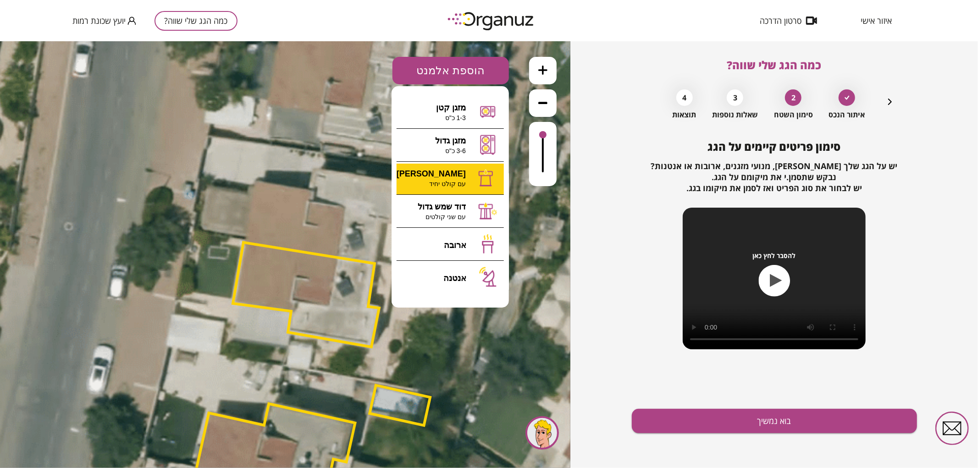
click at [452, 181] on div ".st0 { fill: #FFFFFF; } 0" at bounding box center [285, 254] width 570 height 427
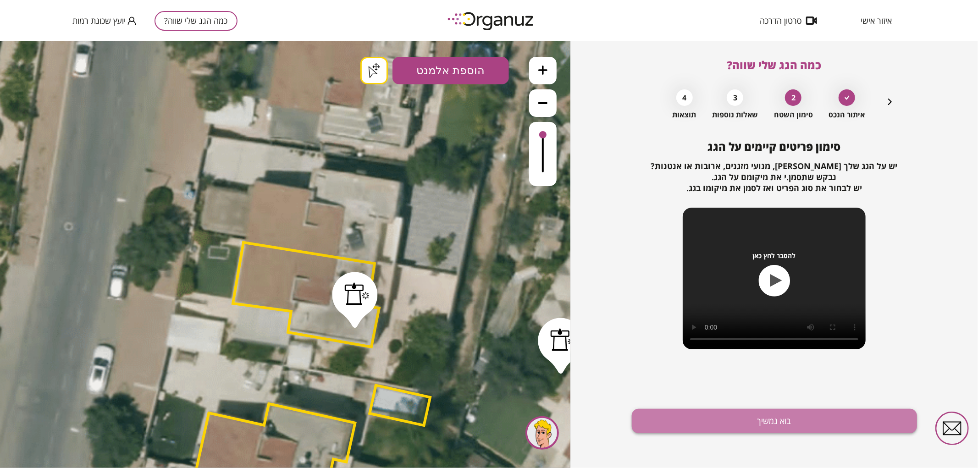
click at [689, 429] on button "בוא נמשיך" at bounding box center [774, 421] width 285 height 24
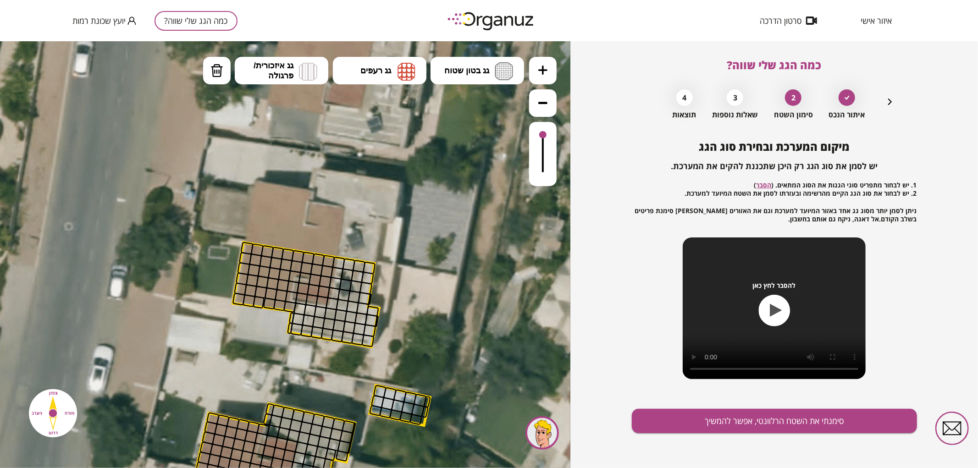
click at [537, 71] on button at bounding box center [543, 70] width 28 height 28
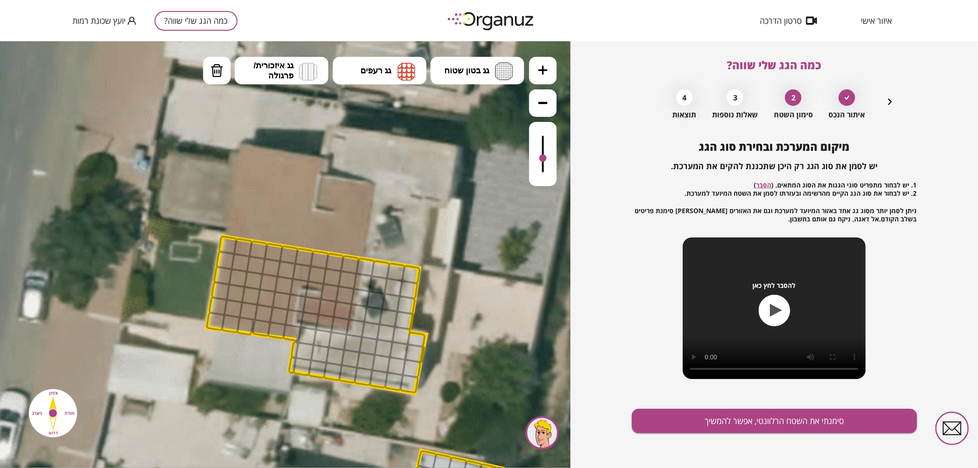
drag, startPoint x: 546, startPoint y: 133, endPoint x: 552, endPoint y: 160, distance: 28.1
click at [552, 160] on div at bounding box center [543, 153] width 28 height 64
click at [497, 79] on img at bounding box center [504, 71] width 18 height 18
drag, startPoint x: 497, startPoint y: 104, endPoint x: 441, endPoint y: 195, distance: 107.1
click at [497, 104] on div ".st0 { fill: #FFFFFF; } .st0 { fill: #FFFFFF; }" at bounding box center [285, 254] width 570 height 427
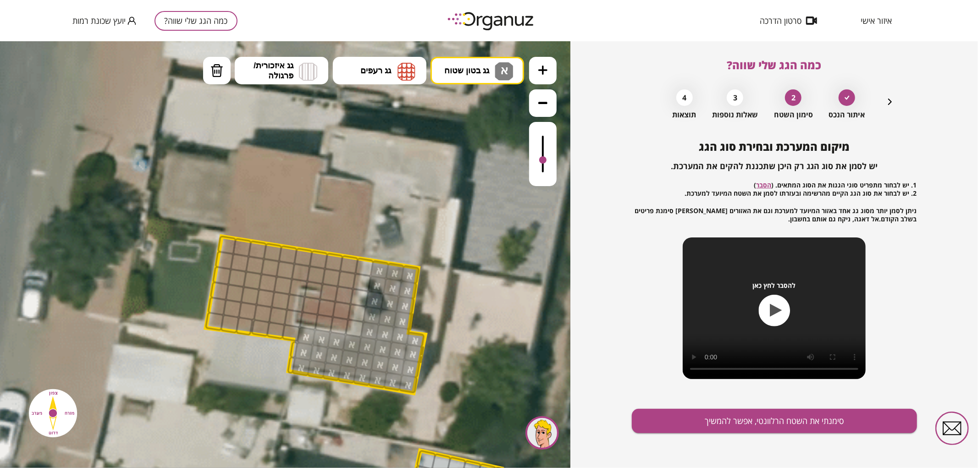
drag, startPoint x: 375, startPoint y: 273, endPoint x: 390, endPoint y: 340, distance: 69.1
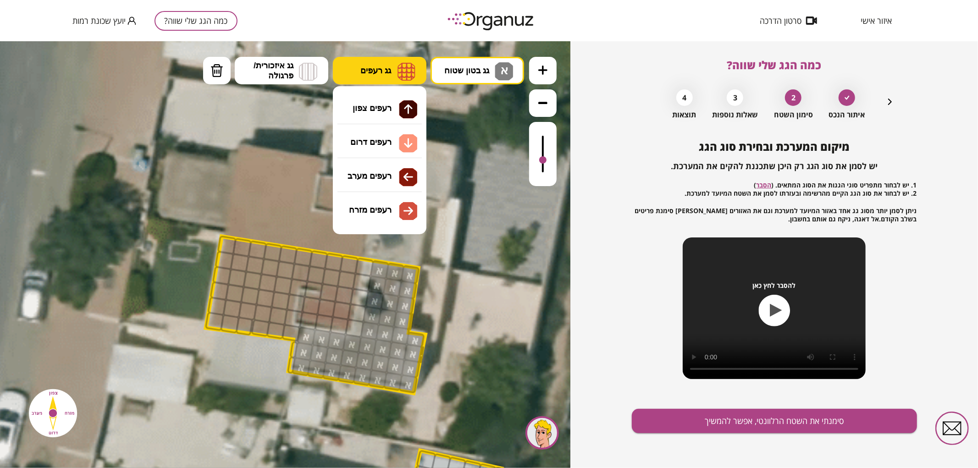
click at [397, 74] on img at bounding box center [406, 71] width 18 height 18
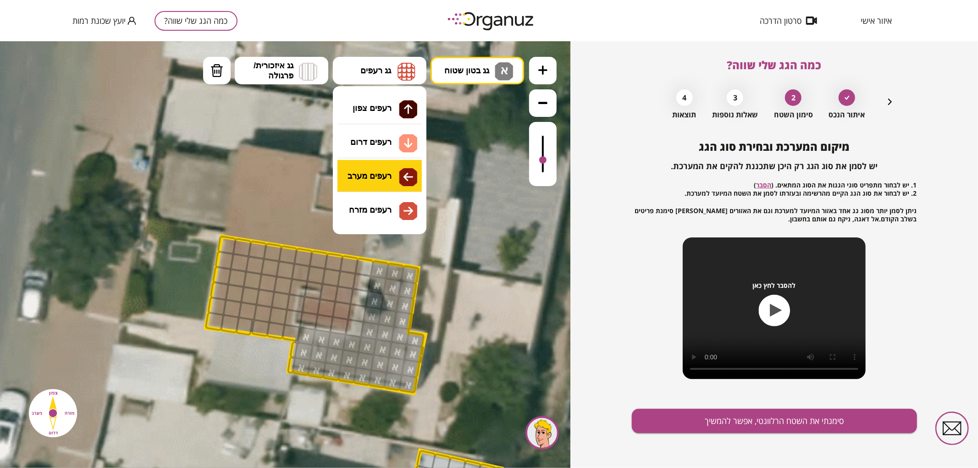
click at [373, 183] on div ".st0 { fill: #FFFFFF; } .st0 { fill: #FFFFFF; }" at bounding box center [285, 254] width 570 height 427
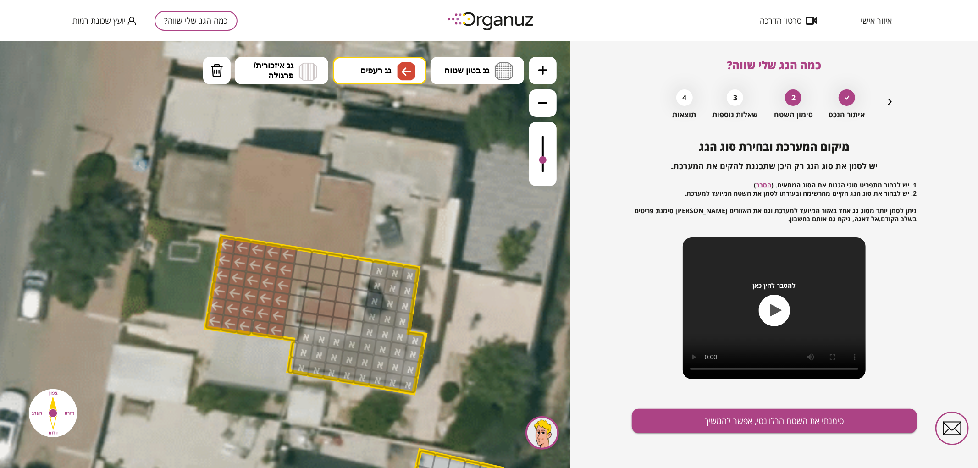
drag, startPoint x: 280, startPoint y: 327, endPoint x: 284, endPoint y: 252, distance: 75.8
click at [424, 74] on button "גג רעפים" at bounding box center [380, 70] width 94 height 28
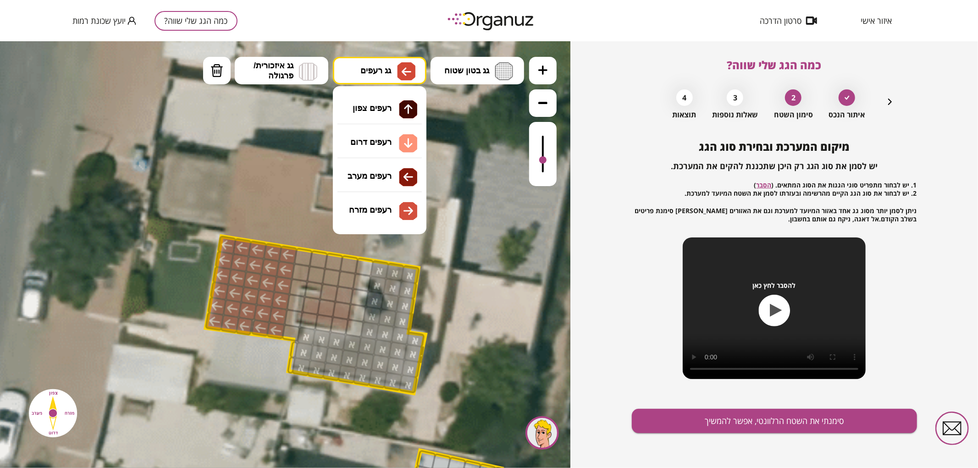
click at [409, 204] on div ".st0 { fill: #FFFFFF; } .st0 { fill: #FFFFFF; }" at bounding box center [285, 254] width 570 height 427
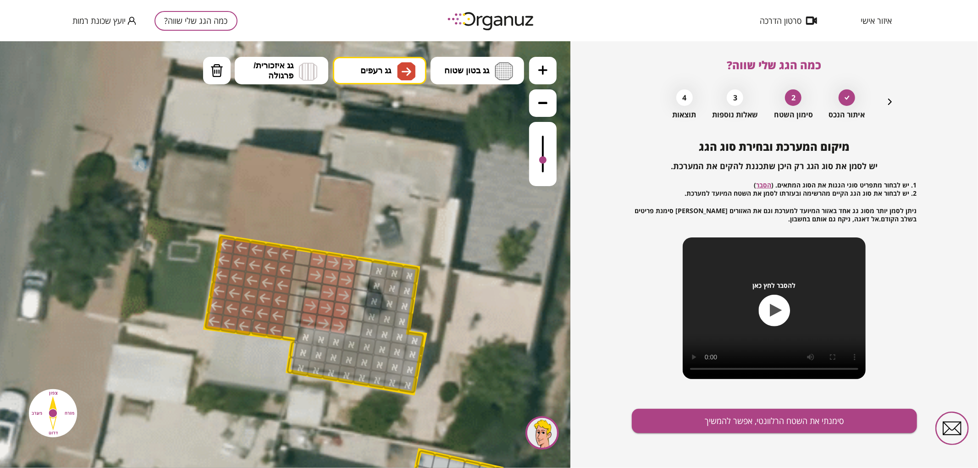
drag, startPoint x: 326, startPoint y: 255, endPoint x: 324, endPoint y: 311, distance: 56.4
click at [726, 408] on div "מיקום המערכת ובחירת סוג הגג יש לסמן את סוג הגג רק היכן שתכננת להקים את המערכת. …" at bounding box center [774, 304] width 285 height 328
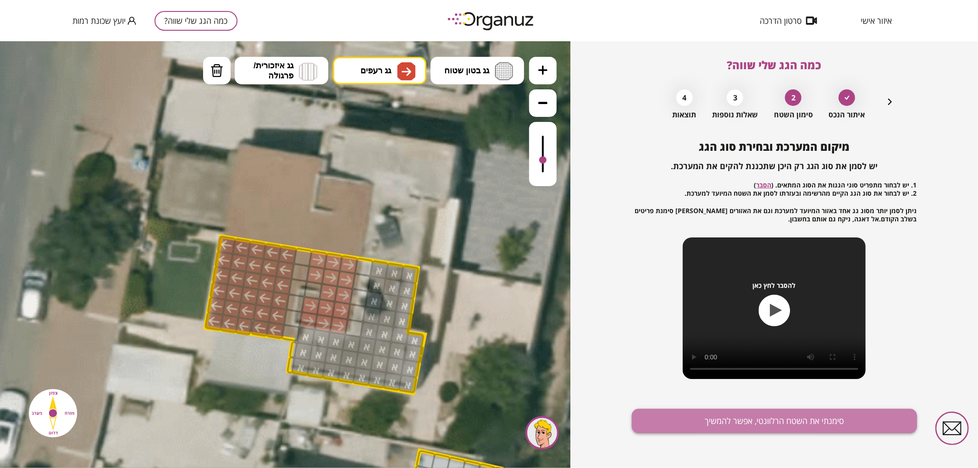
click at [726, 418] on button "סימנתי את השטח הרלוונטי, אפשר להמשיך" at bounding box center [774, 421] width 285 height 24
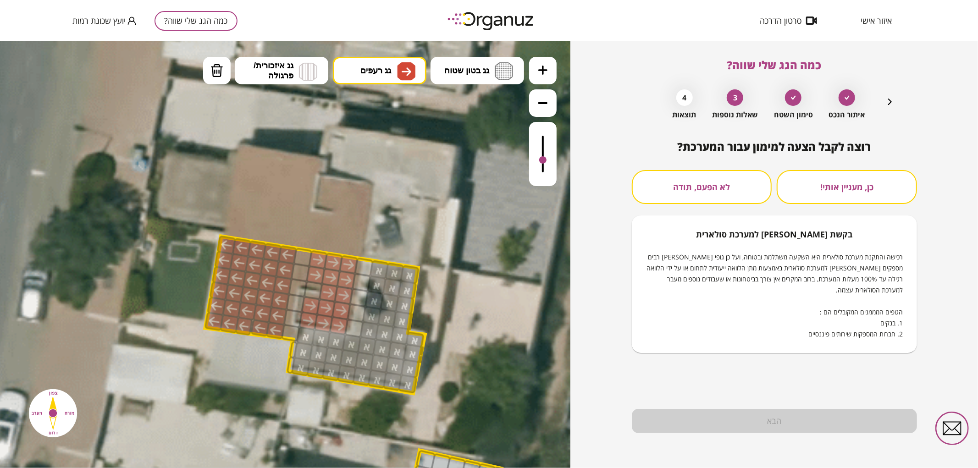
click at [714, 188] on button "לא הפעם, תודה" at bounding box center [702, 187] width 140 height 34
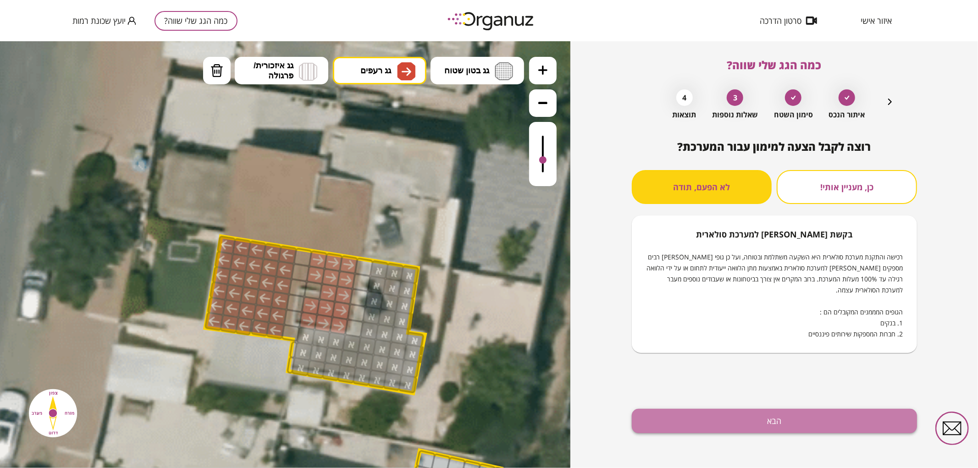
click at [746, 416] on button "הבא" at bounding box center [774, 421] width 285 height 24
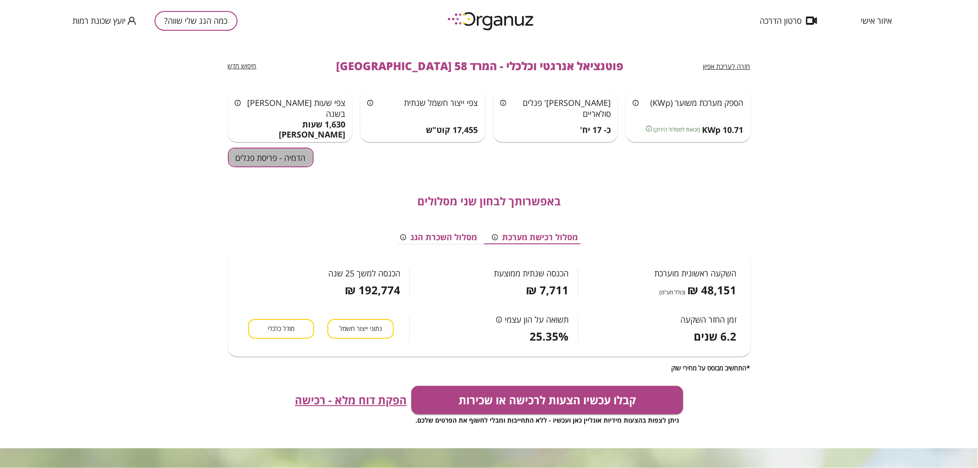
click at [275, 159] on button "הדמיה - פריסת פנלים" at bounding box center [271, 158] width 86 height 20
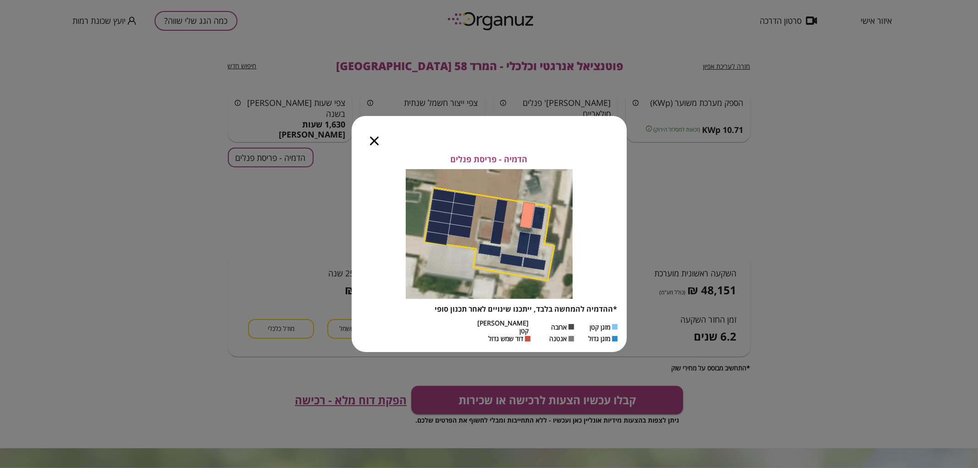
click at [377, 143] on icon "button" at bounding box center [374, 141] width 9 height 9
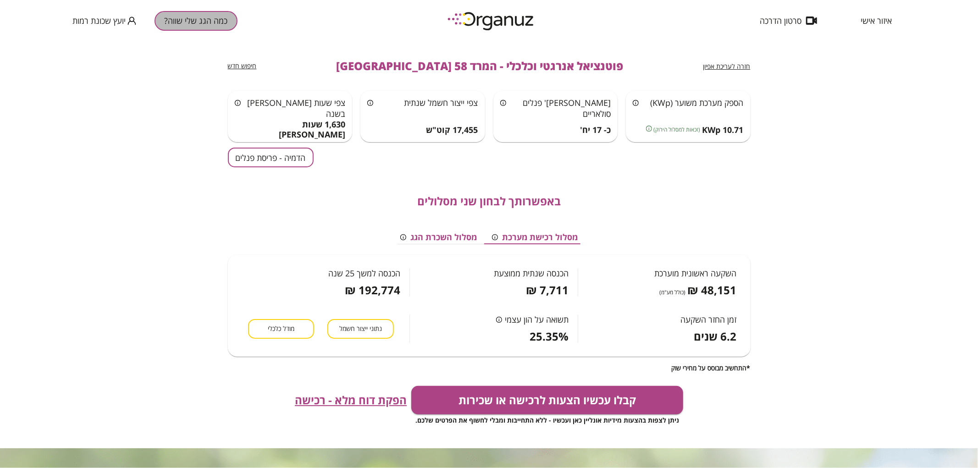
click at [217, 20] on button "כמה הגג שלי שווה?" at bounding box center [196, 21] width 83 height 20
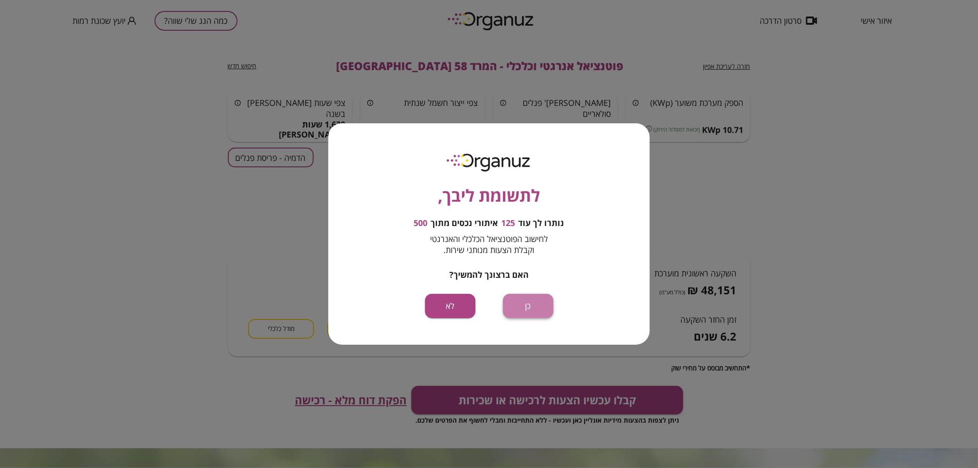
click at [525, 304] on button "כן" at bounding box center [528, 306] width 50 height 24
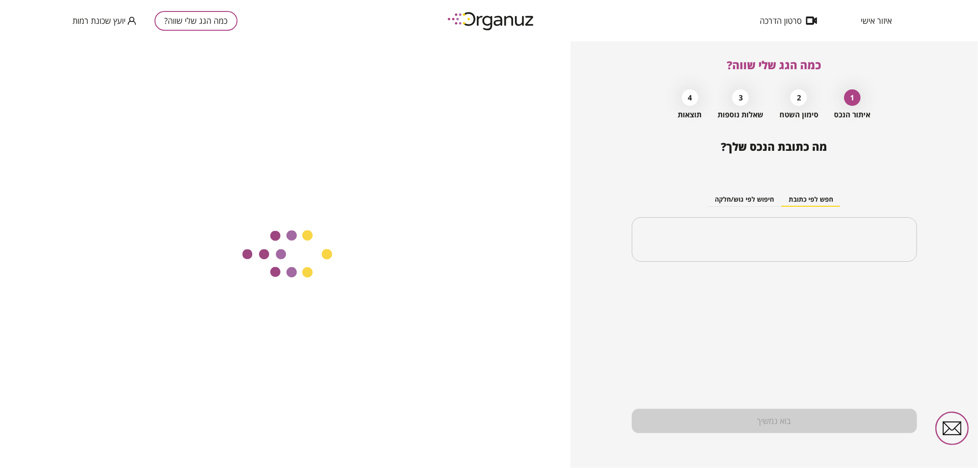
click at [747, 244] on input "text" at bounding box center [774, 239] width 263 height 23
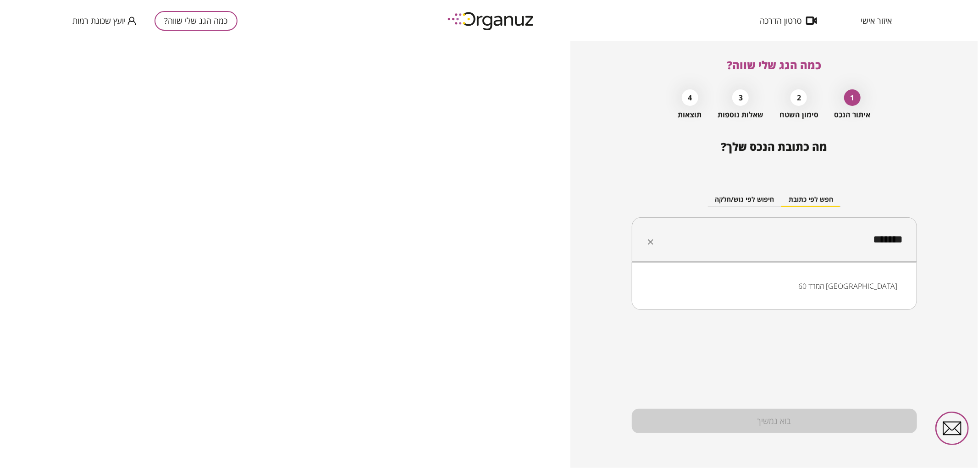
click at [853, 282] on li "המרד 60 [GEOGRAPHIC_DATA]" at bounding box center [774, 286] width 261 height 17
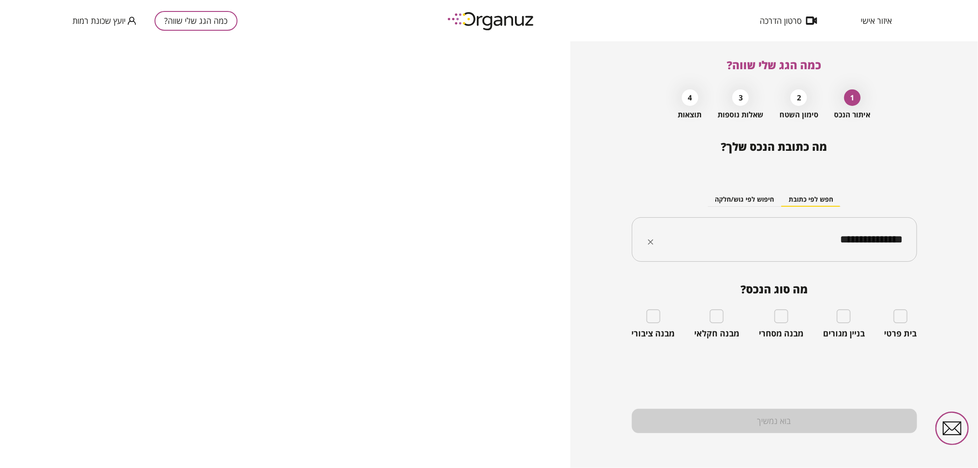
type input "**********"
click at [892, 316] on div "בית פרטי" at bounding box center [900, 323] width 33 height 29
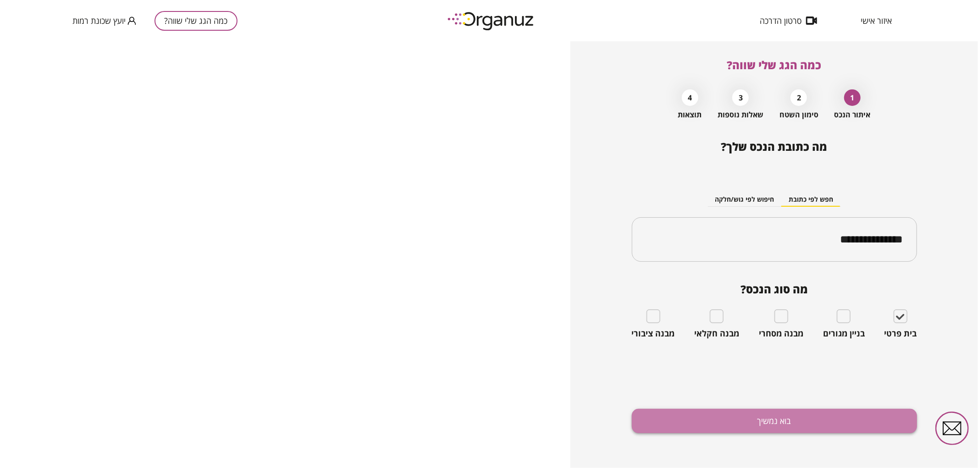
drag, startPoint x: 839, startPoint y: 423, endPoint x: 603, endPoint y: 403, distance: 237.4
click at [839, 423] on button "בוא נמשיך" at bounding box center [774, 421] width 285 height 24
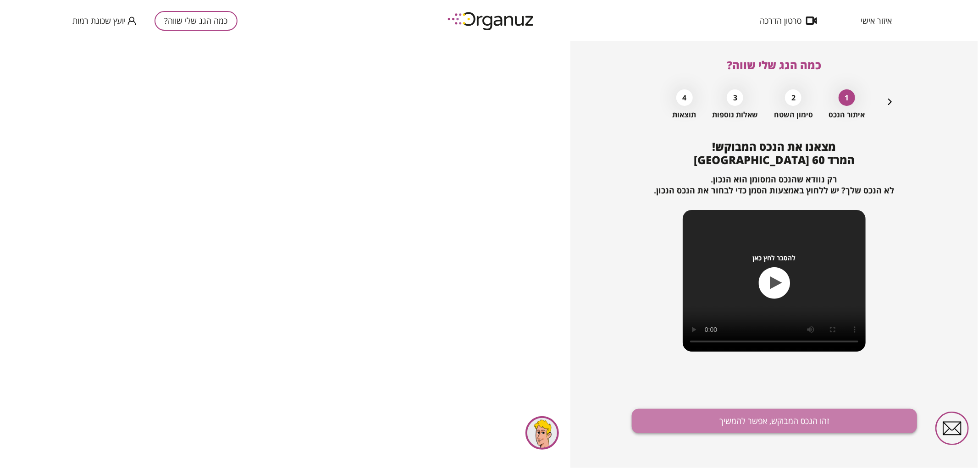
click at [795, 410] on button "זהו הנכס המבוקש, אפשר להמשיך" at bounding box center [774, 421] width 285 height 24
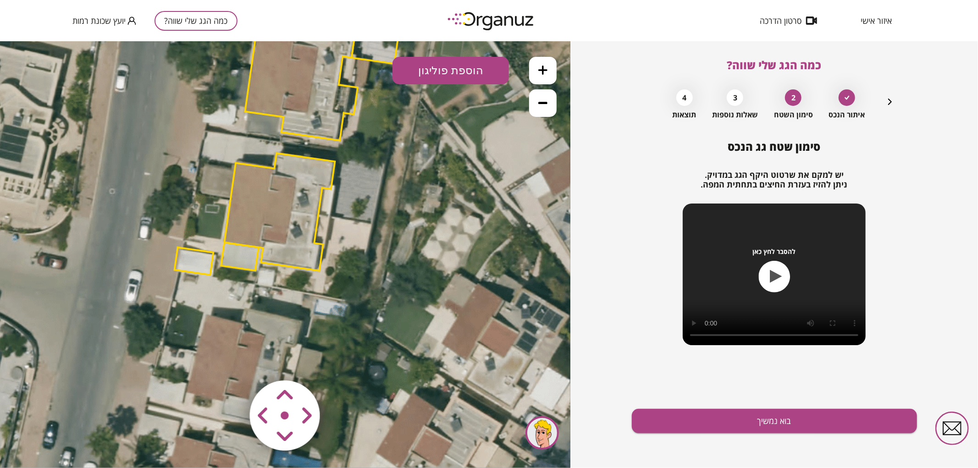
drag, startPoint x: 526, startPoint y: 219, endPoint x: 532, endPoint y: 142, distance: 77.2
click at [533, 134] on icon at bounding box center [286, 150] width 784 height 784
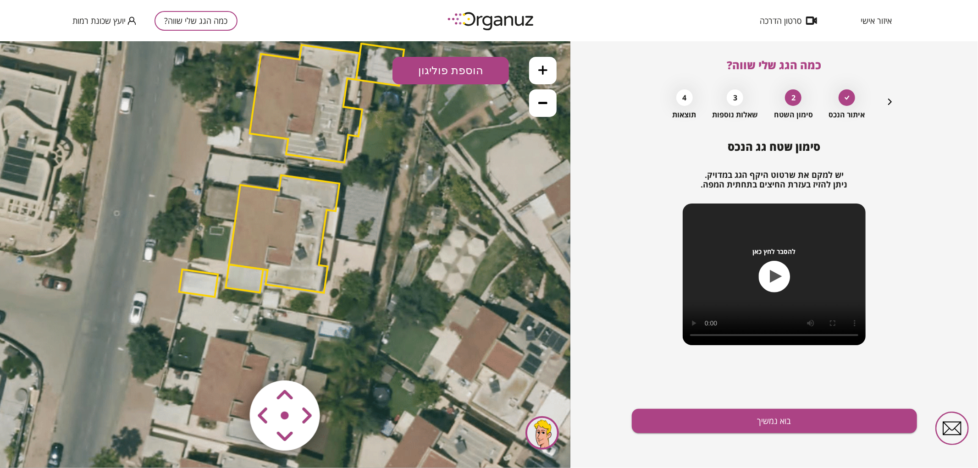
click at [294, 226] on polygon at bounding box center [284, 233] width 110 height 117
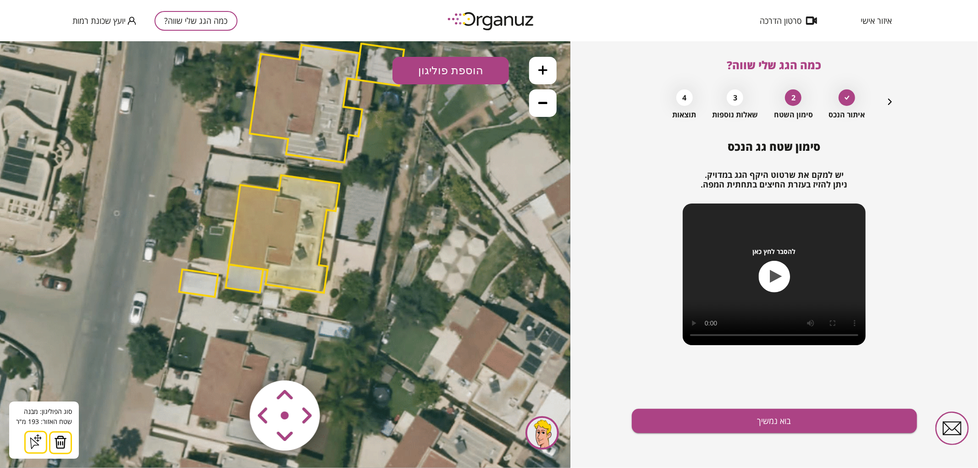
click at [57, 440] on img at bounding box center [60, 442] width 13 height 14
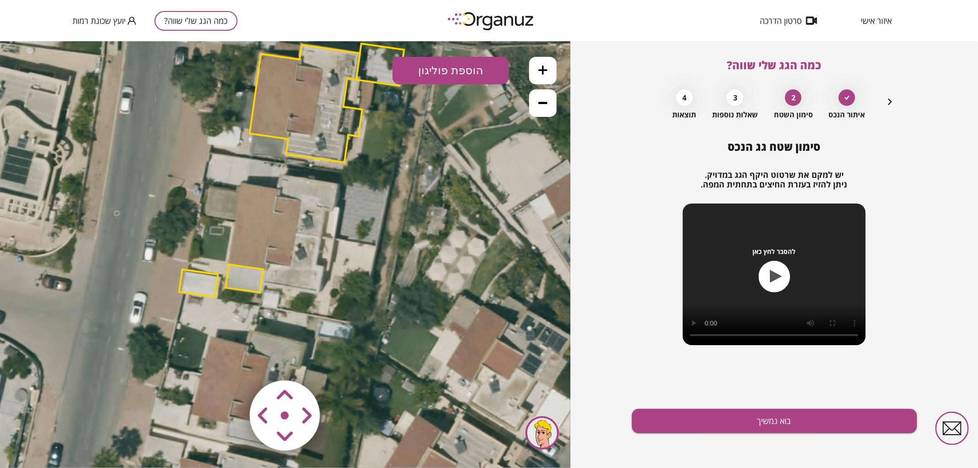
click at [251, 273] on polygon at bounding box center [245, 278] width 38 height 28
click at [60, 437] on img at bounding box center [56, 442] width 13 height 14
click at [548, 73] on button at bounding box center [543, 70] width 28 height 28
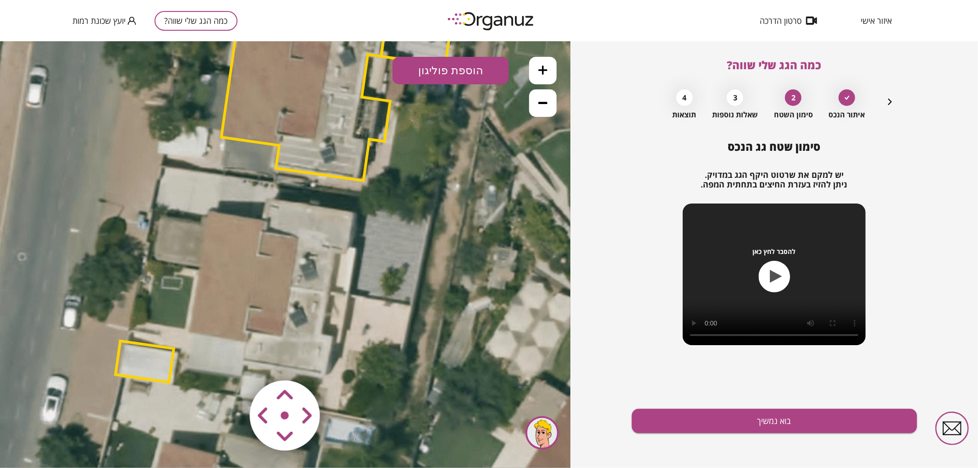
drag, startPoint x: 381, startPoint y: 158, endPoint x: 370, endPoint y: 222, distance: 65.0
click at [370, 222] on icon at bounding box center [283, 195] width 1176 height 1176
click at [418, 72] on button "הוספת פוליגון" at bounding box center [450, 70] width 116 height 28
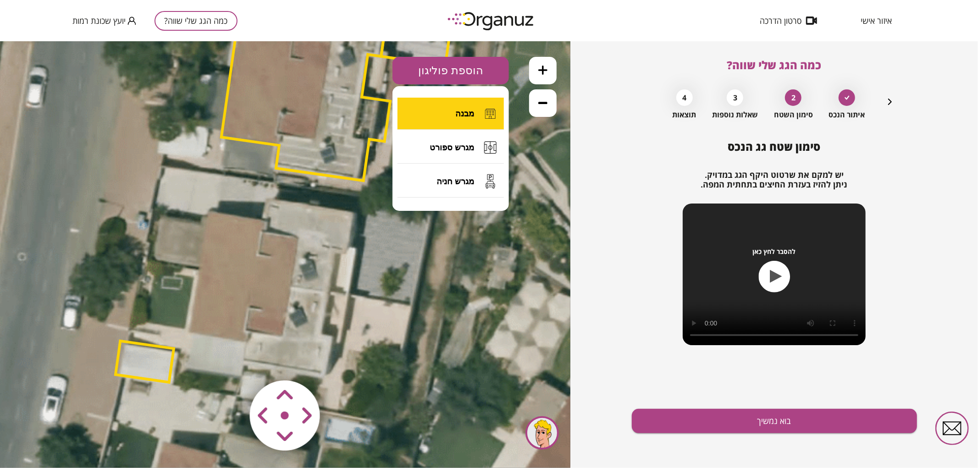
click at [435, 111] on button "מבנה" at bounding box center [450, 113] width 106 height 32
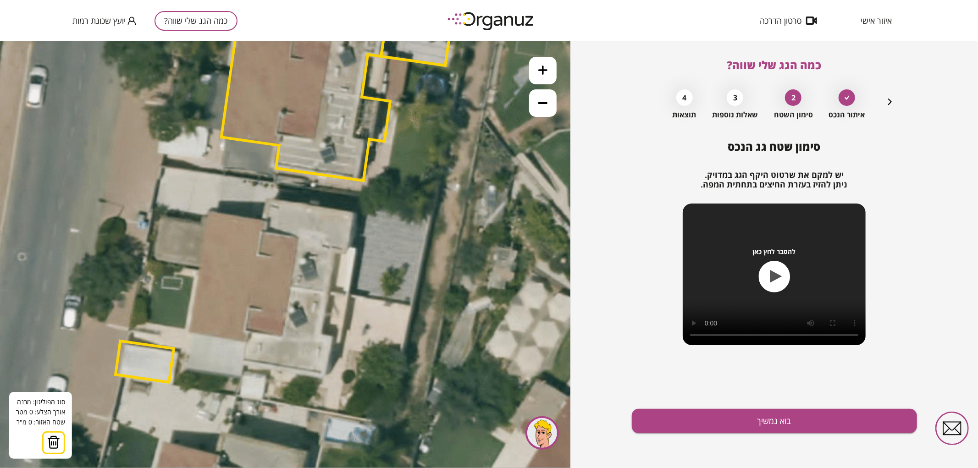
click at [327, 293] on icon at bounding box center [283, 195] width 1176 height 1176
click at [196, 273] on polygon at bounding box center [261, 283] width 131 height 20
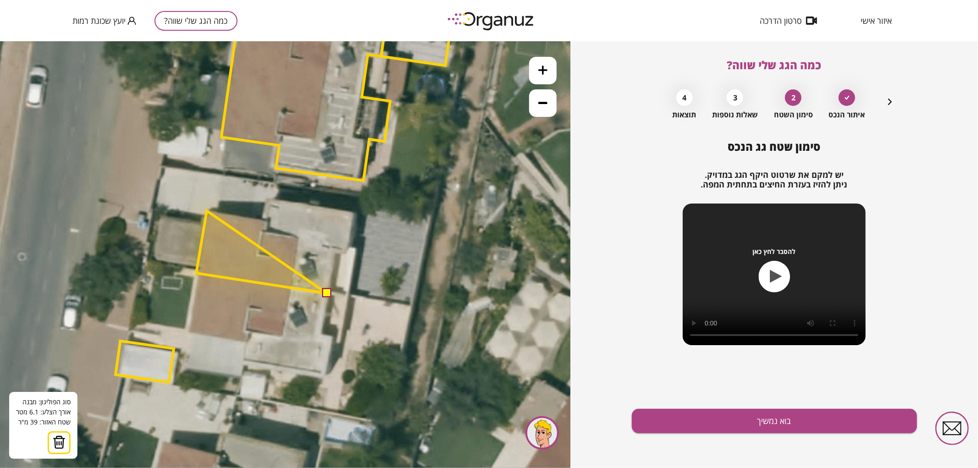
click at [207, 210] on polygon at bounding box center [261, 251] width 131 height 83
click at [263, 221] on polygon at bounding box center [261, 251] width 131 height 83
click at [266, 201] on polygon at bounding box center [261, 247] width 131 height 92
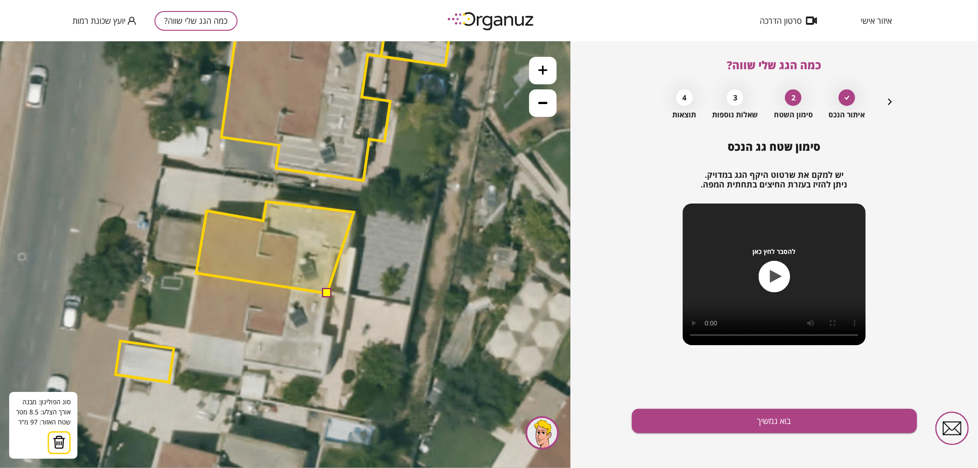
click at [354, 212] on polygon at bounding box center [275, 247] width 158 height 92
click at [346, 255] on polygon at bounding box center [275, 247] width 158 height 92
click at [335, 253] on polygon at bounding box center [275, 247] width 158 height 92
click at [328, 293] on button at bounding box center [326, 292] width 9 height 9
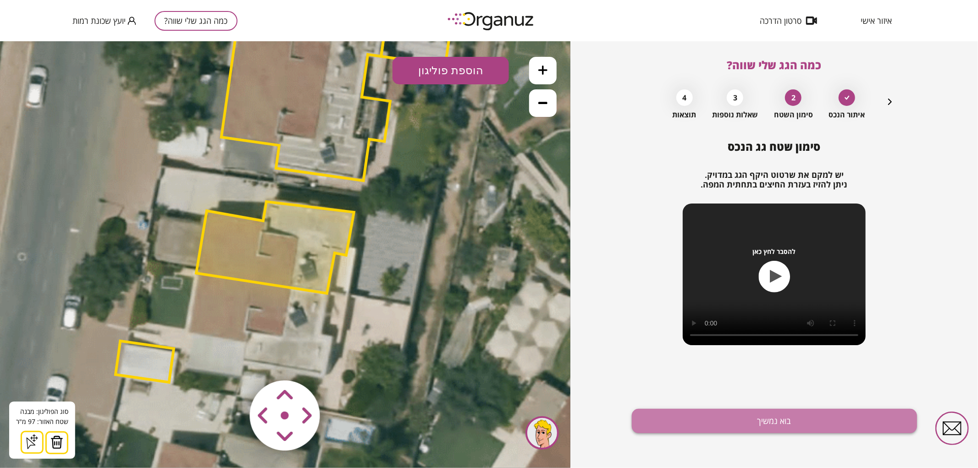
click at [672, 416] on button "בוא נמשיך" at bounding box center [774, 421] width 285 height 24
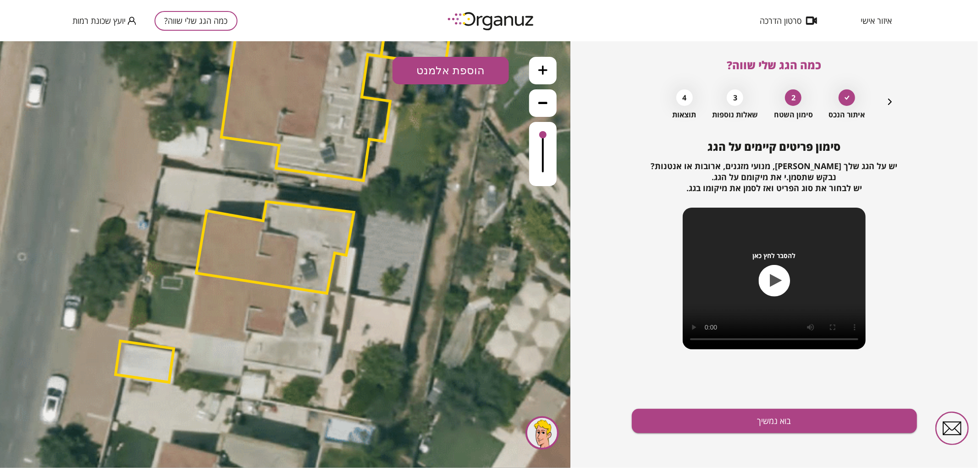
click at [464, 65] on button "הוספת אלמנט" at bounding box center [450, 70] width 116 height 28
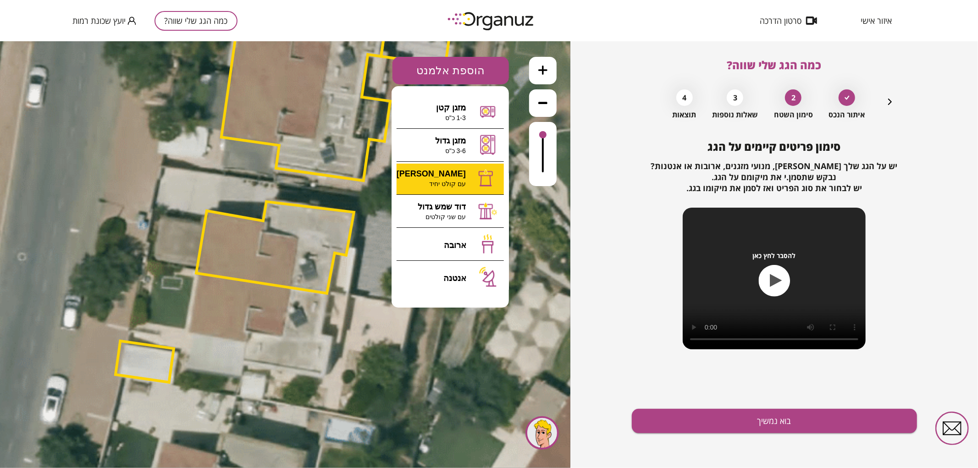
click at [464, 183] on div ".st0 { fill: #FFFFFF; } 97" at bounding box center [285, 254] width 570 height 427
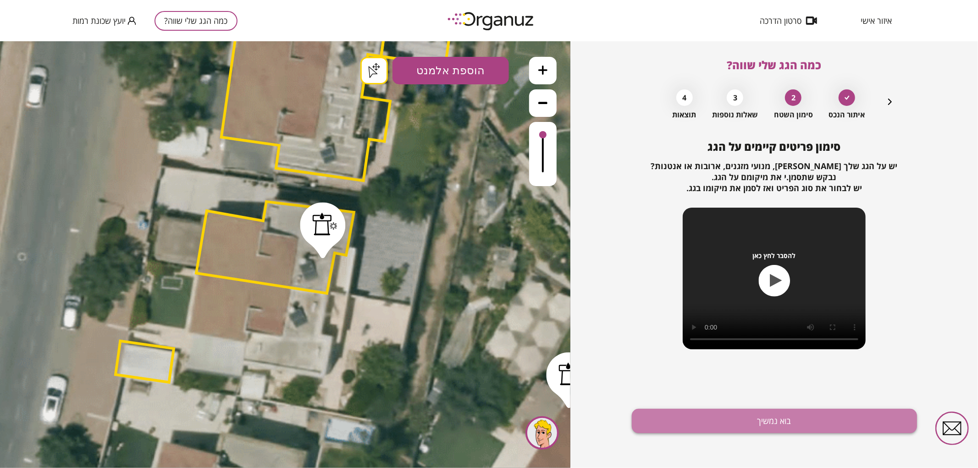
click at [727, 428] on button "בוא נמשיך" at bounding box center [774, 421] width 285 height 24
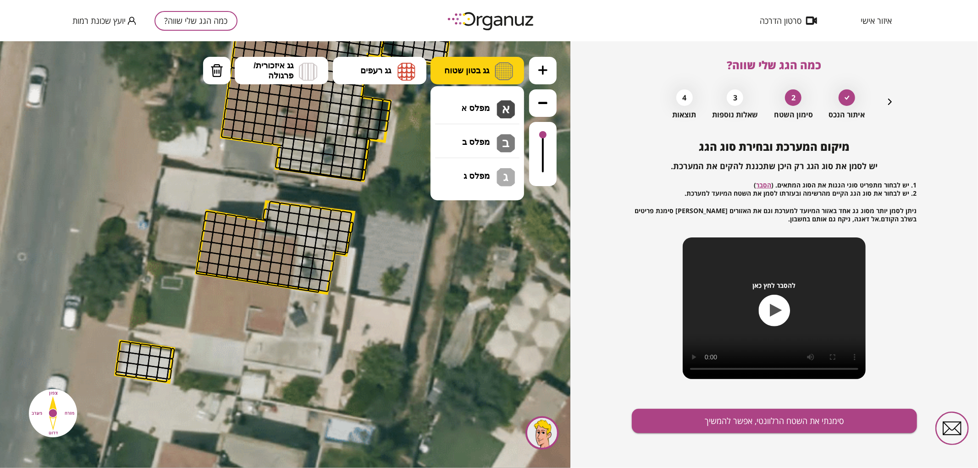
click at [497, 64] on img at bounding box center [504, 71] width 18 height 18
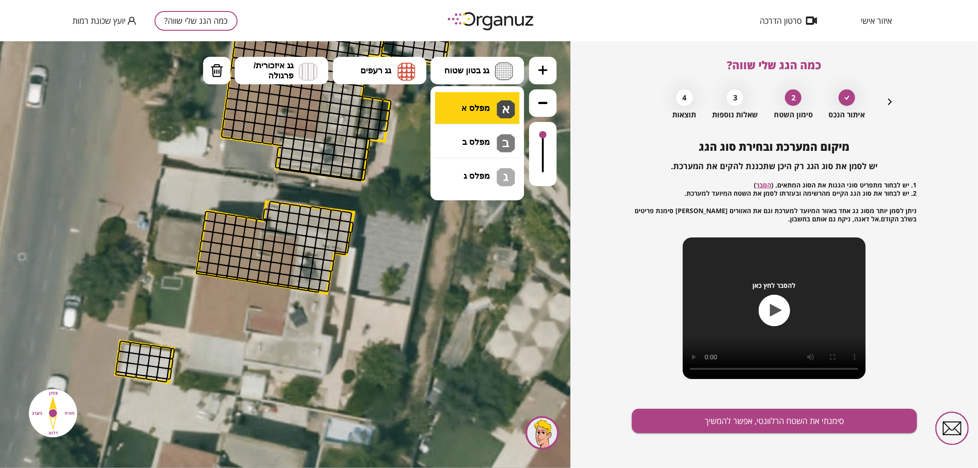
click at [492, 100] on div ".st0 { fill: #FFFFFF; } .st0 { fill: #FFFFFF; }" at bounding box center [285, 254] width 570 height 427
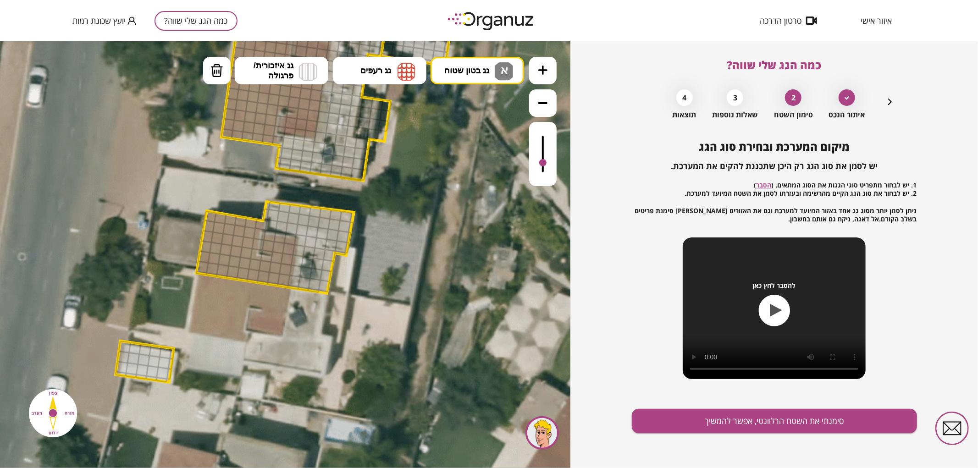
drag, startPoint x: 542, startPoint y: 132, endPoint x: 544, endPoint y: 163, distance: 31.7
click at [544, 163] on div at bounding box center [542, 162] width 7 height 7
drag, startPoint x: 272, startPoint y: 204, endPoint x: 320, endPoint y: 250, distance: 66.1
click at [213, 71] on img at bounding box center [216, 70] width 13 height 14
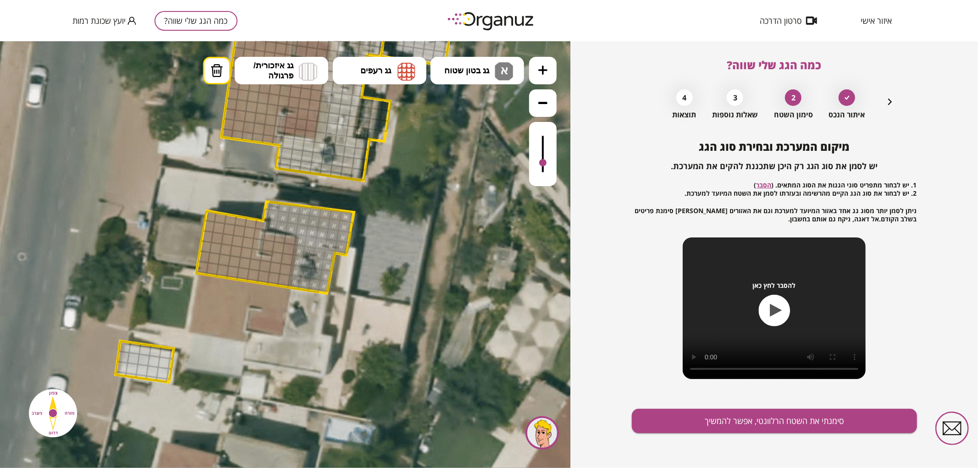
click at [309, 290] on div at bounding box center [313, 290] width 11 height 5
click at [399, 56] on button "גג רעפים" at bounding box center [380, 70] width 94 height 28
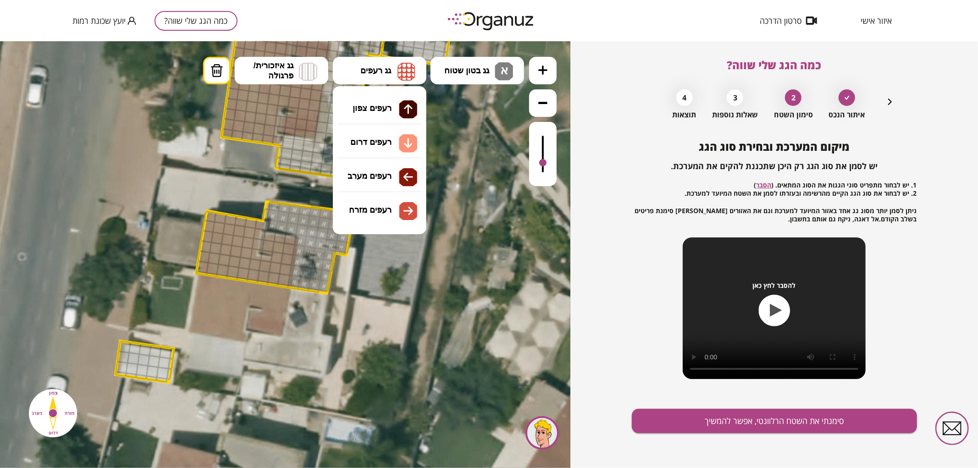
click at [381, 175] on div ".st0 { fill: #FFFFFF; } .st0 { fill: #FFFFFF; }" at bounding box center [285, 254] width 570 height 427
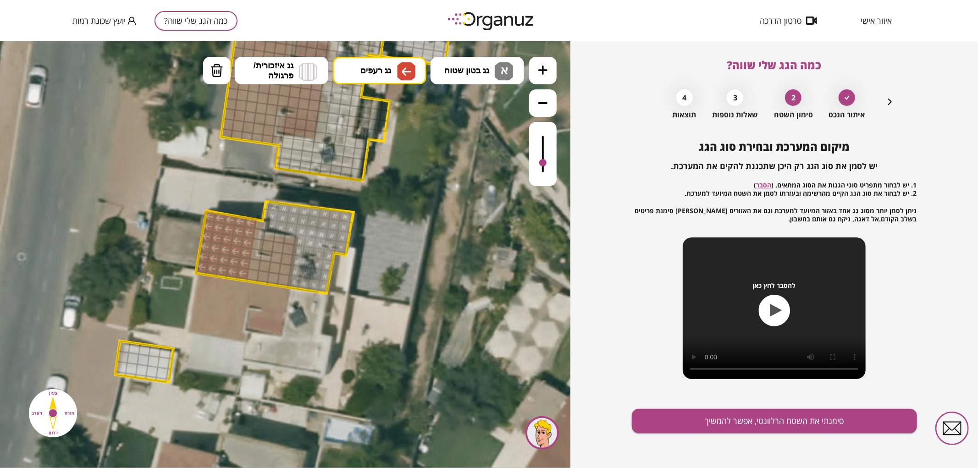
drag, startPoint x: 247, startPoint y: 221, endPoint x: 232, endPoint y: 225, distance: 15.8
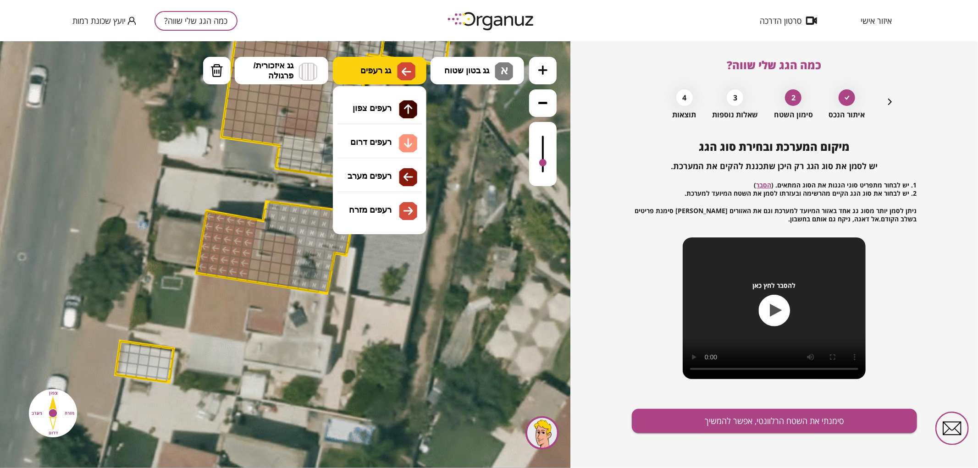
click at [355, 77] on button "גג רעפים" at bounding box center [380, 70] width 94 height 28
drag, startPoint x: 370, startPoint y: 213, endPoint x: 342, endPoint y: 234, distance: 35.4
click at [370, 213] on div ".st0 { fill: #FFFFFF; } .st0 { fill: #FFFFFF; }" at bounding box center [285, 254] width 570 height 427
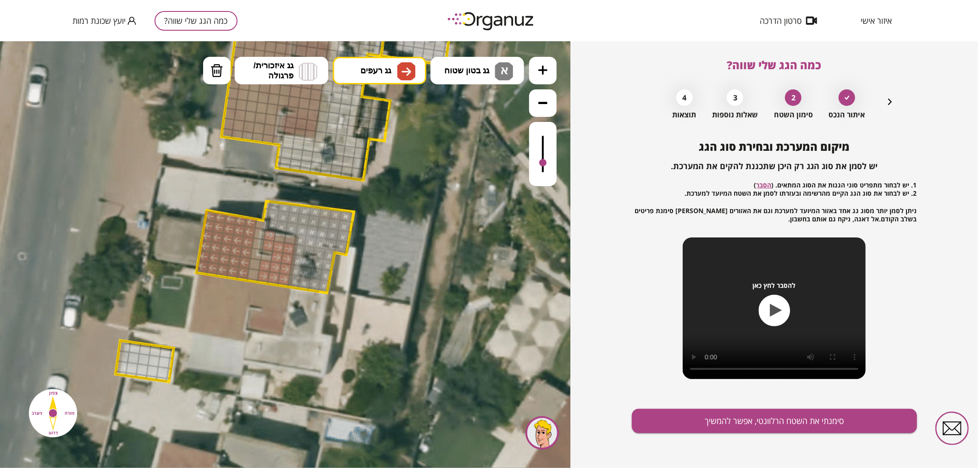
drag, startPoint x: 268, startPoint y: 238, endPoint x: 263, endPoint y: 267, distance: 29.4
drag, startPoint x: 250, startPoint y: 275, endPoint x: 250, endPoint y: 264, distance: 11.0
click at [217, 73] on img at bounding box center [216, 70] width 13 height 14
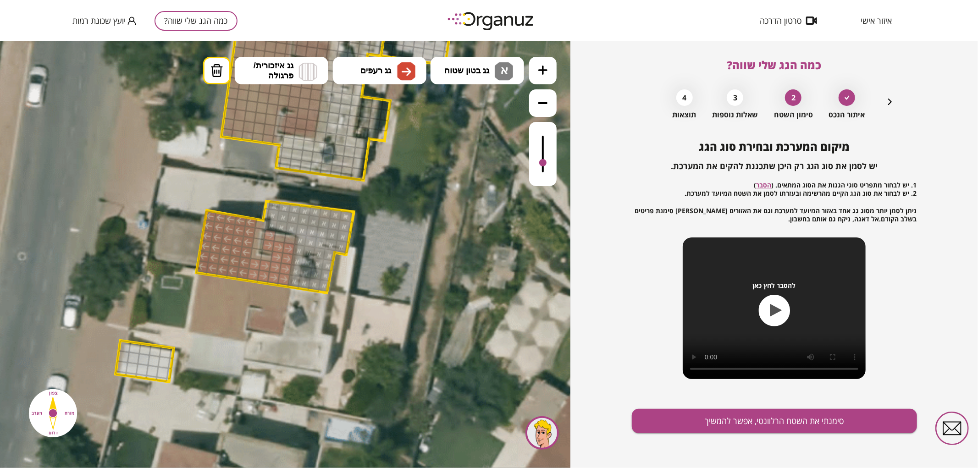
click at [269, 234] on div at bounding box center [269, 234] width 13 height 13
click at [681, 414] on button "סימנתי את השטח הרלוונטי, אפשר להמשיך" at bounding box center [774, 421] width 285 height 24
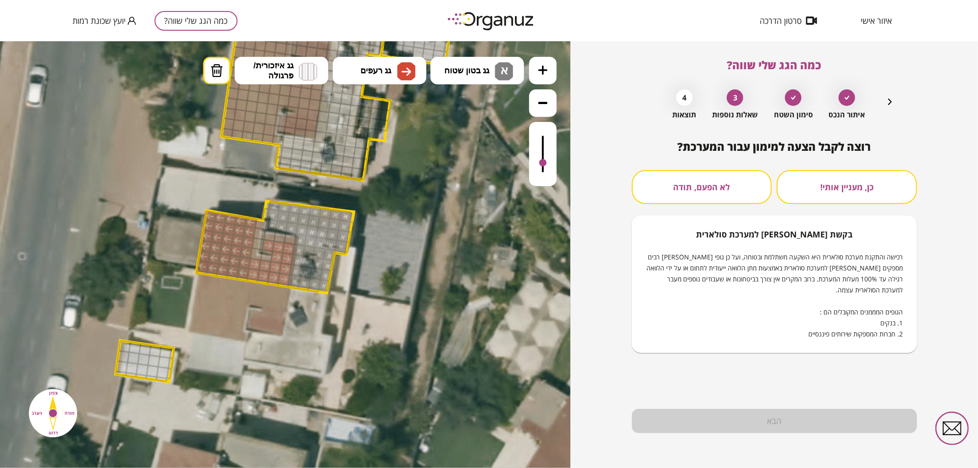
click at [684, 186] on button "לא הפעם, תודה" at bounding box center [702, 187] width 140 height 34
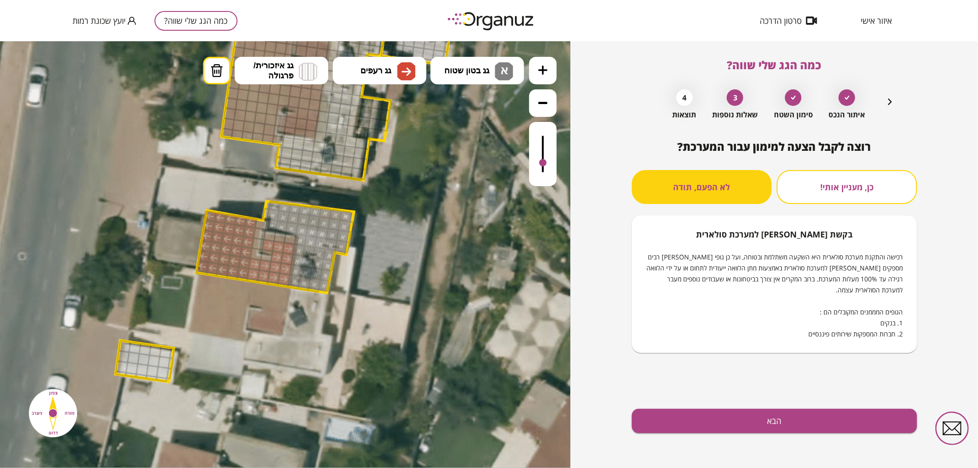
click at [773, 383] on div "רוצה לקבל הצעה למימון עבור המערכת? כן, מעניין אותי! לא הפעם, תודה בקשת [PERSON_…" at bounding box center [774, 304] width 285 height 328
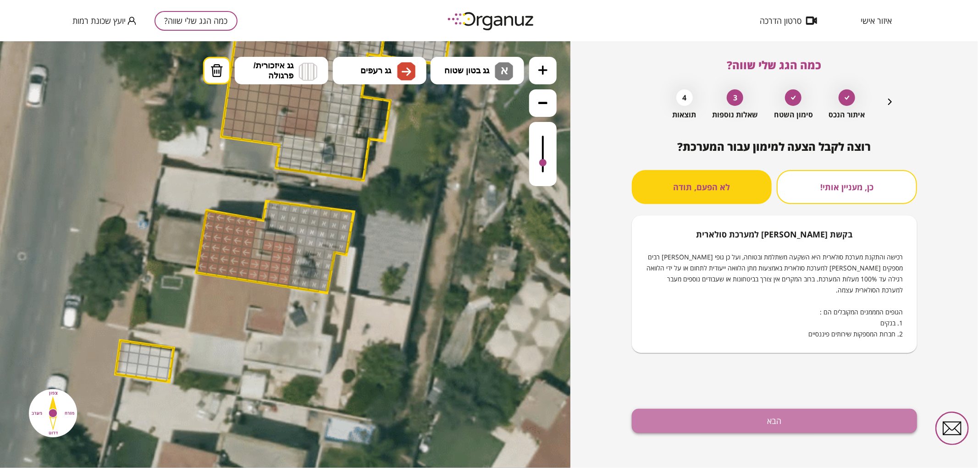
click at [788, 418] on button "הבא" at bounding box center [774, 421] width 285 height 24
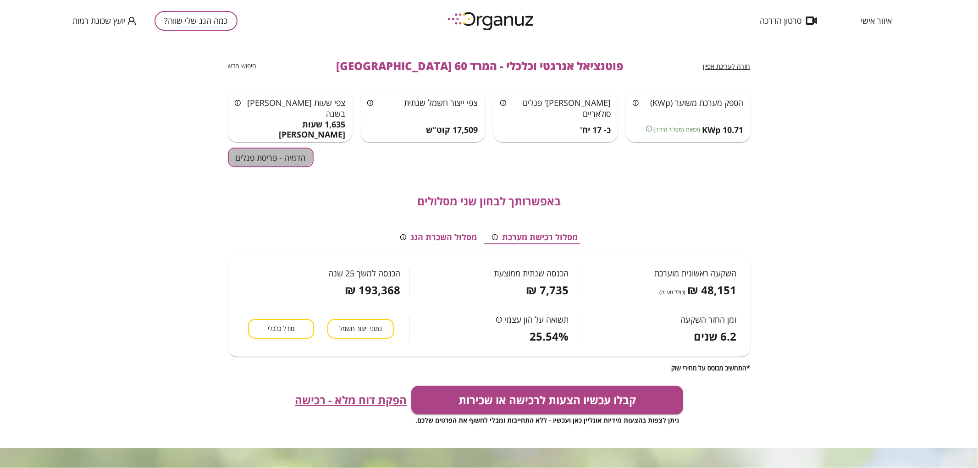
click at [283, 161] on button "הדמיה - פריסת פנלים" at bounding box center [271, 158] width 86 height 20
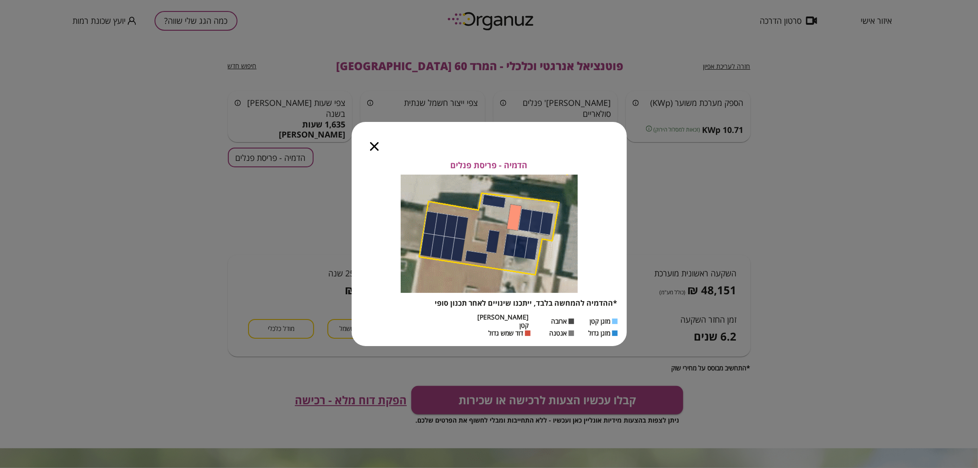
click at [382, 149] on div at bounding box center [374, 141] width 45 height 39
click at [374, 151] on icon "button" at bounding box center [374, 146] width 9 height 9
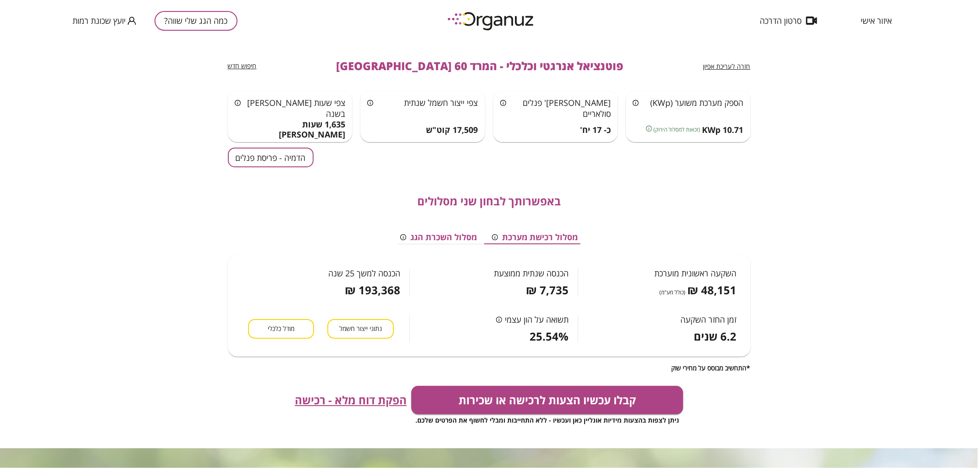
click at [199, 19] on button "כמה הגג שלי שווה?" at bounding box center [196, 21] width 83 height 20
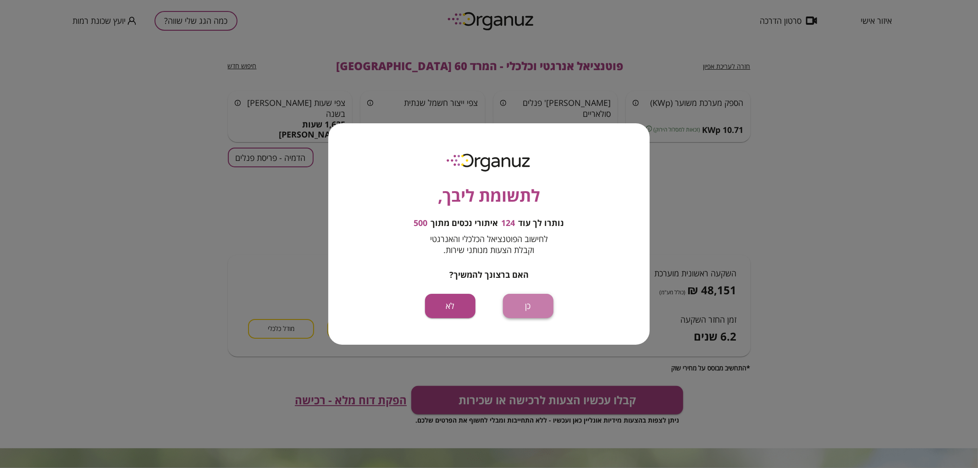
click at [527, 306] on button "כן" at bounding box center [528, 306] width 50 height 24
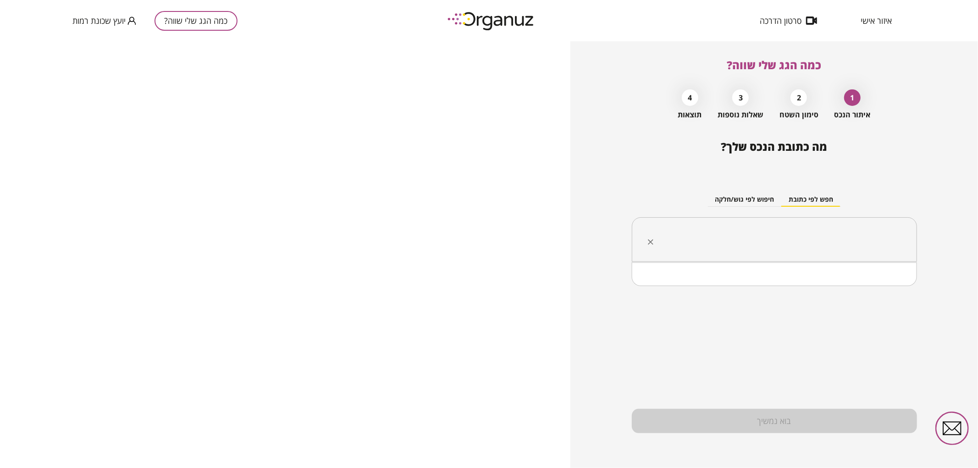
click at [700, 243] on input "text" at bounding box center [778, 239] width 256 height 23
click at [818, 286] on li "[PERSON_NAME] 57 [GEOGRAPHIC_DATA]" at bounding box center [774, 286] width 261 height 17
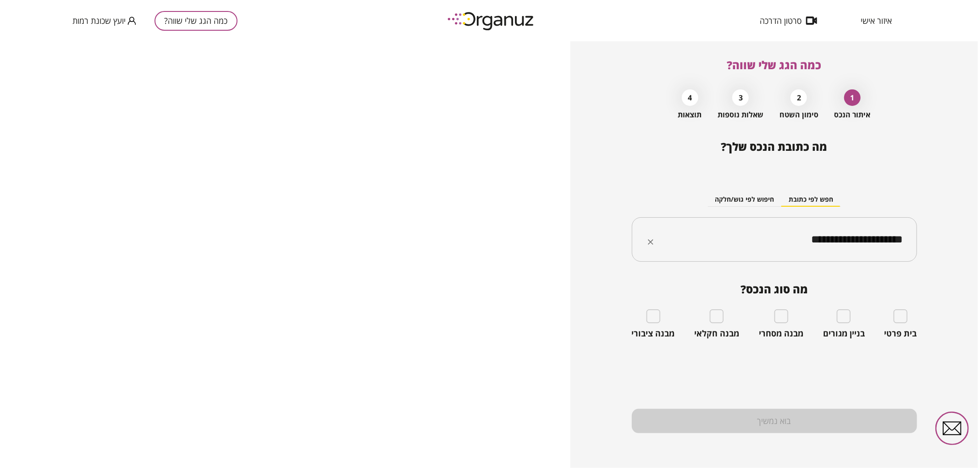
type input "**********"
drag, startPoint x: 773, startPoint y: 237, endPoint x: 976, endPoint y: 272, distance: 206.0
click at [976, 272] on div "**********" at bounding box center [774, 254] width 408 height 427
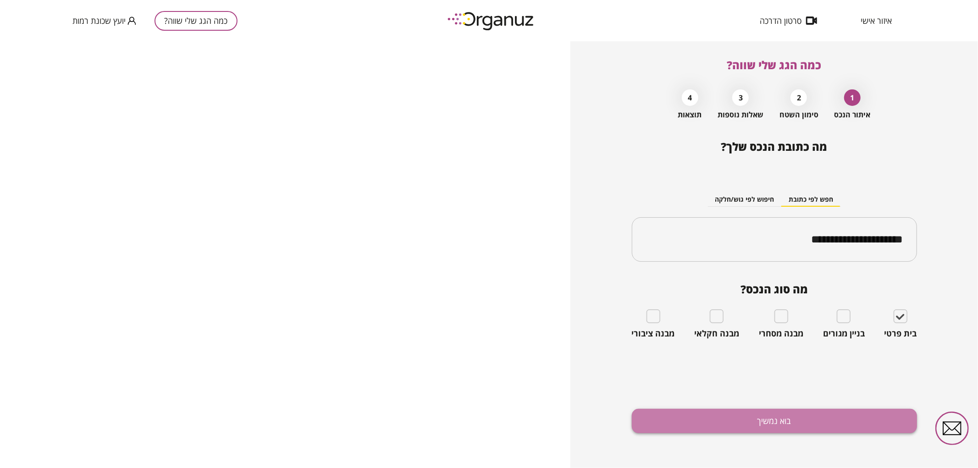
click at [831, 421] on button "בוא נמשיך" at bounding box center [774, 421] width 285 height 24
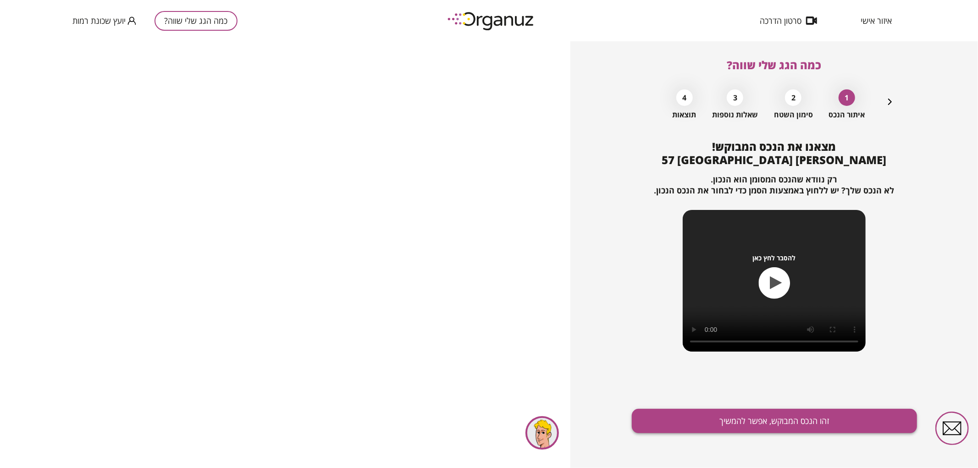
click at [734, 413] on button "זהו הנכס המבוקש, אפשר להמשיך" at bounding box center [774, 421] width 285 height 24
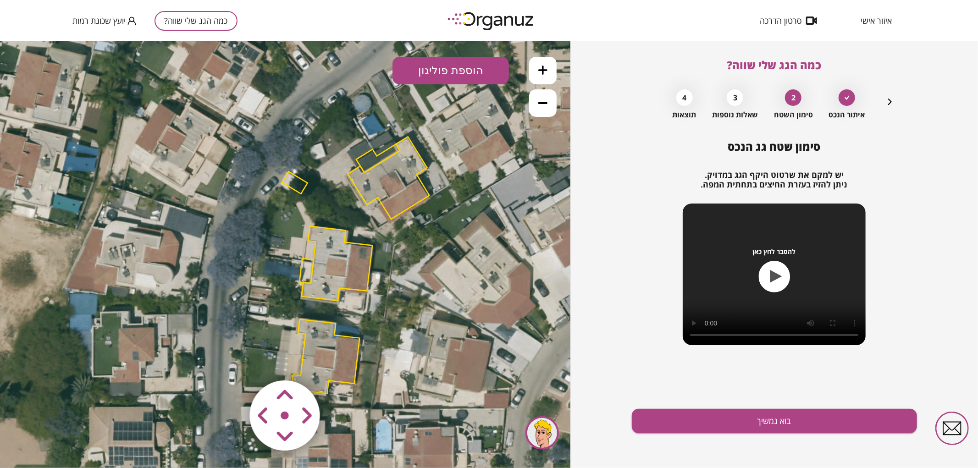
drag, startPoint x: 301, startPoint y: 266, endPoint x: 372, endPoint y: 277, distance: 71.4
click at [372, 277] on icon at bounding box center [357, 265] width 784 height 784
click at [318, 285] on polygon at bounding box center [337, 263] width 71 height 74
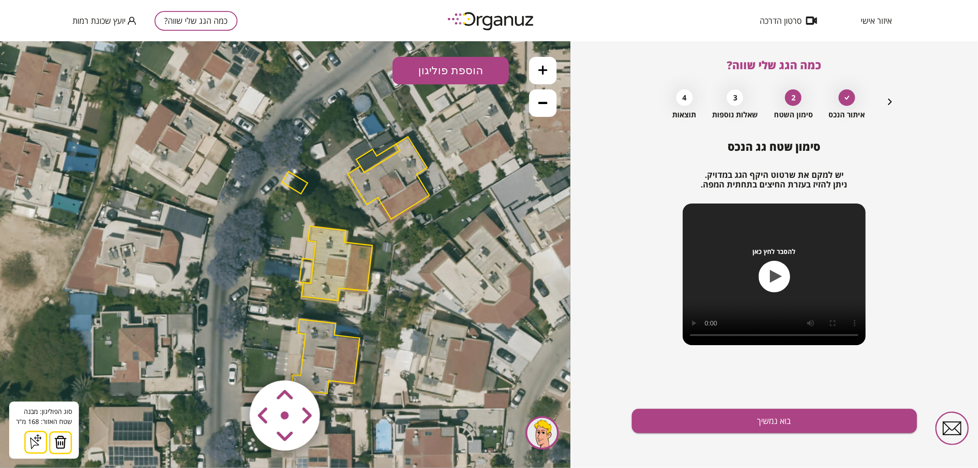
click at [69, 437] on button at bounding box center [60, 442] width 23 height 23
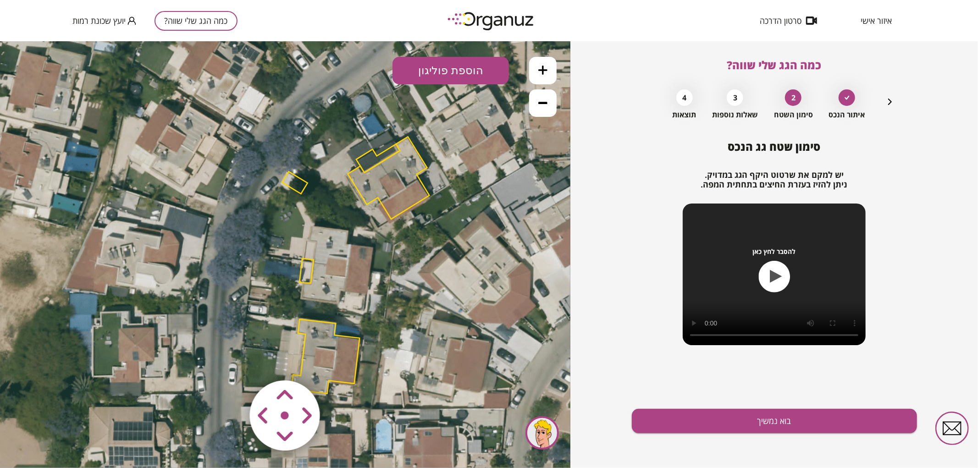
click at [306, 275] on polygon at bounding box center [306, 270] width 14 height 25
click at [63, 441] on button at bounding box center [56, 442] width 23 height 23
click at [544, 61] on button at bounding box center [543, 70] width 28 height 28
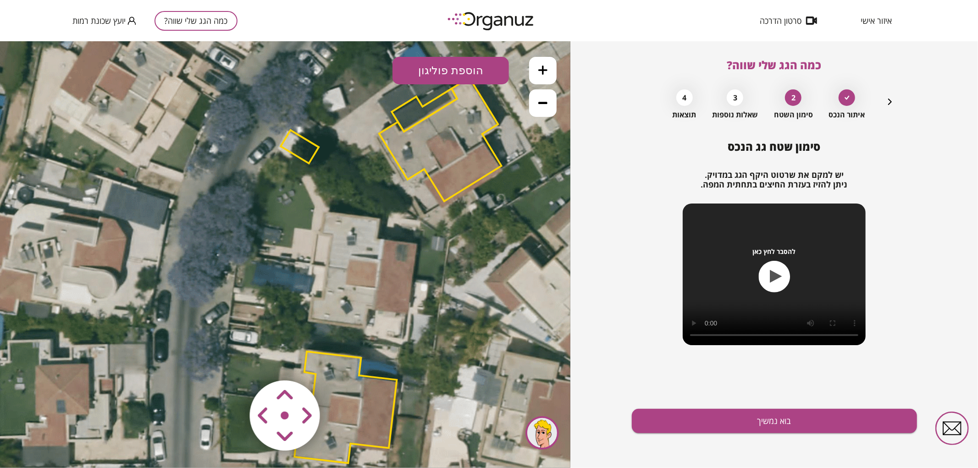
click at [546, 61] on button at bounding box center [543, 70] width 28 height 28
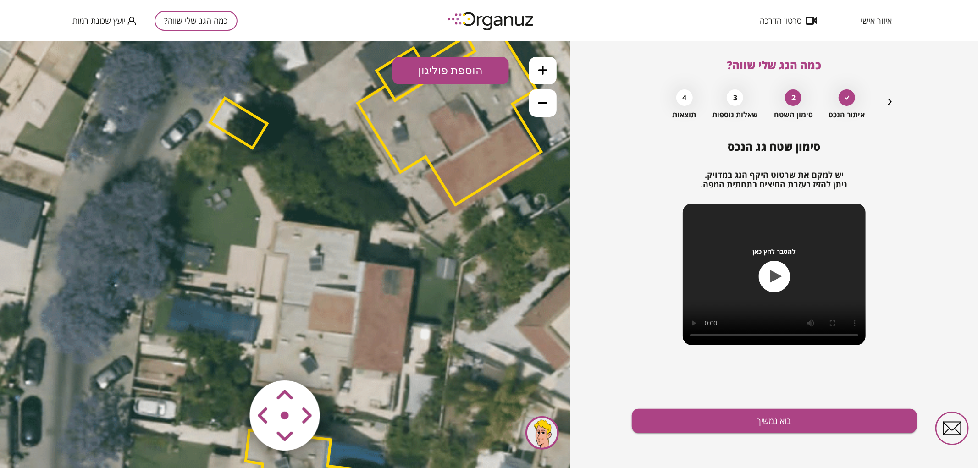
drag, startPoint x: 479, startPoint y: 177, endPoint x: 408, endPoint y: 209, distance: 77.2
click at [408, 209] on icon at bounding box center [379, 307] width 1764 height 1764
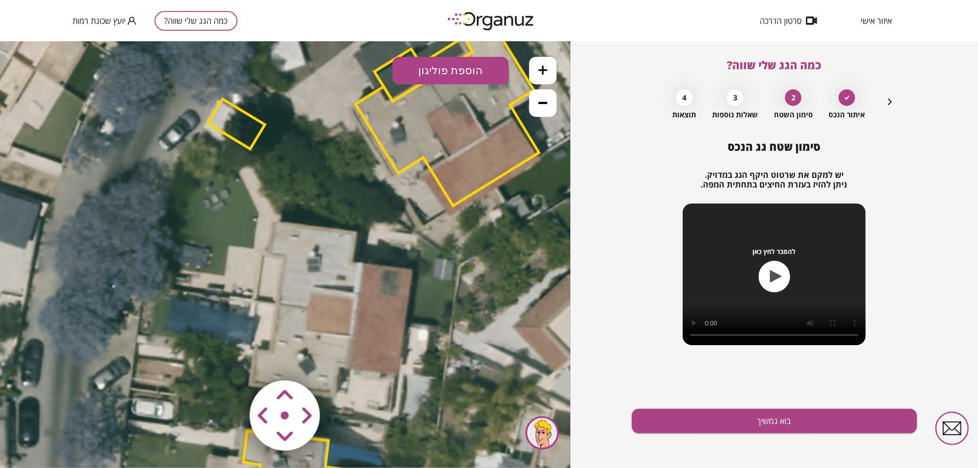
click at [470, 74] on button "הוספת פוליגון" at bounding box center [450, 70] width 116 height 28
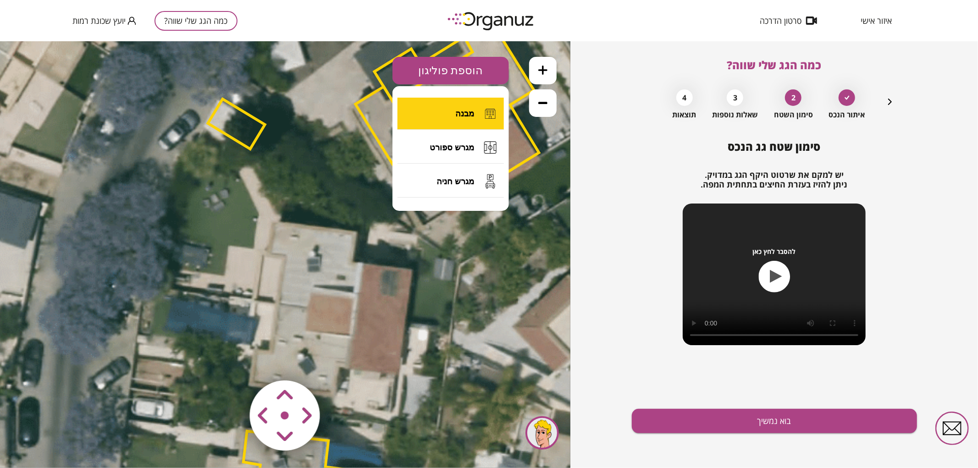
click at [432, 101] on button "מבנה" at bounding box center [450, 113] width 106 height 32
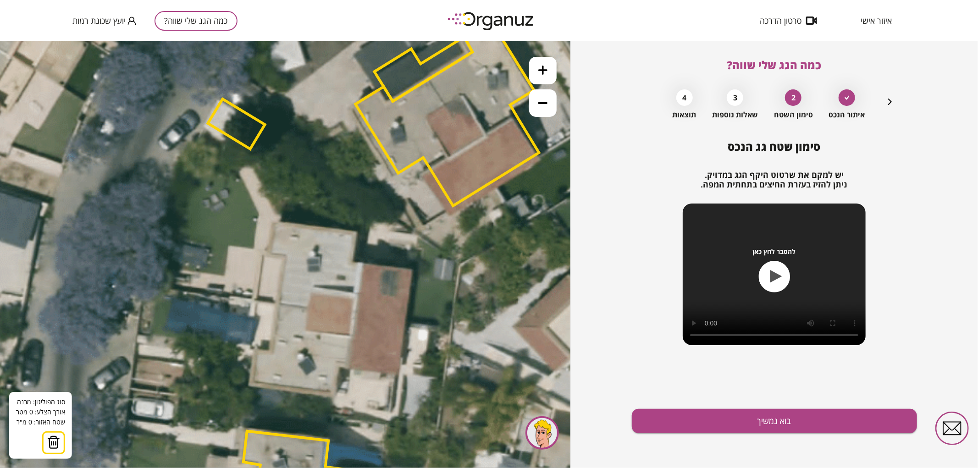
click at [273, 304] on icon at bounding box center [377, 308] width 1764 height 1764
click at [405, 319] on icon at bounding box center [377, 308] width 1764 height 1764
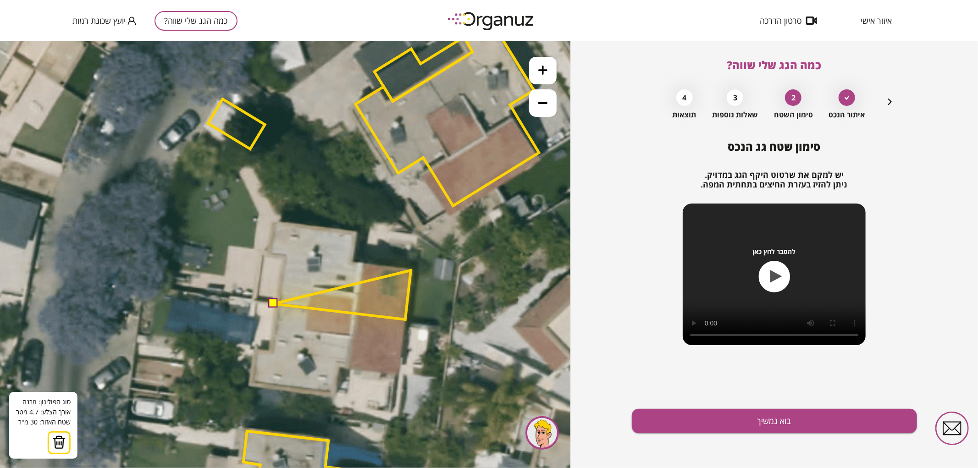
click at [411, 270] on polygon at bounding box center [342, 294] width 138 height 49
click at [352, 261] on polygon at bounding box center [342, 290] width 138 height 58
click at [355, 232] on polygon at bounding box center [342, 275] width 138 height 87
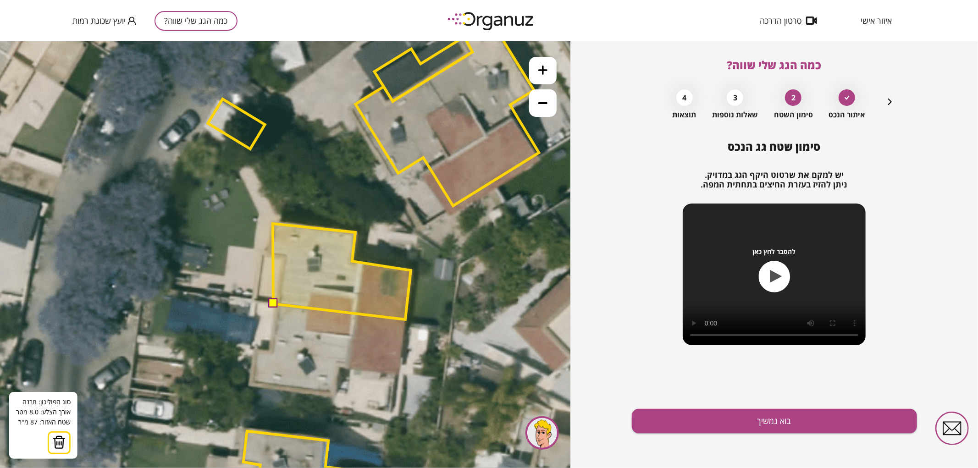
click at [273, 223] on polygon at bounding box center [342, 271] width 138 height 96
click at [269, 254] on polygon at bounding box center [340, 271] width 142 height 96
click at [284, 255] on polygon at bounding box center [340, 271] width 142 height 96
click at [276, 300] on button at bounding box center [272, 302] width 9 height 9
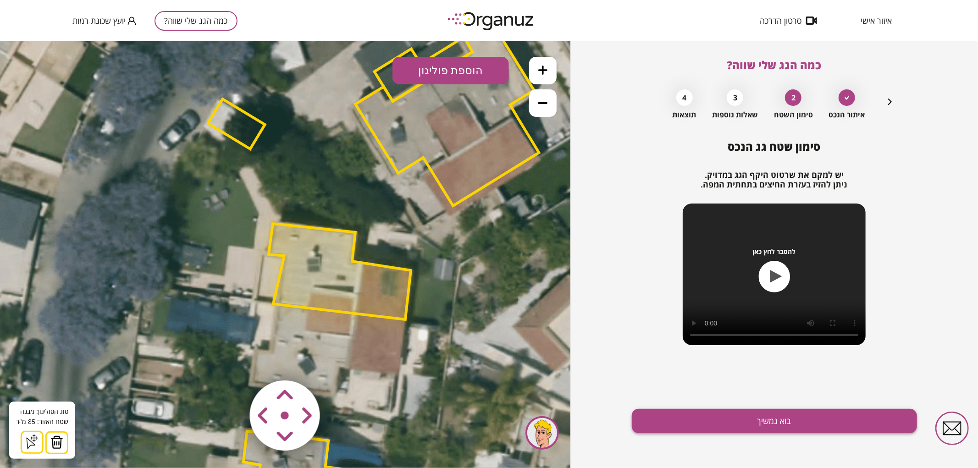
click at [818, 417] on button "בוא נמשיך" at bounding box center [774, 421] width 285 height 24
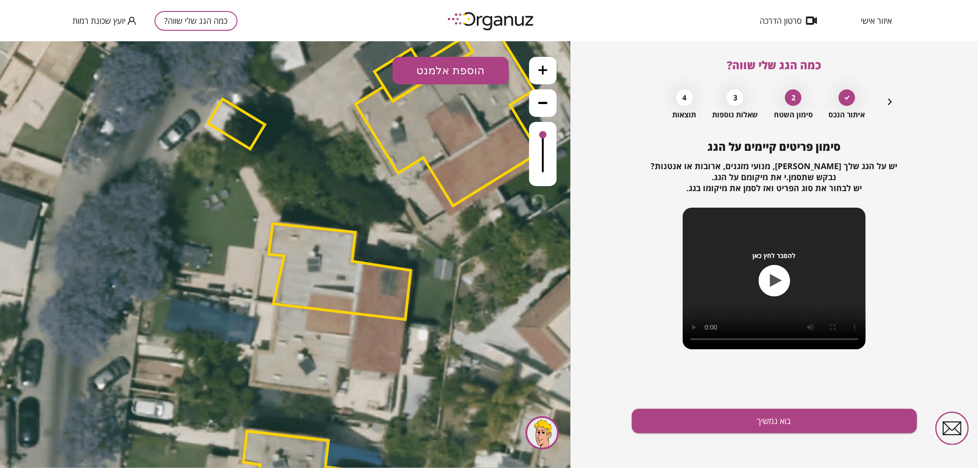
click at [462, 74] on button "הוספת אלמנט" at bounding box center [450, 70] width 116 height 28
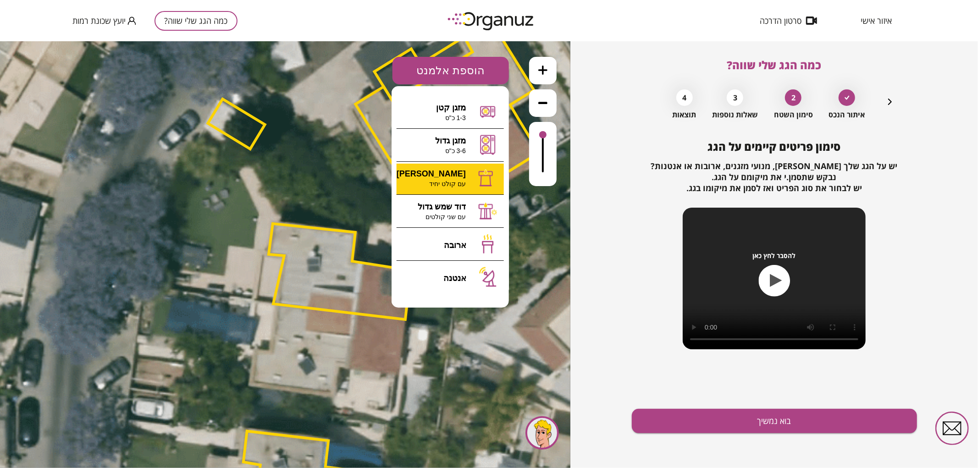
click at [447, 181] on div ".st0 { fill: #FFFFFF; } 85" at bounding box center [285, 254] width 570 height 427
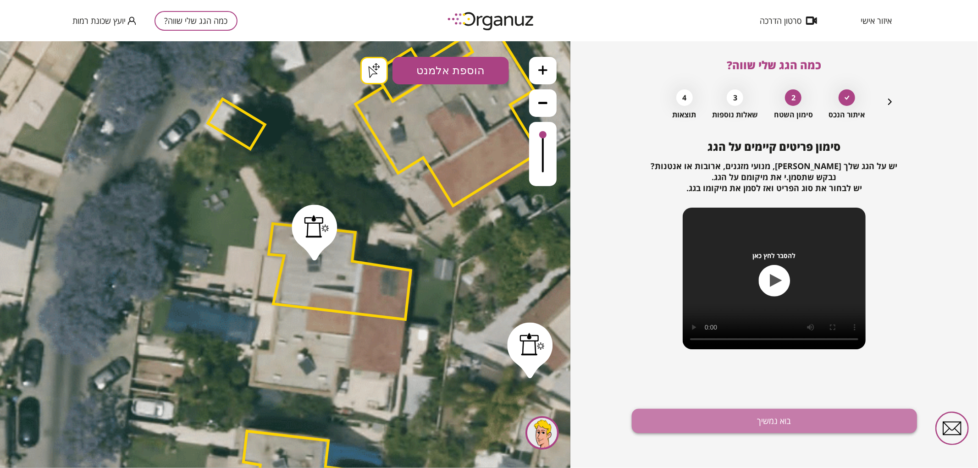
click at [804, 409] on button "בוא נמשיך" at bounding box center [774, 421] width 285 height 24
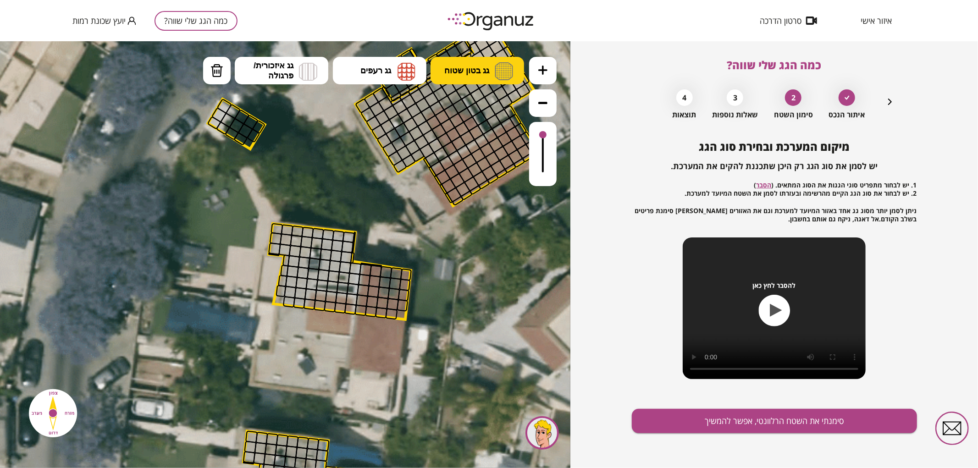
click at [466, 65] on button "גג בטון שטוח" at bounding box center [478, 70] width 94 height 28
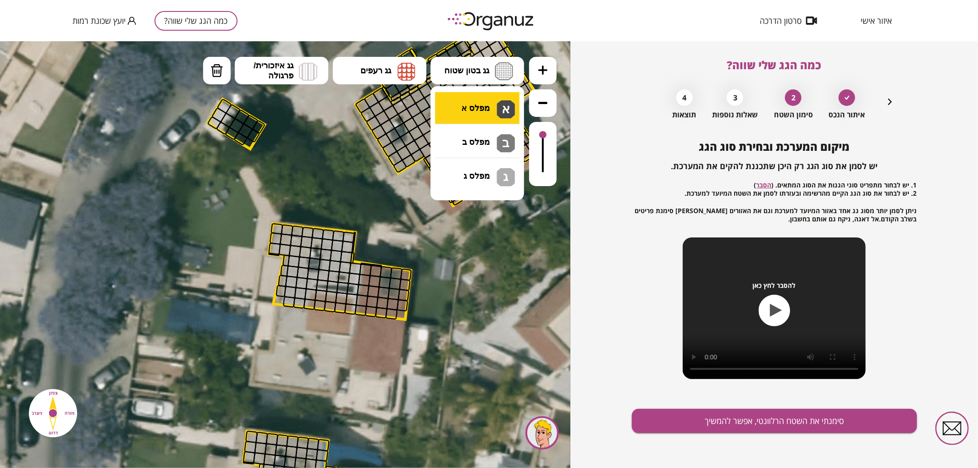
click at [461, 99] on div ".st0 { fill: #FFFFFF; } .st0 { fill: #FFFFFF; }" at bounding box center [285, 254] width 570 height 427
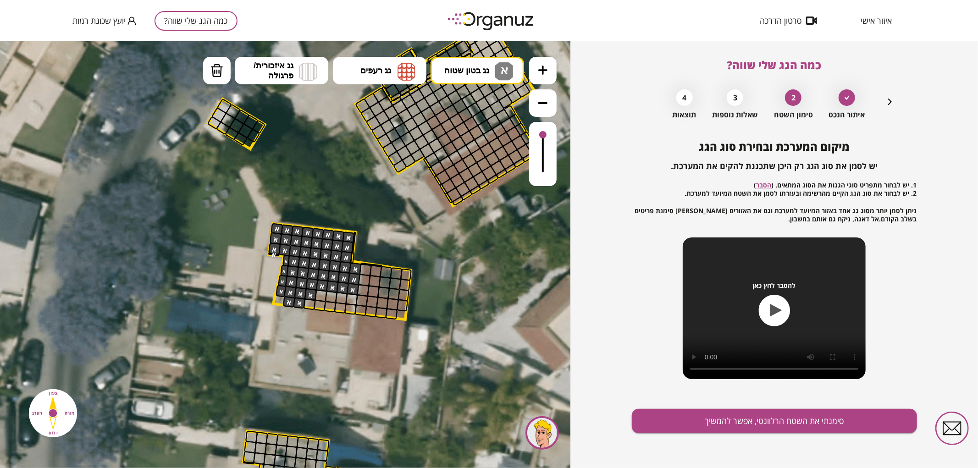
drag, startPoint x: 274, startPoint y: 229, endPoint x: 340, endPoint y: 275, distance: 80.6
click at [225, 74] on button "מחיקה" at bounding box center [217, 70] width 28 height 28
click at [312, 295] on div at bounding box center [310, 294] width 12 height 12
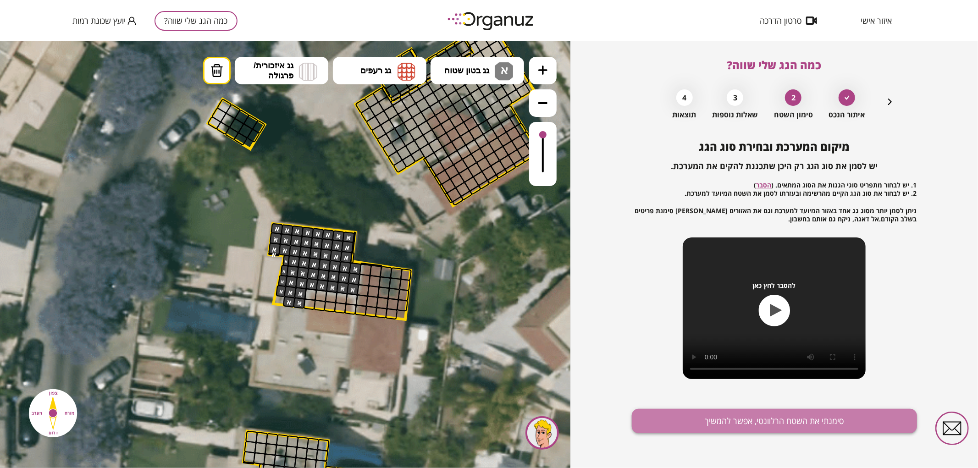
click at [712, 420] on button "סימנתי את השטח הרלוונטי, אפשר להמשיך" at bounding box center [774, 421] width 285 height 24
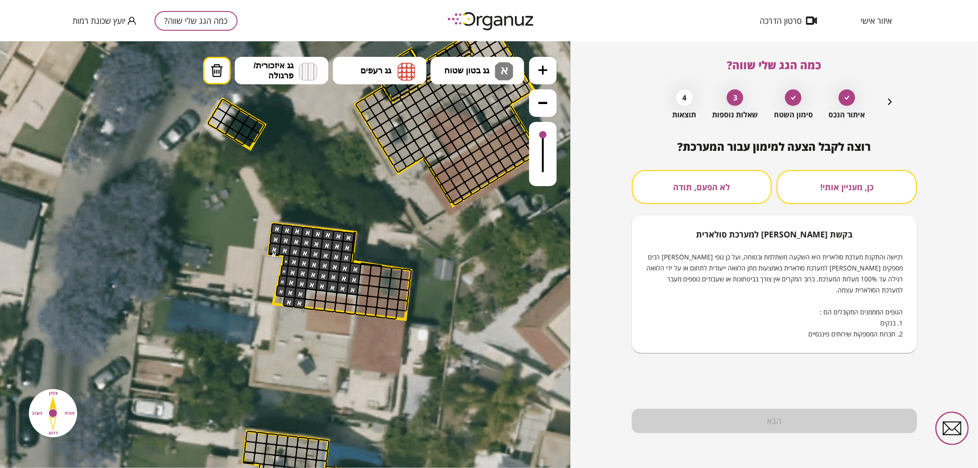
click at [886, 100] on icon "button" at bounding box center [889, 101] width 11 height 11
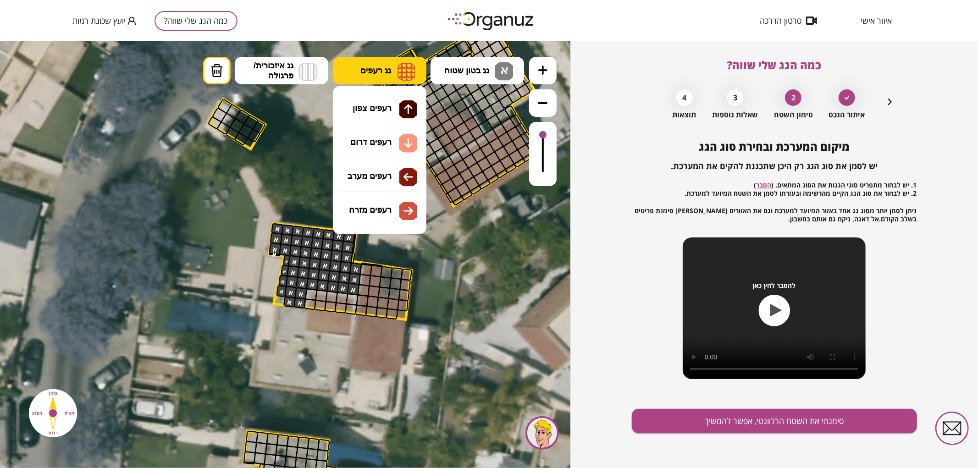
click at [382, 73] on span "גג רעפים" at bounding box center [375, 70] width 31 height 10
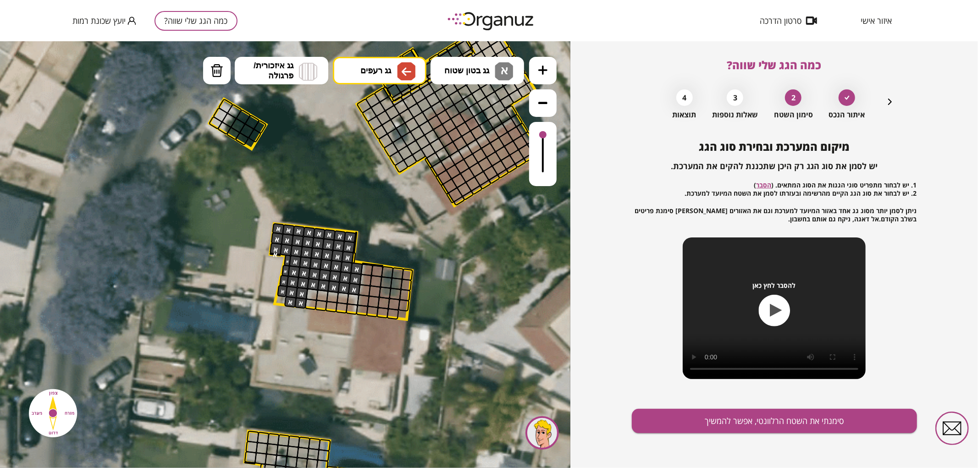
click at [390, 183] on div ".st0 { fill: #FFFFFF; } .st0 { fill: #FFFFFF; }" at bounding box center [285, 254] width 570 height 427
drag, startPoint x: 352, startPoint y: 297, endPoint x: 351, endPoint y: 307, distance: 10.6
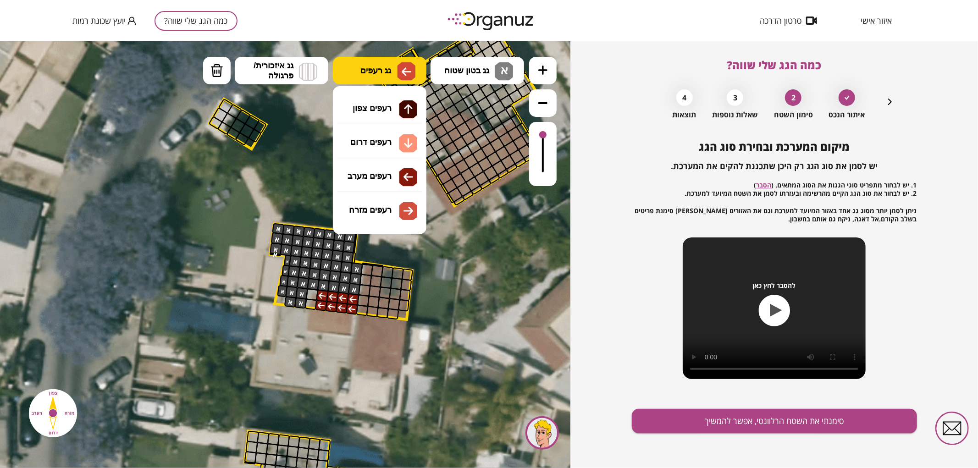
click at [402, 62] on img at bounding box center [406, 71] width 18 height 18
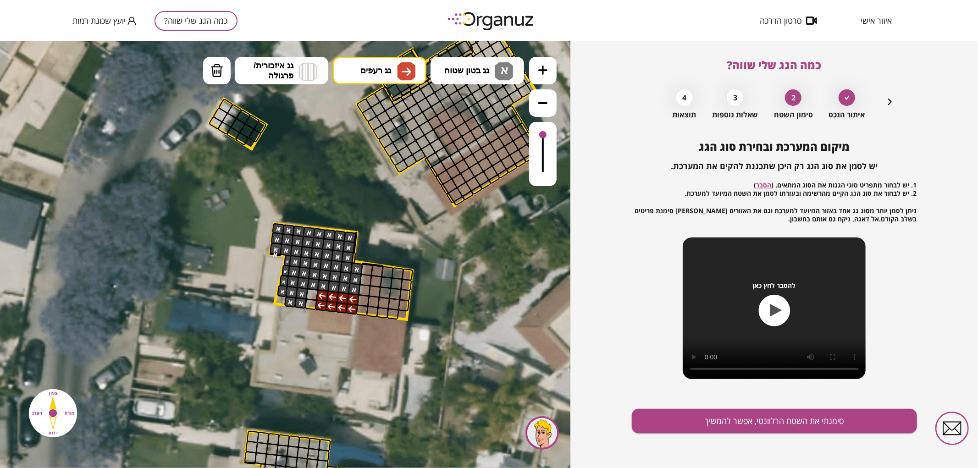
click at [381, 221] on div ".st0 { fill: #FFFFFF; } .st0 { fill: #FFFFFF; }" at bounding box center [285, 254] width 570 height 427
drag, startPoint x: 369, startPoint y: 269, endPoint x: 405, endPoint y: 265, distance: 36.0
click at [405, 265] on div ".st0 { fill: #FFFFFF; } .st0 { fill: #FFFFFF; }" at bounding box center [378, 308] width 1764 height 1764
click at [725, 405] on div "מיקום המערכת ובחירת סוג הגג יש לסמן את סוג הגג רק היכן שתכננת להקים את המערכת. …" at bounding box center [774, 304] width 285 height 328
click at [727, 420] on button "סימנתי את השטח הרלוונטי, אפשר להמשיך" at bounding box center [774, 421] width 285 height 24
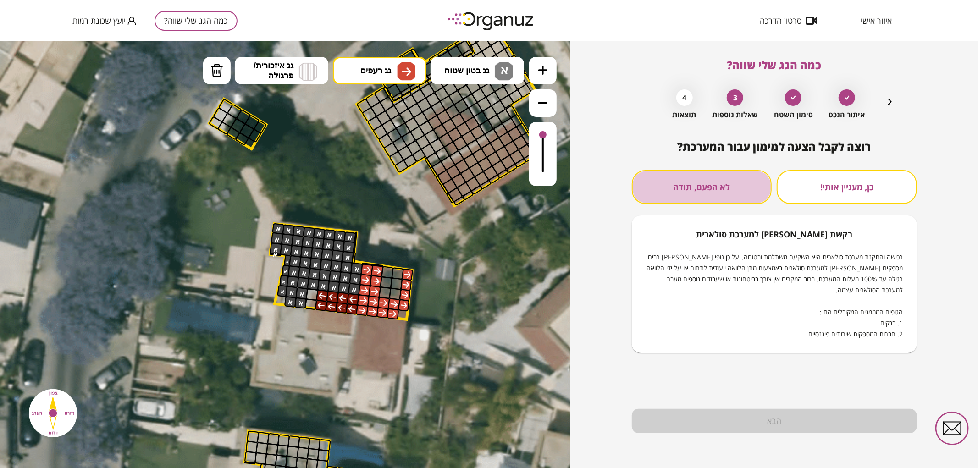
click at [735, 191] on button "לא הפעם, תודה" at bounding box center [702, 187] width 140 height 34
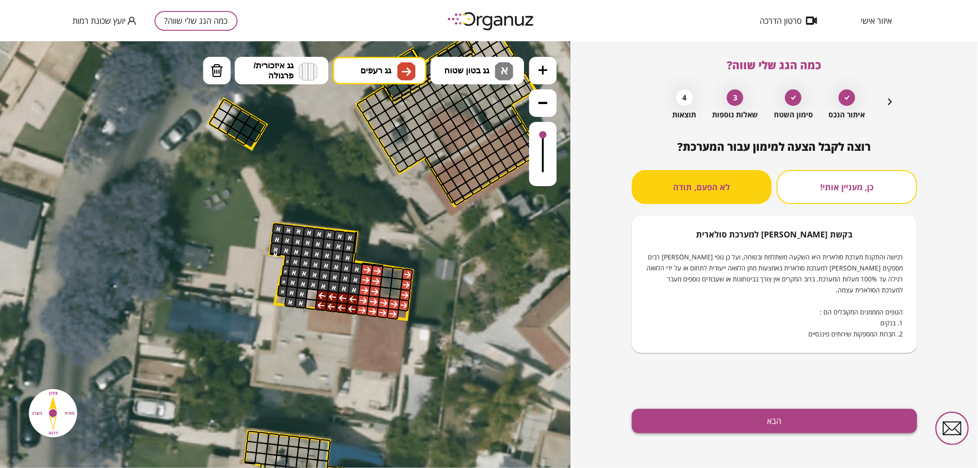
click at [771, 416] on button "הבא" at bounding box center [774, 421] width 285 height 24
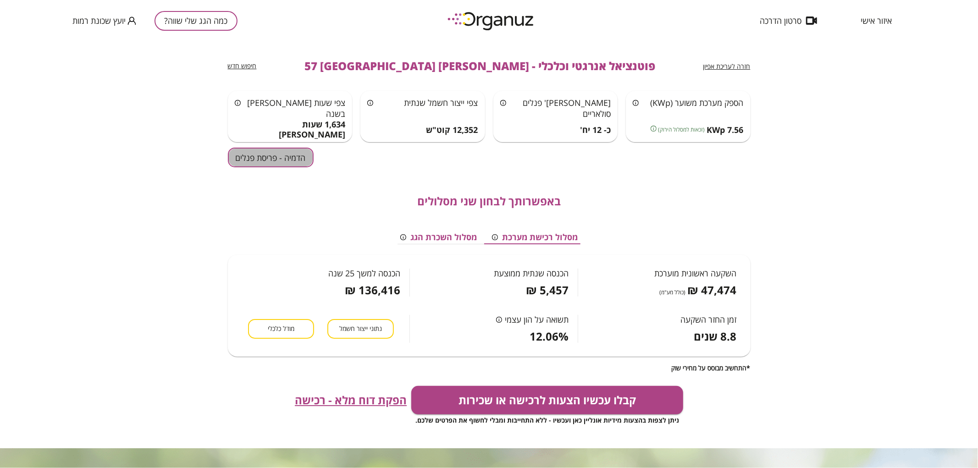
click at [304, 164] on button "הדמיה - פריסת פנלים" at bounding box center [271, 158] width 86 height 20
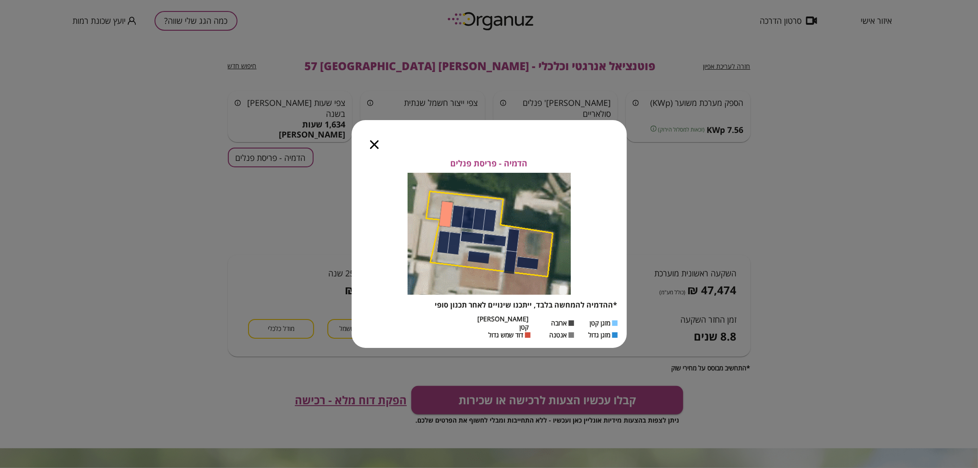
click at [373, 147] on icon "button" at bounding box center [374, 144] width 9 height 9
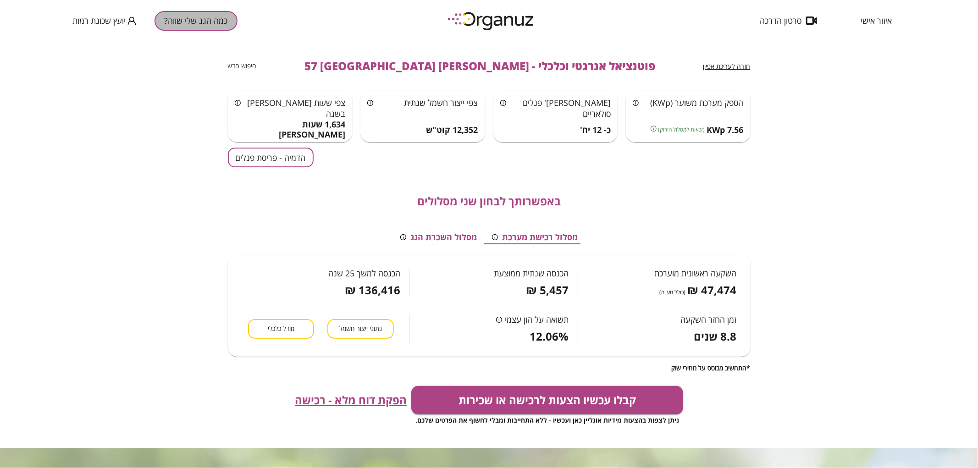
click at [170, 26] on button "כמה הגג שלי שווה?" at bounding box center [196, 21] width 83 height 20
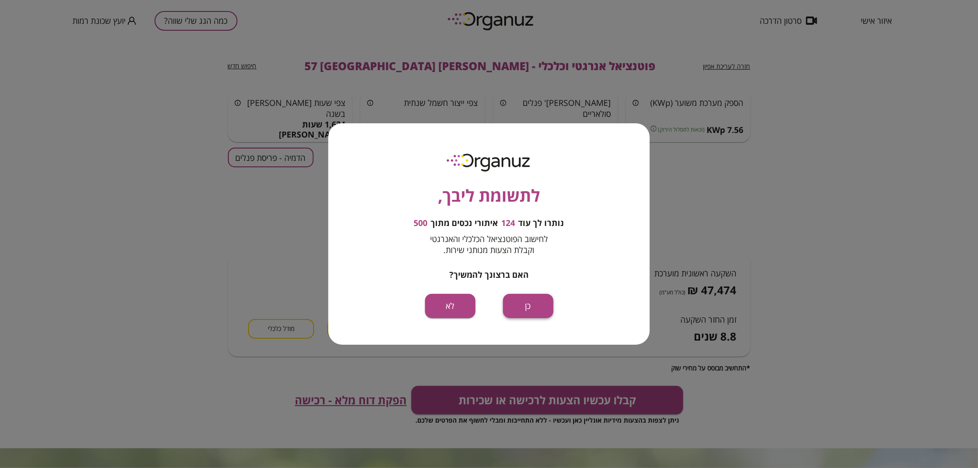
click at [523, 305] on button "כן" at bounding box center [528, 306] width 50 height 24
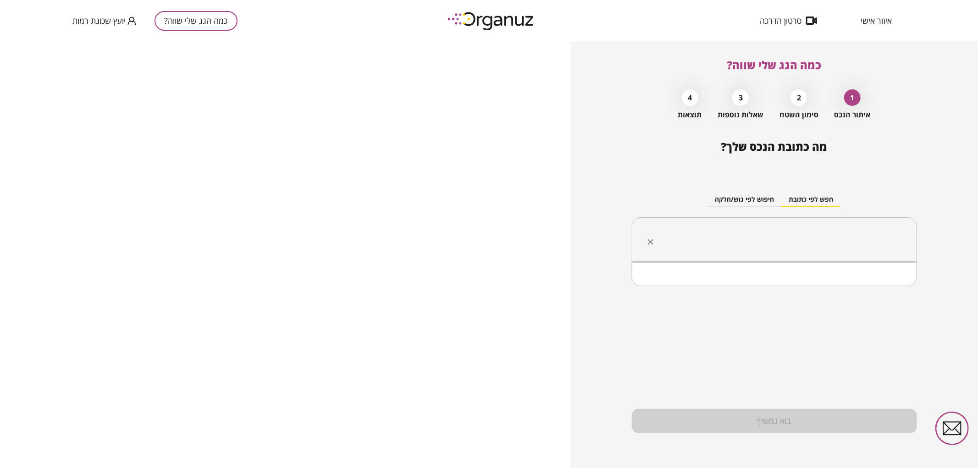
click at [692, 231] on input "text" at bounding box center [778, 239] width 256 height 23
click at [886, 288] on li "[PERSON_NAME] 59 [GEOGRAPHIC_DATA]" at bounding box center [774, 286] width 261 height 17
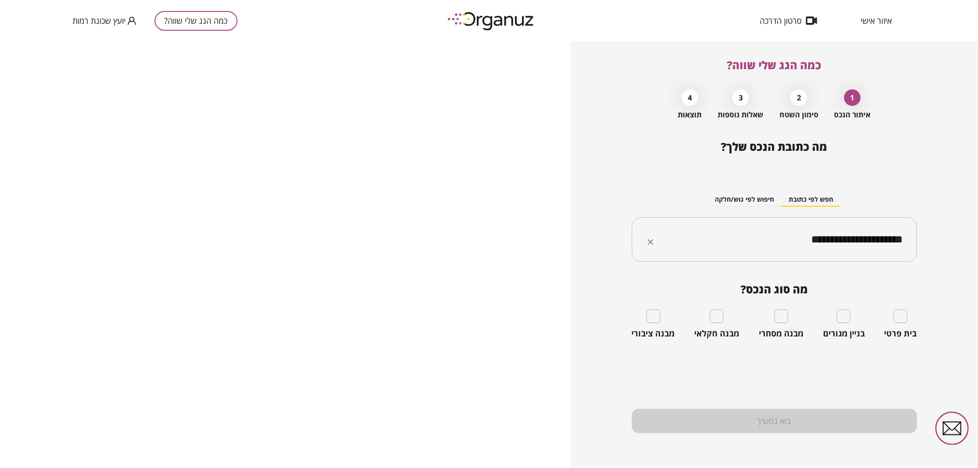
type input "**********"
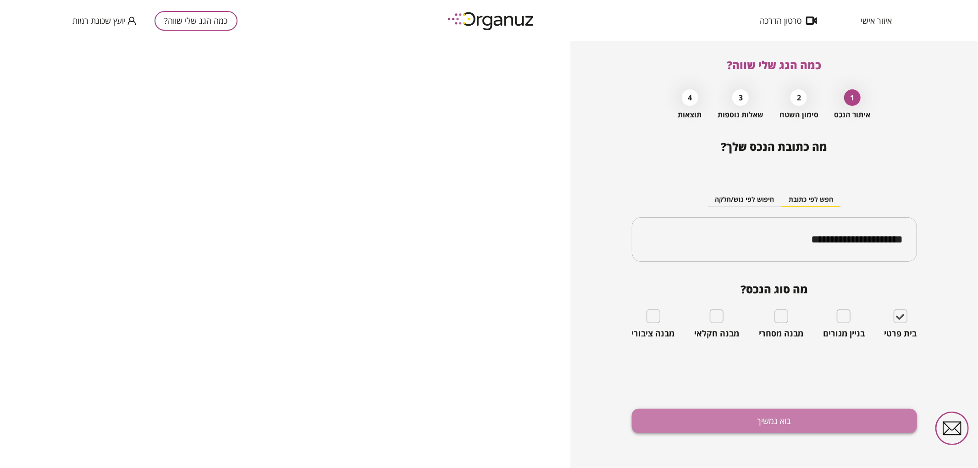
click at [871, 415] on button "בוא נמשיך" at bounding box center [774, 421] width 285 height 24
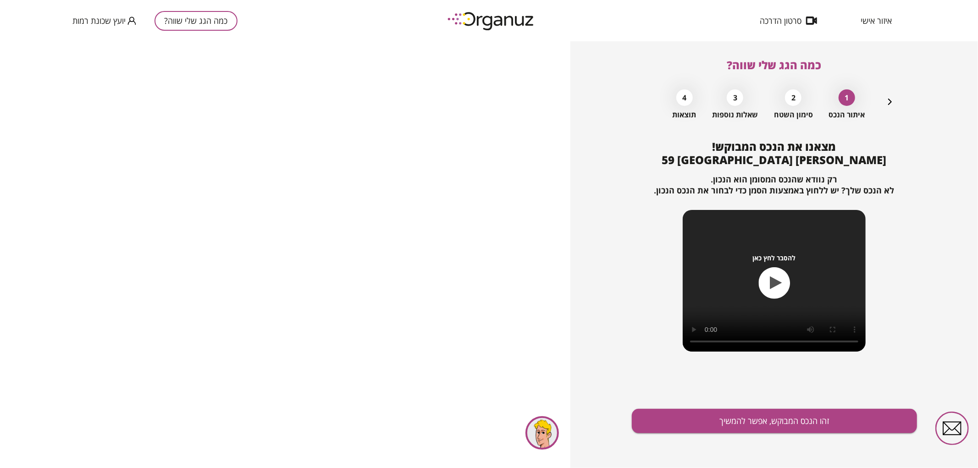
click at [775, 435] on div "מצאנו את הנכס המבוקש! [PERSON_NAME] 59 באר שבע רק נוודא שהנכס המסומן הוא הנכון.…" at bounding box center [774, 304] width 285 height 328
click at [773, 429] on button "זהו הנכס המבוקש, אפשר להמשיך" at bounding box center [774, 421] width 285 height 24
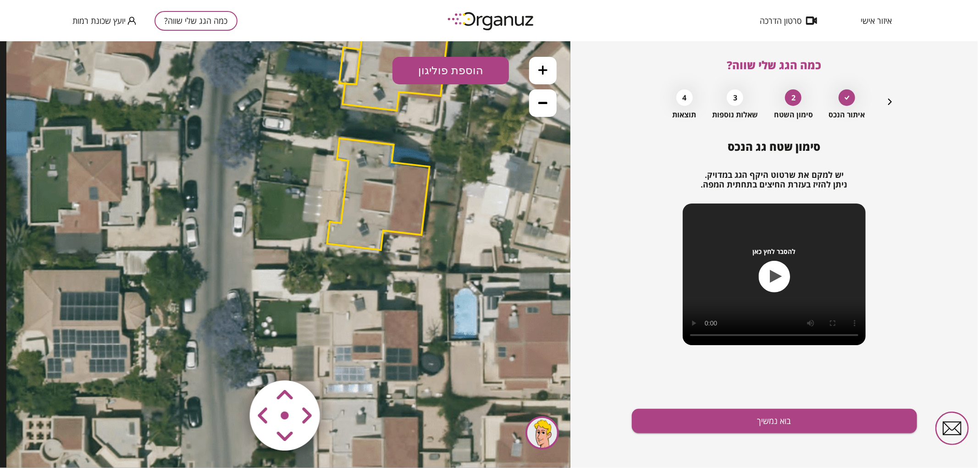
drag, startPoint x: 331, startPoint y: 264, endPoint x: 433, endPoint y: 134, distance: 165.8
click at [433, 134] on icon at bounding box center [387, 124] width 763 height 763
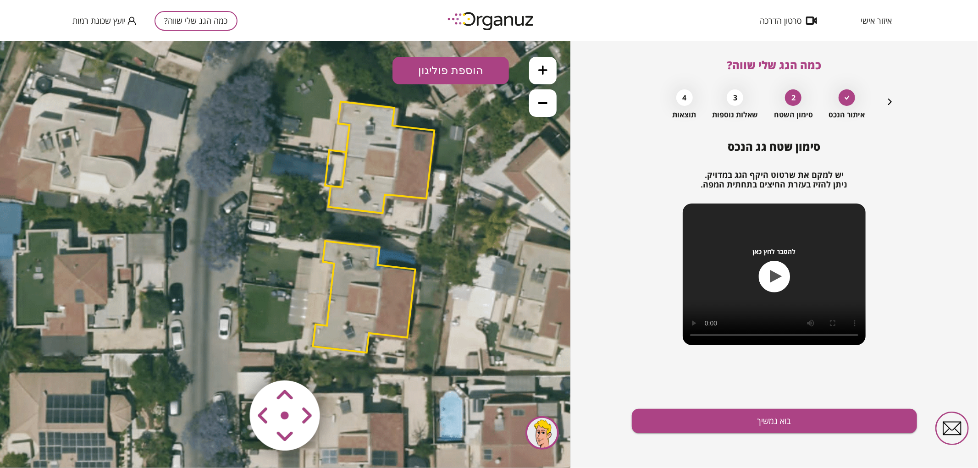
drag, startPoint x: 417, startPoint y: 243, endPoint x: 396, endPoint y: 335, distance: 94.1
click at [397, 340] on polygon at bounding box center [364, 297] width 102 height 112
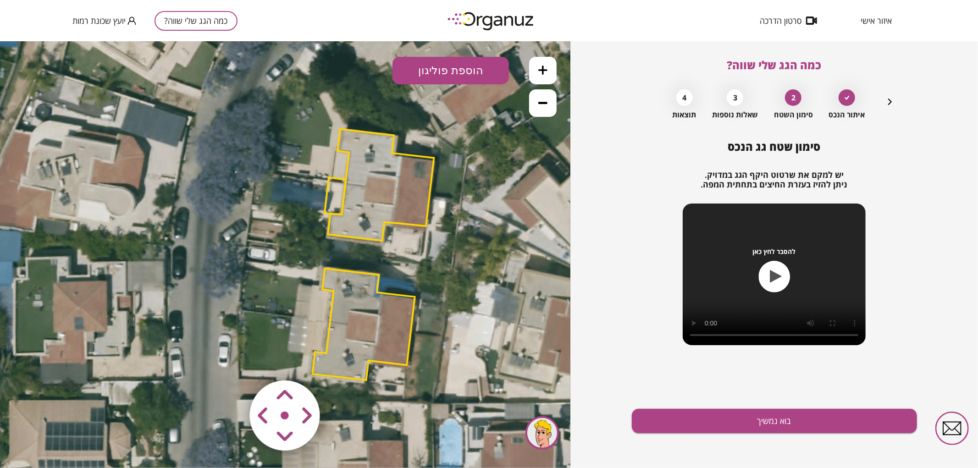
drag, startPoint x: 404, startPoint y: 278, endPoint x: 397, endPoint y: 305, distance: 27.9
click at [397, 305] on icon at bounding box center [373, 254] width 763 height 763
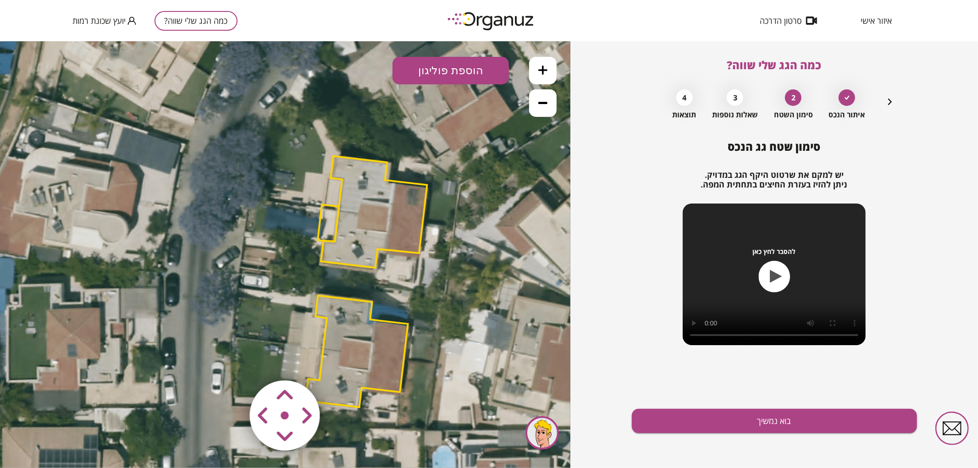
click at [379, 242] on polygon at bounding box center [374, 212] width 106 height 112
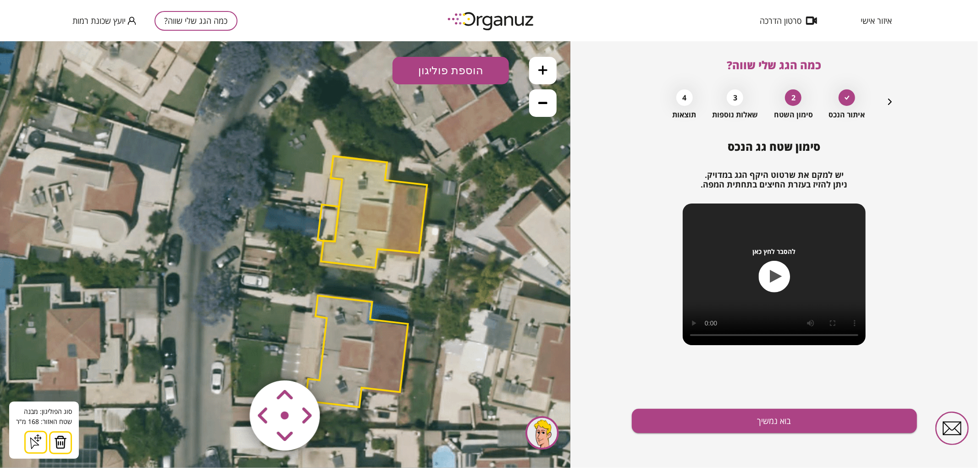
click at [59, 435] on img at bounding box center [60, 442] width 13 height 14
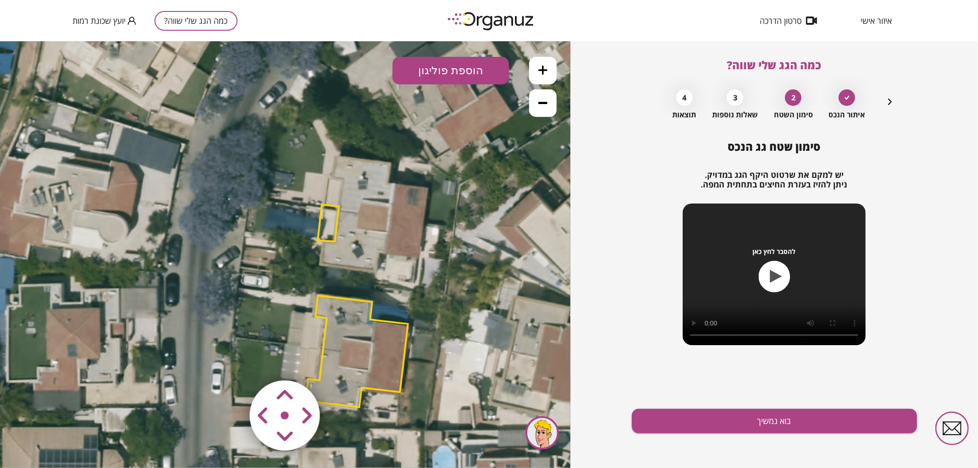
click at [327, 214] on polygon at bounding box center [328, 222] width 21 height 37
click at [56, 442] on img at bounding box center [56, 442] width 13 height 14
click at [542, 72] on icon at bounding box center [542, 69] width 9 height 9
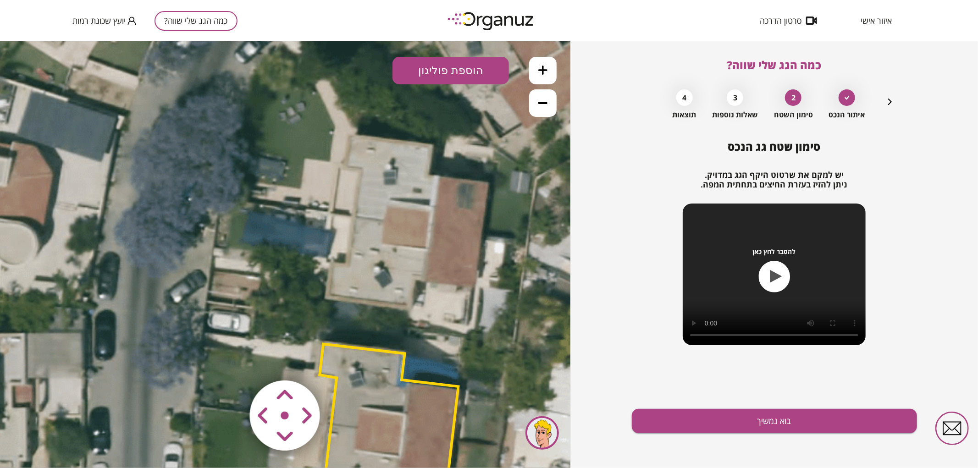
drag, startPoint x: 479, startPoint y: 151, endPoint x: 461, endPoint y: 185, distance: 38.1
click at [462, 185] on icon at bounding box center [395, 324] width 1145 height 1145
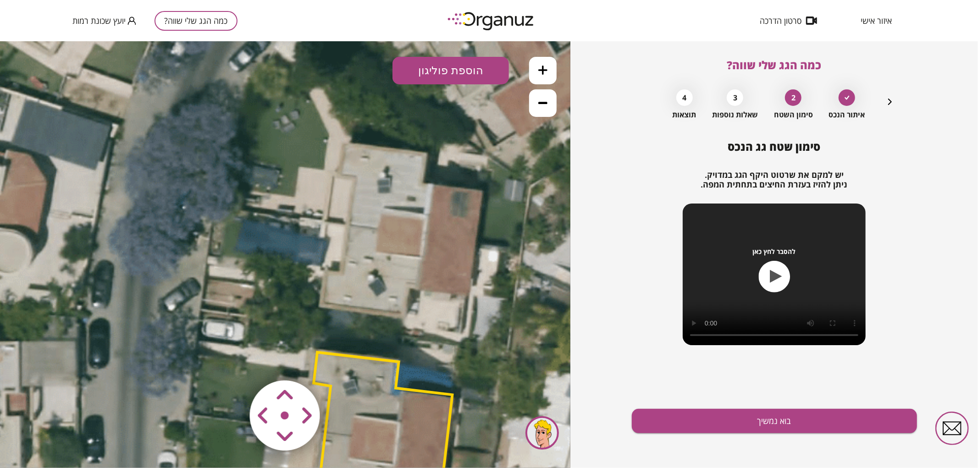
click at [458, 79] on button "הוספת פוליגון" at bounding box center [450, 70] width 116 height 28
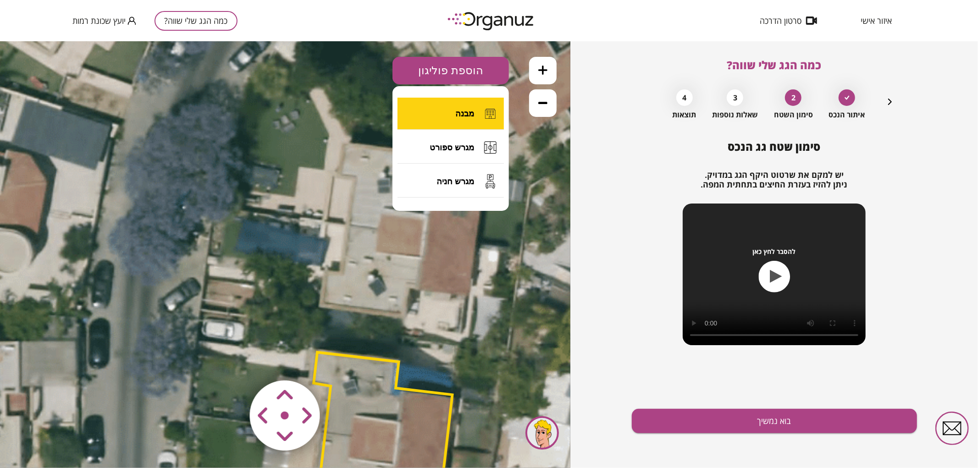
click at [435, 126] on button "מבנה" at bounding box center [450, 113] width 106 height 32
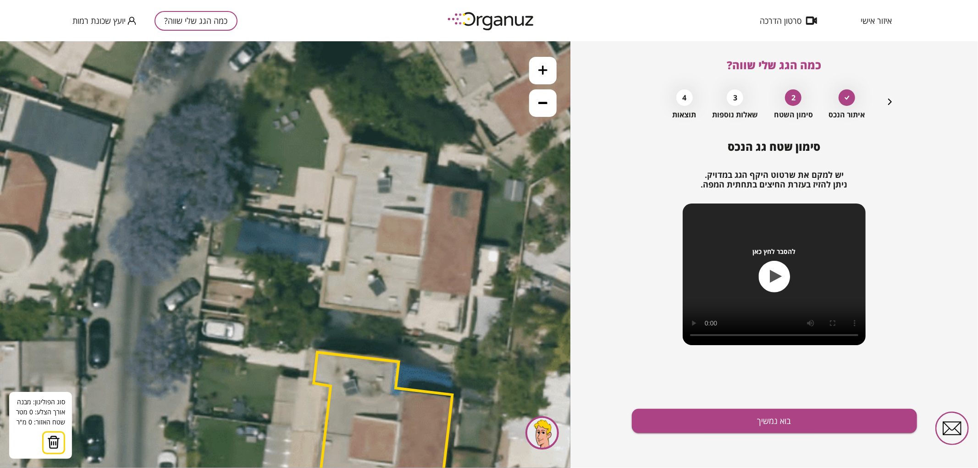
click at [348, 226] on icon at bounding box center [390, 332] width 1145 height 1145
click at [475, 240] on icon at bounding box center [390, 332] width 1145 height 1145
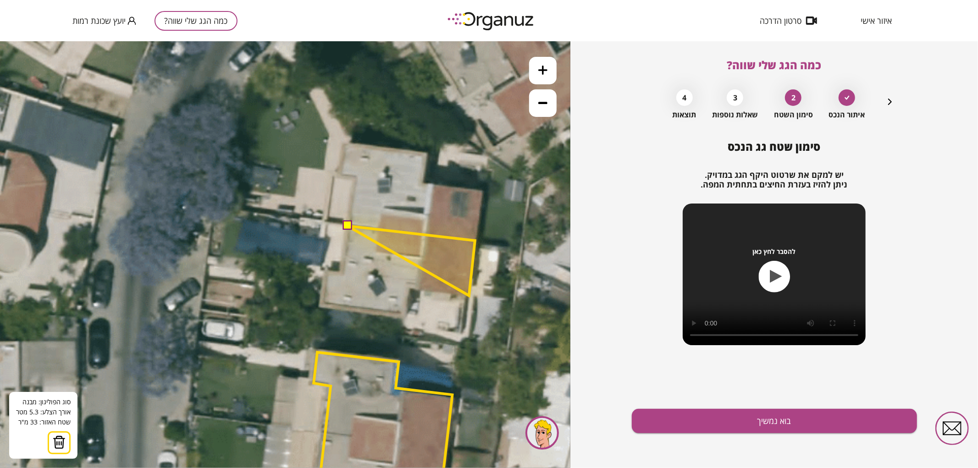
click at [469, 295] on polygon at bounding box center [411, 261] width 127 height 70
click at [409, 287] on polygon at bounding box center [411, 261] width 127 height 70
click at [405, 318] on polygon at bounding box center [411, 272] width 127 height 92
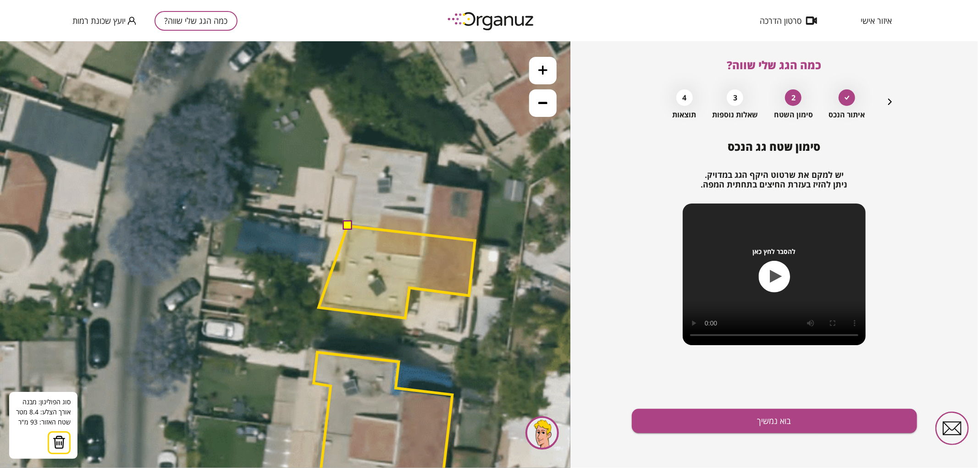
click at [319, 307] on polygon at bounding box center [397, 272] width 156 height 92
click at [324, 269] on polygon at bounding box center [397, 272] width 156 height 92
click at [341, 271] on polygon at bounding box center [397, 272] width 156 height 92
click at [346, 229] on button at bounding box center [346, 225] width 9 height 9
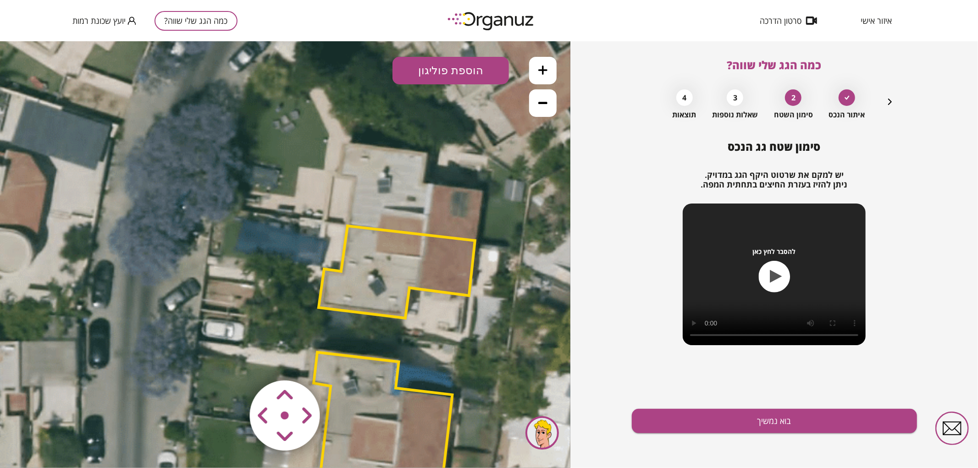
click at [356, 285] on polygon at bounding box center [397, 272] width 156 height 92
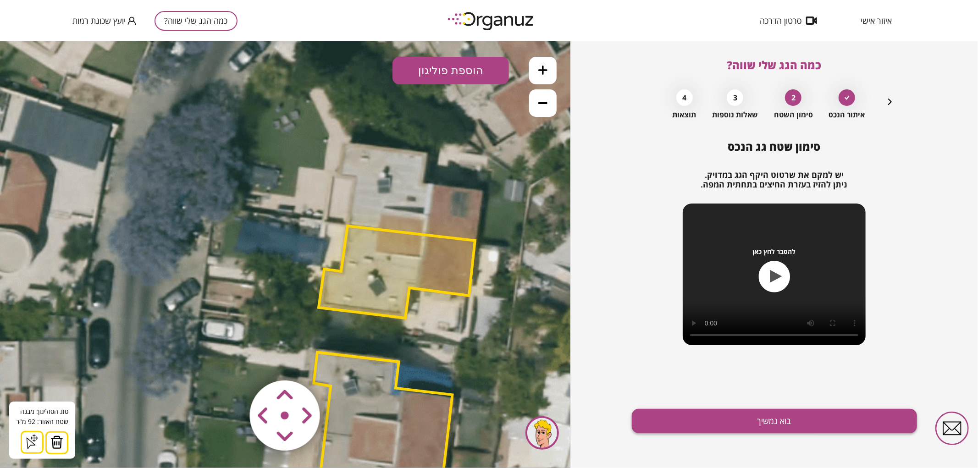
click at [679, 419] on button "בוא נמשיך" at bounding box center [774, 421] width 285 height 24
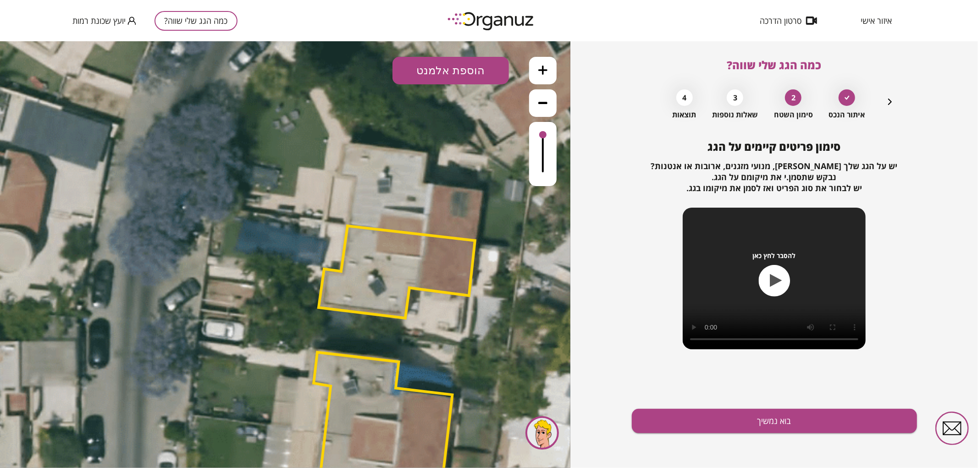
click at [453, 71] on button "הוספת אלמנט" at bounding box center [450, 70] width 116 height 28
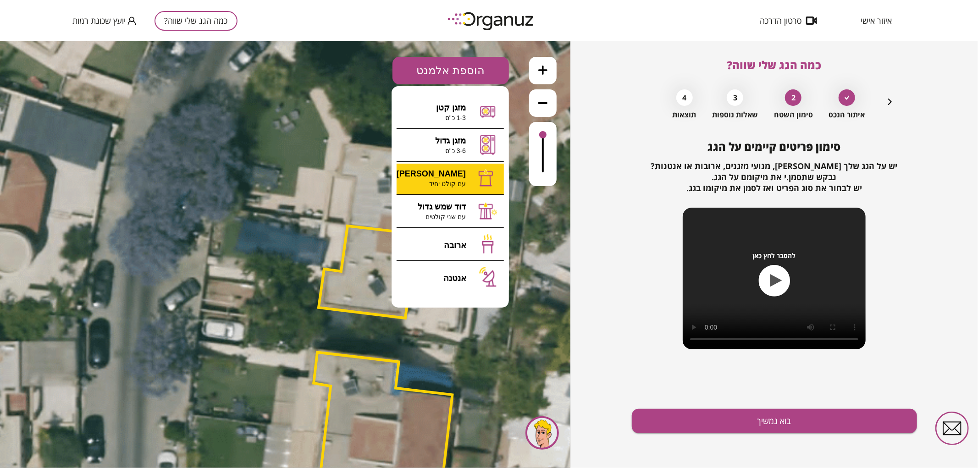
click at [432, 179] on div ".st0 { fill: #FFFFFF; } 0" at bounding box center [285, 254] width 570 height 427
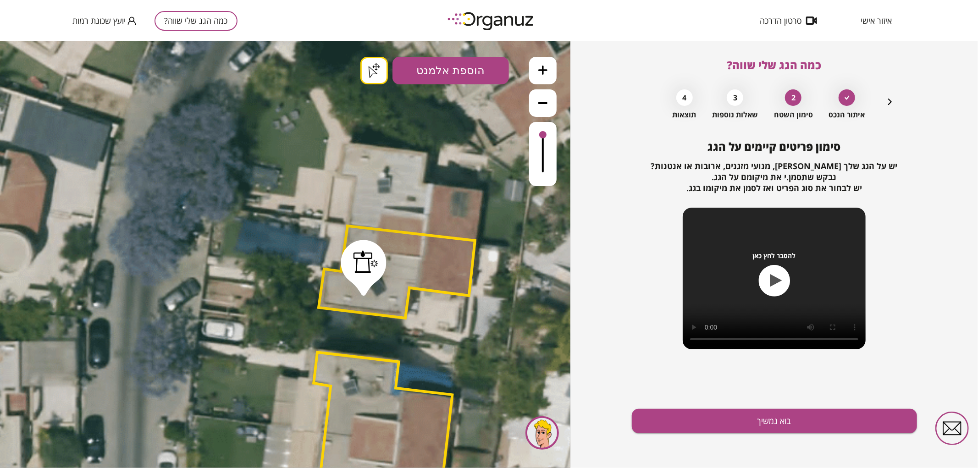
click at [793, 416] on button "בוא נמשיך" at bounding box center [774, 421] width 285 height 24
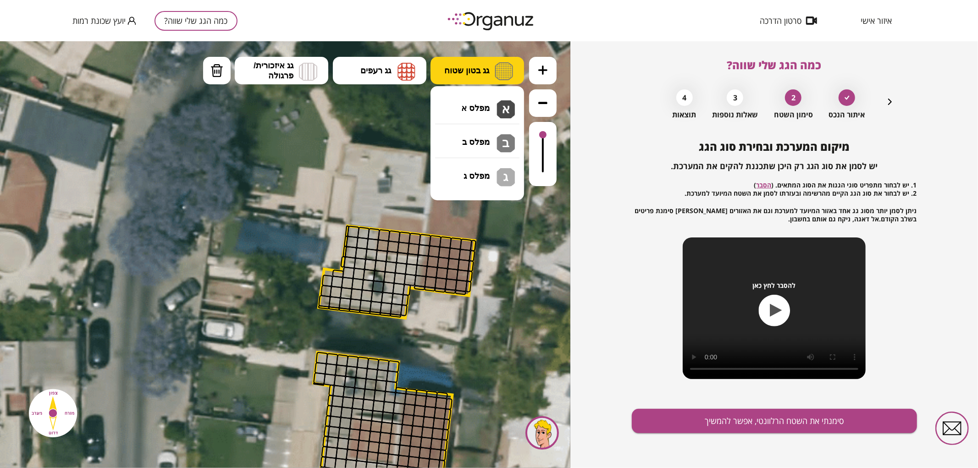
click at [488, 70] on span "גג בטון שטוח" at bounding box center [466, 70] width 45 height 10
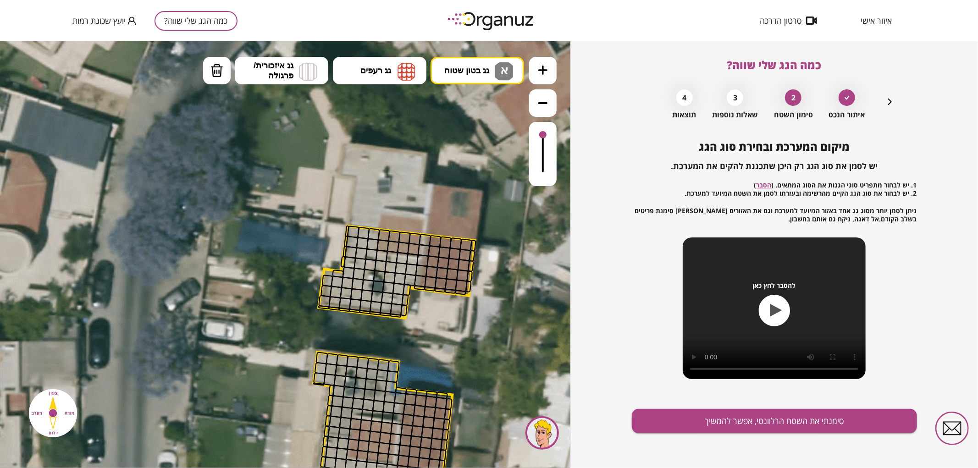
click at [487, 105] on div ".st0 { fill: #FFFFFF; } .st0 { fill: #FFFFFF; }" at bounding box center [285, 254] width 570 height 427
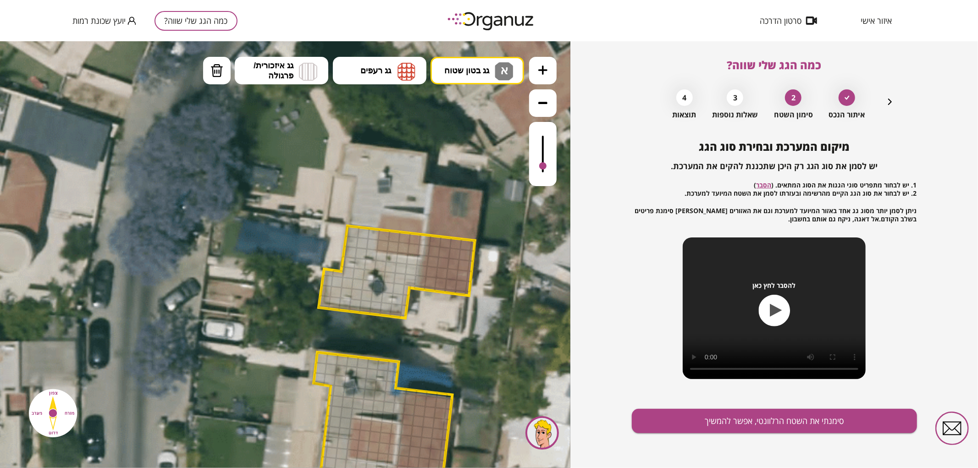
drag, startPoint x: 543, startPoint y: 134, endPoint x: 546, endPoint y: 166, distance: 32.3
click at [546, 166] on div at bounding box center [543, 153] width 28 height 64
drag, startPoint x: 351, startPoint y: 227, endPoint x: 360, endPoint y: 284, distance: 58.0
drag, startPoint x: 345, startPoint y: 282, endPoint x: 373, endPoint y: 246, distance: 45.5
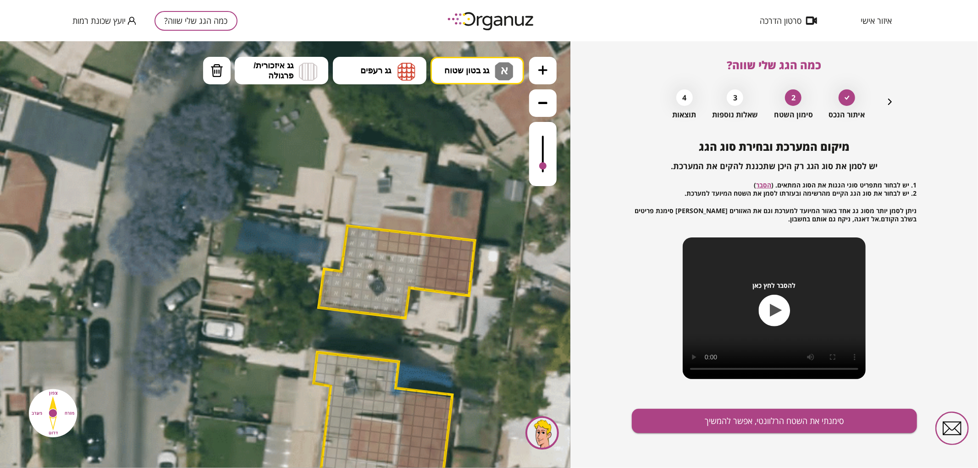
click at [407, 70] on img at bounding box center [406, 71] width 18 height 18
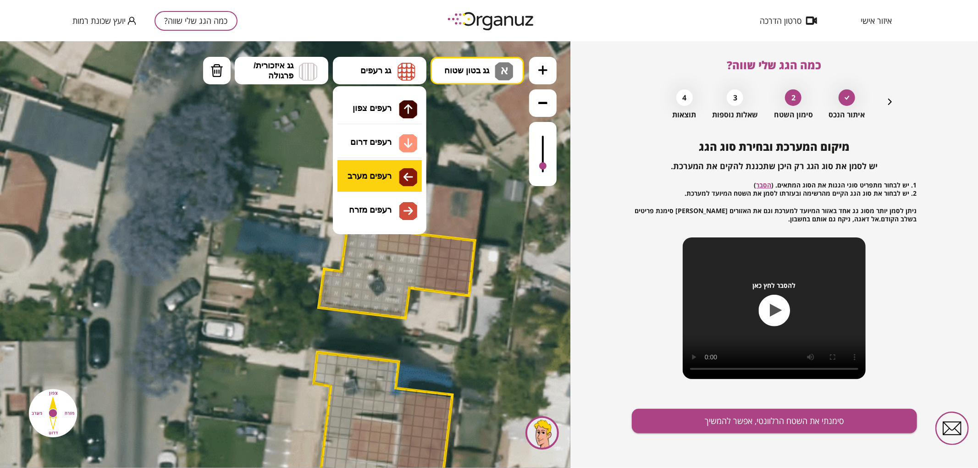
click at [403, 188] on div ".st0 { fill: #FFFFFF; } .st0 { fill: #FFFFFF; }" at bounding box center [285, 254] width 570 height 427
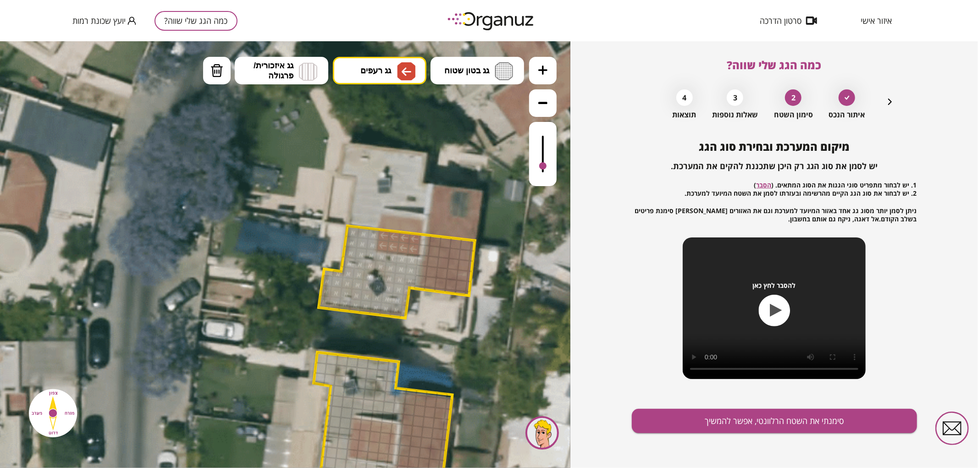
drag, startPoint x: 381, startPoint y: 235, endPoint x: 395, endPoint y: 238, distance: 14.2
click at [353, 66] on button "גג רעפים" at bounding box center [380, 70] width 94 height 28
click at [388, 204] on div ".st0 { fill: #FFFFFF; } .st0 { fill: #FFFFFF; }" at bounding box center [285, 254] width 570 height 427
drag, startPoint x: 434, startPoint y: 240, endPoint x: 466, endPoint y: 244, distance: 32.8
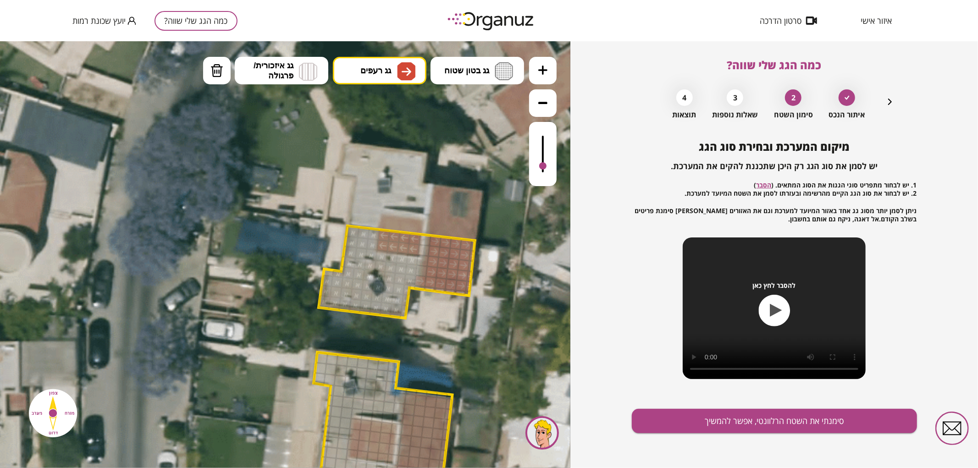
click at [648, 422] on button "סימנתי את השטח הרלוונטי, אפשר להמשיך" at bounding box center [774, 421] width 285 height 24
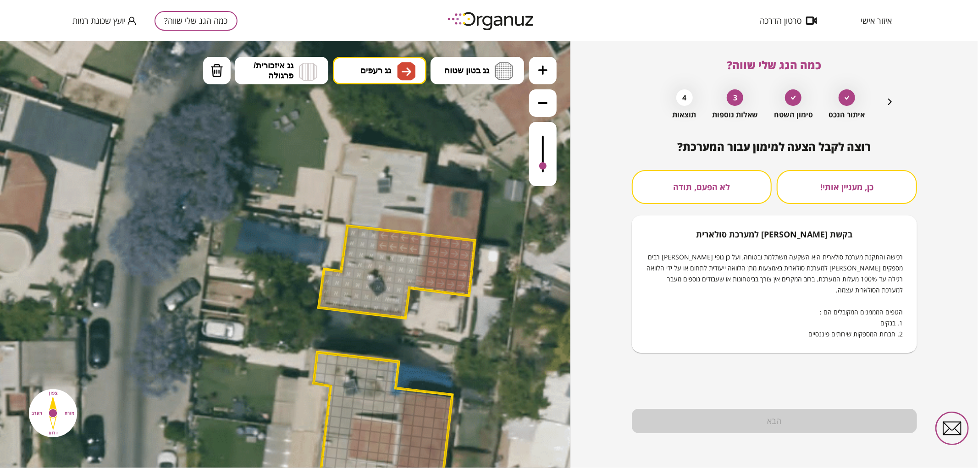
click at [718, 176] on button "לא הפעם, תודה" at bounding box center [702, 187] width 140 height 34
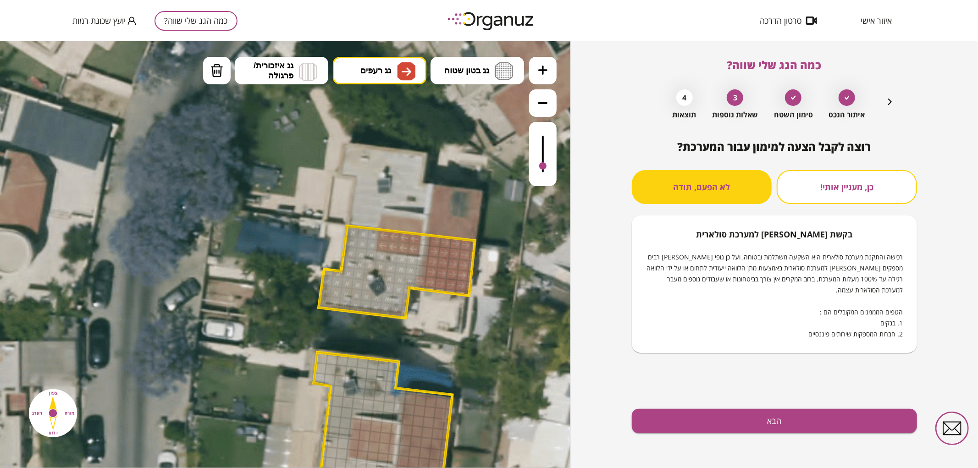
click at [734, 439] on div "רוצה לקבל הצעה למימון עבור המערכת? כן, מעניין אותי! לא הפעם, תודה בקשת [PERSON_…" at bounding box center [774, 304] width 285 height 328
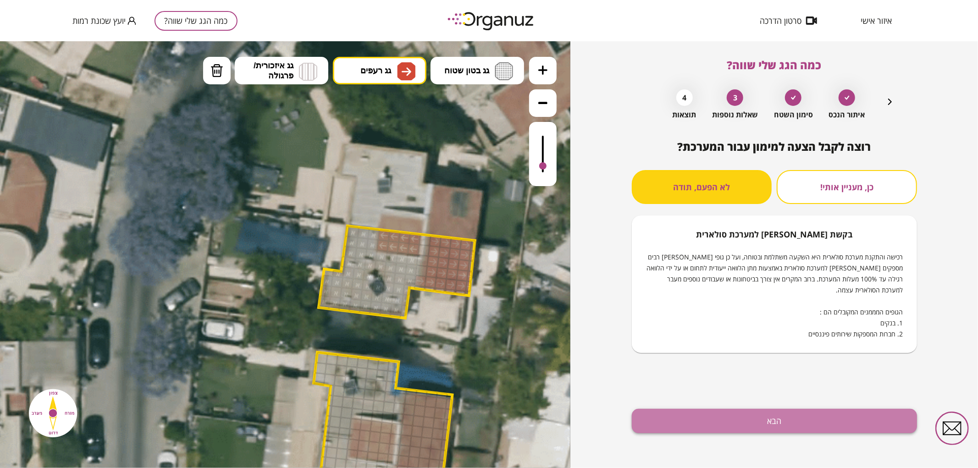
click at [727, 417] on button "הבא" at bounding box center [774, 421] width 285 height 24
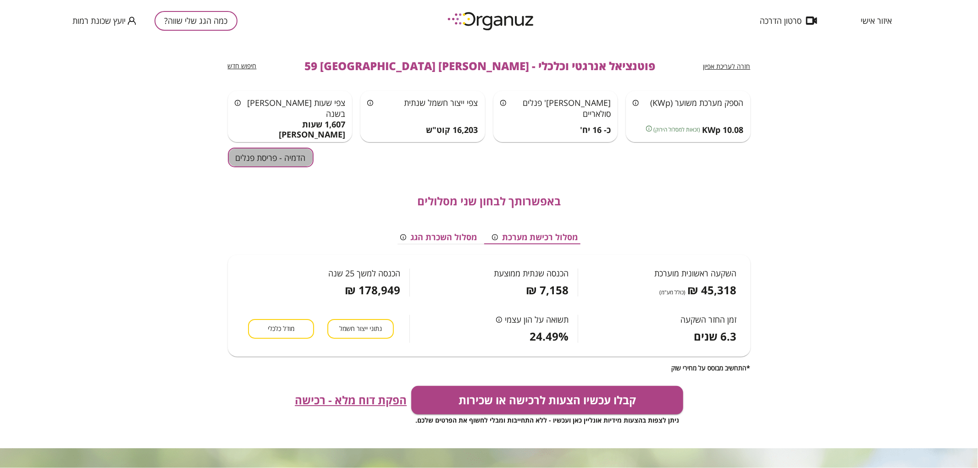
click at [249, 159] on button "הדמיה - פריסת פנלים" at bounding box center [271, 158] width 86 height 20
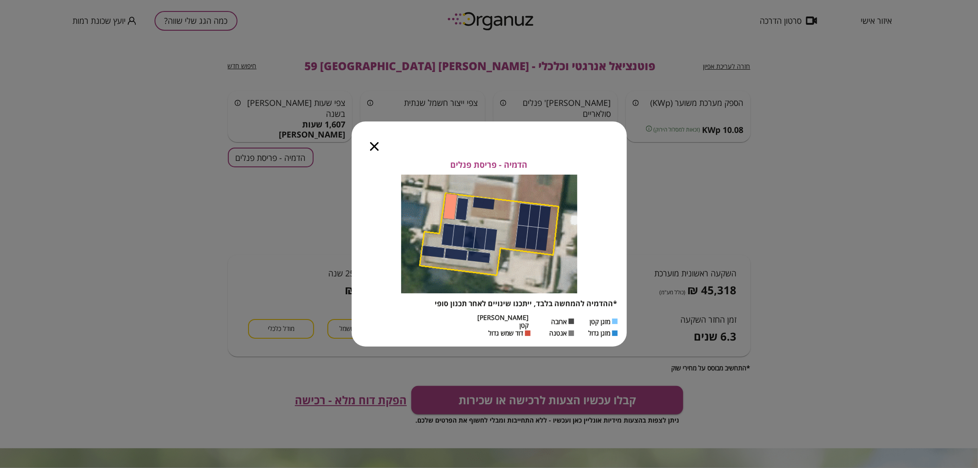
click at [374, 156] on div at bounding box center [374, 140] width 45 height 39
click at [374, 150] on icon "button" at bounding box center [374, 146] width 9 height 9
